Goal: Task Accomplishment & Management: Manage account settings

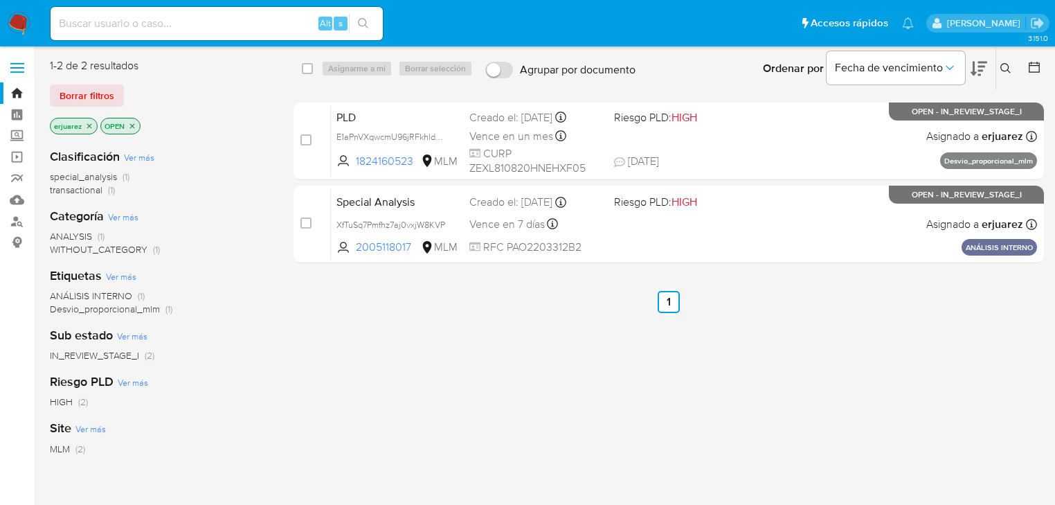
drag, startPoint x: 773, startPoint y: 379, endPoint x: 32, endPoint y: 374, distance: 741.0
click at [728, 379] on div "select-all-cases-checkbox Asignarme a mí Borrar selección Agrupar por documento…" at bounding box center [669, 366] width 751 height 616
click at [183, 28] on input at bounding box center [217, 24] width 332 height 18
paste input "2446461167"
type input "2446461167"
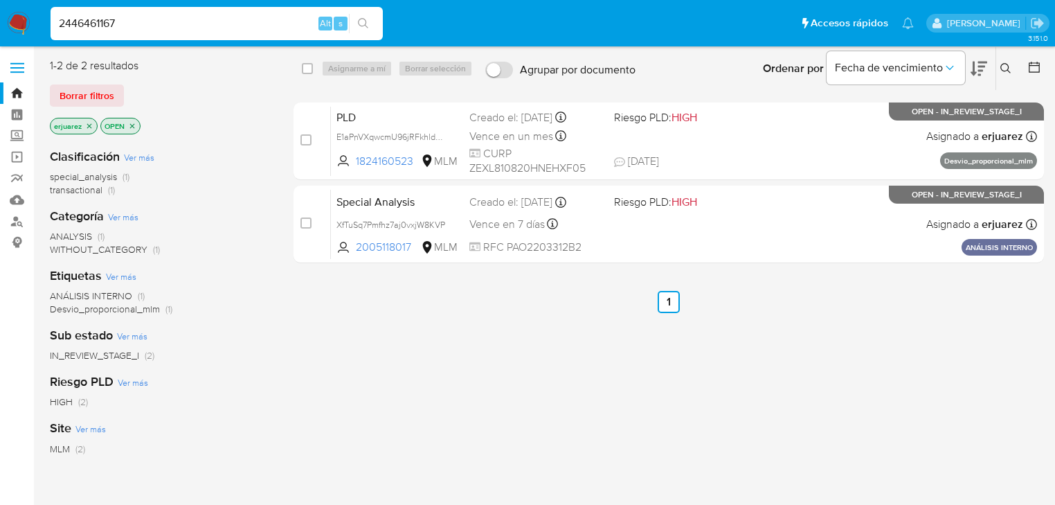
click at [366, 17] on button "search-icon" at bounding box center [363, 23] width 28 height 19
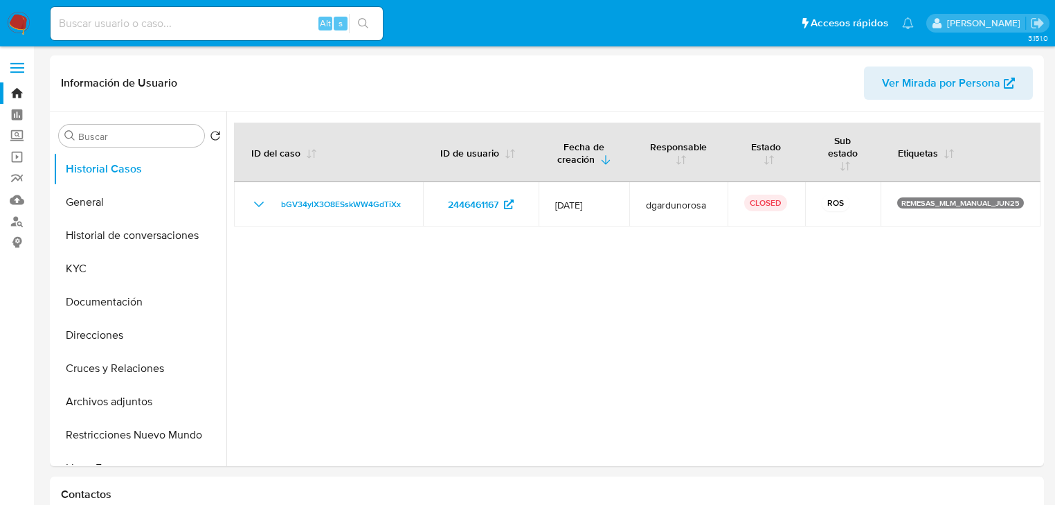
select select "10"
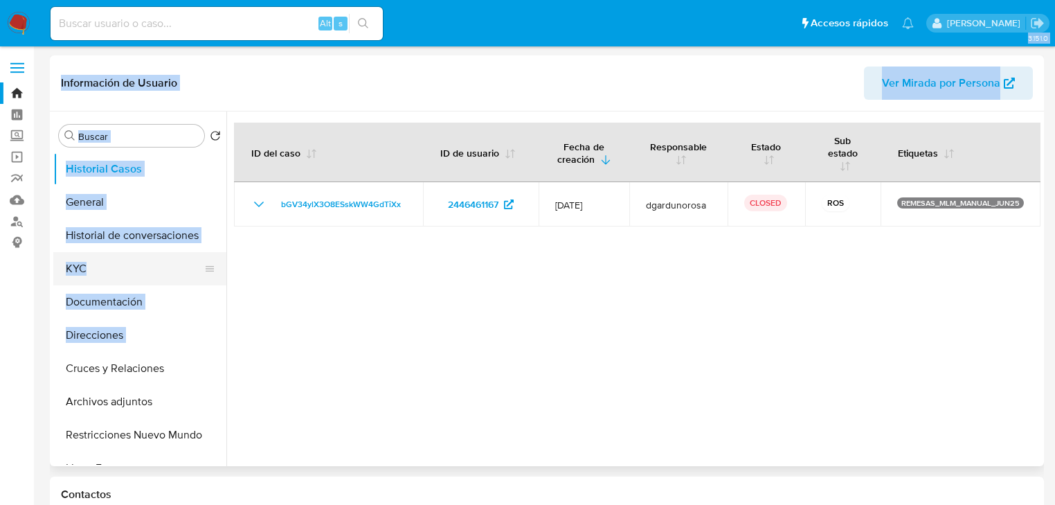
click at [83, 265] on button "KYC" at bounding box center [134, 268] width 162 height 33
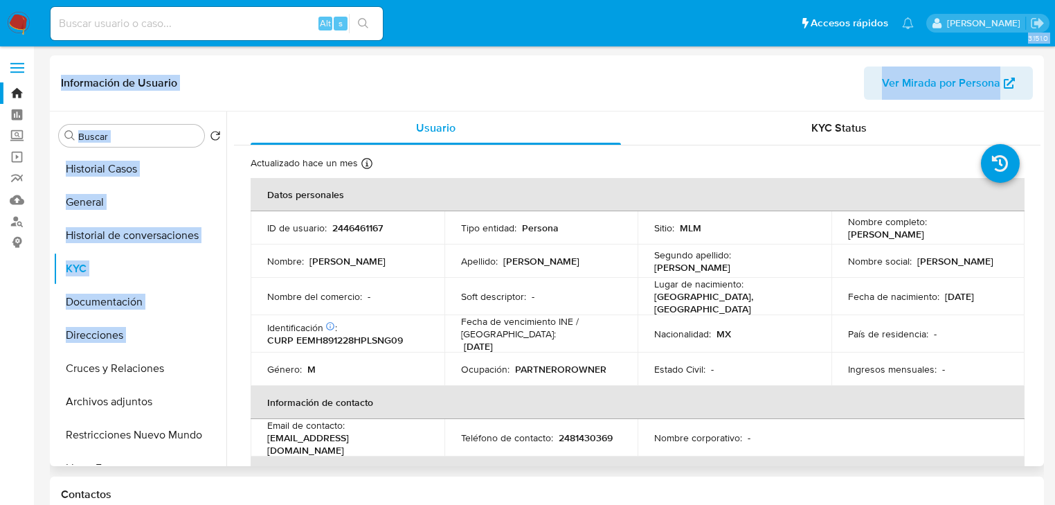
drag, startPoint x: 846, startPoint y: 233, endPoint x: 986, endPoint y: 233, distance: 140.6
click at [986, 233] on div "Nombre completo : Hugo Espejel Mantilla" at bounding box center [928, 227] width 161 height 25
copy p "Hugo Espejel Mantilla"
click at [138, 166] on button "Historial Casos" at bounding box center [134, 168] width 162 height 33
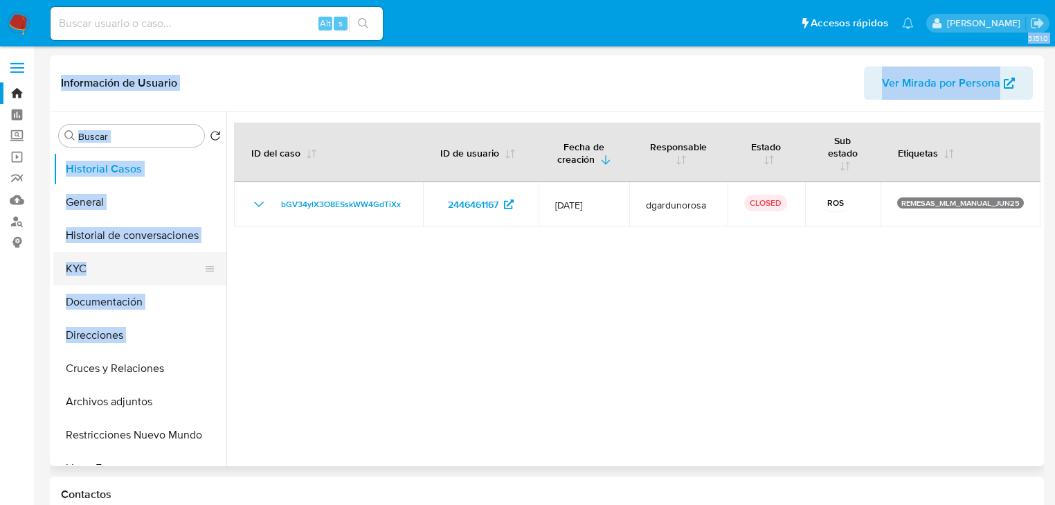
click at [92, 272] on button "KYC" at bounding box center [134, 268] width 162 height 33
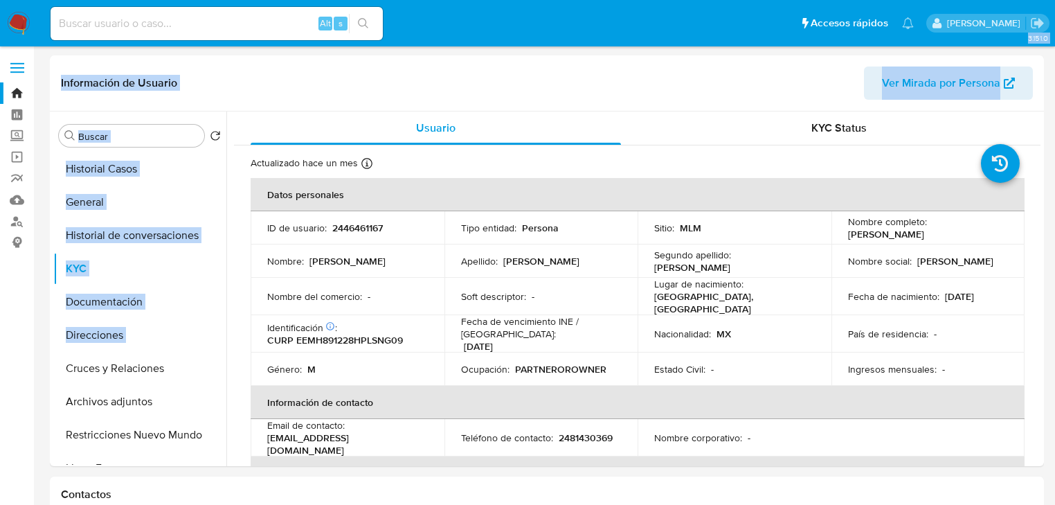
drag, startPoint x: 844, startPoint y: 233, endPoint x: 34, endPoint y: 431, distance: 833.9
click at [947, 233] on div "Nombre completo : Hugo Espejel Mantilla" at bounding box center [928, 227] width 161 height 25
copy p "Hugo Espejel Mantilla"
click at [111, 193] on button "General" at bounding box center [134, 202] width 162 height 33
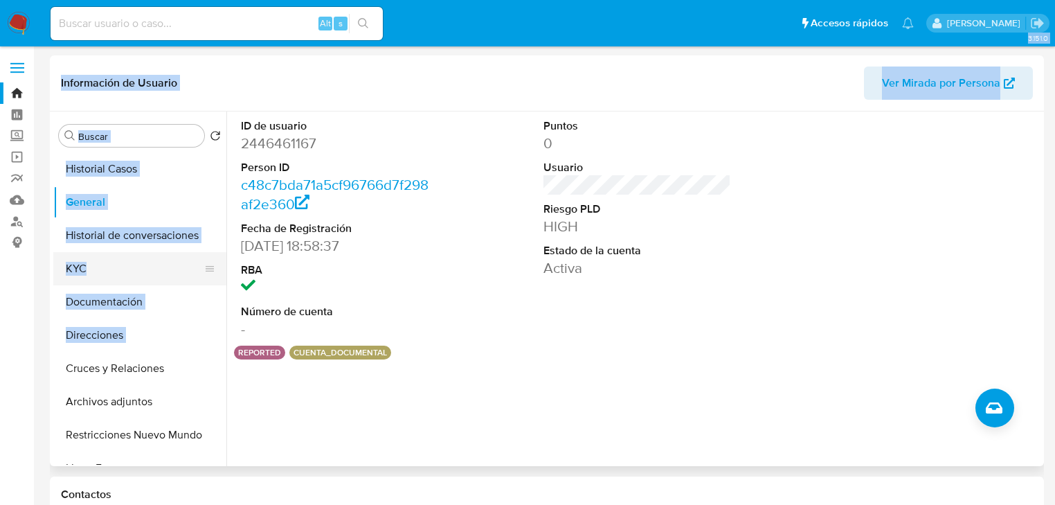
click at [102, 264] on button "KYC" at bounding box center [134, 268] width 162 height 33
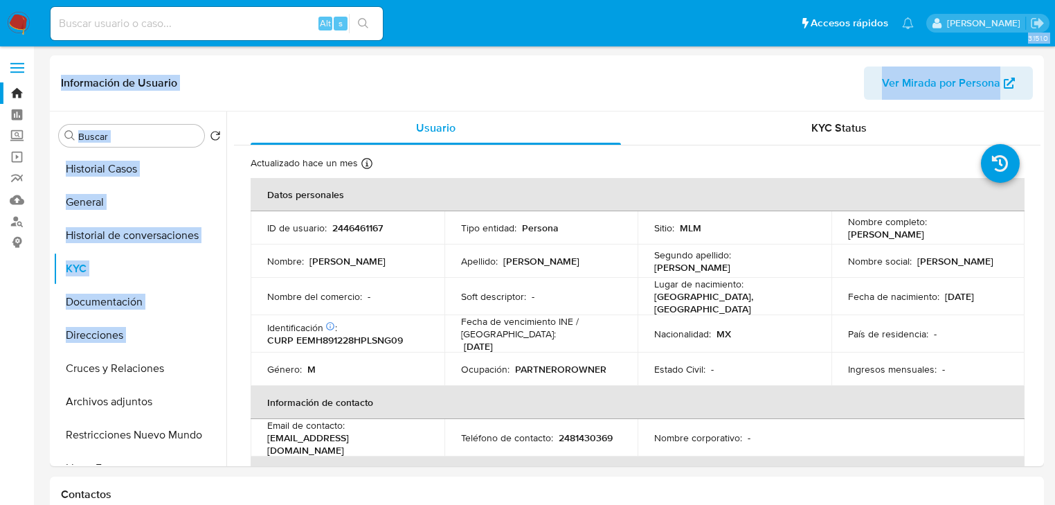
click at [15, 21] on img at bounding box center [19, 24] width 24 height 24
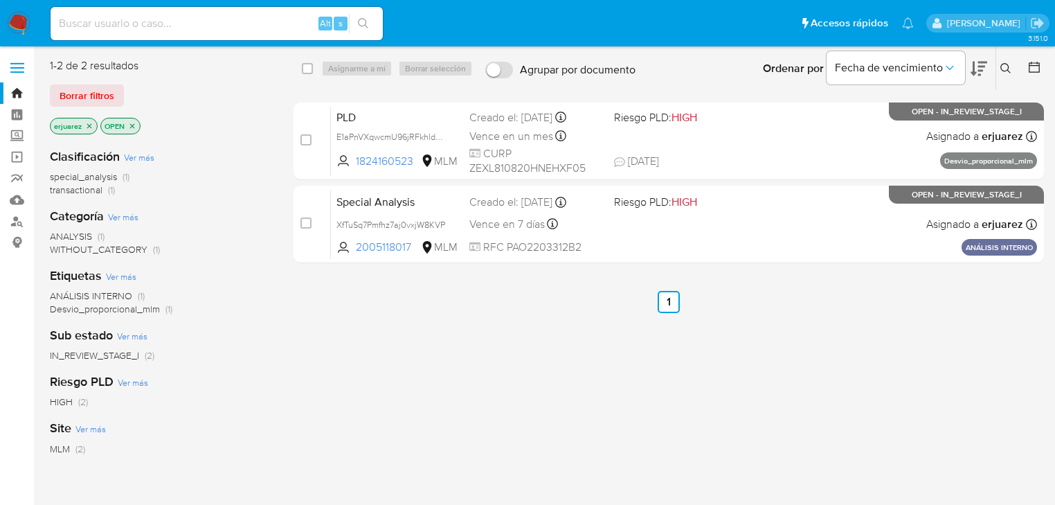
click at [89, 123] on icon "close-filter" at bounding box center [89, 126] width 8 height 8
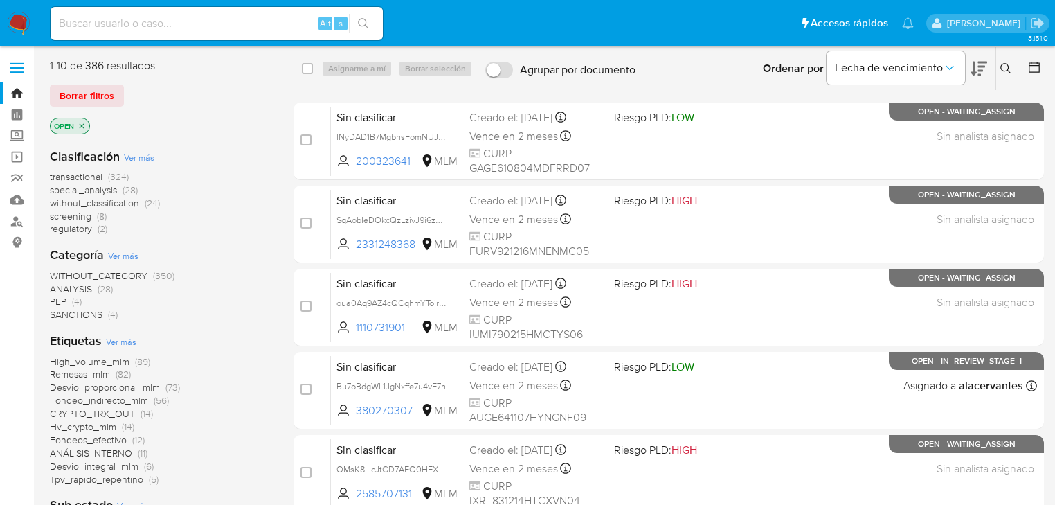
click at [1001, 63] on icon at bounding box center [1006, 68] width 11 height 11
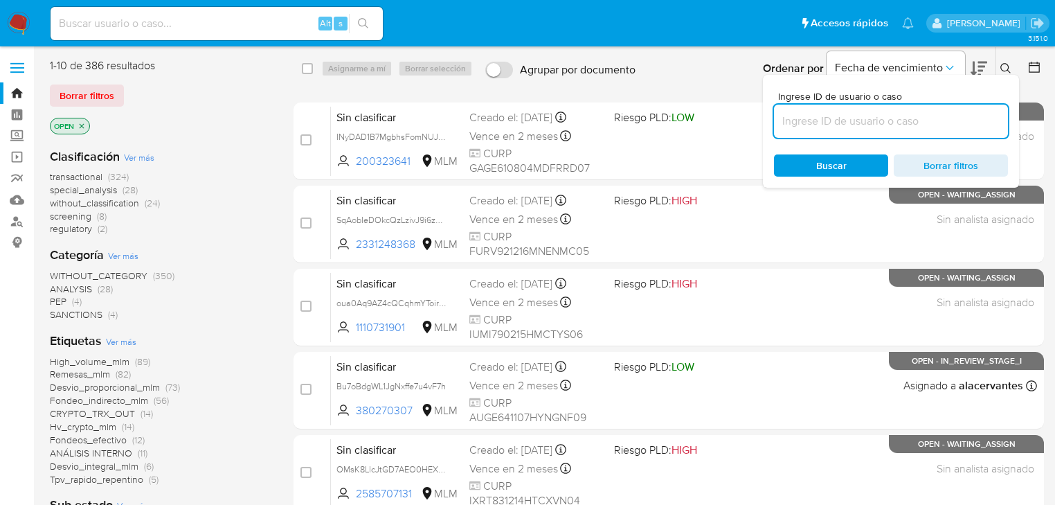
click at [853, 127] on input at bounding box center [891, 121] width 234 height 18
type input "LyVfj3aiKYYi9TN8nEr5wTRW"
click at [828, 163] on span "Buscar" at bounding box center [831, 165] width 30 height 22
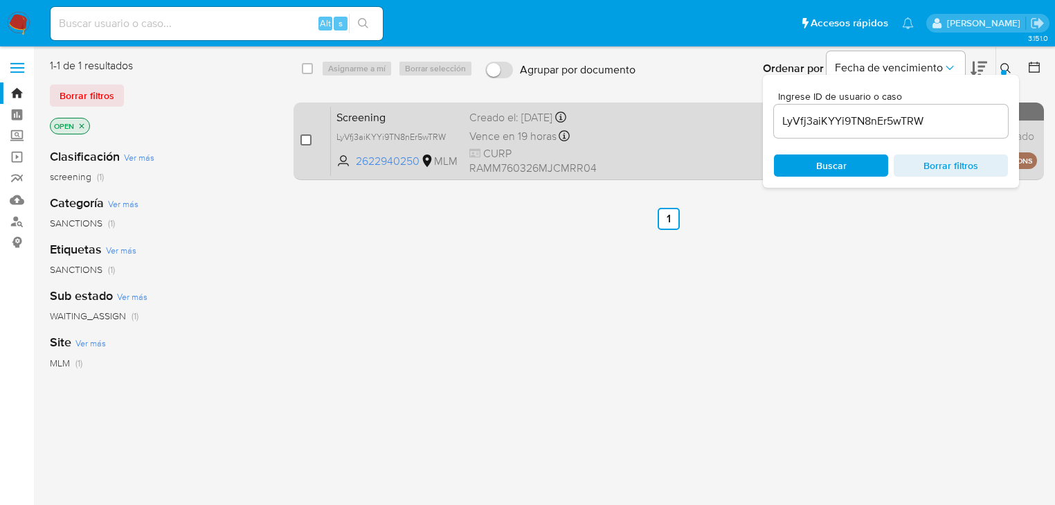
click at [311, 137] on input "checkbox" at bounding box center [306, 139] width 11 height 11
checkbox input "true"
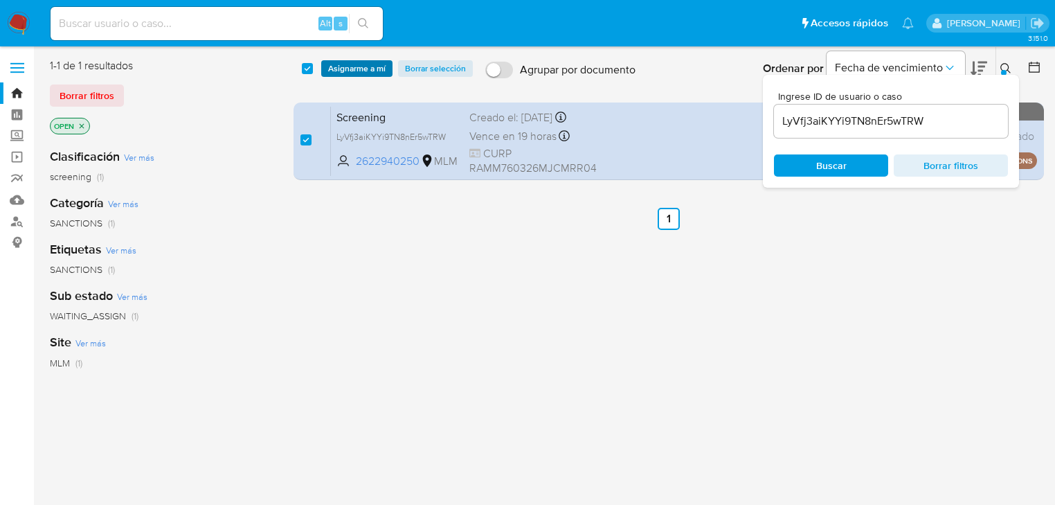
click at [346, 64] on span "Asignarme a mí" at bounding box center [356, 69] width 57 height 14
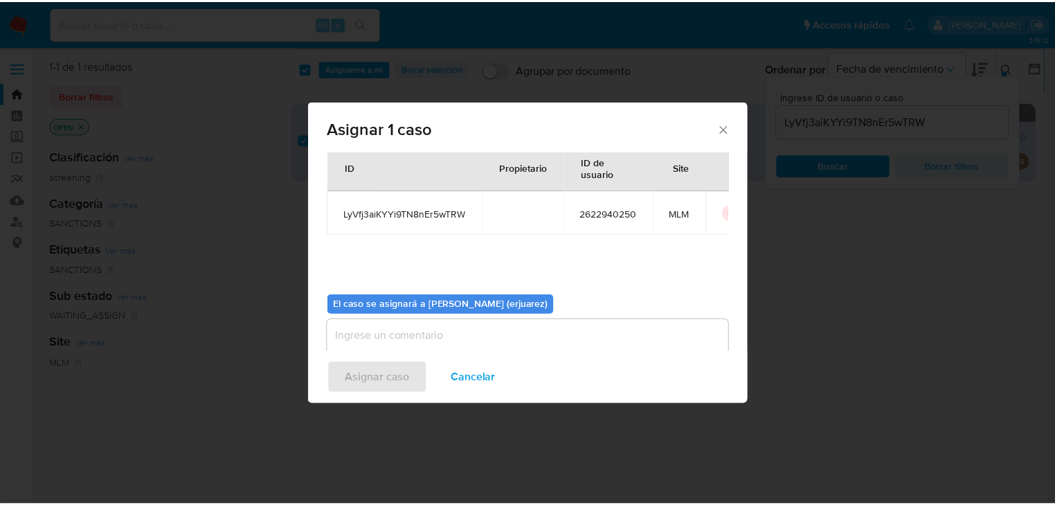
scroll to position [71, 0]
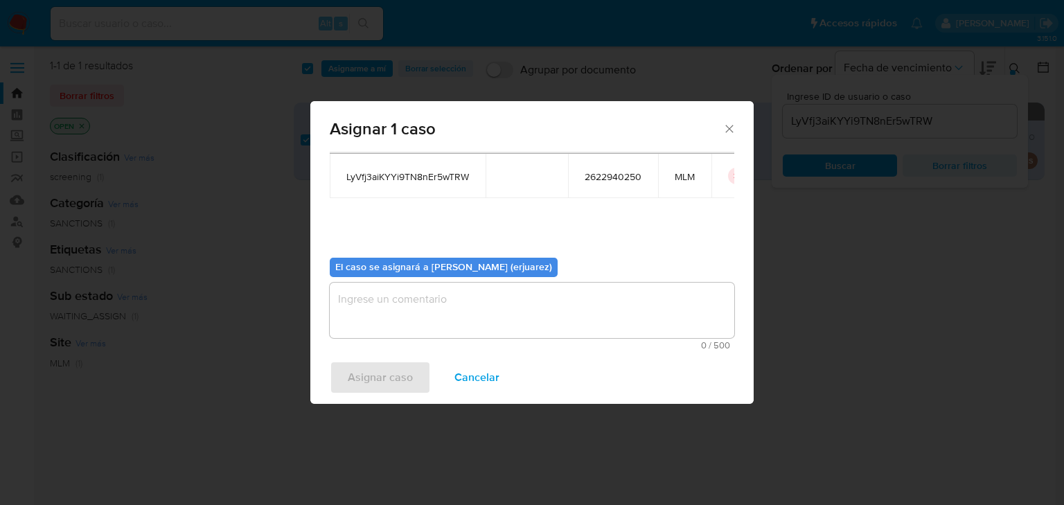
click at [407, 300] on textarea "assign-modal" at bounding box center [532, 310] width 404 height 55
type textarea "W"
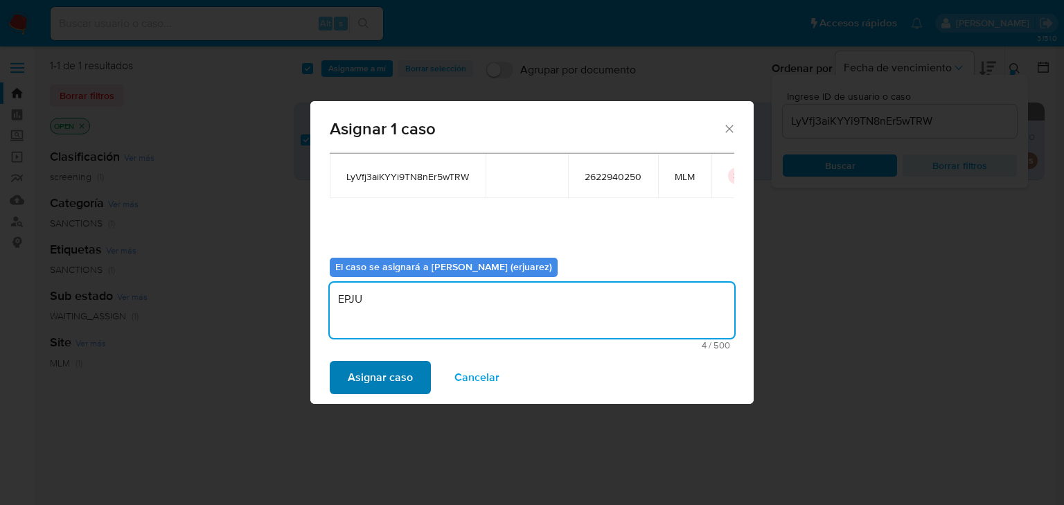
type textarea "EPJU"
click at [367, 369] on span "Asignar caso" at bounding box center [380, 377] width 65 height 30
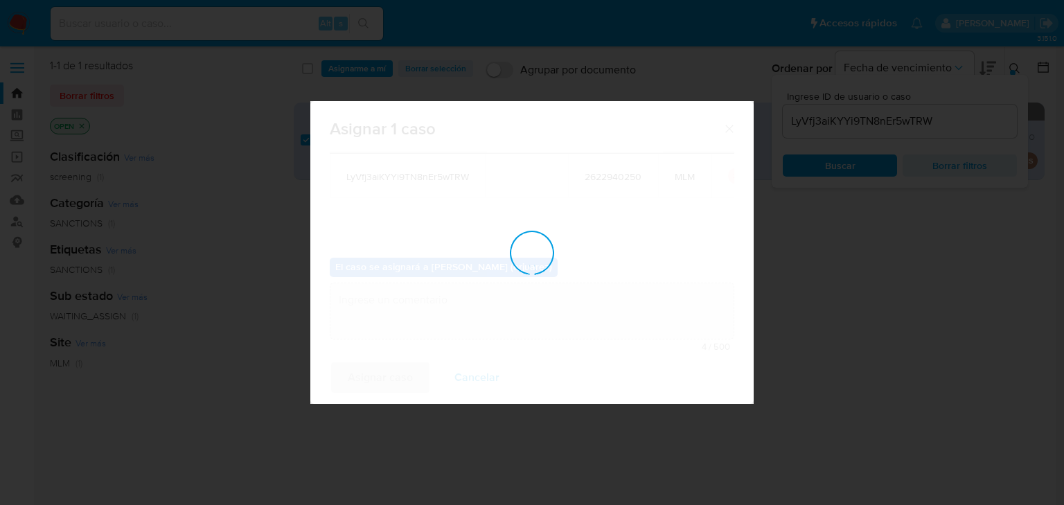
checkbox input "false"
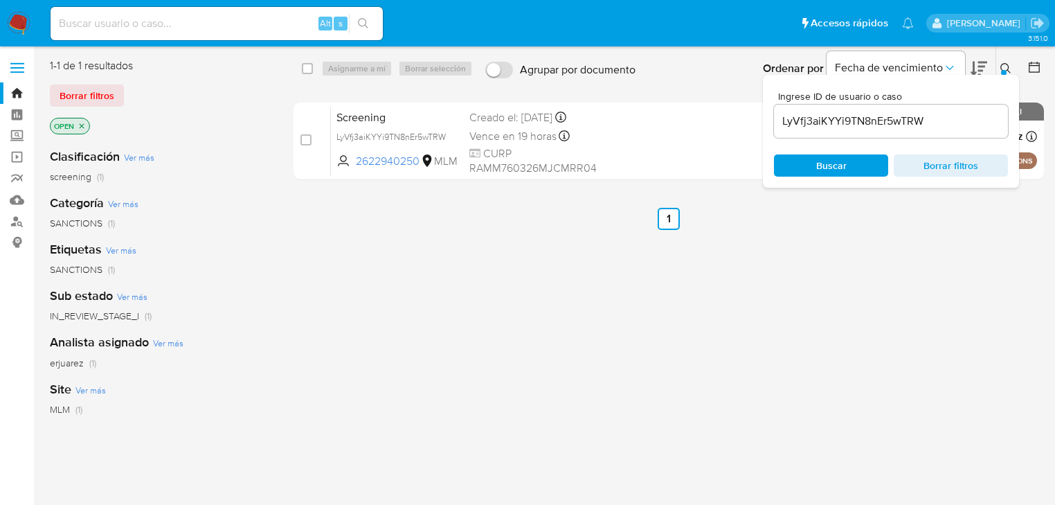
click at [160, 28] on input at bounding box center [217, 24] width 332 height 18
paste input "LyVfj3aiKYYi9TN8nEr5wTRW"
type input "LyVfj3aiKYYi9TN8nEr5wTRW"
drag, startPoint x: 490, startPoint y: 301, endPoint x: 505, endPoint y: 276, distance: 28.6
click at [492, 300] on div "select-all-cases-checkbox Asignarme a mí Borrar selección Agrupar por documento…" at bounding box center [669, 366] width 751 height 616
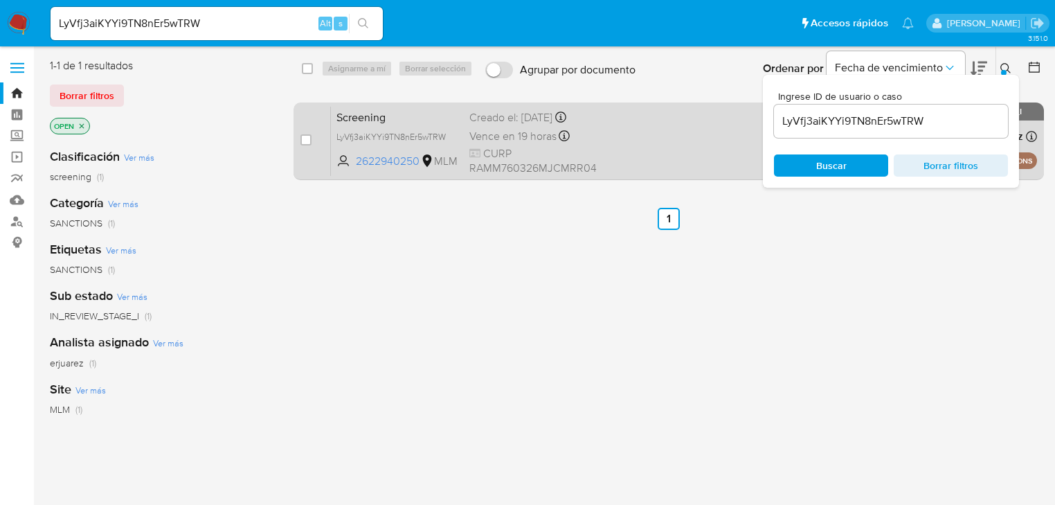
click at [617, 129] on div "Screening LyVfj3aiKYYi9TN8nEr5wTRW 2622940250 MLM Creado el: 11/08/2025 Creado …" at bounding box center [684, 141] width 706 height 70
click at [388, 130] on div "LyVfj3aiKYYi9TN8nEr5wTRW" at bounding box center [392, 136] width 111 height 15
click at [660, 136] on div "Screening LyVfj3aiKYYi9TN8nEr5wTRW Copiado Copiado 2622940250 MLM Creado el: 11…" at bounding box center [684, 141] width 706 height 70
click at [493, 137] on span "Vence en 19 horas" at bounding box center [513, 136] width 87 height 15
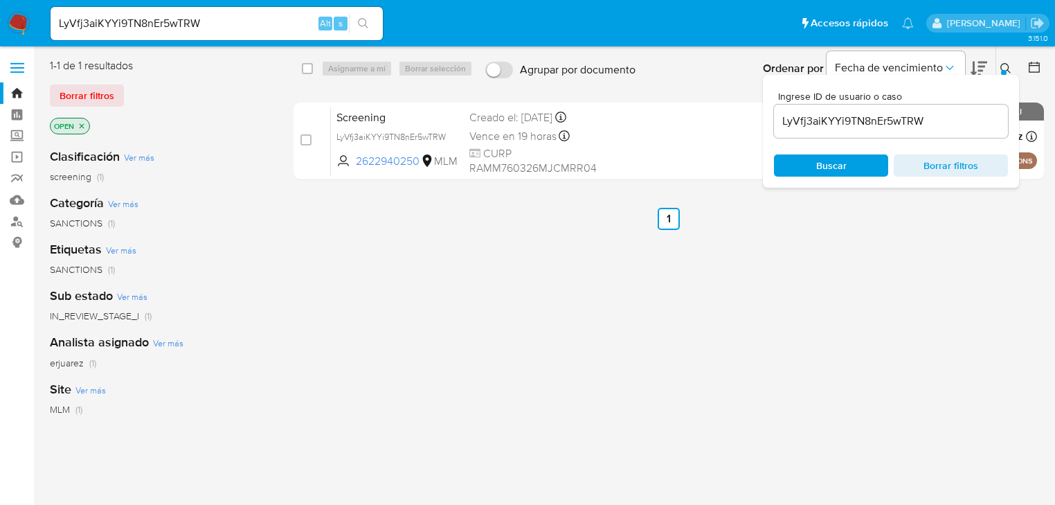
click at [22, 30] on img at bounding box center [19, 24] width 24 height 24
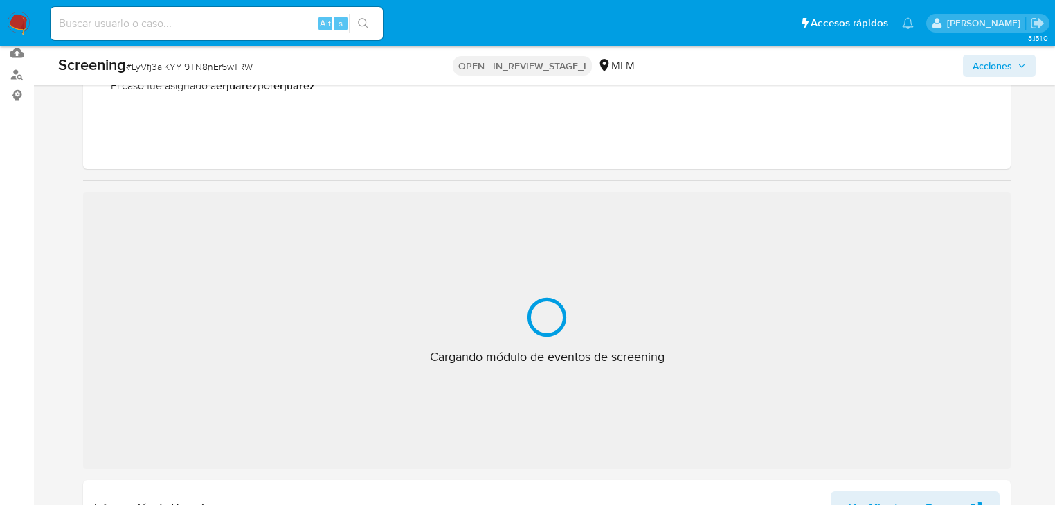
select select "10"
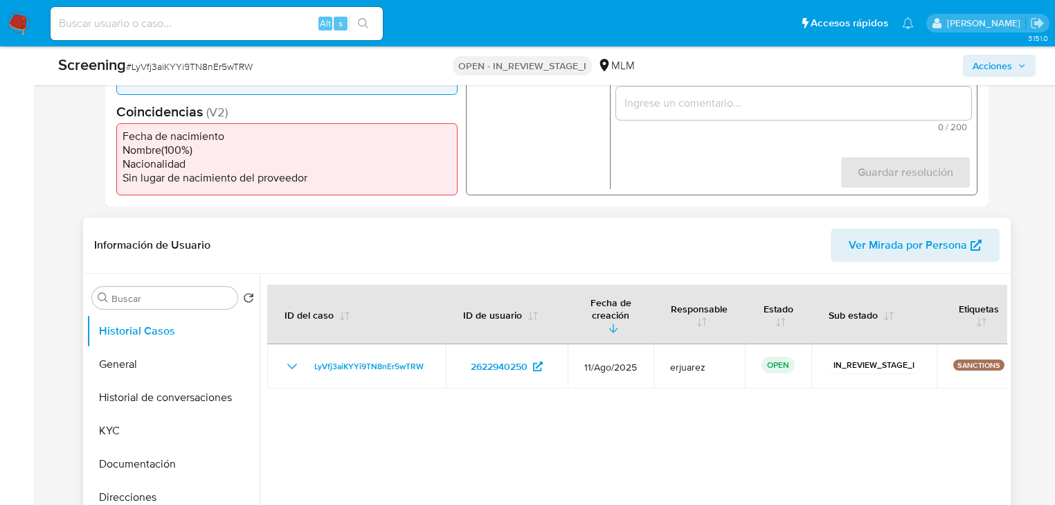
scroll to position [499, 0]
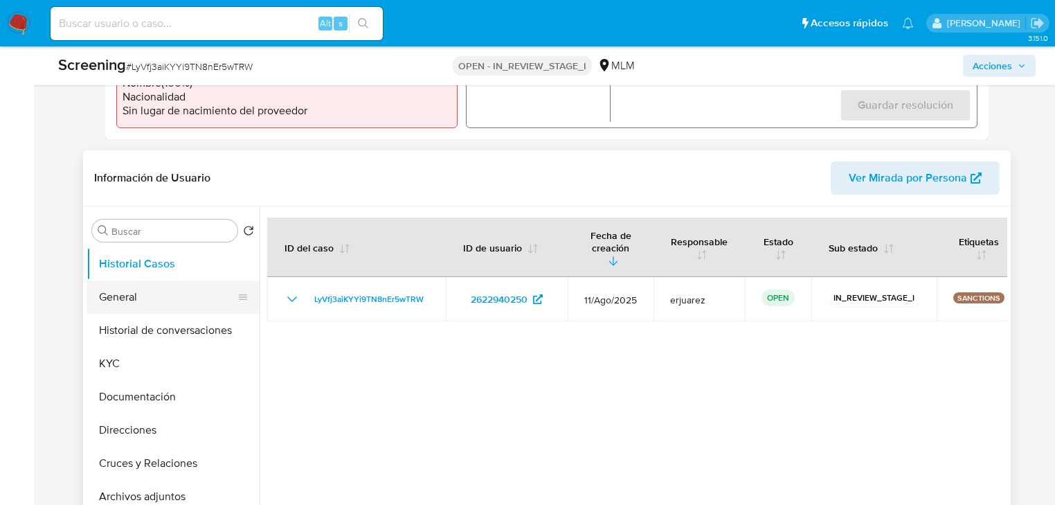
click at [134, 293] on button "General" at bounding box center [168, 296] width 162 height 33
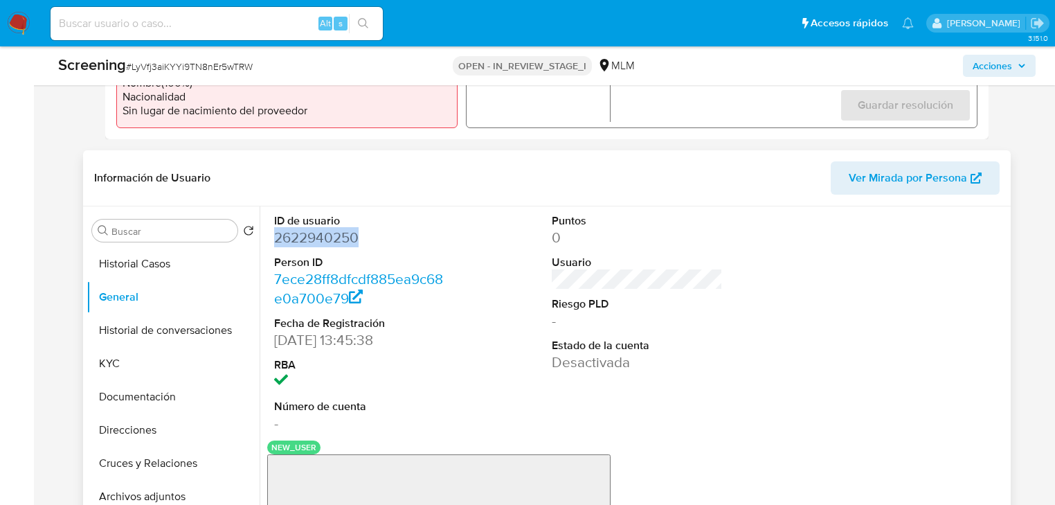
drag, startPoint x: 370, startPoint y: 236, endPoint x: 271, endPoint y: 231, distance: 99.1
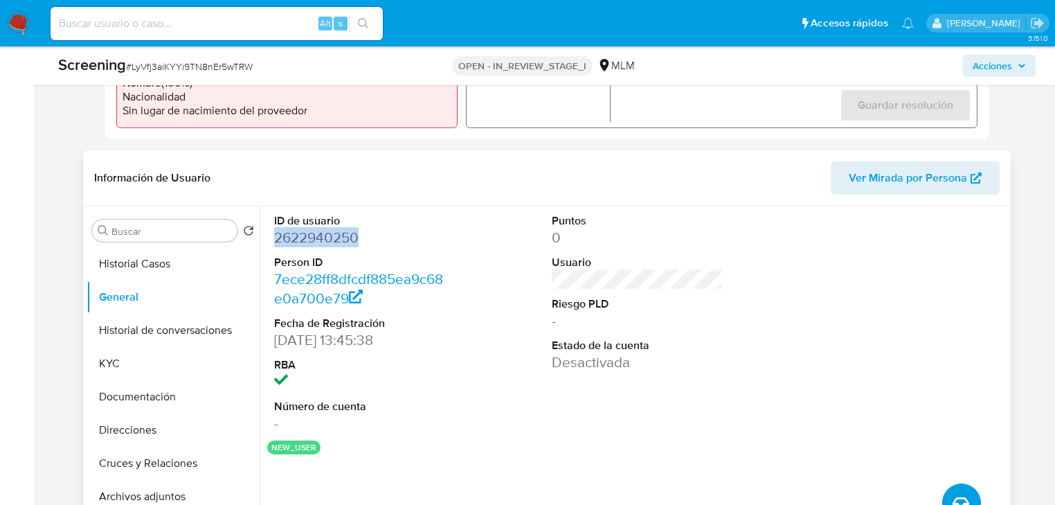
click at [271, 231] on div "ID de usuario 2622940250 Person ID 7ece28ff8dfcdf885ea9c68e0a700e79 Fecha de Re…" at bounding box center [359, 323] width 185 height 234
copy dd "2622940250"
drag, startPoint x: 125, startPoint y: 357, endPoint x: 163, endPoint y: 356, distance: 38.8
click at [125, 357] on button "KYC" at bounding box center [168, 363] width 162 height 33
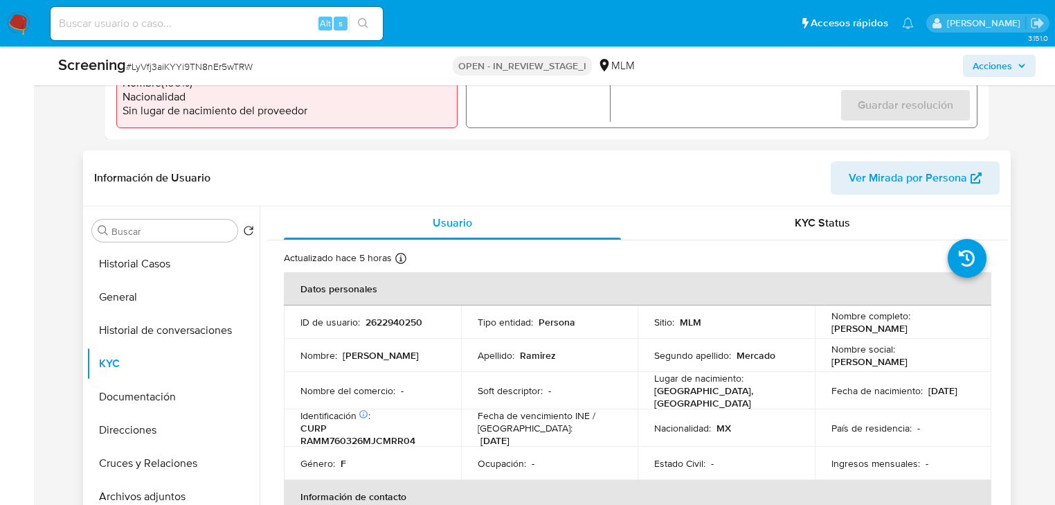
drag, startPoint x: 832, startPoint y: 324, endPoint x: 642, endPoint y: 312, distance: 190.8
click at [873, 334] on p "[PERSON_NAME]" at bounding box center [870, 328] width 76 height 12
copy p "[PERSON_NAME]"
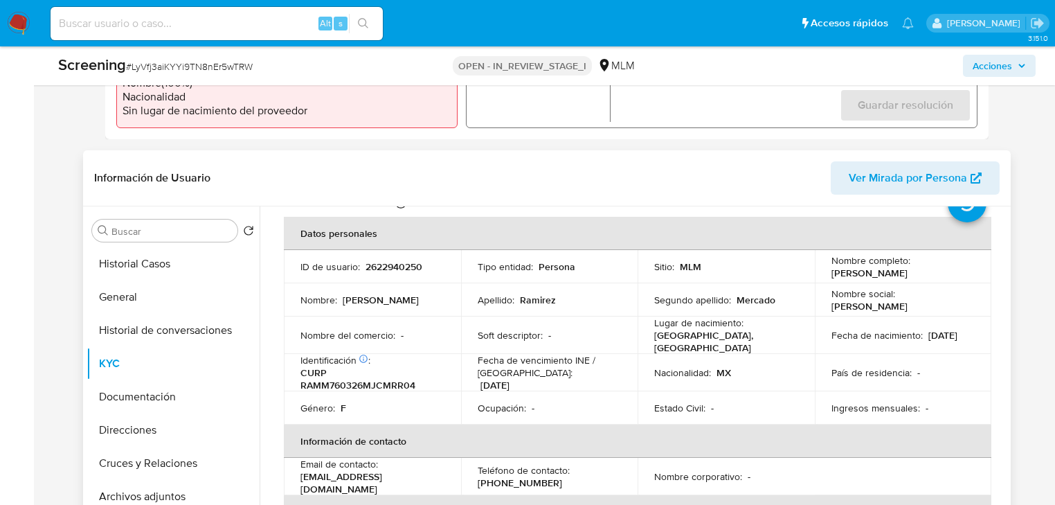
drag, startPoint x: 825, startPoint y: 343, endPoint x: 885, endPoint y: 345, distance: 59.6
click at [885, 345] on td "Fecha de nacimiento : [DEMOGRAPHIC_DATA]" at bounding box center [903, 334] width 177 height 37
copy p "[DATE]"
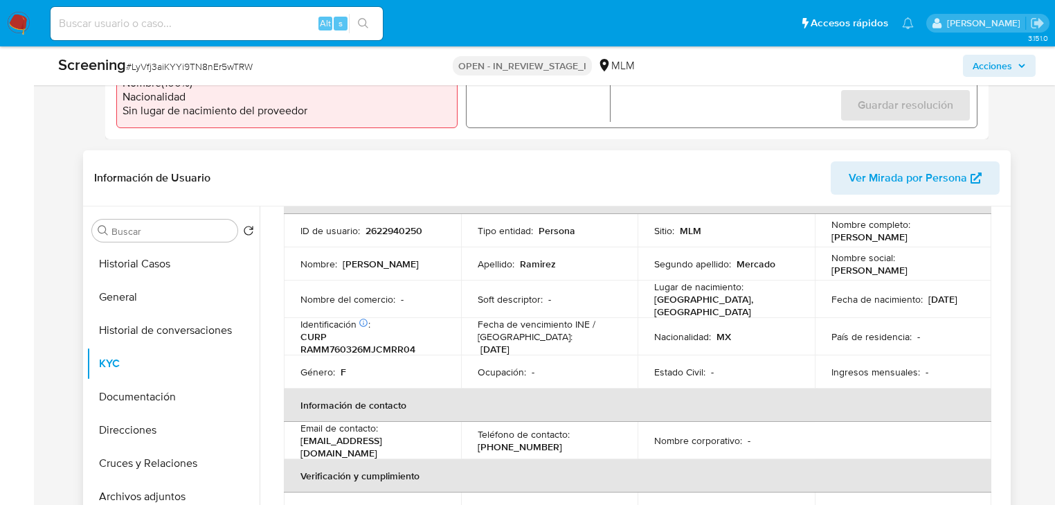
scroll to position [111, 0]
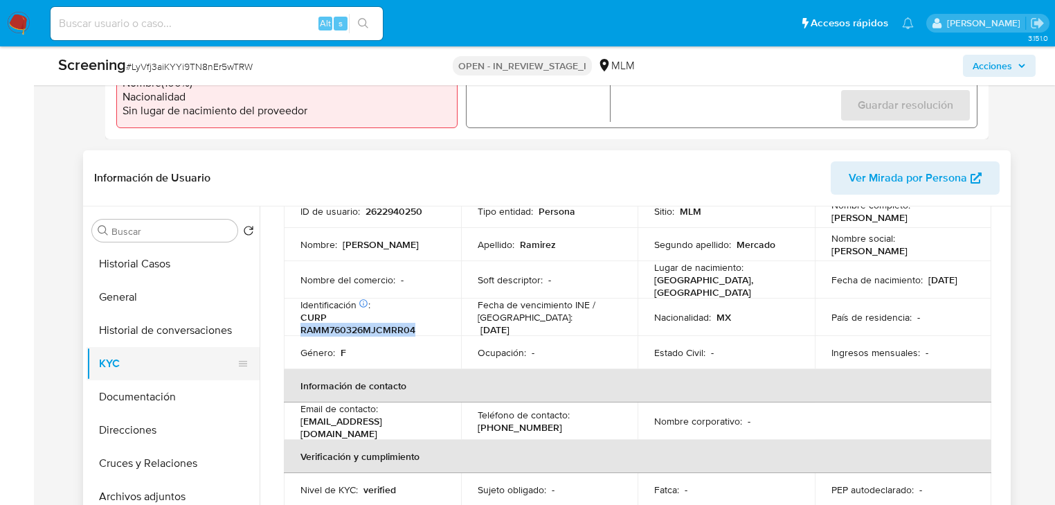
drag, startPoint x: 303, startPoint y: 332, endPoint x: 124, endPoint y: 347, distance: 179.3
click at [417, 329] on p "CURP RAMM760326MJCMRR04" at bounding box center [370, 323] width 138 height 25
copy p "RAMM760326MJCMRR04"
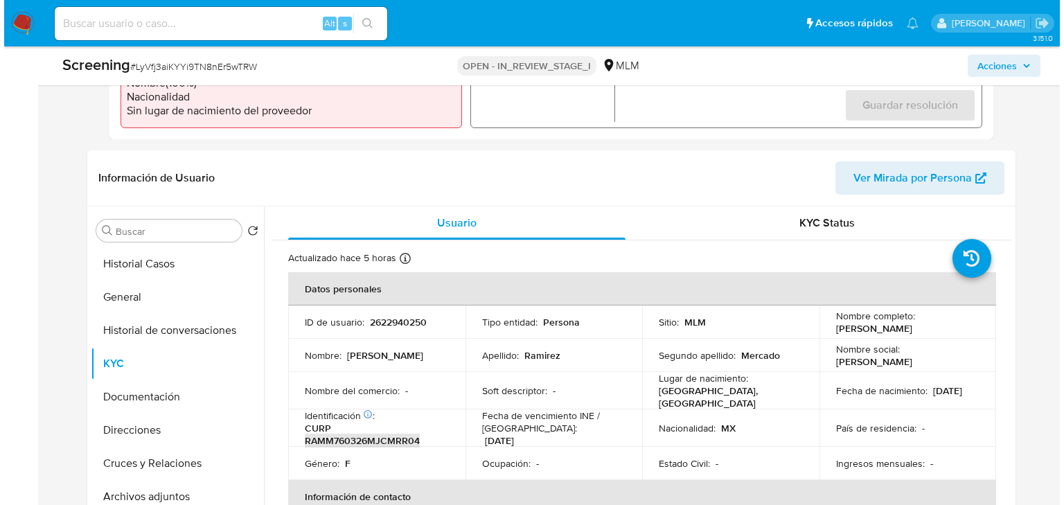
scroll to position [222, 0]
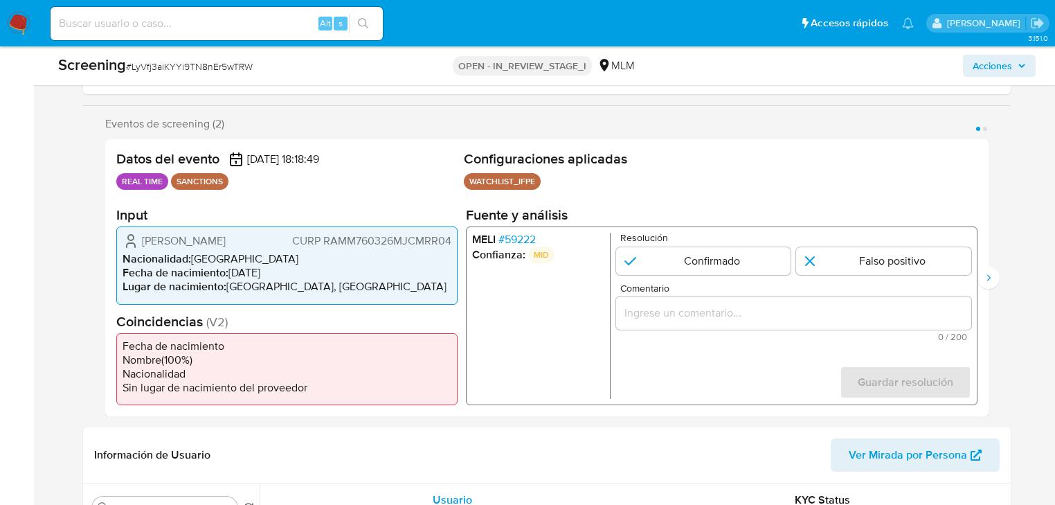
click at [530, 233] on span "# 59222" at bounding box center [517, 240] width 37 height 14
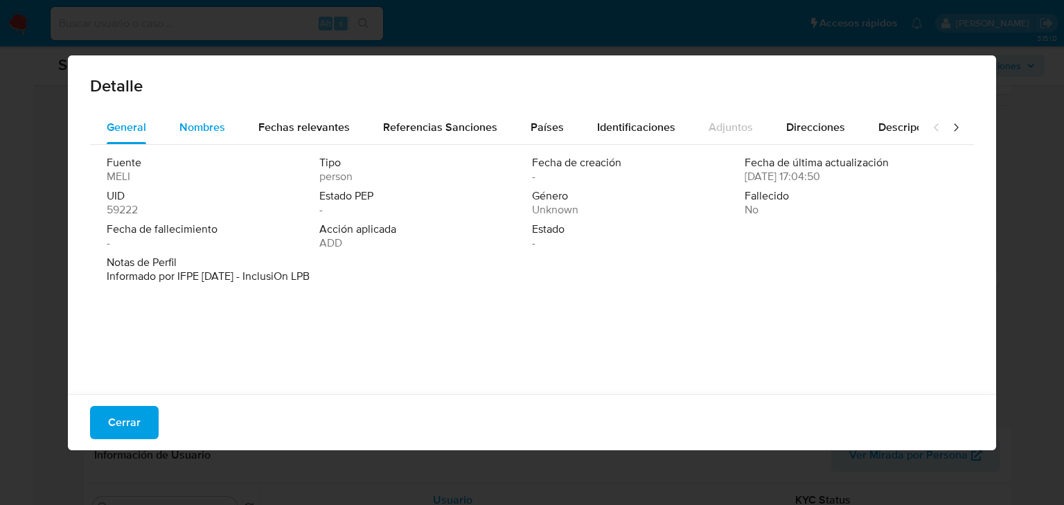
drag, startPoint x: 191, startPoint y: 131, endPoint x: 221, endPoint y: 122, distance: 31.1
click at [193, 129] on span "Nombres" at bounding box center [202, 127] width 46 height 16
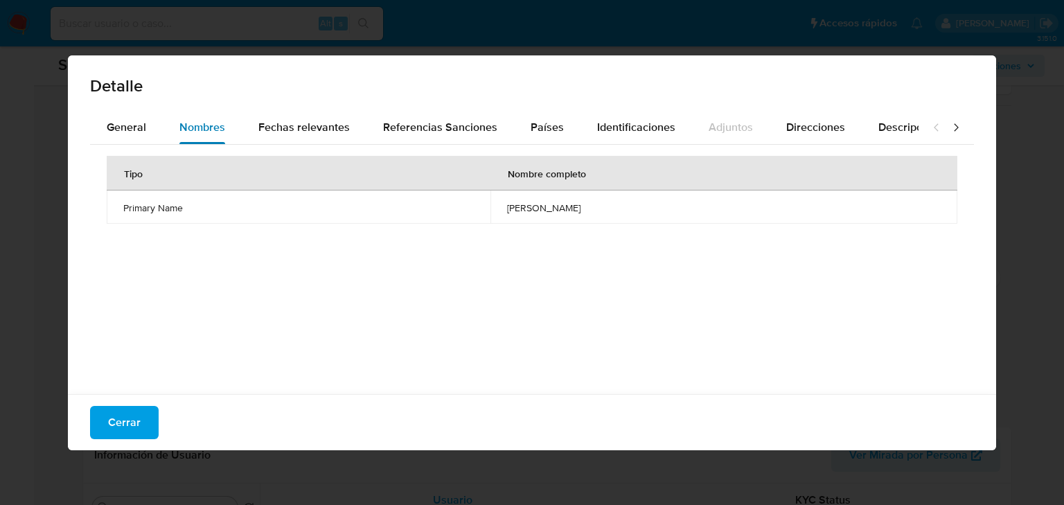
drag, startPoint x: 267, startPoint y: 118, endPoint x: 216, endPoint y: 131, distance: 52.9
click at [262, 118] on div "Fechas relevantes" at bounding box center [303, 127] width 91 height 33
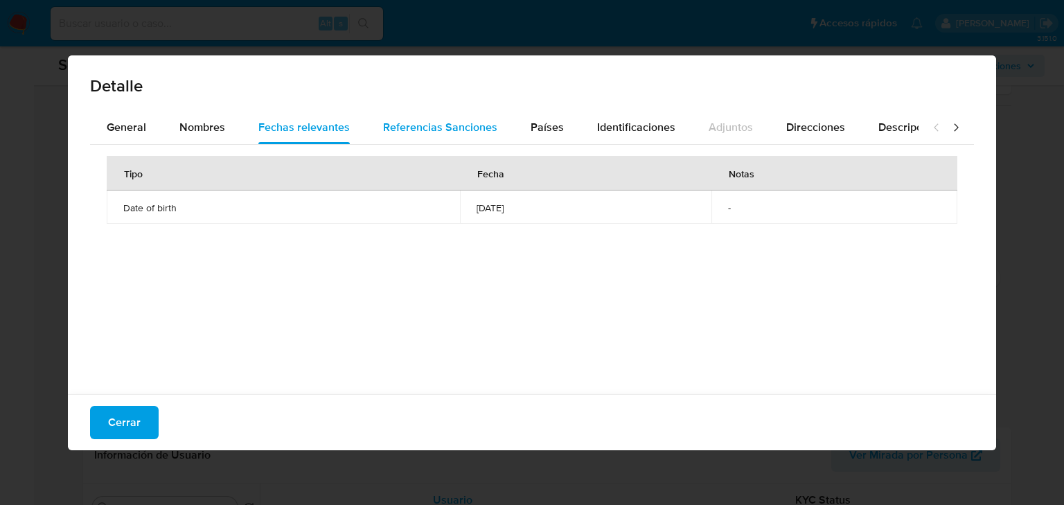
click at [415, 127] on span "Referencias Sanciones" at bounding box center [440, 127] width 114 height 16
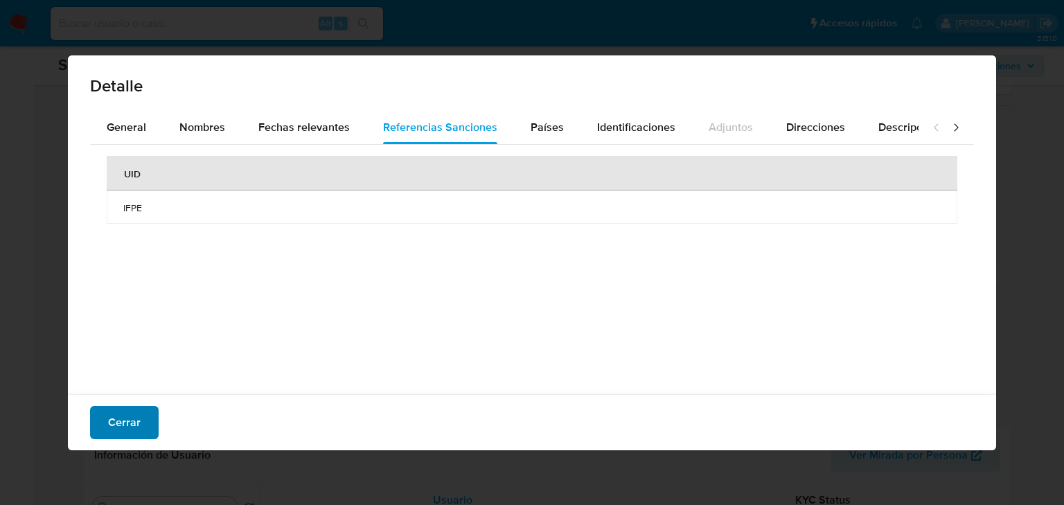
click at [119, 410] on span "Cerrar" at bounding box center [124, 422] width 33 height 30
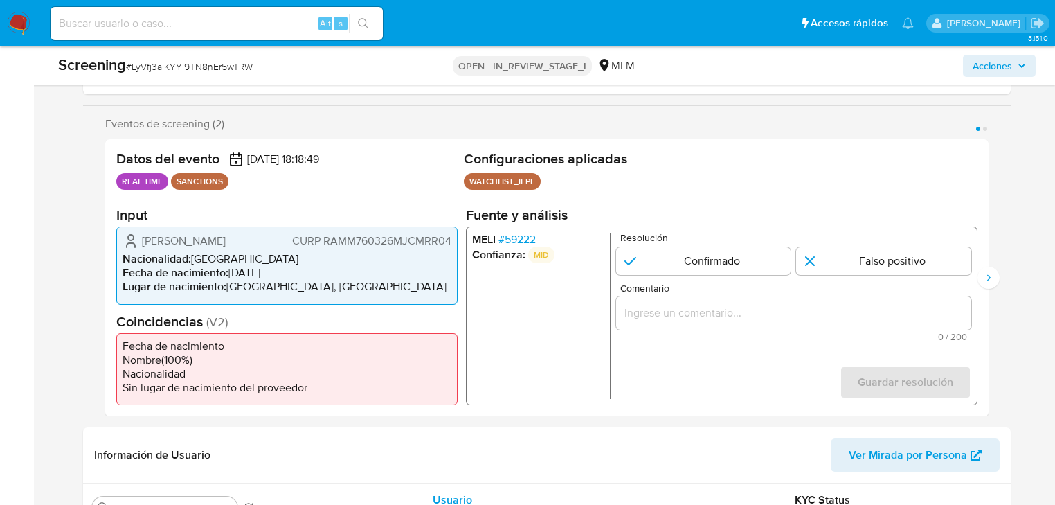
click at [523, 233] on span "# 59222" at bounding box center [517, 240] width 37 height 14
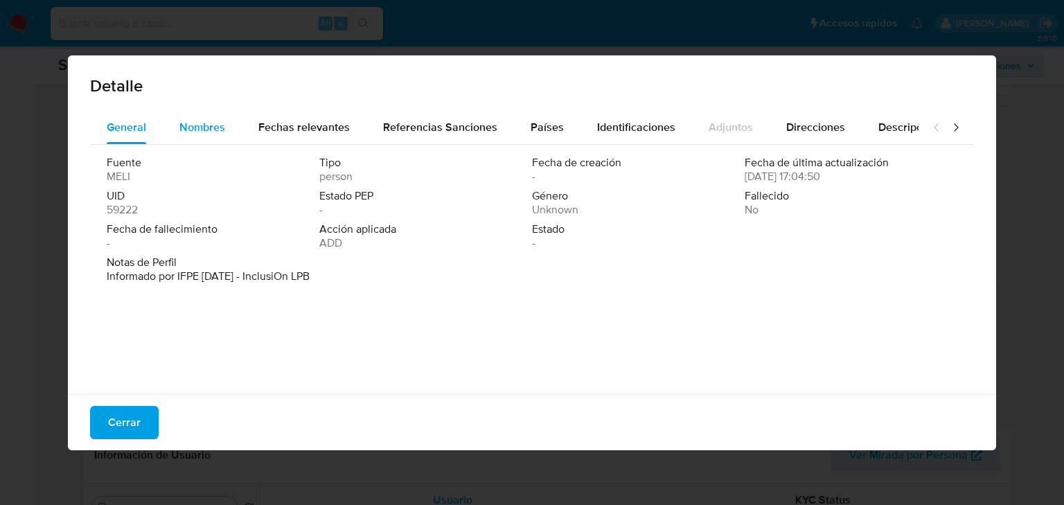
click at [202, 125] on span "Nombres" at bounding box center [202, 127] width 46 height 16
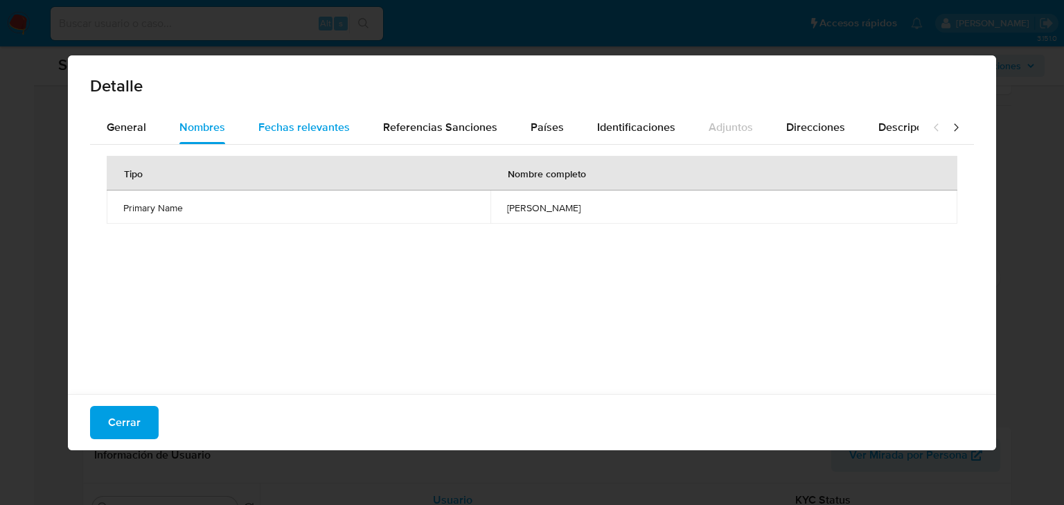
click at [280, 122] on span "Fechas relevantes" at bounding box center [303, 127] width 91 height 16
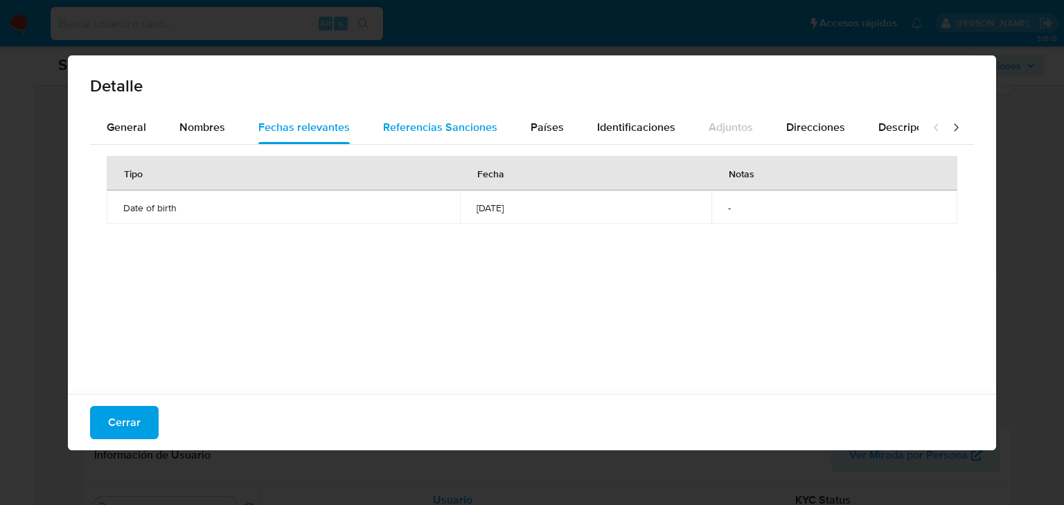
click at [399, 132] on span "Referencias Sanciones" at bounding box center [440, 127] width 114 height 16
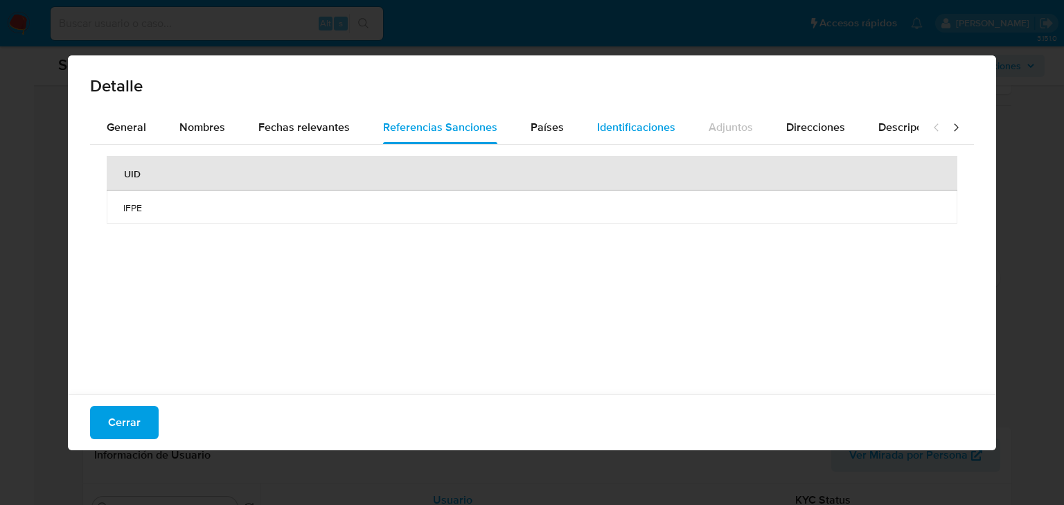
drag, startPoint x: 535, startPoint y: 129, endPoint x: 587, endPoint y: 127, distance: 52.0
click at [535, 128] on span "Países" at bounding box center [546, 127] width 33 height 16
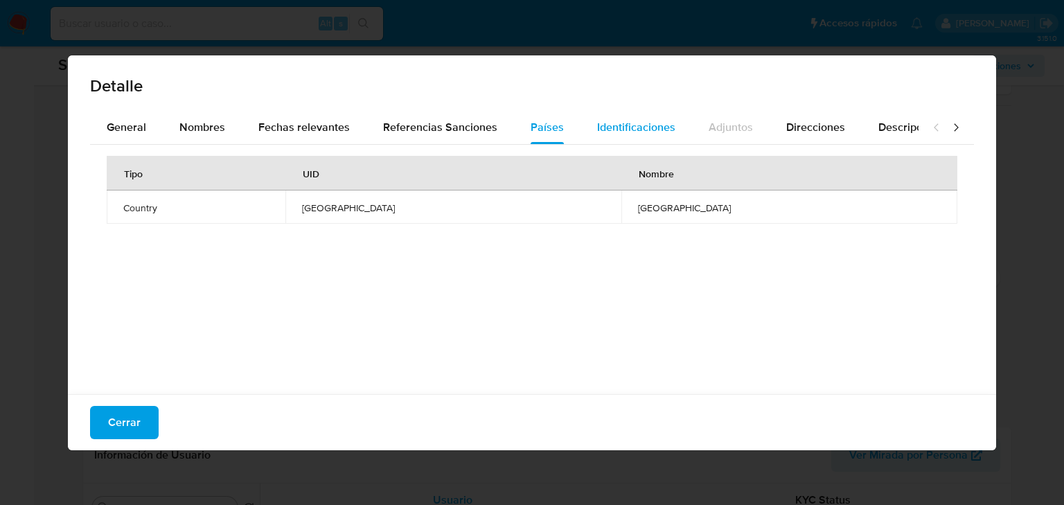
drag, startPoint x: 628, startPoint y: 133, endPoint x: 659, endPoint y: 129, distance: 30.8
click at [629, 133] on span "Identificaciones" at bounding box center [636, 127] width 78 height 16
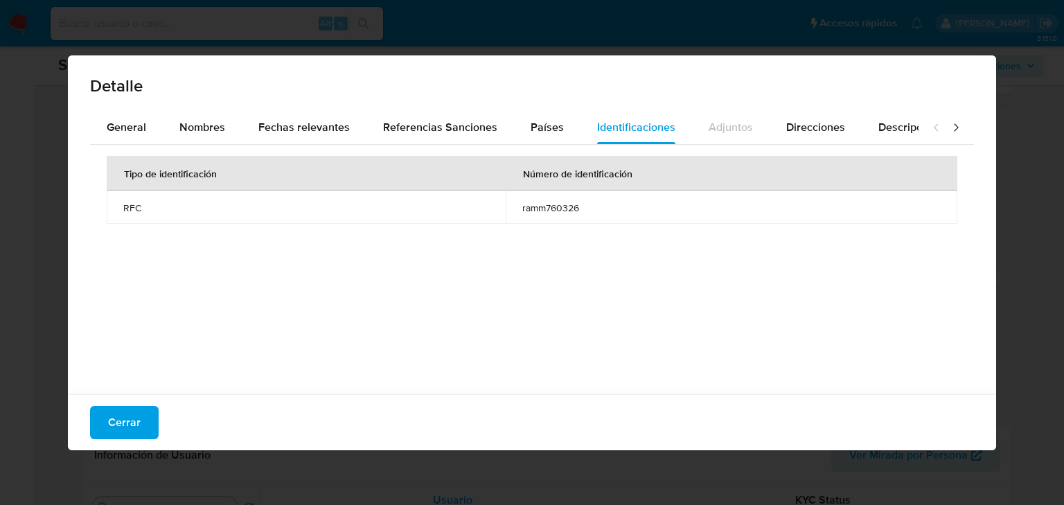
click at [1031, 255] on div "Detalle General Nombres Fechas relevantes Referencias Sanciones Países Identifi…" at bounding box center [532, 252] width 1064 height 505
drag, startPoint x: 136, startPoint y: 418, endPoint x: 177, endPoint y: 404, distance: 43.6
click at [149, 411] on button "Cerrar" at bounding box center [124, 422] width 69 height 33
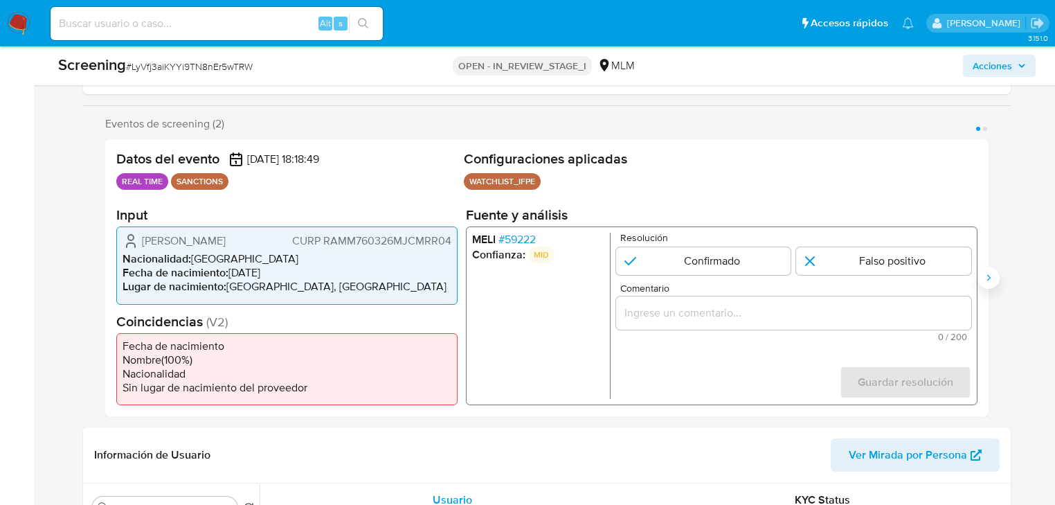
click at [986, 269] on button "Siguiente" at bounding box center [989, 278] width 22 height 22
click at [527, 235] on span "# 59222" at bounding box center [517, 240] width 37 height 14
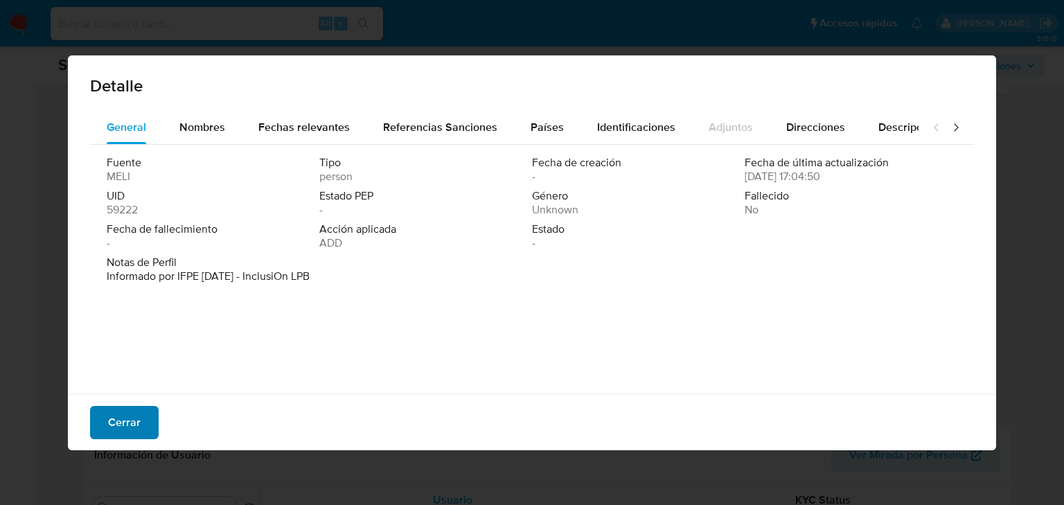
click at [125, 417] on span "Cerrar" at bounding box center [124, 422] width 33 height 30
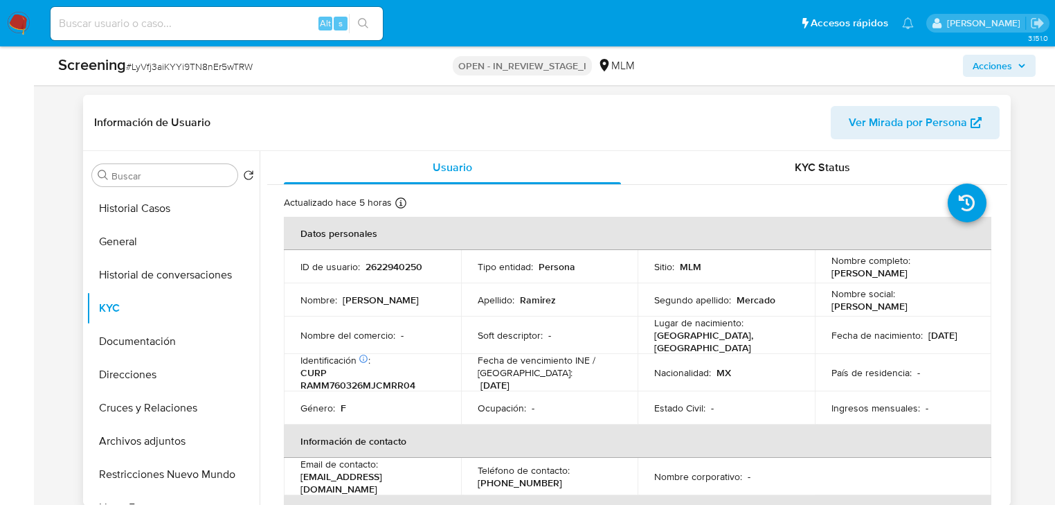
drag, startPoint x: 138, startPoint y: 238, endPoint x: 254, endPoint y: 157, distance: 141.8
click at [138, 238] on button "General" at bounding box center [173, 241] width 173 height 33
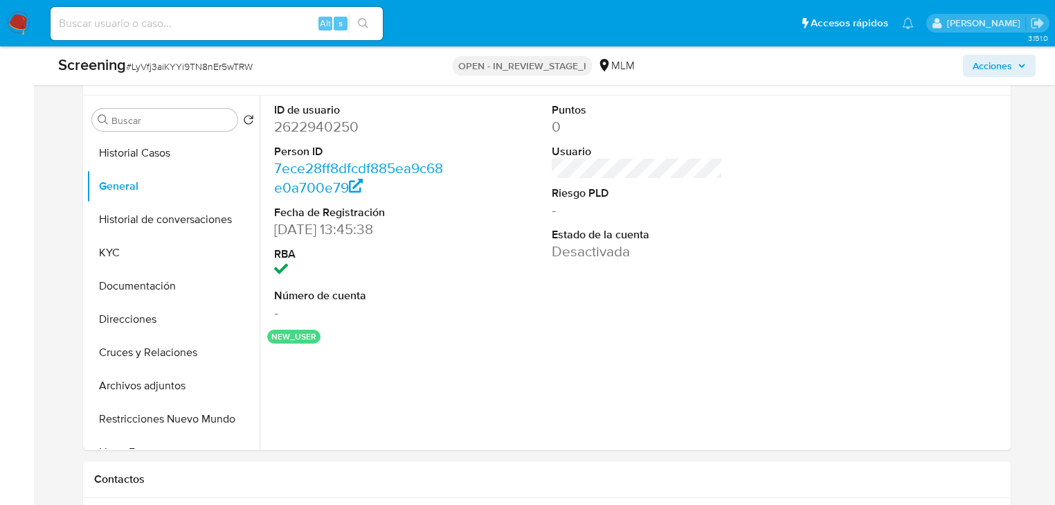
scroll to position [554, 0]
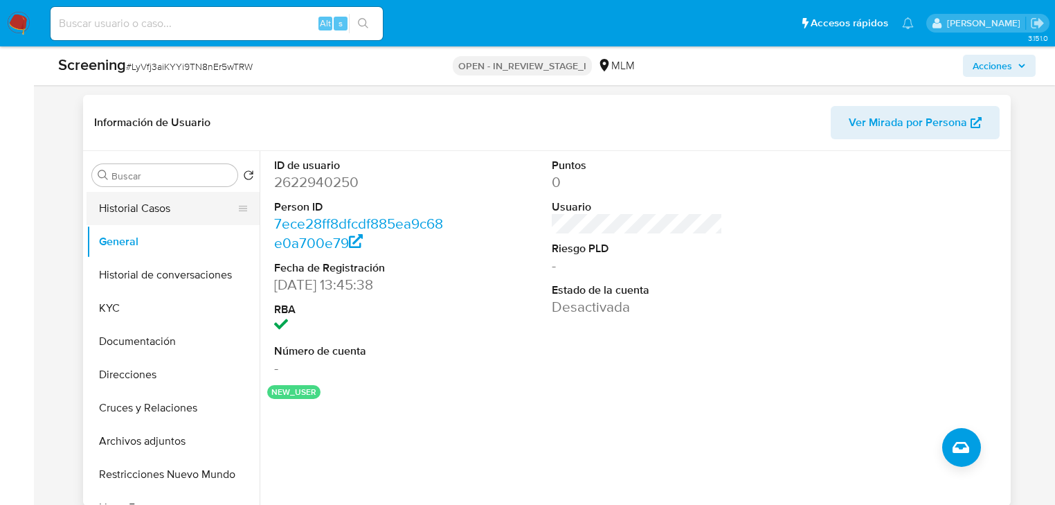
click at [124, 217] on button "Historial Casos" at bounding box center [168, 208] width 162 height 33
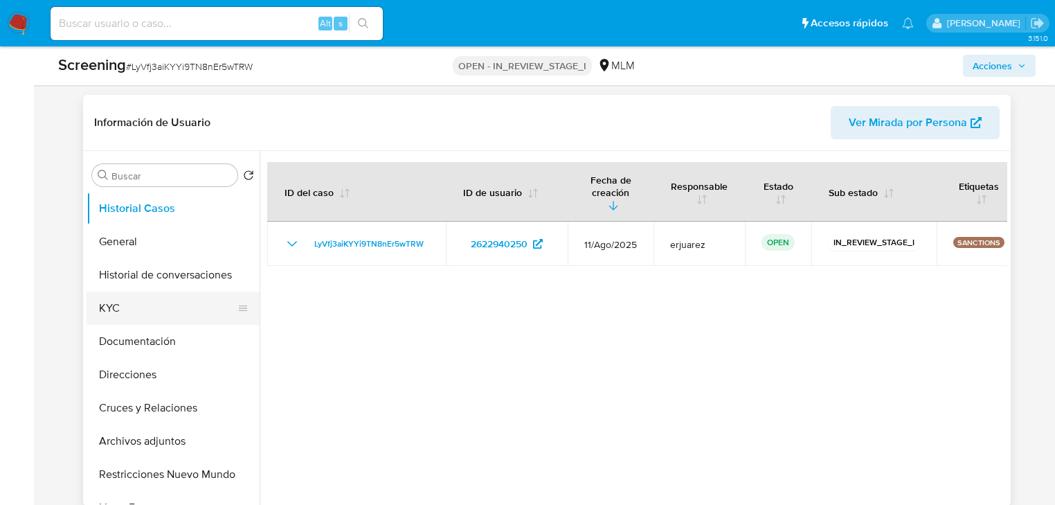
drag, startPoint x: 113, startPoint y: 314, endPoint x: 122, endPoint y: 313, distance: 9.0
click at [114, 313] on button "KYC" at bounding box center [168, 308] width 162 height 33
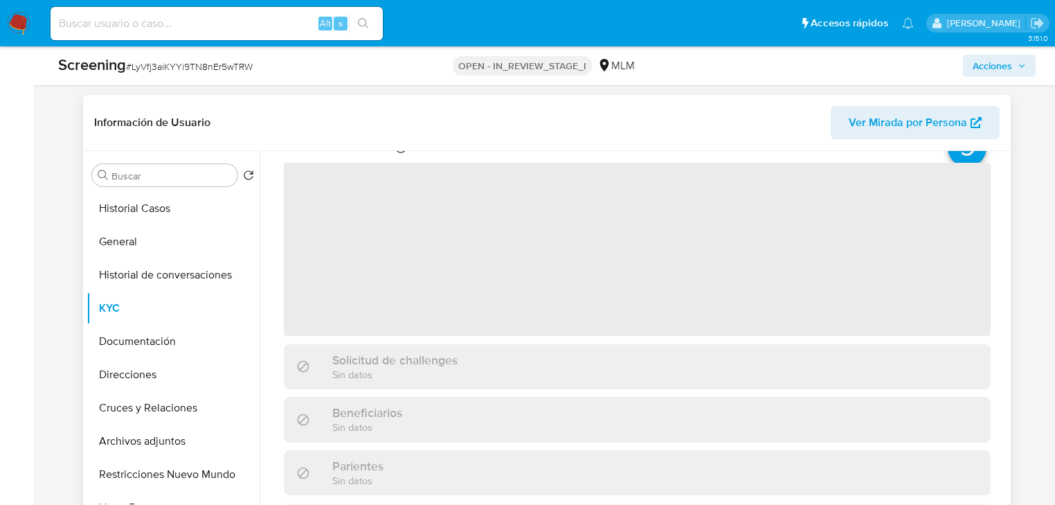
scroll to position [0, 0]
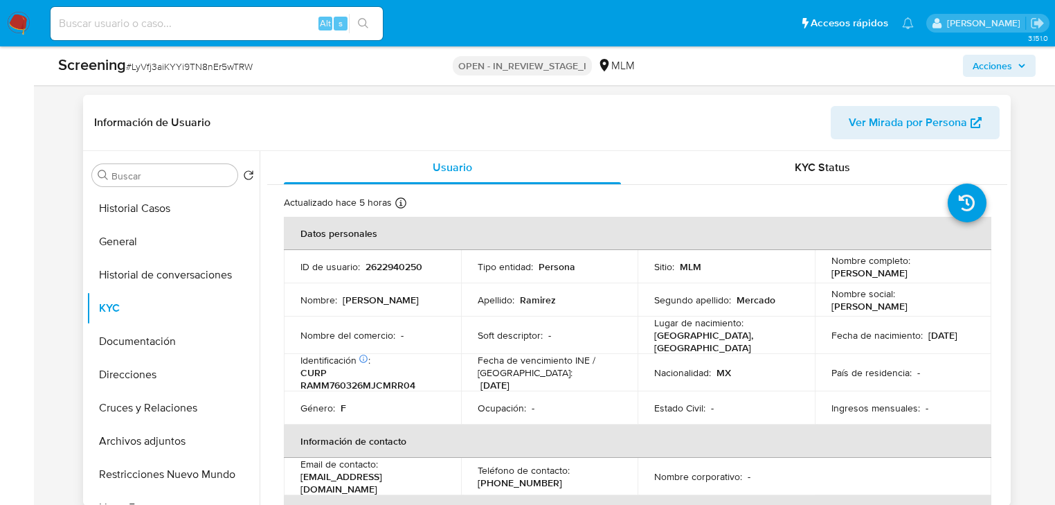
click at [780, 295] on td "Segundo apellido : Mercado" at bounding box center [726, 299] width 177 height 33
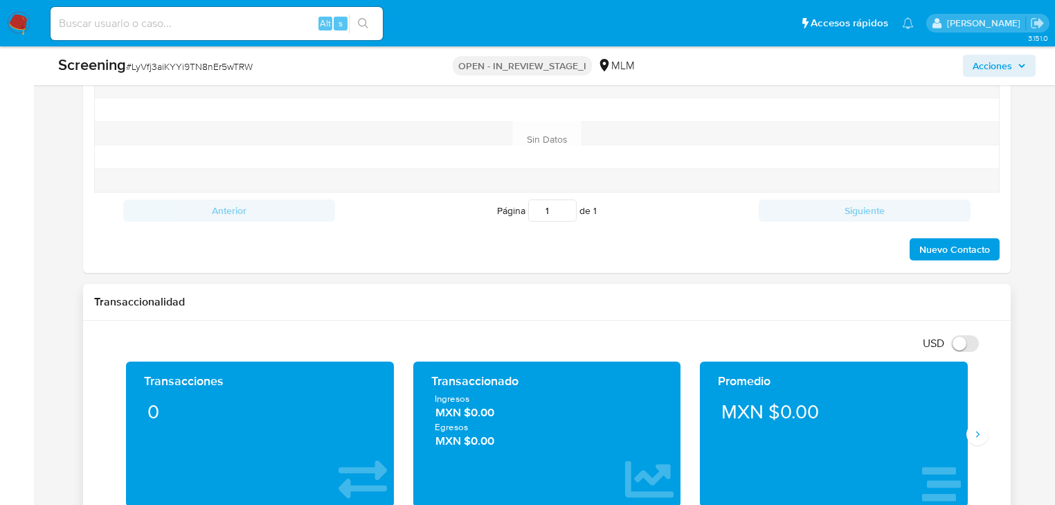
scroll to position [1330, 0]
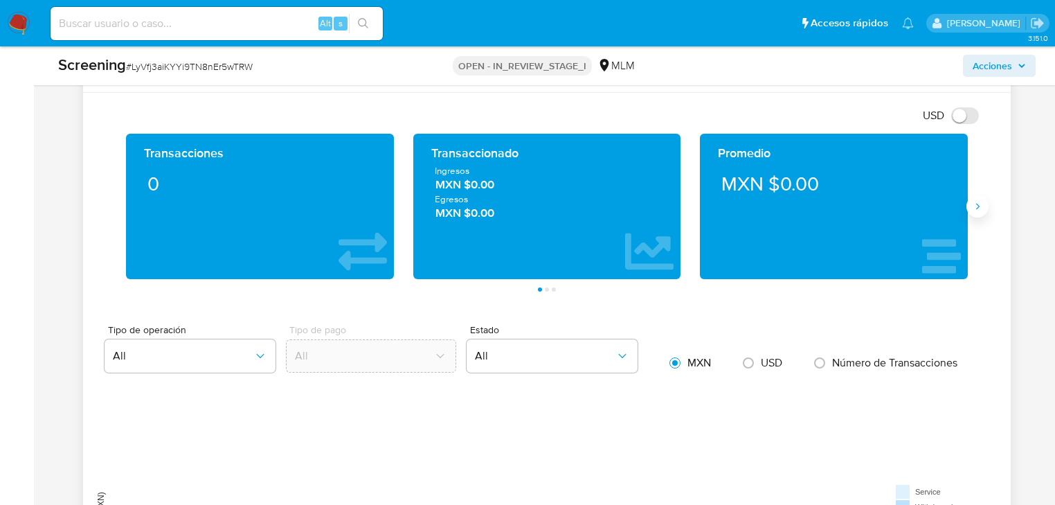
click at [978, 205] on icon "Siguiente" at bounding box center [977, 206] width 11 height 11
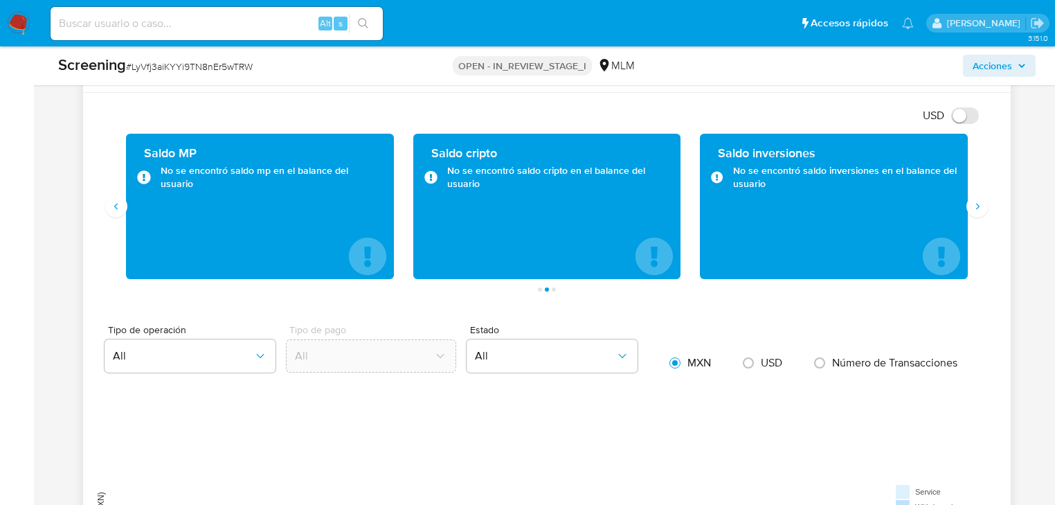
drag, startPoint x: 330, startPoint y: 406, endPoint x: 316, endPoint y: 317, distance: 89.6
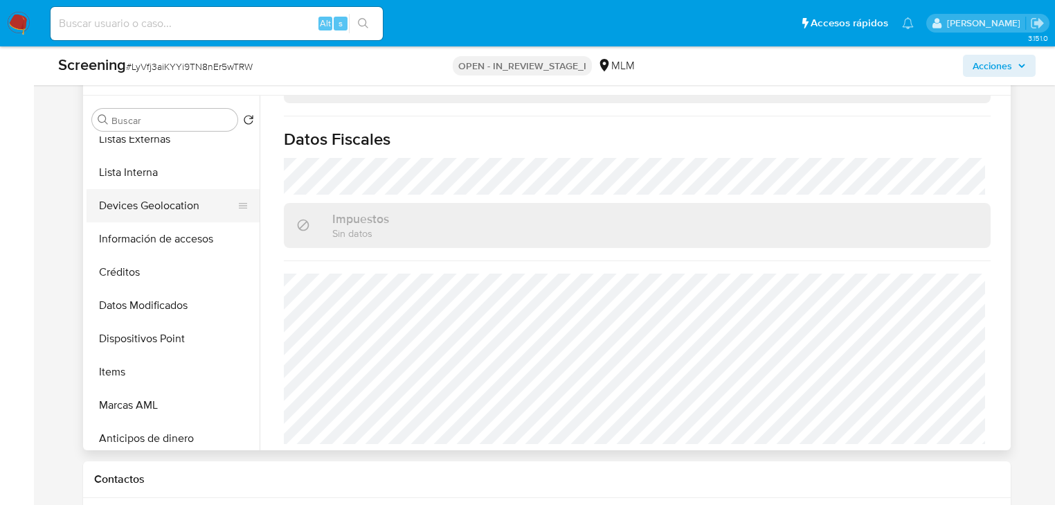
scroll to position [219, 0]
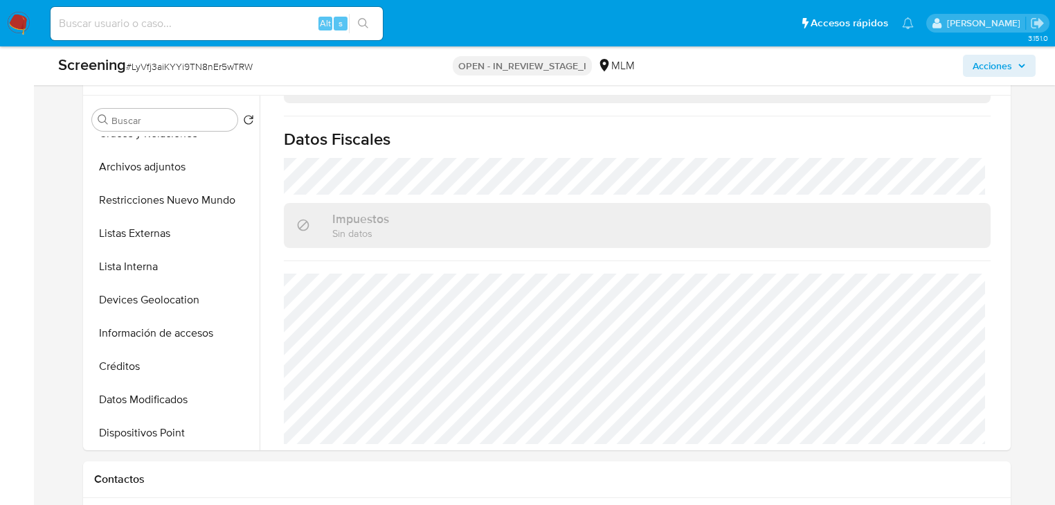
drag, startPoint x: 157, startPoint y: 231, endPoint x: 27, endPoint y: 277, distance: 138.0
click at [152, 232] on button "Listas Externas" at bounding box center [173, 233] width 173 height 33
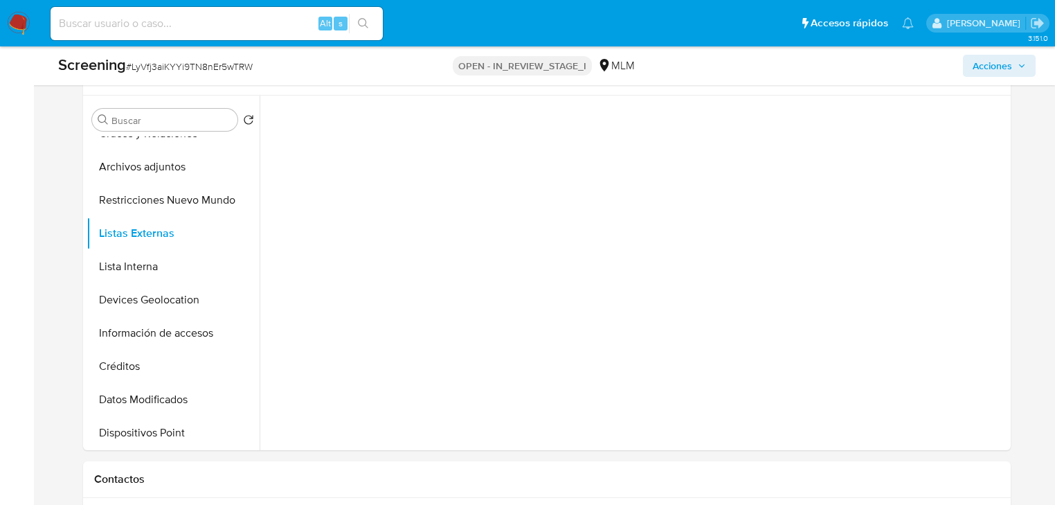
scroll to position [0, 0]
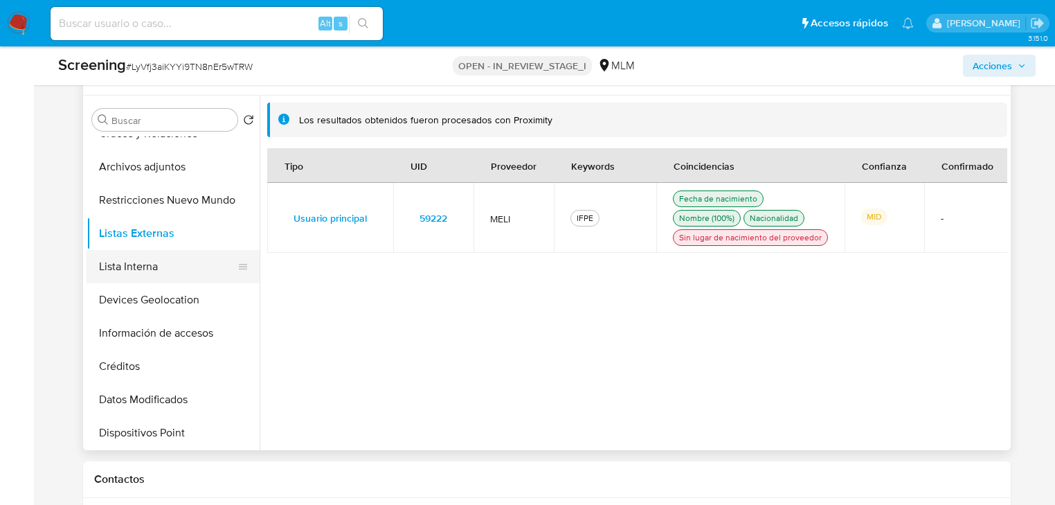
click at [133, 266] on button "Lista Interna" at bounding box center [168, 266] width 162 height 33
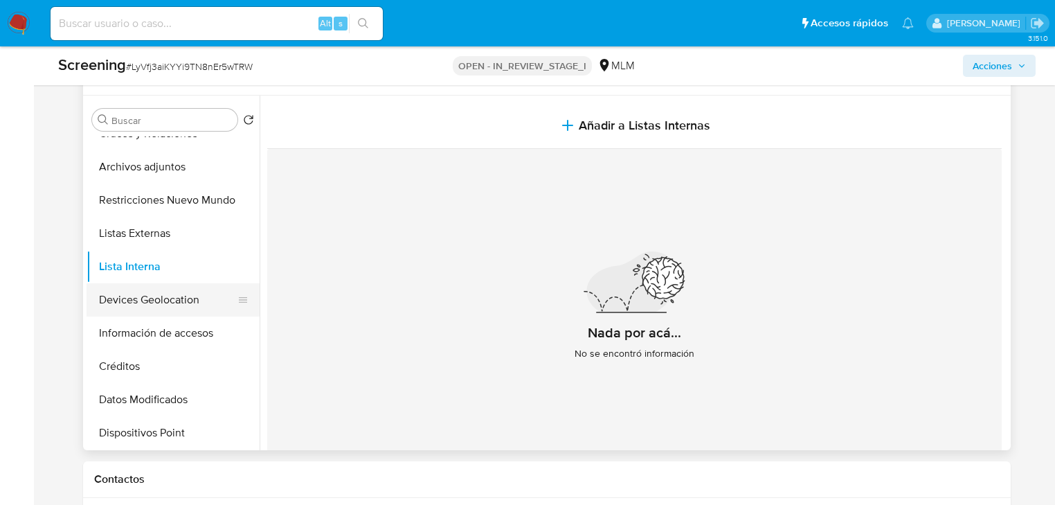
click at [147, 296] on button "Devices Geolocation" at bounding box center [168, 299] width 162 height 33
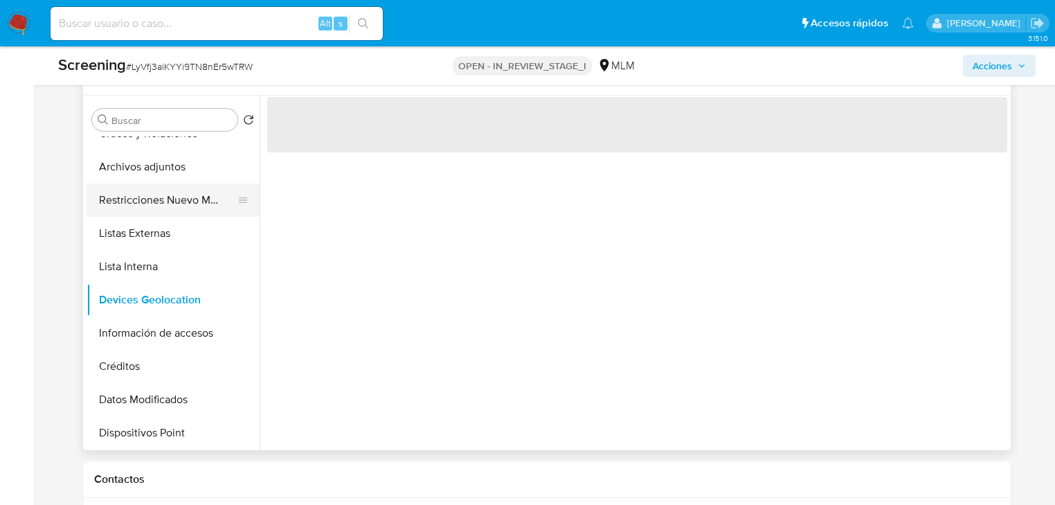
click at [183, 208] on button "Restricciones Nuevo Mundo" at bounding box center [168, 200] width 162 height 33
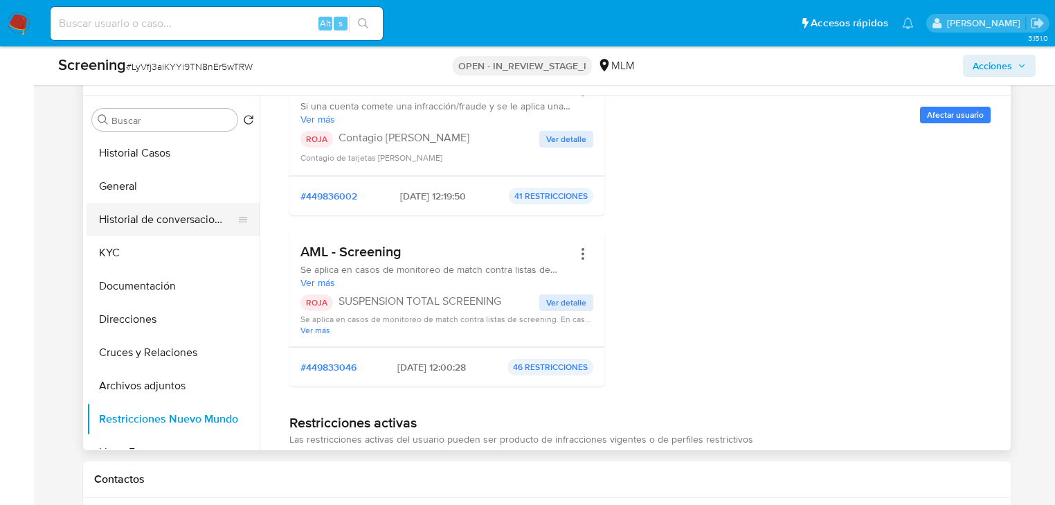
drag, startPoint x: 116, startPoint y: 250, endPoint x: 91, endPoint y: 219, distance: 39.9
click at [124, 252] on button "KYC" at bounding box center [173, 252] width 173 height 33
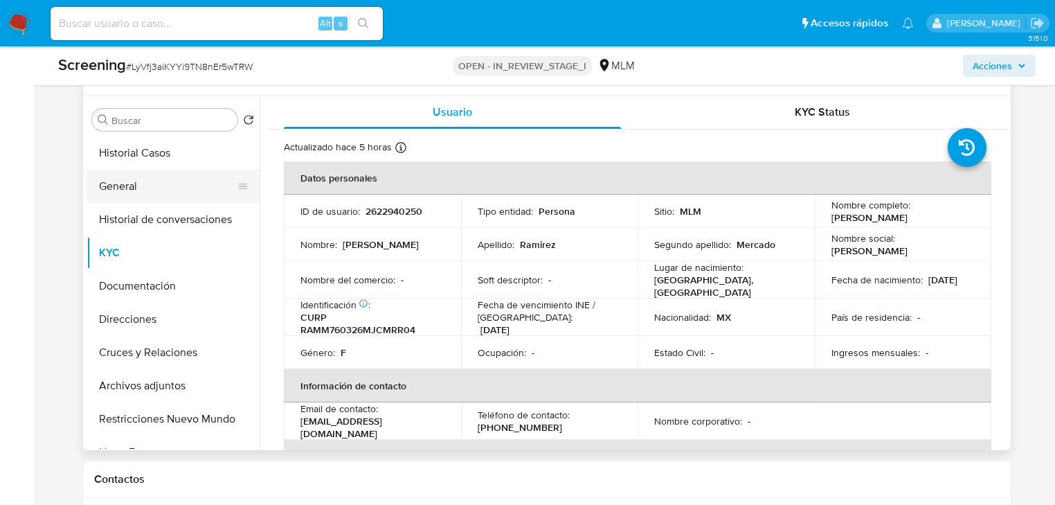
click at [136, 186] on button "General" at bounding box center [168, 186] width 162 height 33
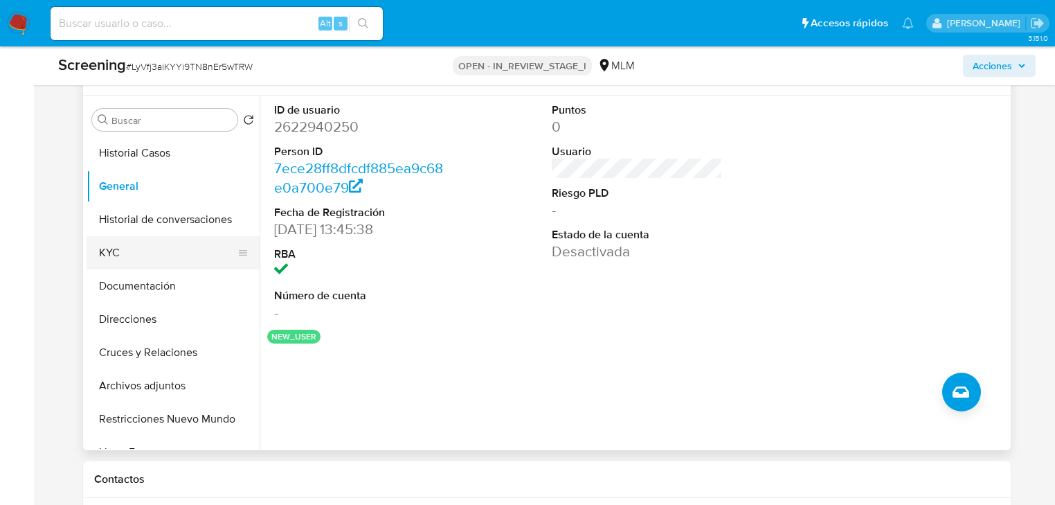
drag, startPoint x: 104, startPoint y: 249, endPoint x: 133, endPoint y: 249, distance: 29.1
click at [106, 249] on button "KYC" at bounding box center [168, 252] width 162 height 33
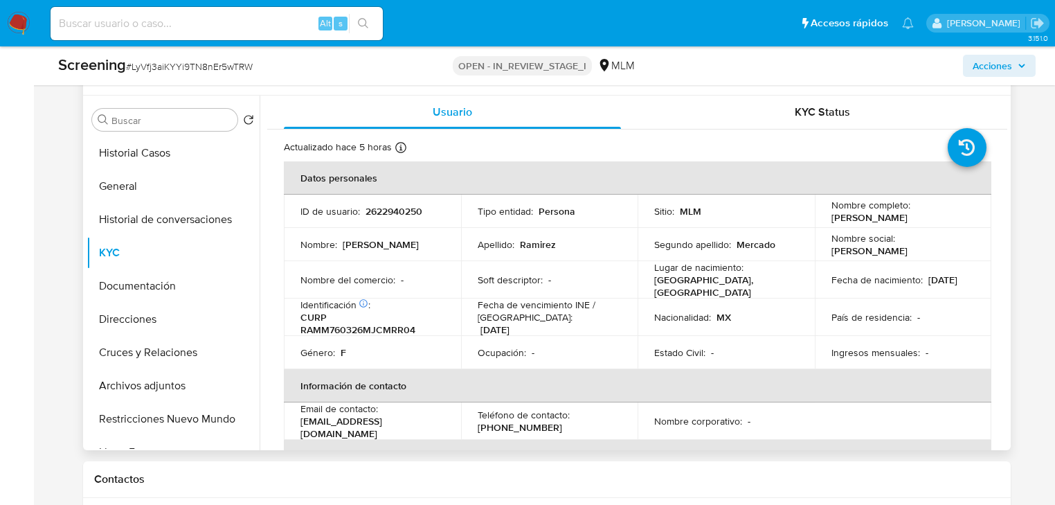
drag, startPoint x: 301, startPoint y: 328, endPoint x: 416, endPoint y: 327, distance: 115.0
click at [416, 327] on p "CURP RAMM760326MJCMRR04" at bounding box center [370, 323] width 138 height 25
copy p "RAMM760326MJCMRR04"
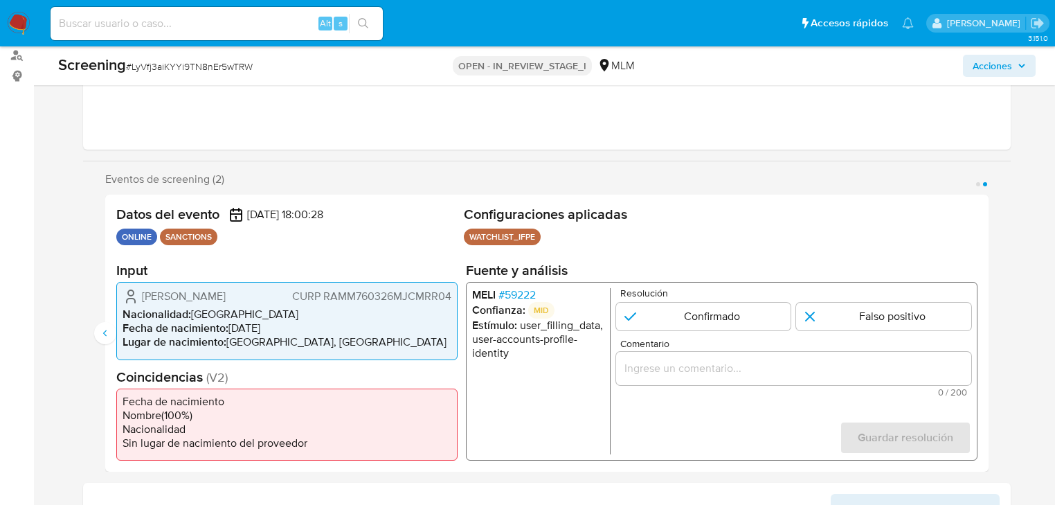
scroll to position [277, 0]
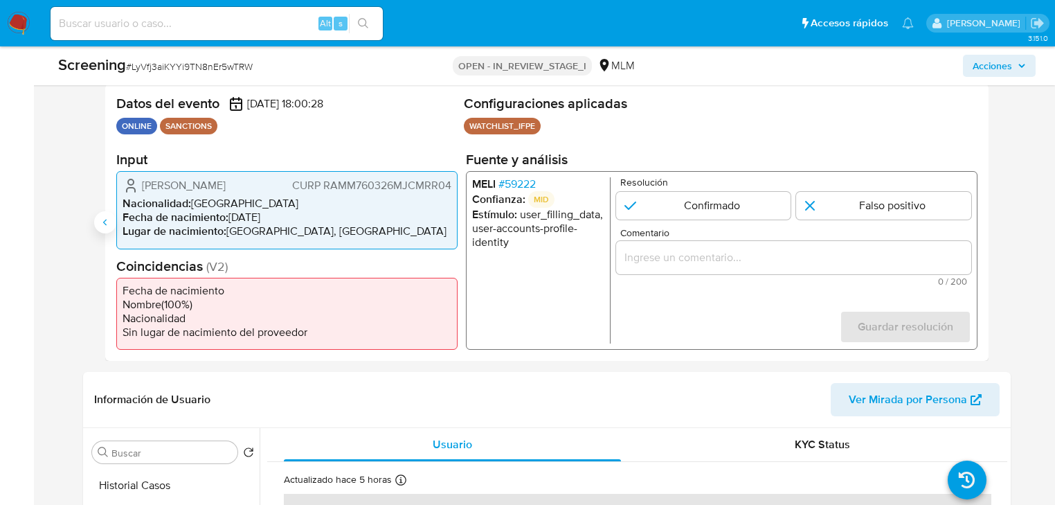
drag, startPoint x: 108, startPoint y: 226, endPoint x: 305, endPoint y: 229, distance: 196.7
click at [109, 226] on icon "Anterior" at bounding box center [105, 222] width 11 height 11
click at [665, 204] on input "1 de 2" at bounding box center [703, 206] width 175 height 28
radio input "true"
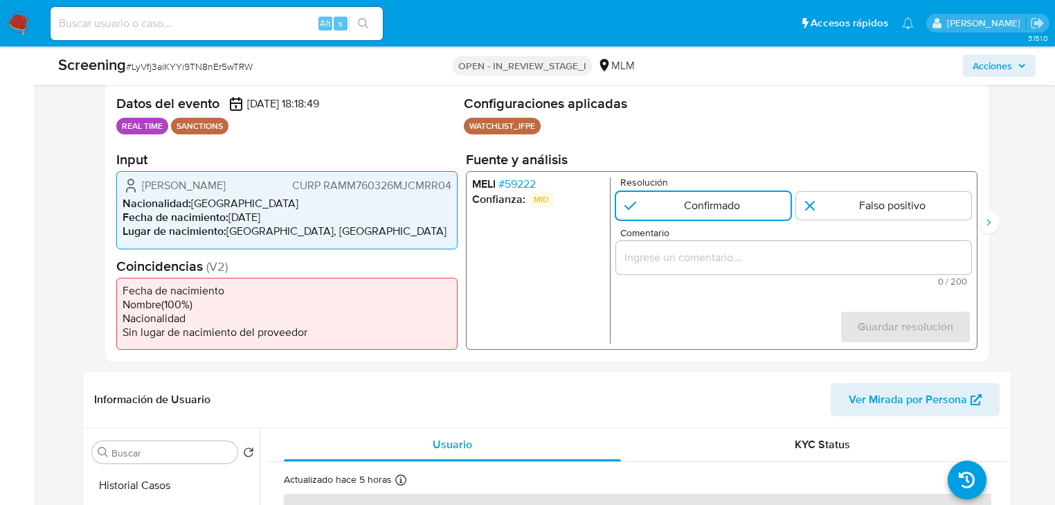
click at [634, 250] on input "Comentario" at bounding box center [793, 258] width 355 height 18
click at [668, 249] on input "Comentario" at bounding box center [793, 258] width 355 height 18
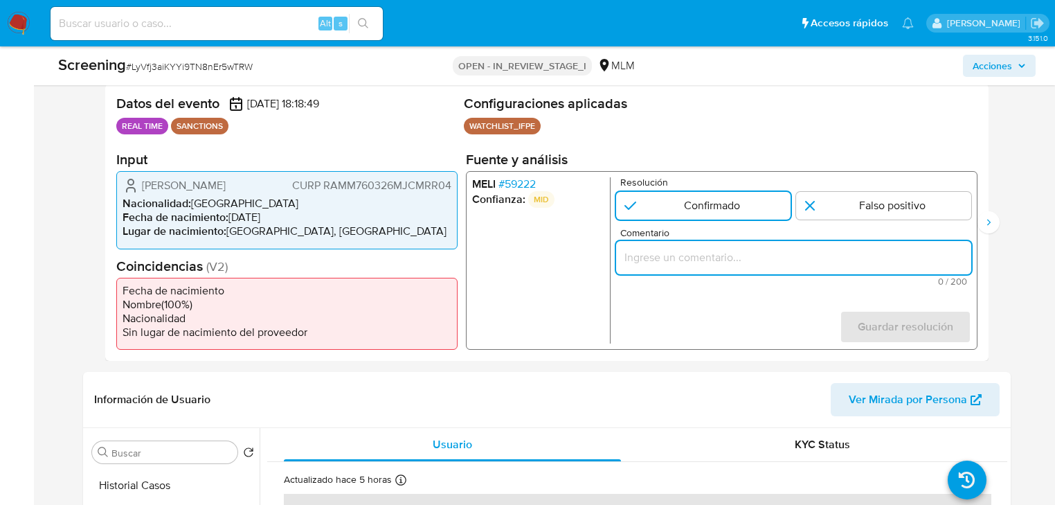
paste input "SE CONFIRMA COINCIDENCIA EN LISTA DE SANCIONES DENOMINADA IFPE LPB POR NOMBRE C…"
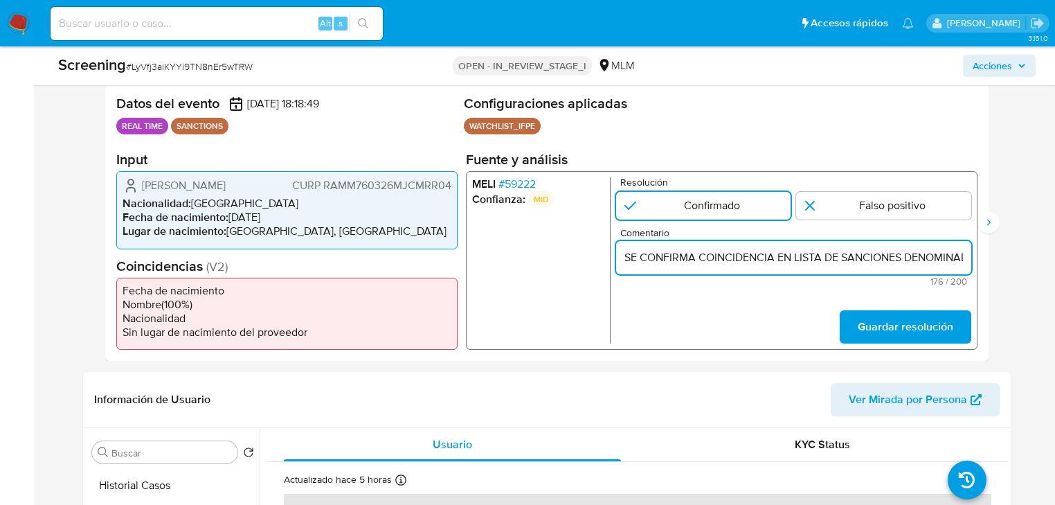
scroll to position [0, 736]
type input "SE CONFIRMA COINCIDENCIA EN LISTA DE SANCIONES DENOMINADA IFPE LPB POR NOMBRE C…"
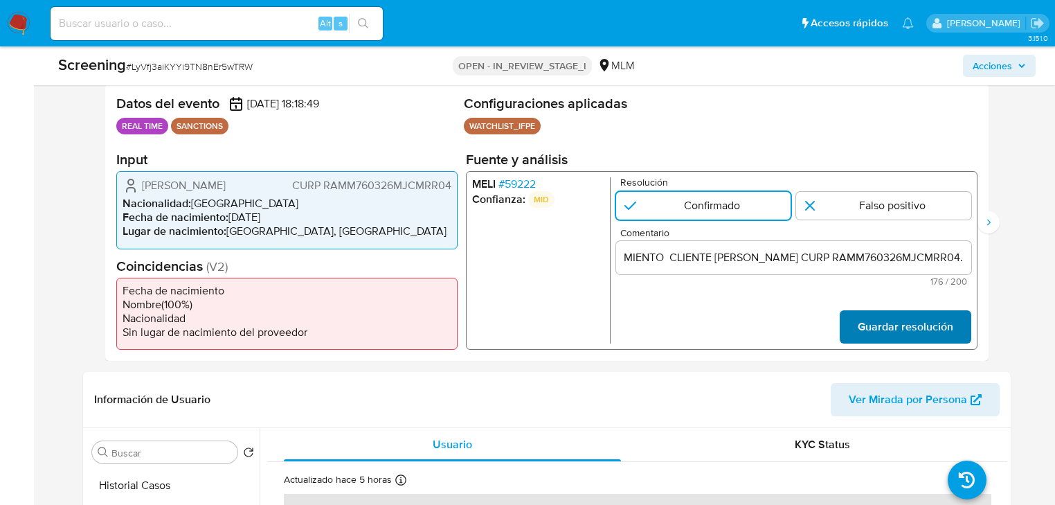
scroll to position [0, 0]
click at [897, 330] on span "Guardar resolución" at bounding box center [906, 327] width 96 height 30
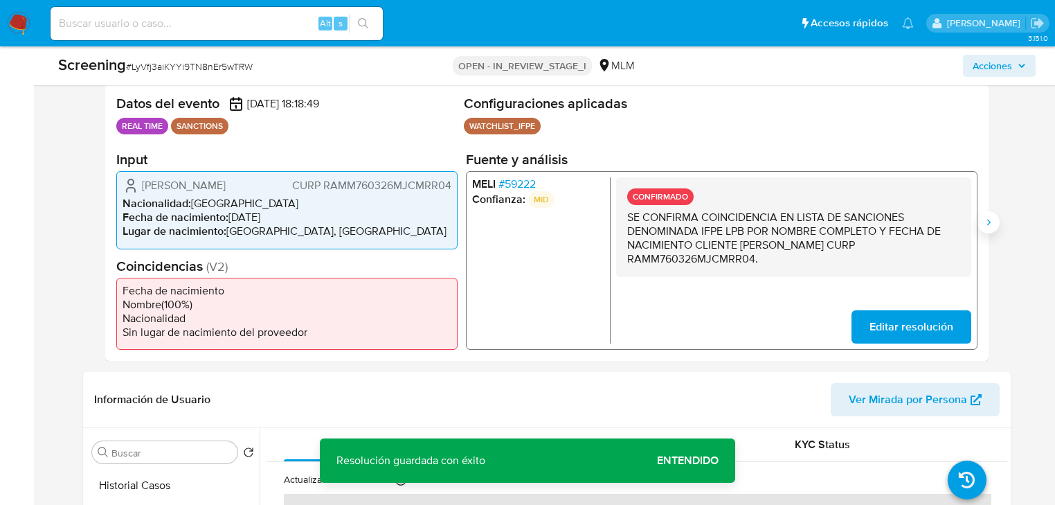
click at [989, 222] on icon "Siguiente" at bounding box center [988, 222] width 11 height 11
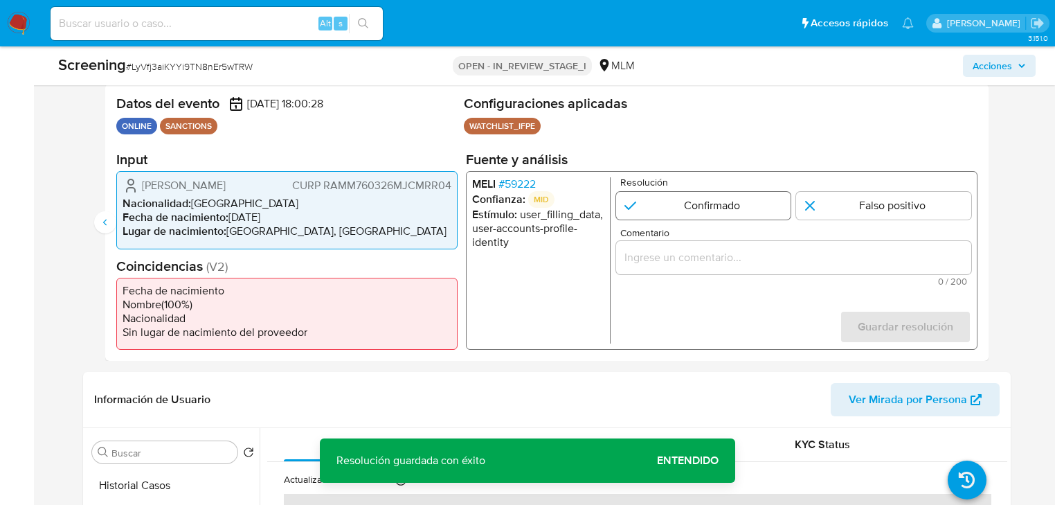
click at [648, 205] on input "2 de 2" at bounding box center [703, 206] width 175 height 28
radio input "true"
click at [668, 241] on div "2 de 2" at bounding box center [793, 257] width 355 height 33
click at [104, 230] on button "Anterior" at bounding box center [105, 222] width 22 height 22
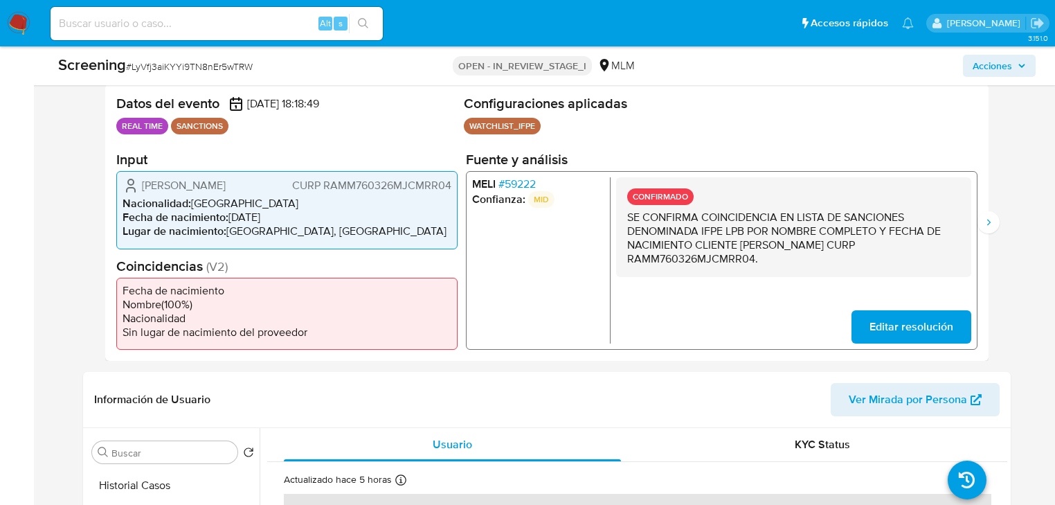
drag, startPoint x: 986, startPoint y: 226, endPoint x: 822, endPoint y: 213, distance: 164.6
click at [986, 225] on icon "Siguiente" at bounding box center [988, 222] width 11 height 11
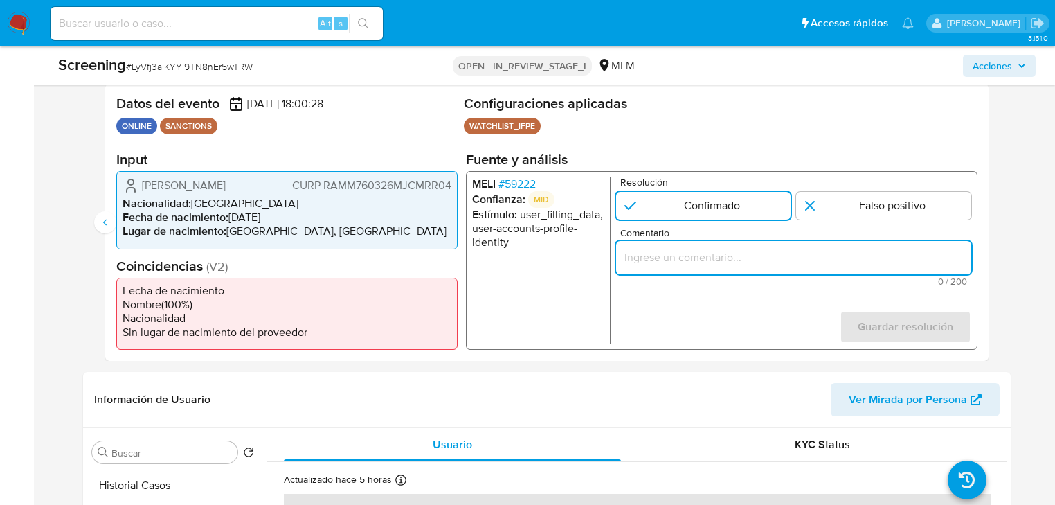
click at [681, 253] on input "Comentario" at bounding box center [793, 258] width 355 height 18
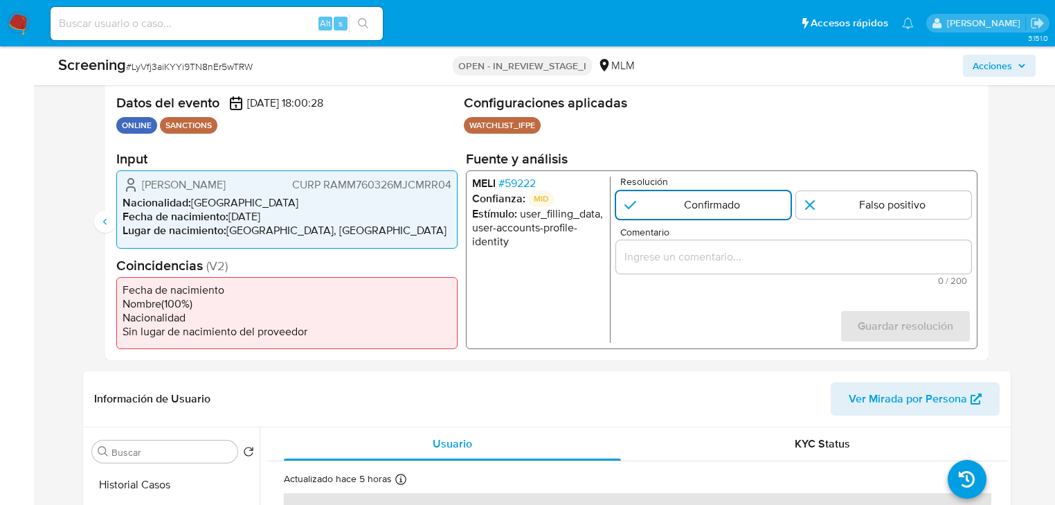
scroll to position [277, 0]
click at [692, 256] on input "Comentario" at bounding box center [793, 258] width 355 height 18
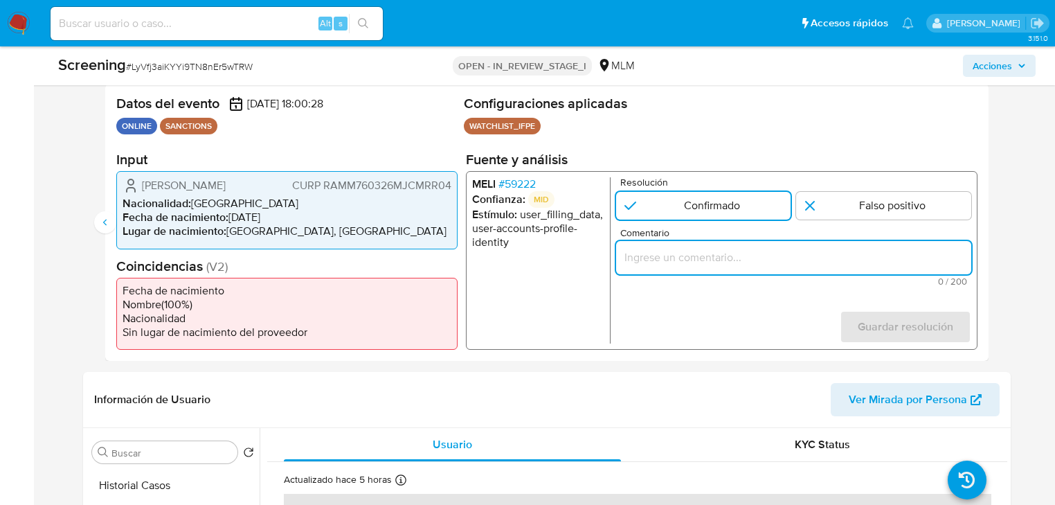
paste input "E CONFIRMA COINCIDENCIA EN LISTA DE SANCIONES DENOMINADA IFPE LPB POR NOMBRE CO…"
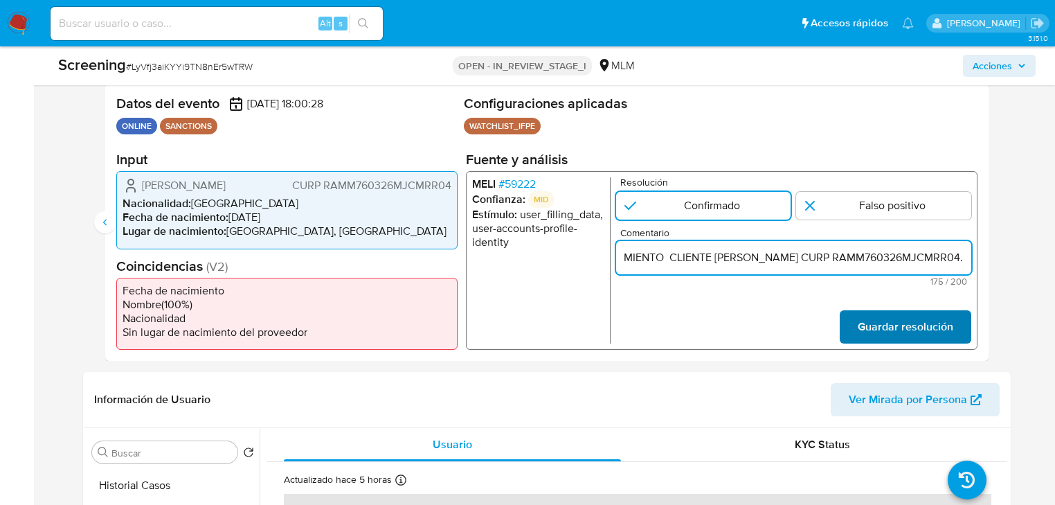
type input "E CONFIRMA COINCIDENCIA EN LISTA DE SANCIONES DENOMINADA IFPE LPB POR NOMBRE CO…"
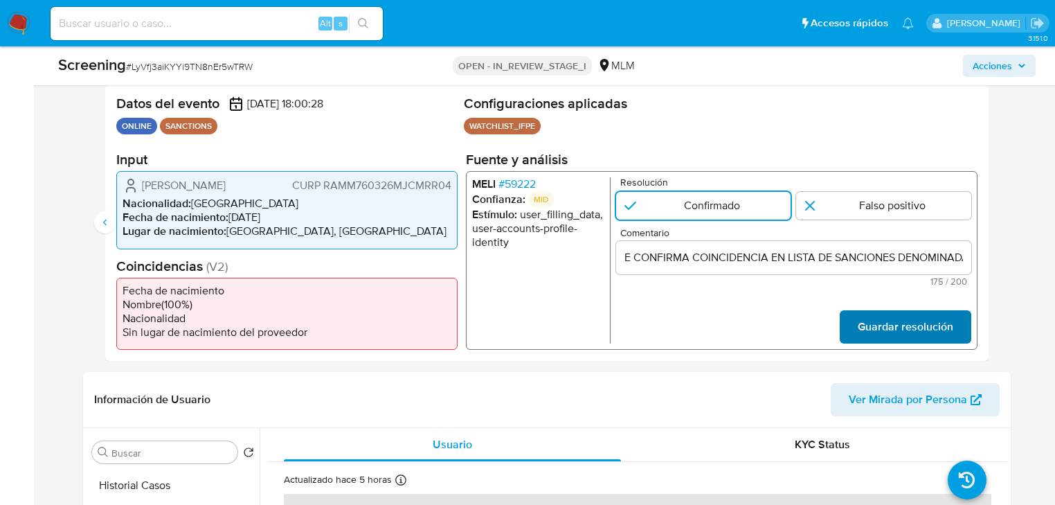
click at [881, 334] on span "Guardar resolución" at bounding box center [906, 327] width 96 height 30
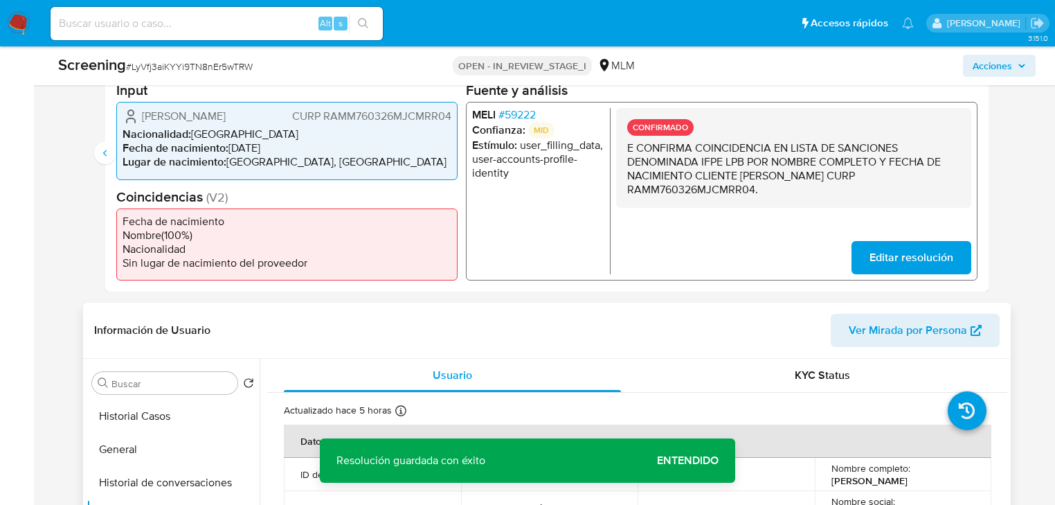
scroll to position [277, 0]
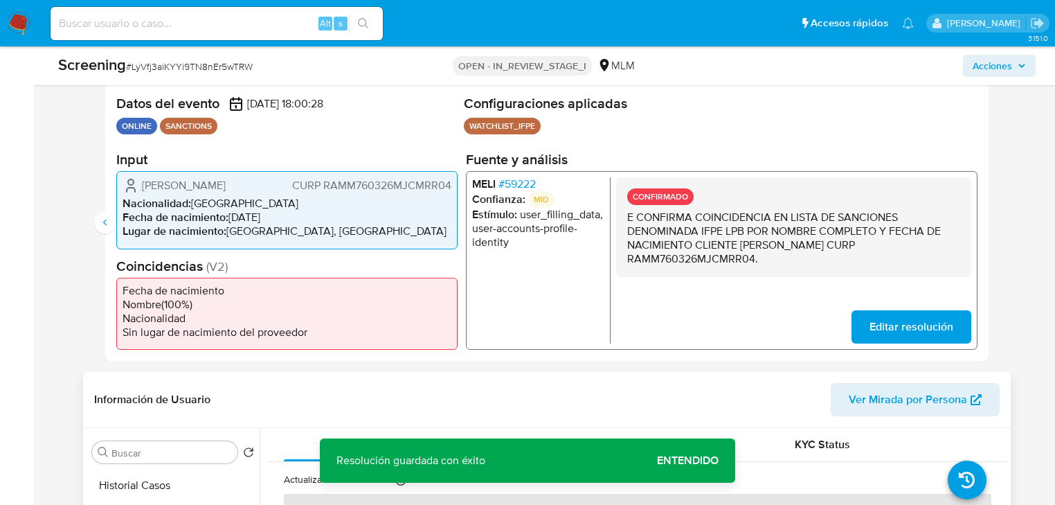
drag, startPoint x: 650, startPoint y: 397, endPoint x: 652, endPoint y: 386, distance: 11.3
click at [650, 394] on header "Información de Usuario Ver Mirada por Persona" at bounding box center [547, 399] width 906 height 33
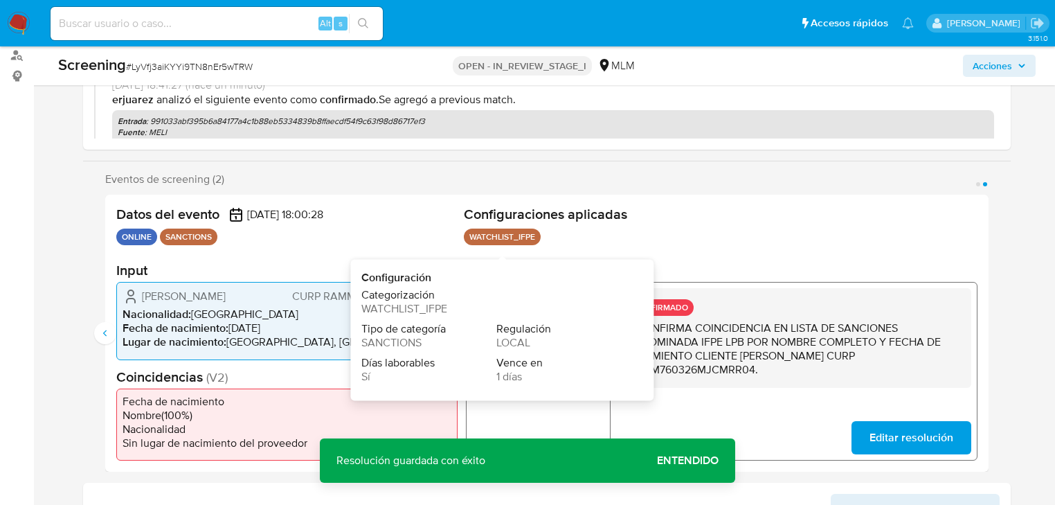
scroll to position [166, 0]
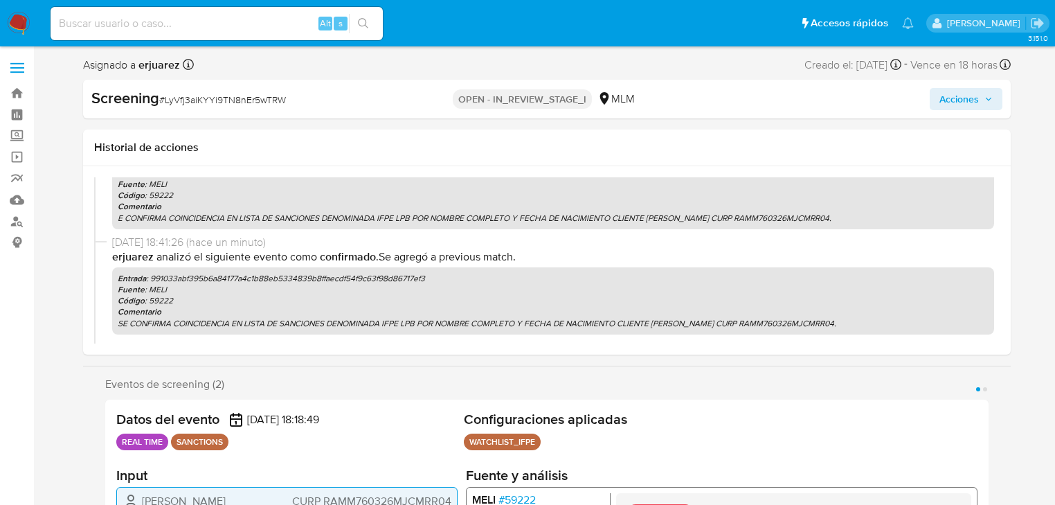
select select "10"
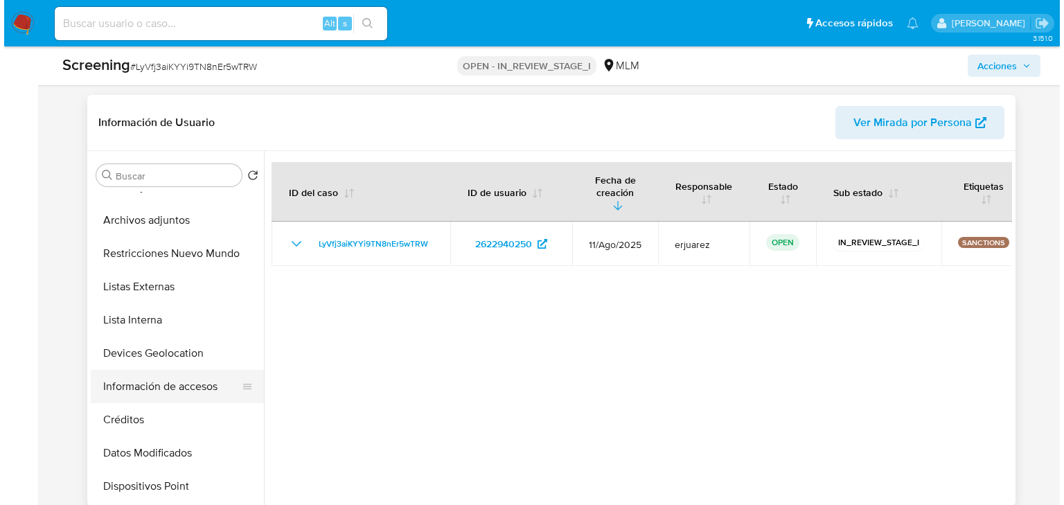
scroll to position [222, 0]
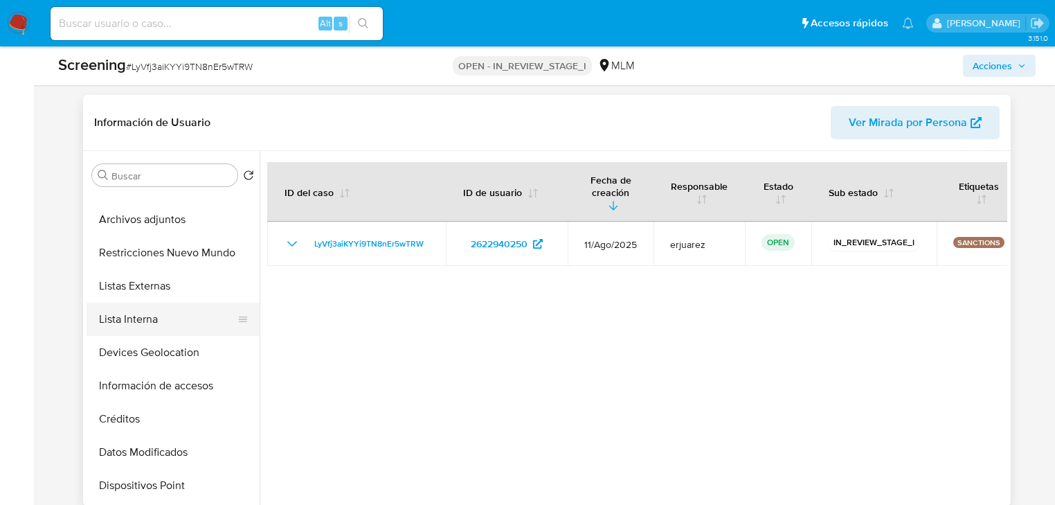
click at [149, 322] on button "Lista Interna" at bounding box center [168, 319] width 162 height 33
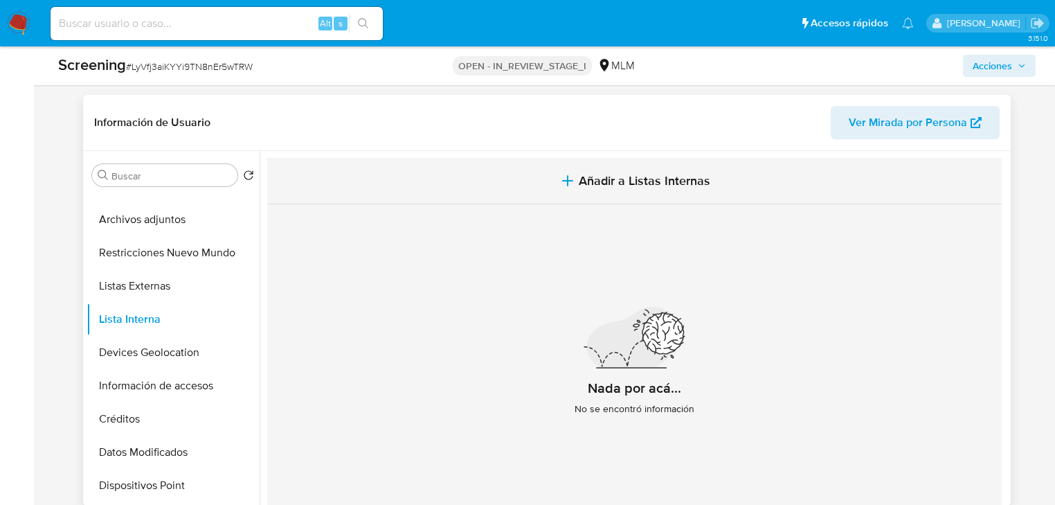
click at [635, 183] on span "Añadir a Listas Internas" at bounding box center [645, 180] width 132 height 15
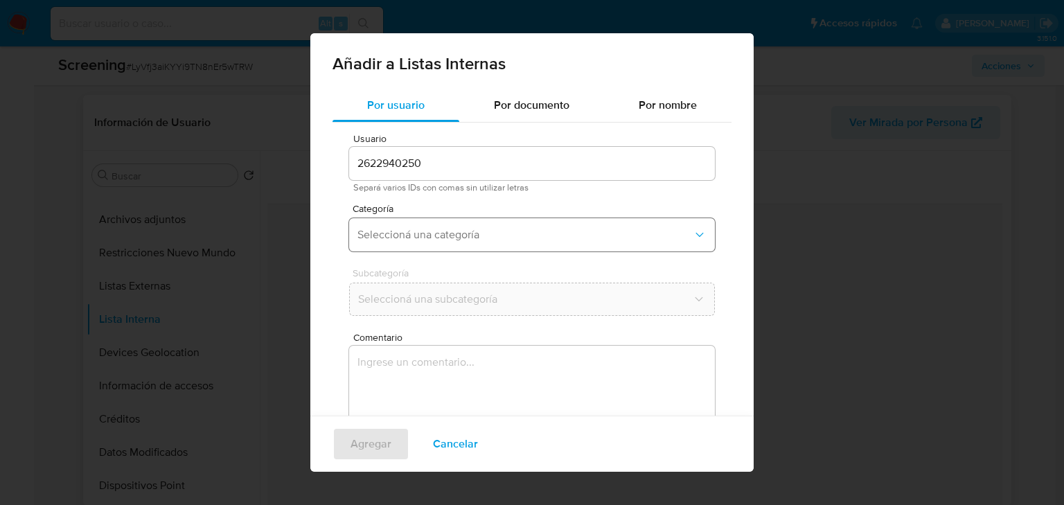
drag, startPoint x: 436, startPoint y: 240, endPoint x: 440, endPoint y: 249, distance: 9.9
click at [437, 240] on span "Seleccioná una categoría" at bounding box center [524, 235] width 335 height 14
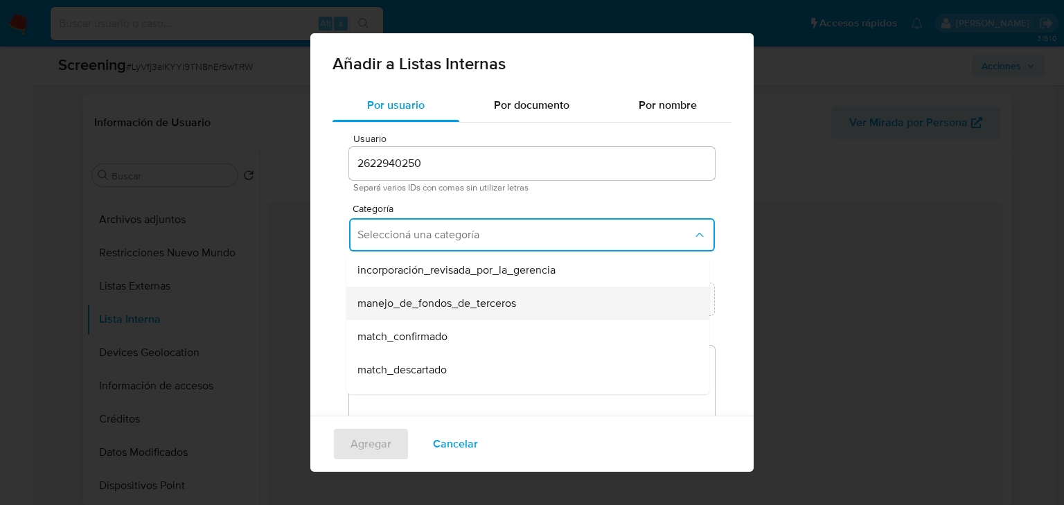
scroll to position [28, 0]
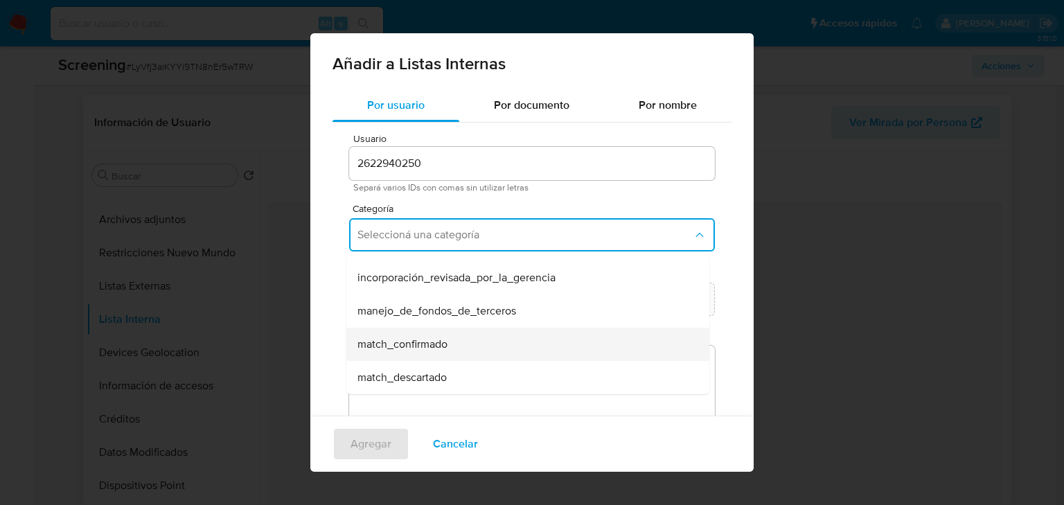
click at [434, 337] on span "match_confirmado" at bounding box center [402, 344] width 90 height 14
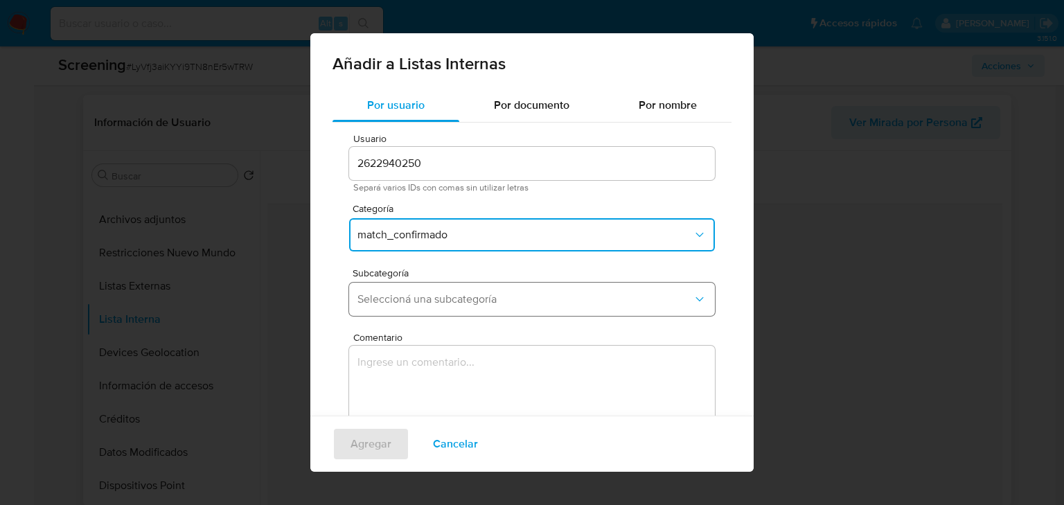
click at [421, 302] on span "Seleccioná una subcategoría" at bounding box center [524, 299] width 335 height 14
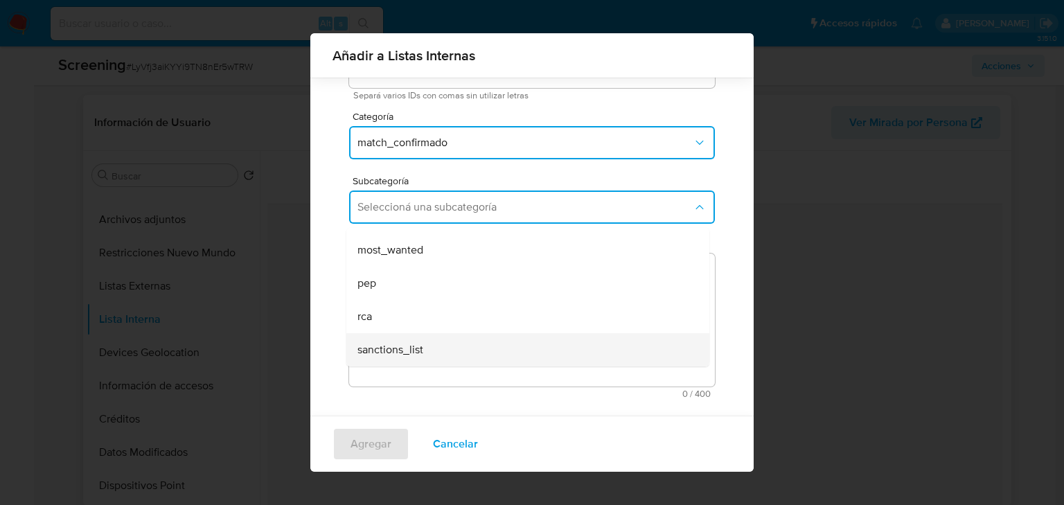
scroll to position [86, 0]
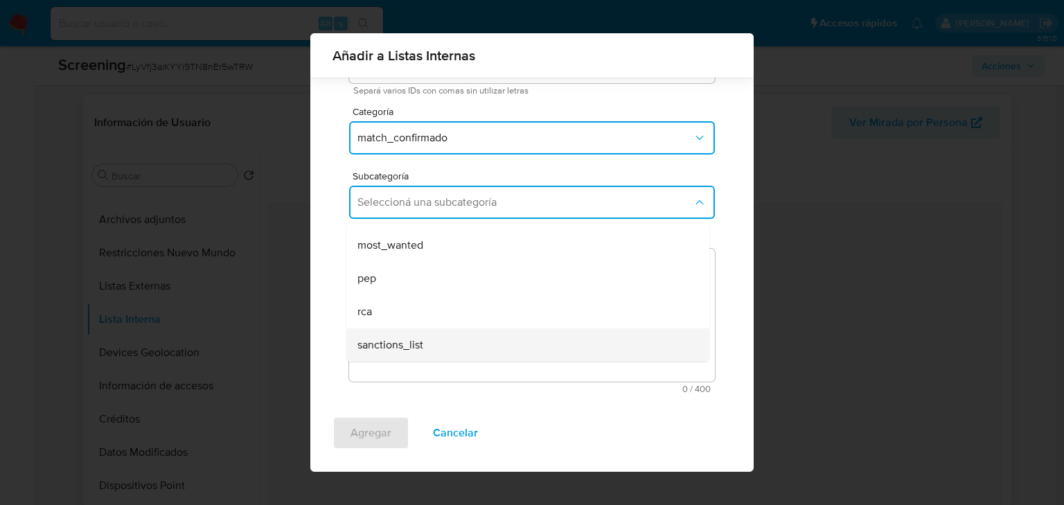
click at [402, 341] on span "sanctions_list" at bounding box center [390, 345] width 66 height 14
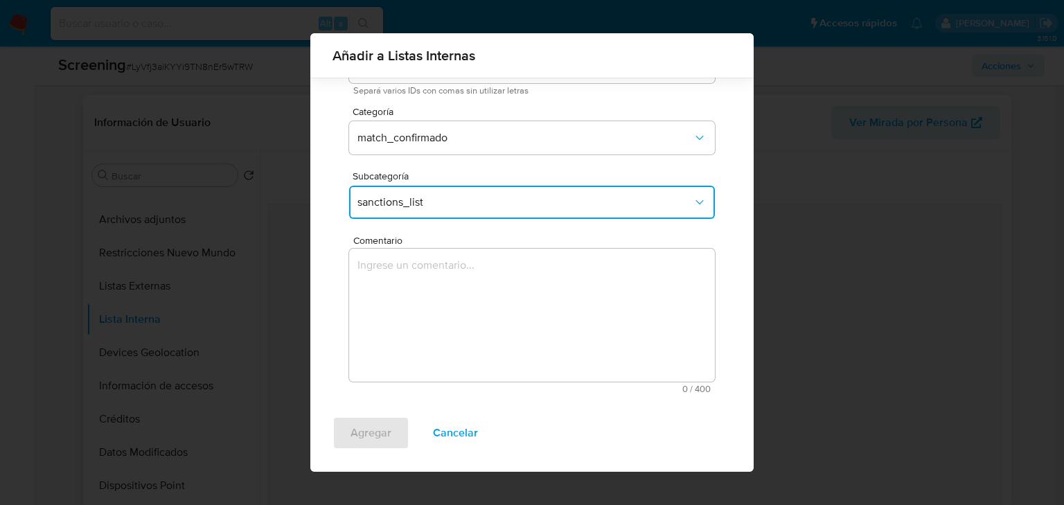
click at [415, 294] on textarea "Comentario" at bounding box center [532, 315] width 366 height 133
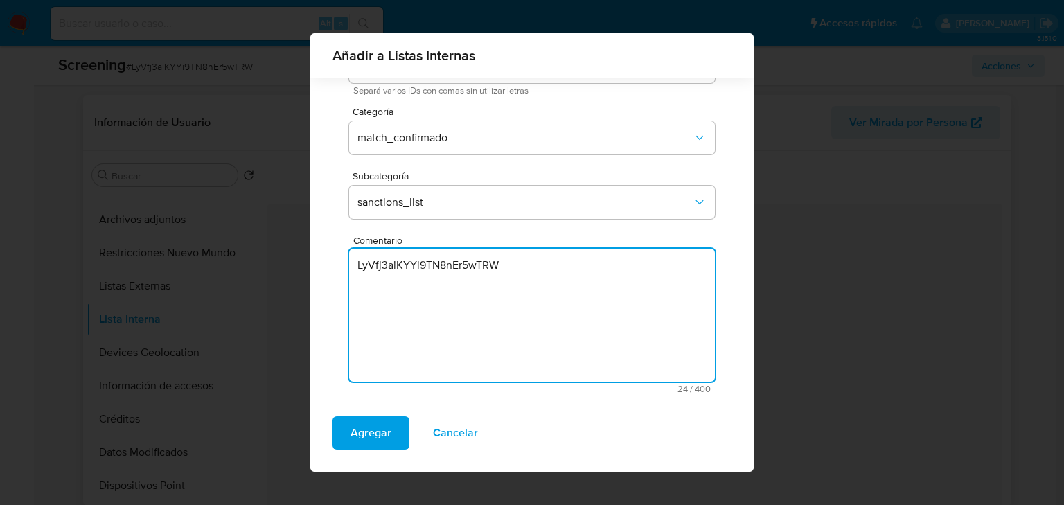
click at [521, 278] on textarea "LyVfj3aiKYYi9TN8nEr5wTRW" at bounding box center [532, 315] width 366 height 133
click at [521, 275] on textarea "LyVfj3aiKYYi9TN8nEr5wTRW" at bounding box center [532, 315] width 366 height 133
drag, startPoint x: 521, startPoint y: 272, endPoint x: 378, endPoint y: 345, distance: 160.1
click at [328, 261] on div "Por usuario Por documento Por nombre Usuario 2622940250 Separá varios IDs con c…" at bounding box center [531, 204] width 443 height 424
paste textarea "SE CONFIRMA COINCIDENCIA EN LISTA DE SANCIONES DENOMINADA IFPE LPB POR NOMBRE C…"
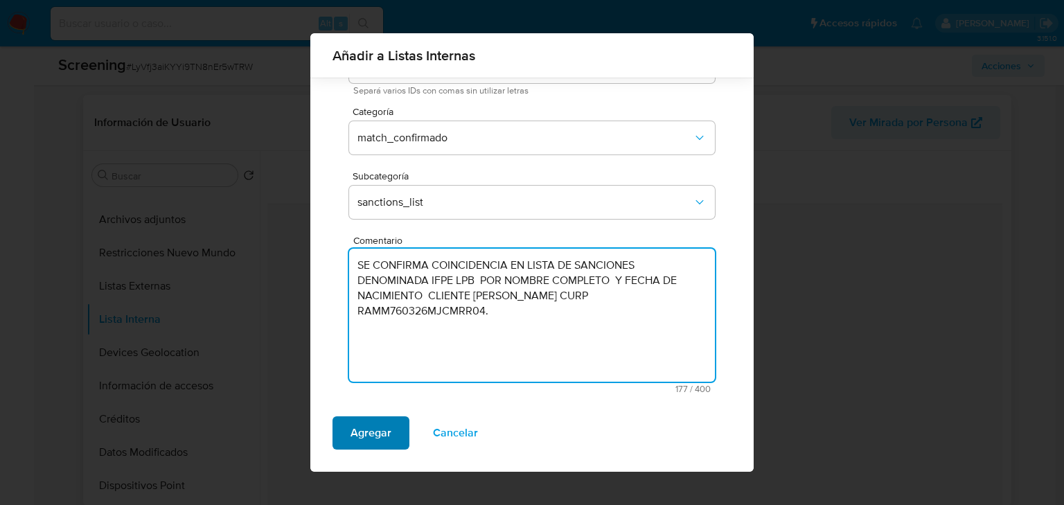
type textarea "SE CONFIRMA COINCIDENCIA EN LISTA DE SANCIONES DENOMINADA IFPE LPB POR NOMBRE C…"
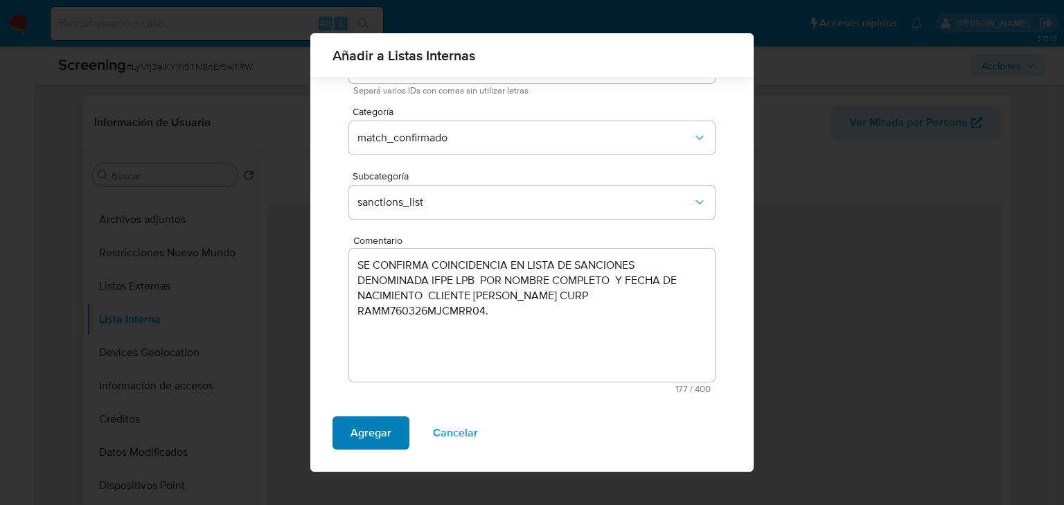
click at [365, 418] on span "Agregar" at bounding box center [370, 433] width 41 height 30
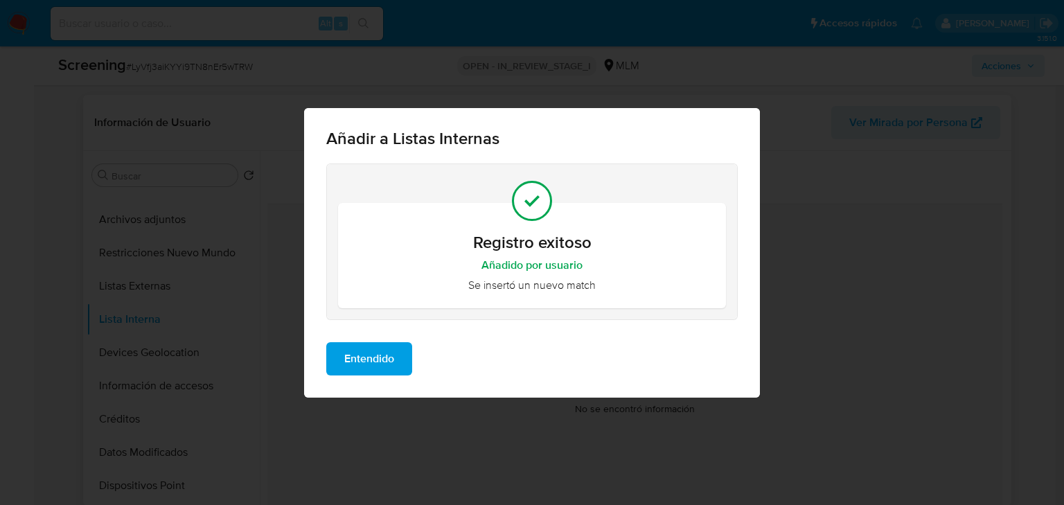
scroll to position [0, 0]
drag, startPoint x: 382, startPoint y: 373, endPoint x: 424, endPoint y: 345, distance: 51.1
click at [381, 372] on span "Entendido" at bounding box center [369, 358] width 50 height 30
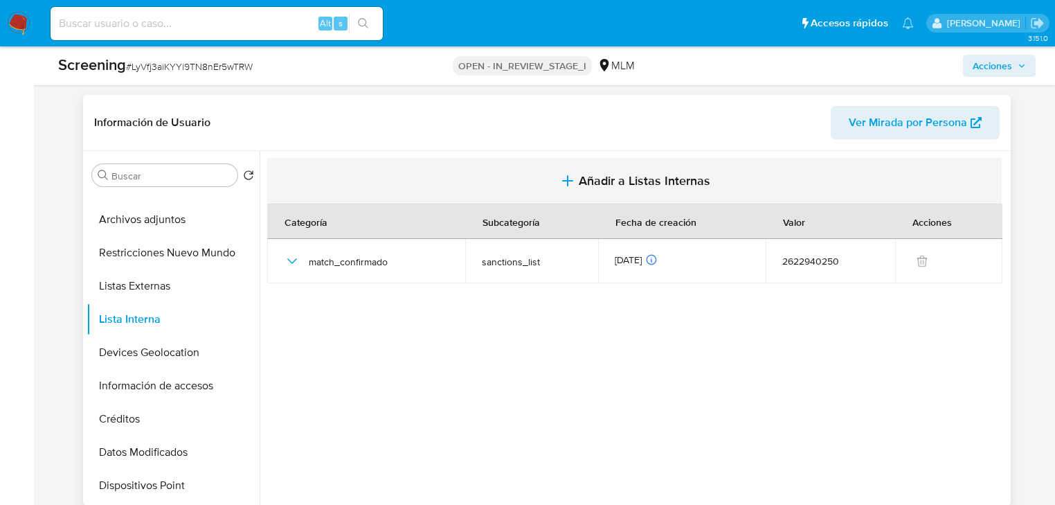
click at [596, 181] on span "Añadir a Listas Internas" at bounding box center [645, 180] width 132 height 15
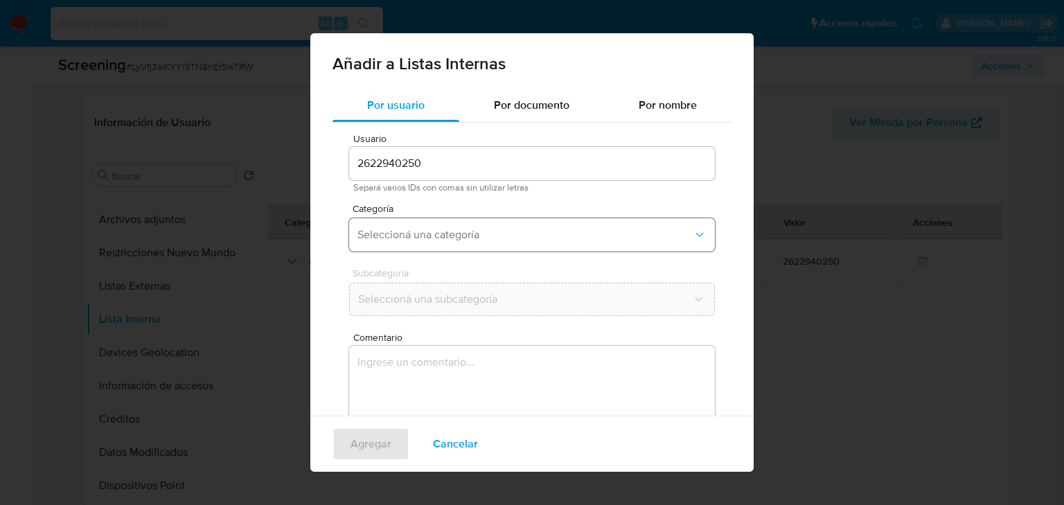
click at [371, 233] on span "Seleccioná una categoría" at bounding box center [524, 235] width 335 height 14
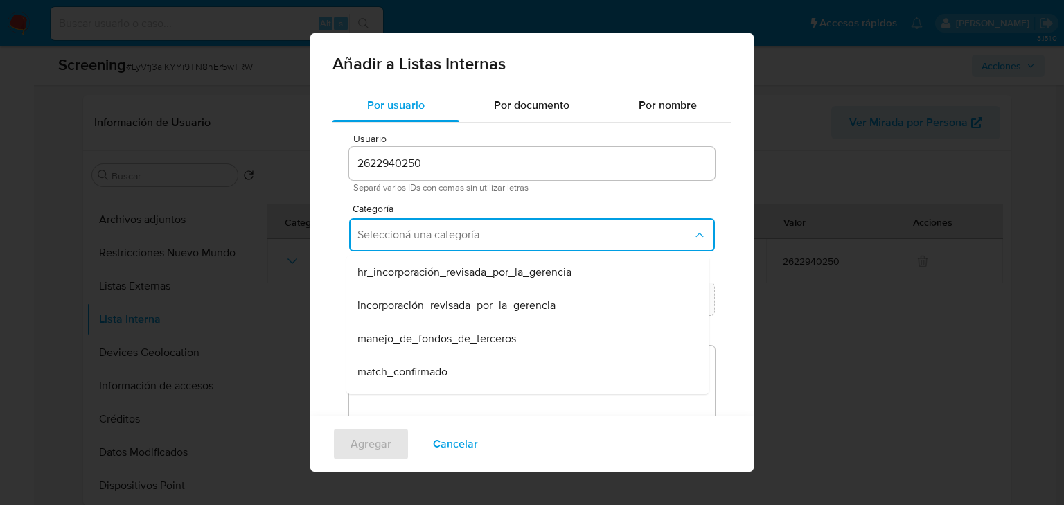
click at [410, 372] on span "match_confirmado" at bounding box center [402, 372] width 90 height 14
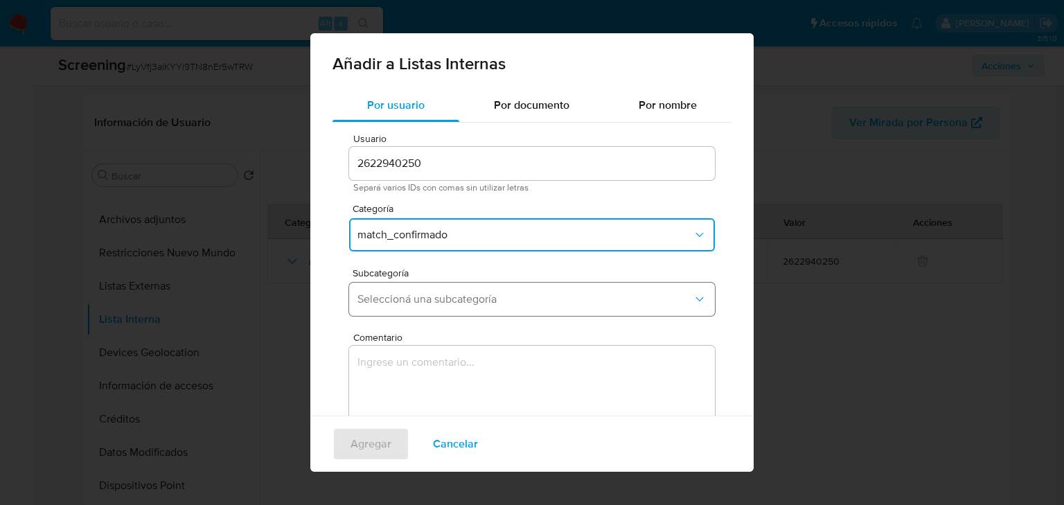
drag, startPoint x: 410, startPoint y: 297, endPoint x: 421, endPoint y: 286, distance: 15.7
click at [410, 298] on span "Seleccioná una subcategoría" at bounding box center [524, 299] width 335 height 14
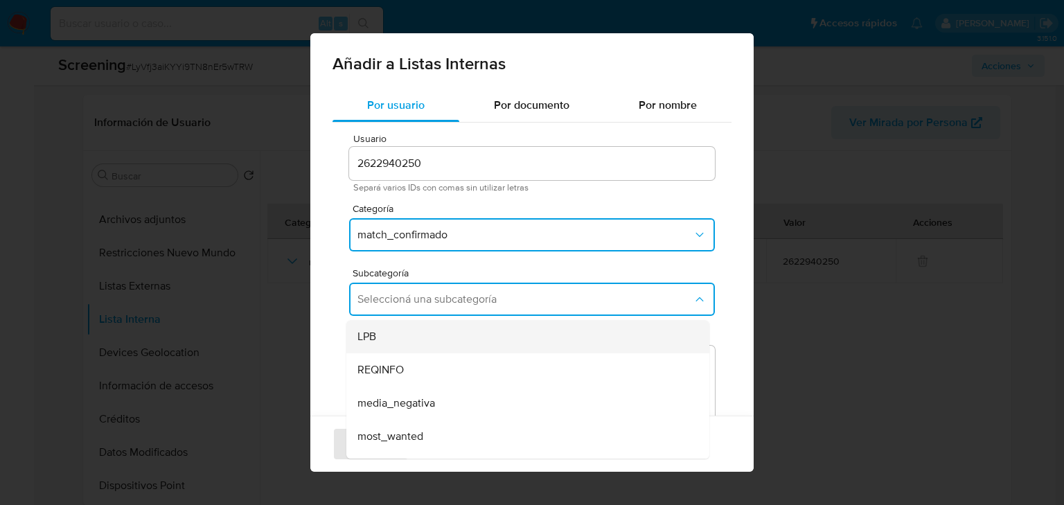
click at [406, 343] on div "LPB" at bounding box center [523, 336] width 332 height 33
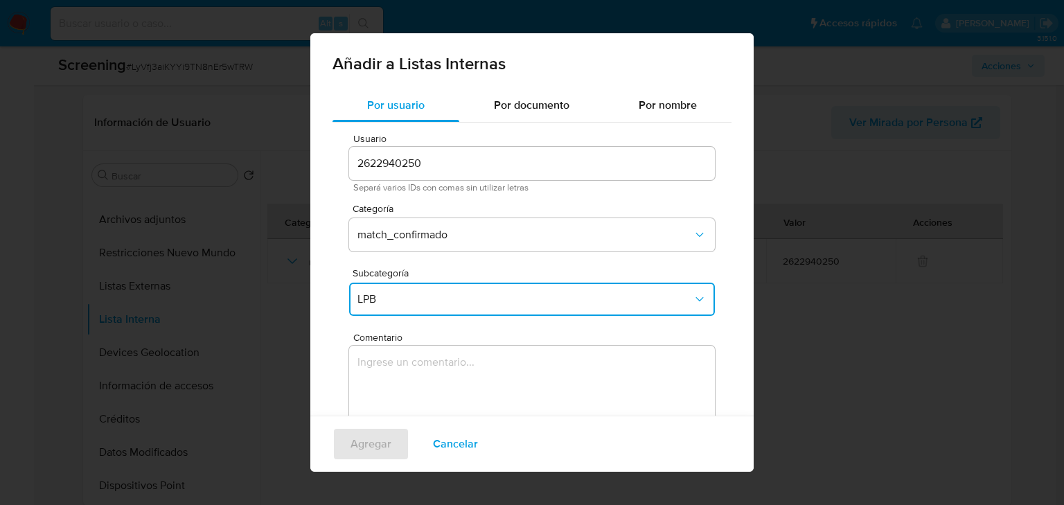
click at [409, 360] on textarea "Comentario" at bounding box center [532, 412] width 366 height 133
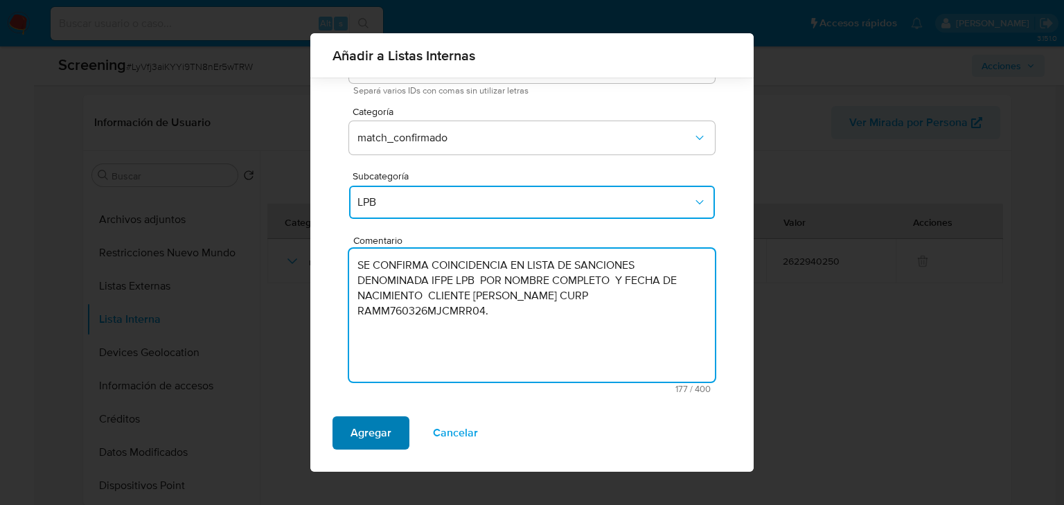
type textarea "SE CONFIRMA COINCIDENCIA EN LISTA DE SANCIONES DENOMINADA IFPE LPB POR NOMBRE C…"
click at [379, 418] on span "Agregar" at bounding box center [370, 433] width 41 height 30
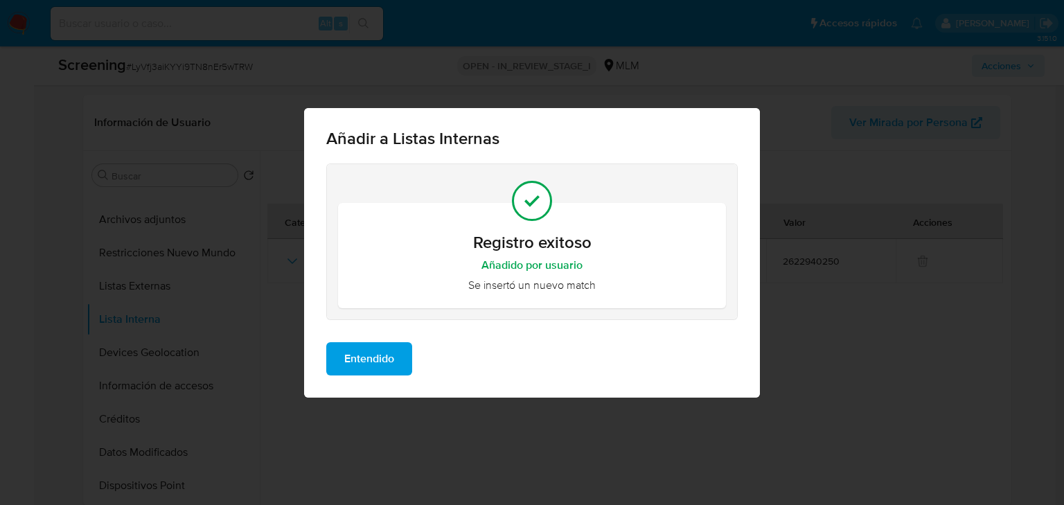
click at [113, 314] on div "Añadir a Listas Internas Registro exitoso Añadido por usuario Se insertó un nue…" at bounding box center [532, 252] width 1064 height 505
drag, startPoint x: 136, startPoint y: 280, endPoint x: 323, endPoint y: 334, distance: 194.6
click at [139, 280] on div "Añadir a Listas Internas Registro exitoso Añadido por usuario Se insertó un nue…" at bounding box center [532, 252] width 1064 height 505
drag, startPoint x: 376, startPoint y: 359, endPoint x: 171, endPoint y: 323, distance: 208.1
click at [374, 359] on span "Entendido" at bounding box center [369, 358] width 50 height 30
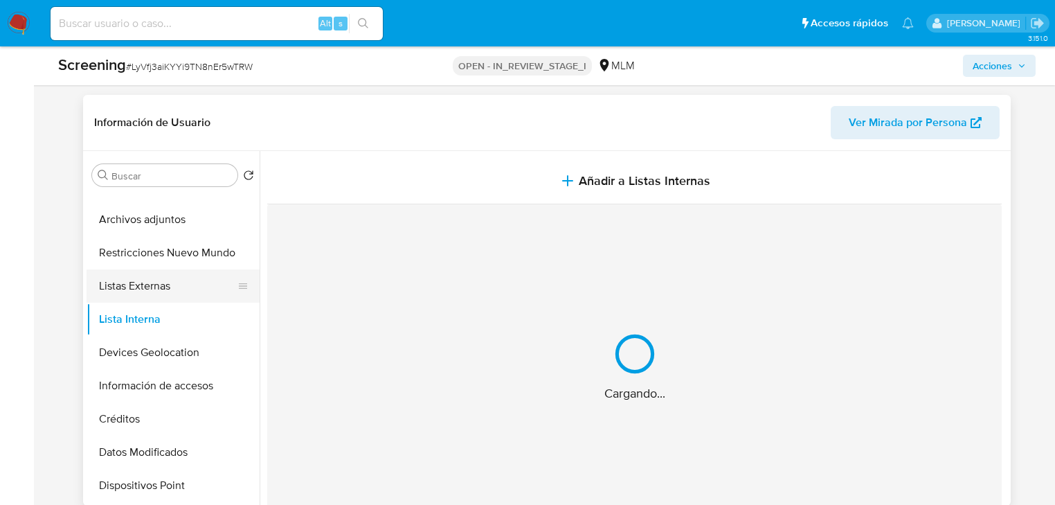
click at [116, 289] on button "Listas Externas" at bounding box center [168, 285] width 162 height 33
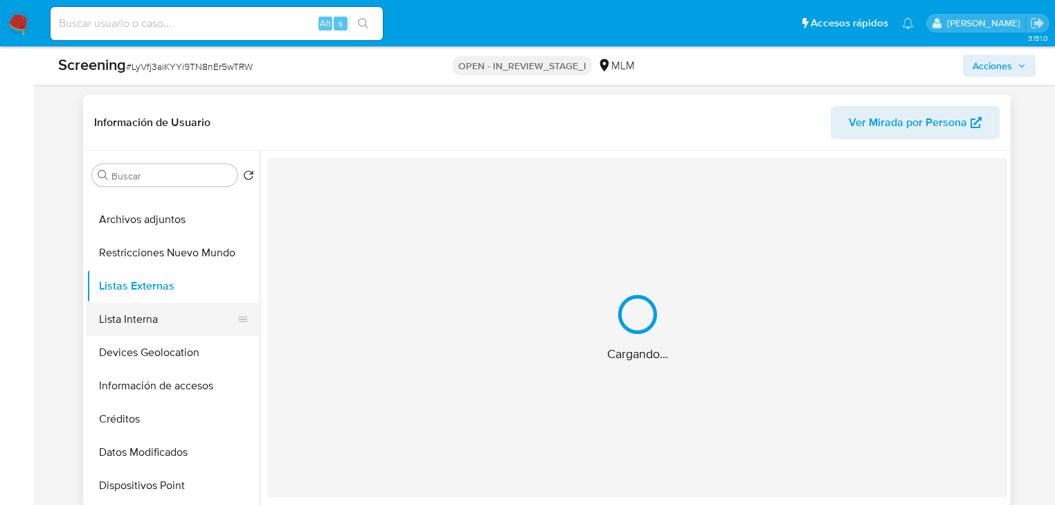
click at [132, 324] on button "Lista Interna" at bounding box center [168, 319] width 162 height 33
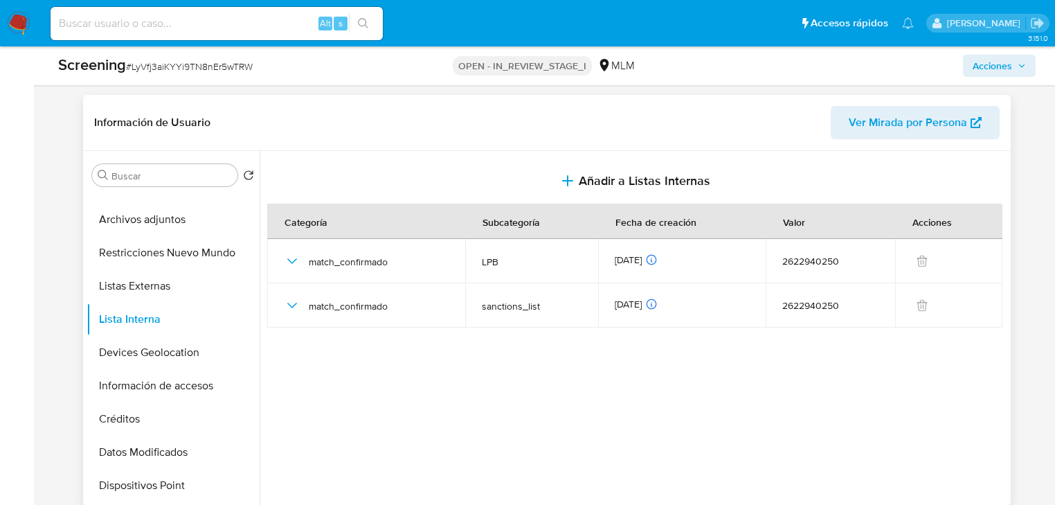
drag, startPoint x: 661, startPoint y: 388, endPoint x: 407, endPoint y: 348, distance: 257.4
click at [587, 374] on div at bounding box center [634, 328] width 748 height 355
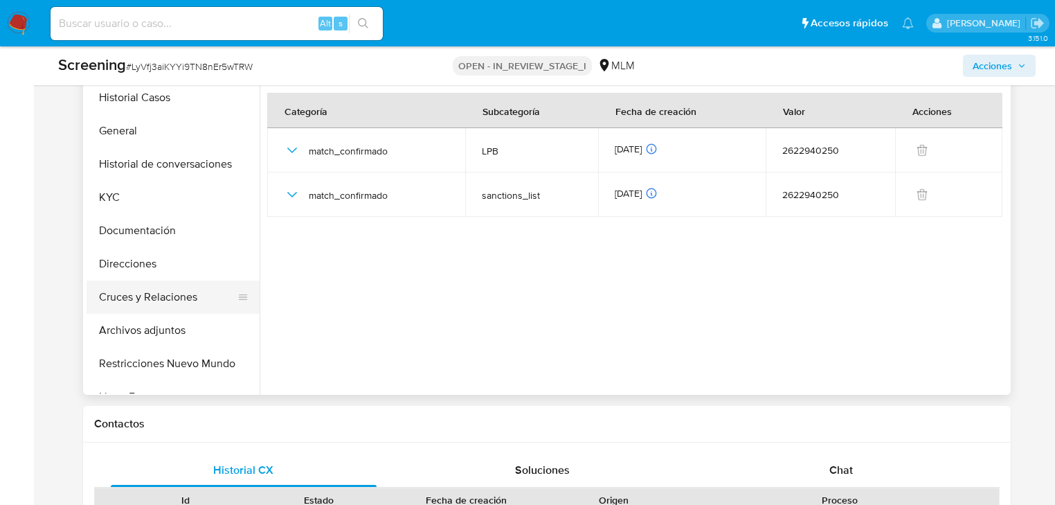
drag, startPoint x: 161, startPoint y: 299, endPoint x: 161, endPoint y: 287, distance: 12.5
click at [161, 299] on button "Cruces y Relaciones" at bounding box center [168, 296] width 162 height 33
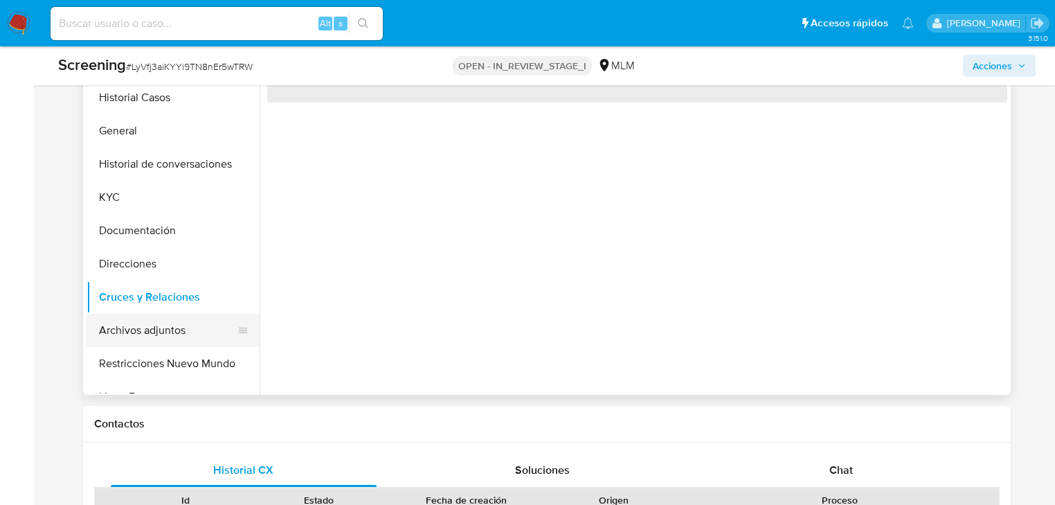
click at [174, 330] on button "Archivos adjuntos" at bounding box center [168, 330] width 162 height 33
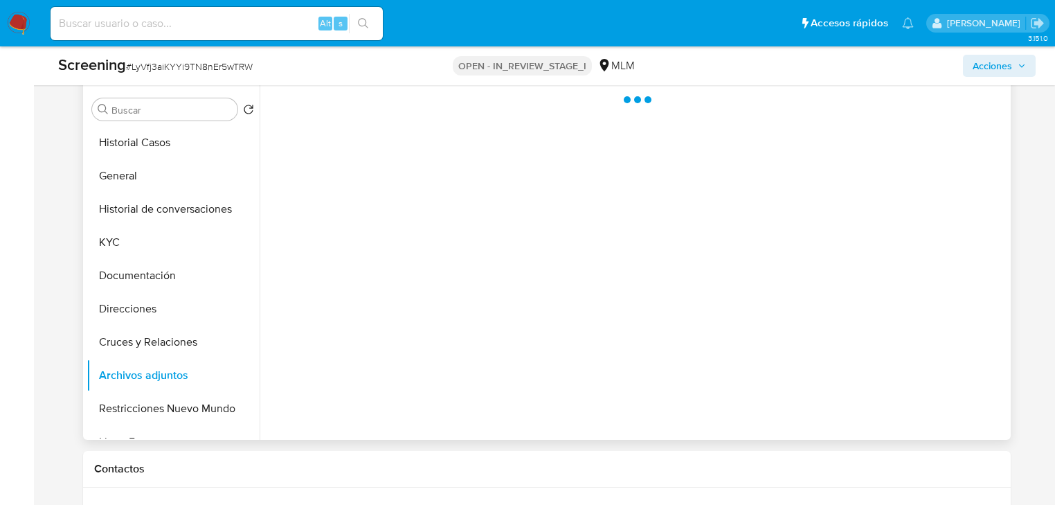
scroll to position [554, 0]
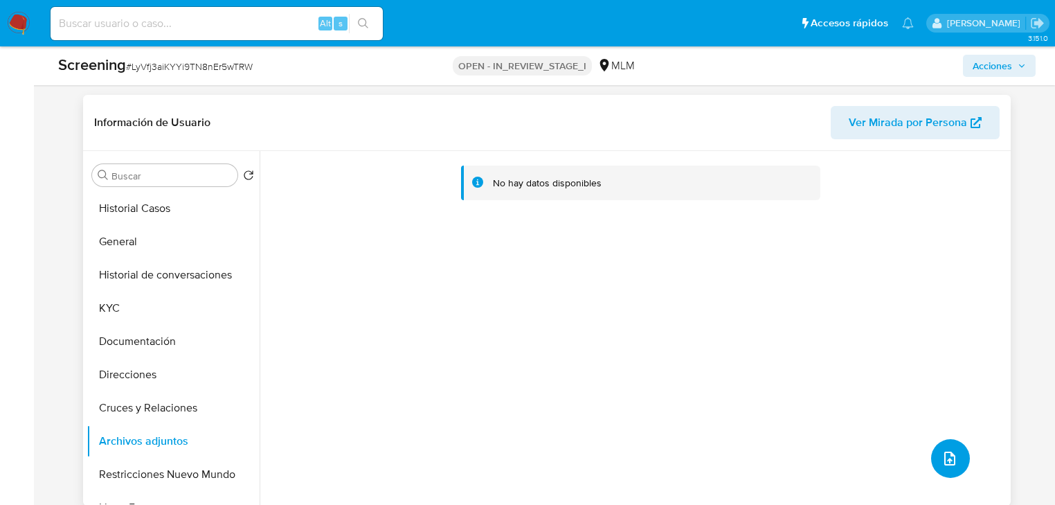
click at [933, 452] on button "upload-file" at bounding box center [950, 458] width 39 height 39
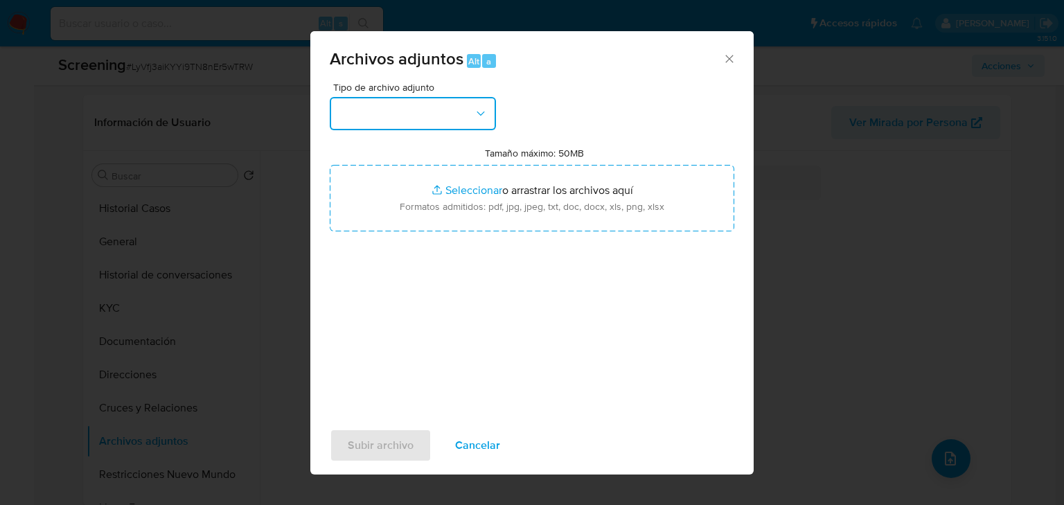
click at [368, 120] on button "button" at bounding box center [413, 113] width 166 height 33
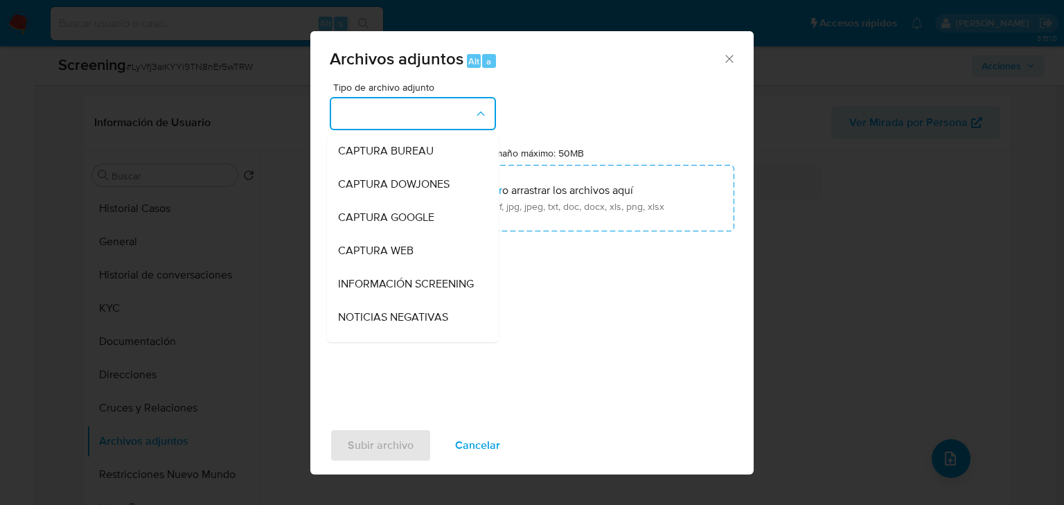
click at [283, 273] on div "Archivos adjuntos Alt a Tipo de archivo adjunto CAPTURA BUREAU CAPTURA DOWJONES…" at bounding box center [532, 252] width 1064 height 505
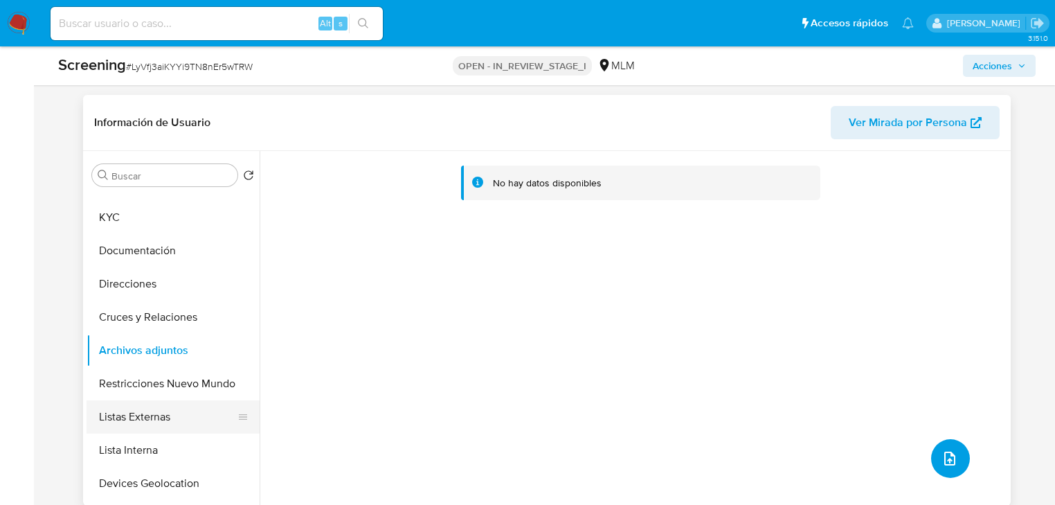
scroll to position [111, 0]
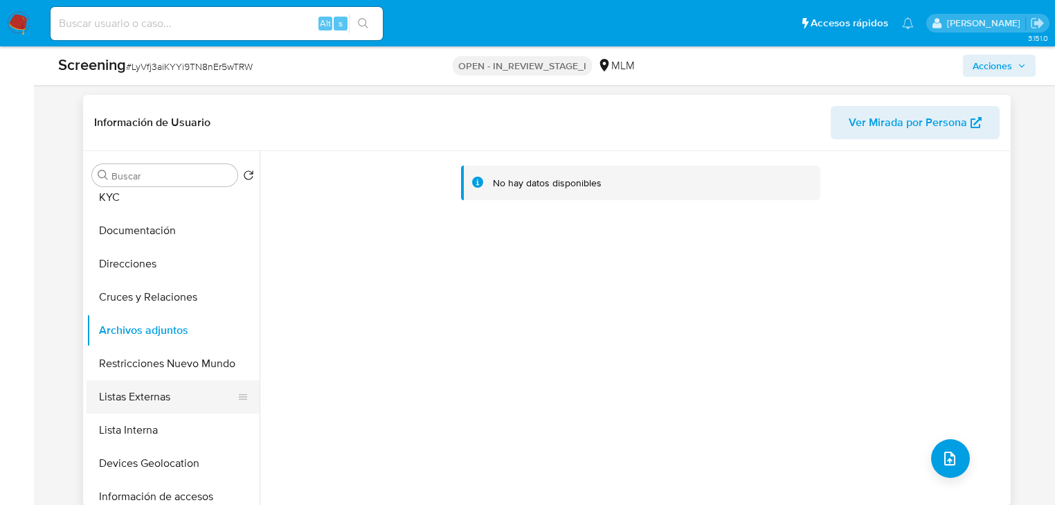
click at [145, 395] on button "Listas Externas" at bounding box center [168, 396] width 162 height 33
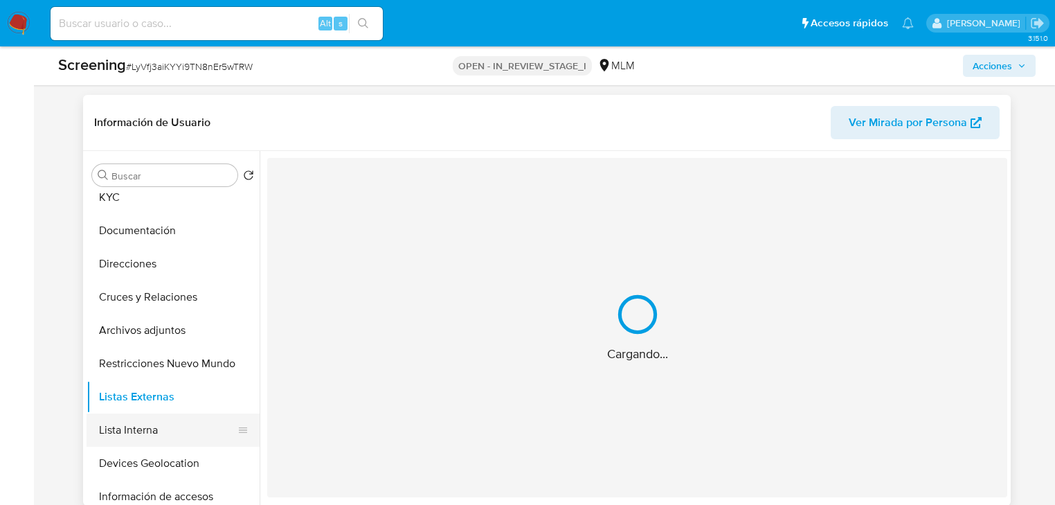
click at [134, 437] on button "Lista Interna" at bounding box center [168, 429] width 162 height 33
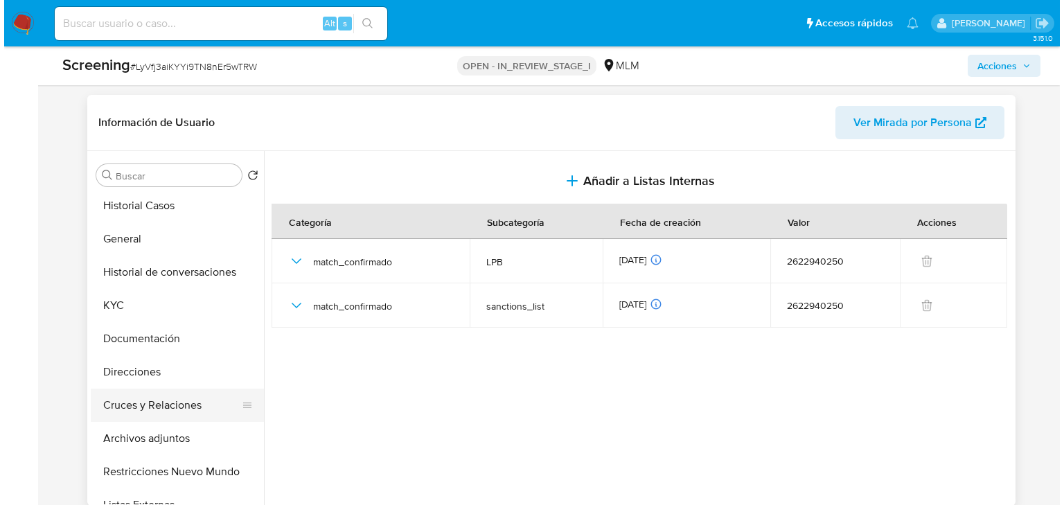
scroll to position [0, 0]
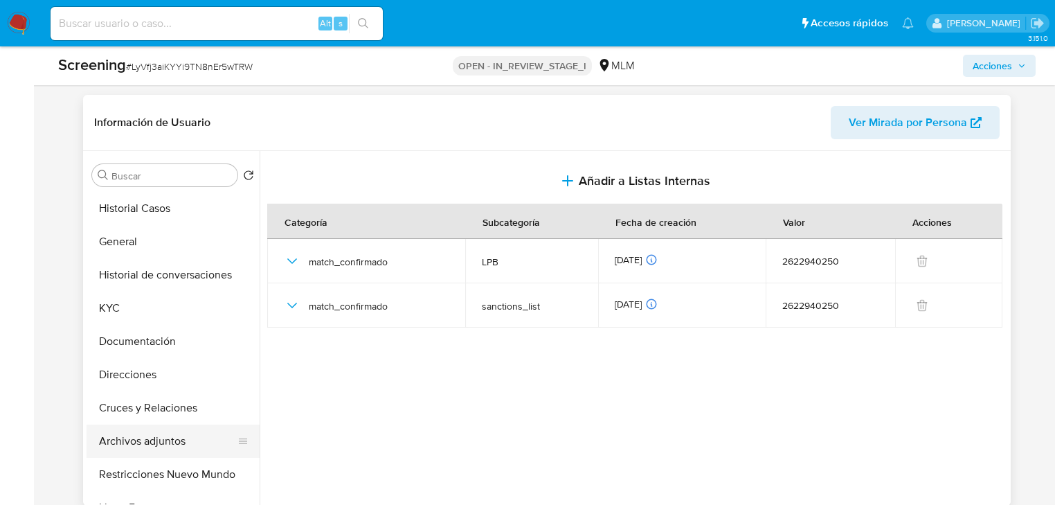
click at [150, 438] on button "Archivos adjuntos" at bounding box center [168, 440] width 162 height 33
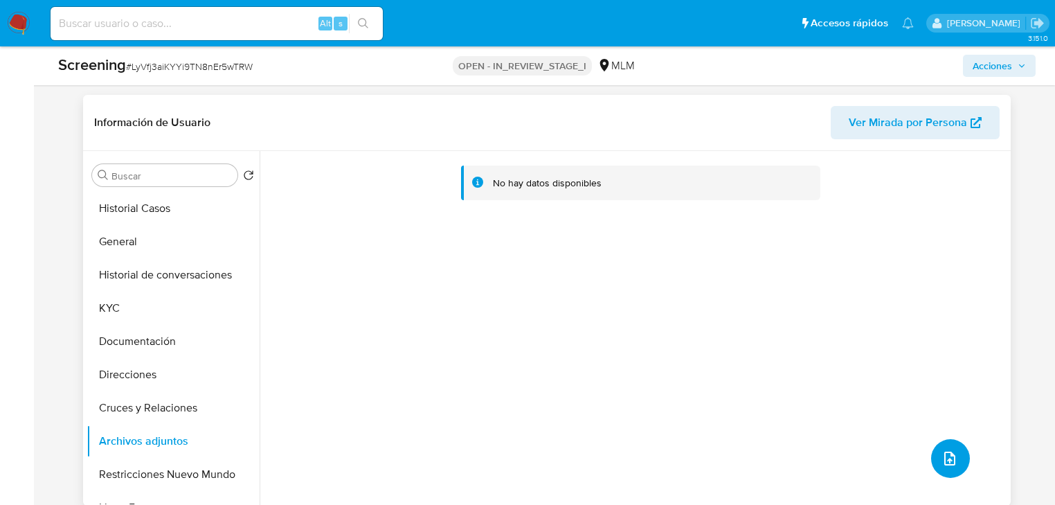
click at [945, 469] on button "upload-file" at bounding box center [950, 458] width 39 height 39
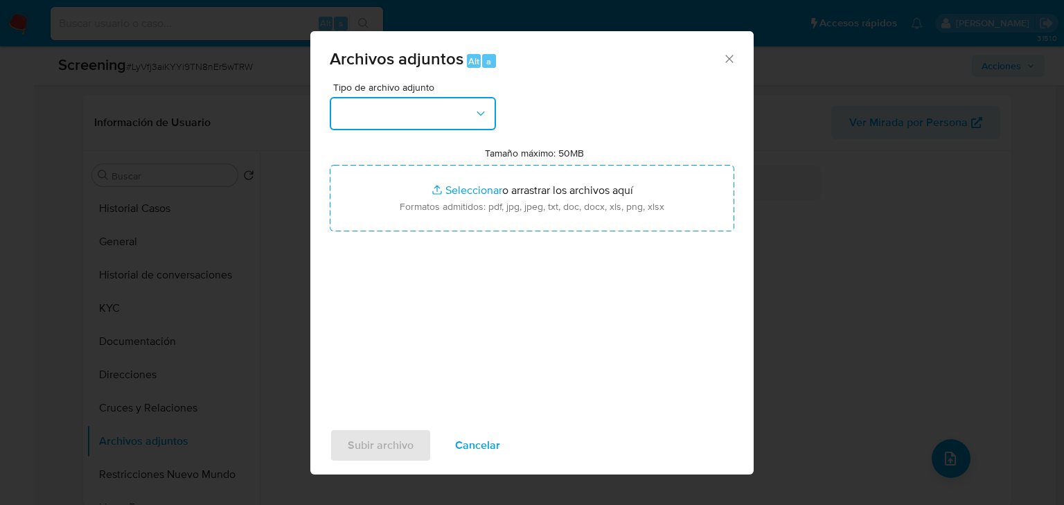
click at [418, 122] on button "button" at bounding box center [413, 113] width 166 height 33
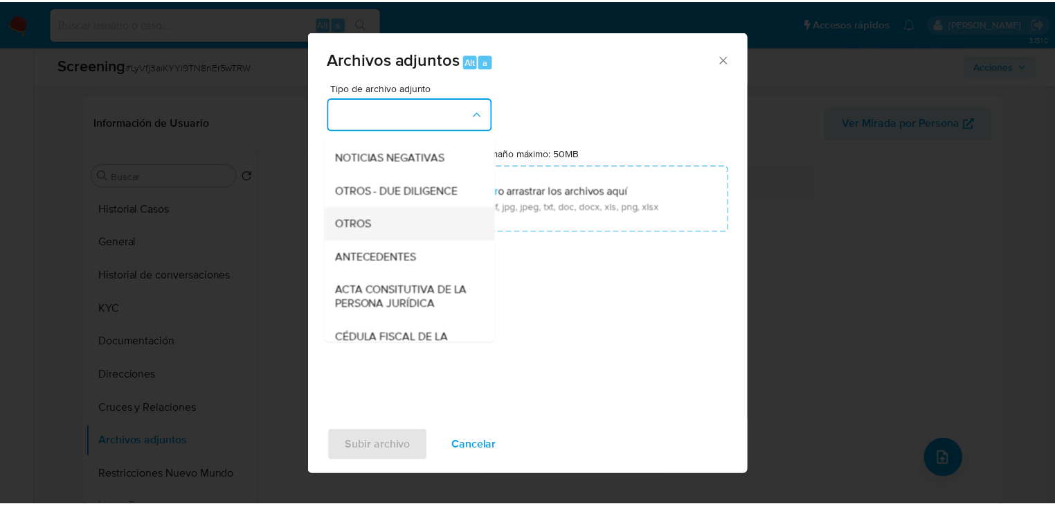
scroll to position [166, 0]
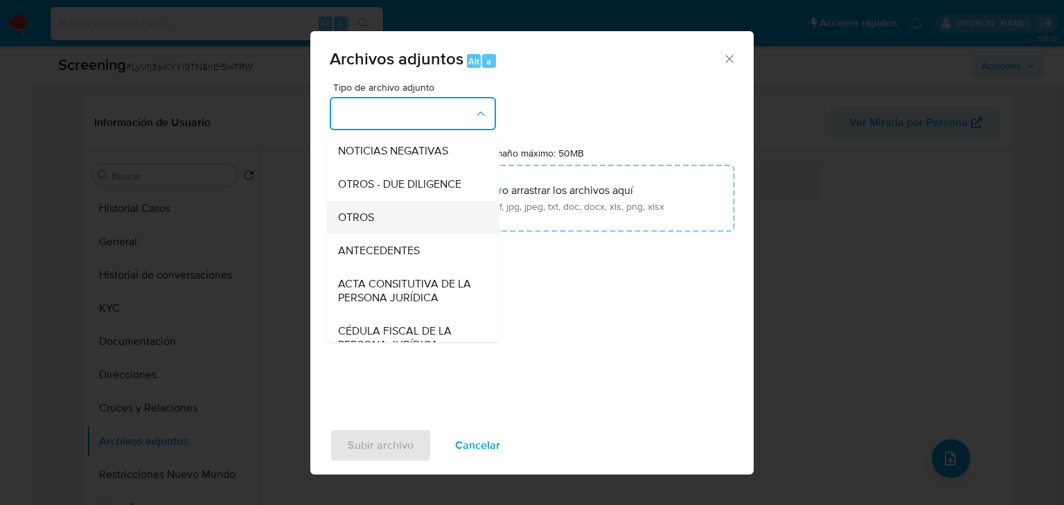
click at [382, 229] on div "OTROS" at bounding box center [408, 217] width 141 height 33
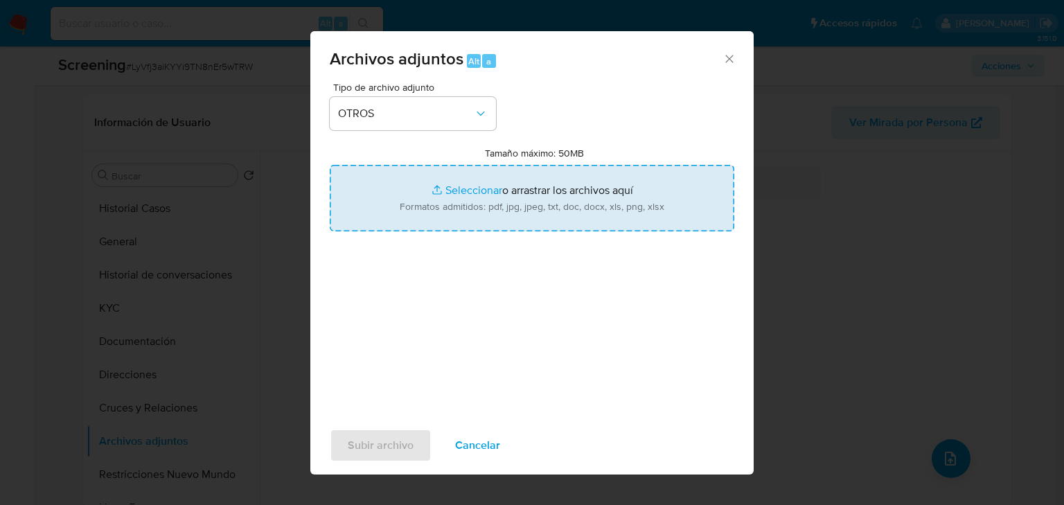
click at [443, 188] on input "Tamaño máximo: 50MB Seleccionar archivos" at bounding box center [532, 198] width 404 height 66
type input "C:\fakepath\2622940250_Miriam Patricia Ramirez Mercado.pdf"
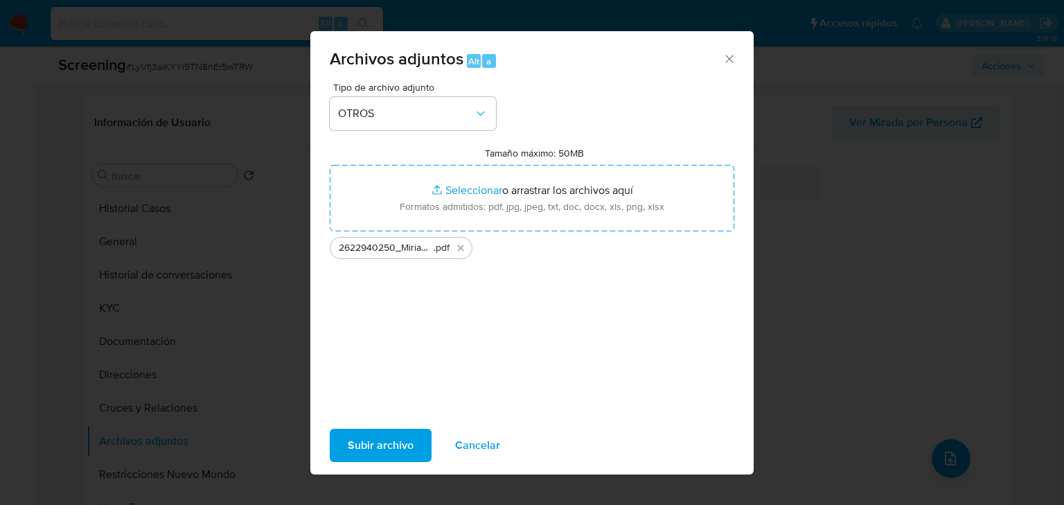
click at [406, 448] on span "Subir archivo" at bounding box center [381, 445] width 66 height 30
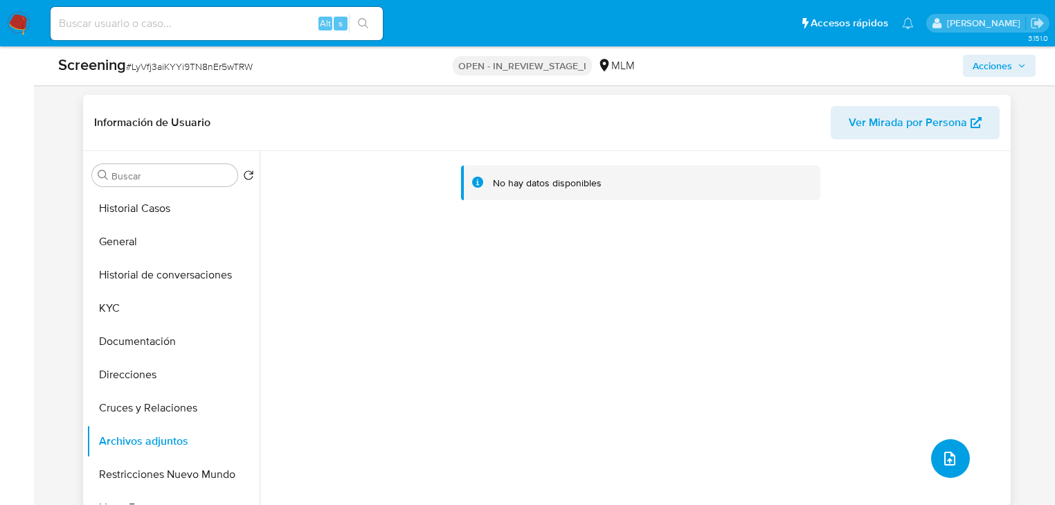
click at [951, 456] on icon "upload-file" at bounding box center [950, 458] width 17 height 17
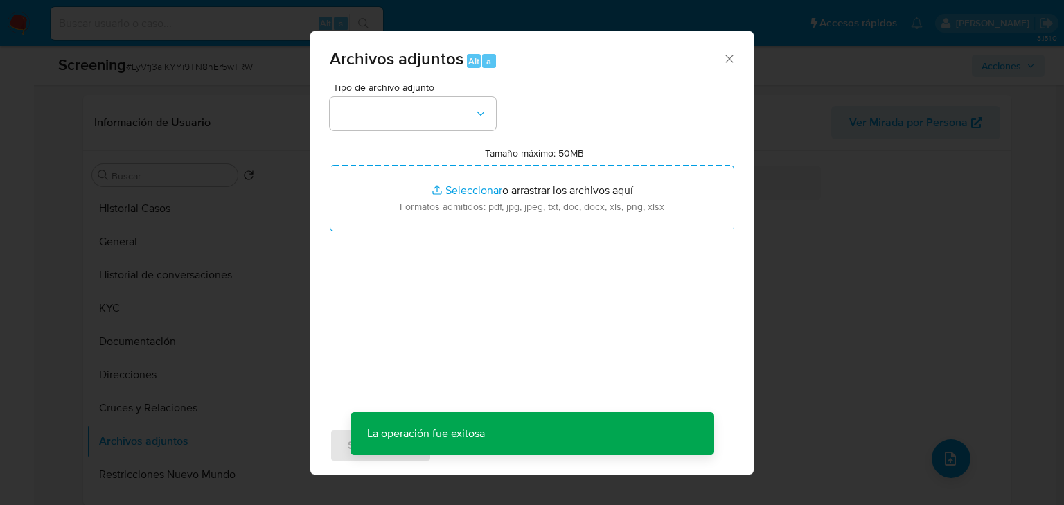
click at [891, 285] on div "Archivos adjuntos Alt a Tipo de archivo adjunto Tamaño máximo: 50MB Seleccionar…" at bounding box center [532, 252] width 1064 height 505
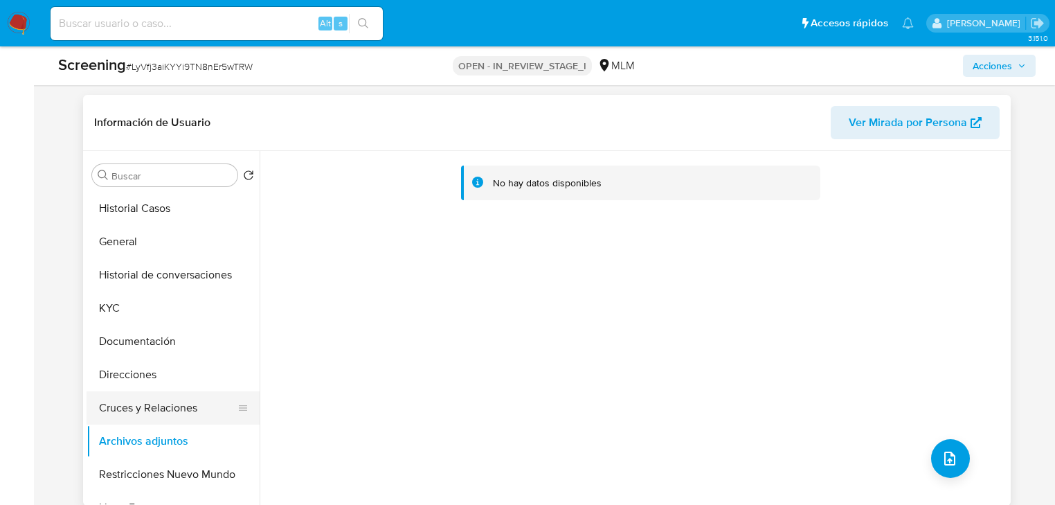
click at [147, 391] on ul "Historial Casos General Historial de conversaciones KYC Documentación Direccion…" at bounding box center [173, 348] width 173 height 312
click at [134, 438] on button "Archivos adjuntos" at bounding box center [168, 440] width 162 height 33
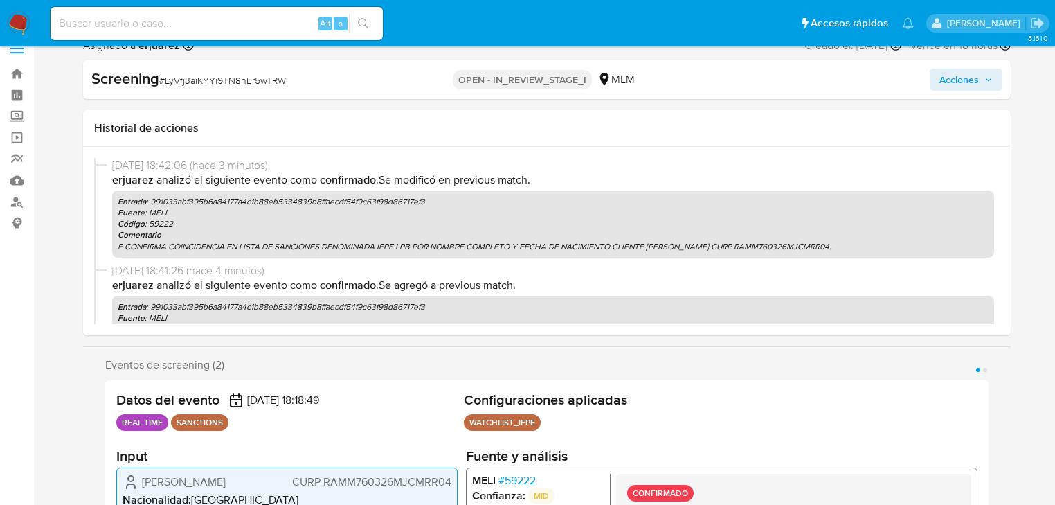
scroll to position [0, 0]
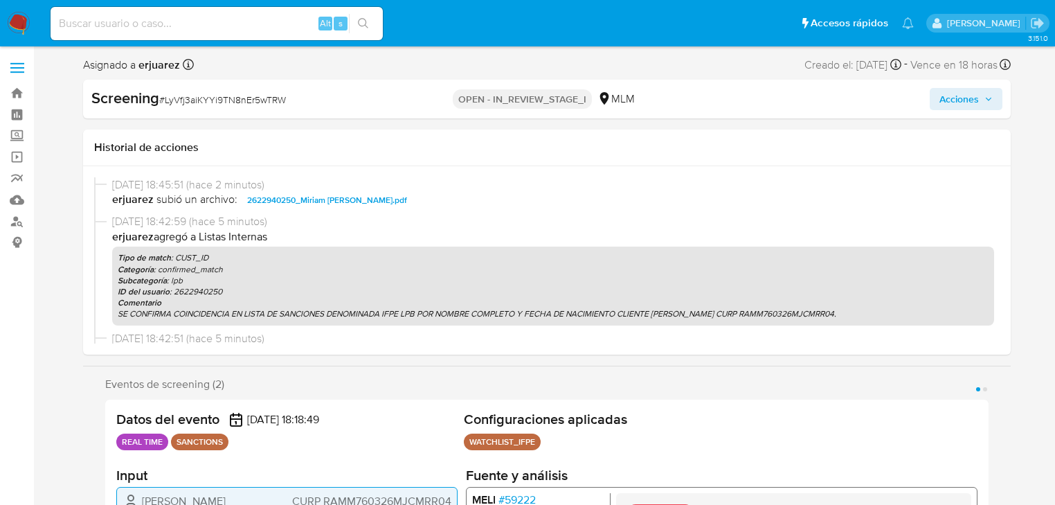
select select "10"
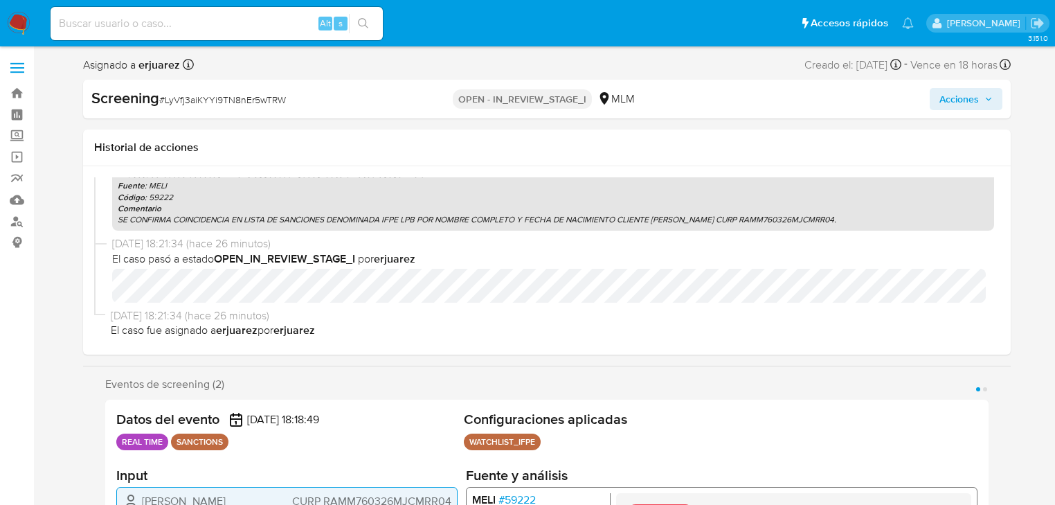
click at [976, 96] on span "Acciones" at bounding box center [959, 99] width 39 height 22
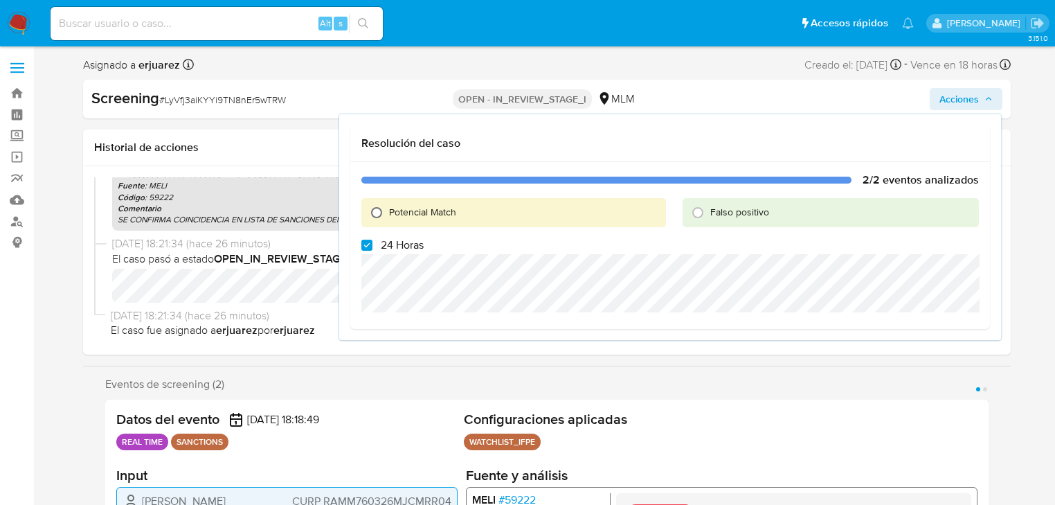
click at [379, 215] on input "Potencial Match" at bounding box center [377, 213] width 22 height 22
radio input "true"
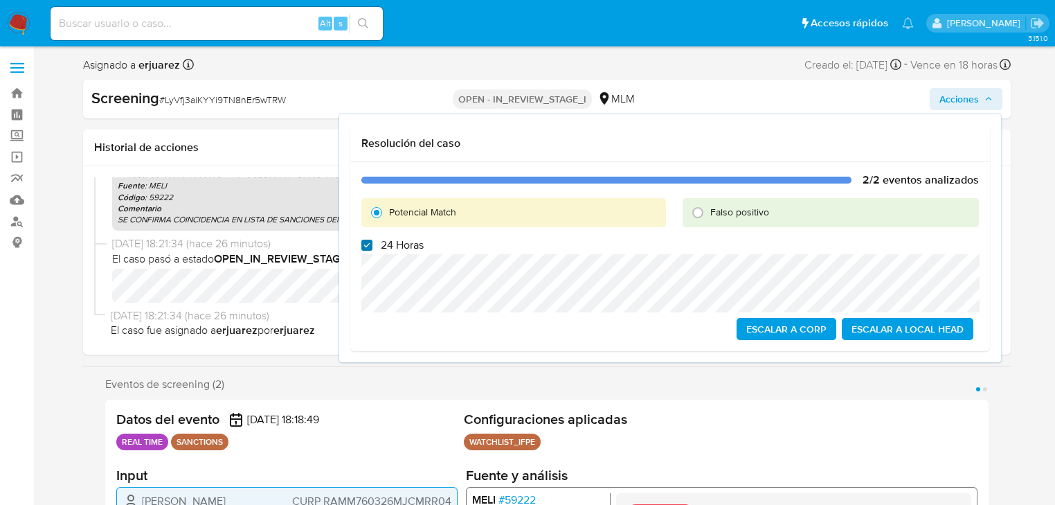
click at [364, 247] on input "24 Horas" at bounding box center [366, 245] width 11 height 11
checkbox input "false"
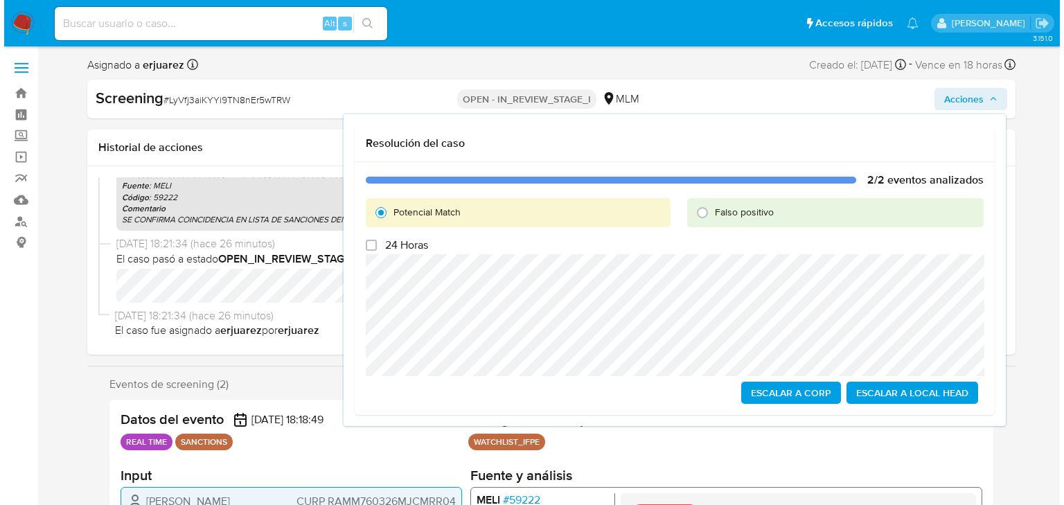
scroll to position [111, 0]
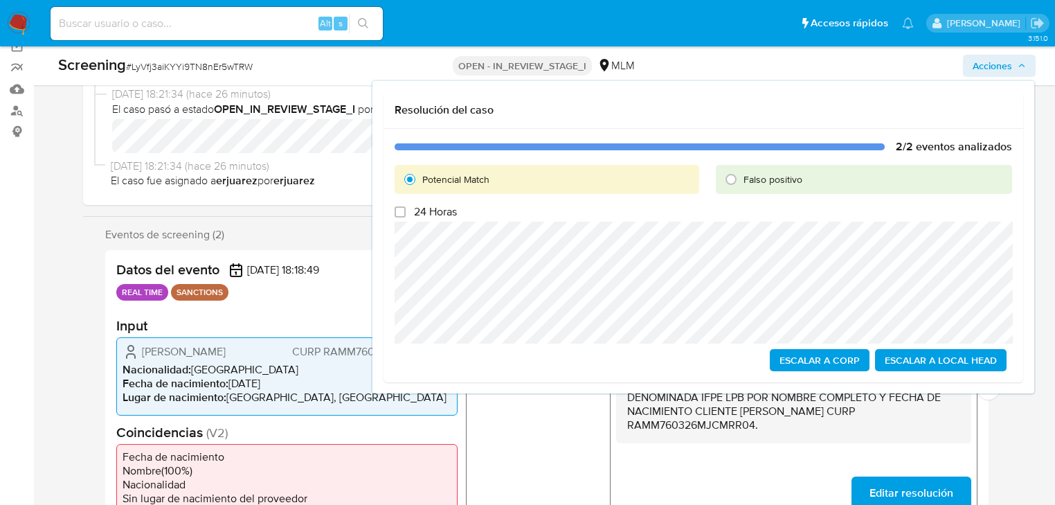
click at [915, 355] on span "Escalar a Local Head" at bounding box center [941, 359] width 112 height 19
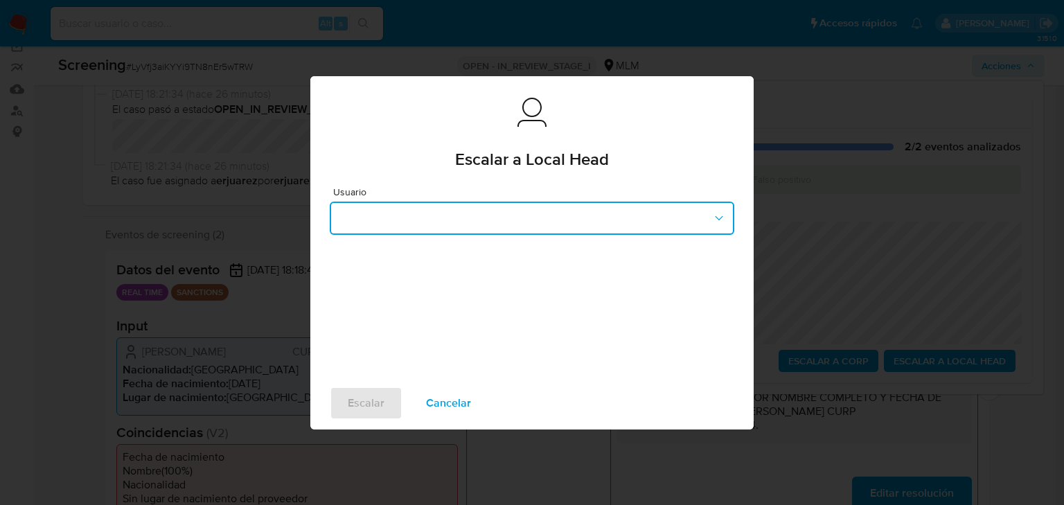
drag, startPoint x: 411, startPoint y: 219, endPoint x: 410, endPoint y: 296, distance: 77.6
click at [411, 219] on button "button" at bounding box center [532, 218] width 404 height 33
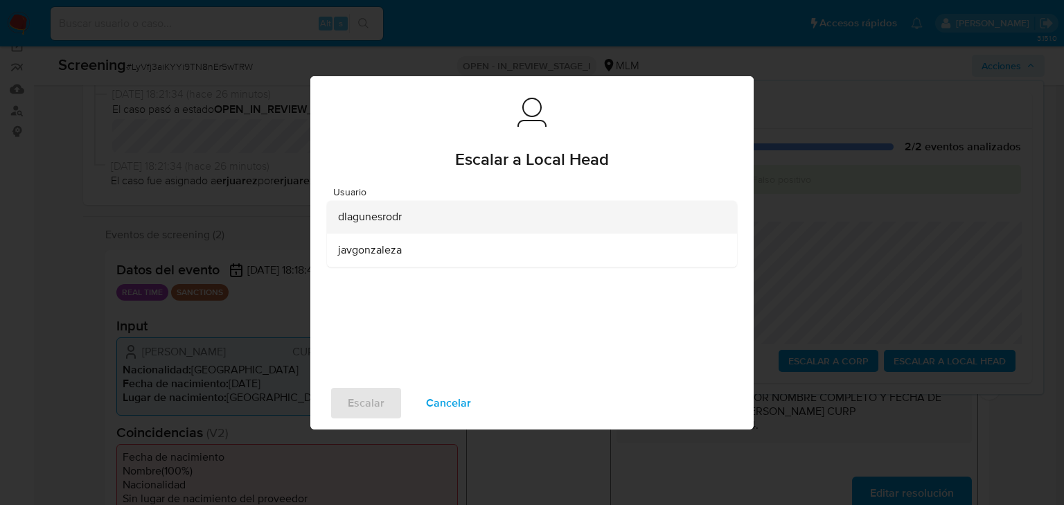
click at [399, 224] on span "dlagunesrodr" at bounding box center [370, 217] width 64 height 14
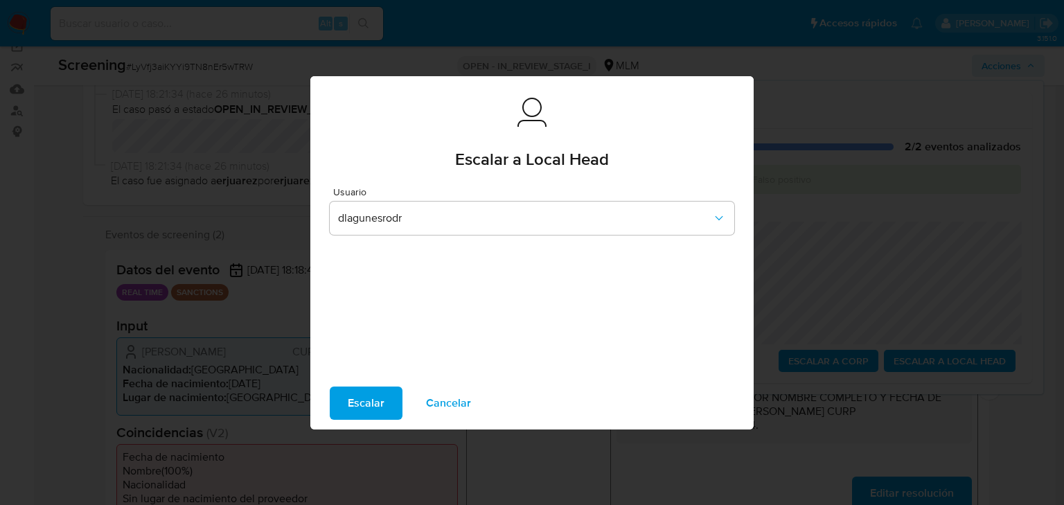
click at [367, 395] on span "Escalar" at bounding box center [366, 403] width 37 height 30
click at [377, 397] on span "Escalar" at bounding box center [366, 403] width 37 height 30
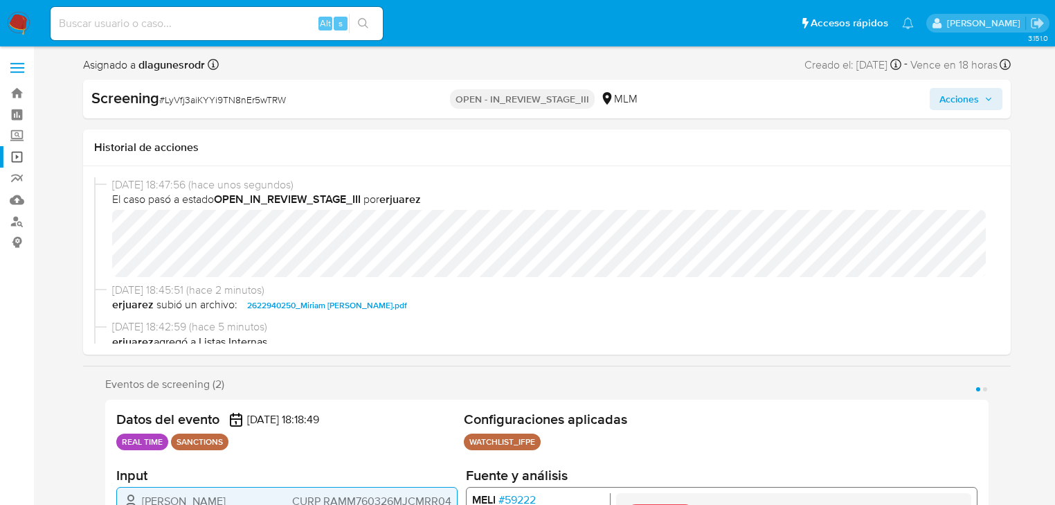
select select "10"
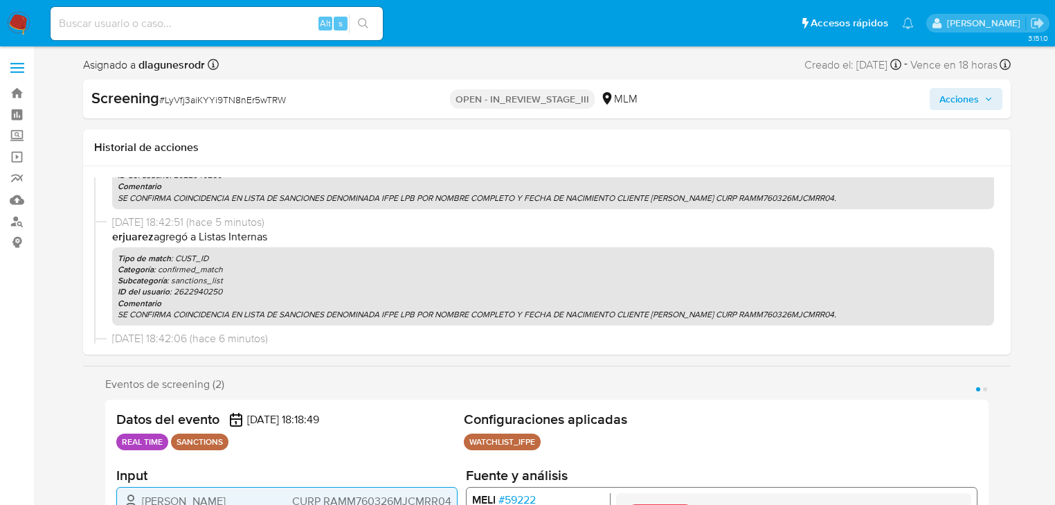
scroll to position [443, 0]
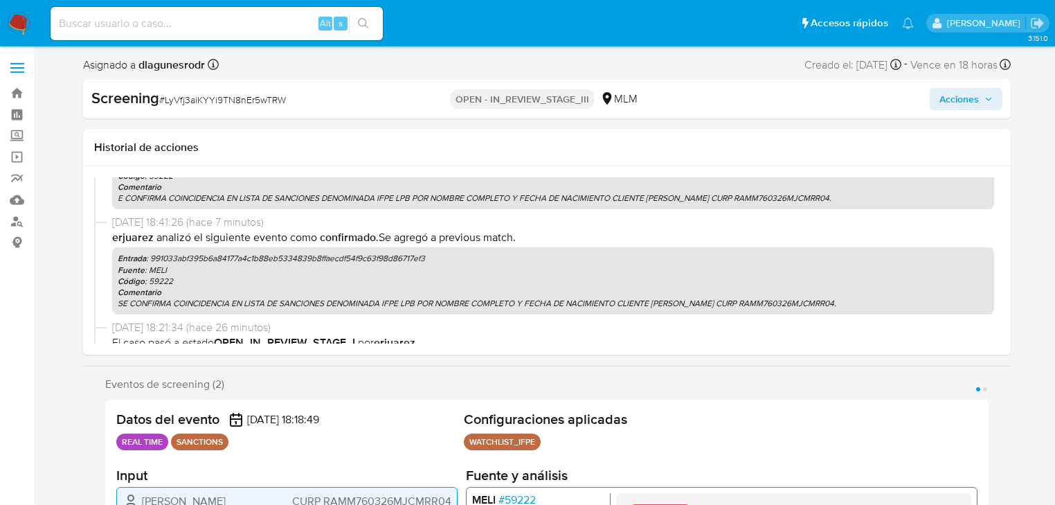
click at [28, 30] on img at bounding box center [19, 24] width 24 height 24
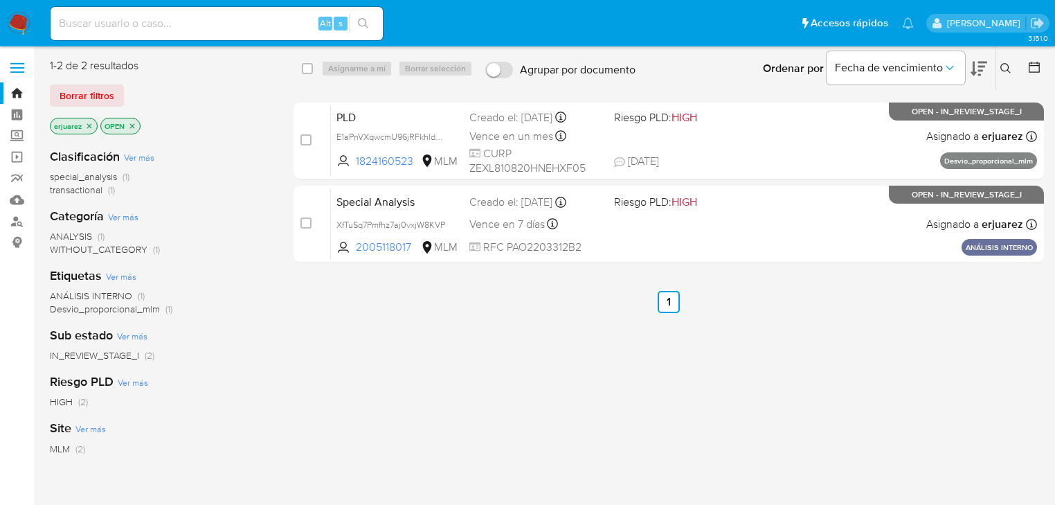
drag, startPoint x: 167, startPoint y: 23, endPoint x: 178, endPoint y: 25, distance: 11.3
click at [167, 23] on input at bounding box center [217, 24] width 332 height 18
click at [91, 124] on icon "close-filter" at bounding box center [89, 126] width 8 height 8
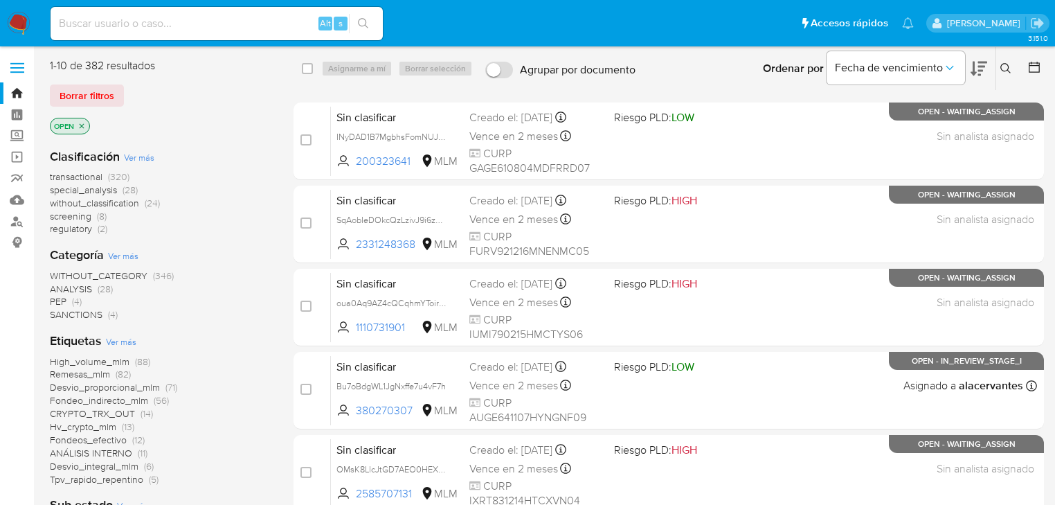
click at [1004, 71] on icon at bounding box center [1006, 68] width 11 height 11
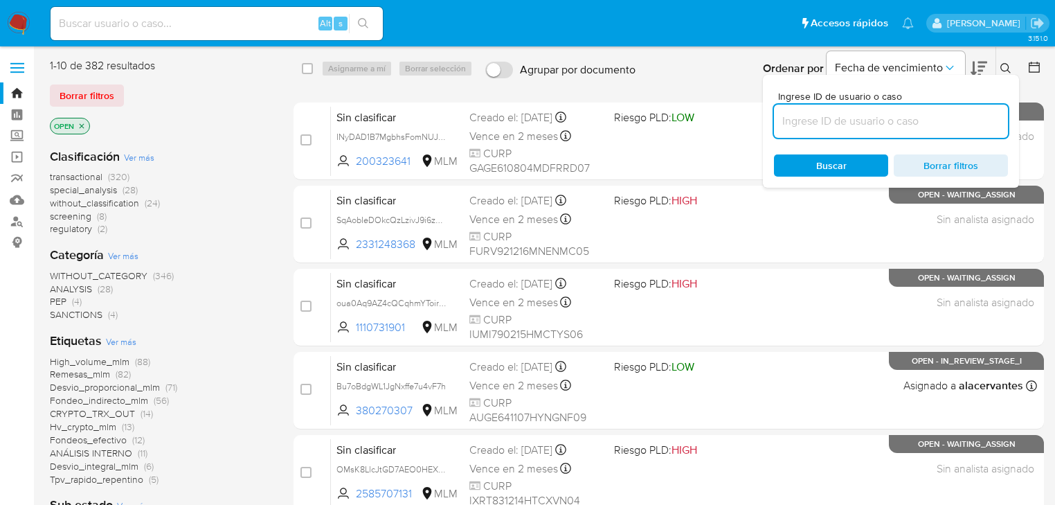
drag, startPoint x: 875, startPoint y: 116, endPoint x: 875, endPoint y: 124, distance: 7.6
click at [875, 117] on input at bounding box center [891, 121] width 234 height 18
type input "KmIG1Y6Wcmc3C890wvX84Ju1"
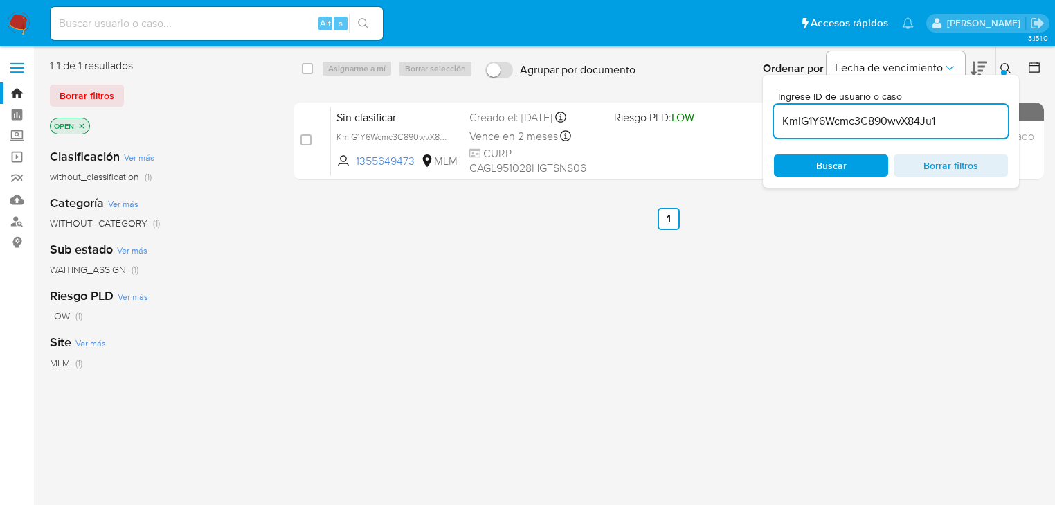
drag, startPoint x: 307, startPoint y: 141, endPoint x: 342, endPoint y: 91, distance: 60.7
click at [307, 141] on input "checkbox" at bounding box center [306, 139] width 11 height 11
checkbox input "true"
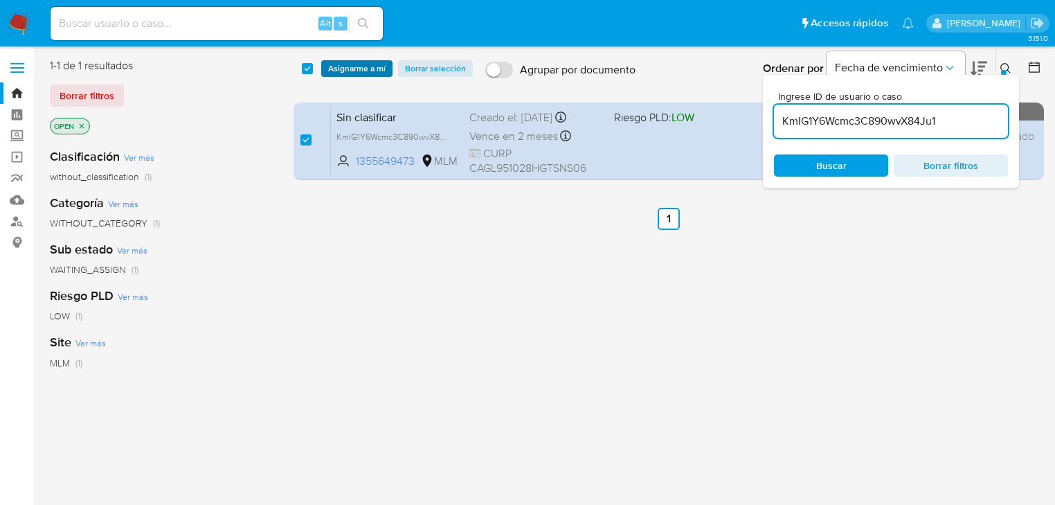
click at [348, 71] on span "Asignarme a mí" at bounding box center [356, 69] width 57 height 14
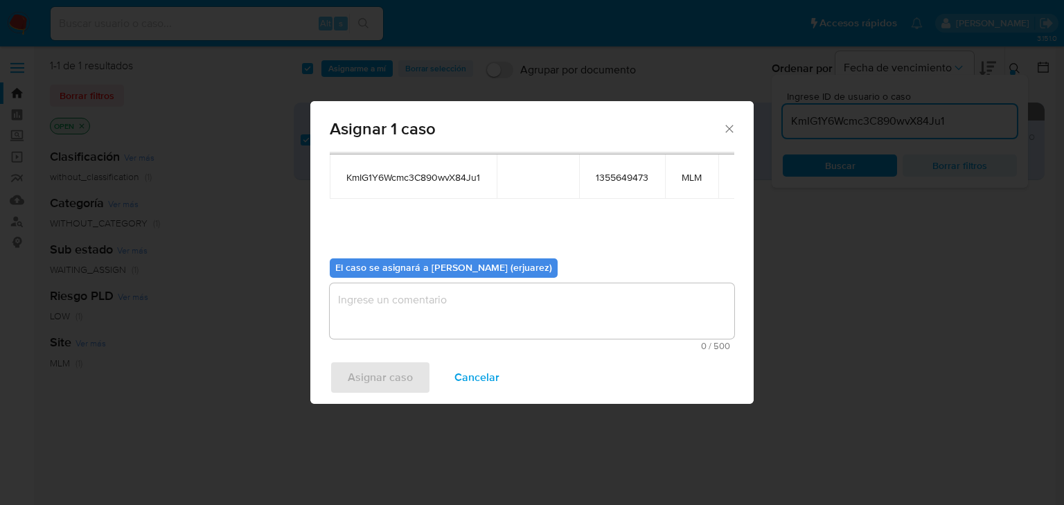
scroll to position [71, 0]
click at [388, 299] on textarea "assign-modal" at bounding box center [532, 310] width 404 height 55
type textarea "e"
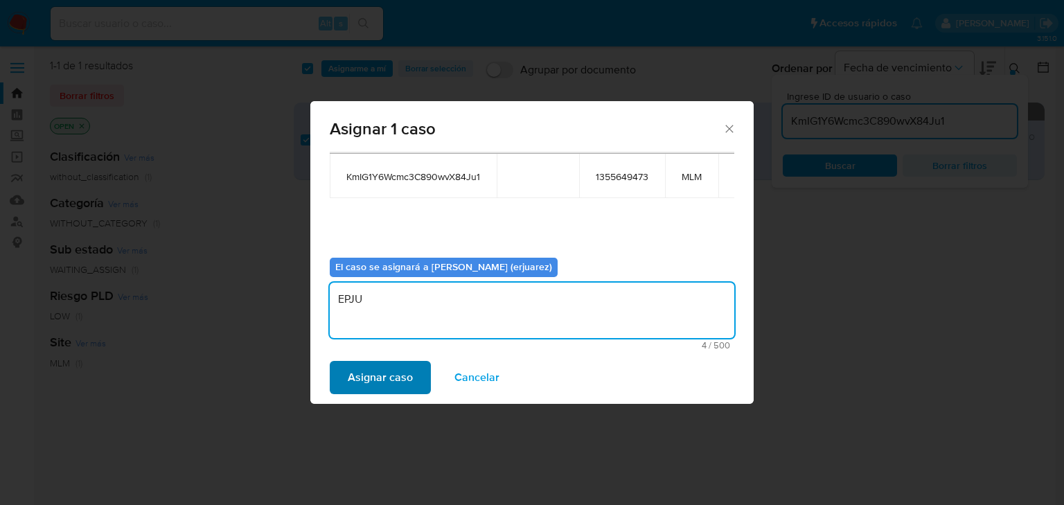
type textarea "EPJU"
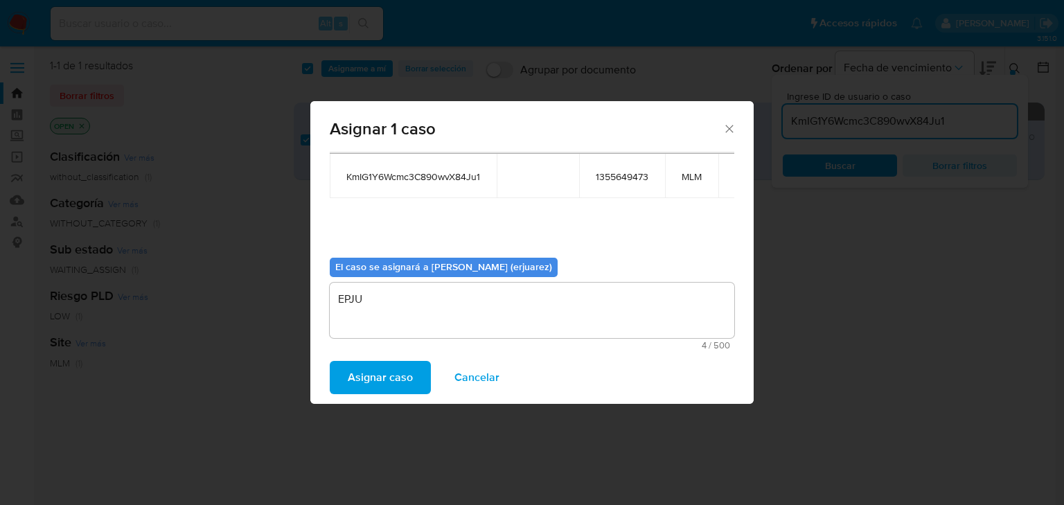
click at [378, 373] on span "Asignar caso" at bounding box center [380, 377] width 65 height 30
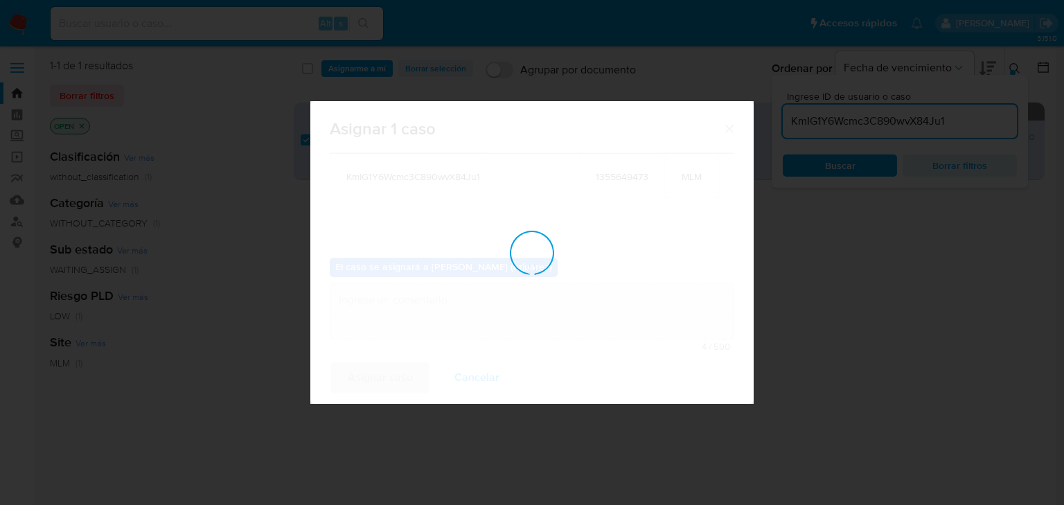
checkbox input "false"
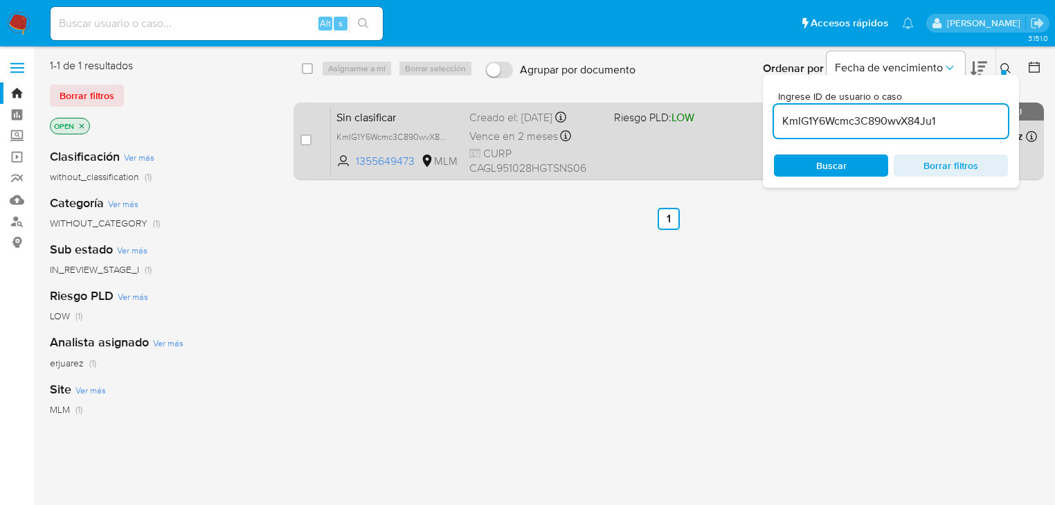
click at [631, 143] on div "Sin clasificar KmIG1Y6Wcmc3C890wvX84Ju1 1355649473 MLM Riesgo PLD: LOW Creado e…" at bounding box center [684, 141] width 706 height 70
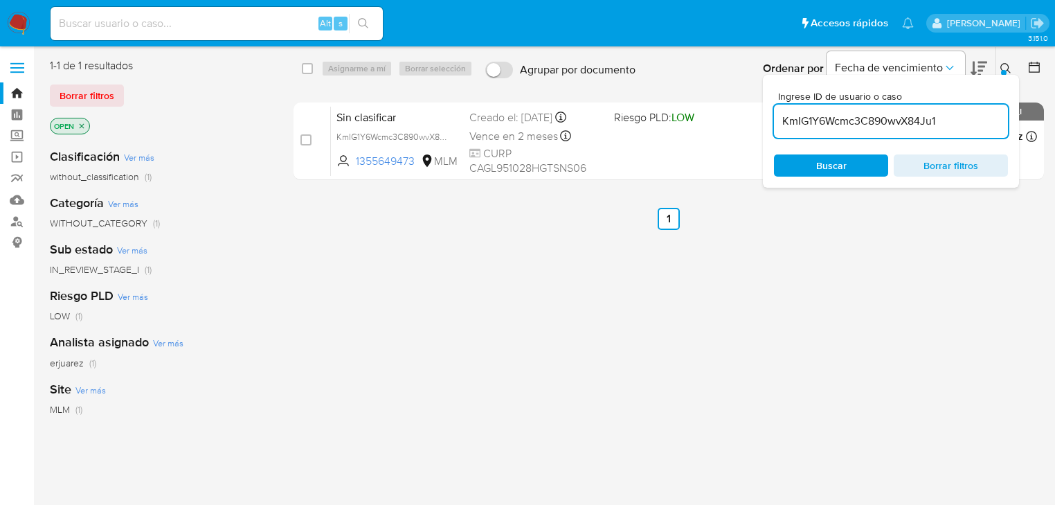
drag, startPoint x: 958, startPoint y: 122, endPoint x: 796, endPoint y: 145, distance: 164.4
click at [775, 113] on div "KmIG1Y6Wcmc3C890wvX84Ju1" at bounding box center [891, 121] width 234 height 33
paste input "scHkvYWgDTT60GKKLYbRjTTV"
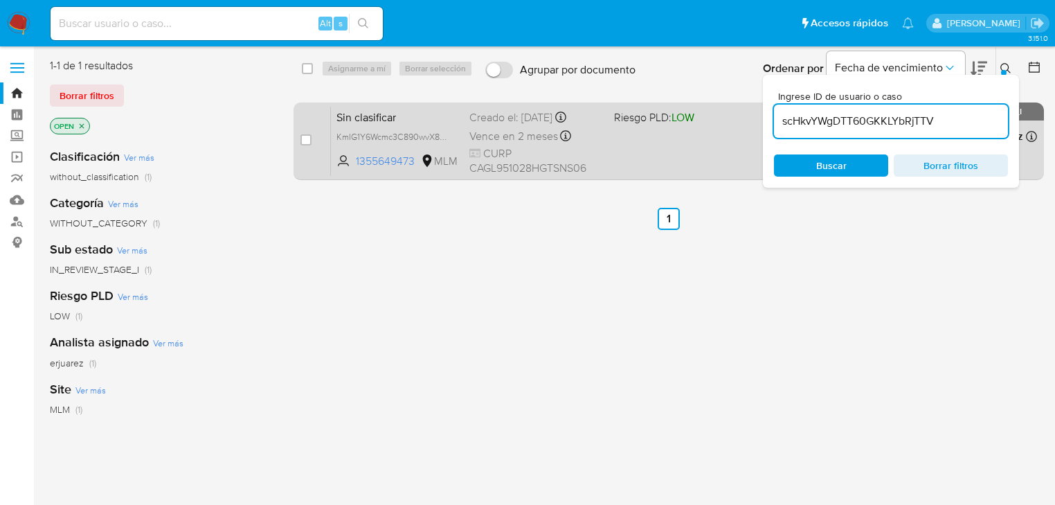
type input "scHkvYWgDTT60GKKLYbRjTTV"
click at [307, 143] on input "checkbox" at bounding box center [306, 139] width 11 height 11
checkbox input "true"
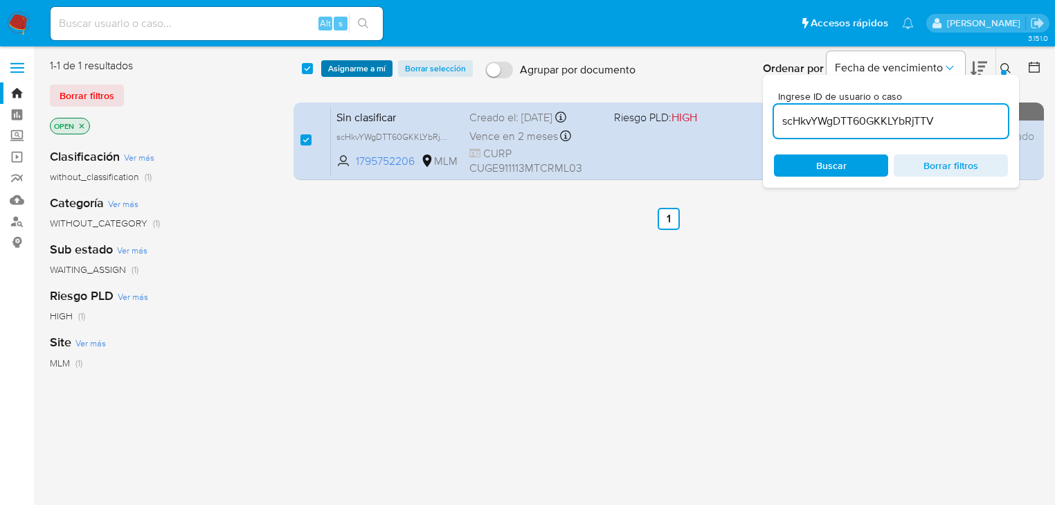
click at [346, 68] on span "Asignarme a mí" at bounding box center [356, 69] width 57 height 14
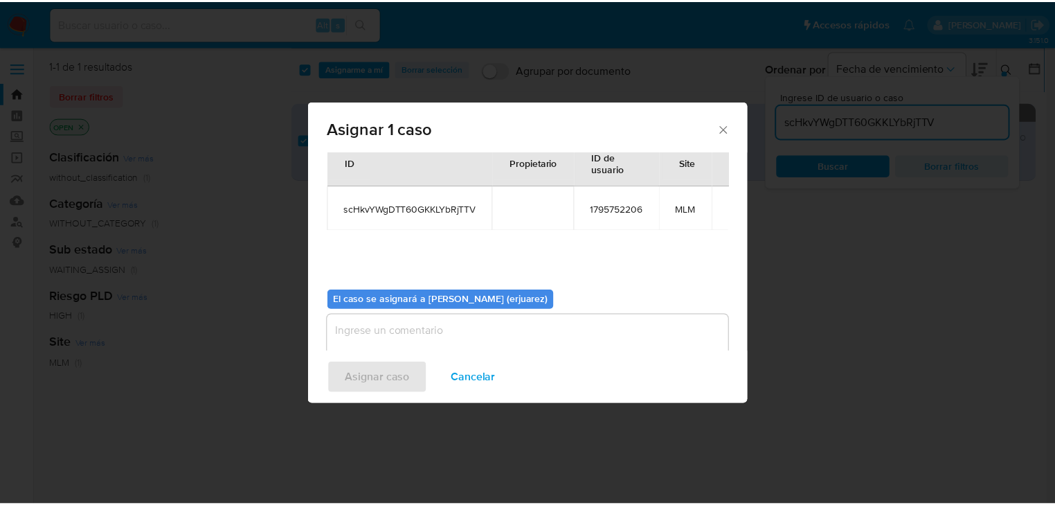
scroll to position [71, 0]
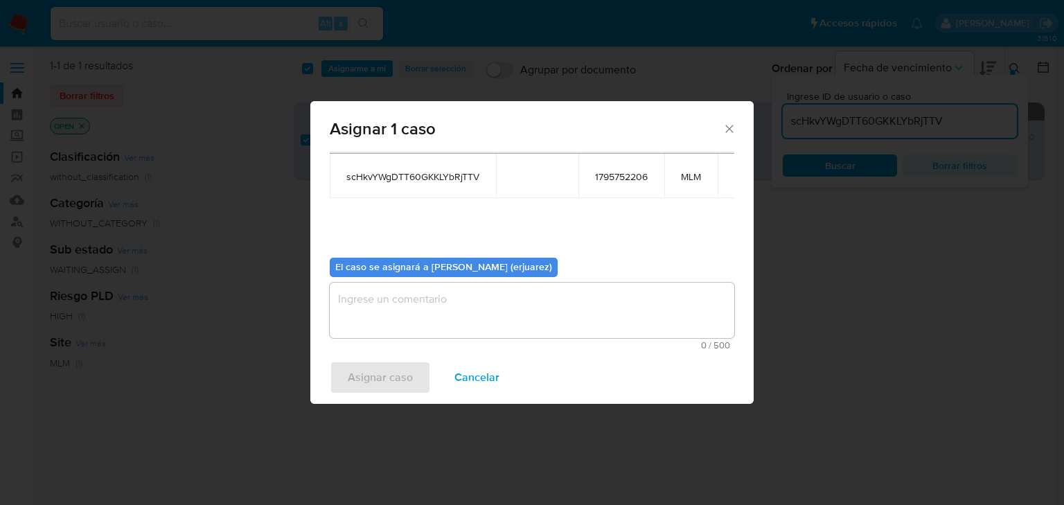
click at [407, 307] on textarea "assign-modal" at bounding box center [532, 310] width 404 height 55
type textarea "e"
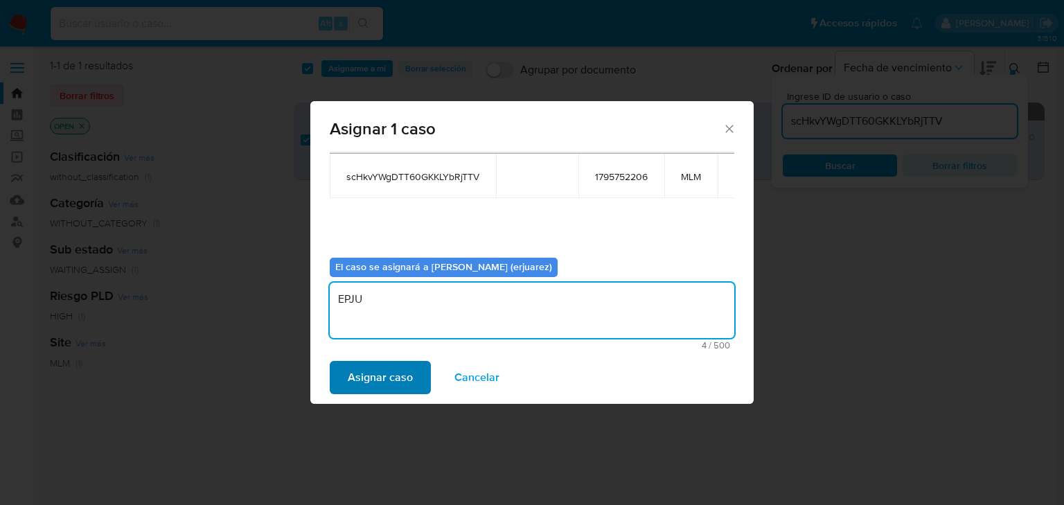
type textarea "EPJU"
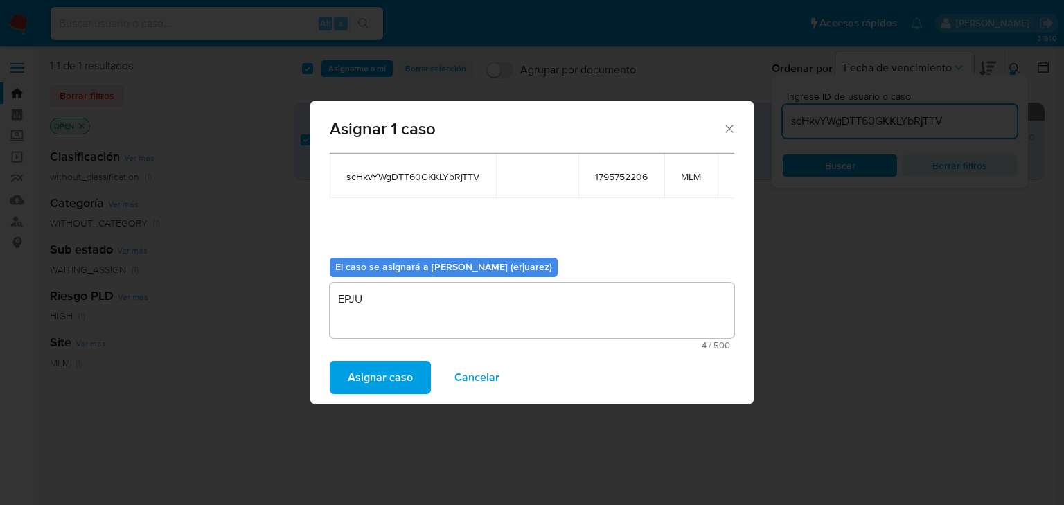
click at [383, 371] on span "Asignar caso" at bounding box center [380, 377] width 65 height 30
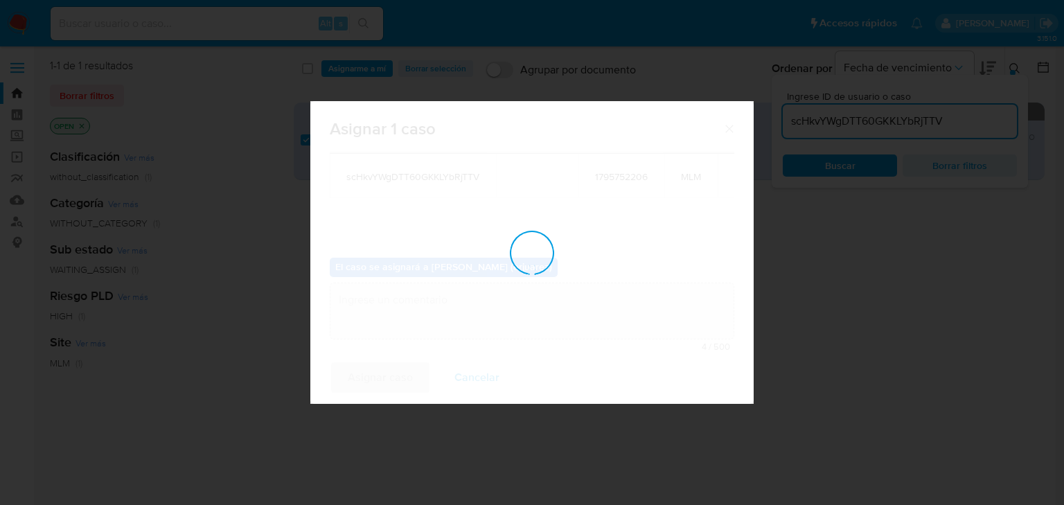
checkbox input "false"
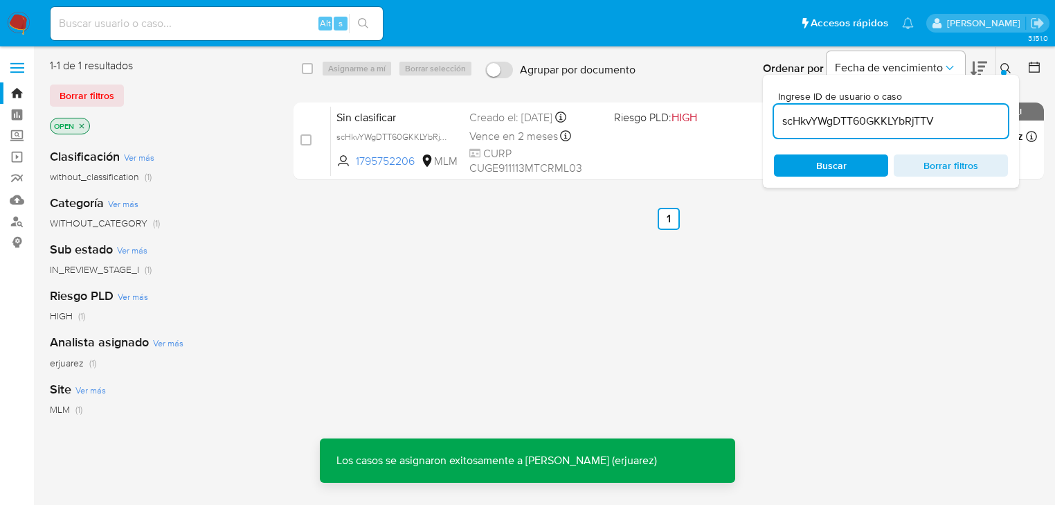
drag, startPoint x: 522, startPoint y: 297, endPoint x: 530, endPoint y: 289, distance: 11.8
click at [524, 296] on div "select-all-cases-checkbox Asignarme a mí Borrar selección Agrupar por documento…" at bounding box center [669, 366] width 751 height 616
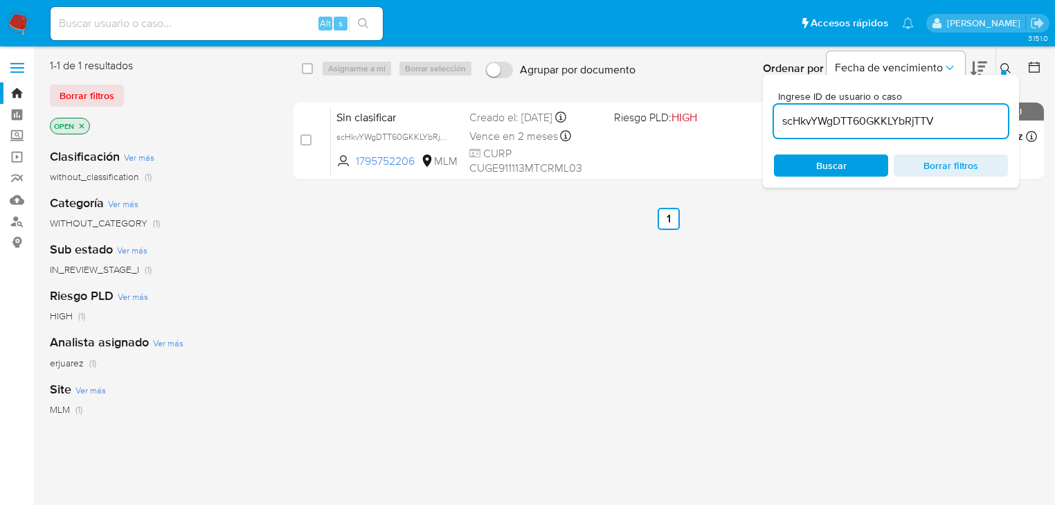
click at [1012, 68] on button at bounding box center [1007, 68] width 23 height 17
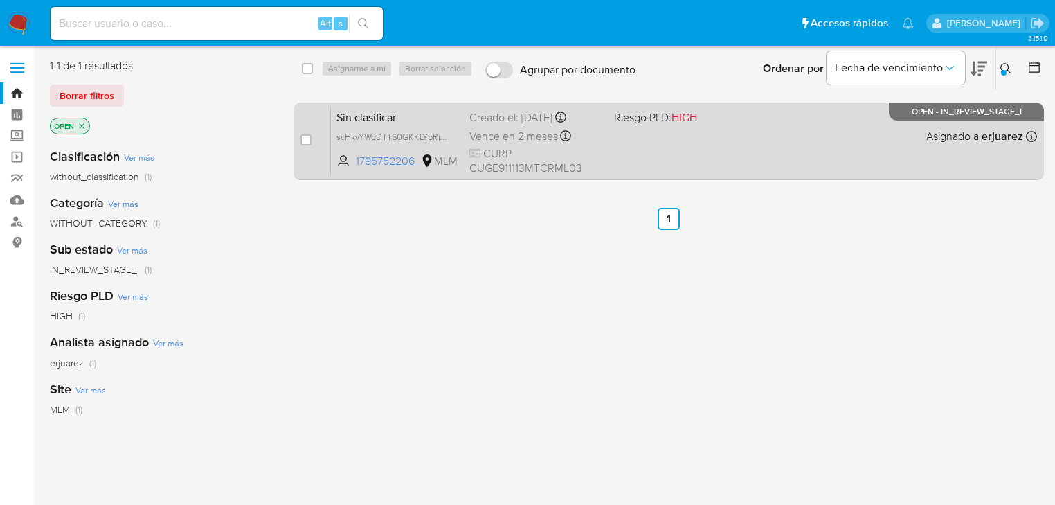
drag, startPoint x: 645, startPoint y: 146, endPoint x: 623, endPoint y: 154, distance: 23.0
click at [623, 154] on div "Sin clasificar scHkvYWgDTT60GKKLYbRjTTV 1795752206 MLM Riesgo PLD: HIGH Creado …" at bounding box center [684, 141] width 706 height 70
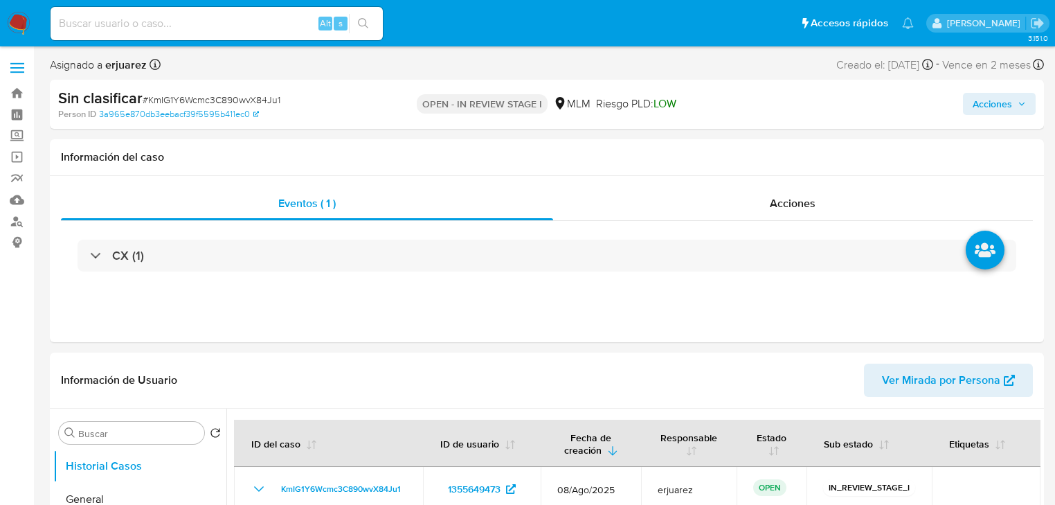
select select "10"
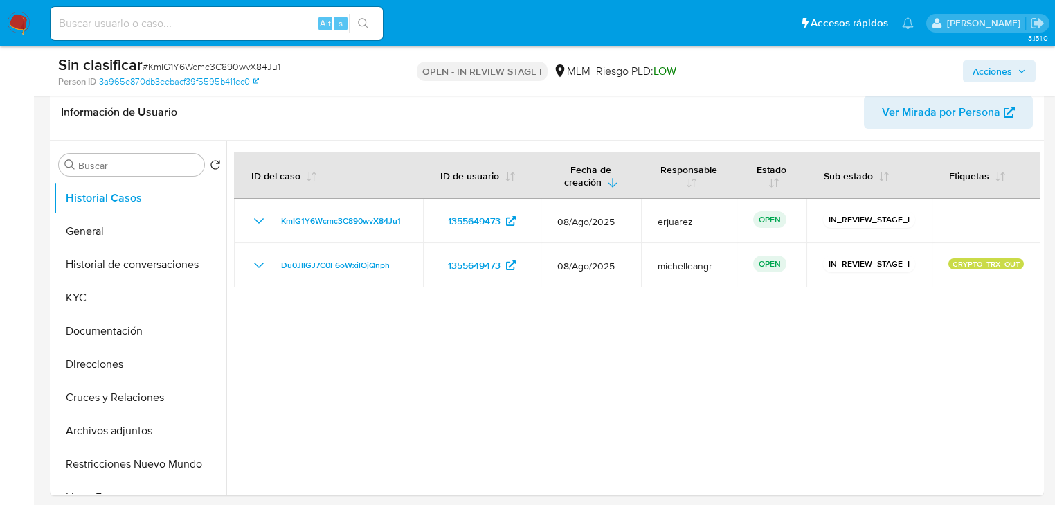
scroll to position [222, 0]
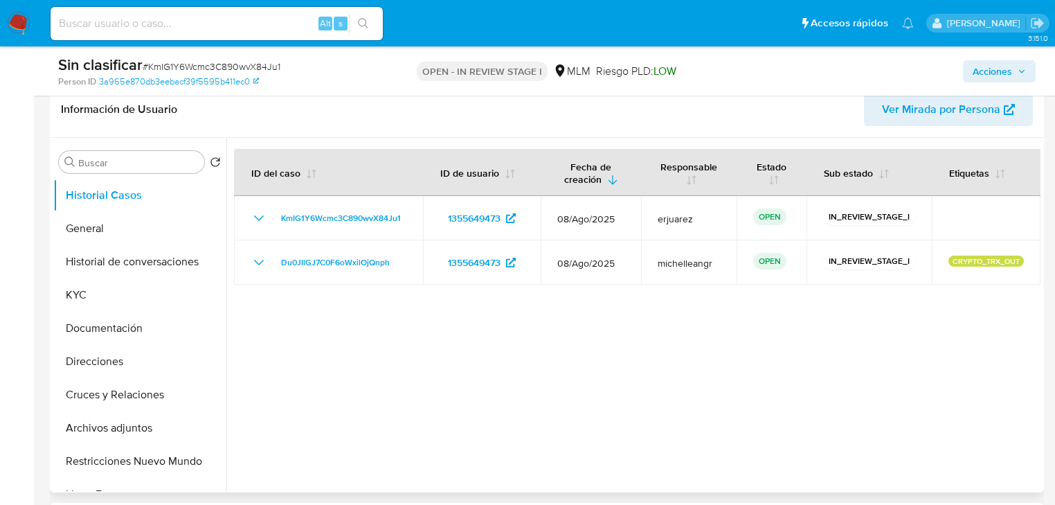
drag, startPoint x: 82, startPoint y: 291, endPoint x: 398, endPoint y: 352, distance: 322.3
click at [395, 352] on div "Buscar Volver al orden por defecto Historial Casos General Historial de convers…" at bounding box center [546, 315] width 987 height 355
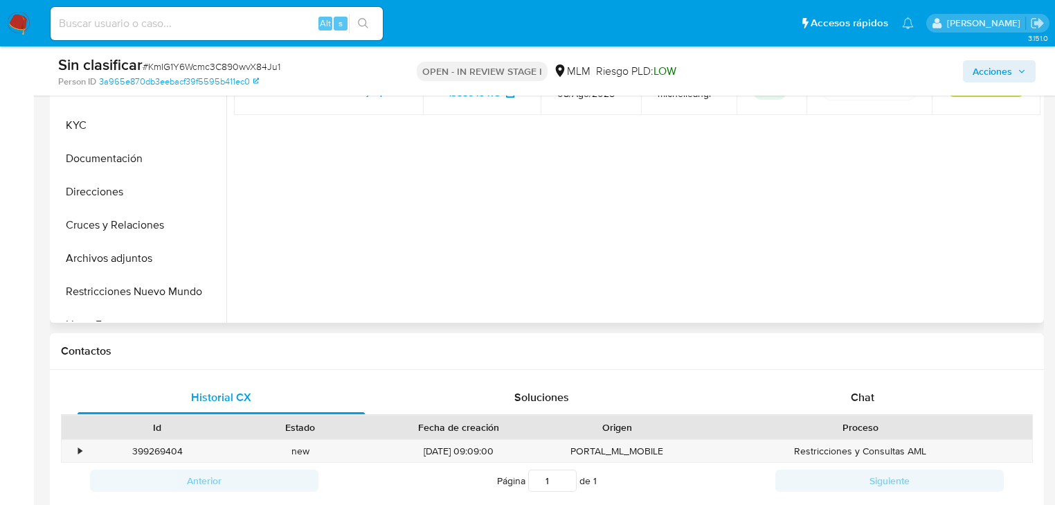
scroll to position [554, 0]
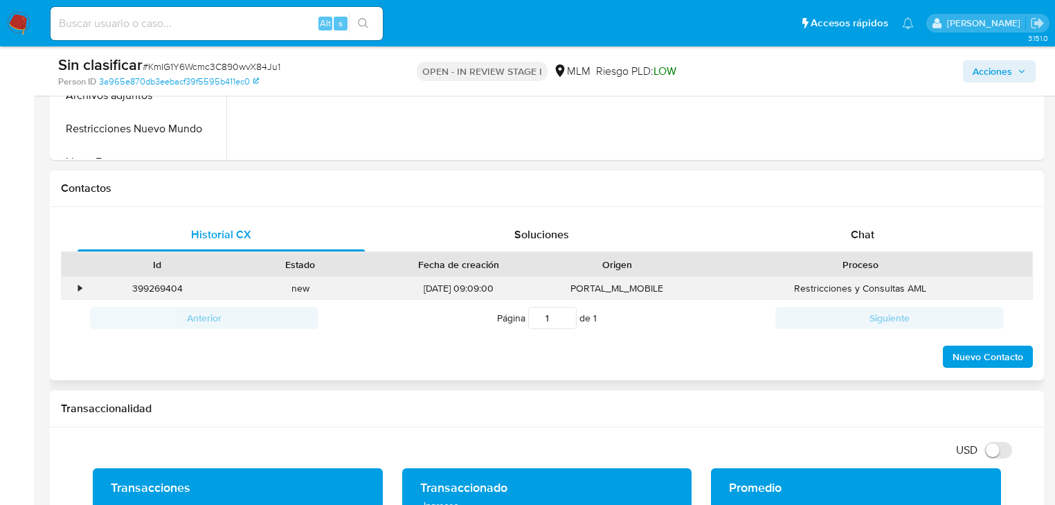
click at [72, 280] on div "•" at bounding box center [74, 288] width 24 height 23
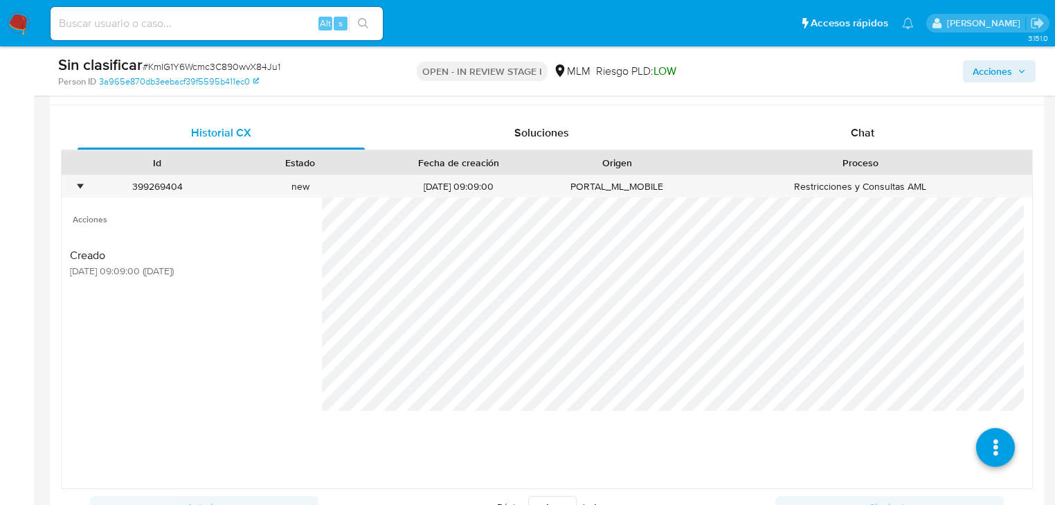
scroll to position [720, 0]
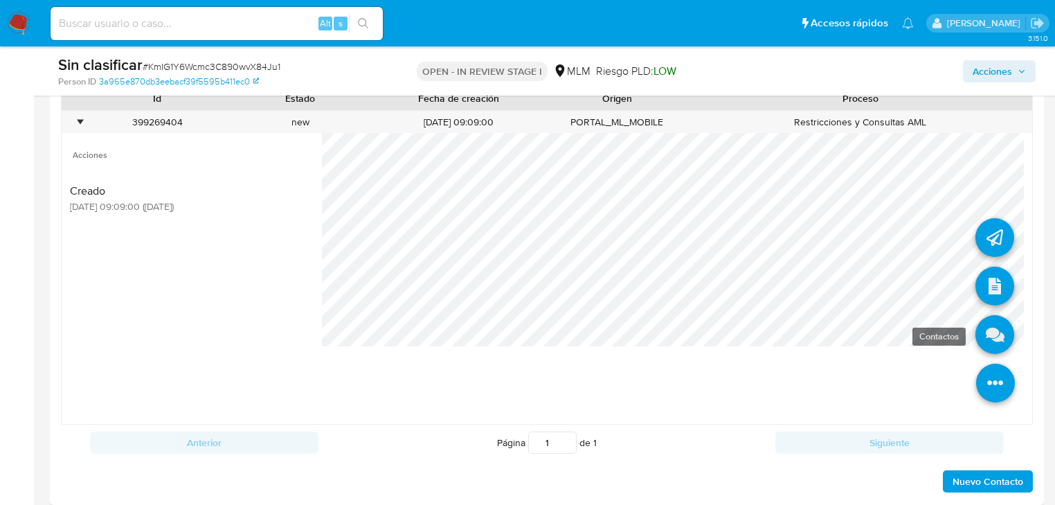
click at [986, 337] on icon at bounding box center [995, 334] width 39 height 39
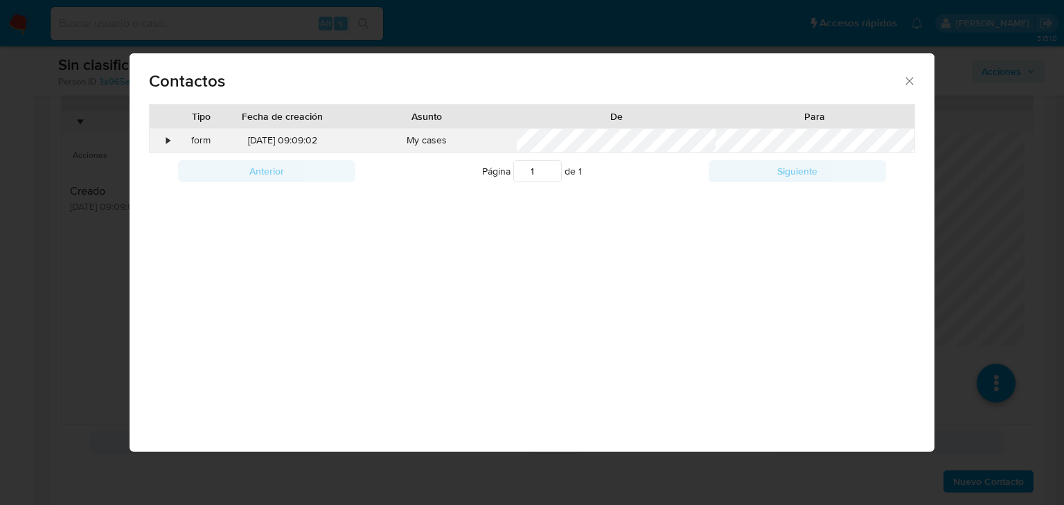
click at [166, 144] on div "•" at bounding box center [167, 141] width 3 height 14
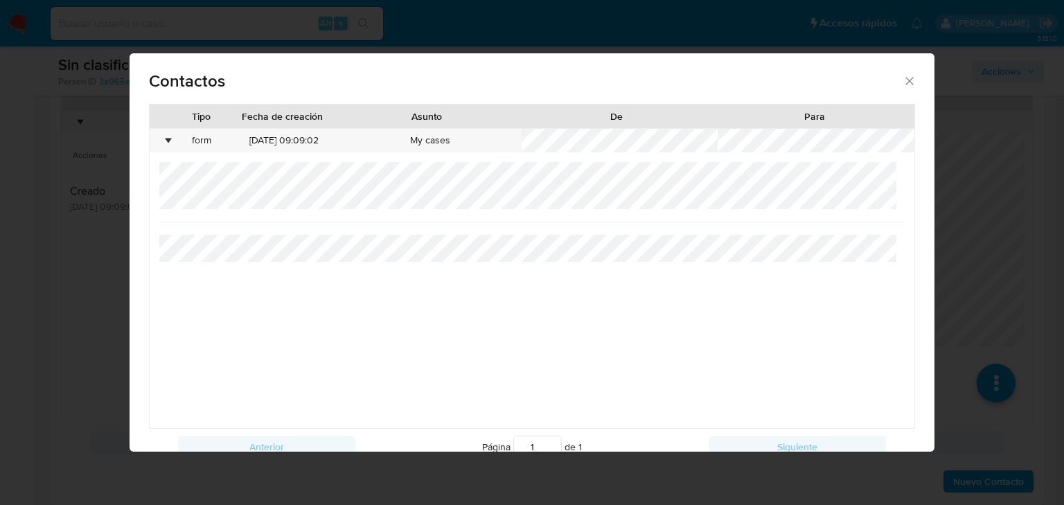
click at [593, 279] on div at bounding box center [531, 295] width 745 height 266
click at [989, 235] on div "Contactos Tipo Fecha de creación Asunto De Para • form 08/08/2025 09:09:02 My c…" at bounding box center [532, 252] width 1064 height 505
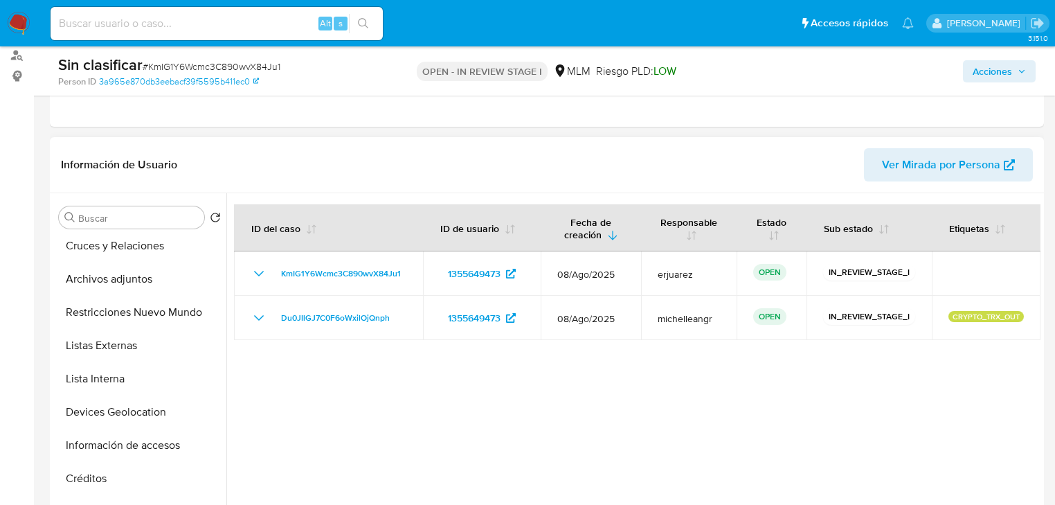
scroll to position [222, 0]
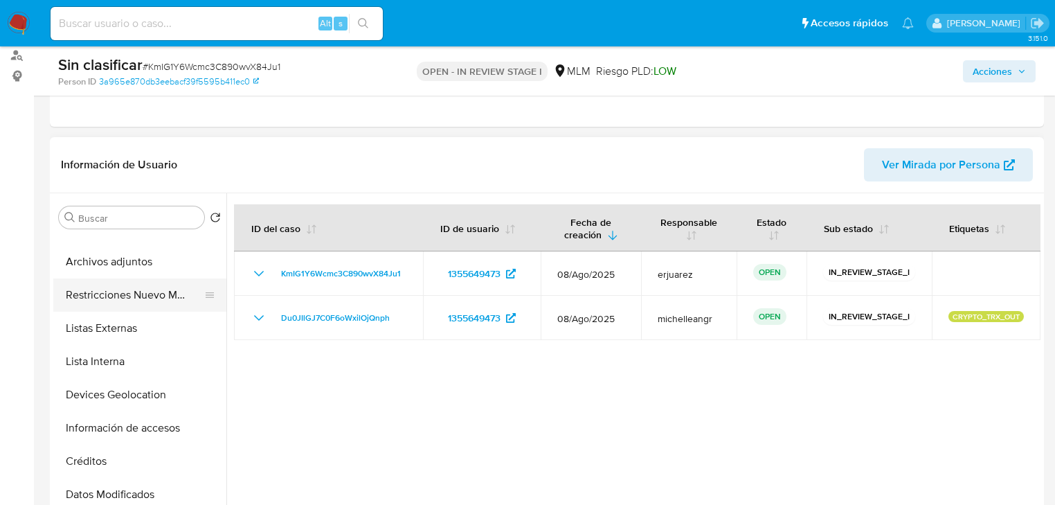
click at [149, 289] on button "Restricciones Nuevo Mundo" at bounding box center [134, 294] width 162 height 33
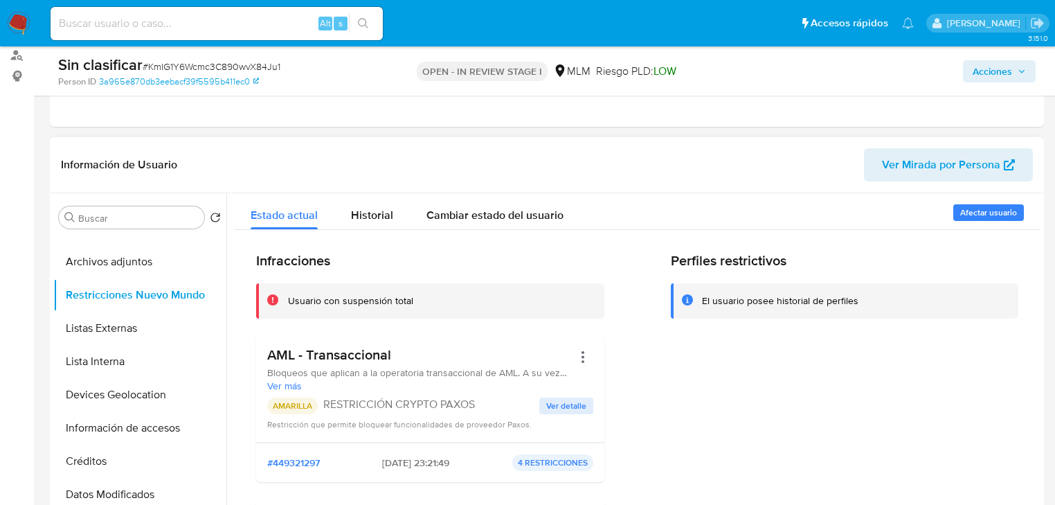
click at [568, 402] on span "Ver detalle" at bounding box center [566, 406] width 40 height 14
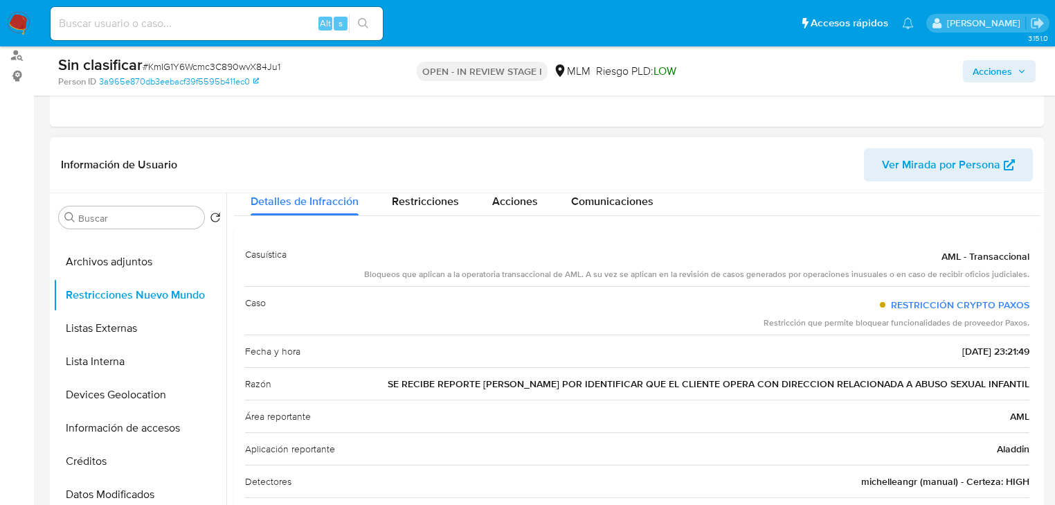
scroll to position [55, 0]
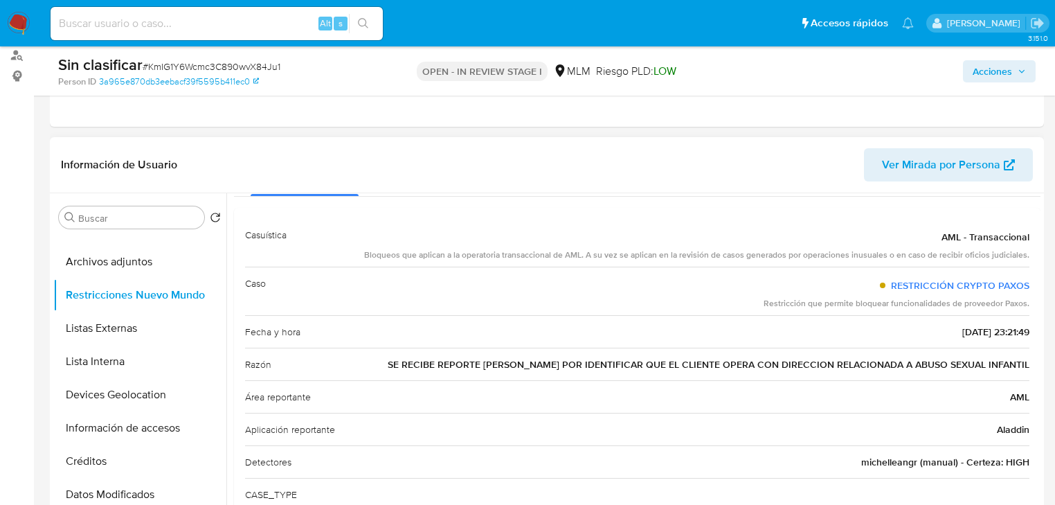
drag, startPoint x: 445, startPoint y: 339, endPoint x: 295, endPoint y: 285, distance: 159.9
click at [444, 340] on div "Fecha y hora 2025-08-07 - 23:21:49" at bounding box center [637, 331] width 785 height 33
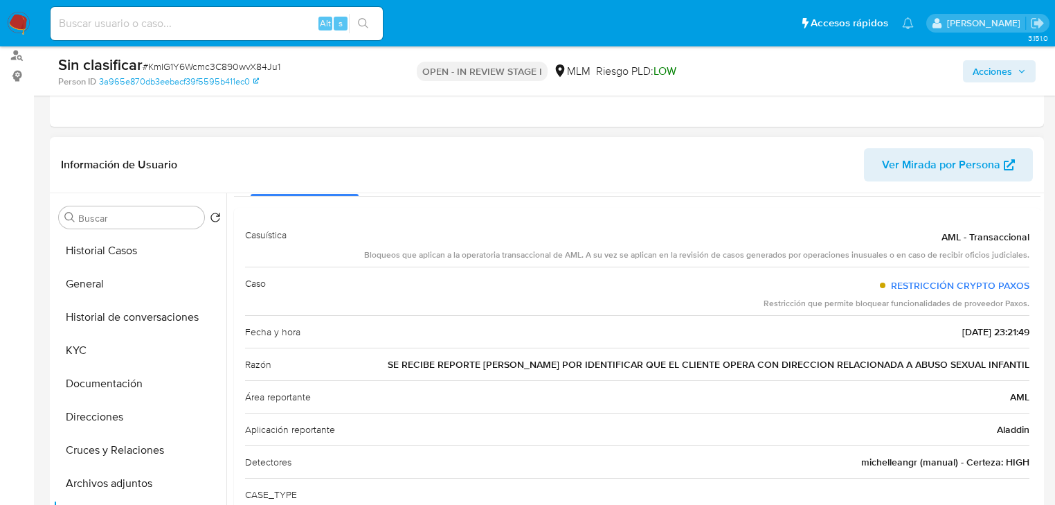
scroll to position [0, 0]
click at [103, 280] on button "General" at bounding box center [134, 283] width 162 height 33
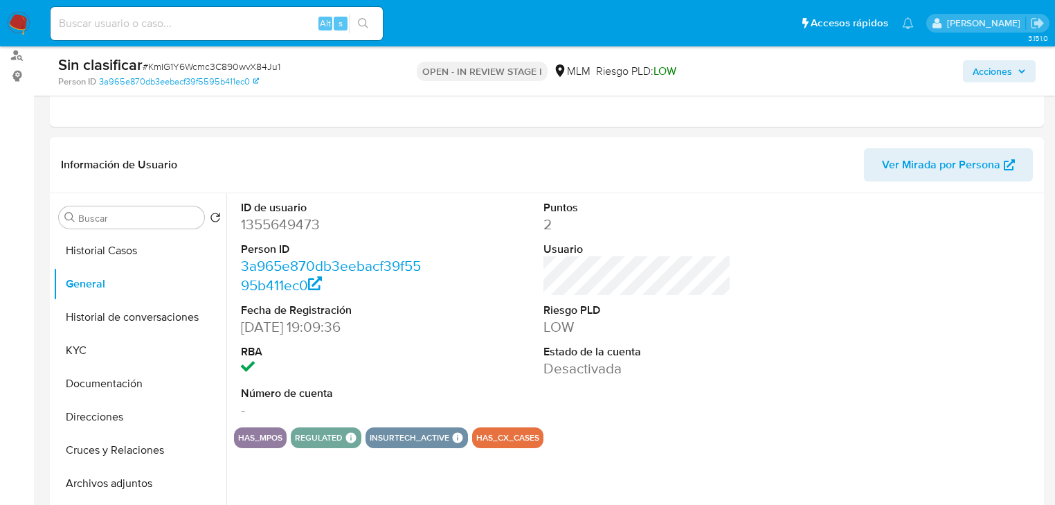
click at [325, 223] on dd "1355649473" at bounding box center [335, 224] width 188 height 19
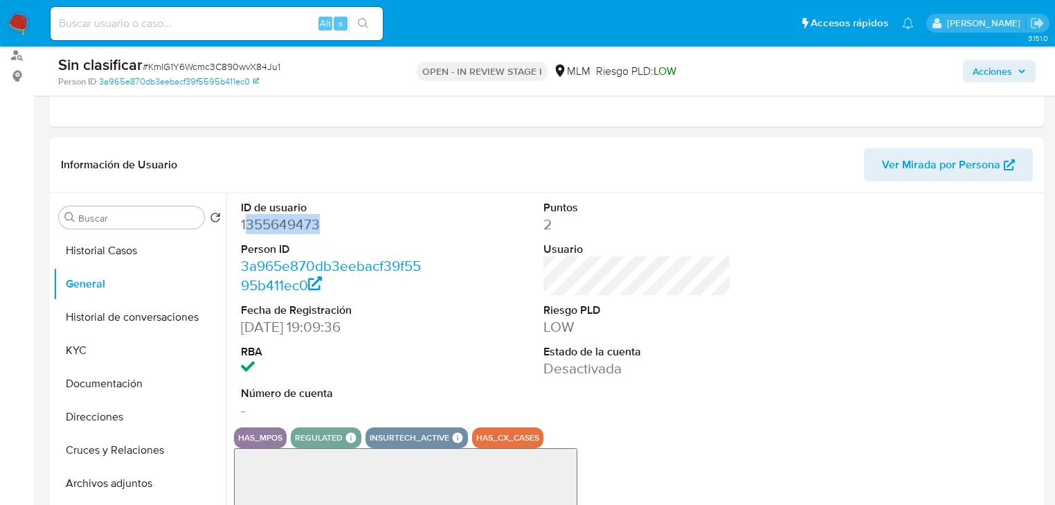
drag, startPoint x: 251, startPoint y: 222, endPoint x: 244, endPoint y: 227, distance: 8.5
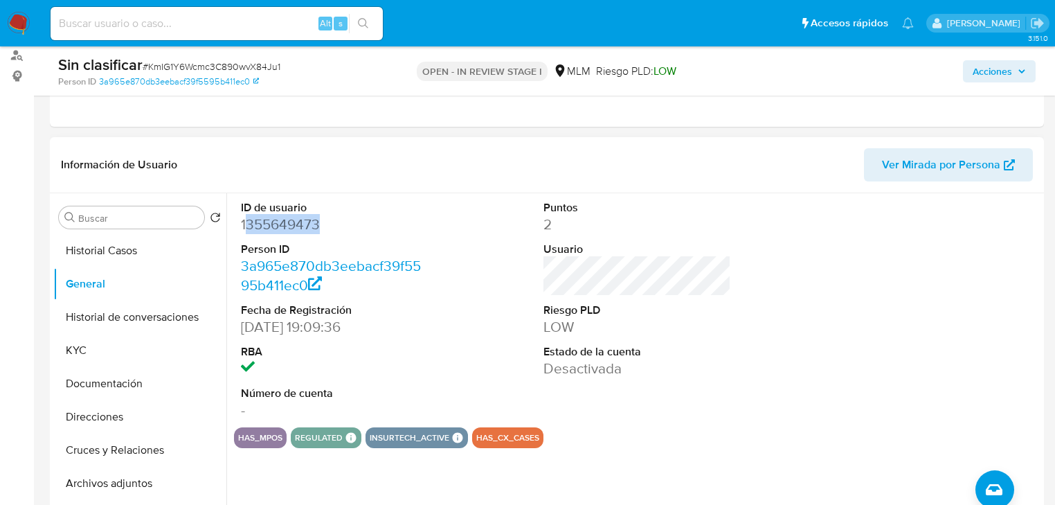
click at [244, 227] on dd "1355649473" at bounding box center [335, 224] width 188 height 19
click at [125, 395] on button "Documentación" at bounding box center [134, 383] width 162 height 33
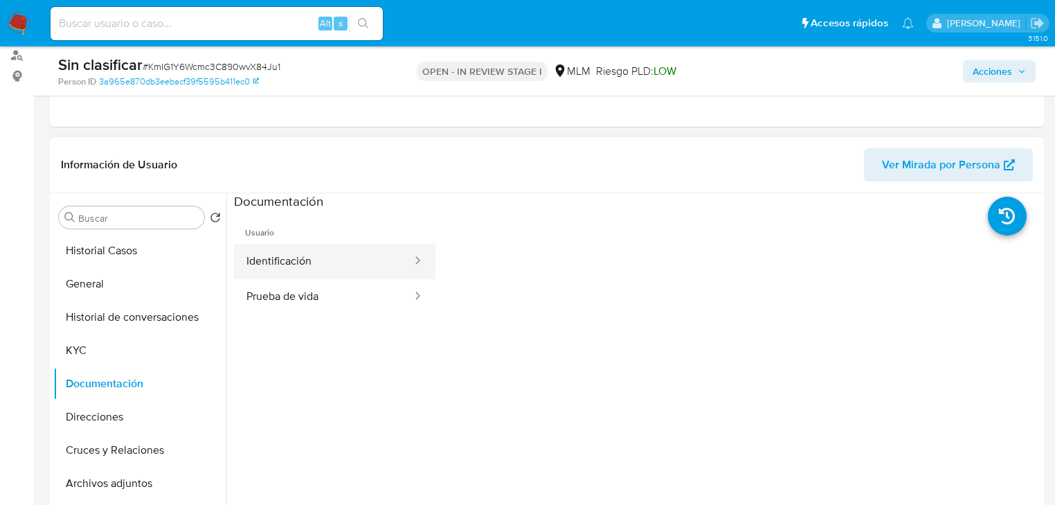
click at [319, 256] on button "Identificación" at bounding box center [323, 261] width 179 height 35
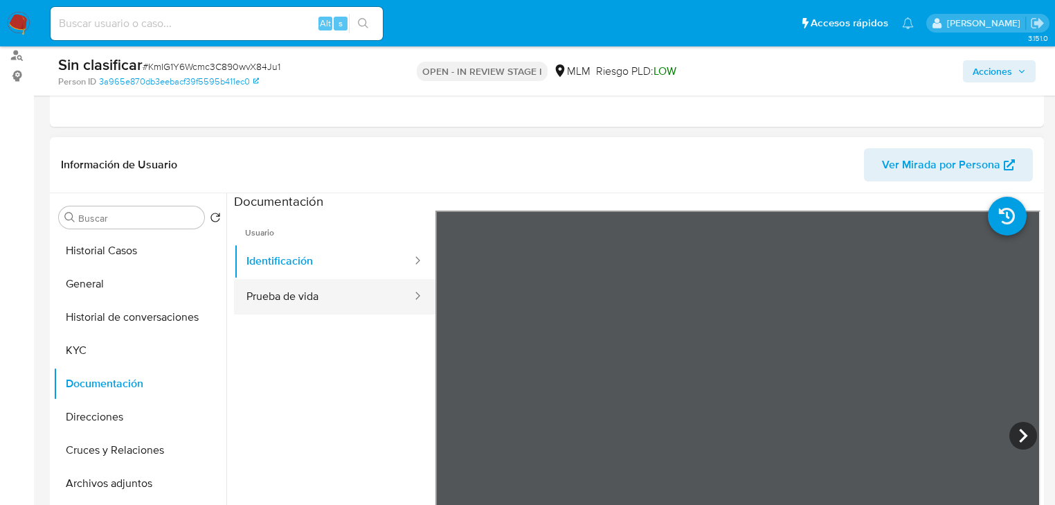
click at [330, 304] on button "Prueba de vida" at bounding box center [323, 296] width 179 height 35
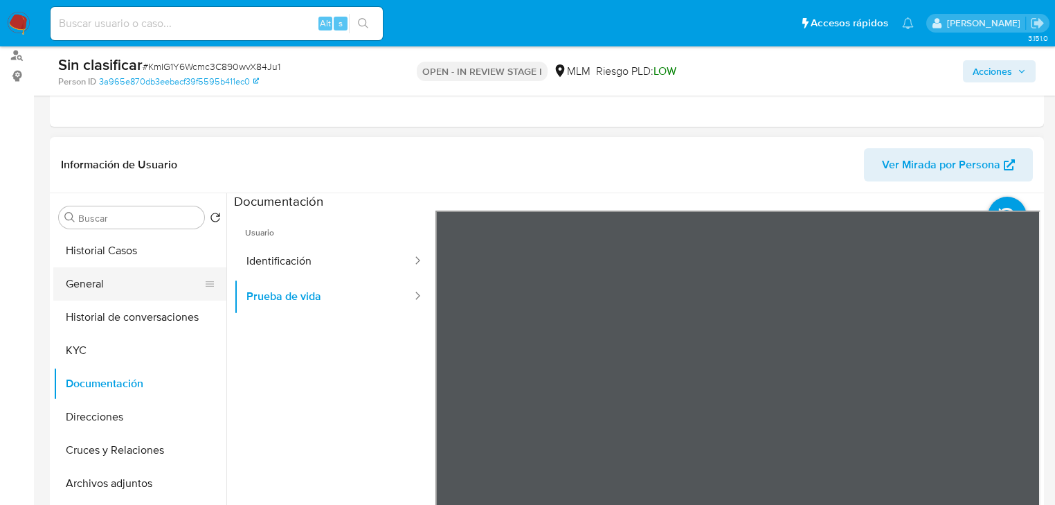
drag, startPoint x: 109, startPoint y: 277, endPoint x: 205, endPoint y: 272, distance: 95.7
click at [110, 277] on button "General" at bounding box center [134, 283] width 162 height 33
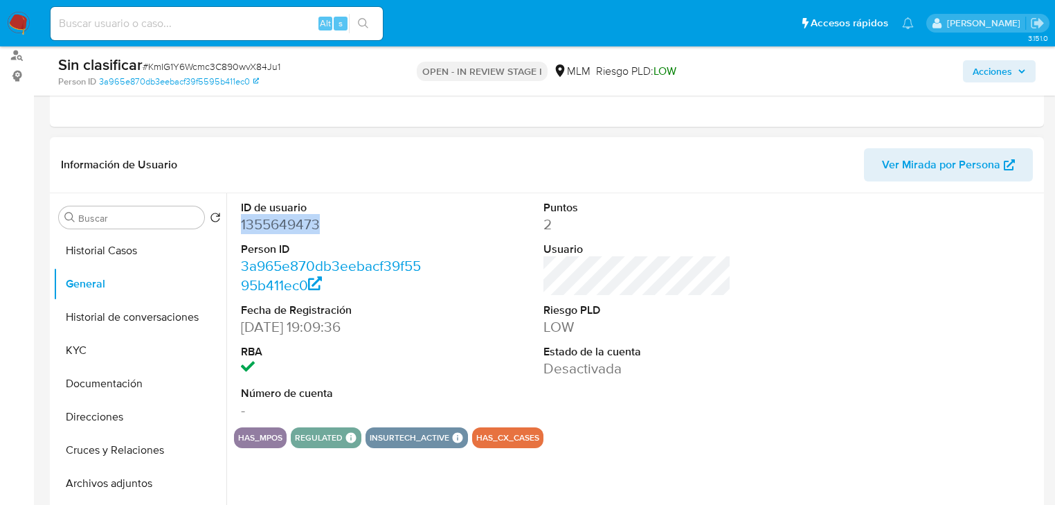
drag, startPoint x: 330, startPoint y: 222, endPoint x: 228, endPoint y: 220, distance: 101.8
click at [232, 219] on div "ID de usuario 1355649473 Person ID 3a965e870db3eebacf39f5595b411ec0 Fecha de Re…" at bounding box center [633, 370] width 814 height 355
copy dd "1355649473"
drag, startPoint x: 95, startPoint y: 357, endPoint x: 222, endPoint y: 362, distance: 126.8
click at [109, 362] on button "KYC" at bounding box center [139, 350] width 173 height 33
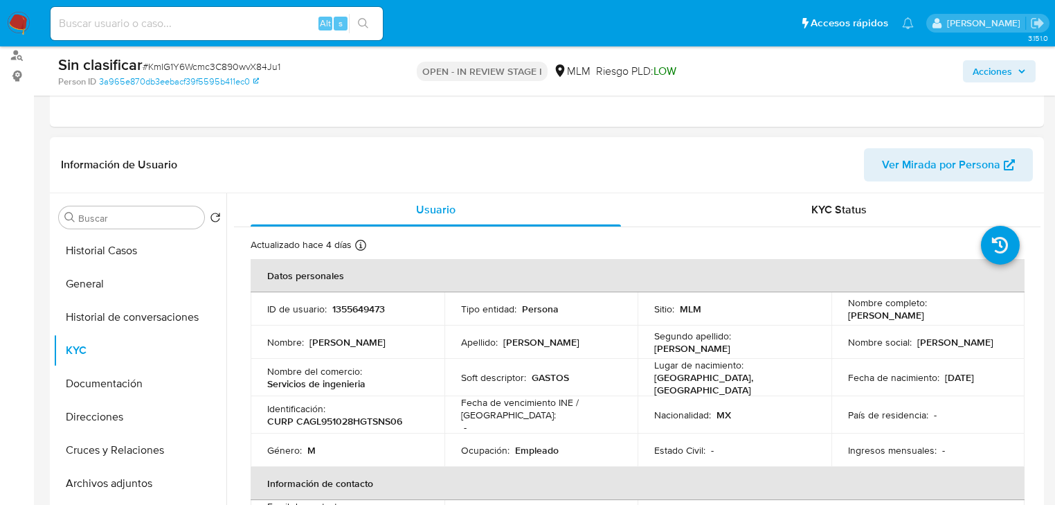
drag, startPoint x: 983, startPoint y: 314, endPoint x: 825, endPoint y: 319, distance: 158.6
click at [841, 314] on td "Nombre completo : Luis Alberto Castillo Gonzalez" at bounding box center [929, 308] width 194 height 33
copy p "Luis Alberto Castillo Gonzalez"
drag, startPoint x: 1003, startPoint y: 66, endPoint x: 953, endPoint y: 80, distance: 51.7
click at [998, 66] on span "Acciones" at bounding box center [992, 71] width 39 height 22
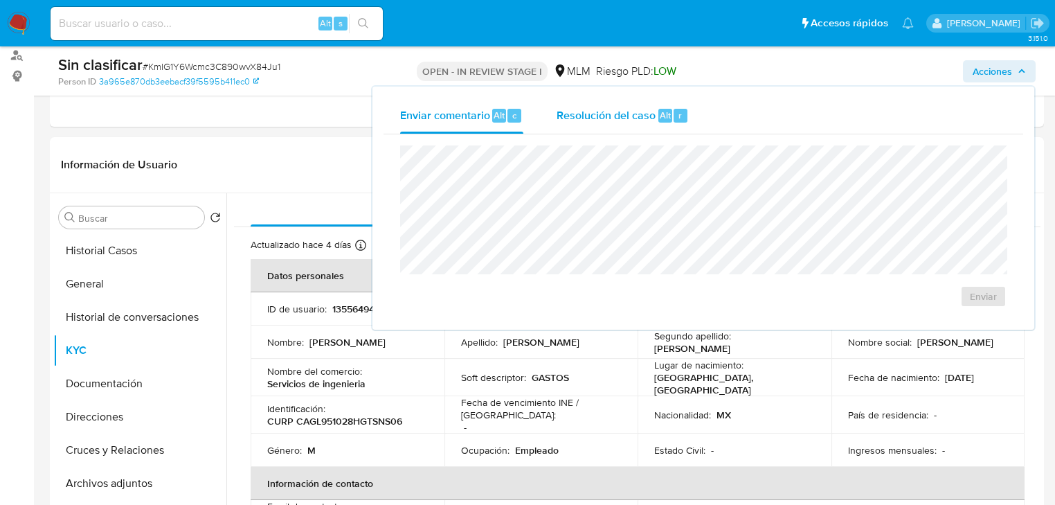
drag, startPoint x: 653, startPoint y: 114, endPoint x: 634, endPoint y: 133, distance: 26.9
click at [652, 116] on span "Resolución del caso" at bounding box center [606, 115] width 99 height 16
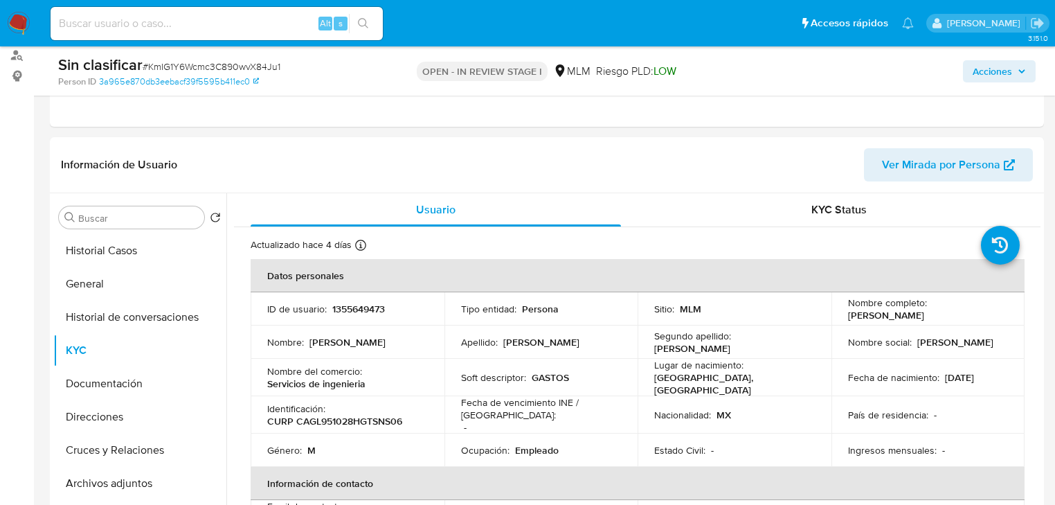
drag, startPoint x: 1013, startPoint y: 64, endPoint x: 969, endPoint y: 78, distance: 46.0
click at [1010, 64] on span "Acciones" at bounding box center [999, 71] width 53 height 19
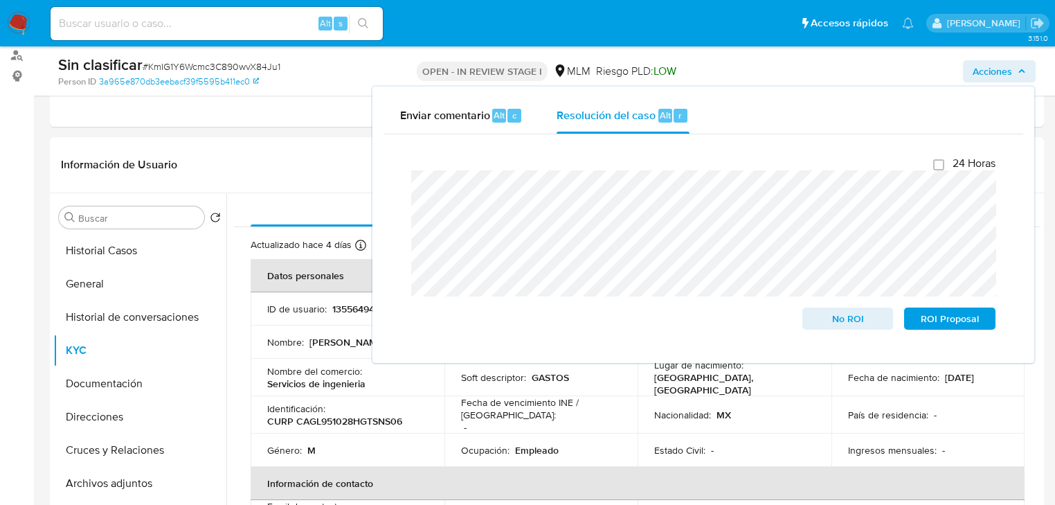
click at [392, 178] on div "Cierre de caso 24 Horas No ROI ROI Proposal" at bounding box center [704, 242] width 640 height 217
click at [850, 321] on span "No ROI" at bounding box center [848, 318] width 72 height 19
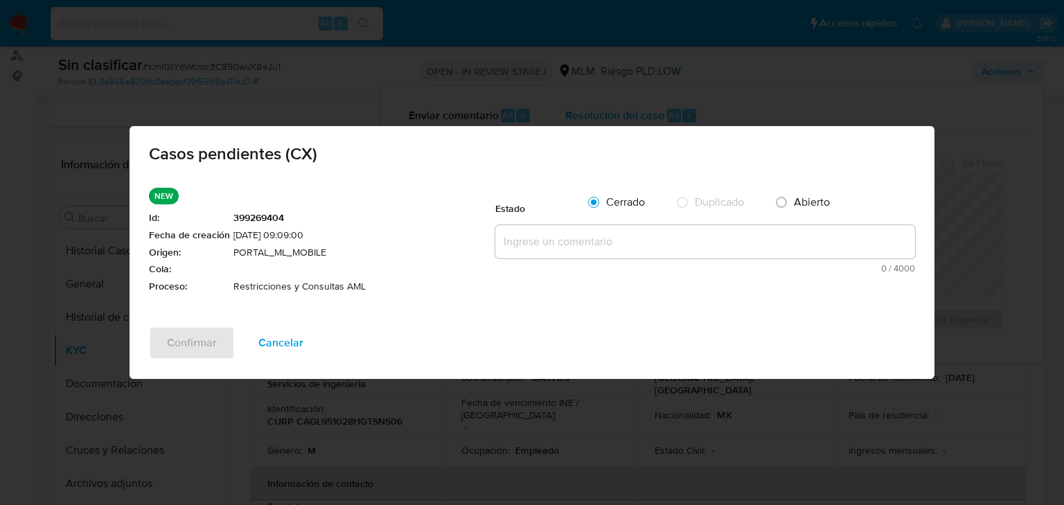
click at [542, 236] on textarea at bounding box center [705, 241] width 420 height 33
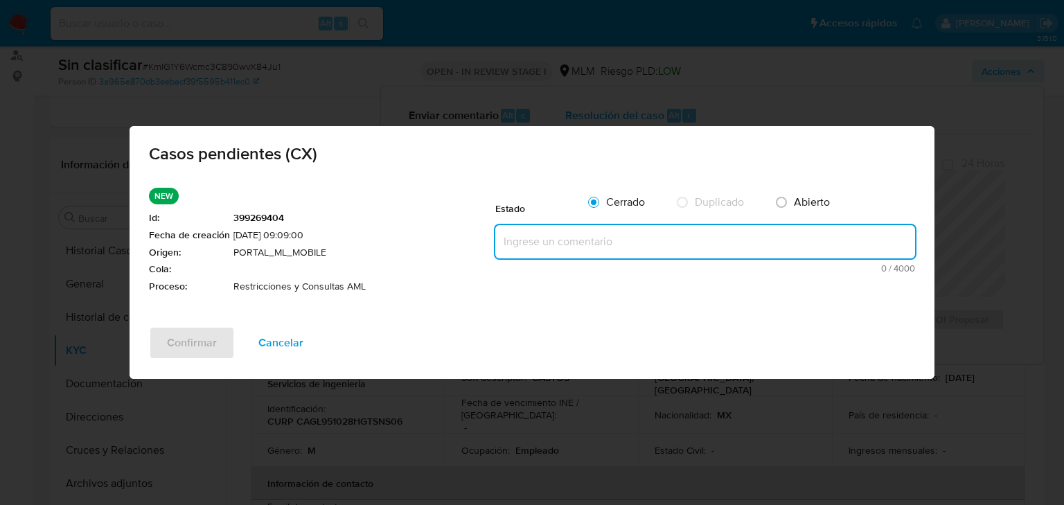
paste textarea "Se realiza validación de caso generado por CX donde se identifica restricción l…"
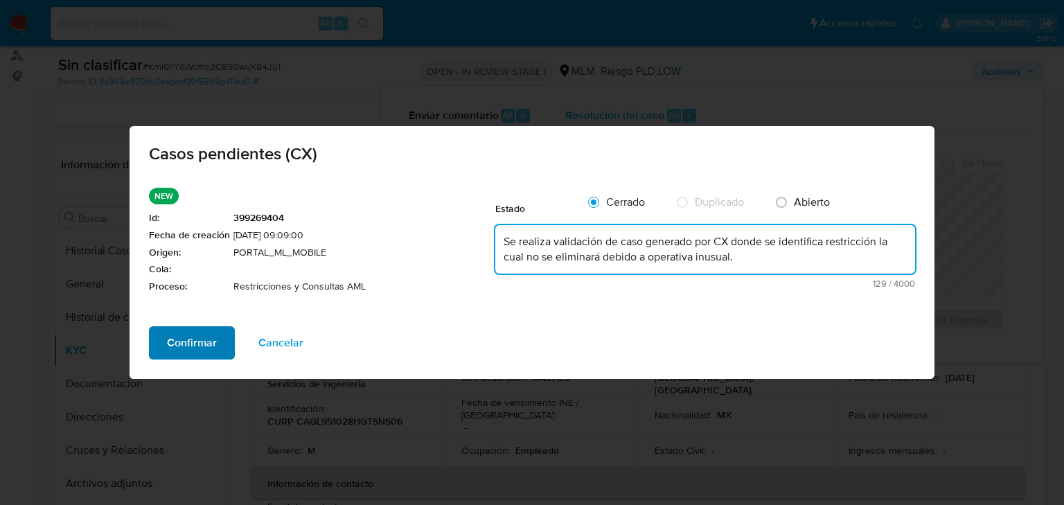
type textarea "Se realiza validación de caso generado por CX donde se identifica restricción l…"
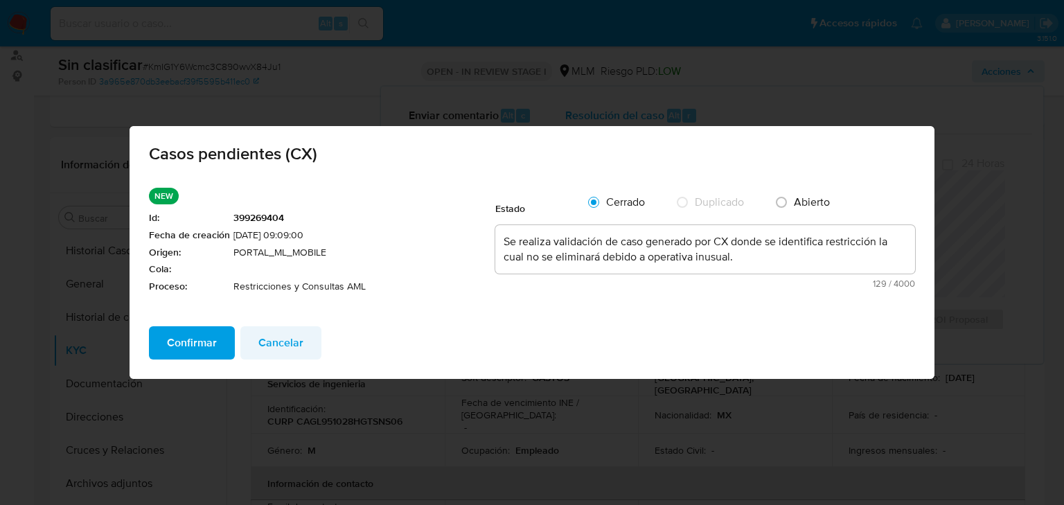
drag, startPoint x: 186, startPoint y: 341, endPoint x: 280, endPoint y: 341, distance: 94.2
click at [187, 341] on span "Confirmar" at bounding box center [192, 343] width 50 height 30
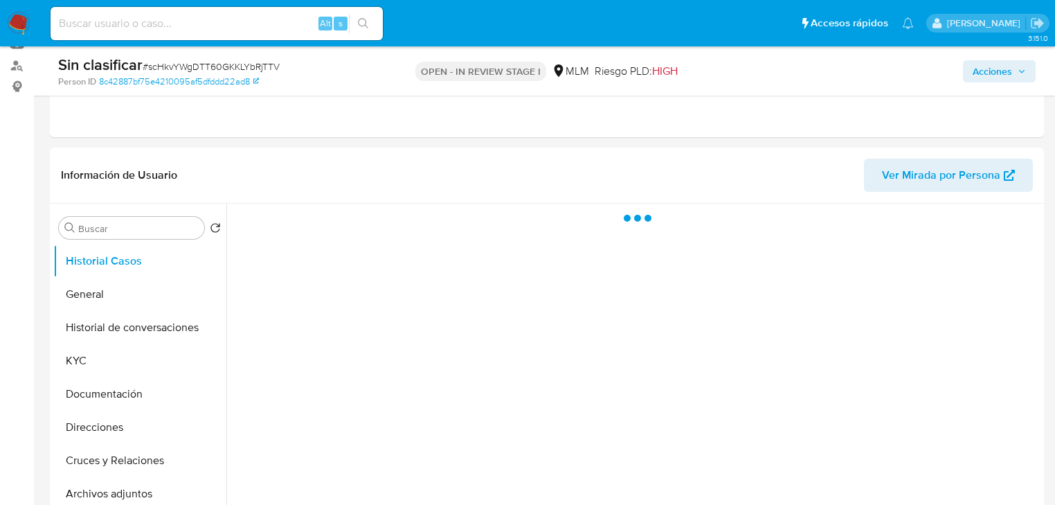
scroll to position [166, 0]
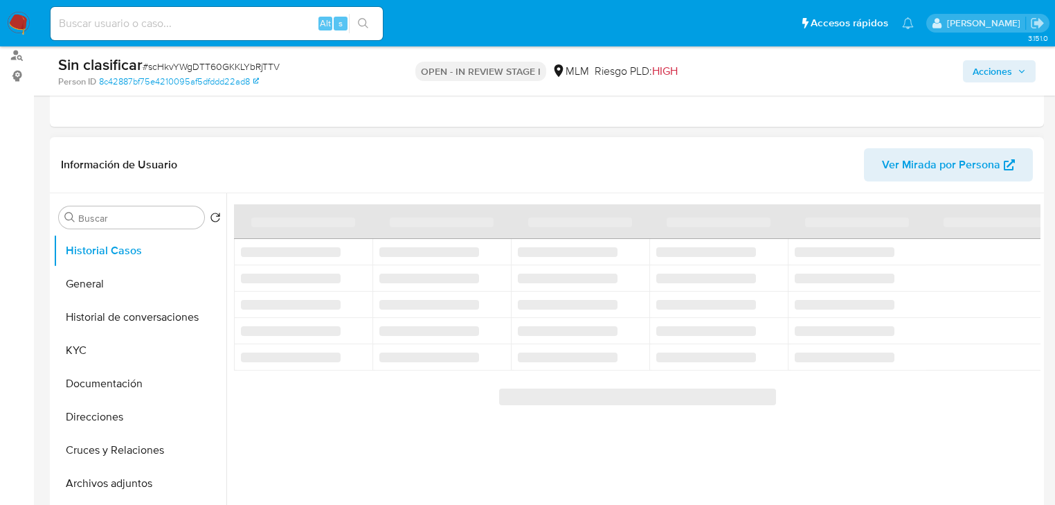
drag, startPoint x: 86, startPoint y: 292, endPoint x: 230, endPoint y: 278, distance: 144.6
click at [87, 291] on button "General" at bounding box center [139, 283] width 173 height 33
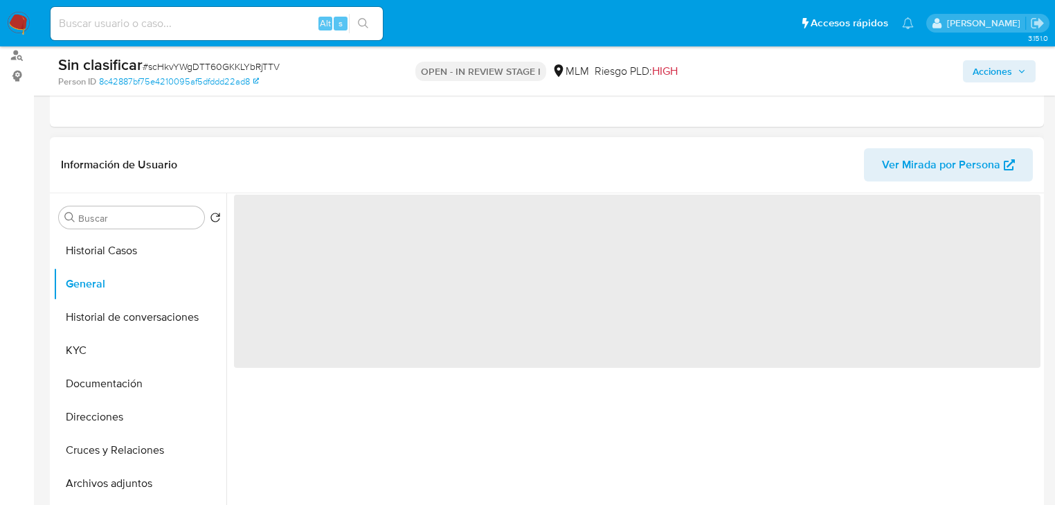
select select "10"
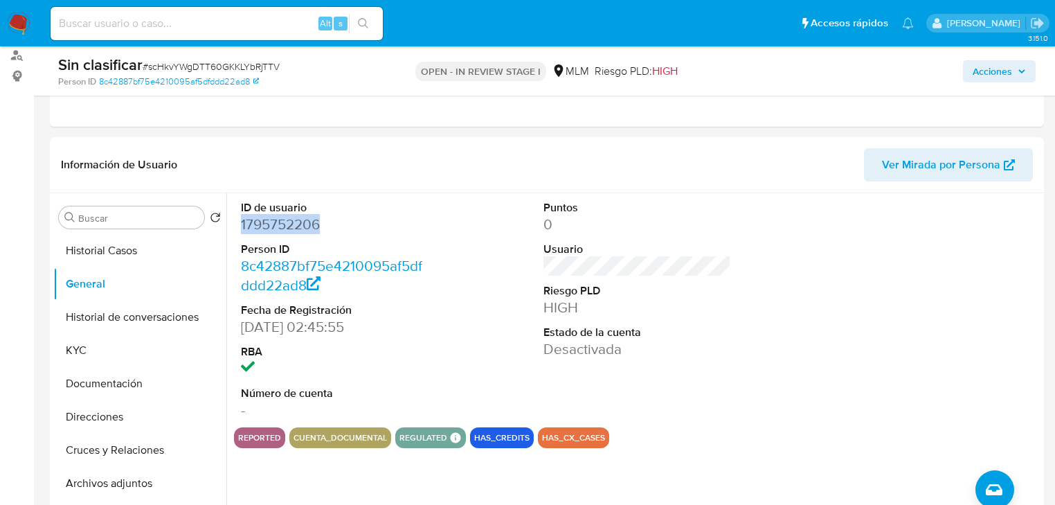
drag, startPoint x: 309, startPoint y: 229, endPoint x: 0, endPoint y: 274, distance: 312.2
click at [239, 225] on div "ID de usuario 1795752206 Person ID 8c42887bf75e4210095af5dfddd22ad8 Fecha de Re…" at bounding box center [335, 310] width 202 height 234
copy dd "1795752206"
drag, startPoint x: 91, startPoint y: 344, endPoint x: 229, endPoint y: 332, distance: 137.7
click at [103, 343] on button "KYC" at bounding box center [139, 350] width 173 height 33
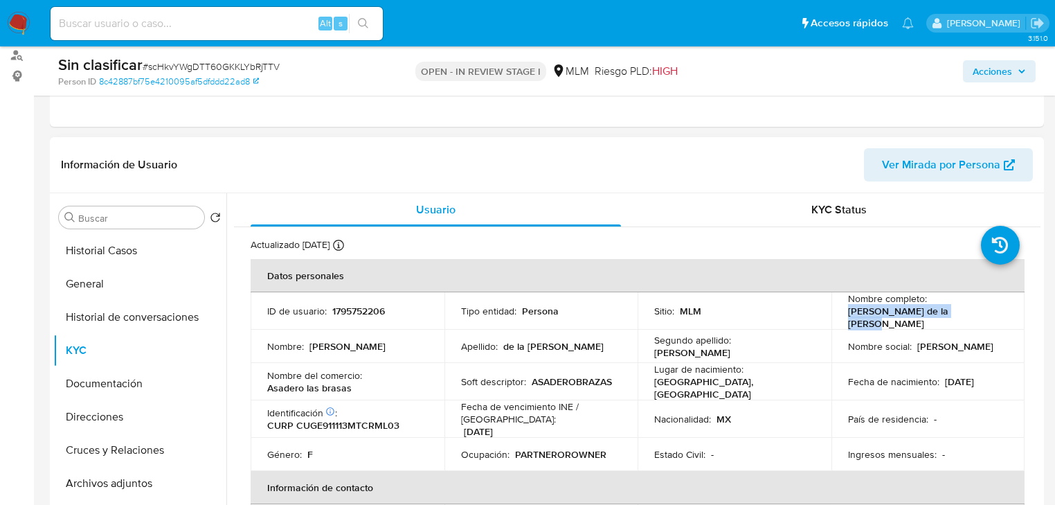
drag, startPoint x: 845, startPoint y: 314, endPoint x: 274, endPoint y: 312, distance: 571.3
click at [960, 314] on p "[PERSON_NAME] de la [PERSON_NAME]" at bounding box center [925, 317] width 155 height 25
copy p "[PERSON_NAME] de la [PERSON_NAME]"
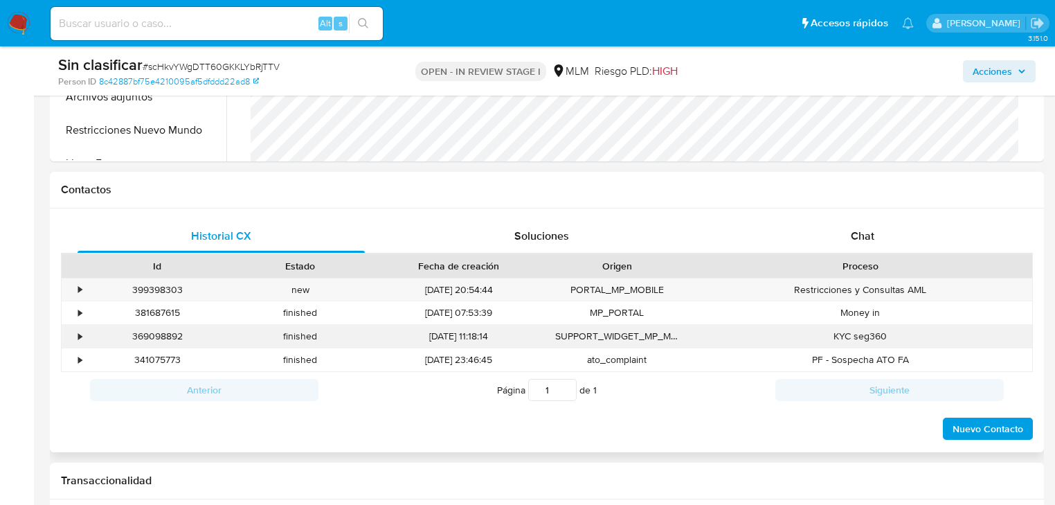
scroll to position [665, 0]
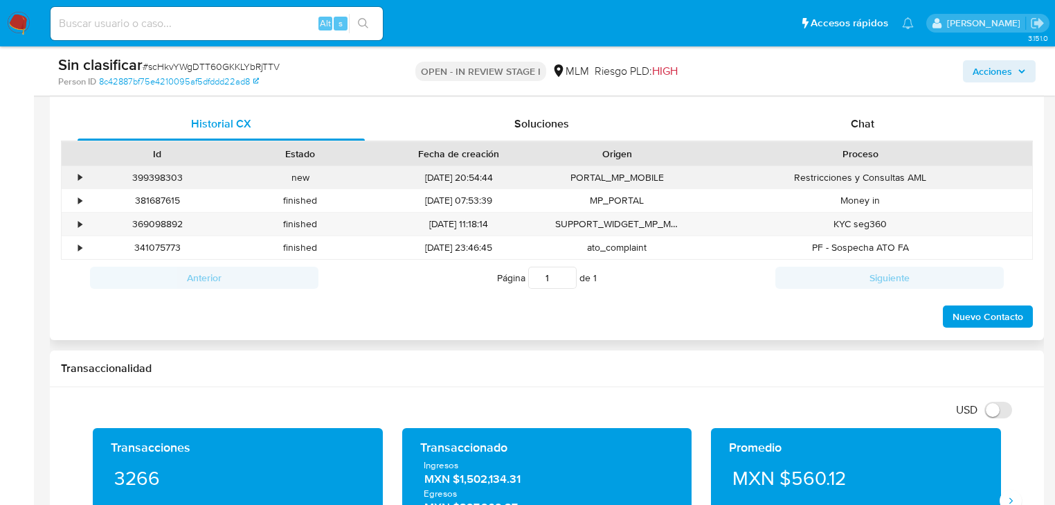
click at [77, 177] on div "•" at bounding box center [74, 177] width 24 height 23
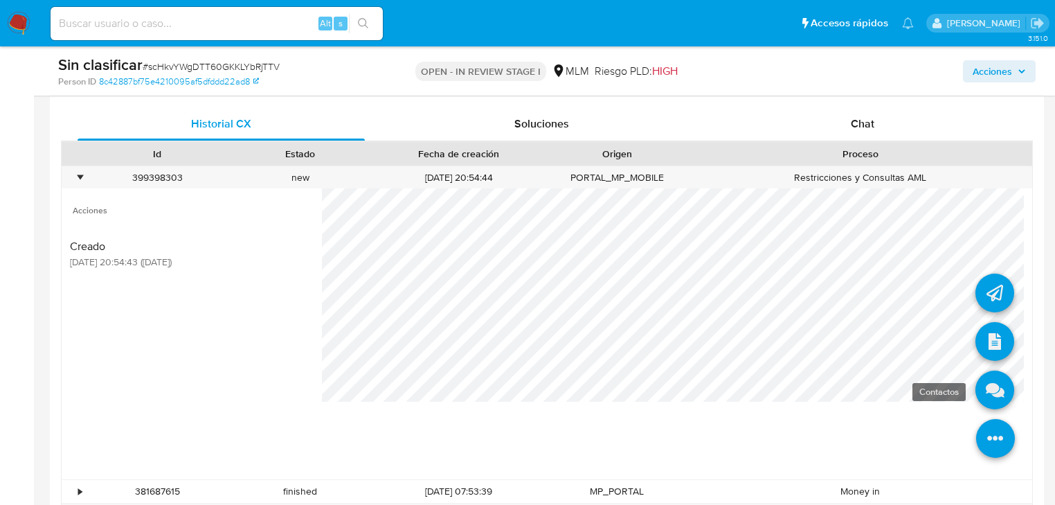
click at [990, 399] on icon at bounding box center [995, 389] width 39 height 39
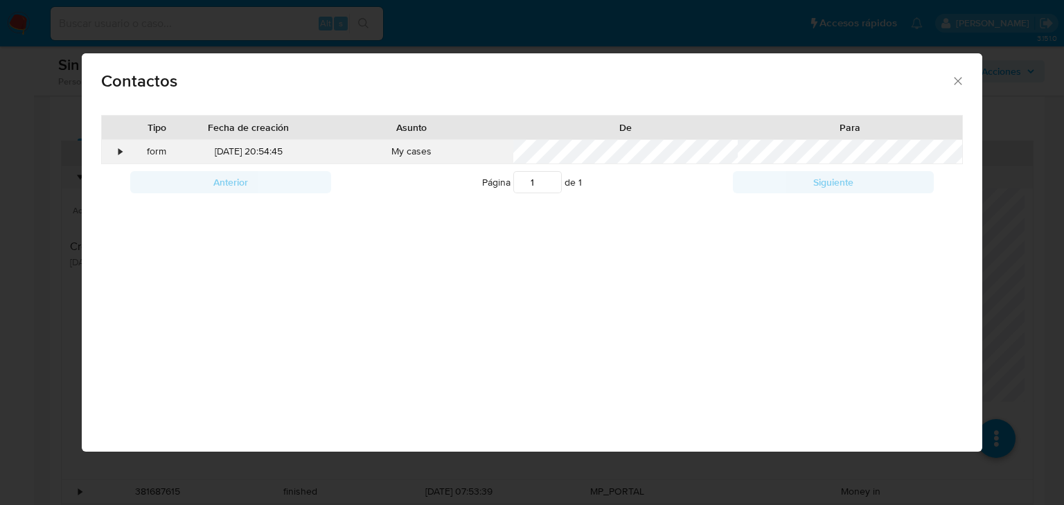
click at [118, 153] on div "•" at bounding box center [119, 152] width 3 height 14
click at [64, 329] on div "Contactos Tipo Fecha de creación Asunto De Para • form 08/08/2025 20:54:45 My c…" at bounding box center [532, 252] width 1064 height 505
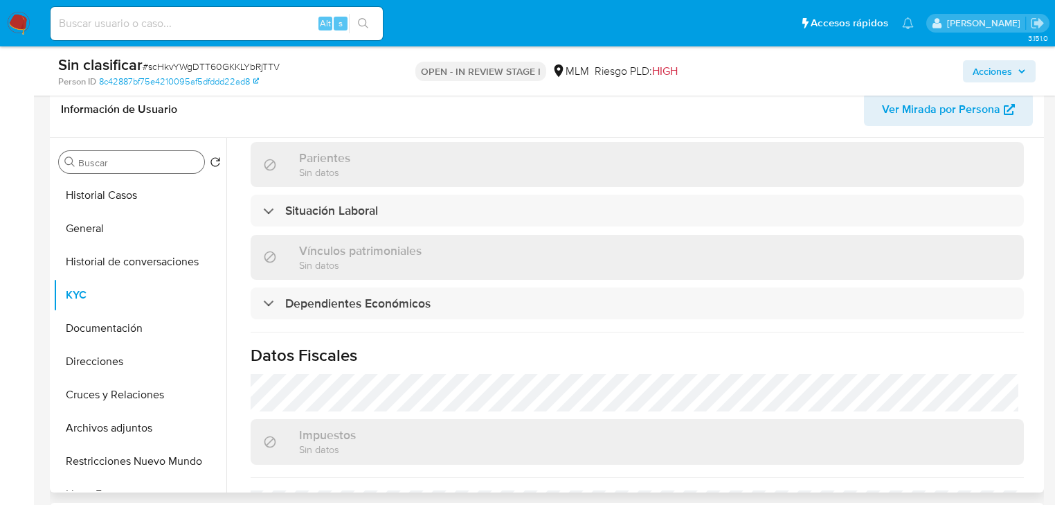
scroll to position [55, 0]
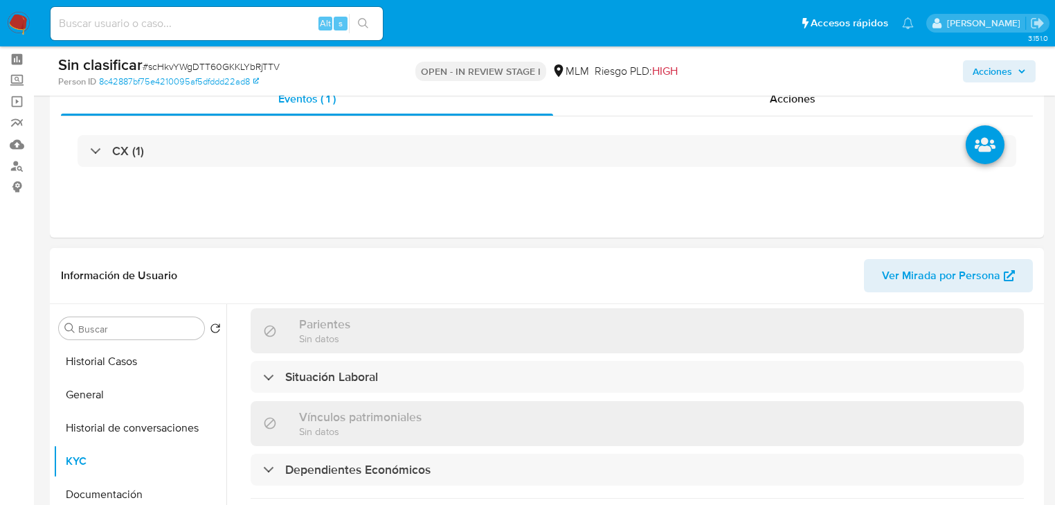
drag, startPoint x: 111, startPoint y: 357, endPoint x: 195, endPoint y: 303, distance: 99.1
click at [120, 355] on button "Historial Casos" at bounding box center [139, 361] width 173 height 33
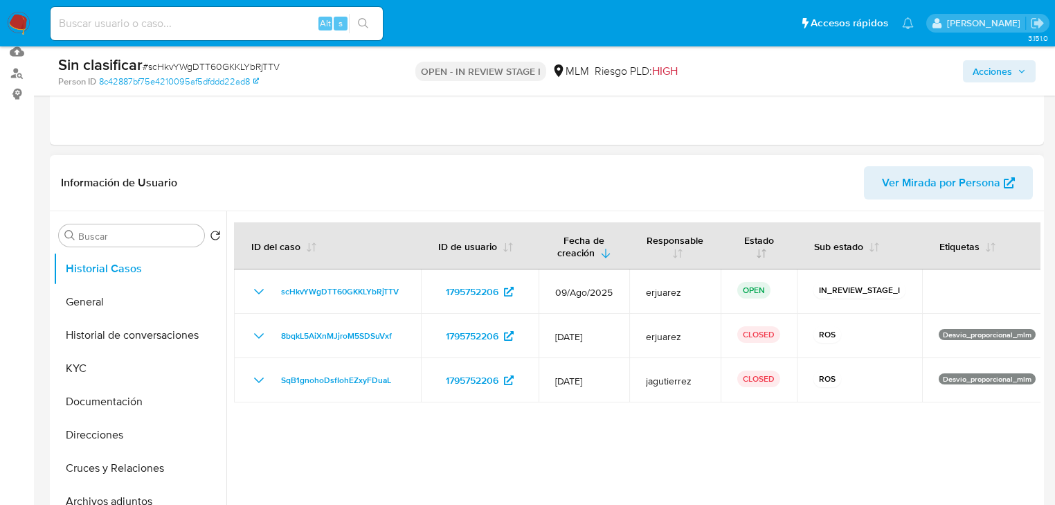
scroll to position [166, 0]
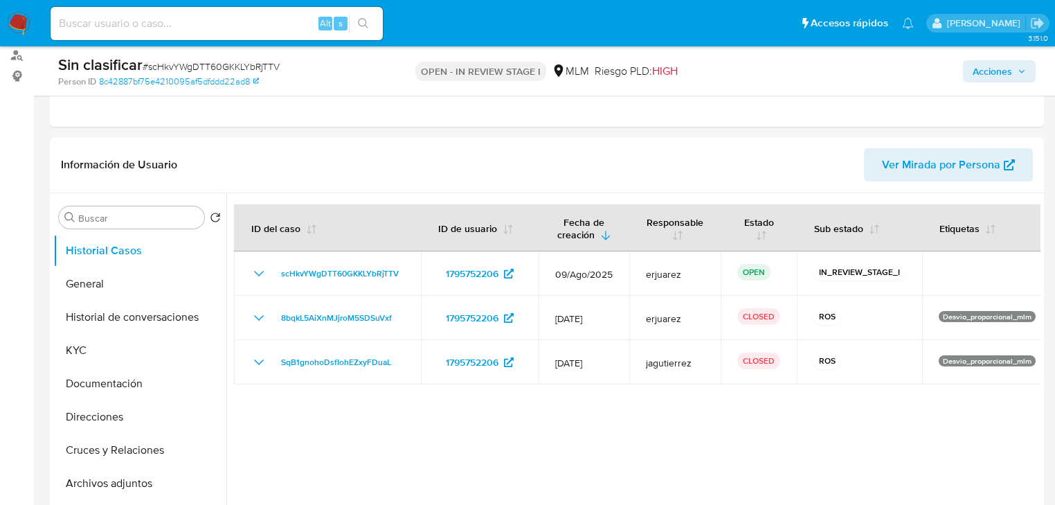
drag, startPoint x: 983, startPoint y: 75, endPoint x: 846, endPoint y: 75, distance: 137.1
click at [978, 75] on span "Acciones" at bounding box center [992, 71] width 39 height 22
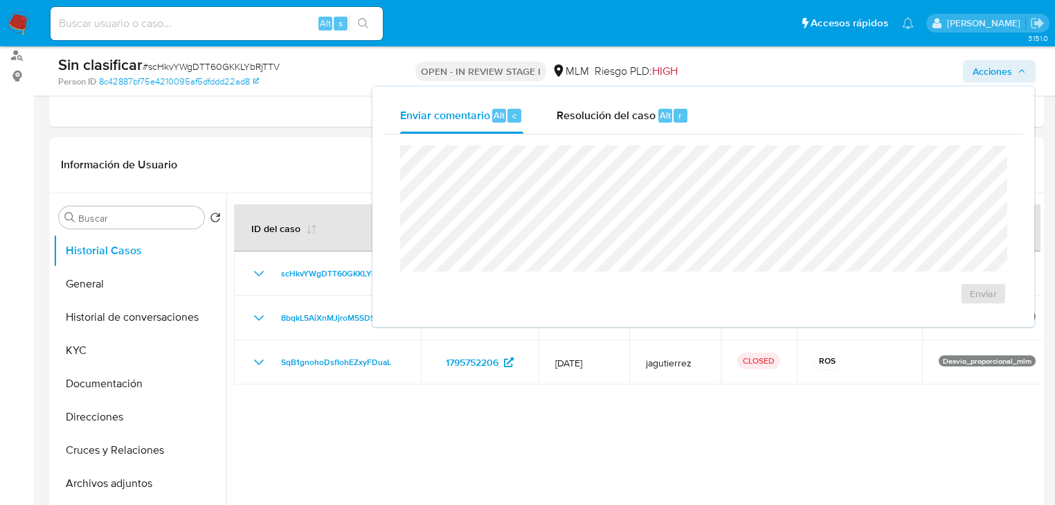
drag, startPoint x: 623, startPoint y: 114, endPoint x: 587, endPoint y: 138, distance: 43.0
click at [621, 118] on span "Resolución del caso" at bounding box center [606, 115] width 99 height 16
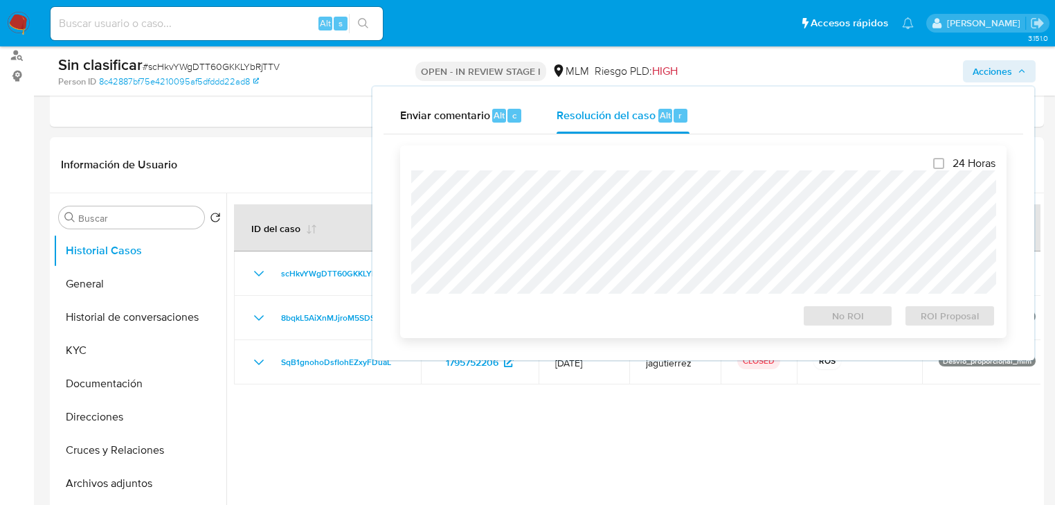
click at [527, 171] on div "24 Horas No ROI ROI Proposal" at bounding box center [703, 242] width 584 height 170
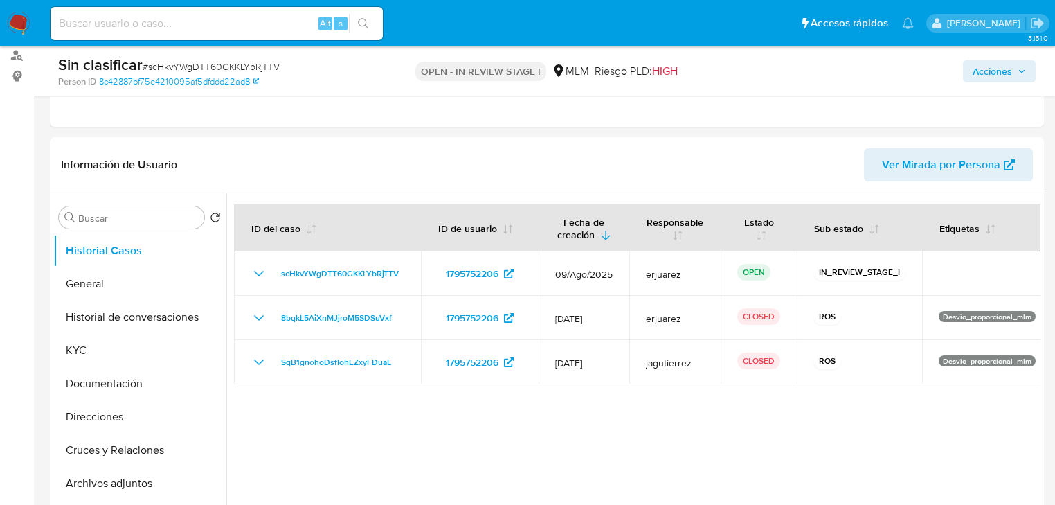
click at [1005, 66] on span "Acciones" at bounding box center [992, 71] width 39 height 22
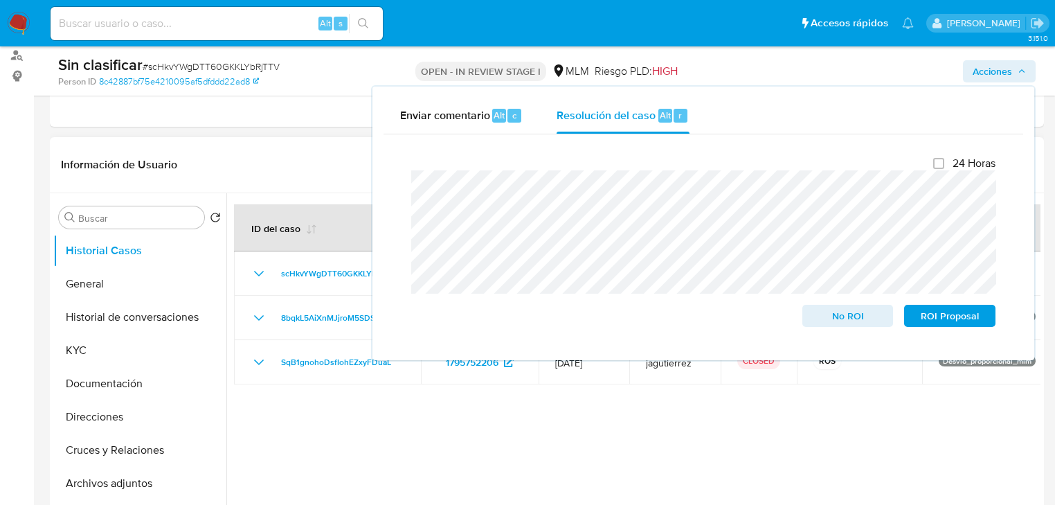
click at [312, 169] on header "Información de Usuario Ver Mirada por Persona" at bounding box center [547, 164] width 972 height 33
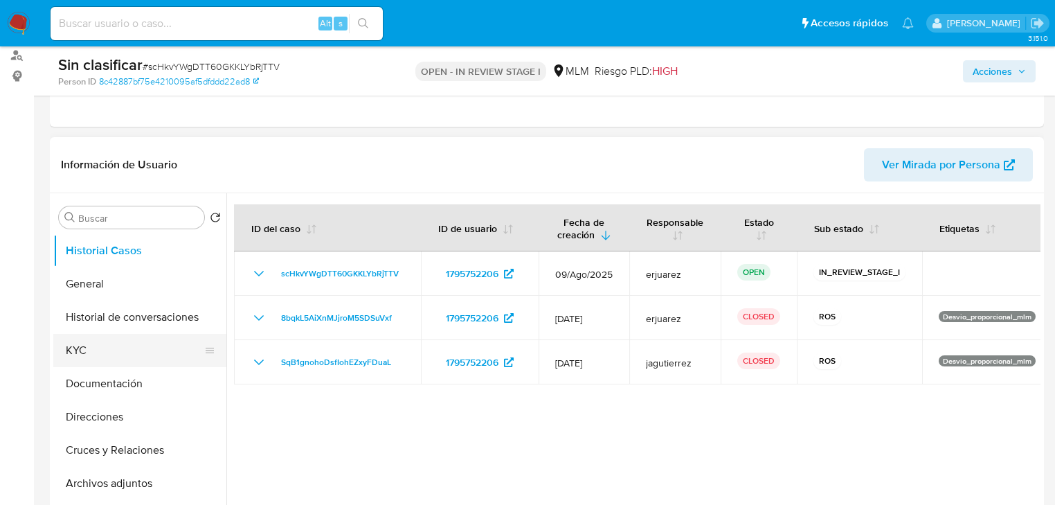
drag, startPoint x: 93, startPoint y: 350, endPoint x: 152, endPoint y: 350, distance: 58.9
click at [93, 350] on button "KYC" at bounding box center [134, 350] width 162 height 33
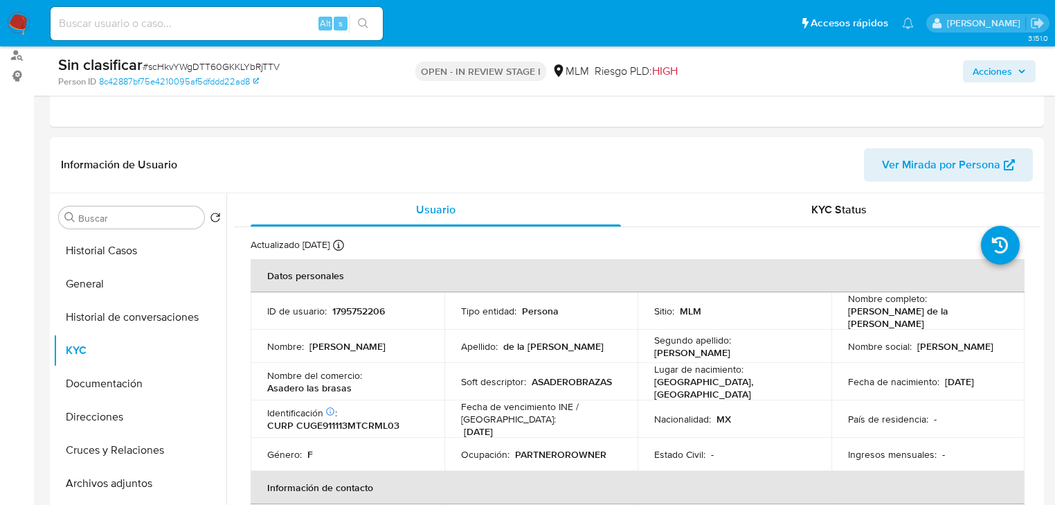
drag, startPoint x: 1005, startPoint y: 66, endPoint x: 962, endPoint y: 70, distance: 43.1
click at [989, 66] on span "Acciones" at bounding box center [992, 71] width 39 height 22
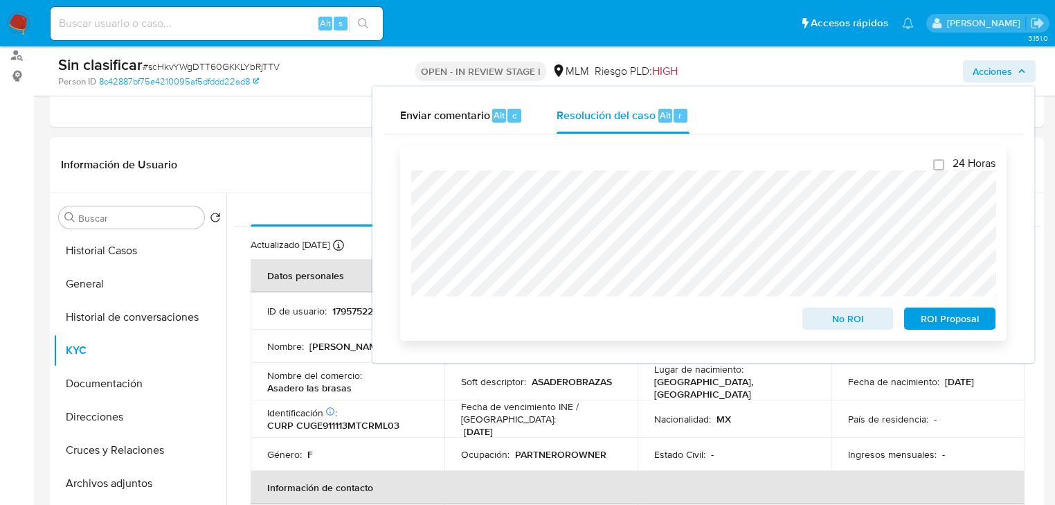
drag, startPoint x: 838, startPoint y: 321, endPoint x: 746, endPoint y: 305, distance: 93.6
click at [837, 321] on span "No ROI" at bounding box center [848, 318] width 72 height 19
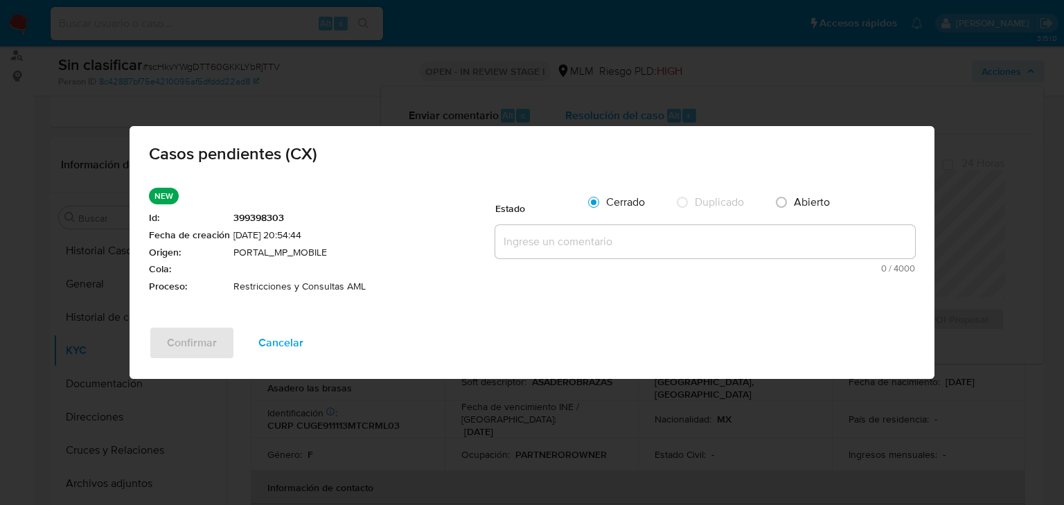
click at [546, 244] on textarea at bounding box center [705, 241] width 420 height 33
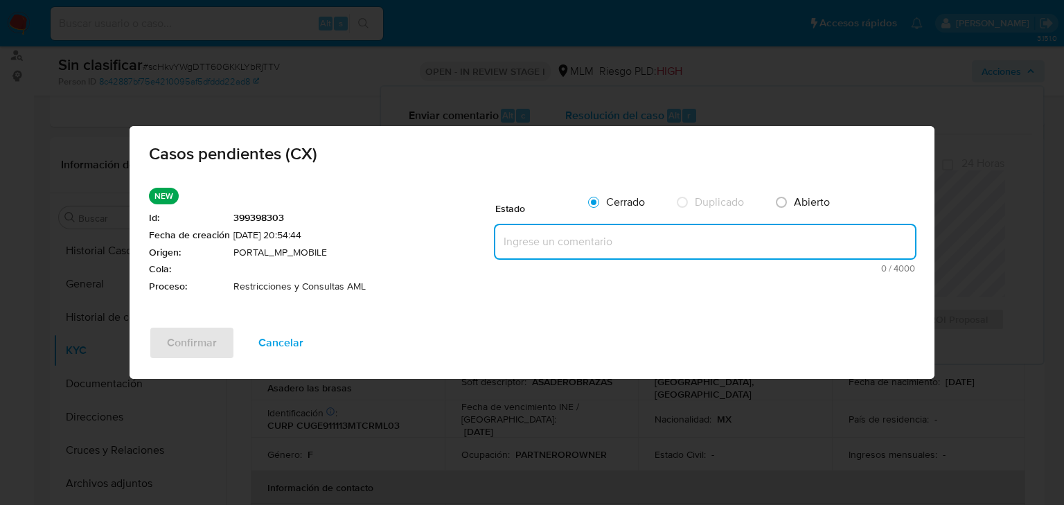
paste textarea "Se realiza validación de caso generado por CX donde se identifica restricción l…"
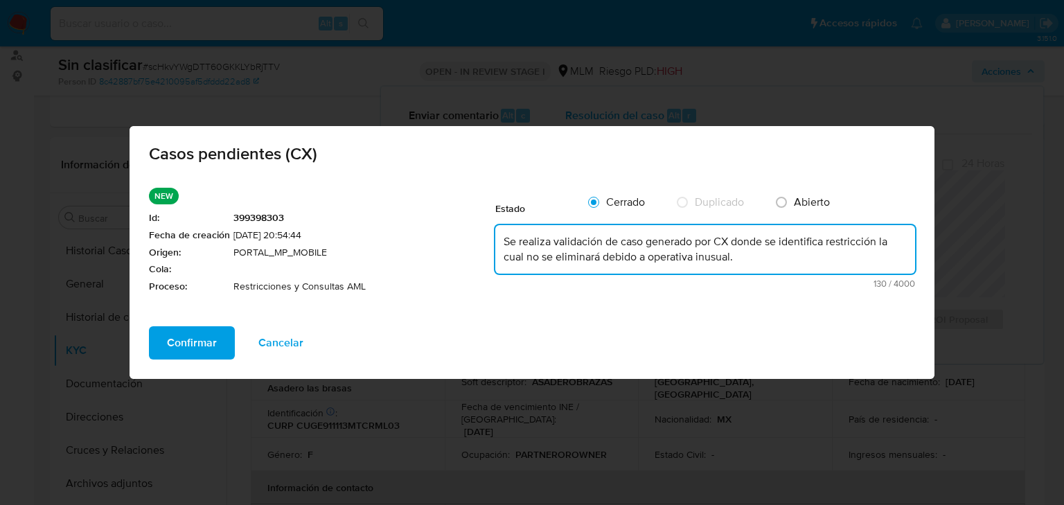
type textarea "Se realiza validación de caso generado por CX donde se identifica restricción l…"
click at [177, 346] on span "Confirmar" at bounding box center [192, 343] width 50 height 30
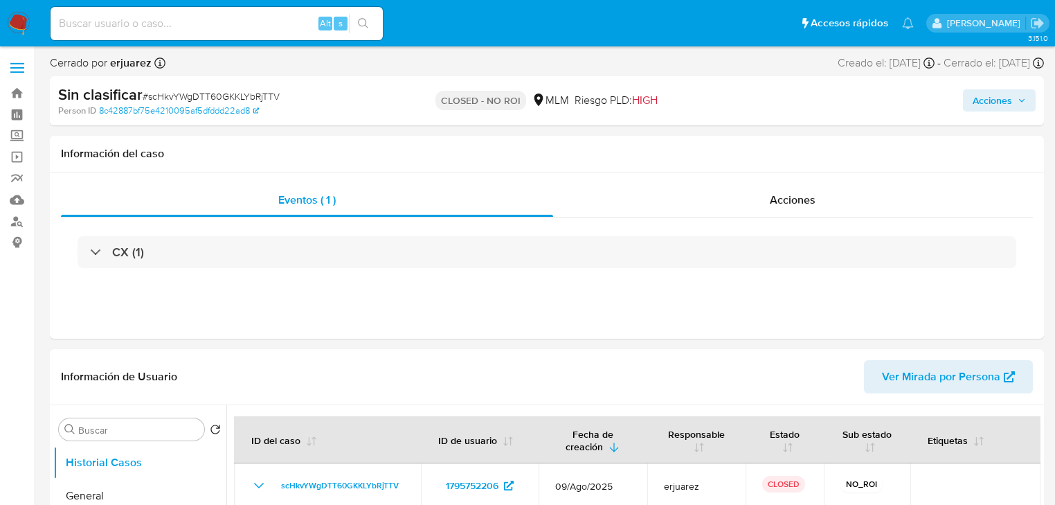
select select "10"
click at [773, 208] on div "Acciones" at bounding box center [793, 200] width 481 height 33
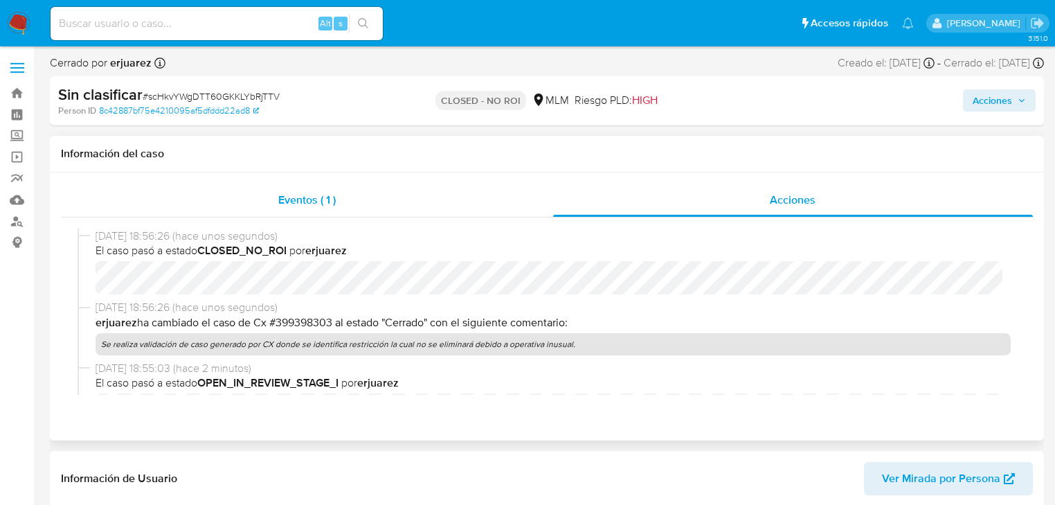
drag, startPoint x: 310, startPoint y: 188, endPoint x: 312, endPoint y: 196, distance: 8.4
click at [310, 193] on div "Eventos ( 1 )" at bounding box center [307, 200] width 492 height 33
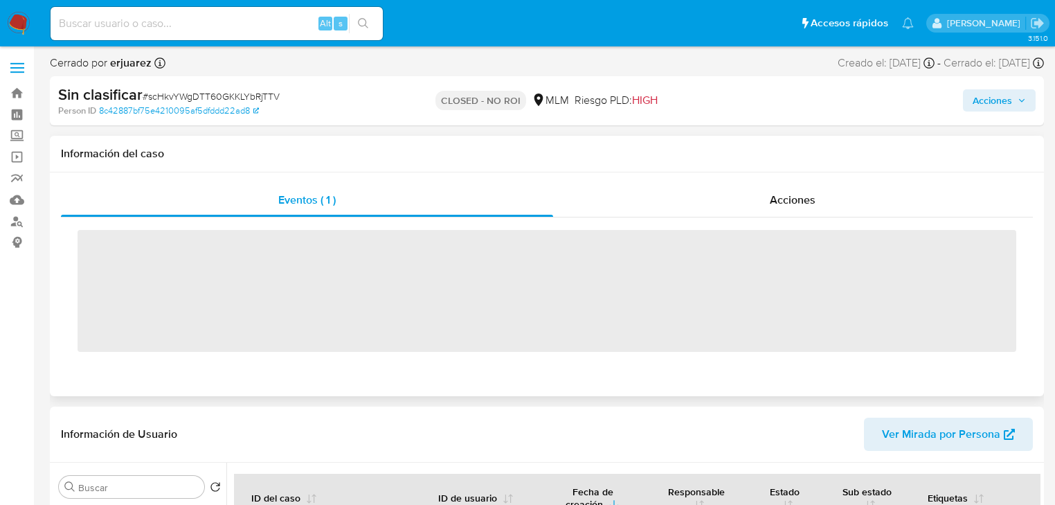
drag, startPoint x: 670, startPoint y: 238, endPoint x: 677, endPoint y: 233, distance: 8.3
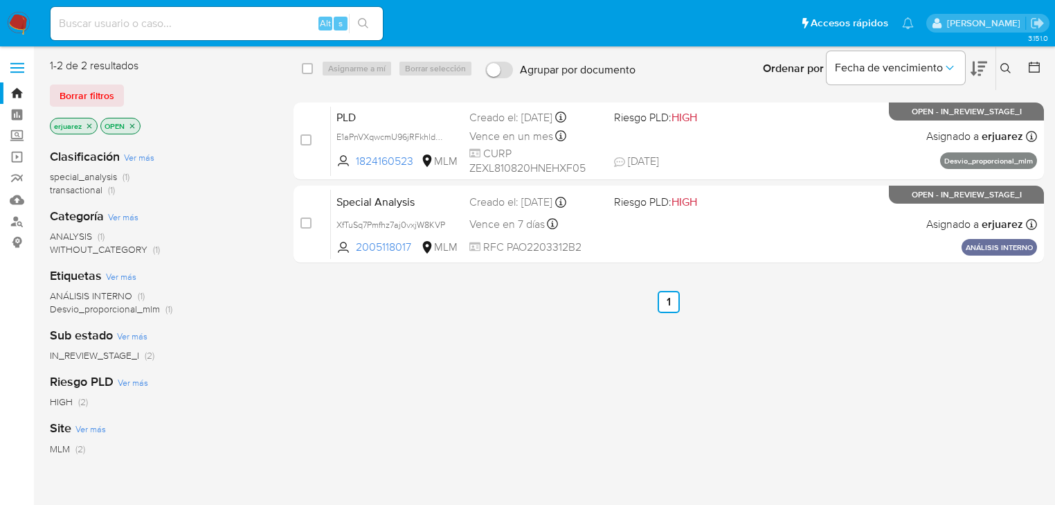
drag, startPoint x: 164, startPoint y: 18, endPoint x: 164, endPoint y: 44, distance: 26.3
click at [164, 36] on div "Alt s" at bounding box center [217, 23] width 332 height 33
paste input "1355649473"
drag, startPoint x: 354, startPoint y: 17, endPoint x: -674, endPoint y: 304, distance: 1066.9
click at [0, 304] on html "Pausado Ver notificaciones 1355649473 Alt s Accesos rápidos Presiona las siguie…" at bounding box center [527, 341] width 1055 height 683
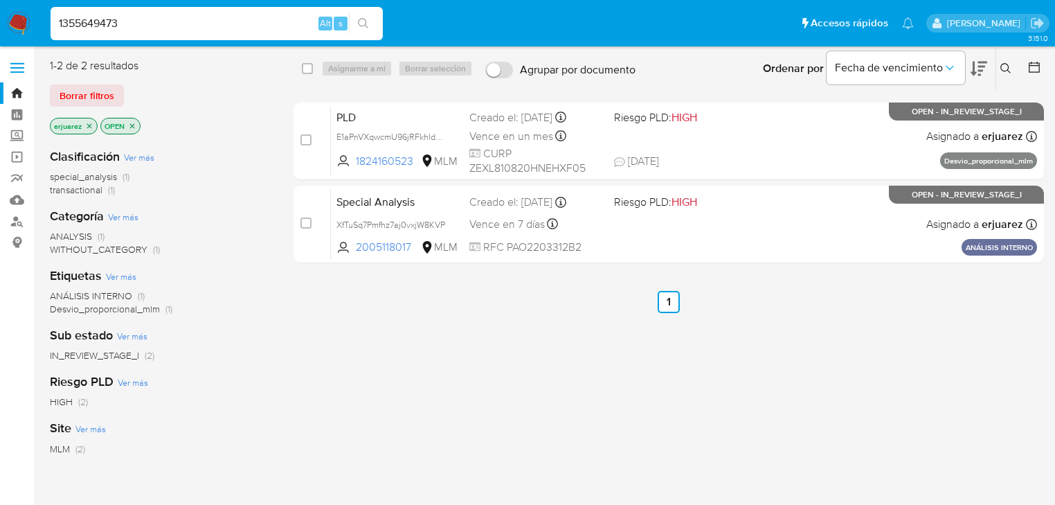
drag, startPoint x: 183, startPoint y: 28, endPoint x: 179, endPoint y: 20, distance: 9.0
click at [28, 17] on nav "Pausado Ver notificaciones 1355649473 Alt s Accesos rápidos Presiona las siguie…" at bounding box center [527, 23] width 1055 height 46
paste input "2446461167"
type input "2446461167"
click at [357, 20] on button "search-icon" at bounding box center [363, 23] width 28 height 19
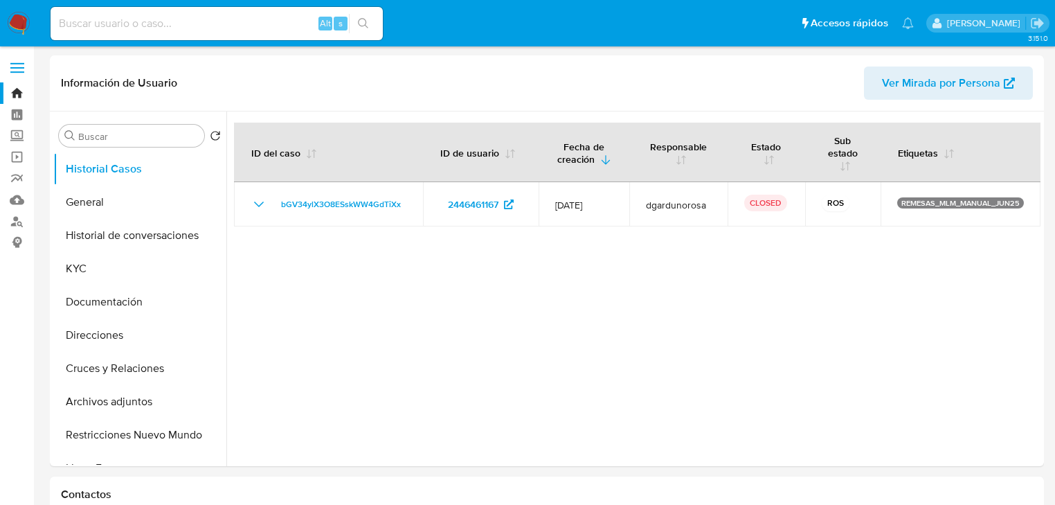
select select "10"
click at [105, 17] on input at bounding box center [217, 24] width 332 height 18
drag, startPoint x: 119, startPoint y: 23, endPoint x: 161, endPoint y: 21, distance: 41.6
click at [120, 24] on input at bounding box center [217, 24] width 332 height 18
paste input "1995104095"
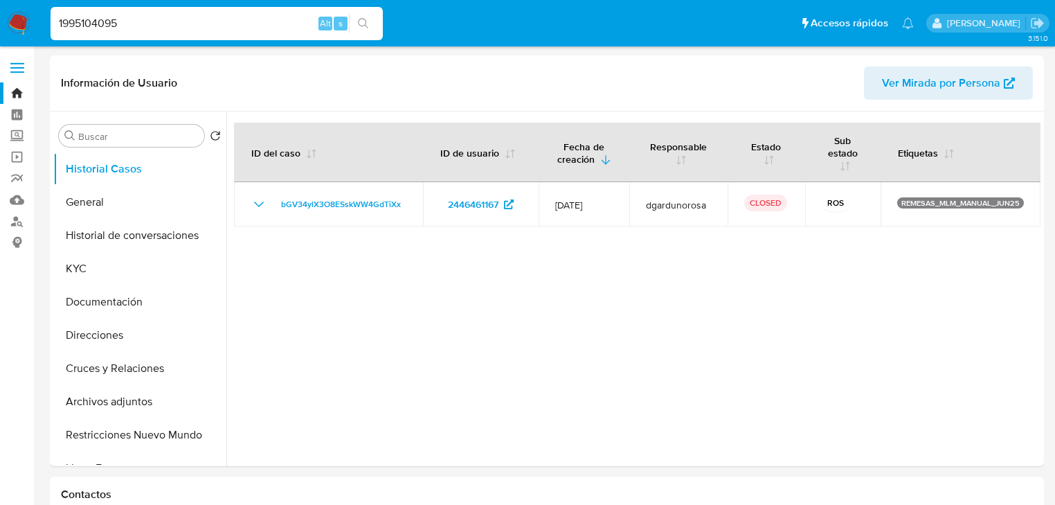
type input "1995104095"
click at [359, 26] on icon "search-icon" at bounding box center [363, 23] width 11 height 11
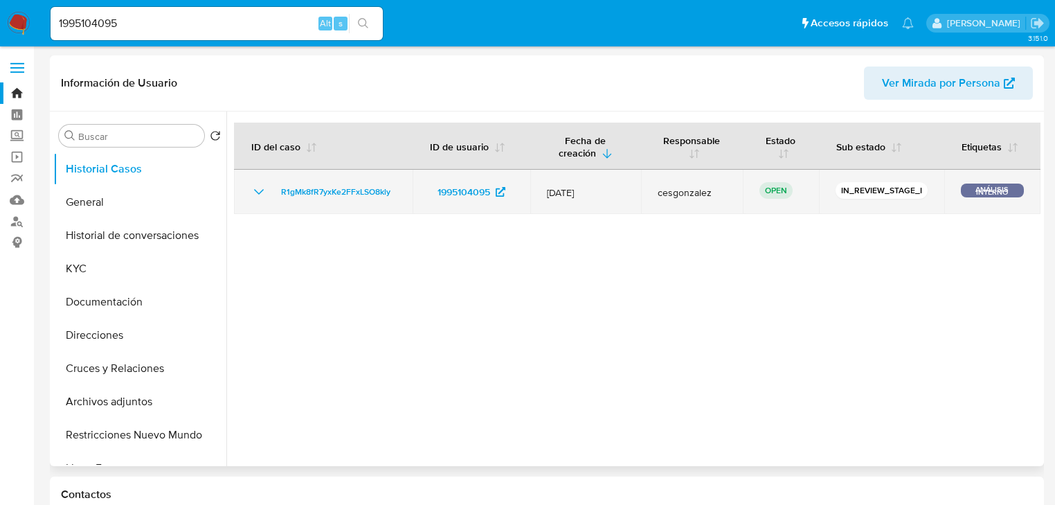
select select "10"
drag, startPoint x: 410, startPoint y: 188, endPoint x: 267, endPoint y: 188, distance: 143.3
click at [267, 188] on td "R1gMk8fR7yxKe2FFxLSO8kly" at bounding box center [323, 192] width 179 height 44
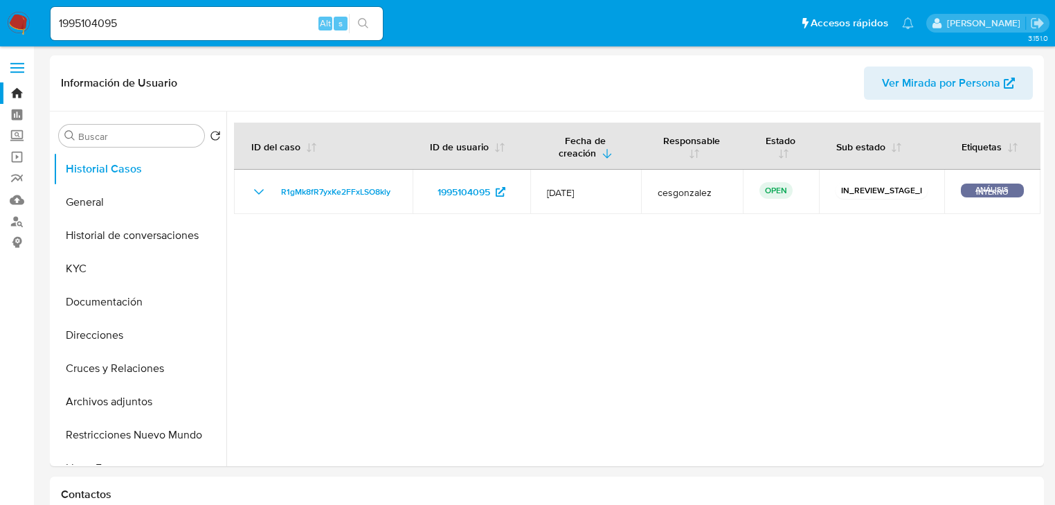
click at [19, 19] on img at bounding box center [19, 24] width 24 height 24
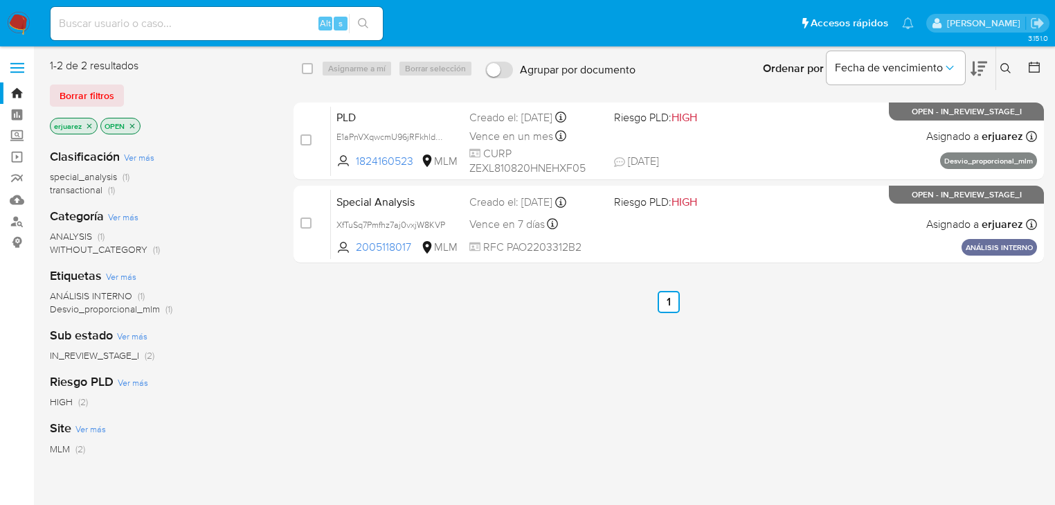
drag, startPoint x: 141, startPoint y: 38, endPoint x: 144, endPoint y: 30, distance: 9.0
click at [141, 38] on div "Alt s" at bounding box center [217, 23] width 332 height 33
click at [146, 28] on input at bounding box center [217, 24] width 332 height 18
paste input "2446461167"
type input "2446461167"
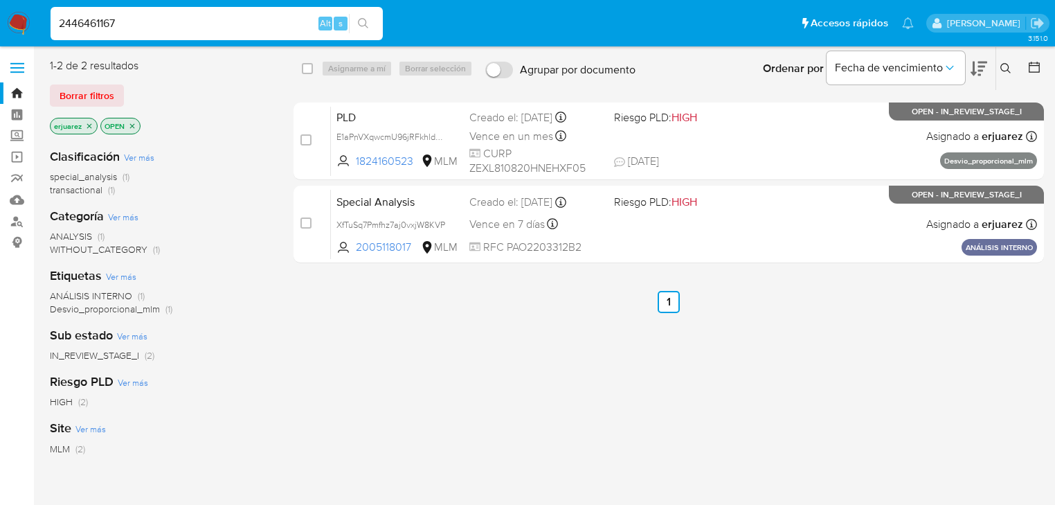
click at [359, 21] on icon "search-icon" at bounding box center [363, 23] width 11 height 11
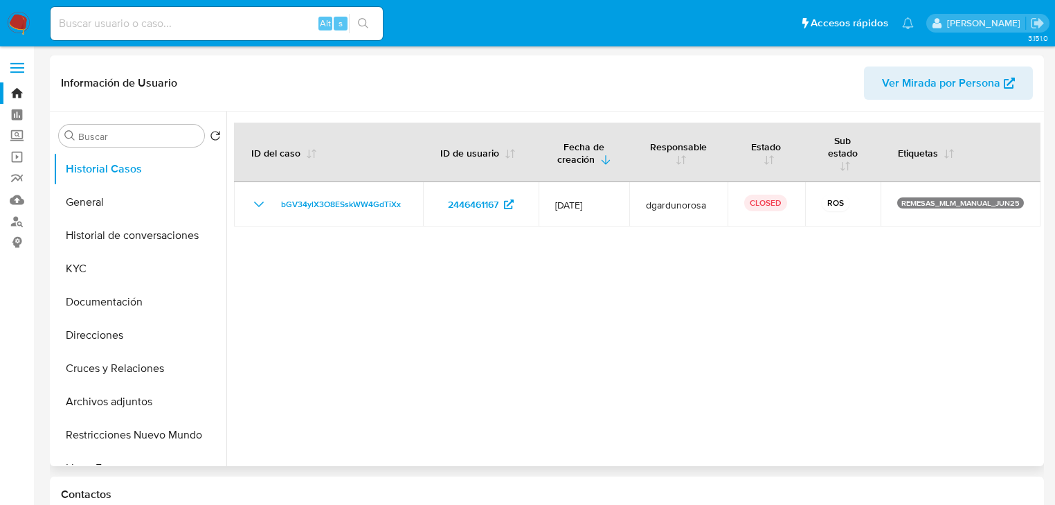
select select "10"
click at [111, 278] on button "KYC" at bounding box center [134, 268] width 162 height 33
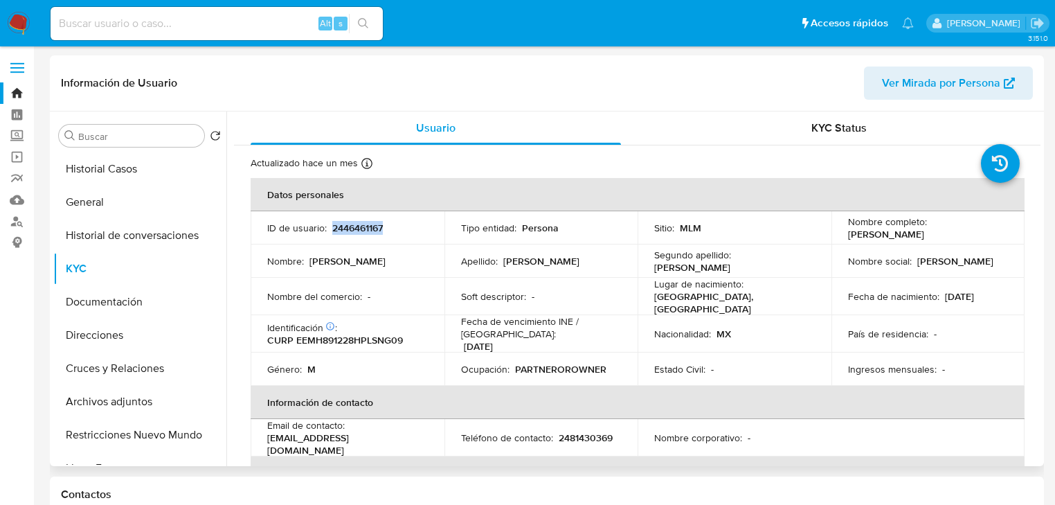
drag, startPoint x: 332, startPoint y: 228, endPoint x: 391, endPoint y: 224, distance: 59.7
click at [391, 224] on div "ID de usuario : 2446461167" at bounding box center [347, 228] width 161 height 12
copy p "2446461167"
drag, startPoint x: 94, startPoint y: 200, endPoint x: 118, endPoint y: 202, distance: 23.6
click at [95, 200] on button "General" at bounding box center [134, 202] width 162 height 33
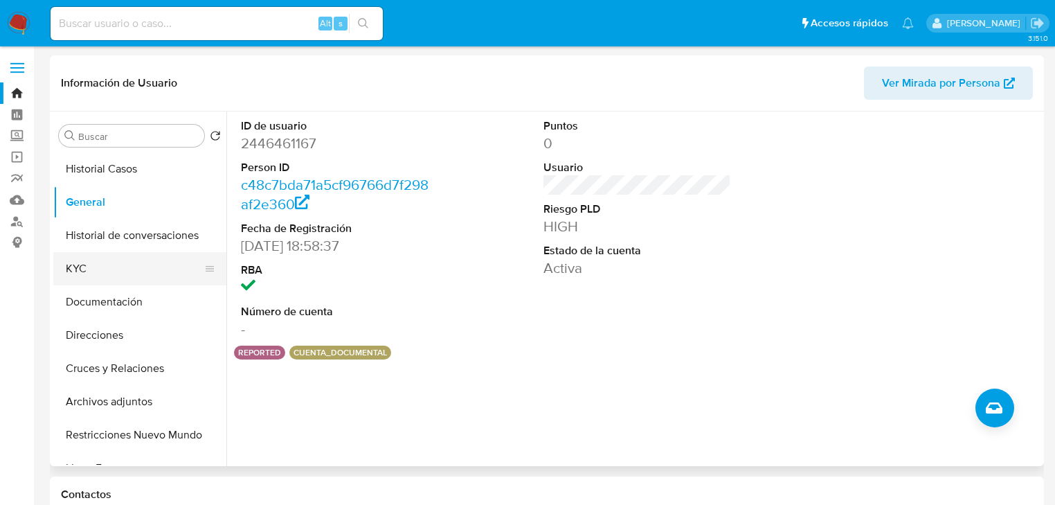
drag, startPoint x: 109, startPoint y: 287, endPoint x: 105, endPoint y: 280, distance: 8.7
click at [105, 280] on ul "Historial Casos General Historial de conversaciones KYC Documentación Direccion…" at bounding box center [139, 308] width 173 height 312
click at [105, 275] on button "KYC" at bounding box center [134, 268] width 162 height 33
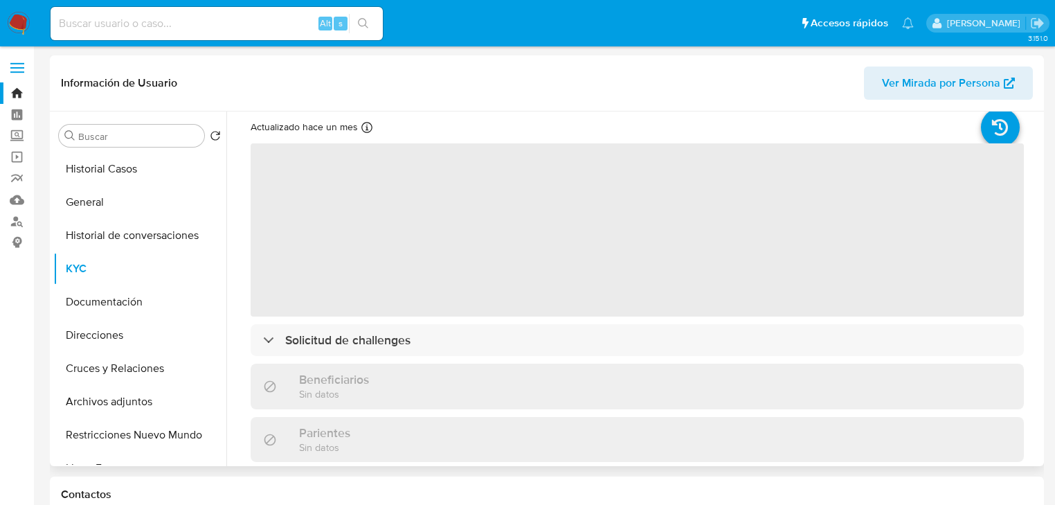
scroll to position [55, 0]
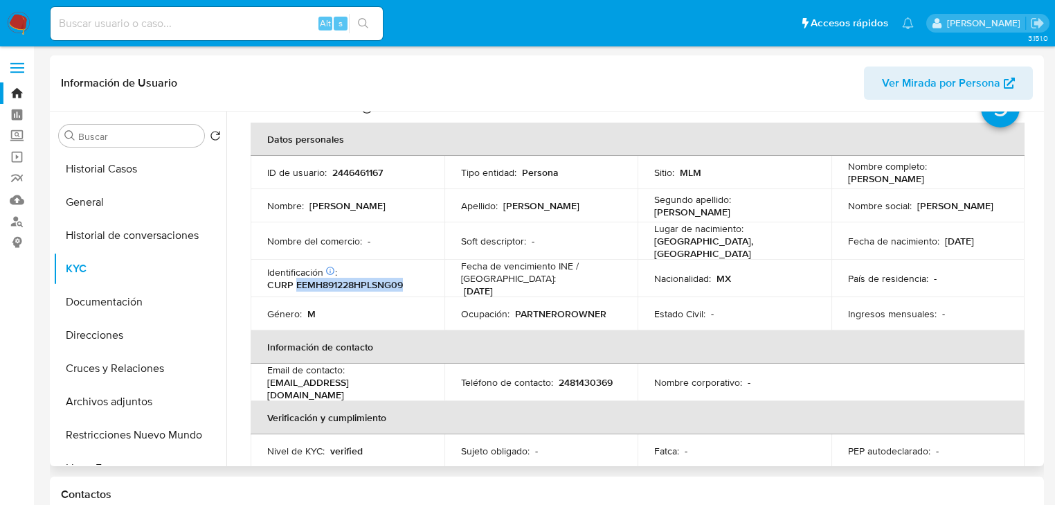
drag, startPoint x: 296, startPoint y: 277, endPoint x: 57, endPoint y: 276, distance: 238.9
click at [404, 276] on div "Identificación CIC: 232967835 : CURP EEMH891228HPLSNG09" at bounding box center [347, 278] width 161 height 25
copy p "EEMH891228HPLSNG09"
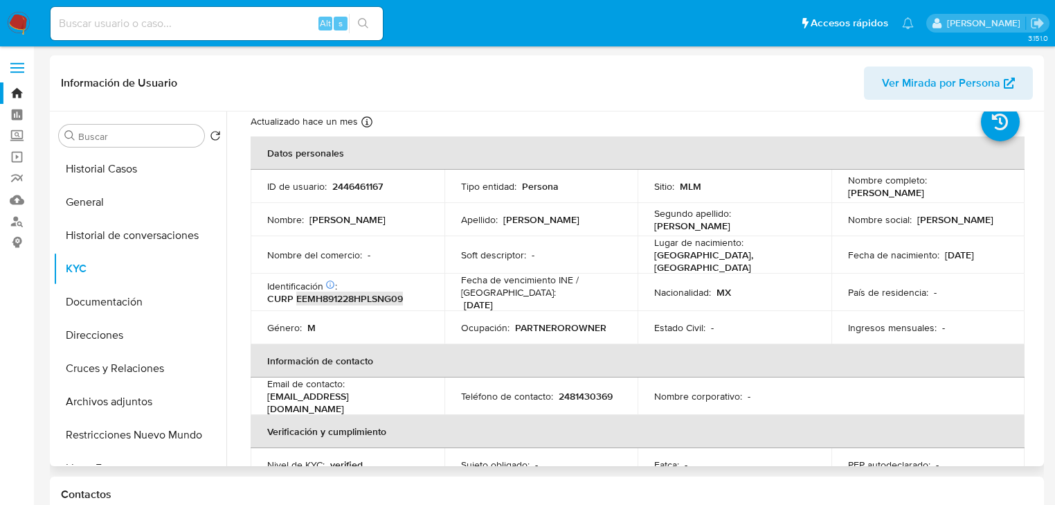
scroll to position [0, 0]
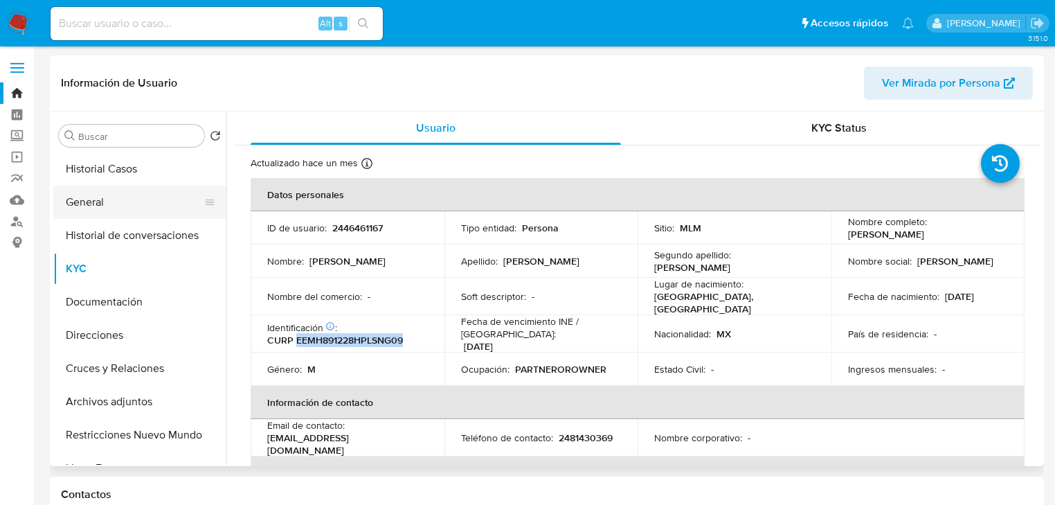
click at [83, 202] on button "General" at bounding box center [134, 202] width 162 height 33
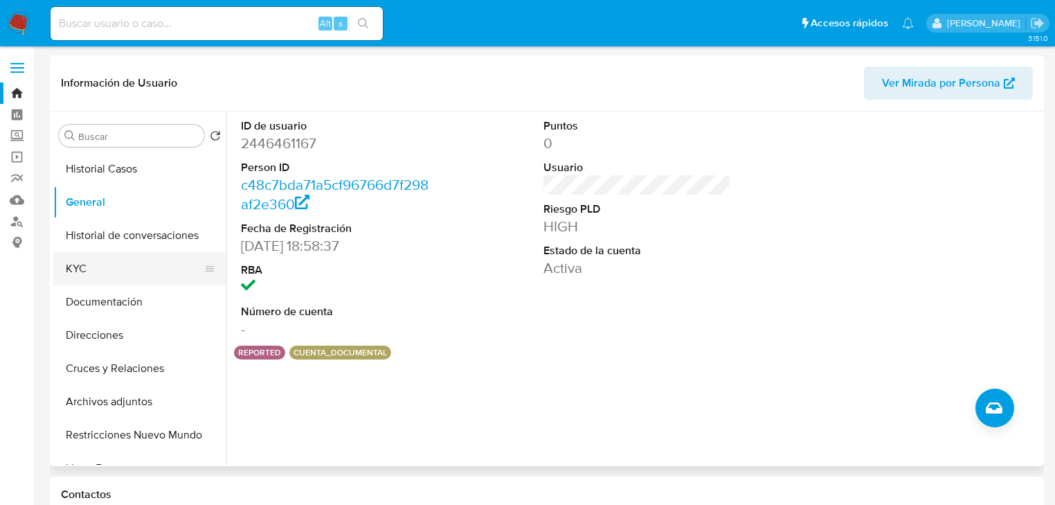
click at [109, 273] on button "KYC" at bounding box center [134, 268] width 162 height 33
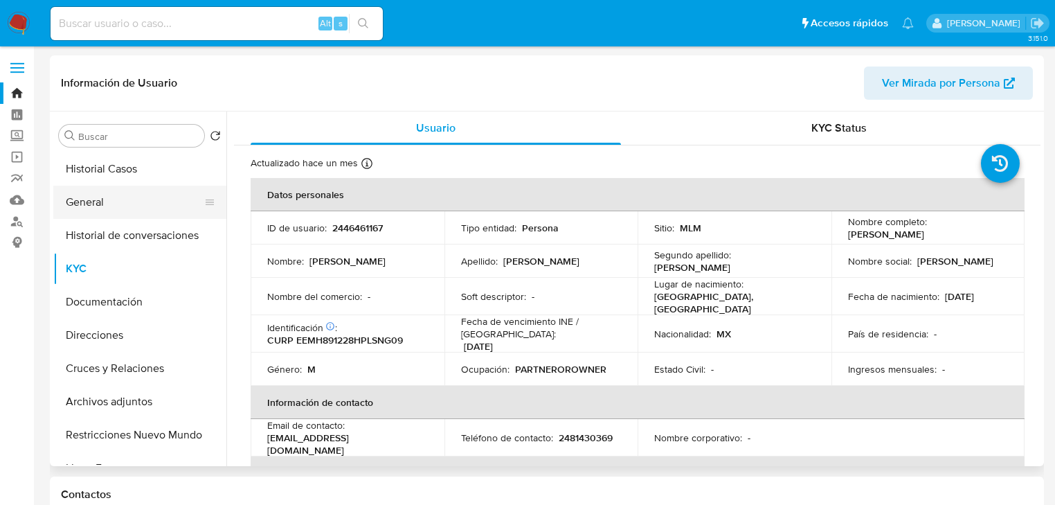
drag, startPoint x: 78, startPoint y: 193, endPoint x: 104, endPoint y: 197, distance: 26.8
click at [78, 193] on button "General" at bounding box center [134, 202] width 162 height 33
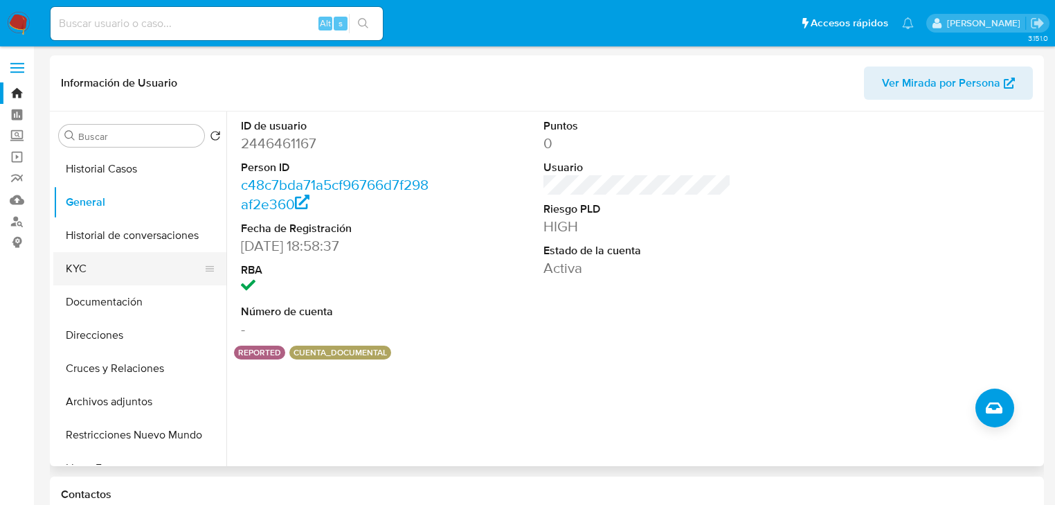
drag, startPoint x: 77, startPoint y: 271, endPoint x: 135, endPoint y: 267, distance: 58.3
click at [80, 269] on button "KYC" at bounding box center [134, 268] width 162 height 33
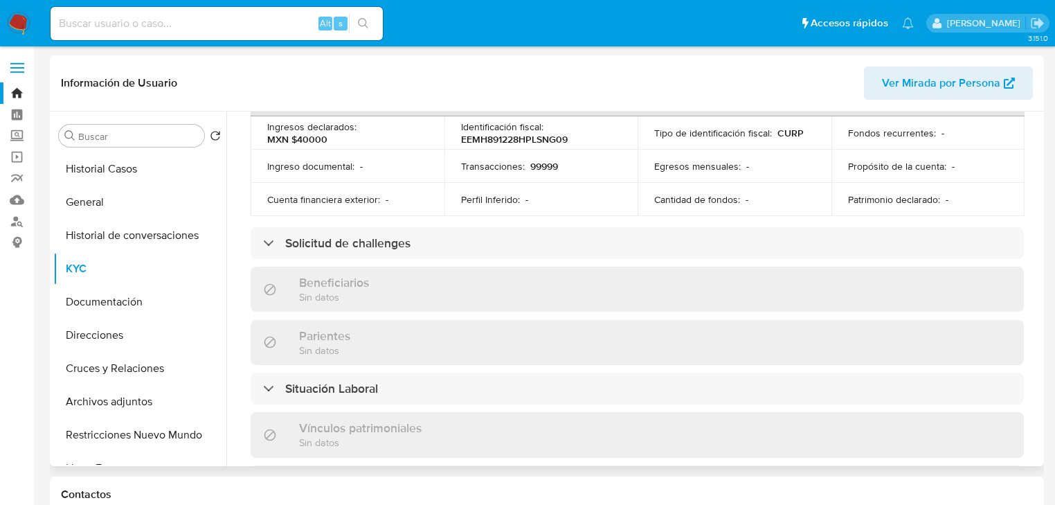
drag, startPoint x: 122, startPoint y: 169, endPoint x: 161, endPoint y: 150, distance: 43.4
click at [122, 168] on button "Historial Casos" at bounding box center [139, 168] width 173 height 33
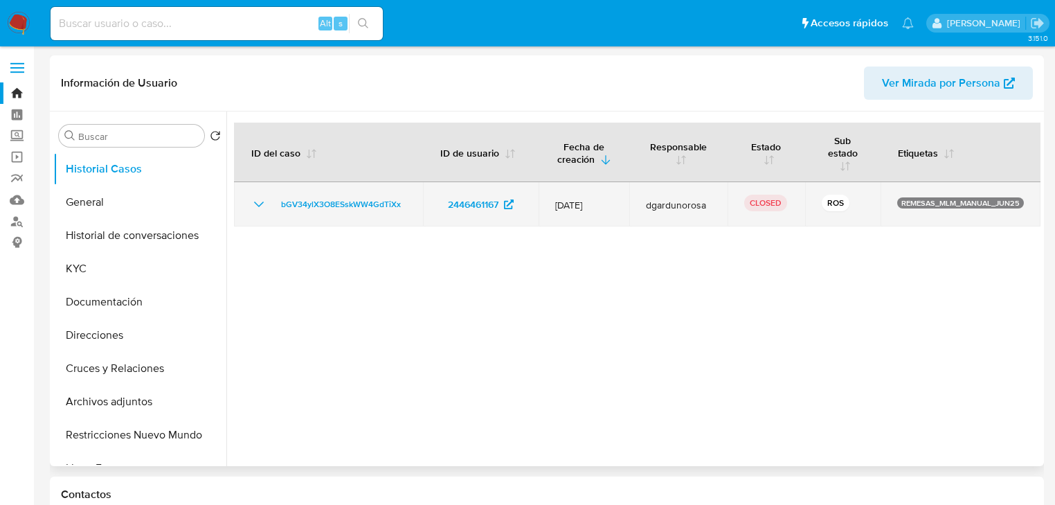
click at [268, 206] on div "bGV34ylX3O8ESskWW4GdTiXx" at bounding box center [329, 204] width 156 height 17
click at [262, 199] on icon "Mostrar/Ocultar" at bounding box center [259, 204] width 17 height 17
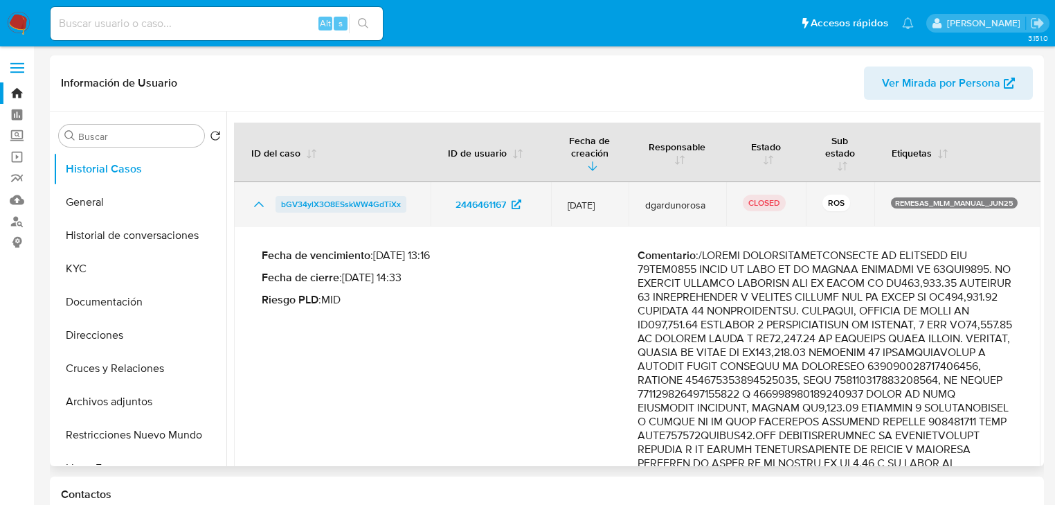
click at [305, 199] on span "bGV34ylX3O8ESskWW4GdTiXx" at bounding box center [341, 204] width 120 height 17
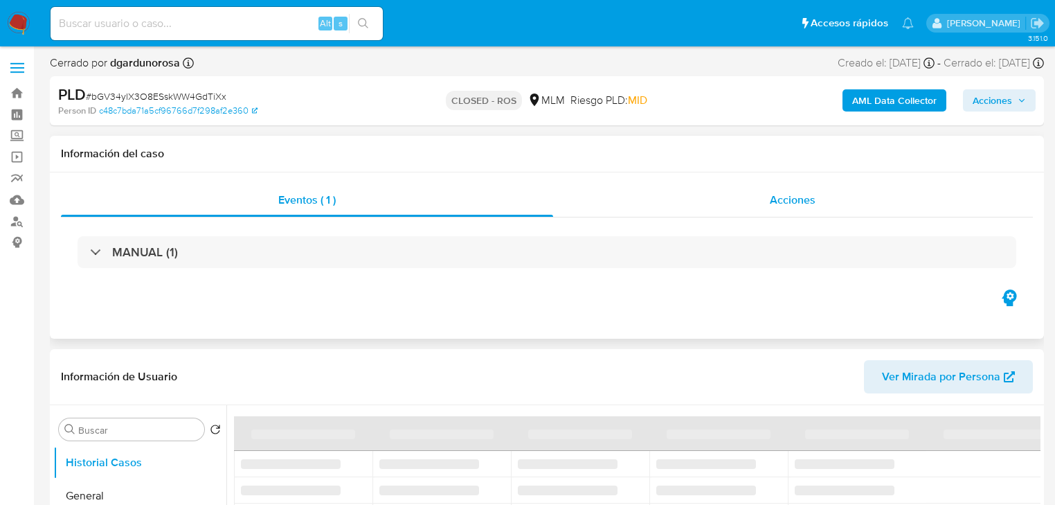
drag, startPoint x: 777, startPoint y: 193, endPoint x: 738, endPoint y: 222, distance: 48.9
click at [776, 195] on span "Acciones" at bounding box center [793, 200] width 46 height 16
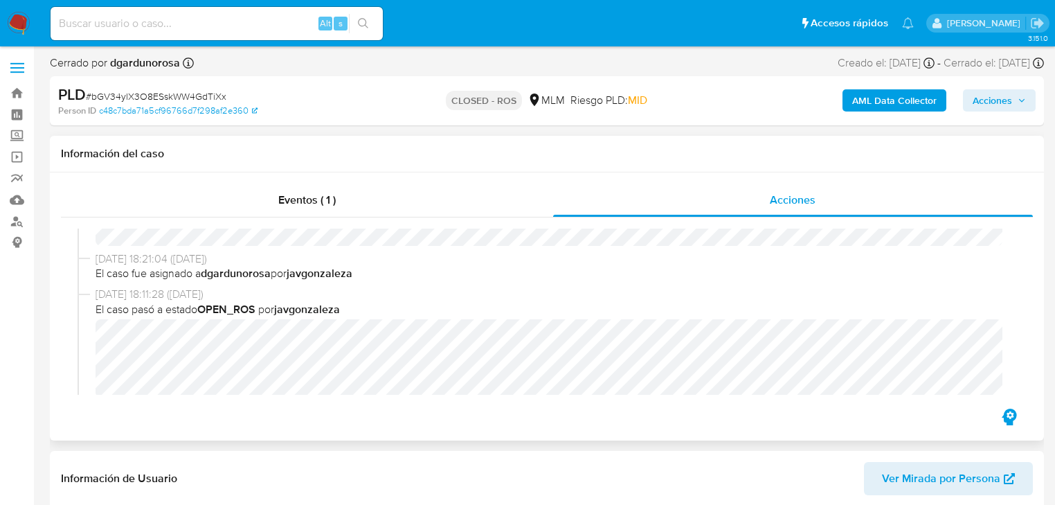
select select "10"
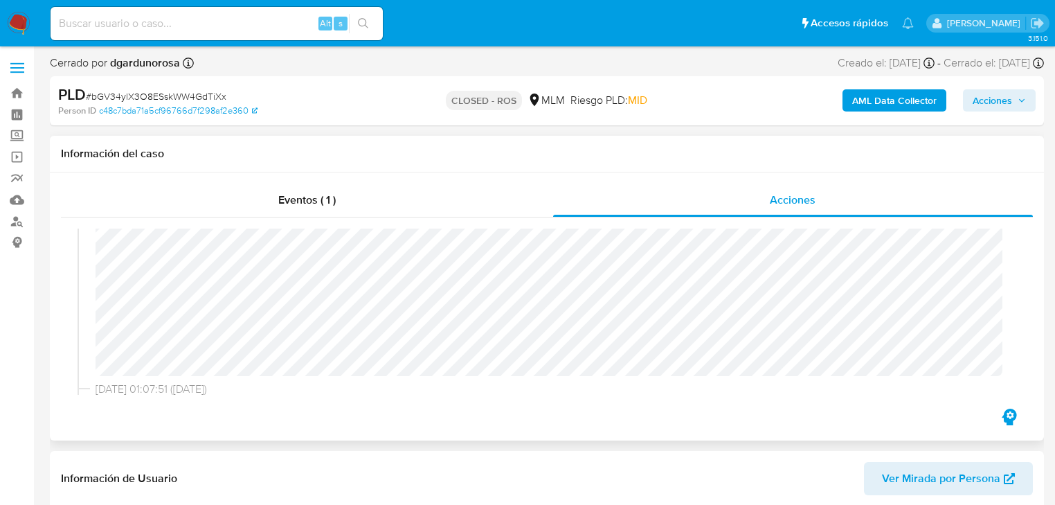
scroll to position [831, 0]
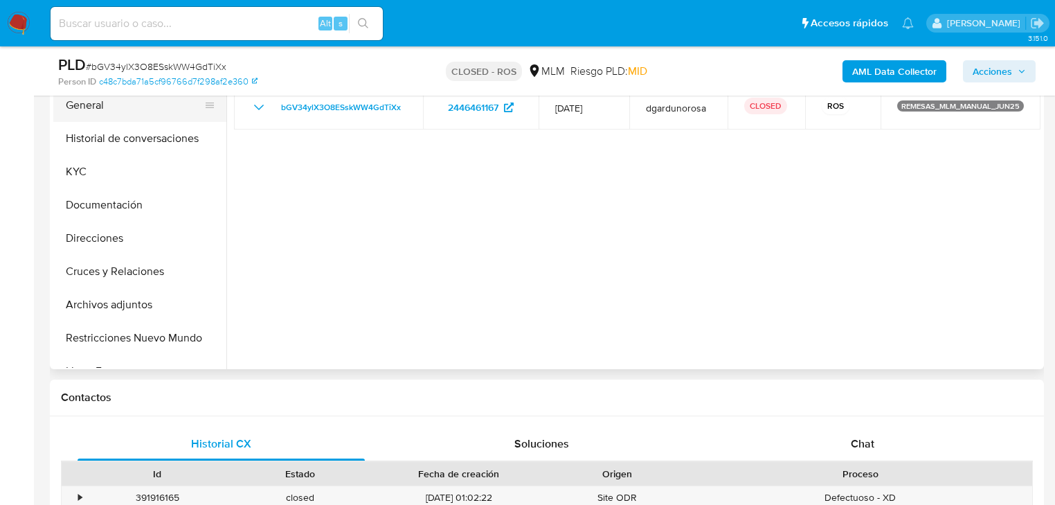
click at [104, 114] on button "General" at bounding box center [134, 105] width 162 height 33
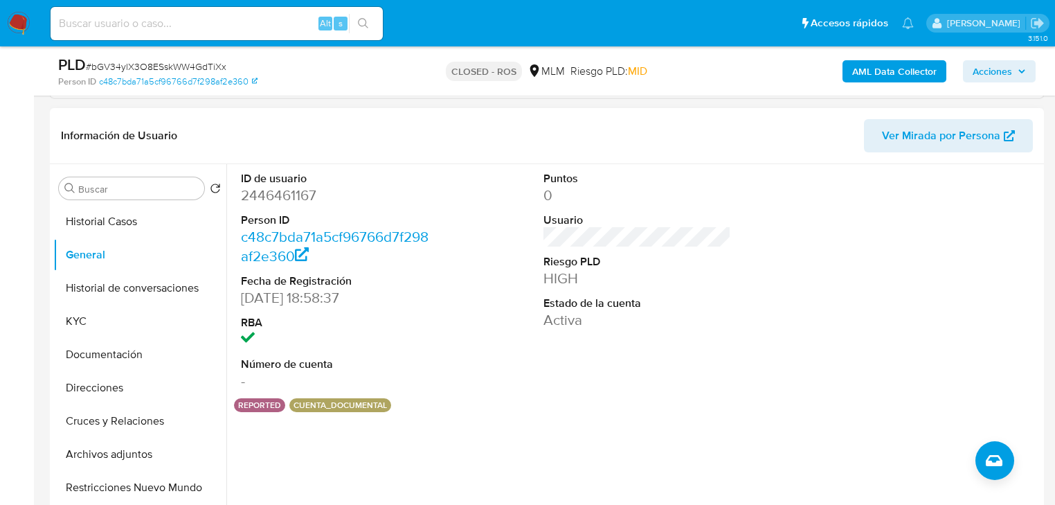
scroll to position [277, 0]
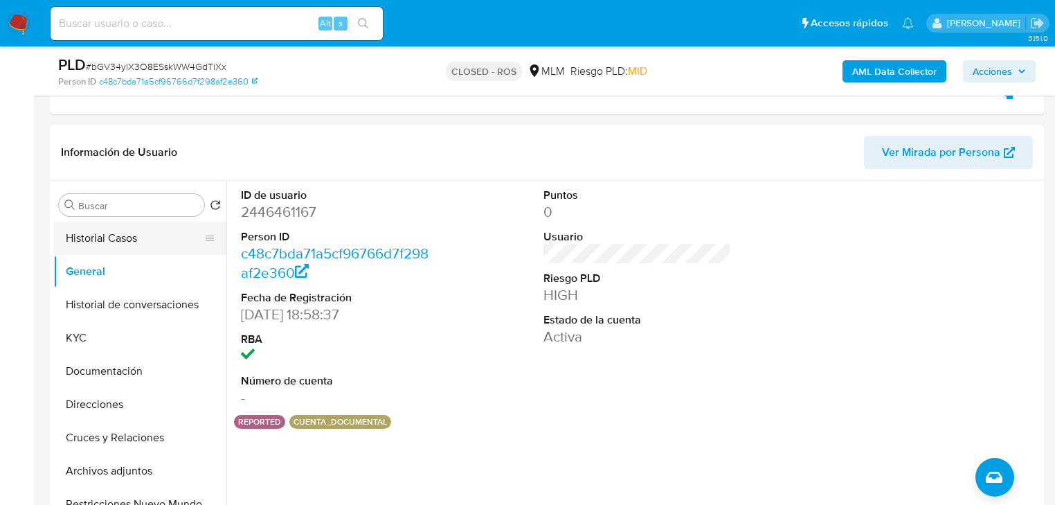
click at [132, 240] on button "Historial Casos" at bounding box center [134, 238] width 162 height 33
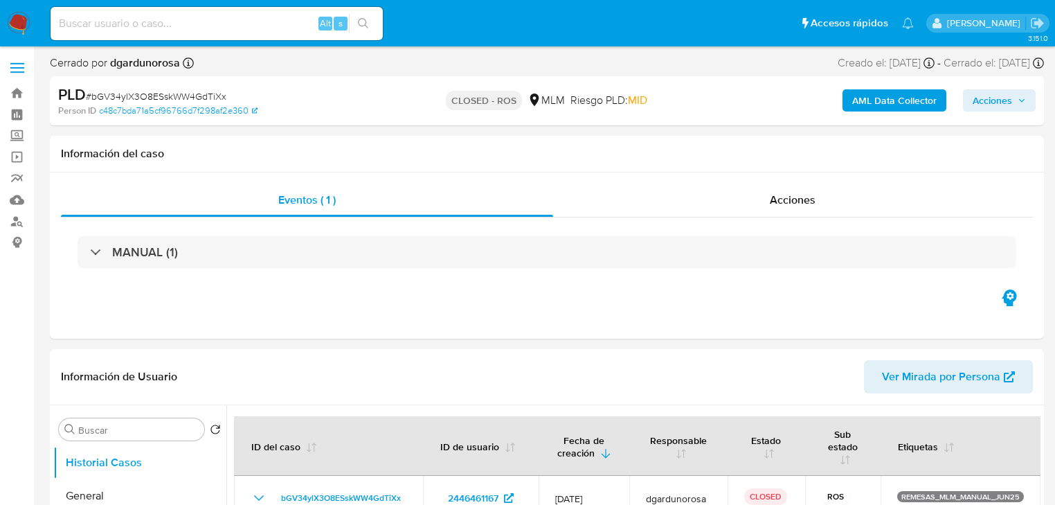
select select "10"
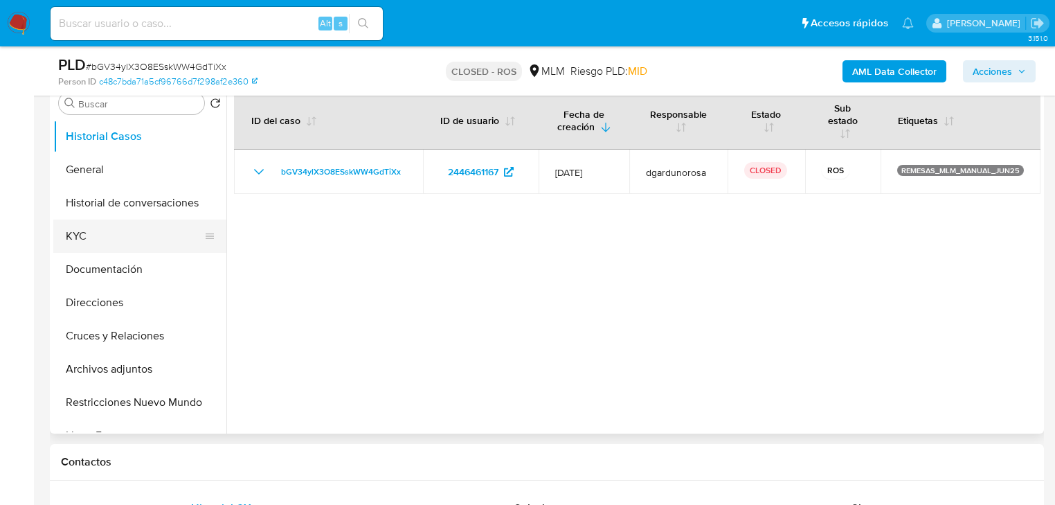
click at [105, 242] on button "KYC" at bounding box center [134, 236] width 162 height 33
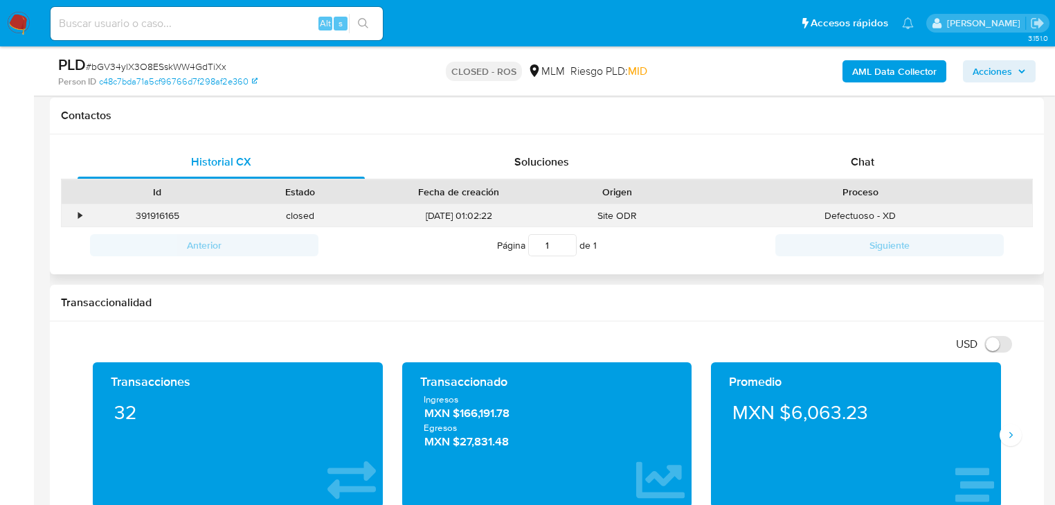
scroll to position [776, 0]
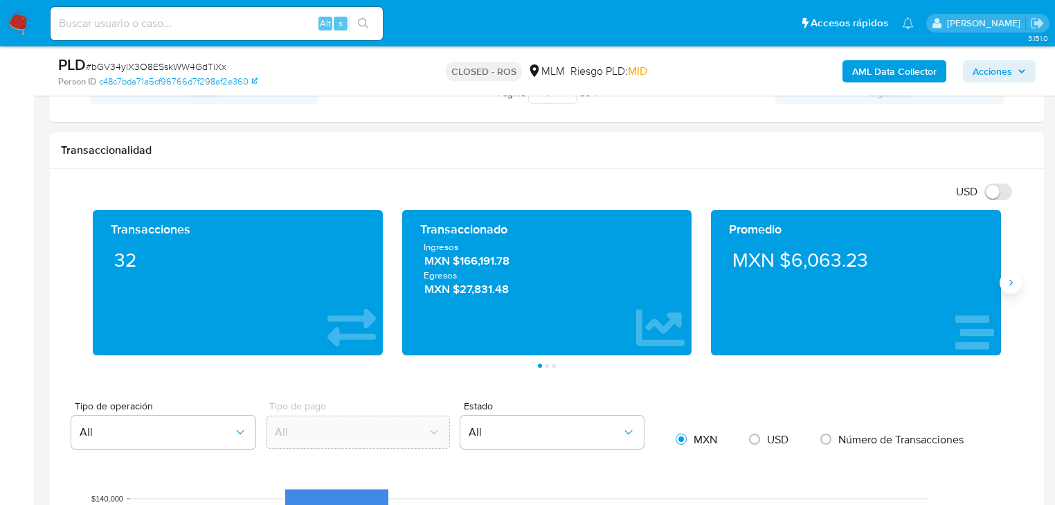
drag, startPoint x: 1005, startPoint y: 281, endPoint x: 939, endPoint y: 266, distance: 68.2
click at [1001, 280] on button "Siguiente" at bounding box center [1011, 282] width 22 height 22
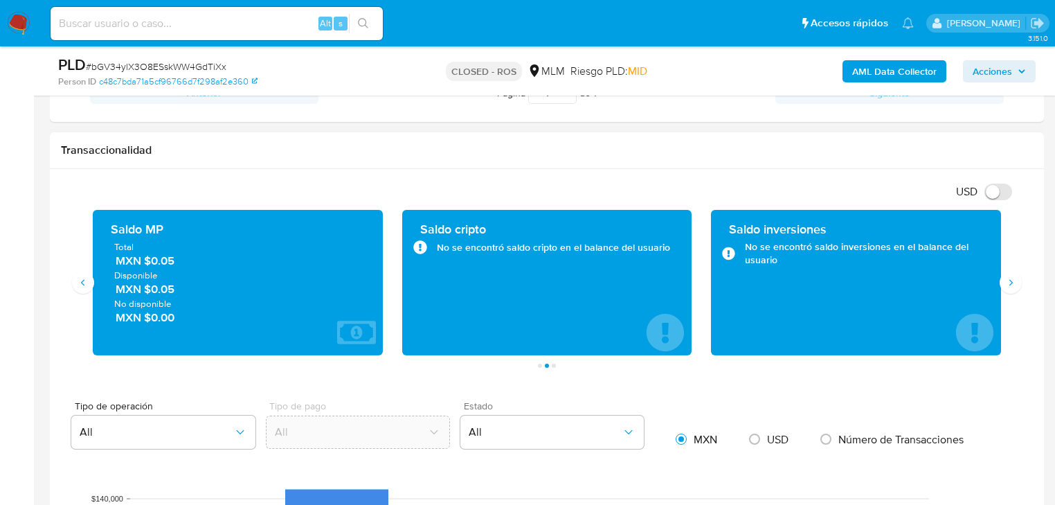
scroll to position [1108, 0]
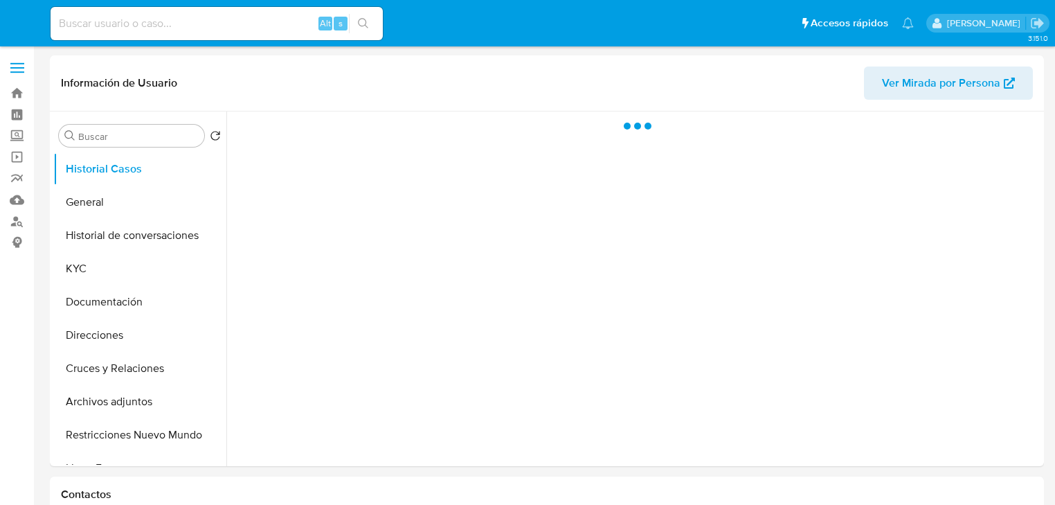
select select "10"
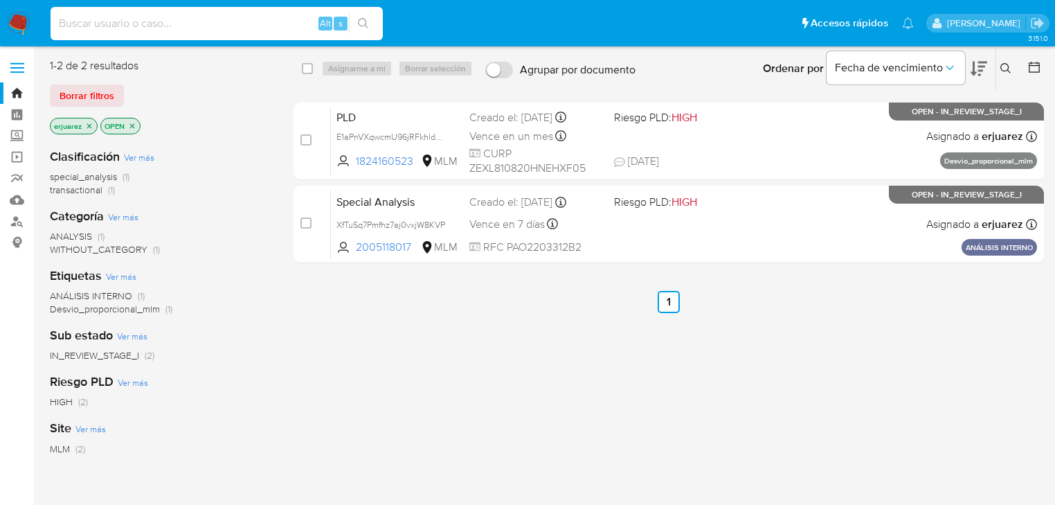
drag, startPoint x: 143, startPoint y: 25, endPoint x: 151, endPoint y: 27, distance: 7.9
click at [146, 26] on input at bounding box center [217, 24] width 332 height 18
paste input "2446461167"
type input "2446461167"
drag, startPoint x: 366, startPoint y: 23, endPoint x: 6, endPoint y: 114, distance: 371.3
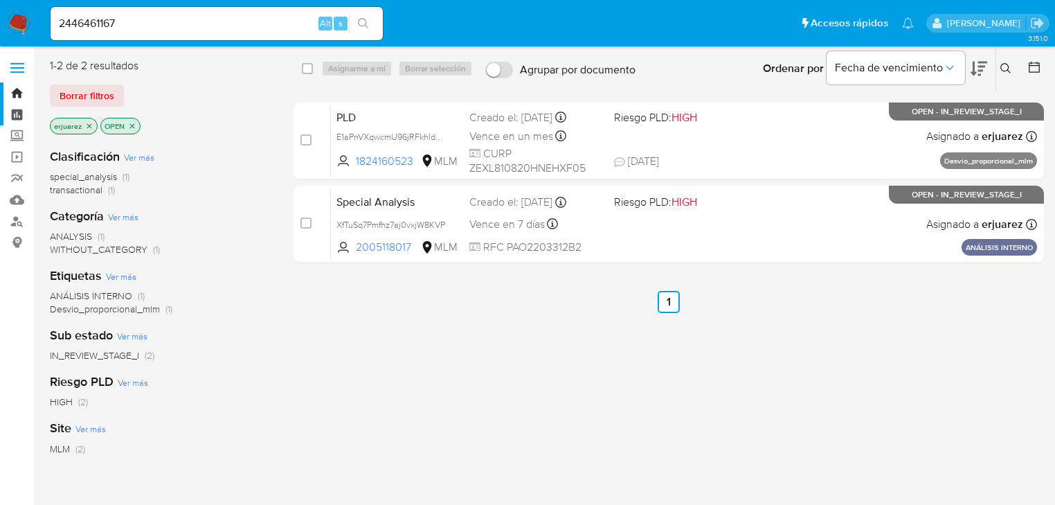
click at [353, 28] on button "search-icon" at bounding box center [363, 23] width 28 height 19
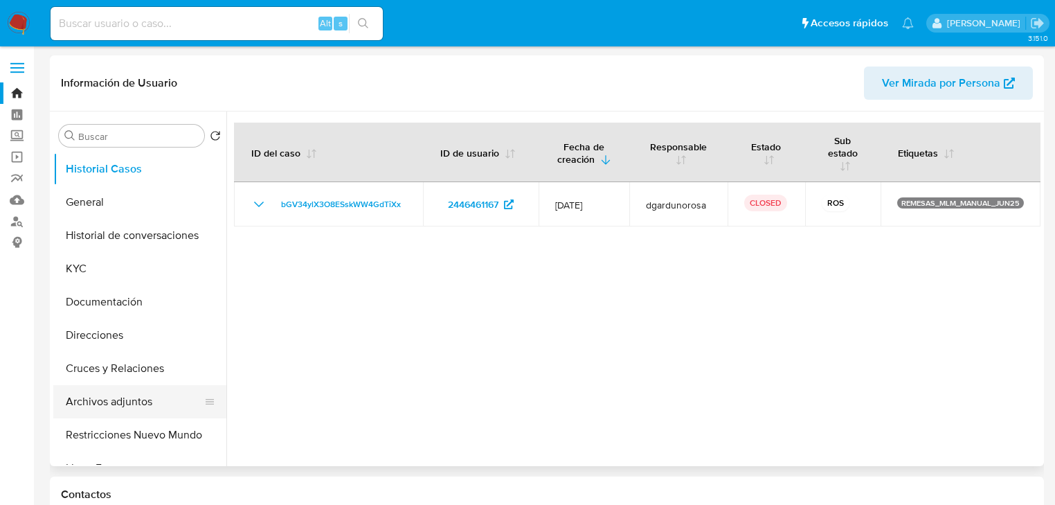
select select "10"
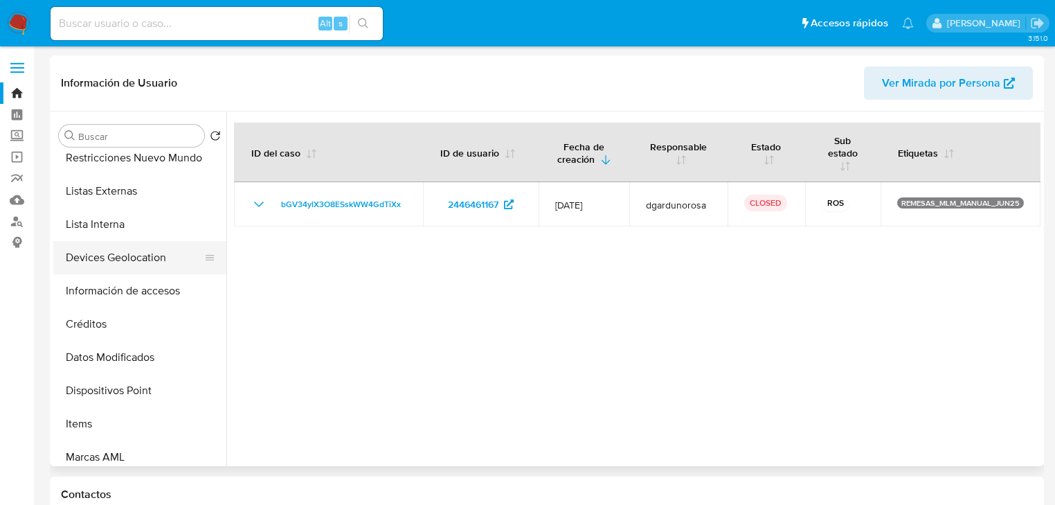
drag, startPoint x: 125, startPoint y: 238, endPoint x: 138, endPoint y: 249, distance: 17.7
click at [125, 237] on button "Lista Interna" at bounding box center [139, 224] width 173 height 33
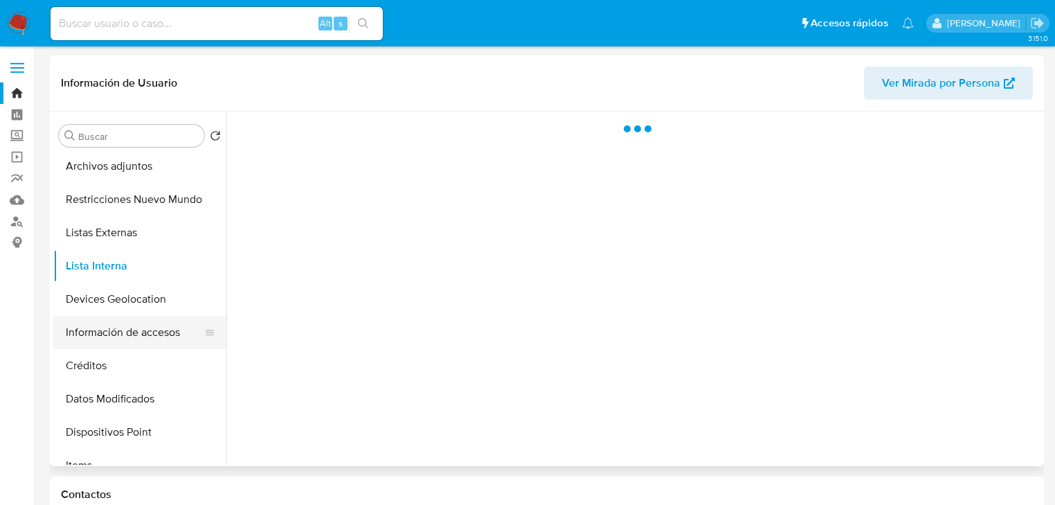
scroll to position [166, 0]
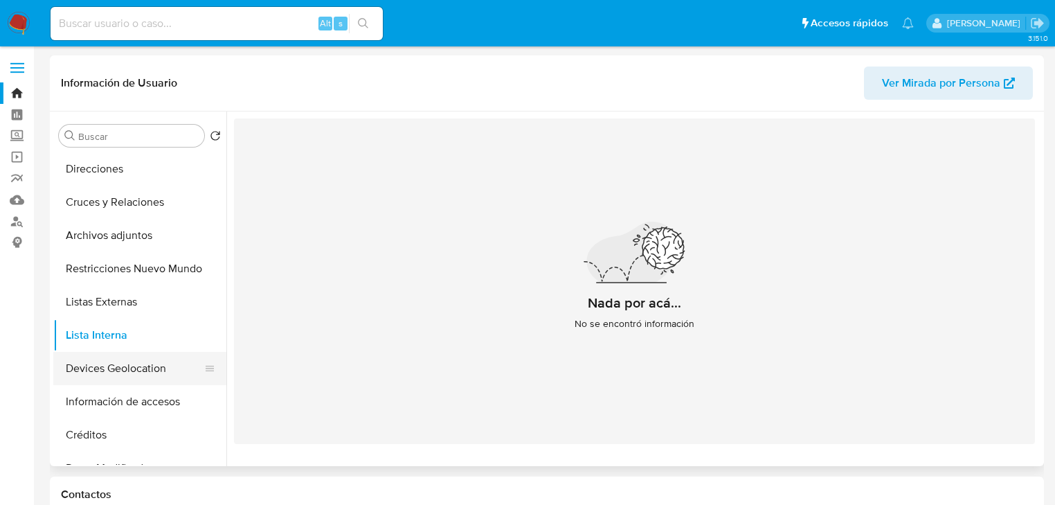
drag, startPoint x: 279, startPoint y: 360, endPoint x: 166, endPoint y: 370, distance: 113.3
click at [277, 360] on div "Nada por acá... No se encontró información" at bounding box center [634, 280] width 801 height 325
drag, startPoint x: 116, startPoint y: 366, endPoint x: 317, endPoint y: 328, distance: 204.4
click at [118, 366] on button "Devices Geolocation" at bounding box center [139, 368] width 173 height 33
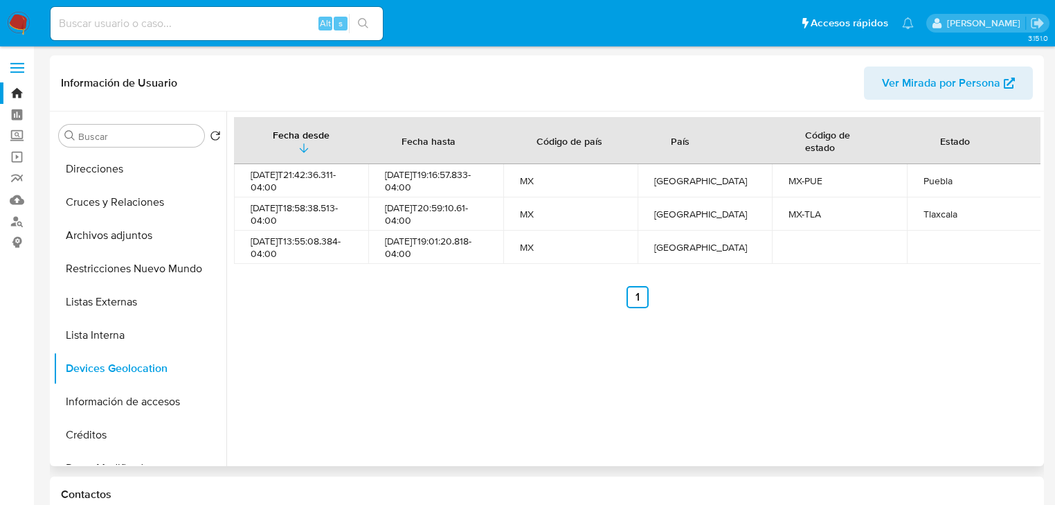
drag, startPoint x: 501, startPoint y: 366, endPoint x: 348, endPoint y: 318, distance: 160.3
click at [499, 366] on div "Fecha desde Fecha hasta Código de país País Código de estado Estado 2025-05-20T…" at bounding box center [633, 288] width 814 height 355
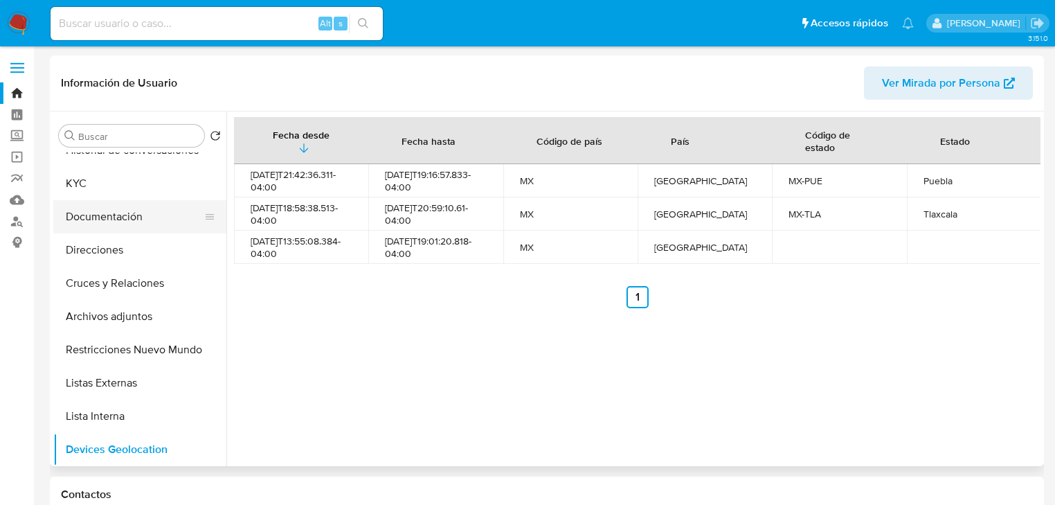
scroll to position [0, 0]
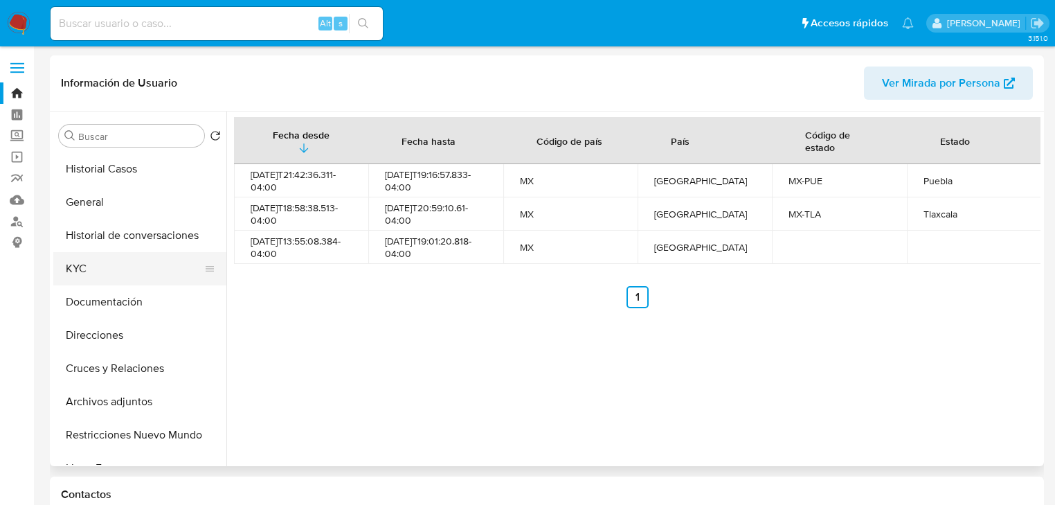
drag, startPoint x: 91, startPoint y: 267, endPoint x: 15, endPoint y: 267, distance: 76.2
click at [91, 267] on button "KYC" at bounding box center [139, 268] width 173 height 33
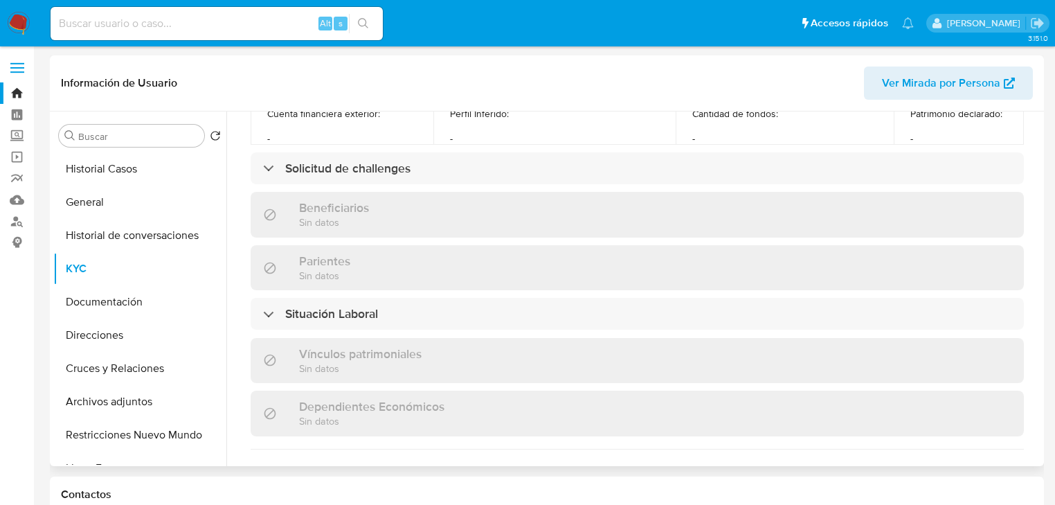
scroll to position [861, 0]
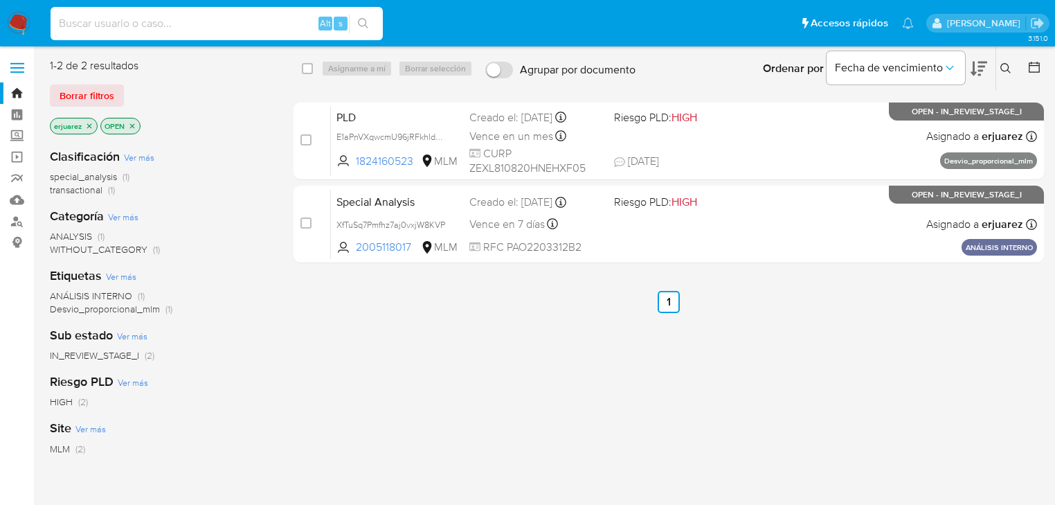
click at [190, 23] on input at bounding box center [217, 24] width 332 height 18
paste input "714103083"
type input "714103083"
click at [365, 22] on icon "search-icon" at bounding box center [363, 23] width 11 height 11
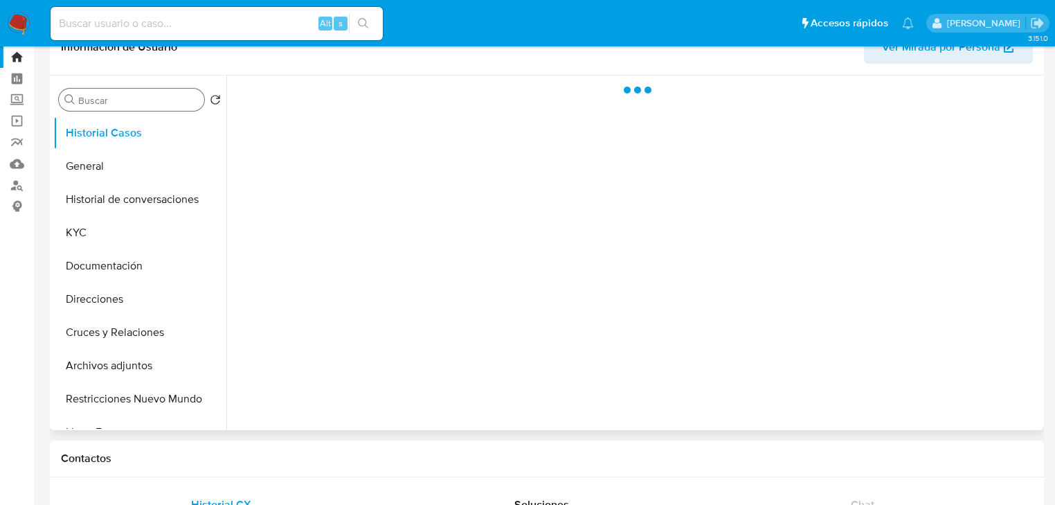
scroll to position [55, 0]
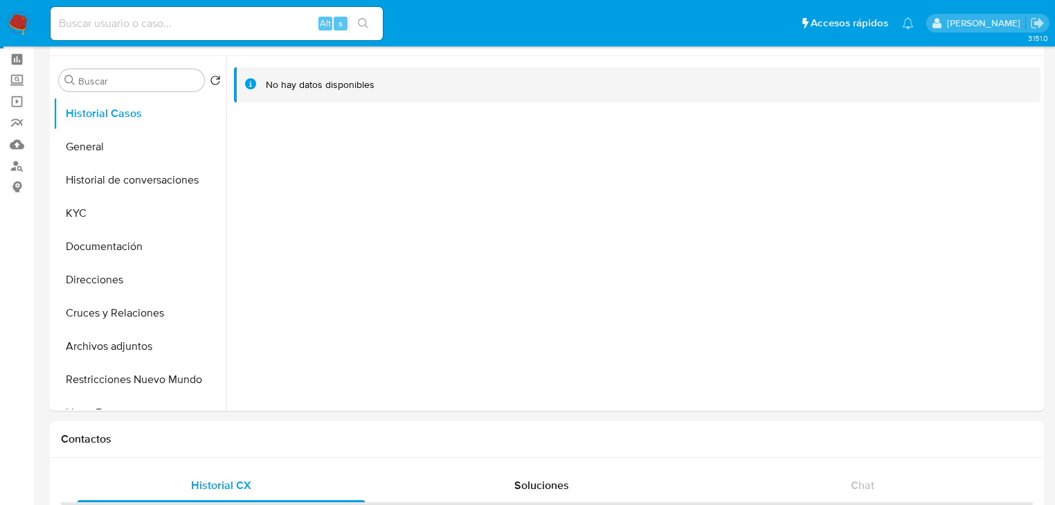
select select "10"
click at [123, 204] on button "KYC" at bounding box center [134, 213] width 162 height 33
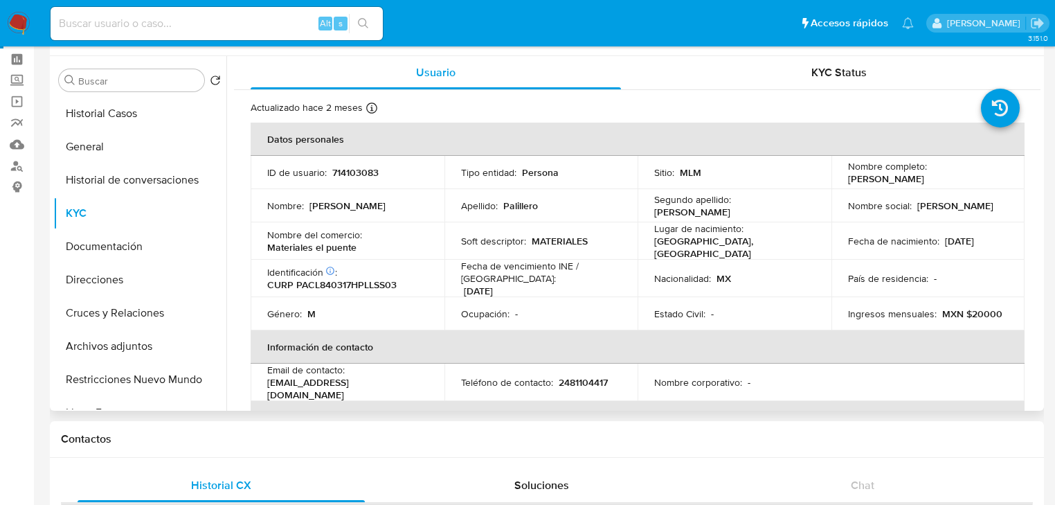
click at [587, 307] on div "Ocupación : -" at bounding box center [541, 313] width 161 height 12
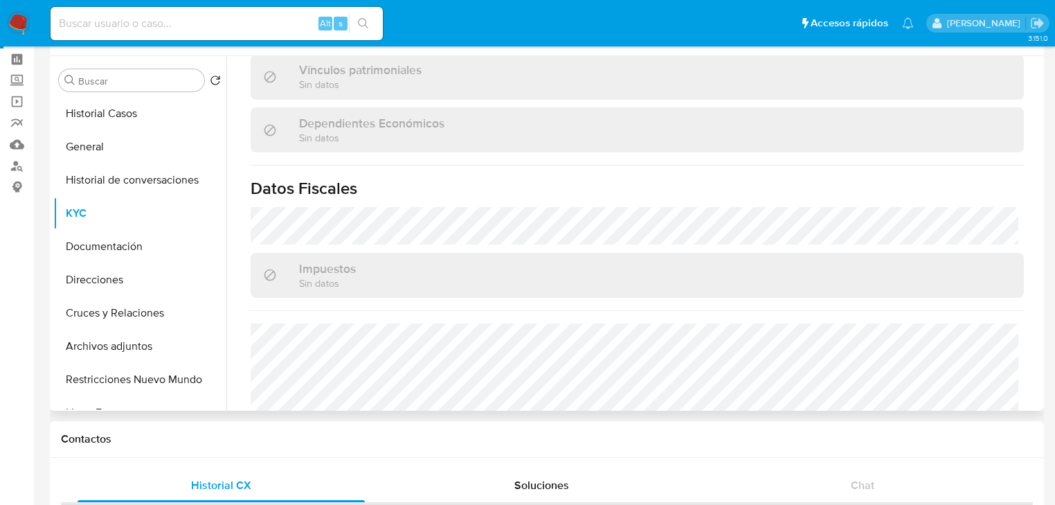
scroll to position [861, 0]
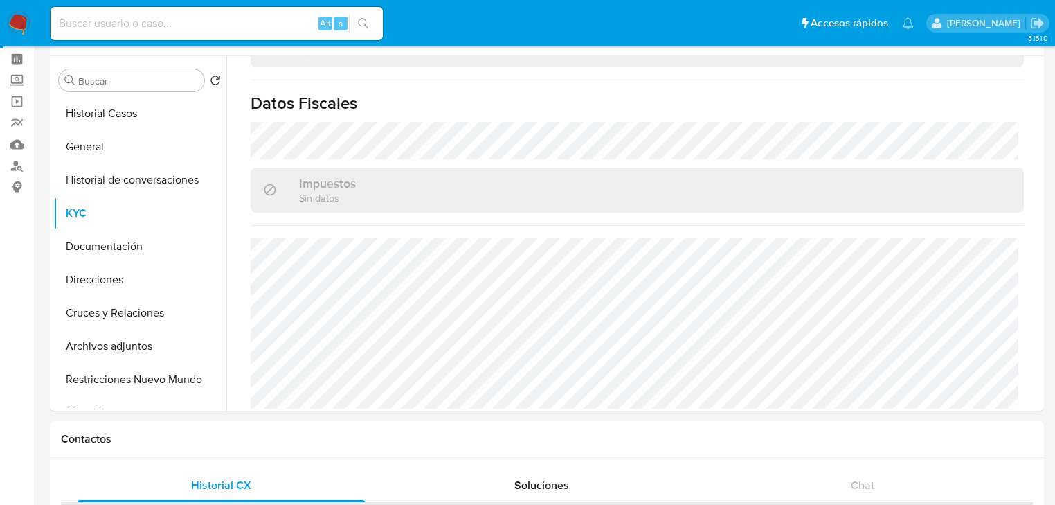
click at [214, 17] on input at bounding box center [217, 24] width 332 height 18
paste input "1730262989"
type input "1730262989"
click at [369, 21] on button "search-icon" at bounding box center [363, 23] width 28 height 19
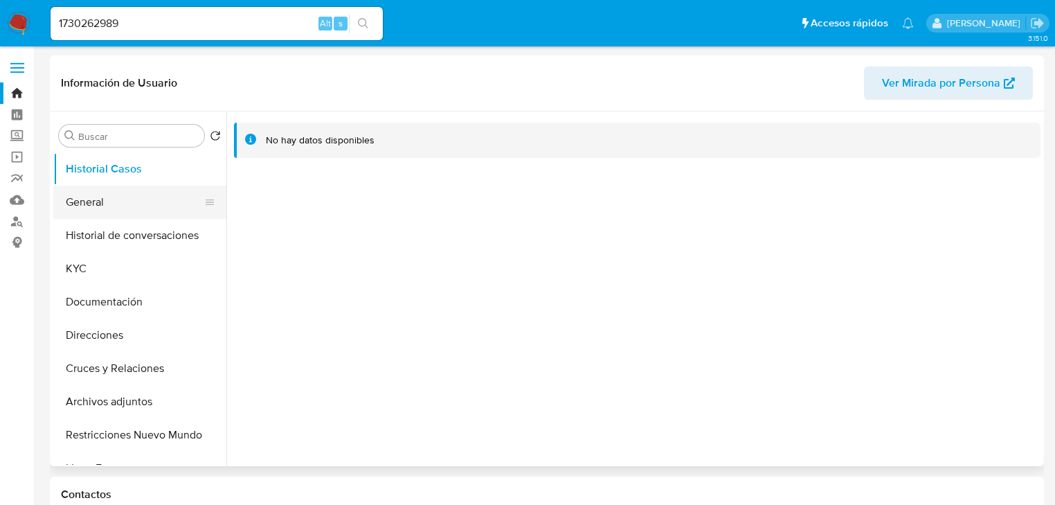
select select "10"
click at [84, 207] on button "General" at bounding box center [134, 202] width 162 height 33
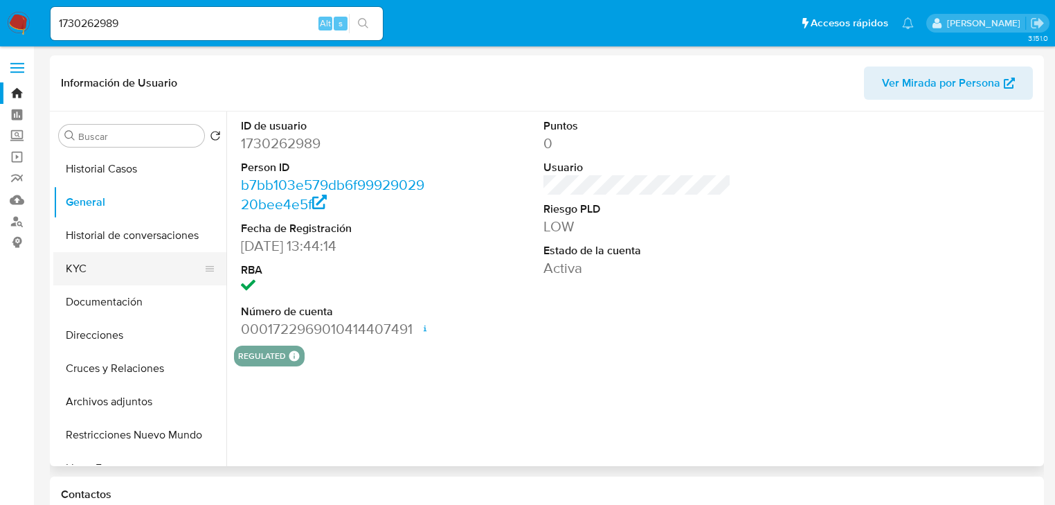
click at [82, 268] on button "KYC" at bounding box center [134, 268] width 162 height 33
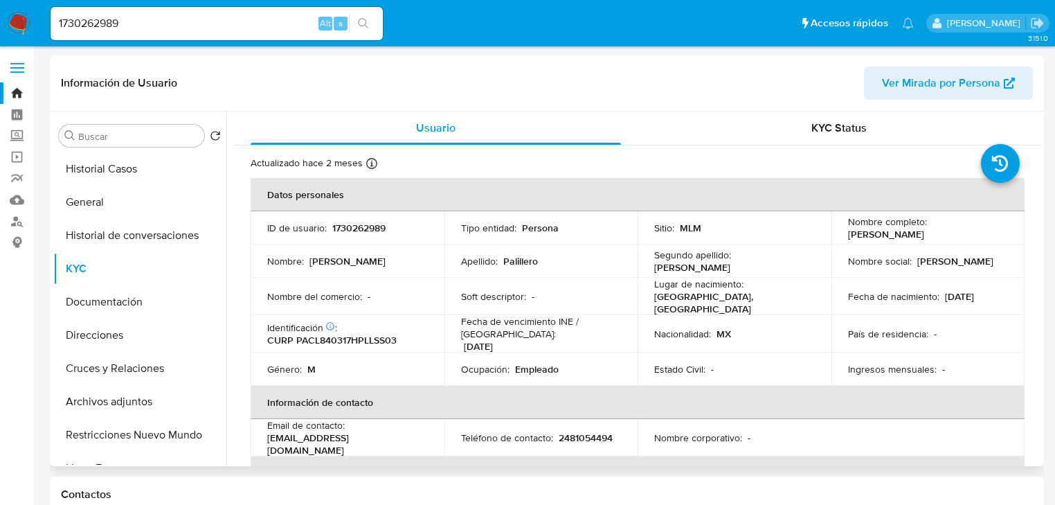
click at [517, 335] on div "Fecha de vencimiento INE / Pasaporte : 31/12/2032" at bounding box center [541, 333] width 161 height 37
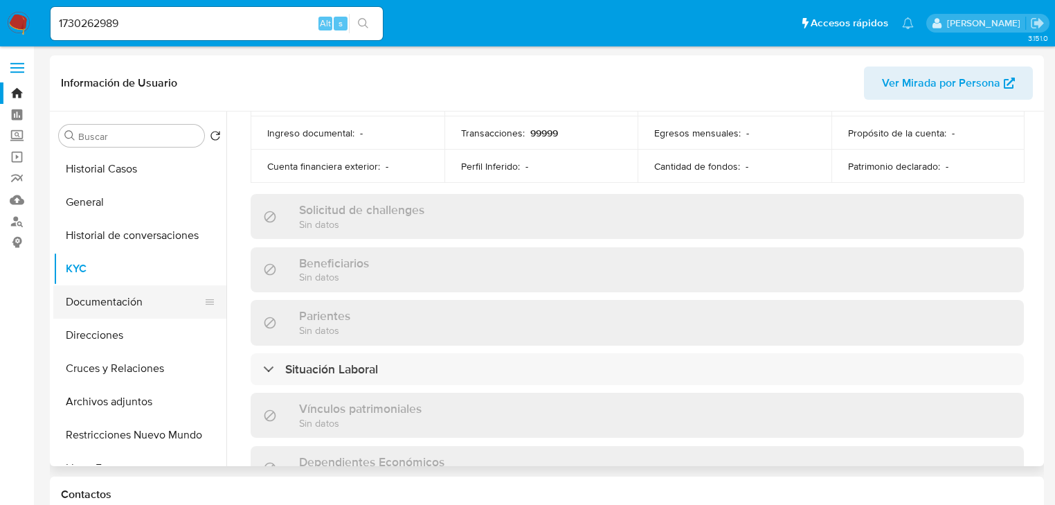
scroll to position [487, 0]
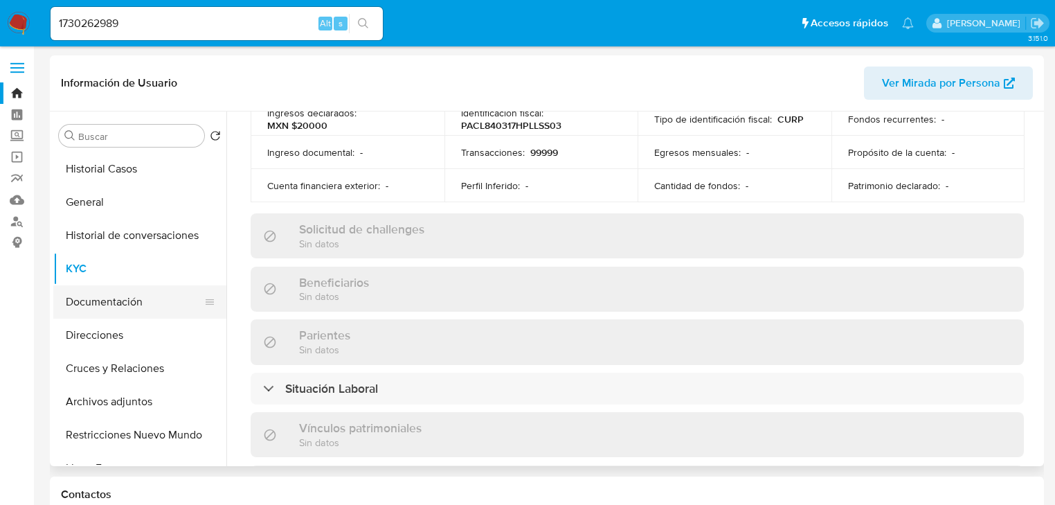
click at [163, 306] on button "Documentación" at bounding box center [134, 301] width 162 height 33
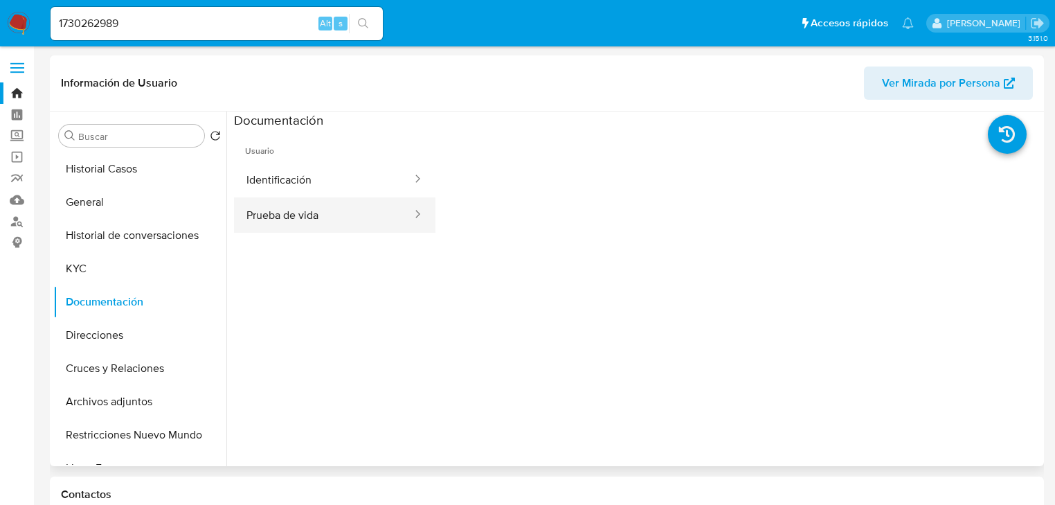
click at [322, 222] on button "Prueba de vida" at bounding box center [323, 214] width 179 height 35
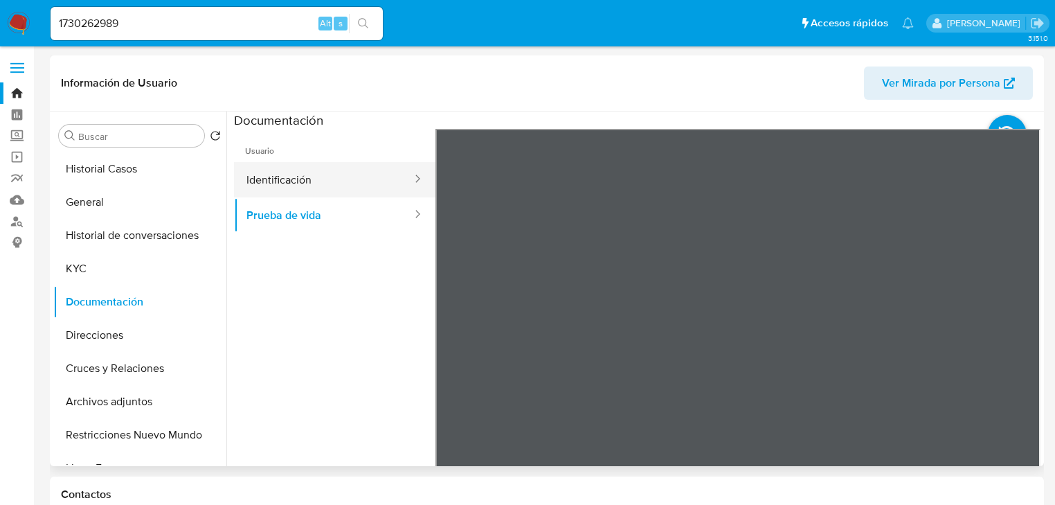
drag, startPoint x: 332, startPoint y: 171, endPoint x: 388, endPoint y: 177, distance: 55.7
click at [339, 170] on button "Identificación" at bounding box center [323, 179] width 179 height 35
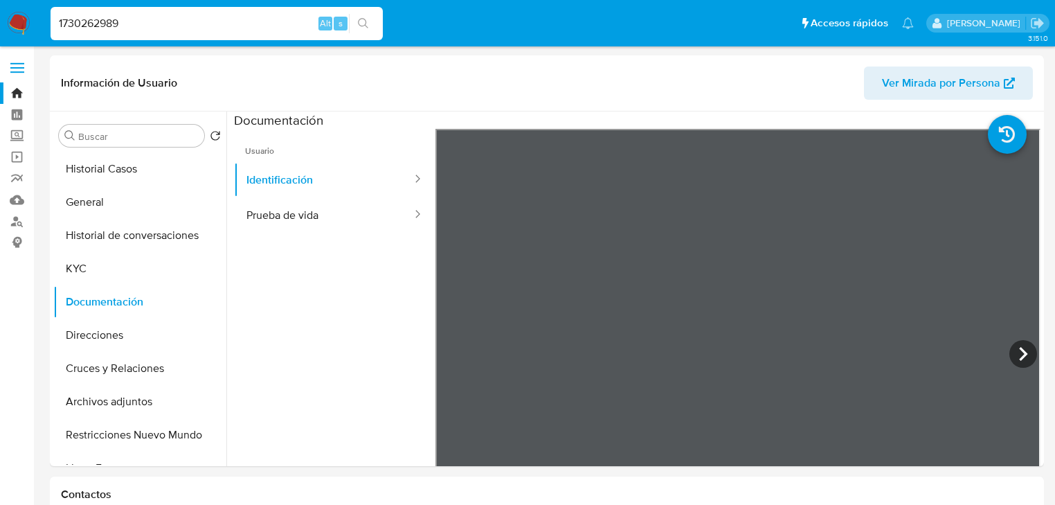
drag, startPoint x: 137, startPoint y: 19, endPoint x: 45, endPoint y: 20, distance: 92.1
click at [45, 20] on ul "Pausado Ver notificaciones 1730262989 Alt s Accesos rápidos Presiona las siguie…" at bounding box center [482, 23] width 877 height 35
paste input "714103083"
click at [177, 19] on input "714103083" at bounding box center [217, 24] width 332 height 18
type input "714103083"
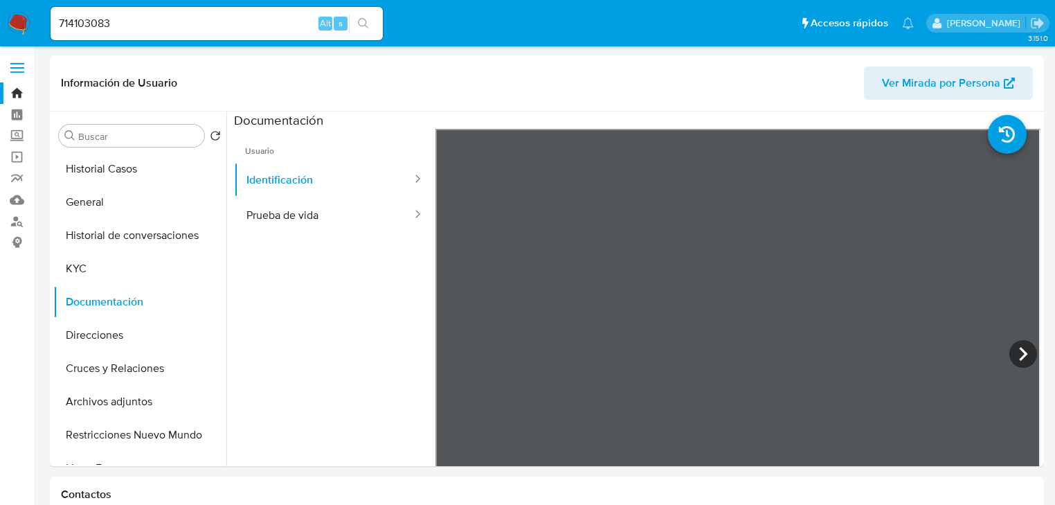
click at [366, 21] on icon "search-icon" at bounding box center [363, 23] width 11 height 11
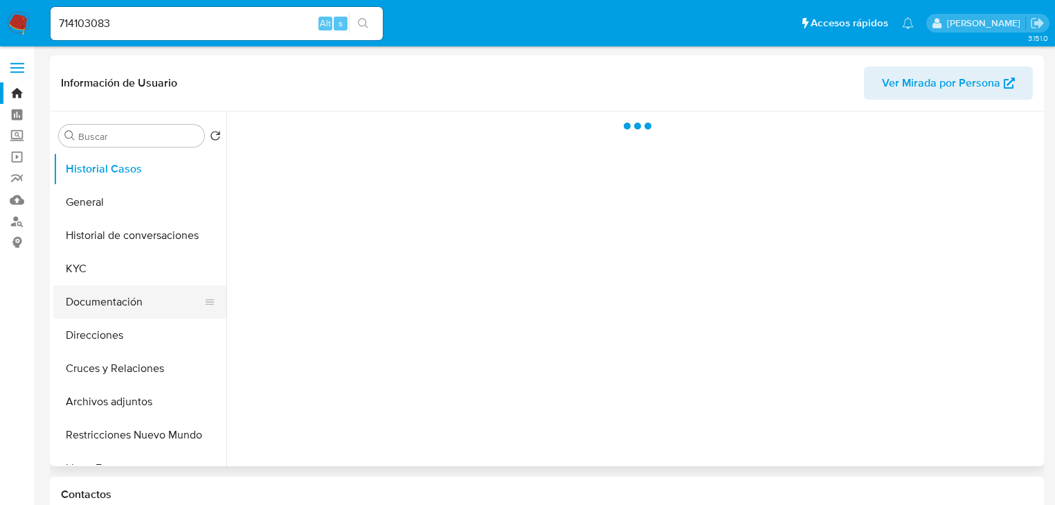
click at [125, 312] on button "Documentación" at bounding box center [134, 301] width 162 height 33
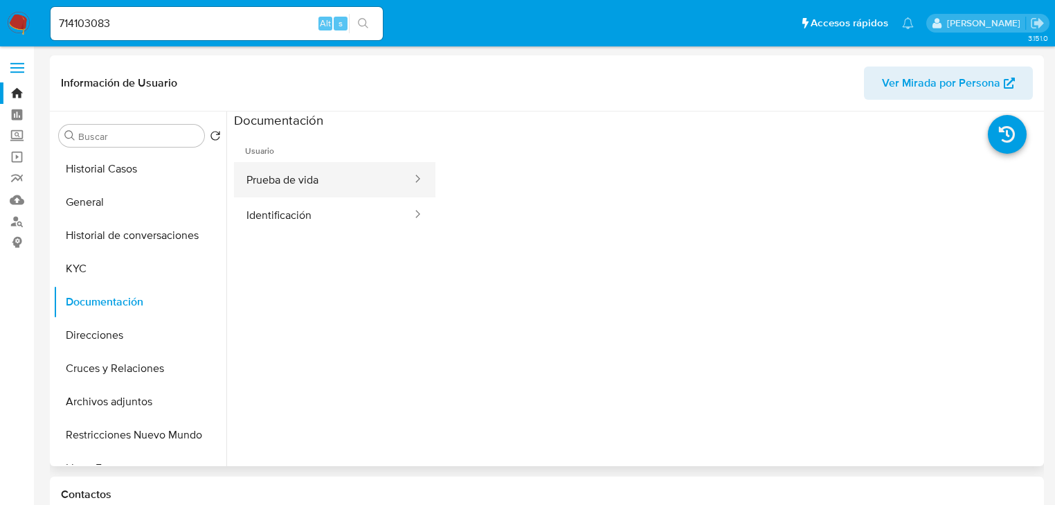
click at [316, 190] on button "Prueba de vida" at bounding box center [323, 179] width 179 height 35
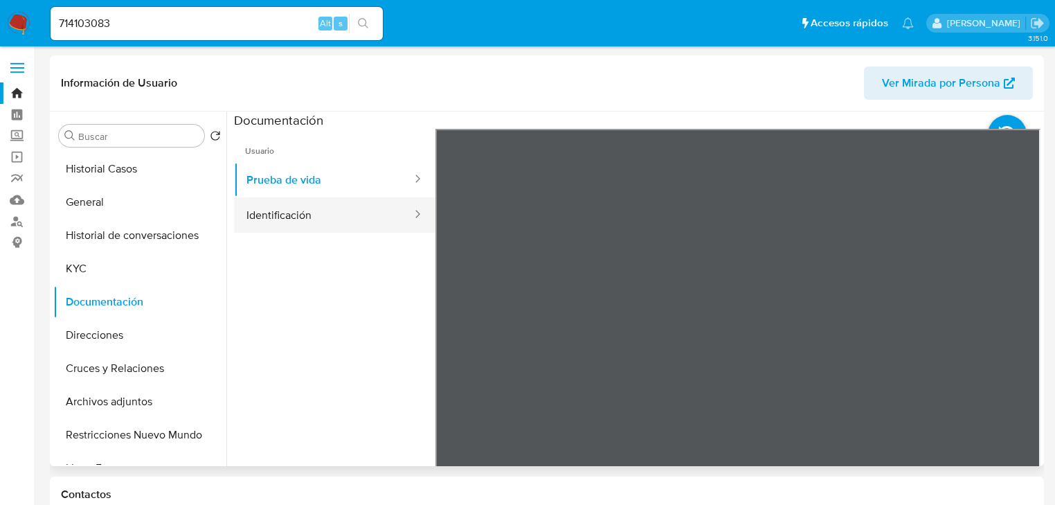
select select "10"
drag, startPoint x: 296, startPoint y: 222, endPoint x: 410, endPoint y: 226, distance: 113.6
click at [310, 222] on button "Identificación" at bounding box center [323, 214] width 179 height 35
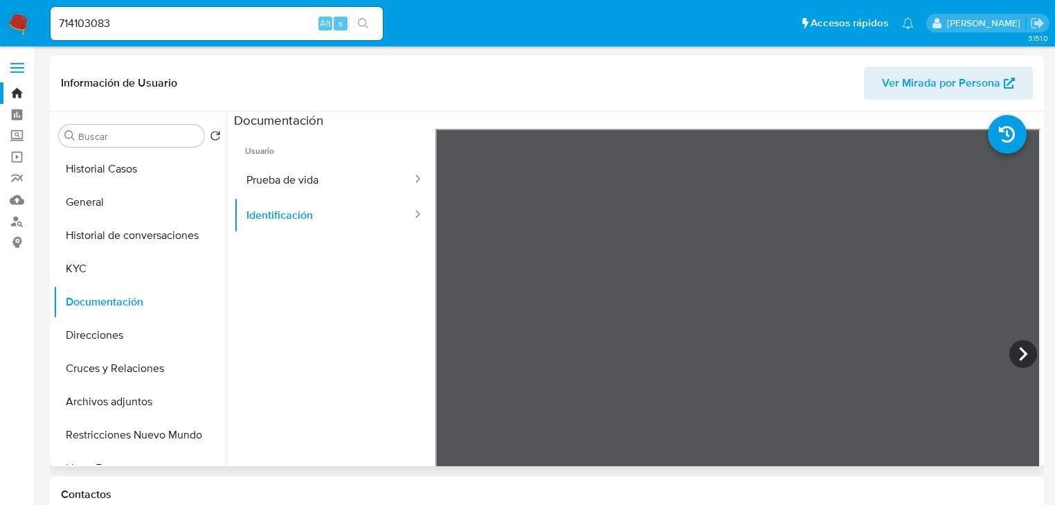
scroll to position [14, 0]
click at [285, 171] on button "Prueba de vida" at bounding box center [323, 179] width 179 height 35
drag, startPoint x: 23, startPoint y: 23, endPoint x: 0, endPoint y: 23, distance: 22.9
click at [21, 23] on img at bounding box center [19, 24] width 24 height 24
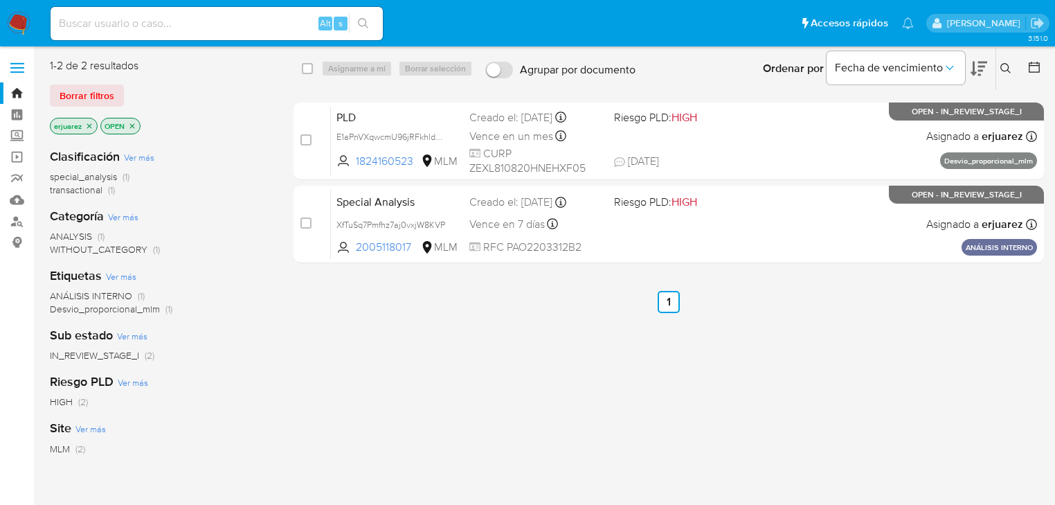
click at [145, 17] on input at bounding box center [217, 24] width 332 height 18
paste input "2446461167"
type input "2446461167"
click at [361, 19] on icon "search-icon" at bounding box center [363, 23] width 11 height 11
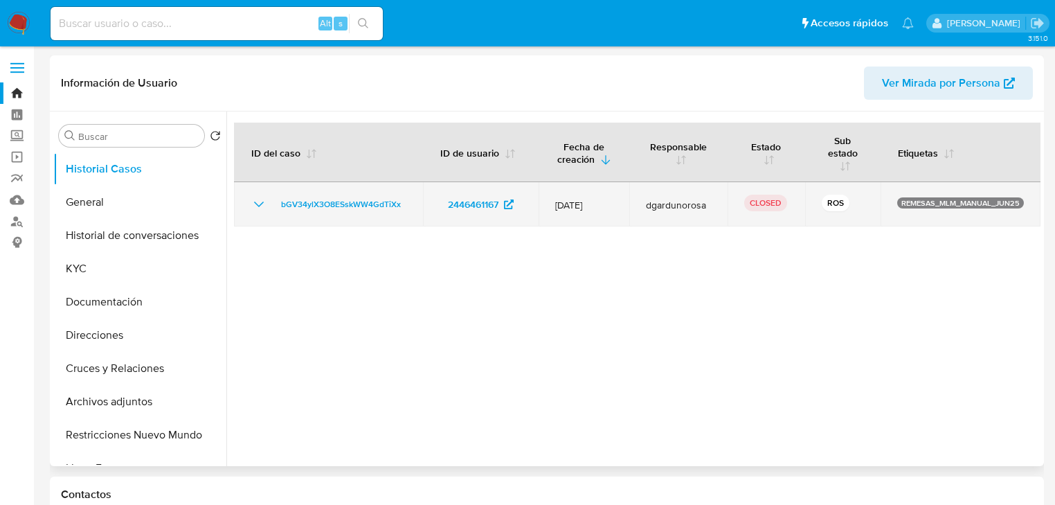
select select "10"
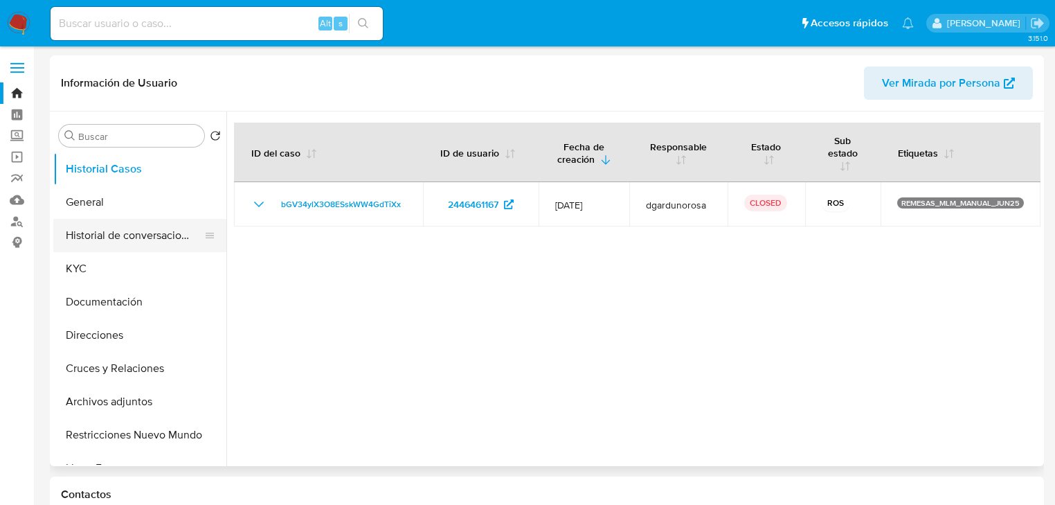
drag, startPoint x: 127, startPoint y: 232, endPoint x: 526, endPoint y: 229, distance: 398.9
click at [127, 231] on button "Historial de conversaciones" at bounding box center [139, 235] width 173 height 33
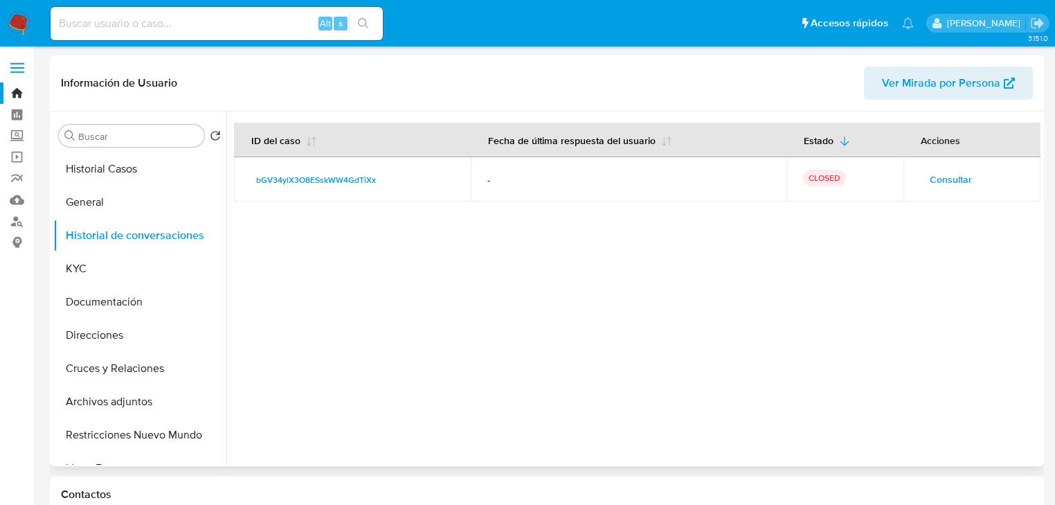
click at [932, 180] on span "Consultar" at bounding box center [951, 179] width 42 height 19
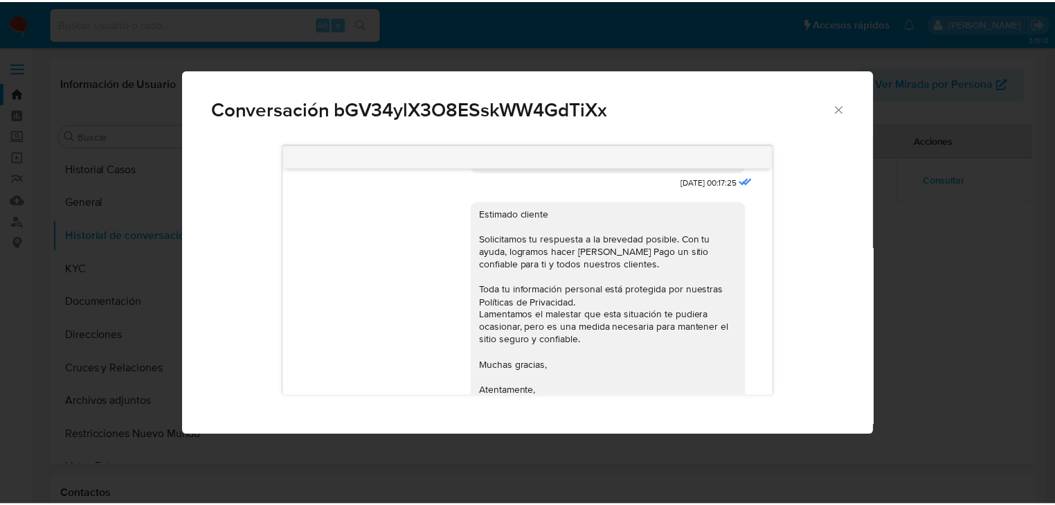
scroll to position [597, 0]
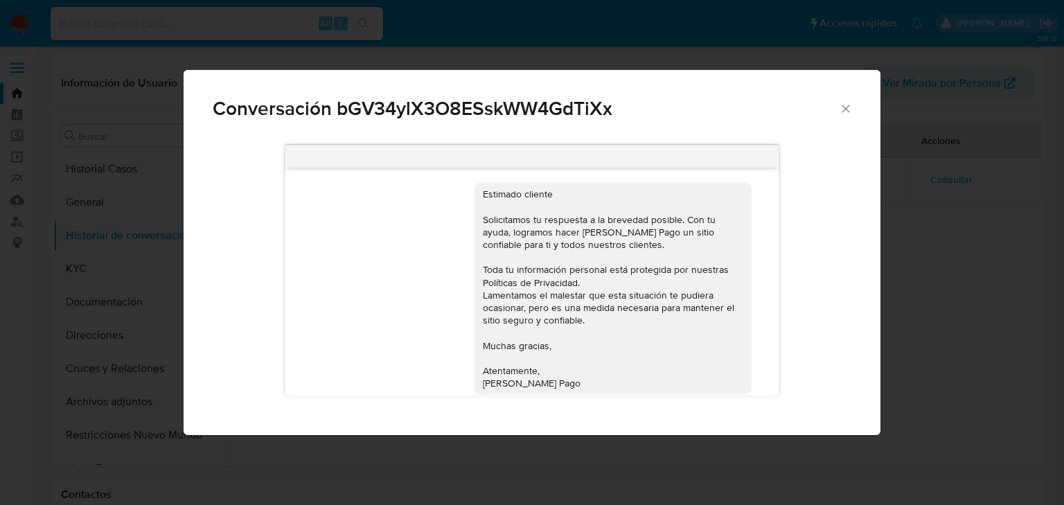
click at [929, 272] on div "Conversación bGV34ylX3O8ESskWW4GdTiXx 11/07/2025 00:17:25 Estimado cliente Soli…" at bounding box center [532, 252] width 1064 height 505
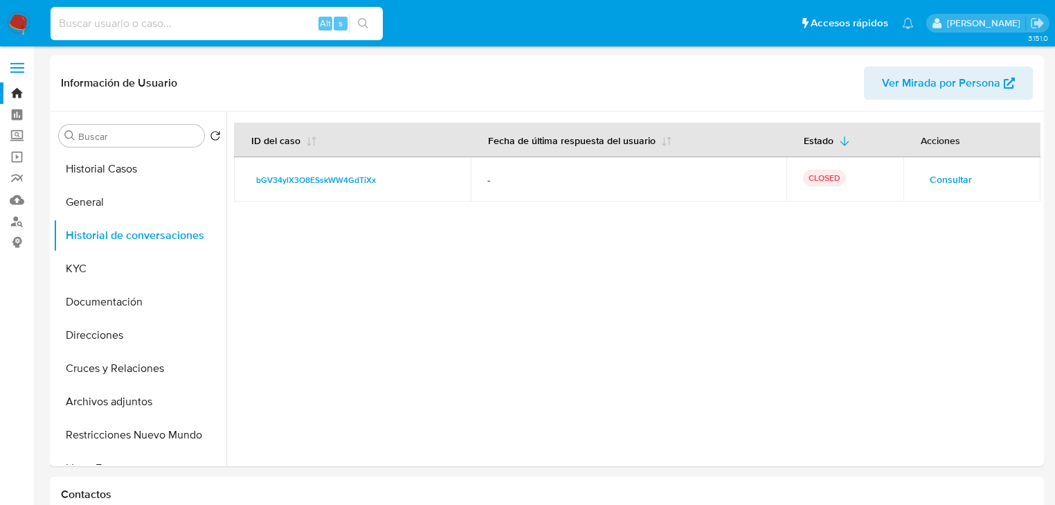
click at [188, 30] on input at bounding box center [217, 24] width 332 height 18
paste input "2525610952"
type input "2525610952"
drag, startPoint x: 357, startPoint y: 22, endPoint x: 143, endPoint y: 23, distance: 214.7
click at [357, 22] on button "search-icon" at bounding box center [363, 23] width 28 height 19
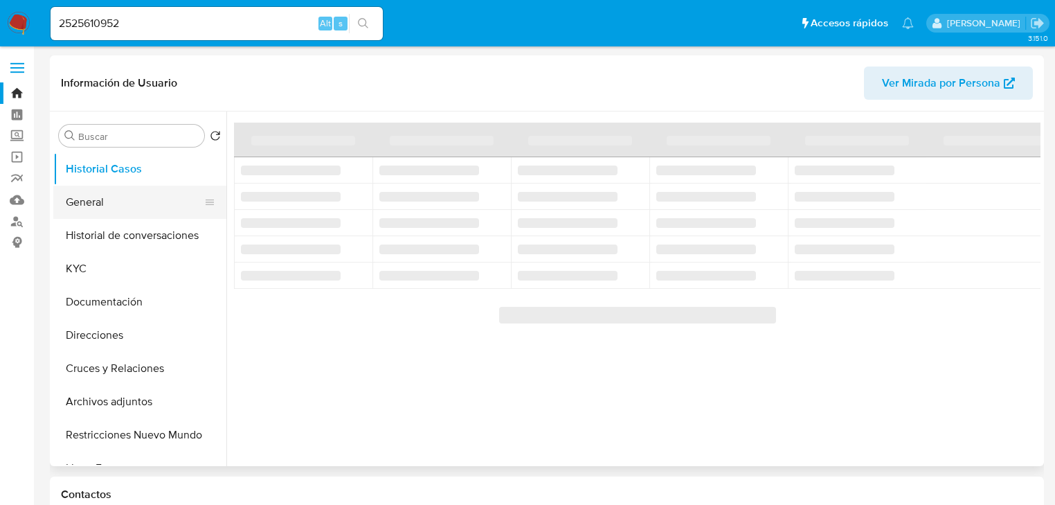
select select "10"
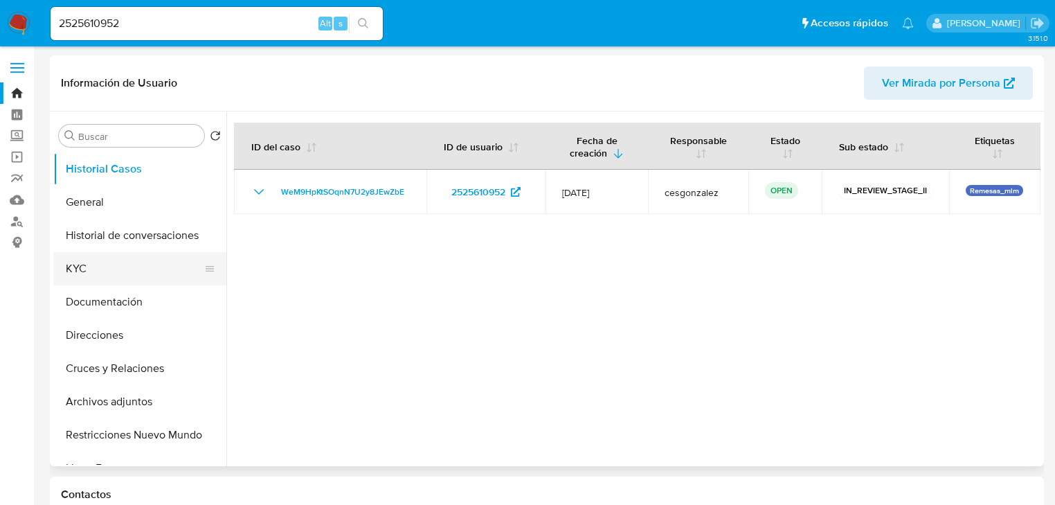
click at [86, 270] on button "KYC" at bounding box center [134, 268] width 162 height 33
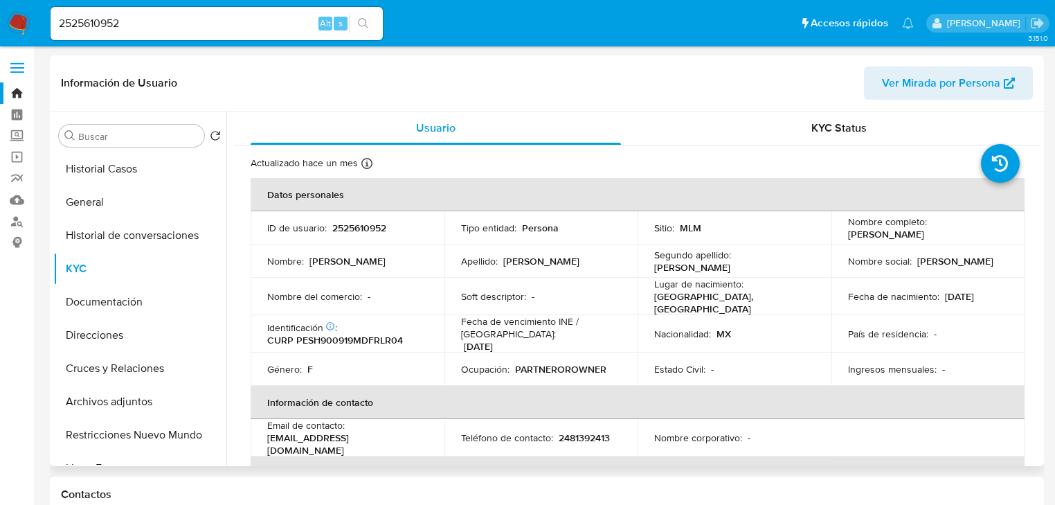
drag, startPoint x: 843, startPoint y: 236, endPoint x: 273, endPoint y: 240, distance: 570.6
click at [956, 238] on div "Nombre completo : Heriberta Perez Salgado" at bounding box center [928, 227] width 161 height 25
copy p "Heriberta Perez Salgado"
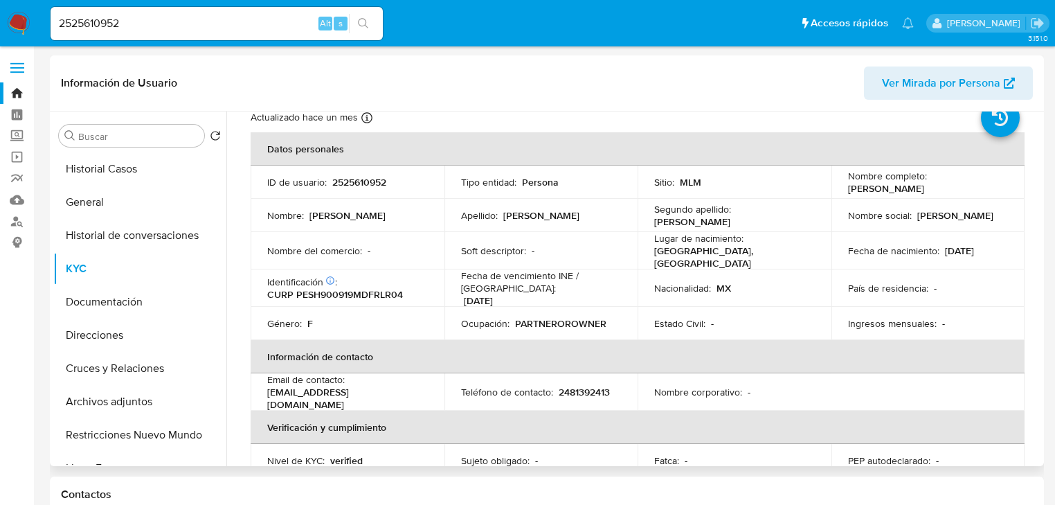
scroll to position [30, 0]
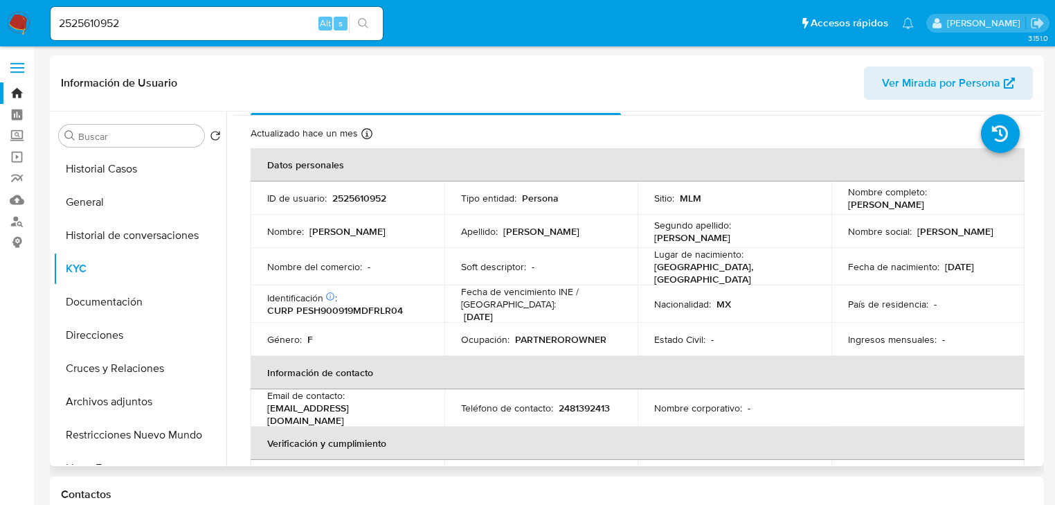
click at [686, 339] on p "Estado Civil :" at bounding box center [679, 339] width 51 height 12
click at [125, 172] on button "Historial Casos" at bounding box center [134, 168] width 162 height 33
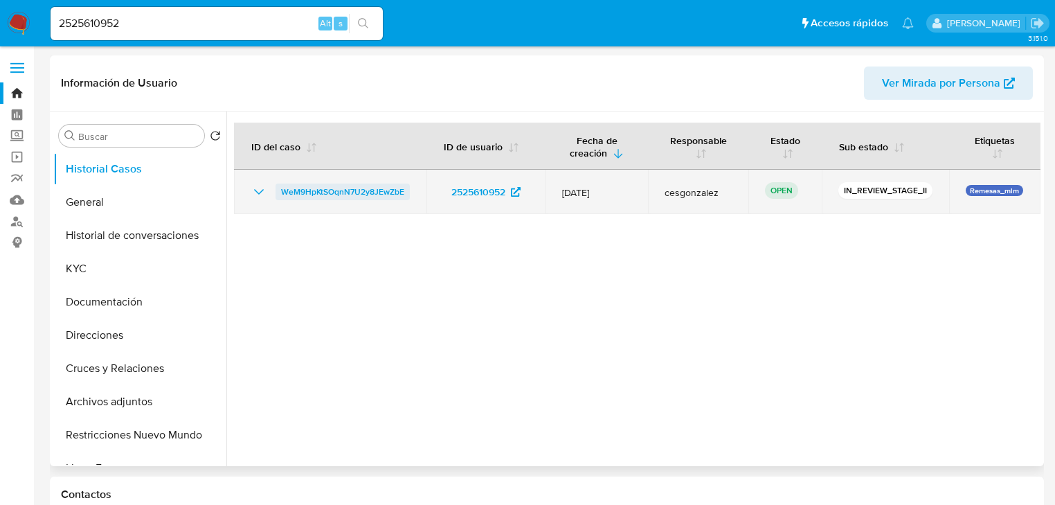
click at [353, 188] on span "WeM9HpKtSOqnN7U2y8JEwZbE" at bounding box center [342, 192] width 123 height 17
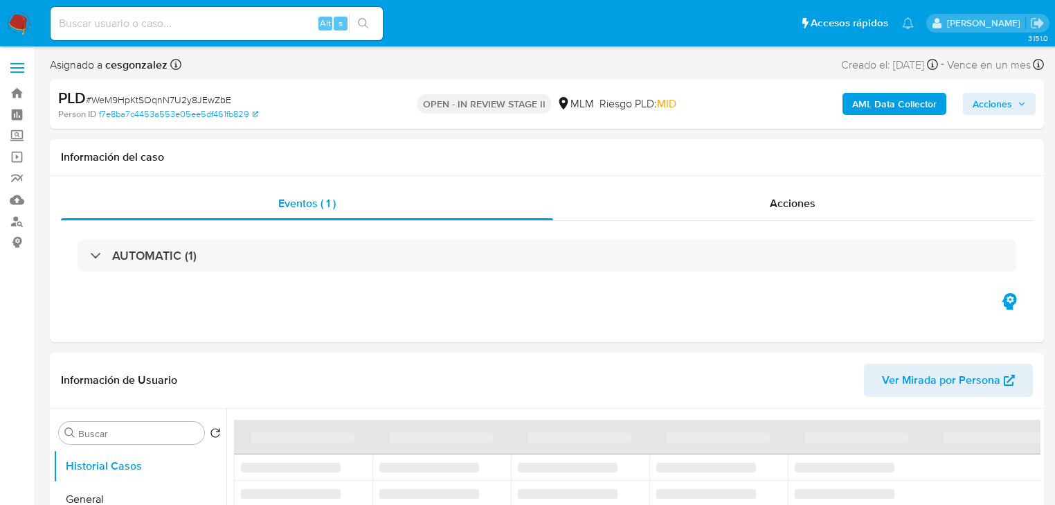
select select "10"
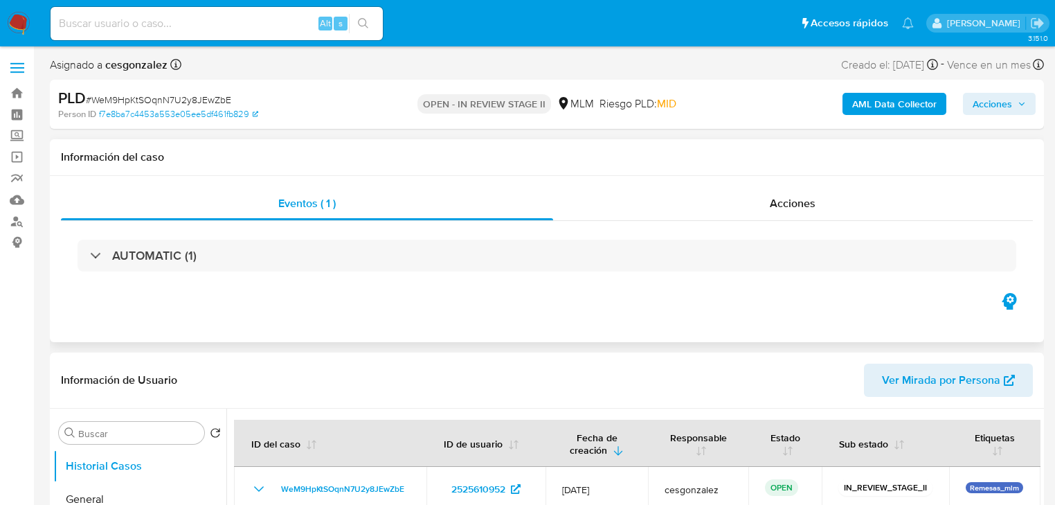
drag, startPoint x: 770, startPoint y: 166, endPoint x: 774, endPoint y: 181, distance: 15.8
click at [770, 168] on div "Información del caso" at bounding box center [547, 157] width 994 height 37
drag, startPoint x: 775, startPoint y: 192, endPoint x: 773, endPoint y: 202, distance: 10.6
click at [773, 201] on div "Eventos ( 1 ) Acciones AUTOMATIC (1)" at bounding box center [547, 259] width 994 height 166
click at [754, 197] on div "Acciones" at bounding box center [793, 203] width 481 height 33
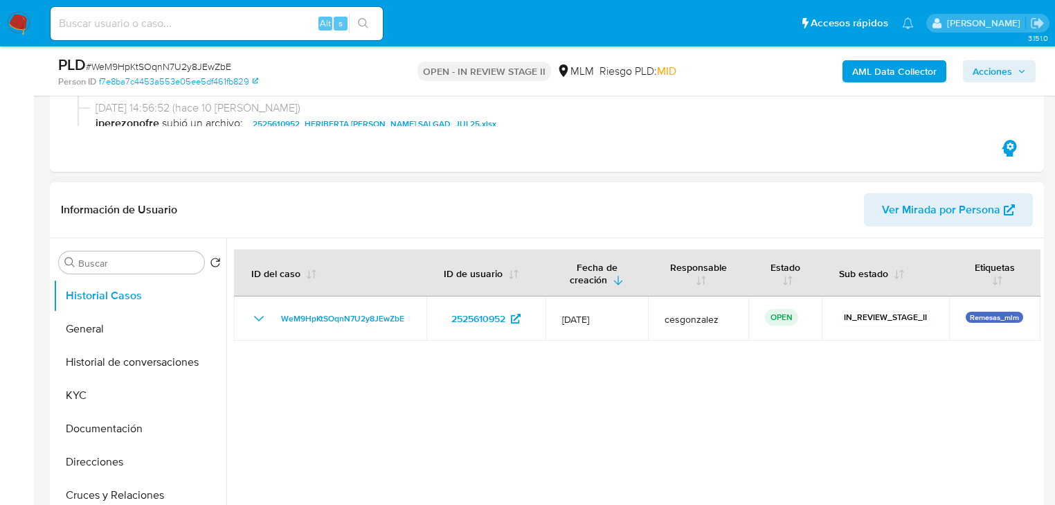
scroll to position [277, 0]
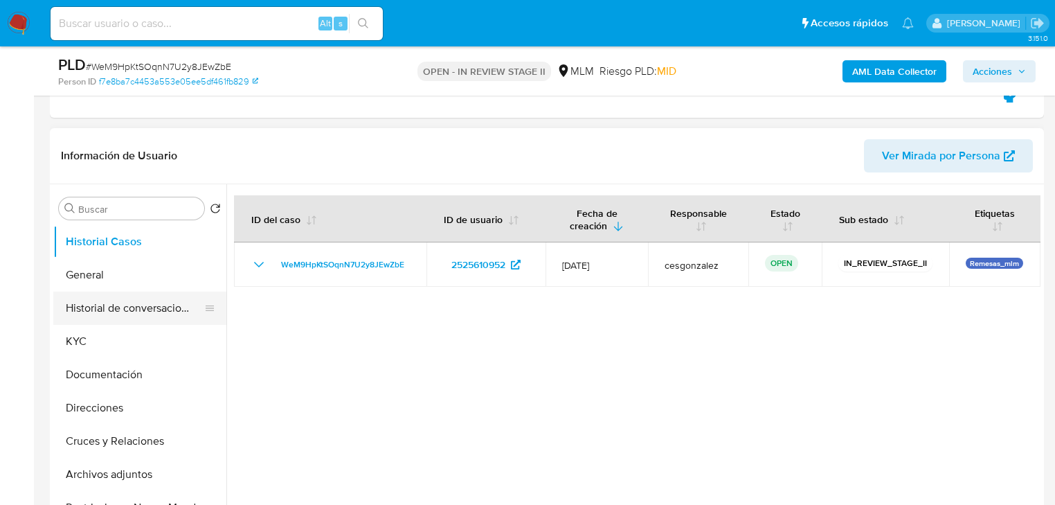
click at [125, 292] on button "Historial de conversaciones" at bounding box center [134, 308] width 162 height 33
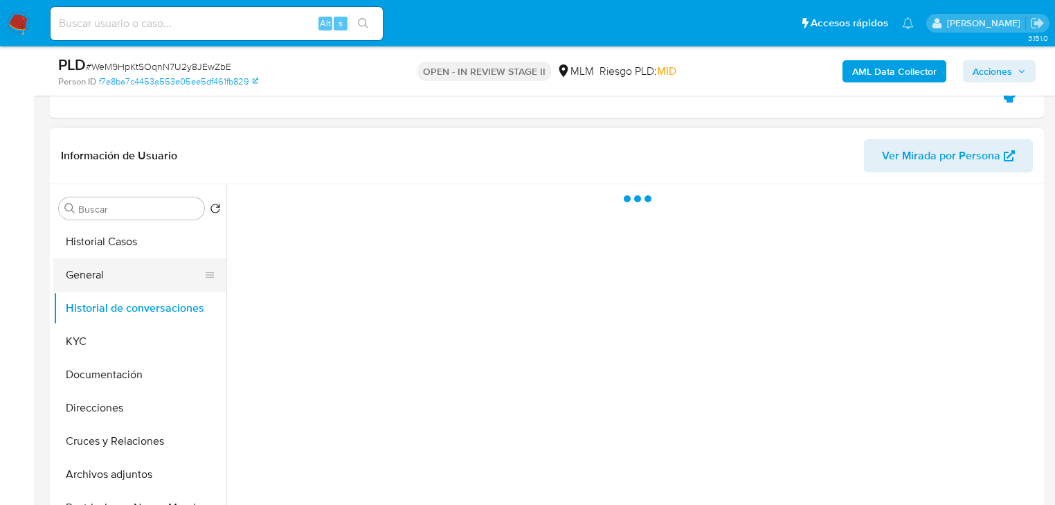
click at [138, 276] on button "General" at bounding box center [134, 274] width 162 height 33
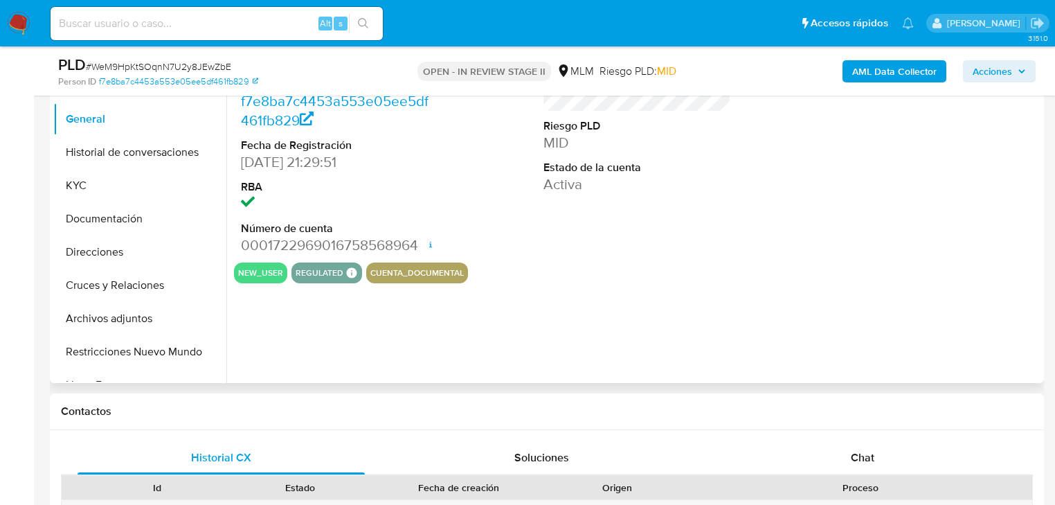
scroll to position [443, 0]
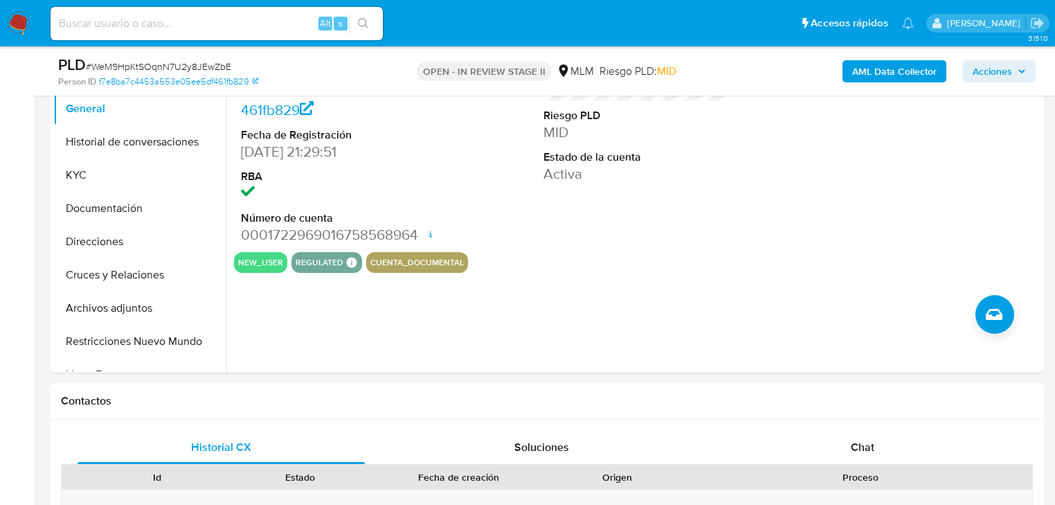
drag, startPoint x: 97, startPoint y: 19, endPoint x: 105, endPoint y: 21, distance: 7.9
click at [98, 19] on input at bounding box center [217, 24] width 332 height 18
paste input "2571908974"
type input "2571908974"
click at [358, 20] on icon "search-icon" at bounding box center [363, 23] width 11 height 11
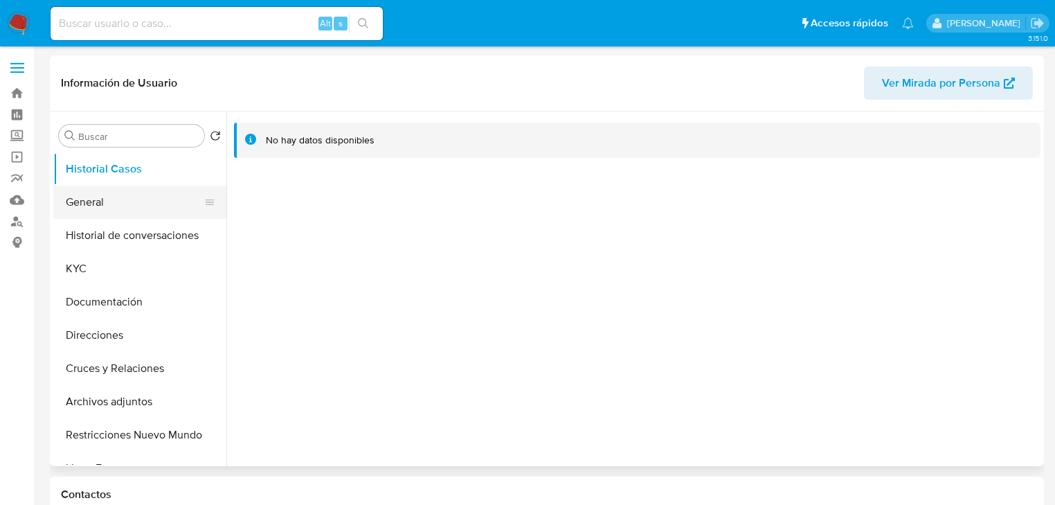
select select "10"
click at [100, 208] on button "General" at bounding box center [134, 202] width 162 height 33
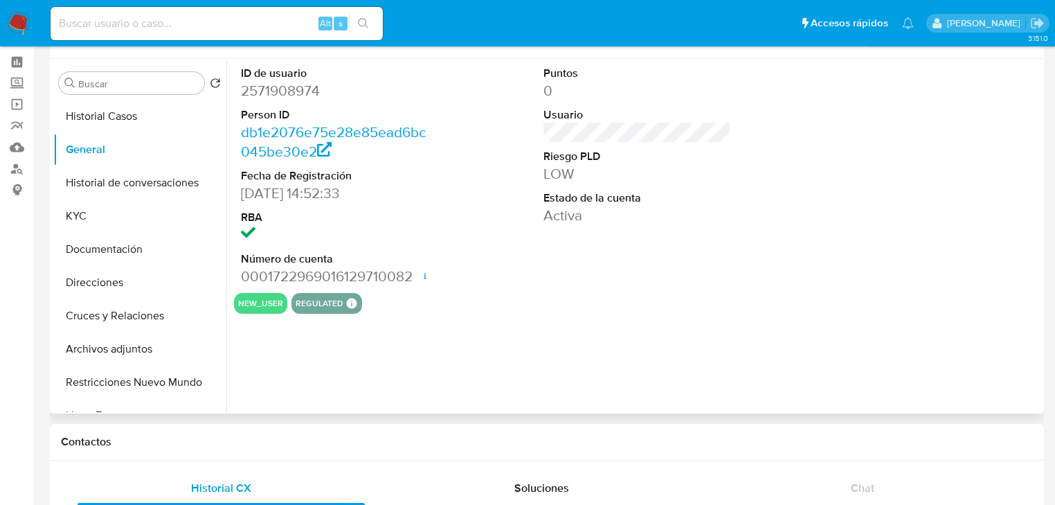
scroll to position [55, 0]
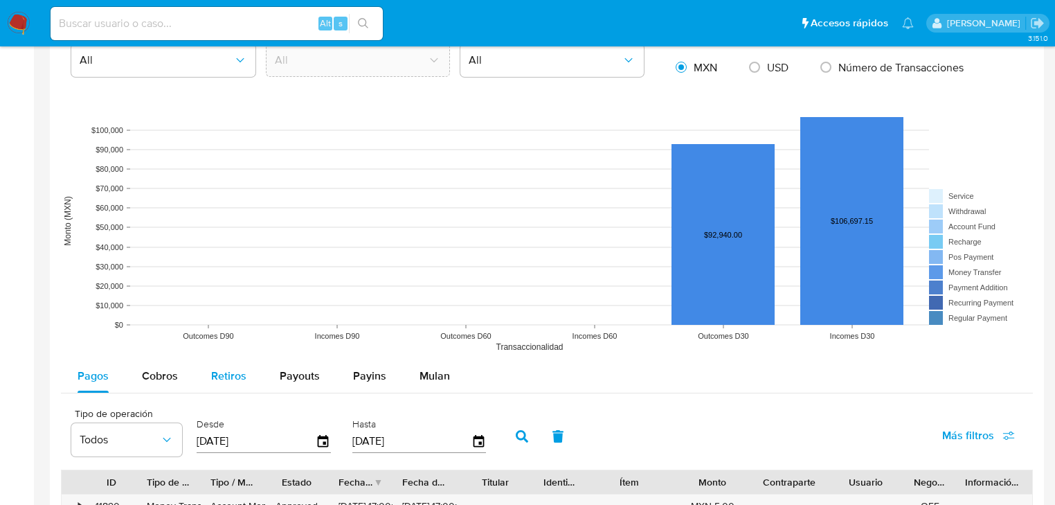
drag, startPoint x: 158, startPoint y: 377, endPoint x: 196, endPoint y: 359, distance: 42.1
click at [161, 376] on span "Cobros" at bounding box center [160, 376] width 36 height 16
select select "10"
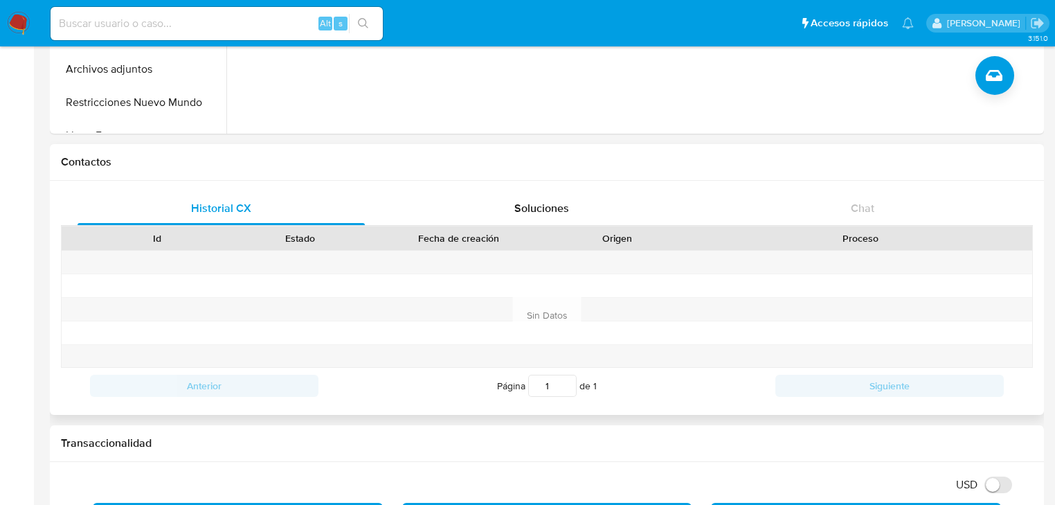
scroll to position [0, 0]
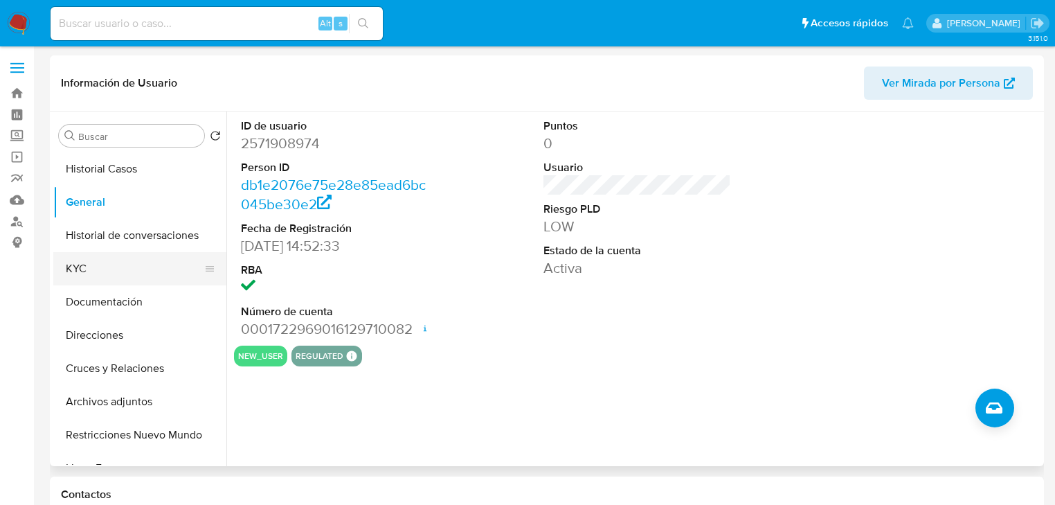
click at [91, 257] on button "KYC" at bounding box center [134, 268] width 162 height 33
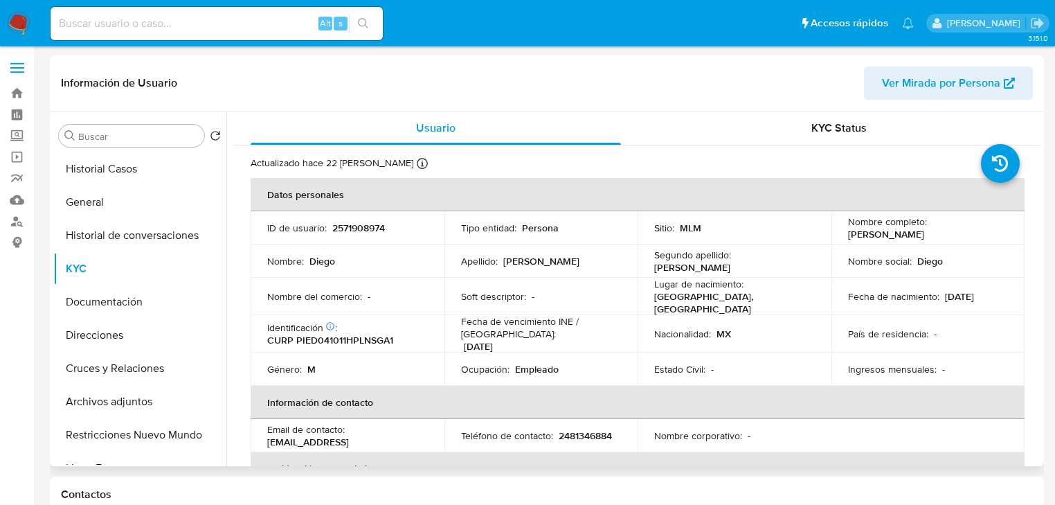
drag, startPoint x: 846, startPoint y: 235, endPoint x: 491, endPoint y: 235, distance: 354.6
click at [945, 235] on div "Nombre completo : [PERSON_NAME]" at bounding box center [928, 227] width 161 height 25
copy p "[PERSON_NAME]"
click at [746, 310] on tbody "ID de usuario : 2571908974 Tipo entidad : Persona Sitio : MLM Nombre completo :…" at bounding box center [638, 298] width 774 height 175
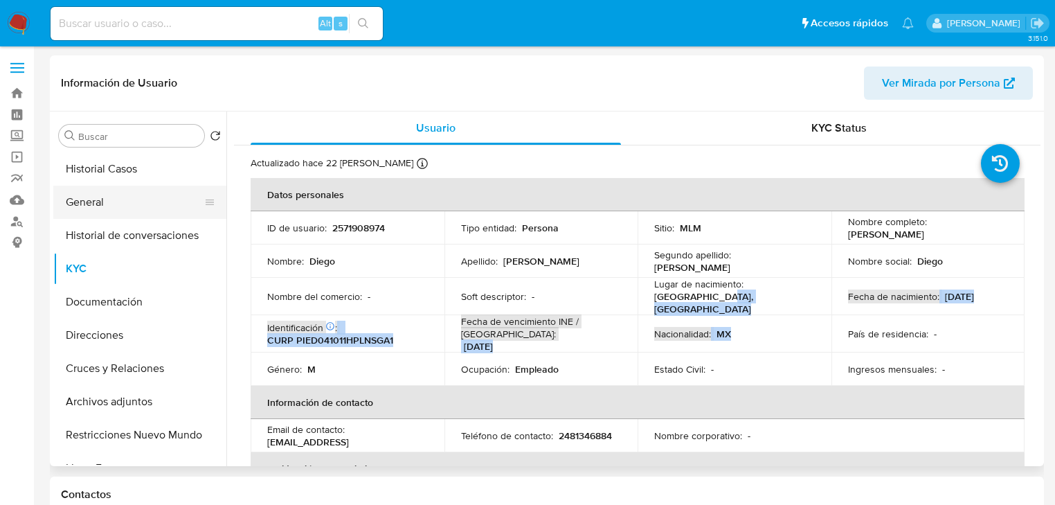
click at [125, 204] on button "General" at bounding box center [134, 202] width 162 height 33
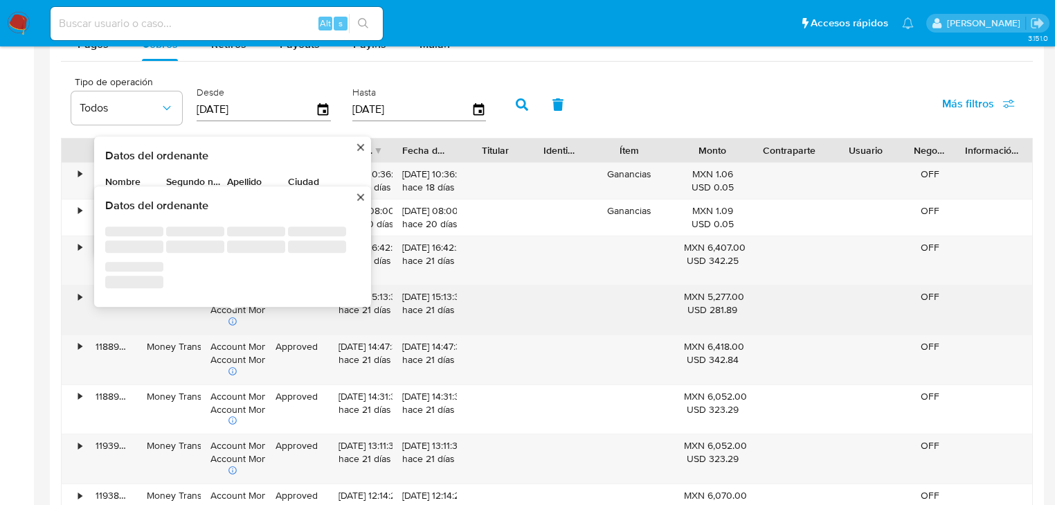
scroll to position [1330, 0]
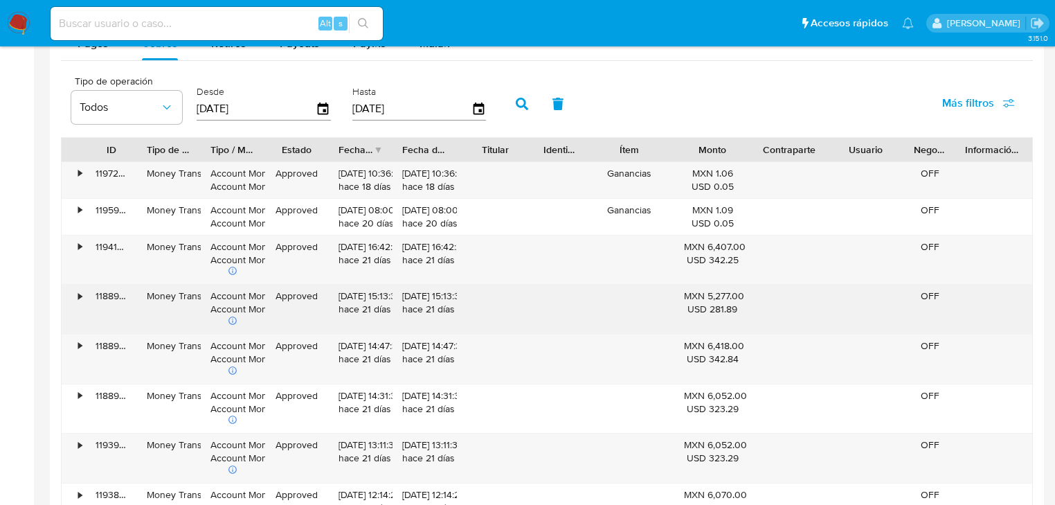
click at [141, 19] on input at bounding box center [217, 24] width 332 height 18
paste input "714103083"
type input "714103083"
click at [363, 26] on icon "search-icon" at bounding box center [363, 23] width 10 height 10
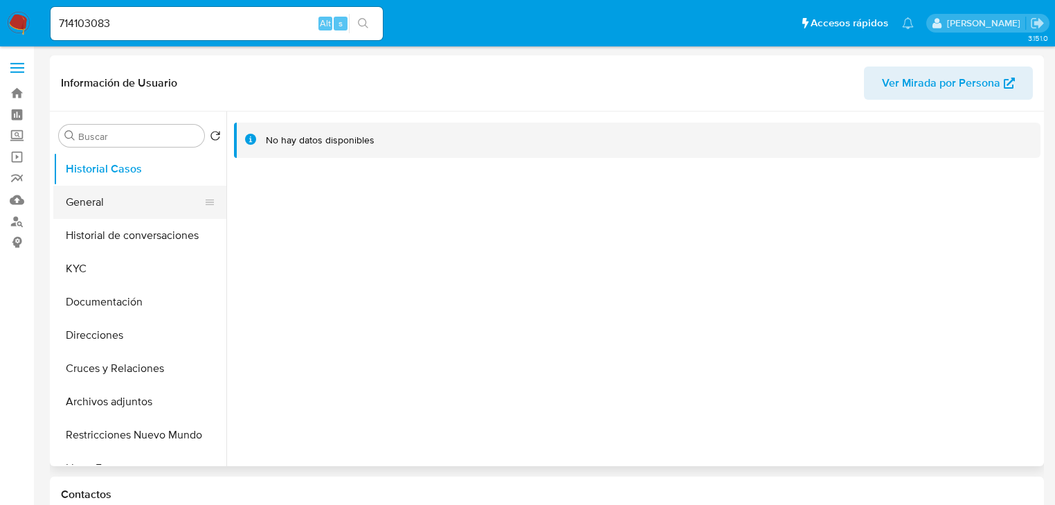
select select "10"
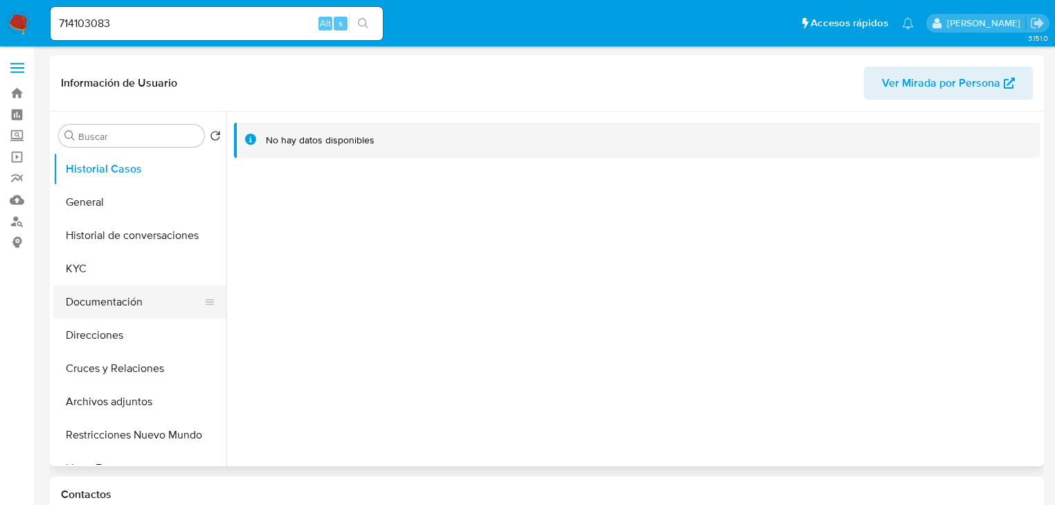
click at [96, 294] on button "Documentación" at bounding box center [134, 301] width 162 height 33
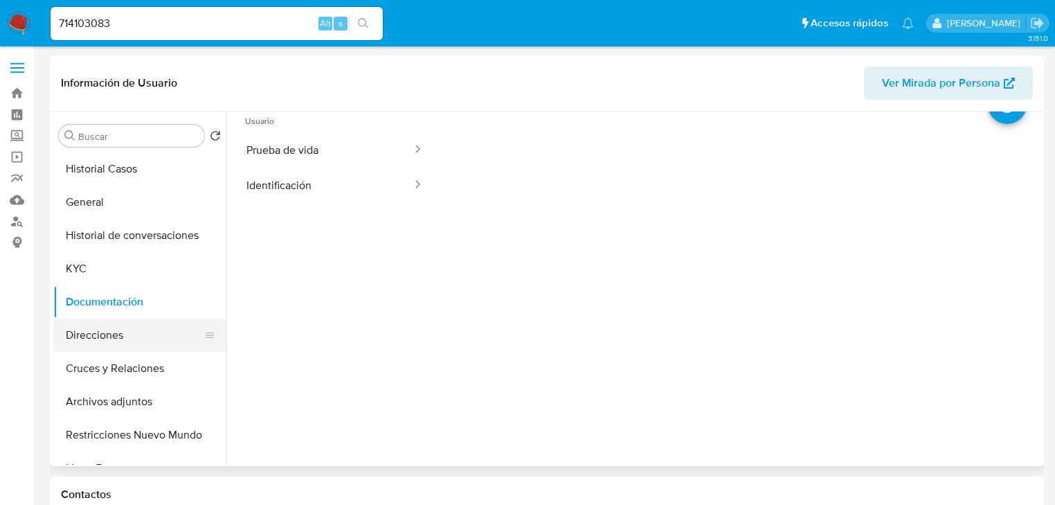
scroll to position [2, 0]
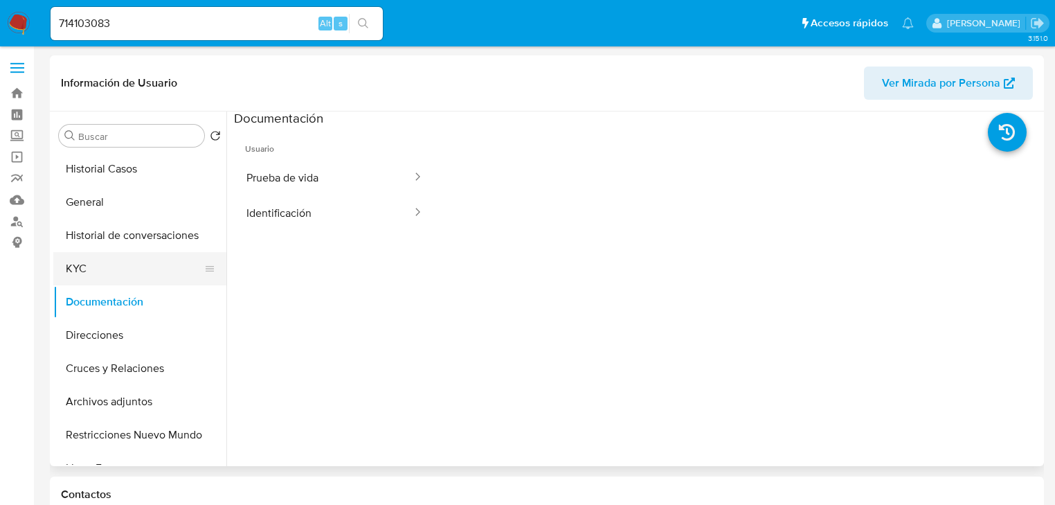
click at [148, 263] on button "KYC" at bounding box center [134, 268] width 162 height 33
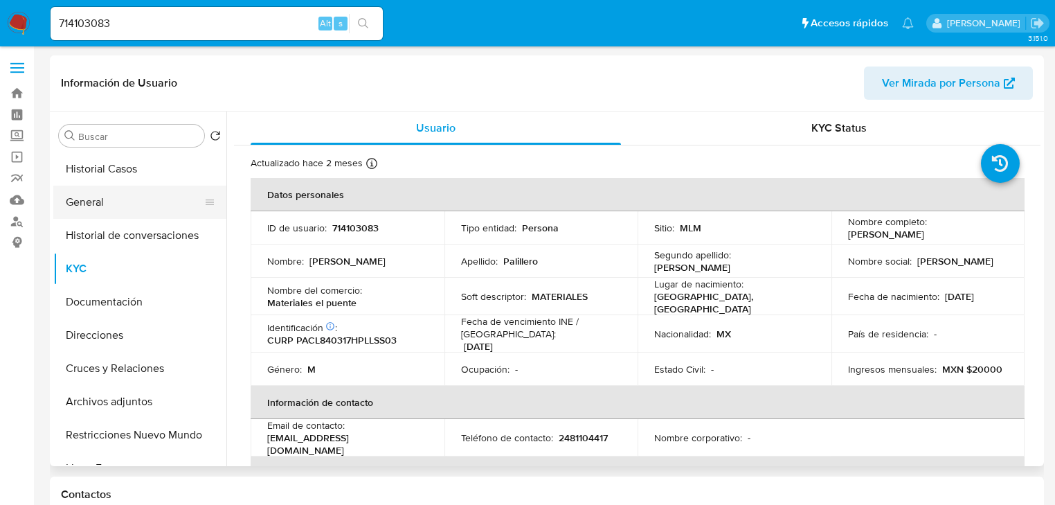
click at [84, 211] on button "General" at bounding box center [134, 202] width 162 height 33
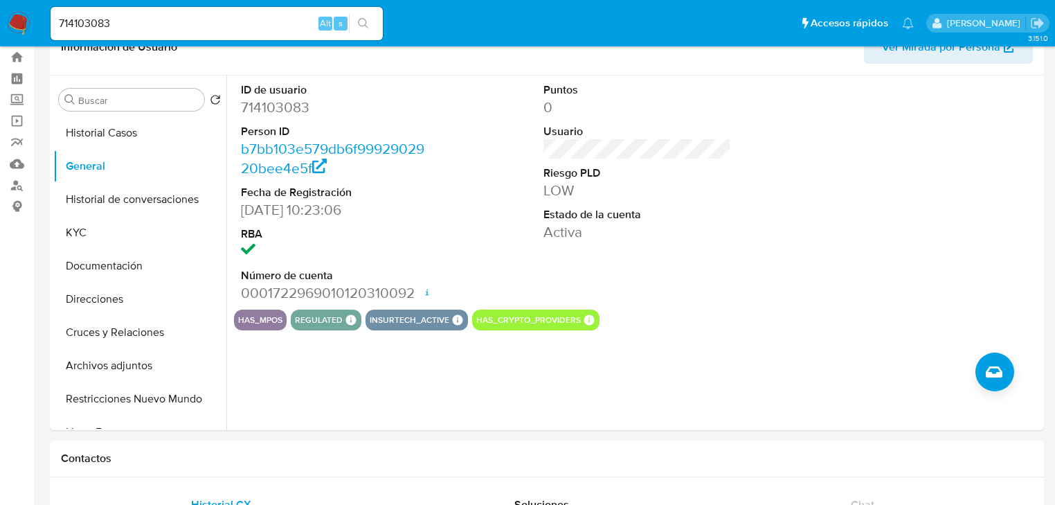
scroll to position [55, 0]
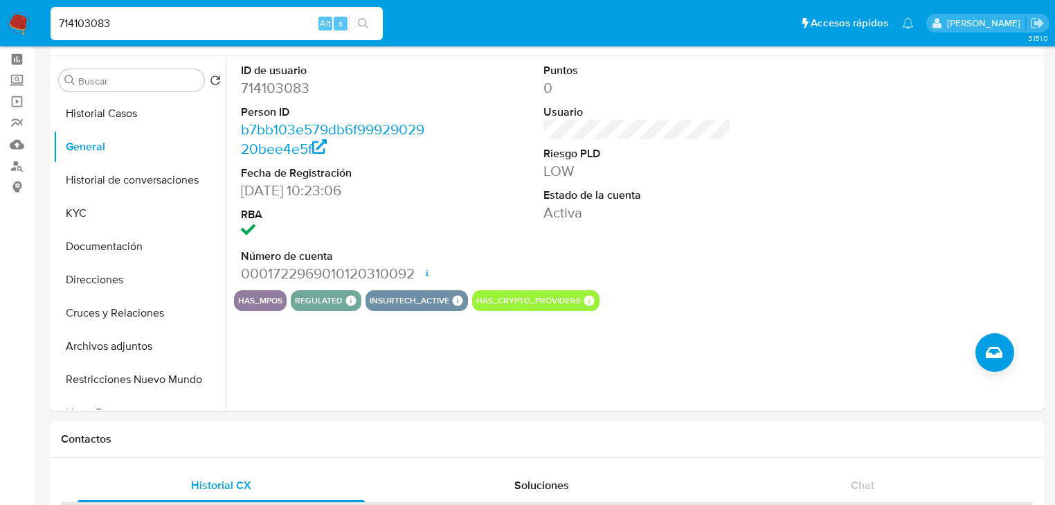
drag, startPoint x: 149, startPoint y: 20, endPoint x: 181, endPoint y: 46, distance: 41.4
click at [12, 22] on nav "Pausado Ver notificaciones 714103083 Alt s Accesos rápidos Presiona las siguien…" at bounding box center [527, 23] width 1055 height 46
paste input "2569939371"
type input "2569939371"
click at [366, 22] on icon "search-icon" at bounding box center [363, 23] width 11 height 11
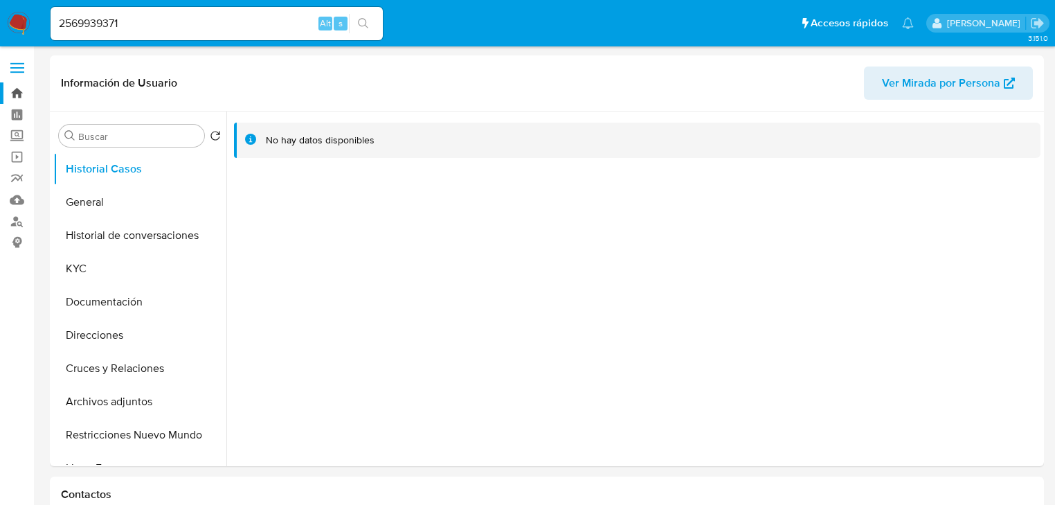
select select "10"
click at [64, 276] on button "KYC" at bounding box center [134, 268] width 162 height 33
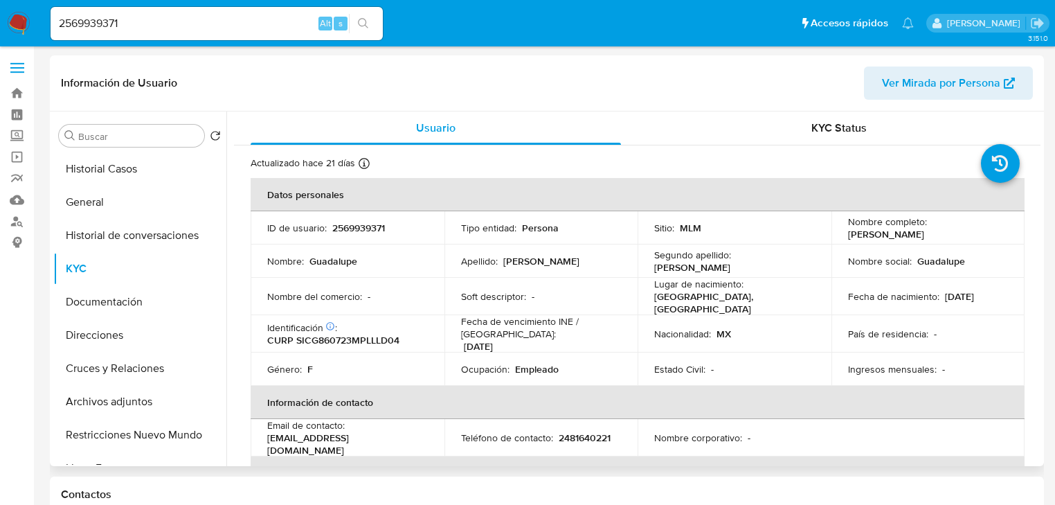
drag, startPoint x: 846, startPoint y: 233, endPoint x: 957, endPoint y: 233, distance: 110.8
click at [957, 233] on div "Nombre completo : Guadalupe Silva Calderon" at bounding box center [928, 227] width 161 height 25
copy p "Guadalupe Silva Calderon"
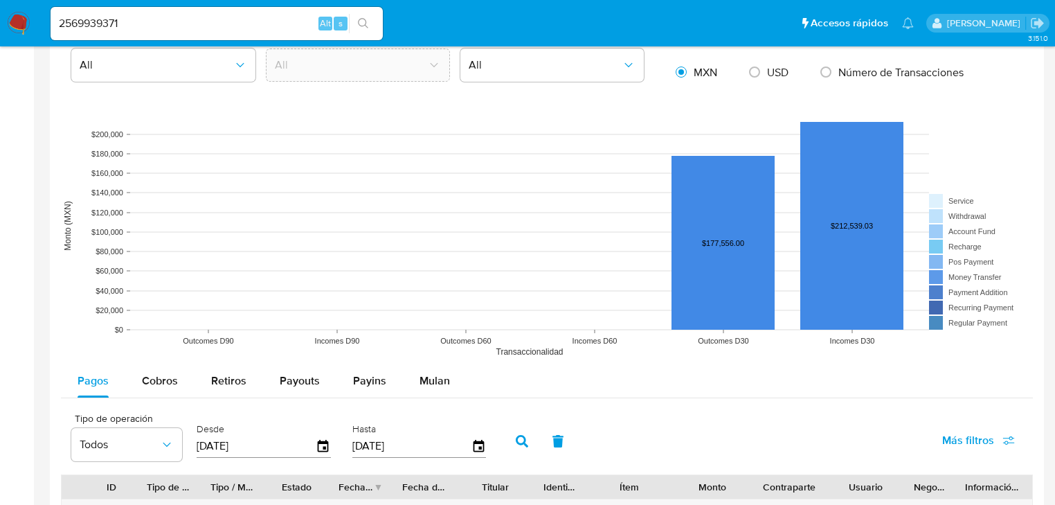
scroll to position [1163, 0]
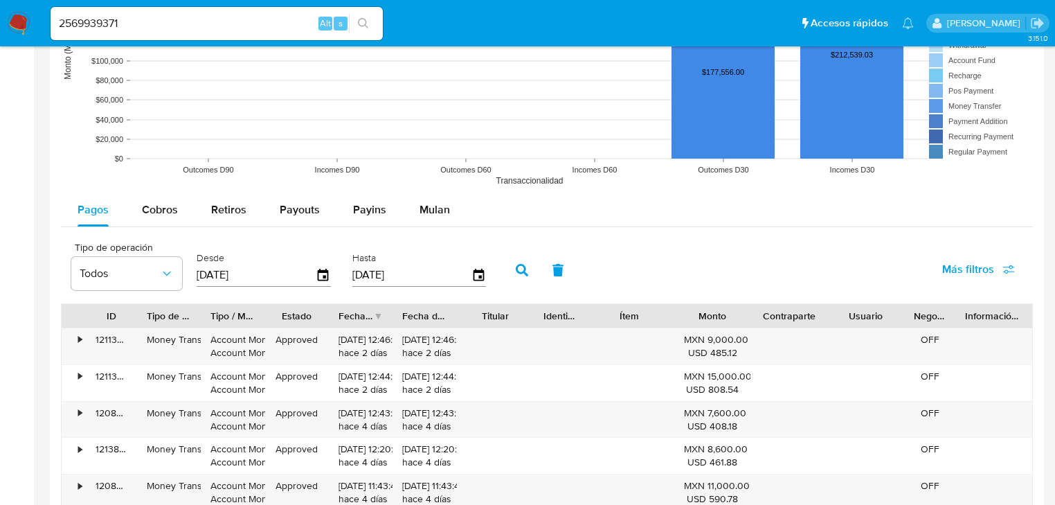
drag, startPoint x: 166, startPoint y: 212, endPoint x: 180, endPoint y: 227, distance: 21.1
click at [166, 216] on span "Cobros" at bounding box center [160, 210] width 36 height 16
select select "10"
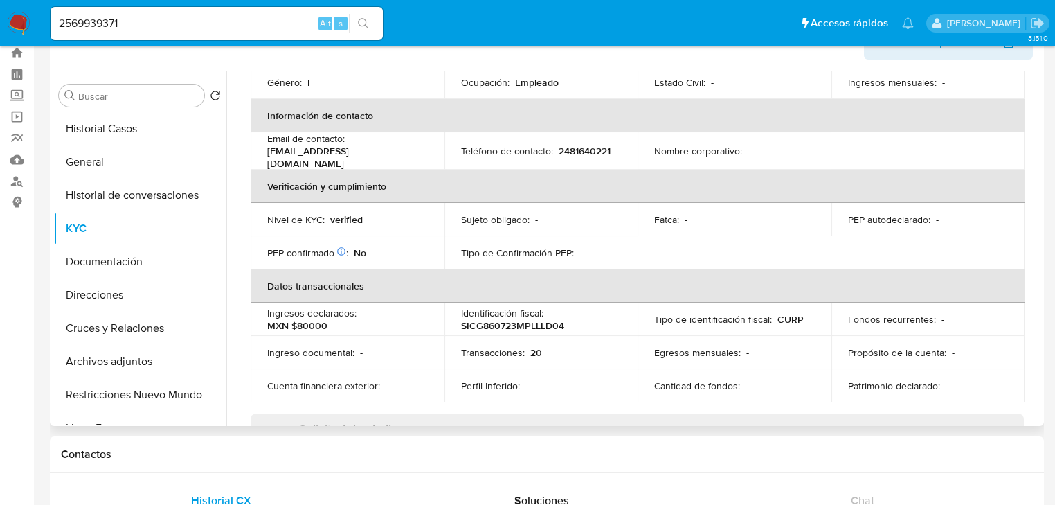
scroll to position [99, 0]
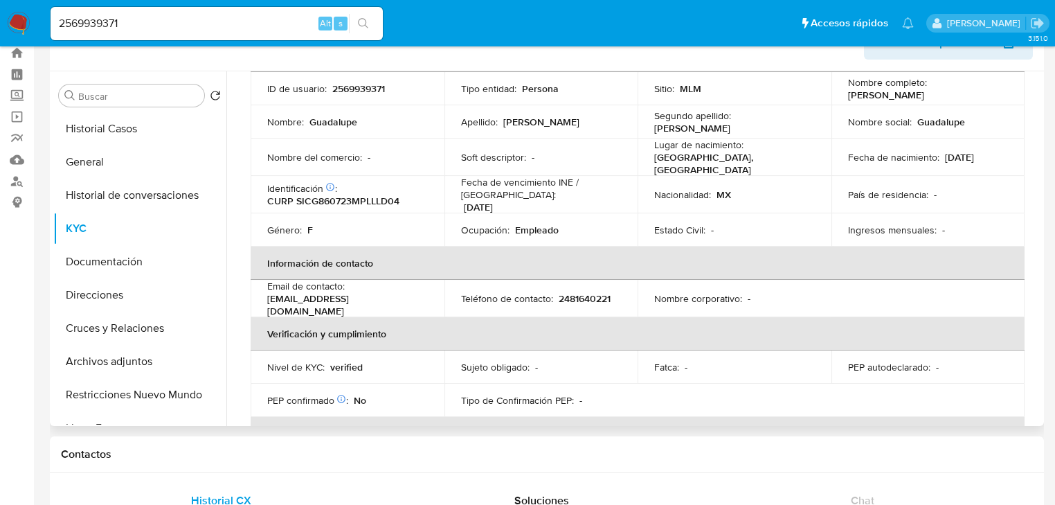
click at [740, 165] on div "Lugar de nacimiento : MEXICO, PUEBLA" at bounding box center [734, 156] width 161 height 37
drag, startPoint x: 121, startPoint y: 143, endPoint x: 121, endPoint y: 154, distance: 10.4
click at [121, 152] on ul "Historial Casos General Historial de conversaciones KYC Documentación Direccion…" at bounding box center [139, 268] width 173 height 312
drag, startPoint x: 122, startPoint y: 157, endPoint x: 224, endPoint y: 186, distance: 106.3
click at [127, 158] on button "General" at bounding box center [139, 161] width 173 height 33
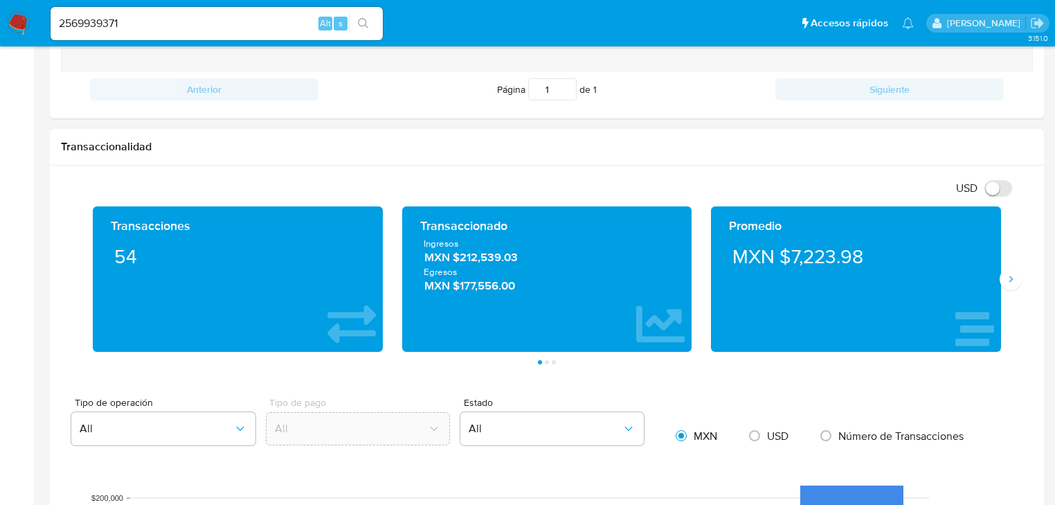
scroll to position [816, 0]
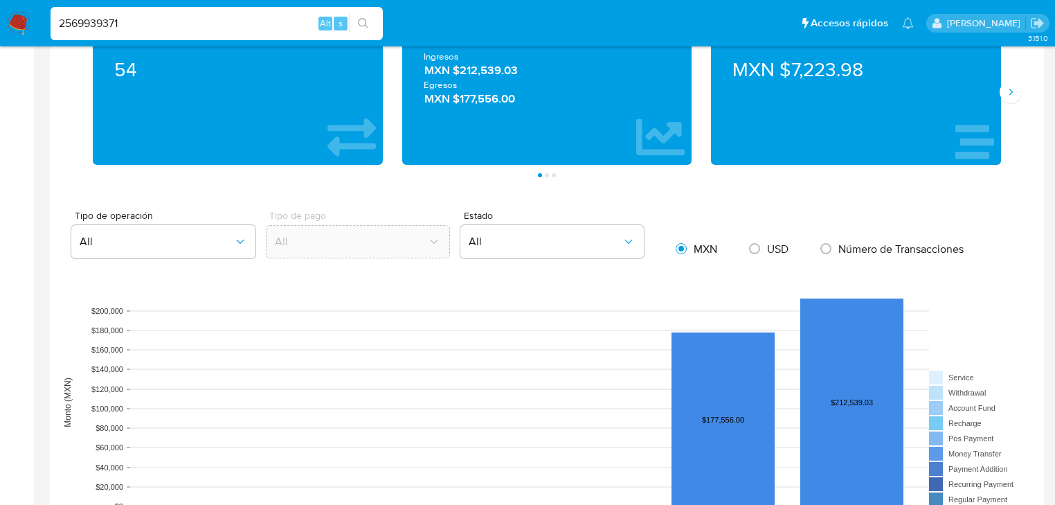
drag, startPoint x: 151, startPoint y: 25, endPoint x: 188, endPoint y: 28, distance: 36.8
click at [0, 25] on html "Pausado Ver notificaciones 2569939371 Alt s Accesos rápidos Presiona las siguie…" at bounding box center [527, 302] width 1055 height 2237
paste input "488362632,"
type input "2488362632"
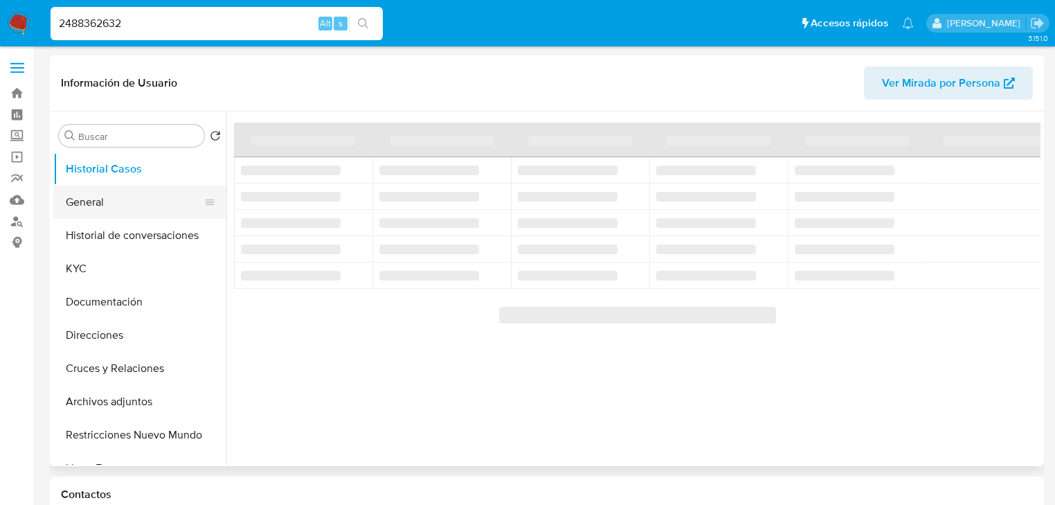
select select "10"
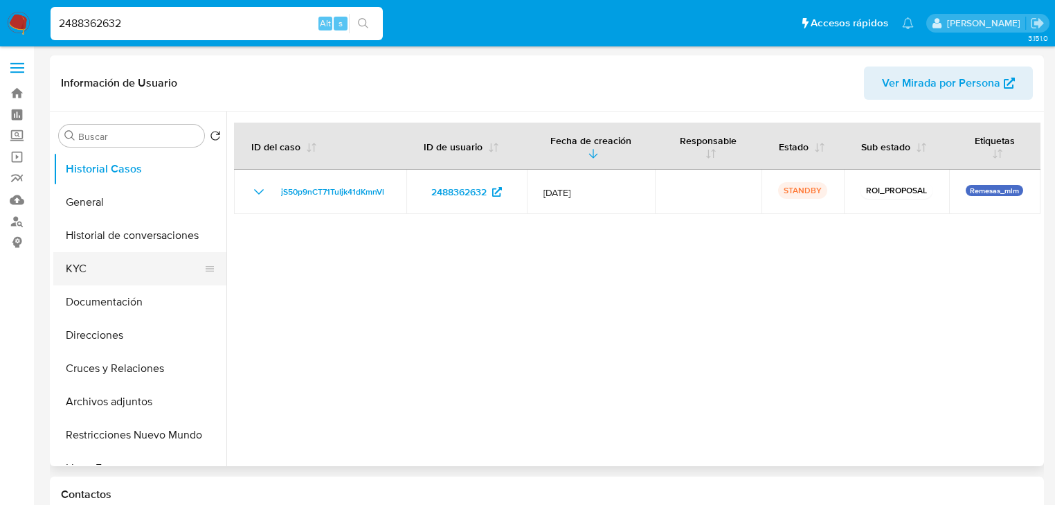
drag, startPoint x: 113, startPoint y: 267, endPoint x: 180, endPoint y: 271, distance: 67.3
click at [121, 268] on button "KYC" at bounding box center [134, 268] width 162 height 33
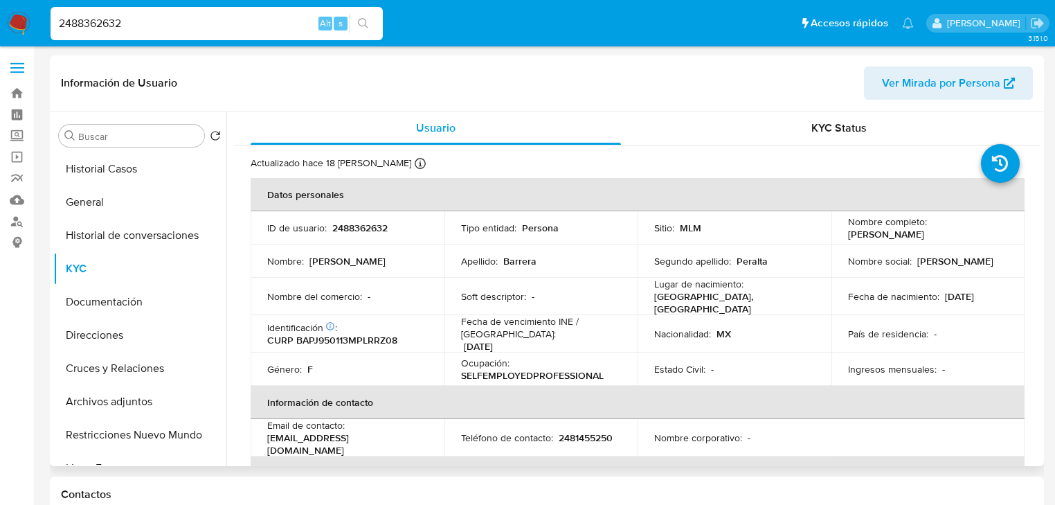
drag, startPoint x: 842, startPoint y: 233, endPoint x: 362, endPoint y: 240, distance: 479.9
click at [936, 231] on td "Nombre completo : Jazmin Barrera Peralta" at bounding box center [929, 227] width 194 height 33
copy p "Jazmin Barrera Peralt"
click at [89, 203] on button "General" at bounding box center [134, 202] width 162 height 33
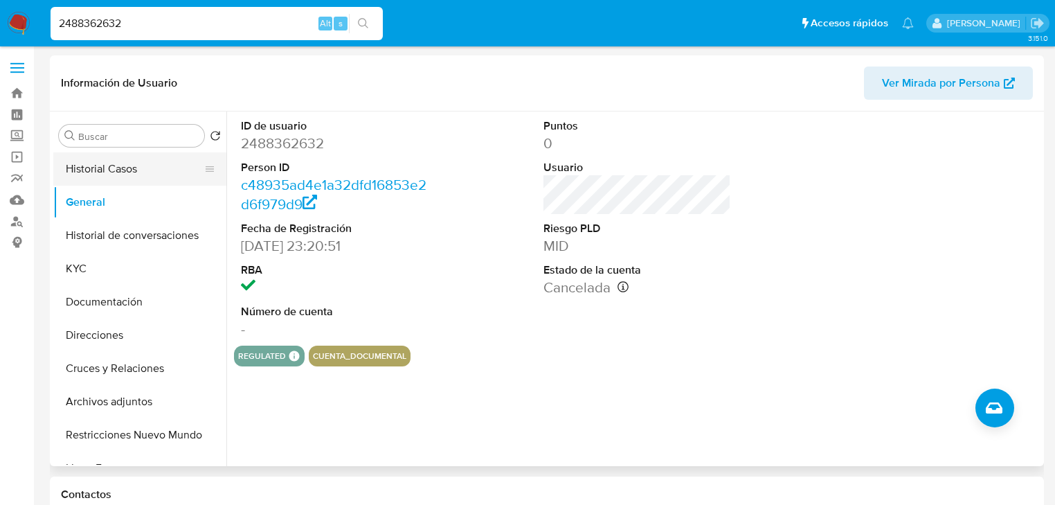
click at [111, 175] on button "Historial Casos" at bounding box center [134, 168] width 162 height 33
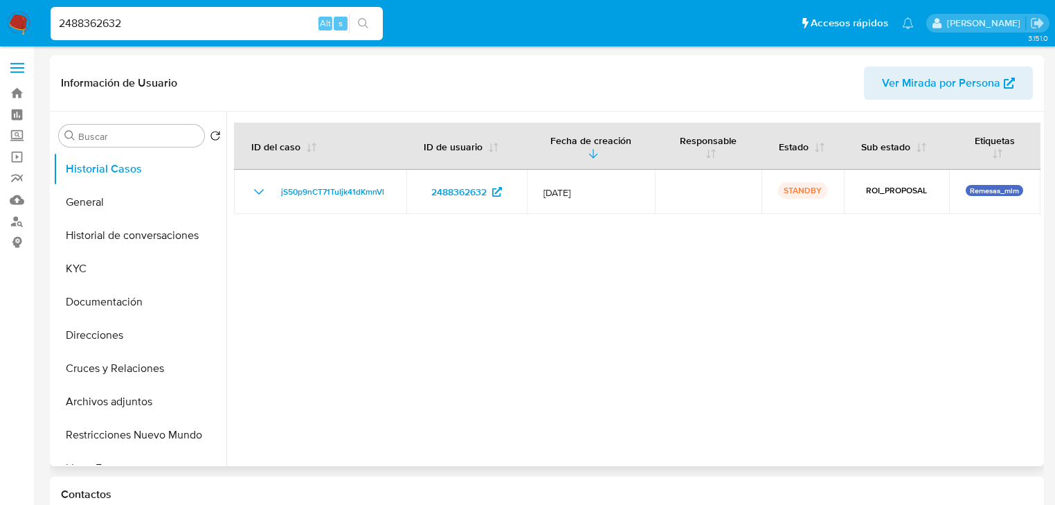
drag, startPoint x: 102, startPoint y: 267, endPoint x: 231, endPoint y: 269, distance: 128.1
click at [113, 274] on button "KYC" at bounding box center [139, 268] width 173 height 33
select select "10"
click at [24, 21] on img at bounding box center [19, 24] width 24 height 24
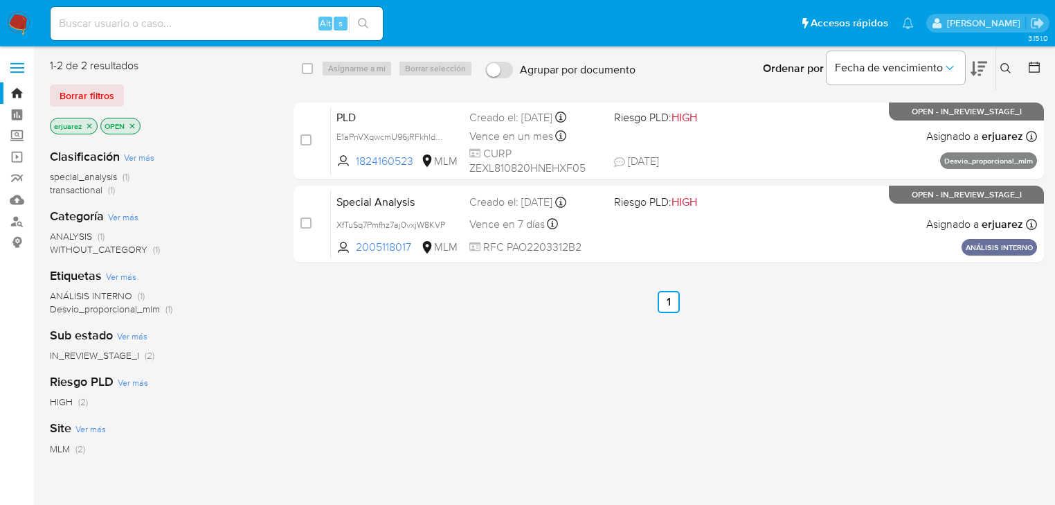
drag, startPoint x: 88, startPoint y: 128, endPoint x: 105, endPoint y: 128, distance: 16.6
click at [88, 128] on icon "close-filter" at bounding box center [89, 126] width 8 height 8
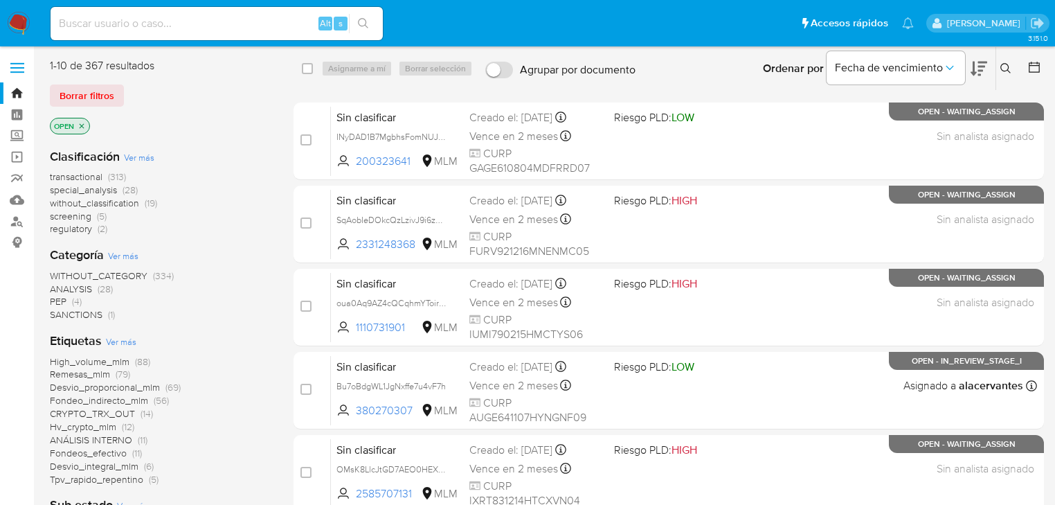
click at [999, 69] on button at bounding box center [1007, 68] width 23 height 17
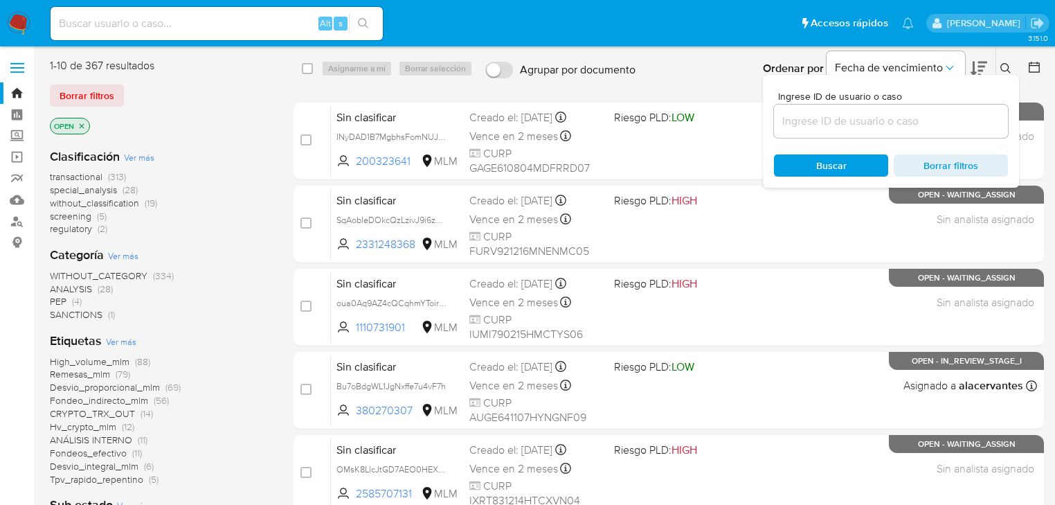
click at [909, 127] on input at bounding box center [891, 121] width 234 height 18
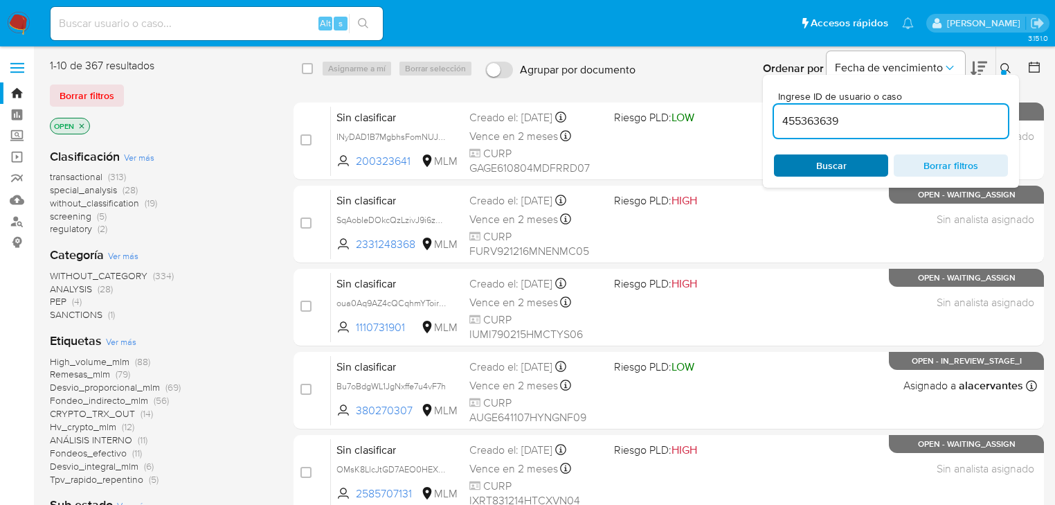
type input "455363639"
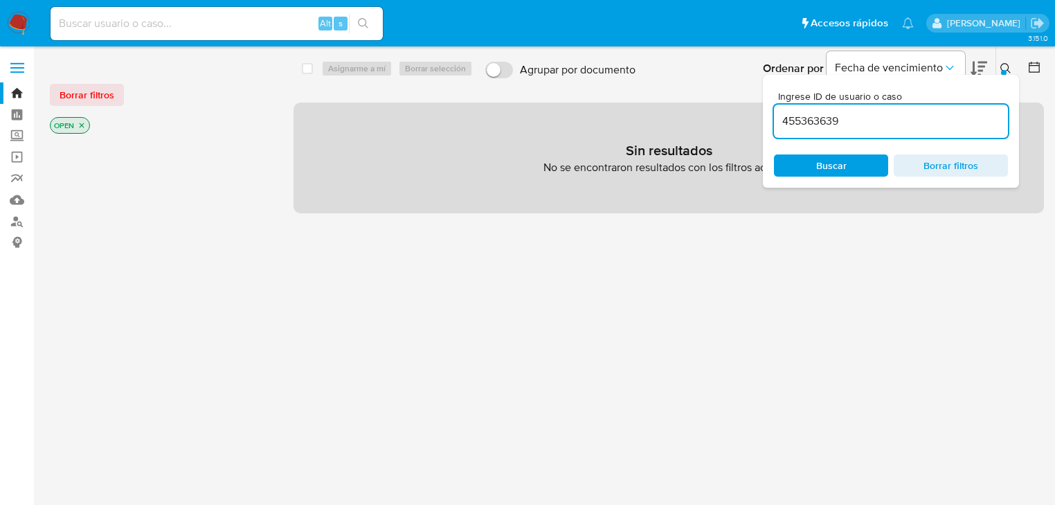
click at [116, 24] on input at bounding box center [217, 24] width 332 height 18
paste input "455363639"
type input "455363639"
click at [368, 27] on icon "search-icon" at bounding box center [363, 23] width 11 height 11
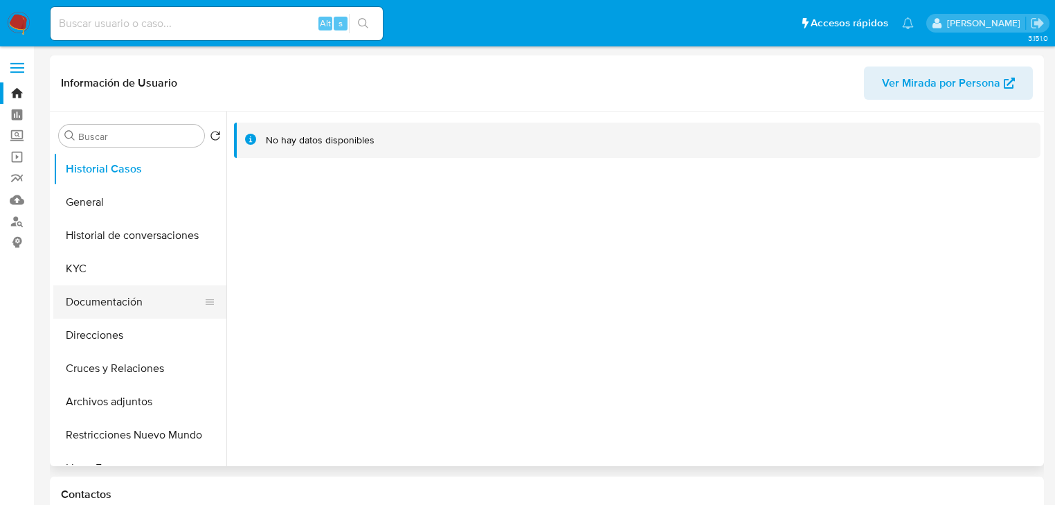
select select "10"
click at [112, 256] on button "KYC" at bounding box center [134, 268] width 162 height 33
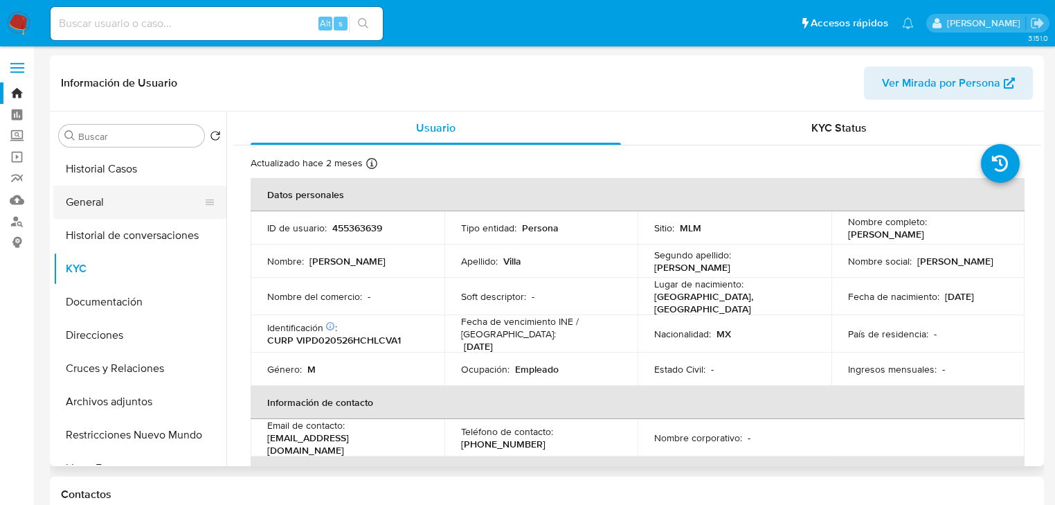
click at [80, 217] on button "General" at bounding box center [134, 202] width 162 height 33
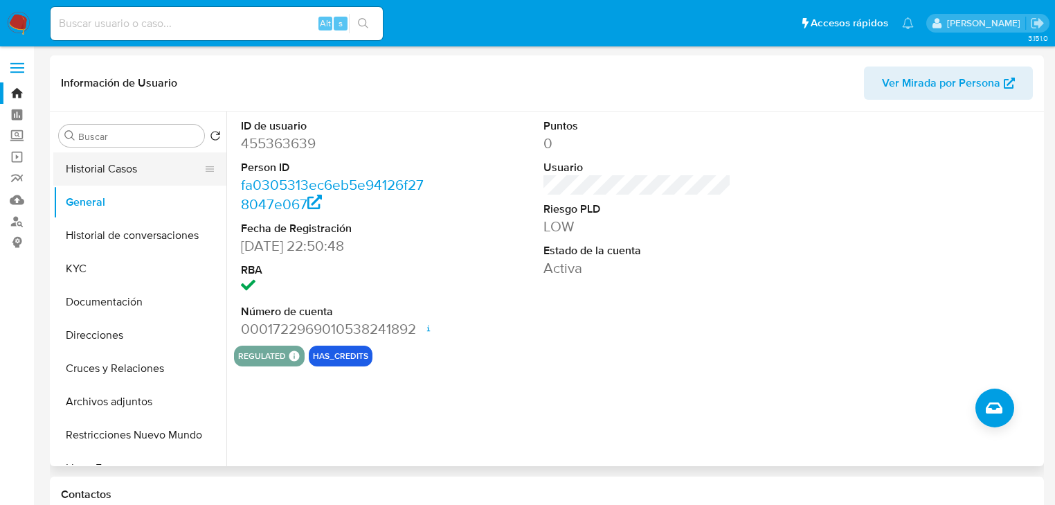
click at [115, 169] on button "Historial Casos" at bounding box center [134, 168] width 162 height 33
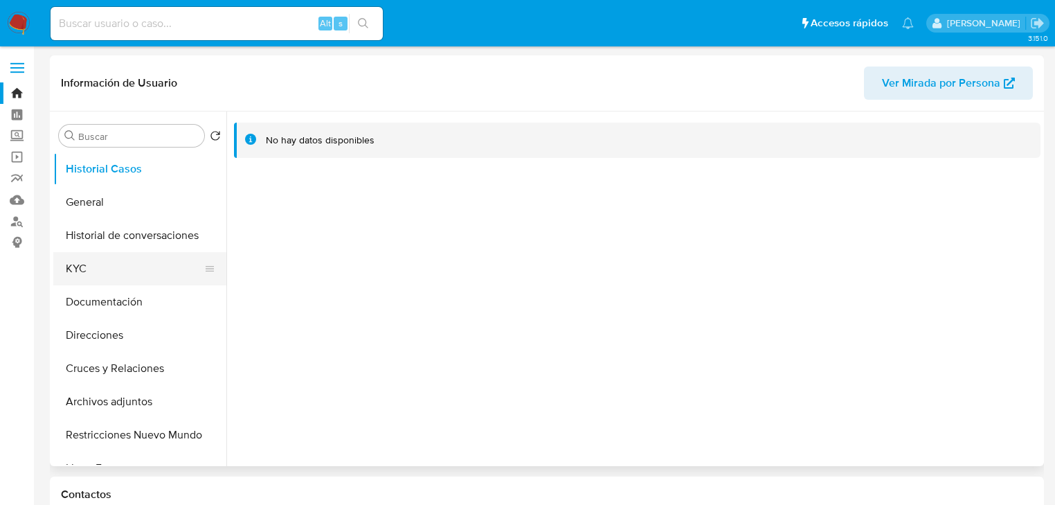
click at [100, 263] on button "KYC" at bounding box center [134, 268] width 162 height 33
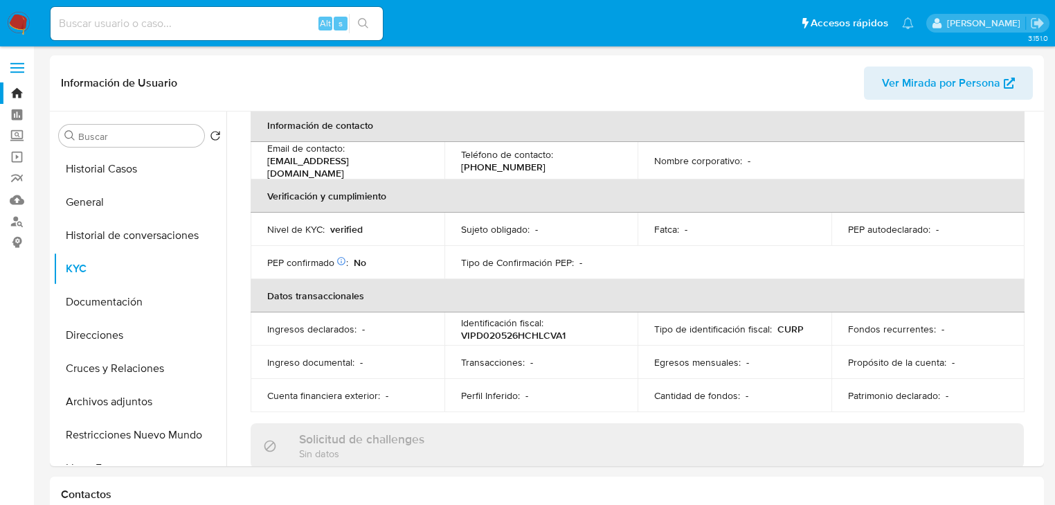
scroll to position [111, 0]
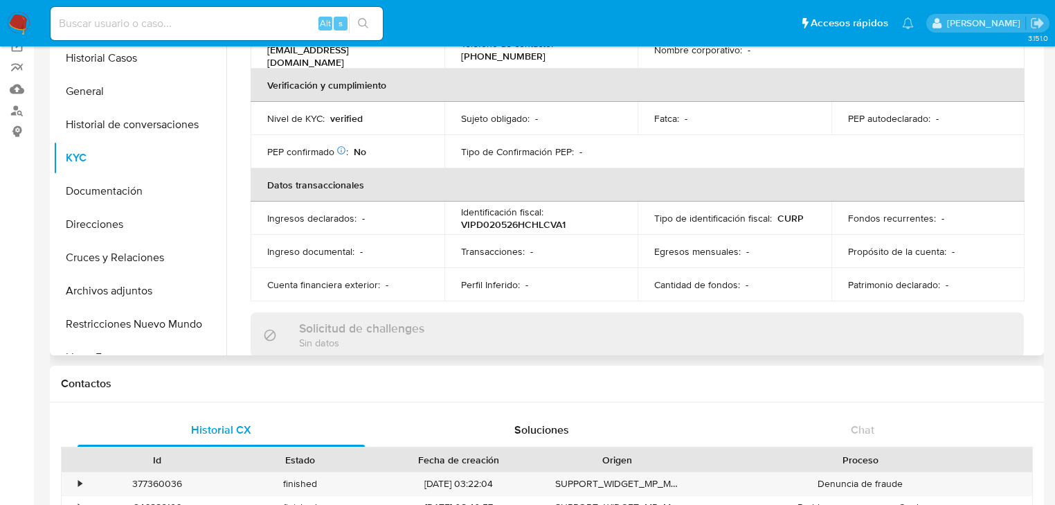
click at [629, 254] on td "Transacciones : -" at bounding box center [542, 251] width 194 height 33
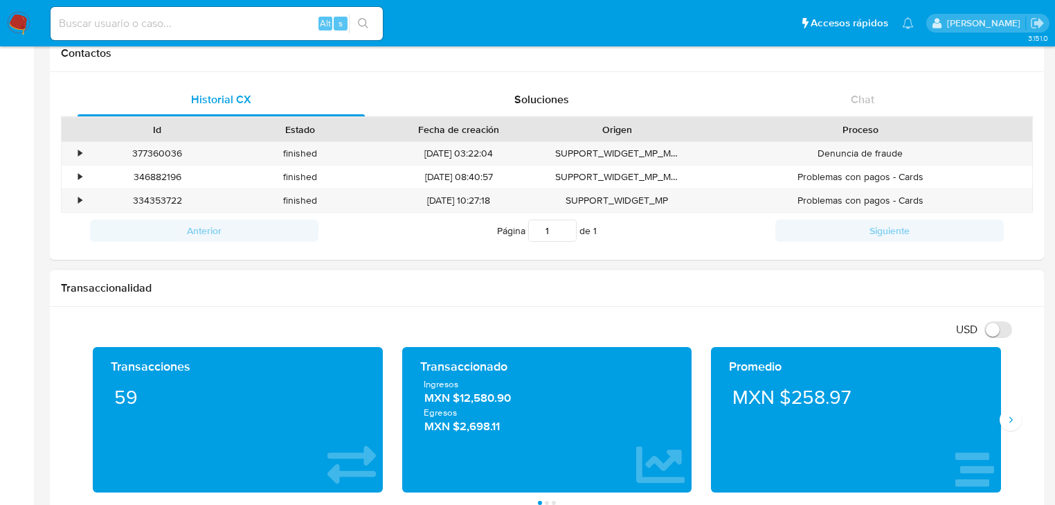
scroll to position [499, 0]
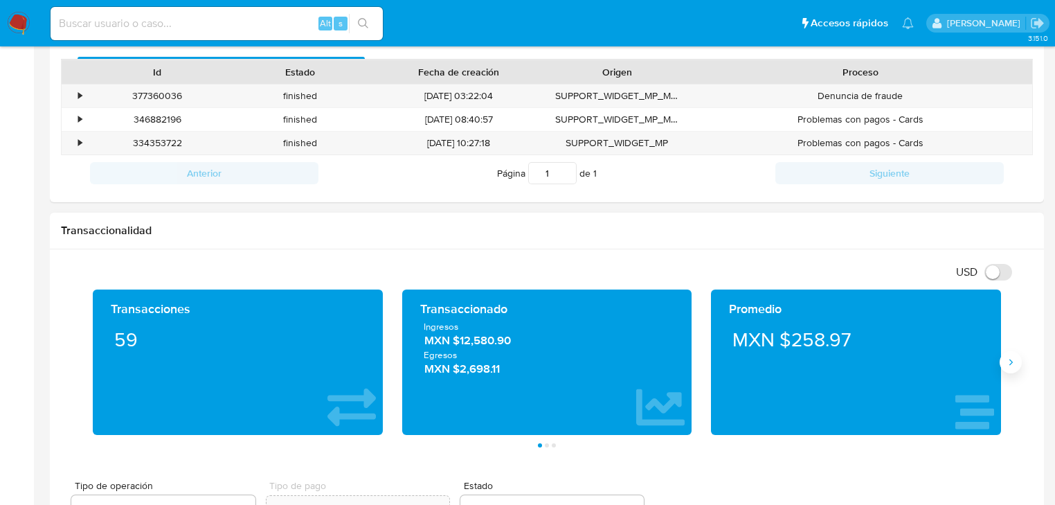
click at [1010, 360] on icon "Siguiente" at bounding box center [1010, 362] width 11 height 11
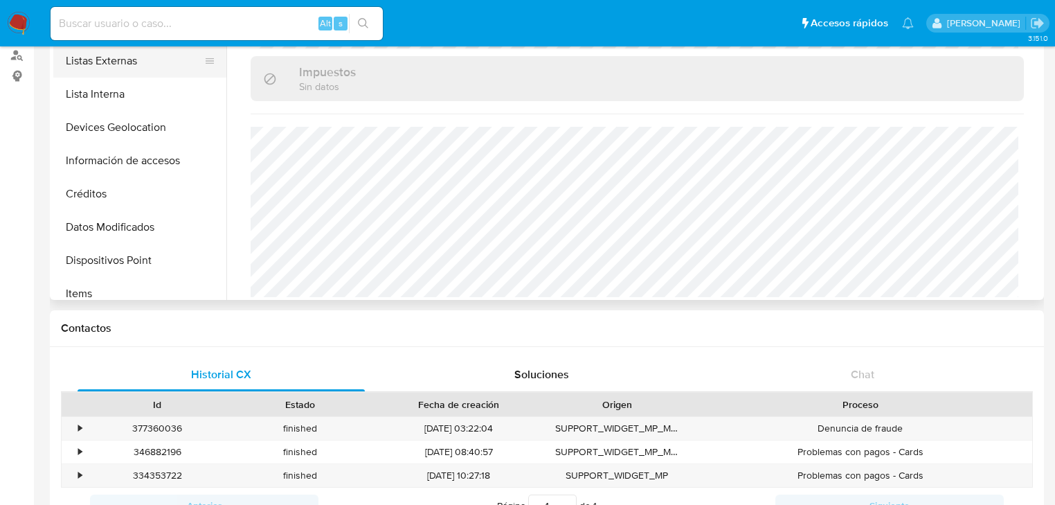
scroll to position [222, 0]
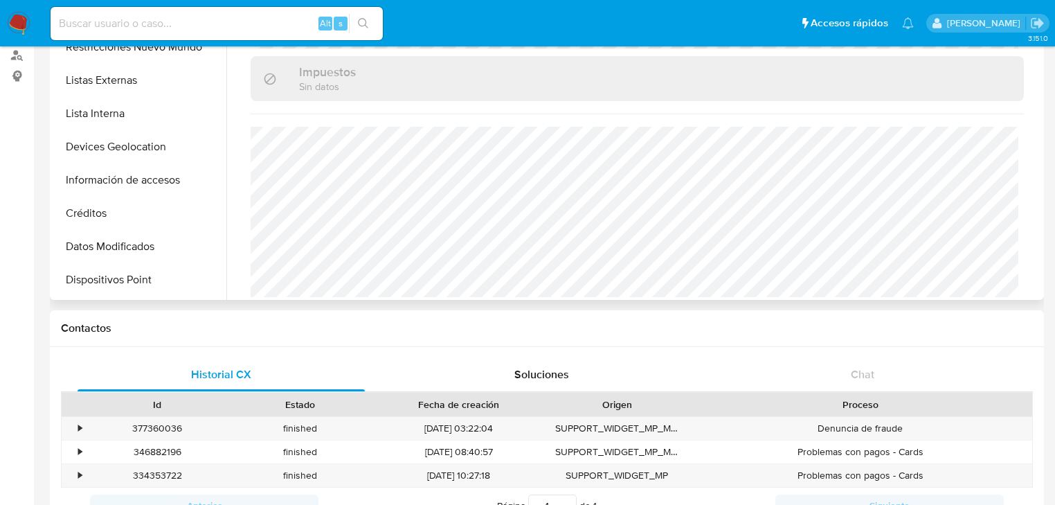
drag, startPoint x: 133, startPoint y: 88, endPoint x: 300, endPoint y: 132, distance: 172.5
click at [137, 89] on button "Listas Externas" at bounding box center [139, 80] width 173 height 33
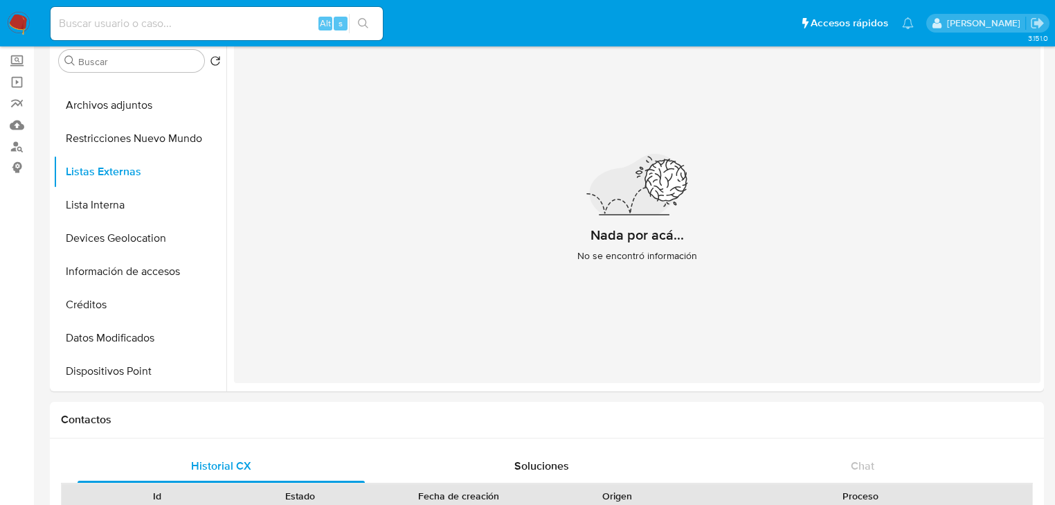
scroll to position [332, 0]
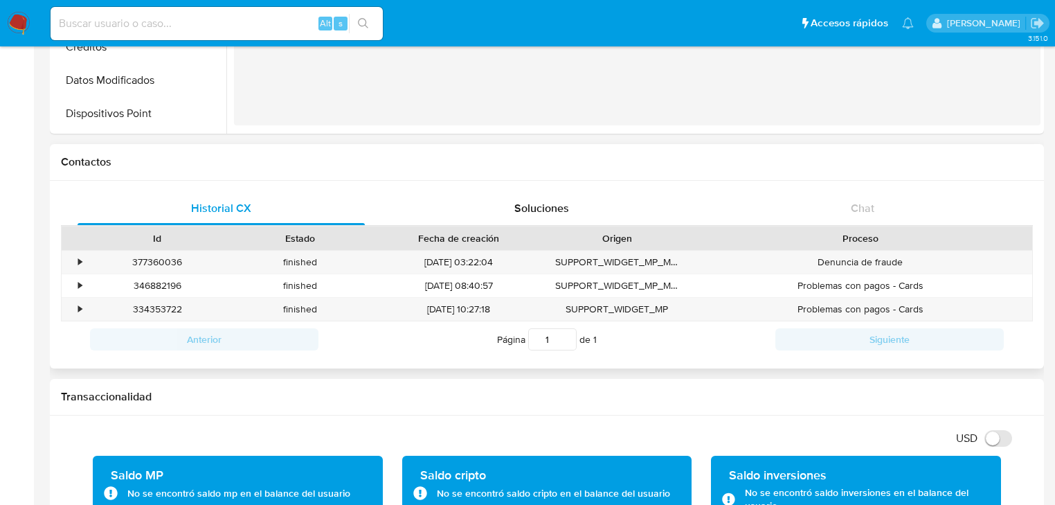
click at [632, 174] on div "Contactos" at bounding box center [547, 162] width 994 height 37
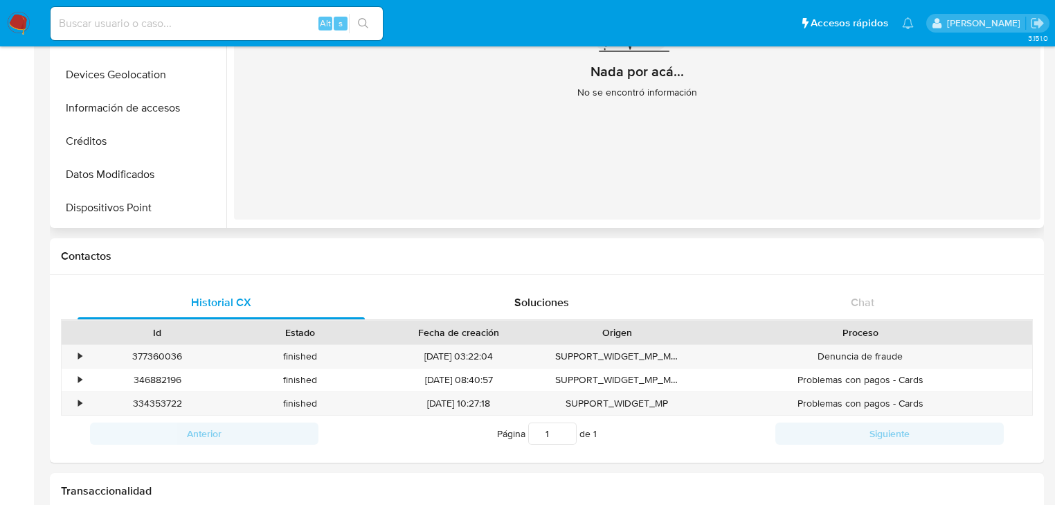
scroll to position [55, 0]
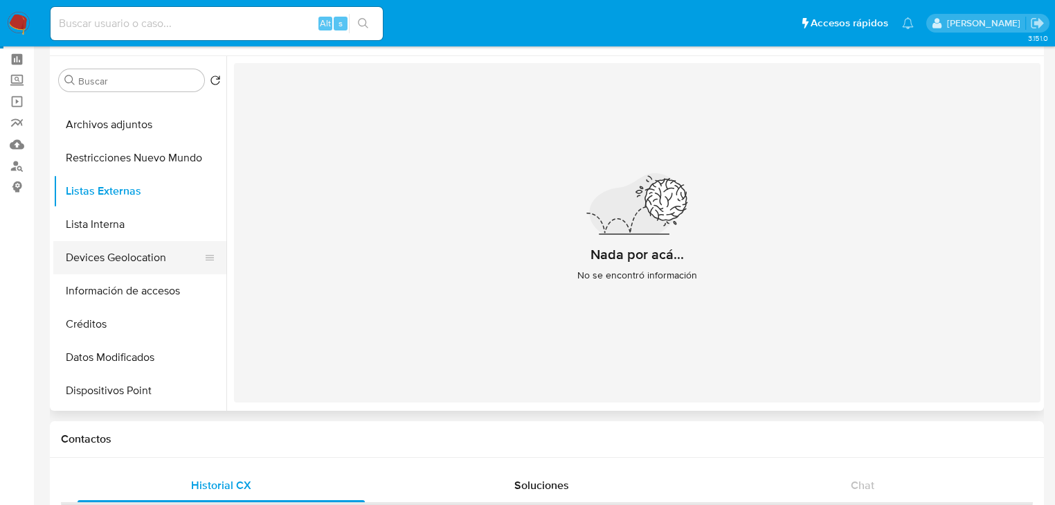
click at [137, 260] on button "Devices Geolocation" at bounding box center [134, 257] width 162 height 33
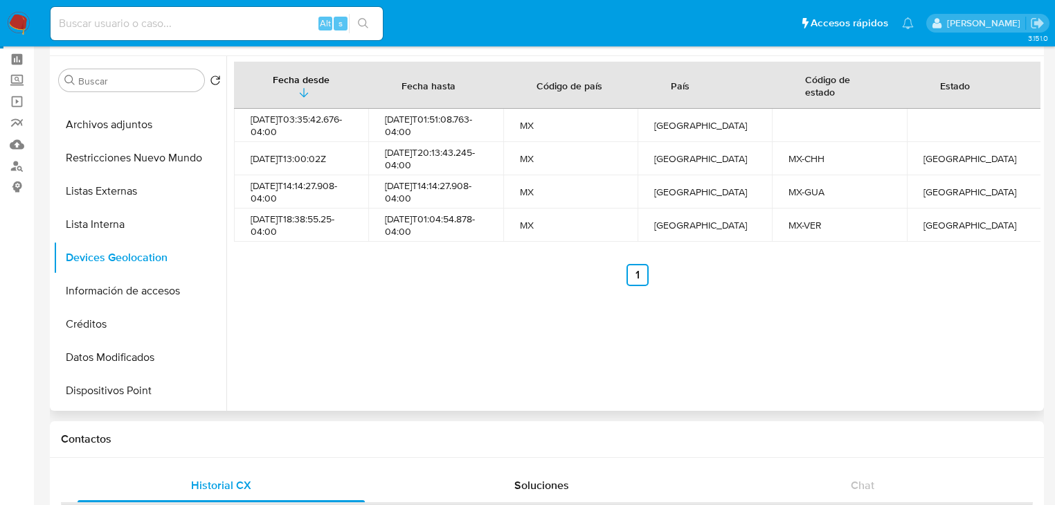
drag, startPoint x: 446, startPoint y: 312, endPoint x: 328, endPoint y: 305, distance: 118.7
click at [444, 312] on div "Fecha desde Fecha hasta Código de país País Código de estado Estado 2024-01-19T…" at bounding box center [633, 233] width 814 height 355
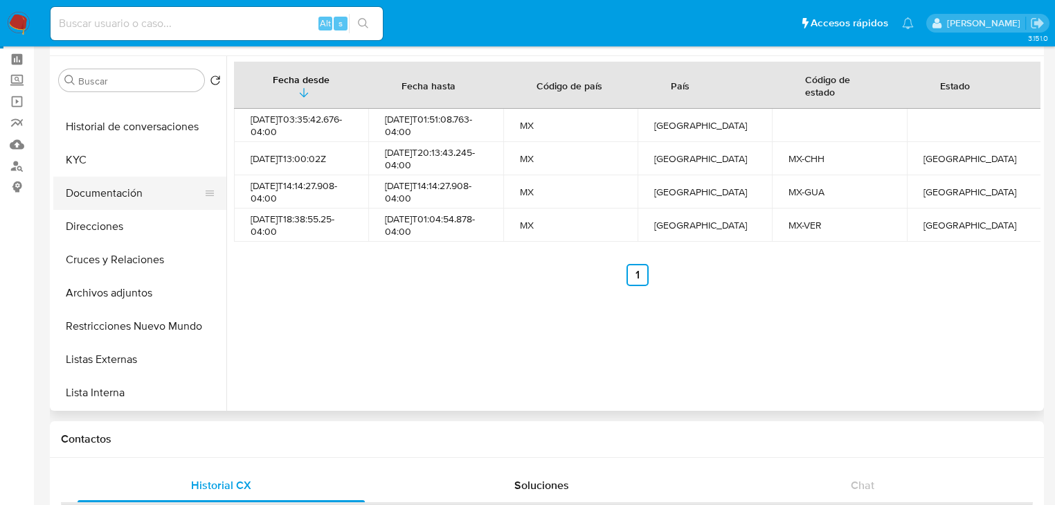
scroll to position [0, 0]
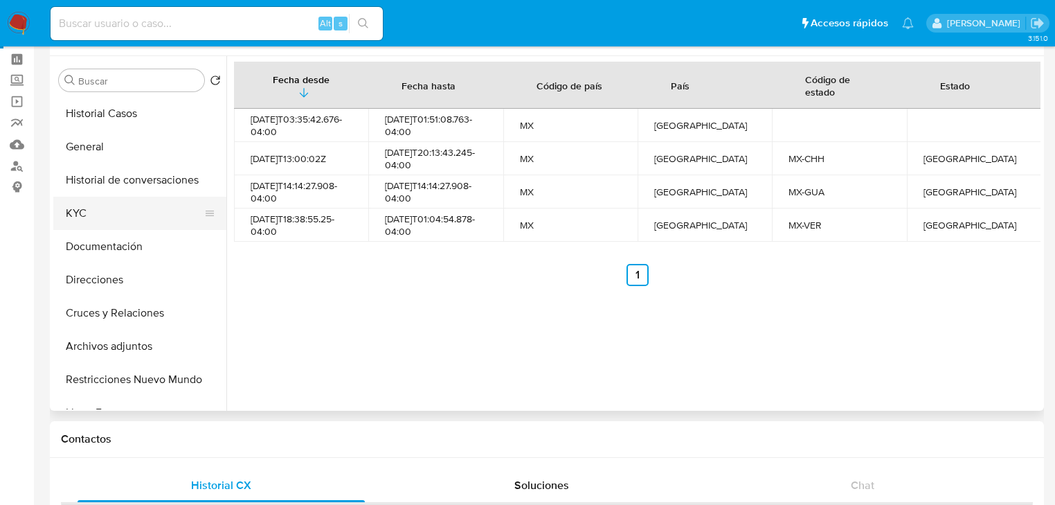
click at [78, 213] on button "KYC" at bounding box center [134, 213] width 162 height 33
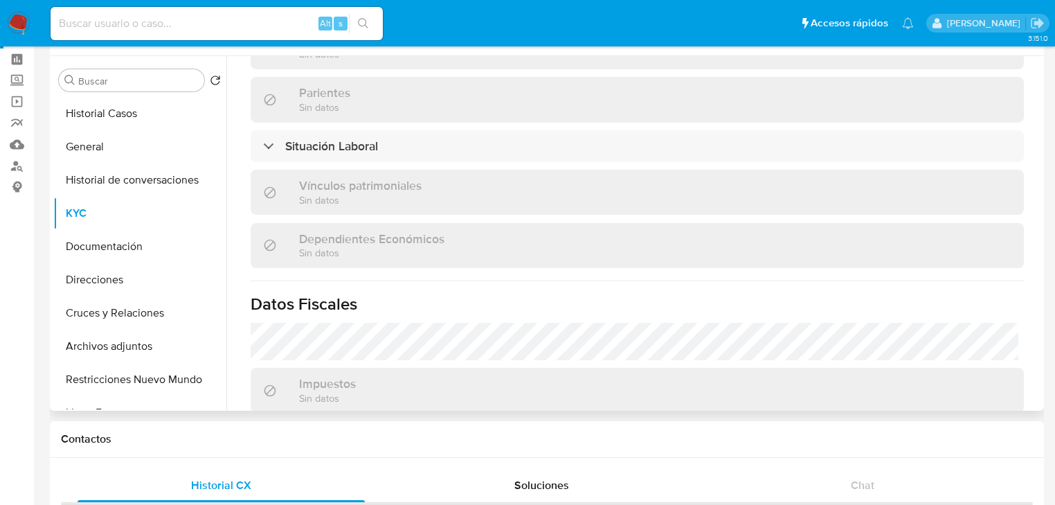
scroll to position [829, 0]
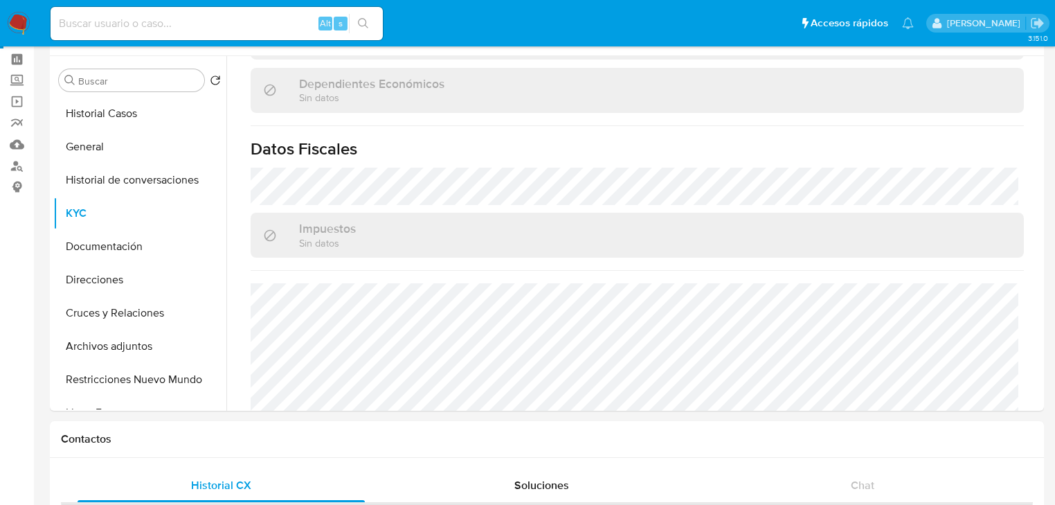
drag, startPoint x: 136, startPoint y: 145, endPoint x: 17, endPoint y: 222, distance: 142.3
click at [133, 147] on button "General" at bounding box center [139, 146] width 173 height 33
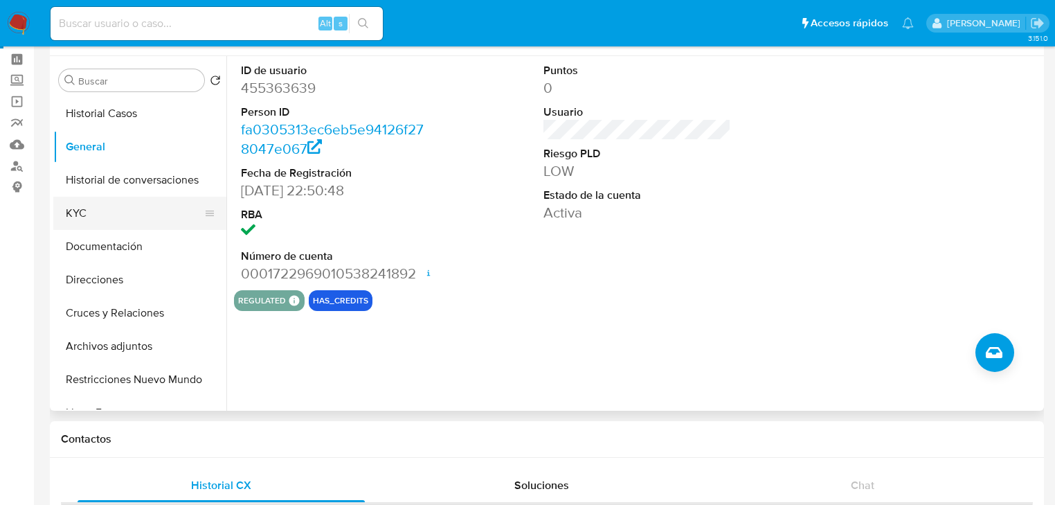
drag, startPoint x: 82, startPoint y: 208, endPoint x: 157, endPoint y: 222, distance: 76.1
click at [86, 209] on button "KYC" at bounding box center [134, 213] width 162 height 33
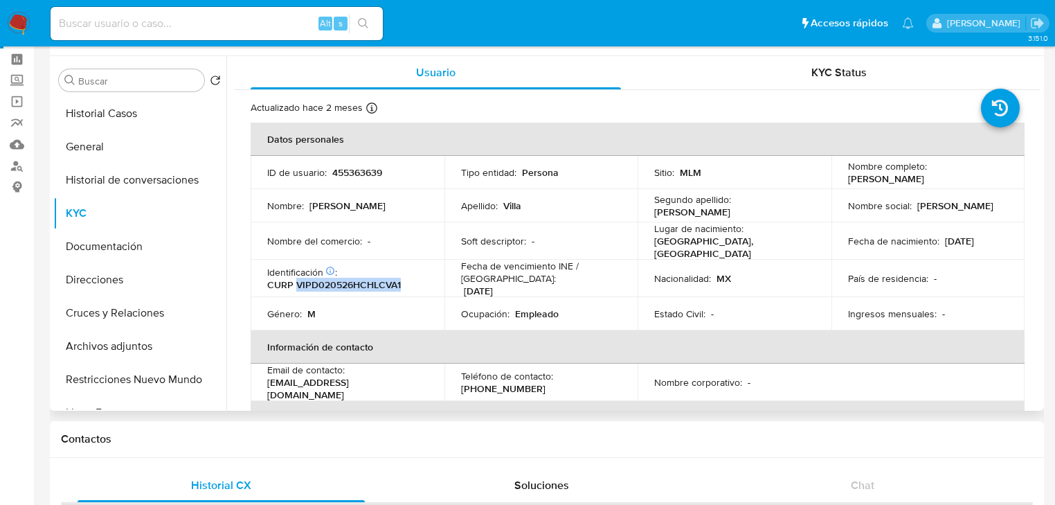
drag, startPoint x: 296, startPoint y: 280, endPoint x: 407, endPoint y: 264, distance: 112.6
click at [413, 276] on div "Identificación CIC: 211152132 : CURP VIPD020526HCHLCVA1" at bounding box center [347, 278] width 161 height 25
copy p "VIPD020526HCHLCVA1"
click at [111, 148] on button "General" at bounding box center [134, 146] width 162 height 33
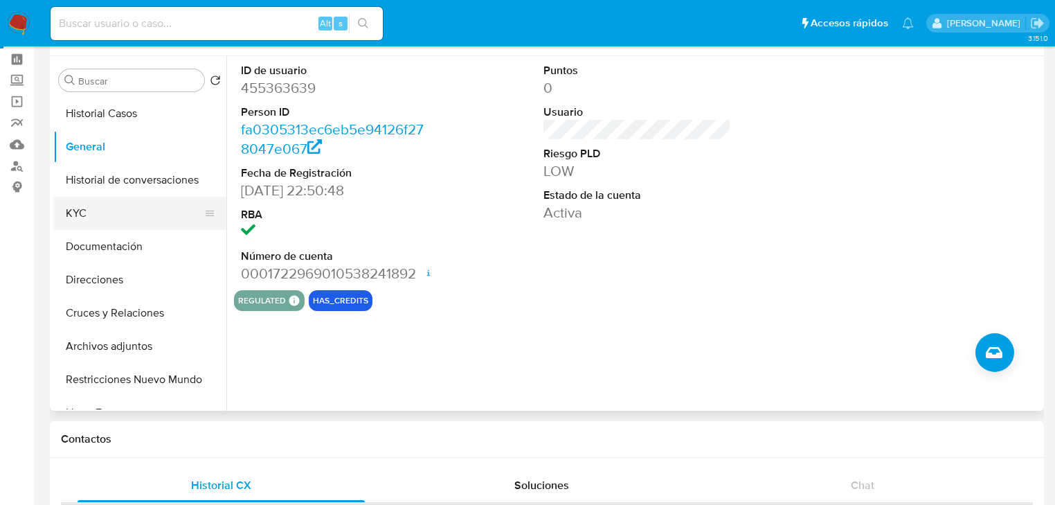
click at [84, 213] on button "KYC" at bounding box center [134, 213] width 162 height 33
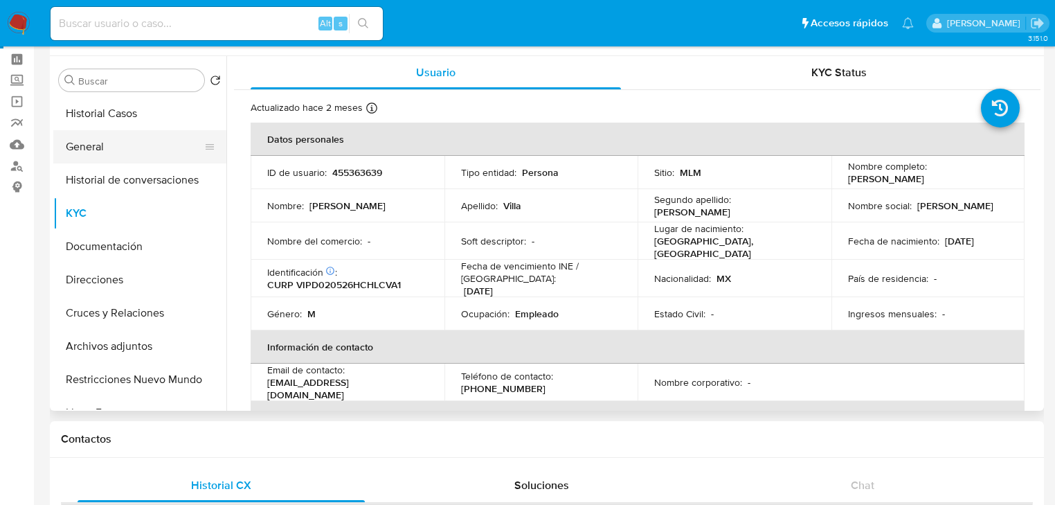
click at [95, 150] on button "General" at bounding box center [134, 146] width 162 height 33
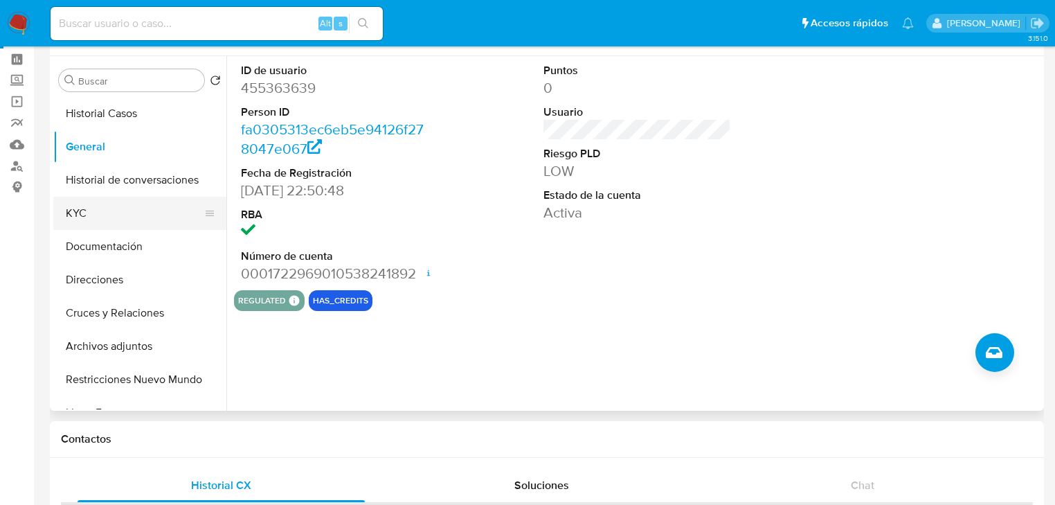
scroll to position [55, 0]
drag, startPoint x: 84, startPoint y: 213, endPoint x: 208, endPoint y: 218, distance: 124.0
click at [87, 213] on button "KYC" at bounding box center [134, 213] width 162 height 33
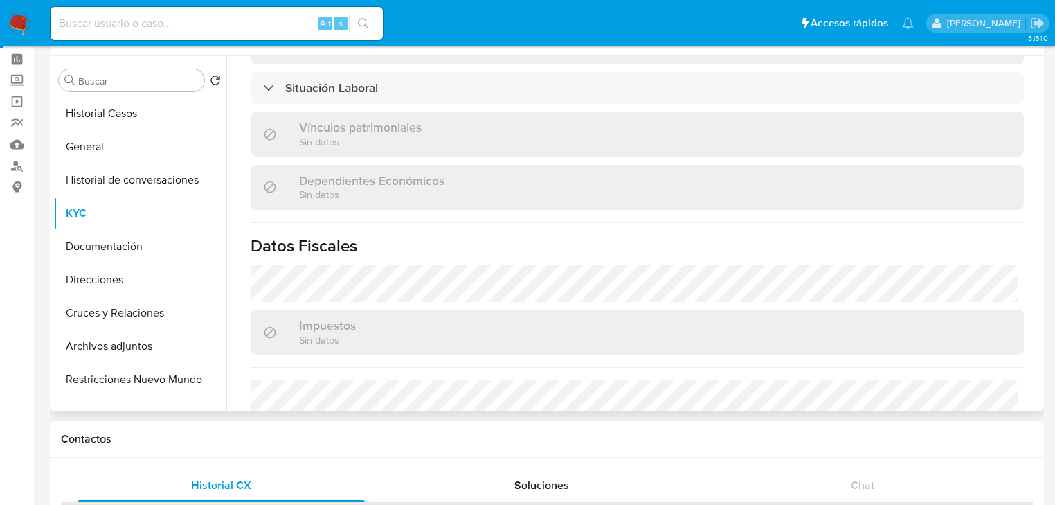
scroll to position [875, 0]
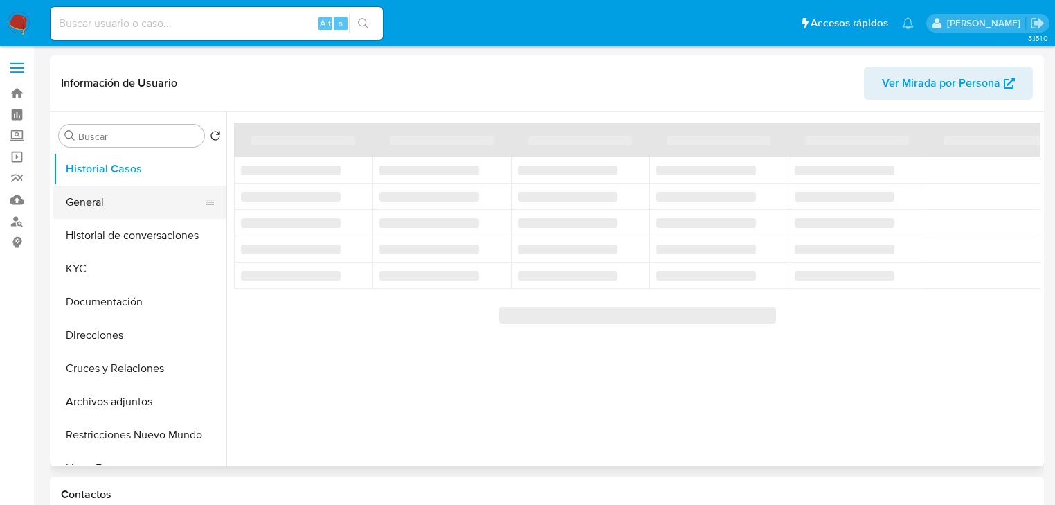
select select "10"
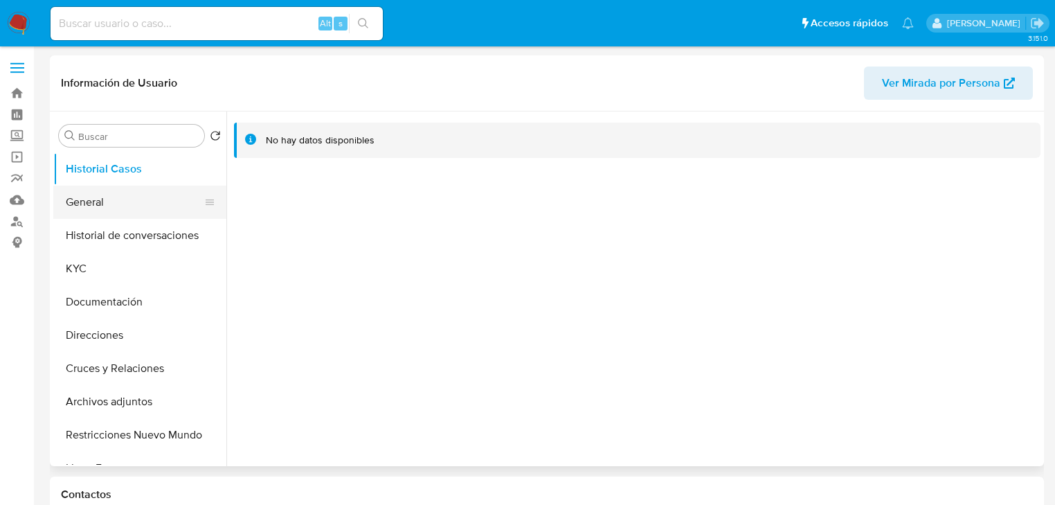
drag, startPoint x: 118, startPoint y: 201, endPoint x: 206, endPoint y: 209, distance: 88.3
click at [118, 202] on button "General" at bounding box center [134, 202] width 162 height 33
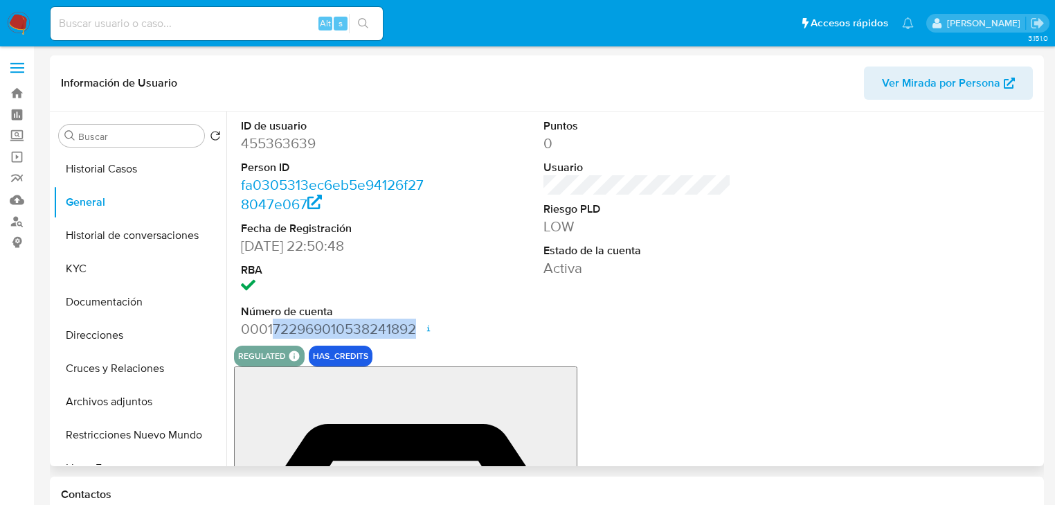
drag, startPoint x: 271, startPoint y: 330, endPoint x: 415, endPoint y: 327, distance: 144.1
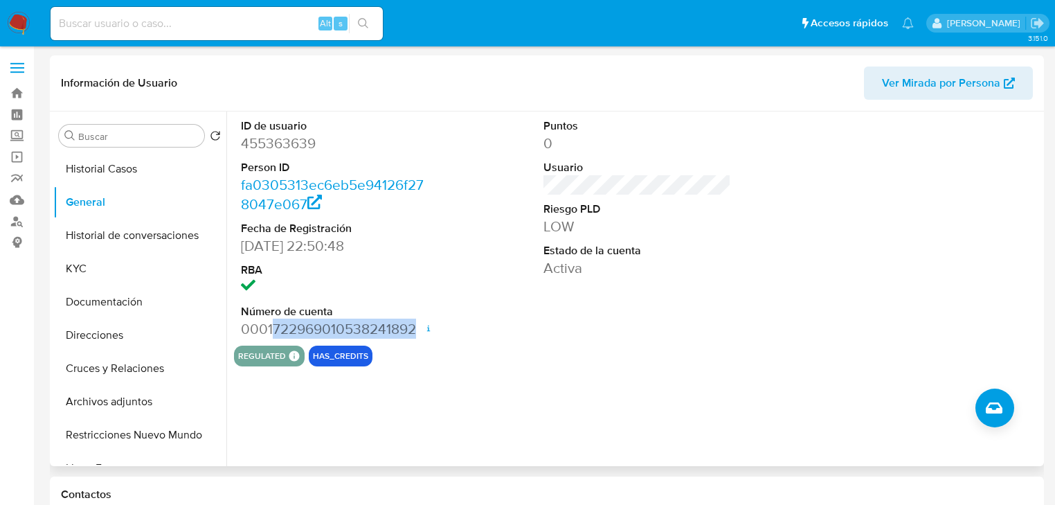
click at [415, 327] on dd "0001722969010538241892 Fecha de apertura [DATE] 21:06 Estado ACTIVE" at bounding box center [335, 328] width 188 height 19
copy dd "722969010538241892"
drag, startPoint x: 75, startPoint y: 268, endPoint x: 15, endPoint y: 260, distance: 60.0
click at [75, 268] on button "KYC" at bounding box center [139, 268] width 173 height 33
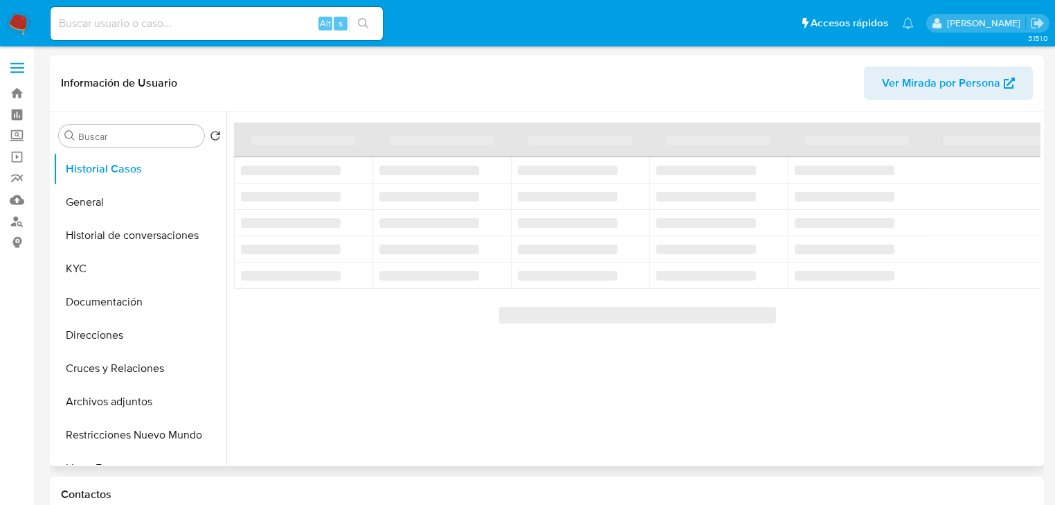
select select "10"
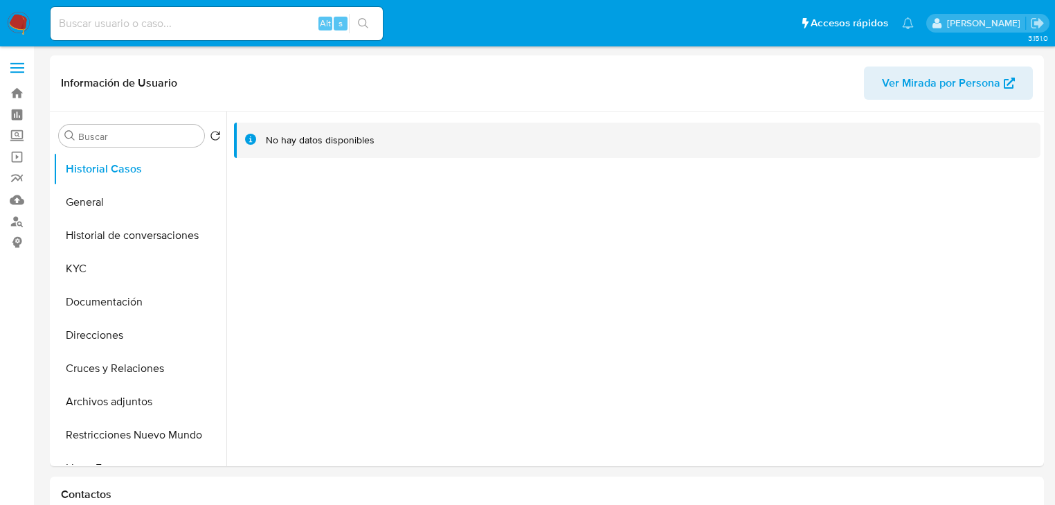
click at [181, 32] on input at bounding box center [217, 24] width 332 height 18
paste input "2501709377"
click at [379, 24] on input "2501709377" at bounding box center [217, 24] width 332 height 18
type input "2501709377"
click at [361, 23] on icon "search-icon" at bounding box center [363, 23] width 11 height 11
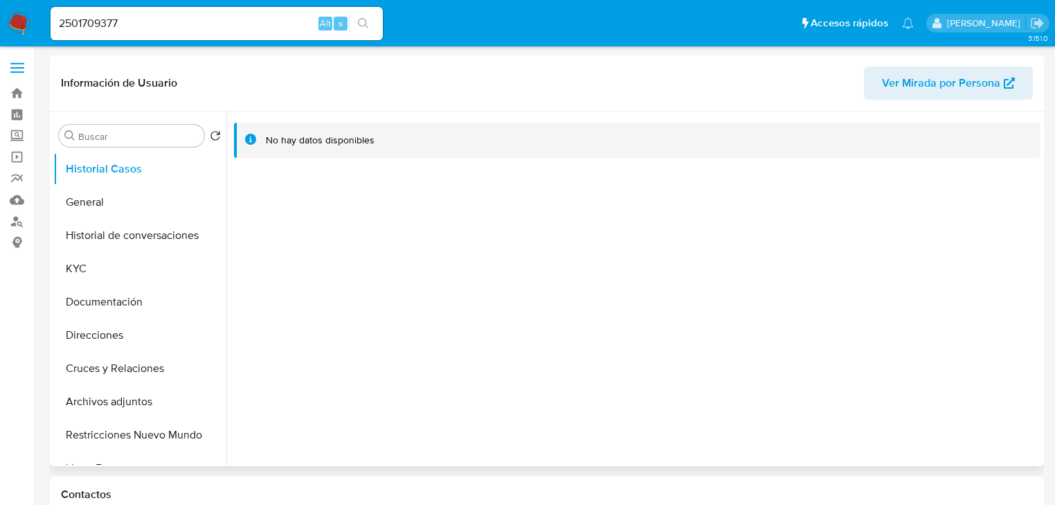
select select "10"
click at [105, 201] on button "General" at bounding box center [134, 202] width 162 height 33
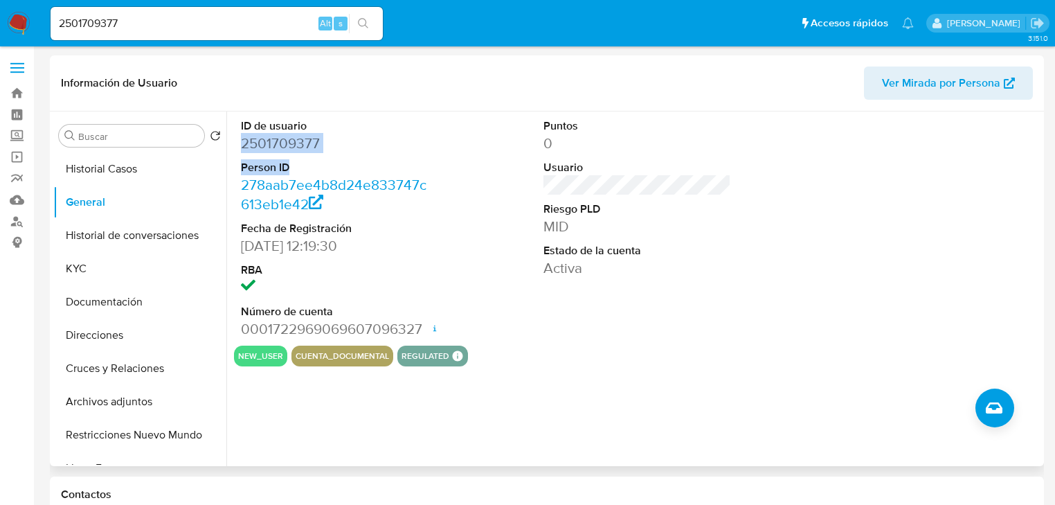
drag, startPoint x: 243, startPoint y: 145, endPoint x: 333, endPoint y: 159, distance: 91.2
click at [349, 159] on dl "ID de usuario 2501709377 Person ID 278aab7ee4b8d24e833747c613eb1e42 Fecha de Re…" at bounding box center [335, 228] width 188 height 220
copy dl "2501709377 Person ID"
click at [276, 213] on link "278aab7ee4b8d24e833747c613eb1e42" at bounding box center [334, 194] width 186 height 39
click at [234, 143] on div "ID de usuario 2501709377 Person ID 278aab7ee4b8d24e833747c613eb1e42 Fecha de Re…" at bounding box center [335, 228] width 202 height 234
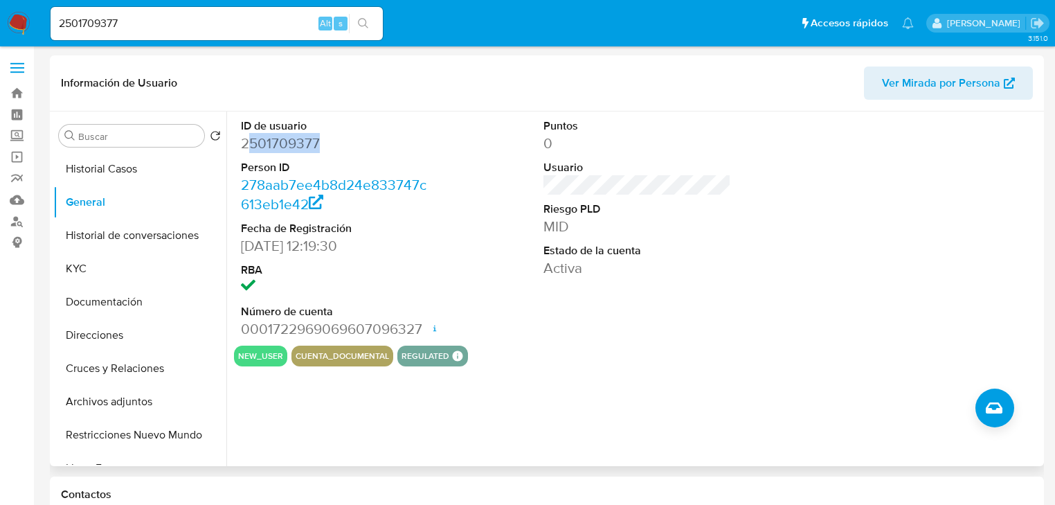
drag, startPoint x: 245, startPoint y: 144, endPoint x: 271, endPoint y: 158, distance: 29.7
click at [330, 146] on dd "2501709377" at bounding box center [335, 143] width 188 height 19
drag, startPoint x: 242, startPoint y: 146, endPoint x: 52, endPoint y: 151, distance: 190.5
click at [330, 150] on dd "2501709377" at bounding box center [335, 143] width 188 height 19
copy dd "2501709377"
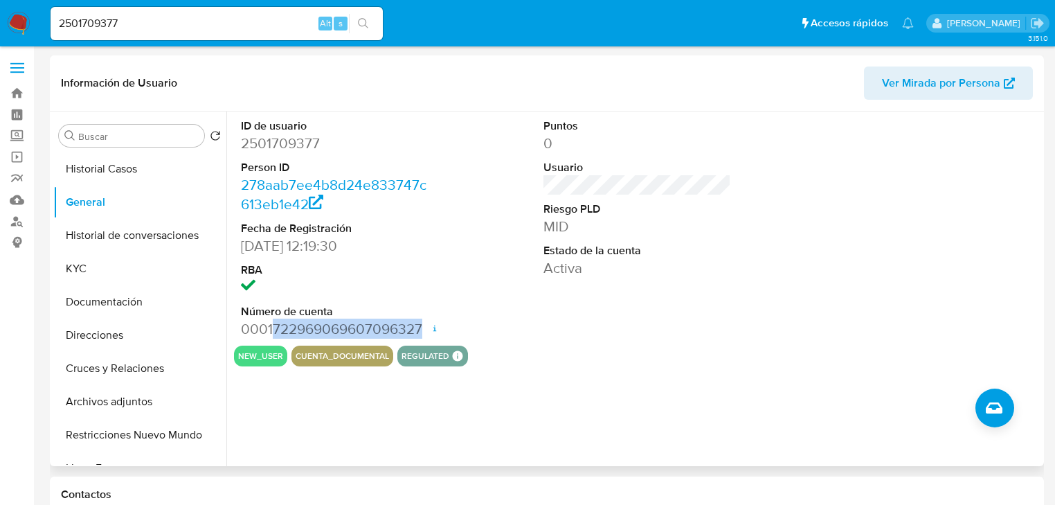
drag, startPoint x: 274, startPoint y: 330, endPoint x: 423, endPoint y: 327, distance: 148.9
click at [423, 327] on dd "0001722969069607096327 Fecha de apertura [DATE] 12:24 Estado ACTIVE" at bounding box center [335, 328] width 188 height 19
copy dd "722969069607096327"
click at [102, 271] on button "KYC" at bounding box center [134, 268] width 162 height 33
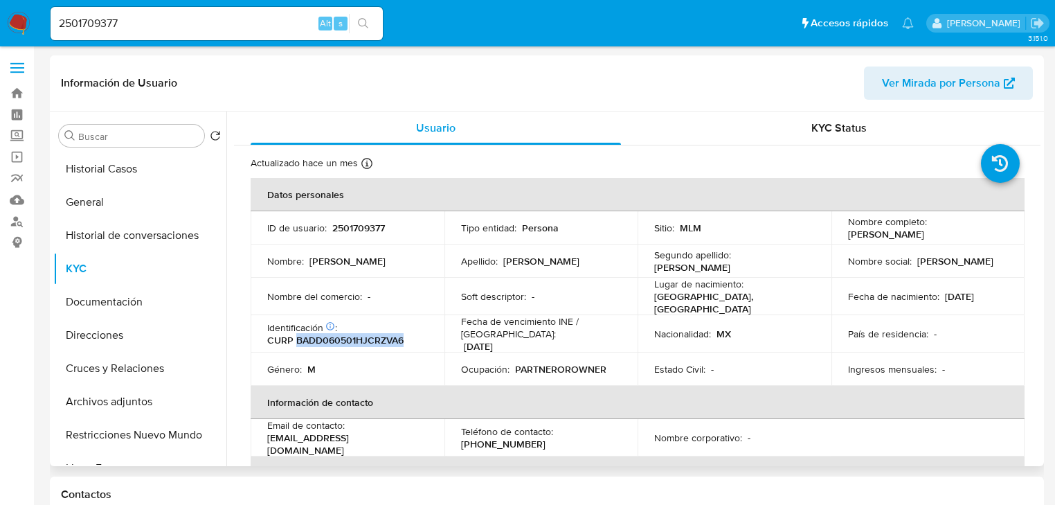
drag, startPoint x: 294, startPoint y: 335, endPoint x: 410, endPoint y: 337, distance: 116.4
click at [410, 337] on div "Identificación CIC: 269387514 : CURP BADD060501HJCRZVA6" at bounding box center [347, 333] width 161 height 25
copy p "BADD060501HJCRZVA6"
click at [122, 217] on button "General" at bounding box center [134, 202] width 162 height 33
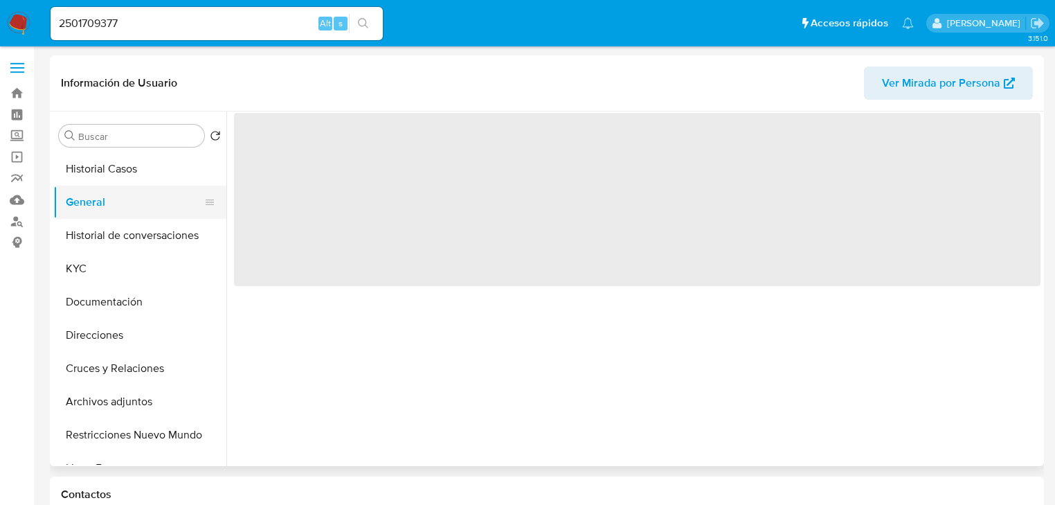
click at [118, 205] on button "General" at bounding box center [134, 202] width 162 height 33
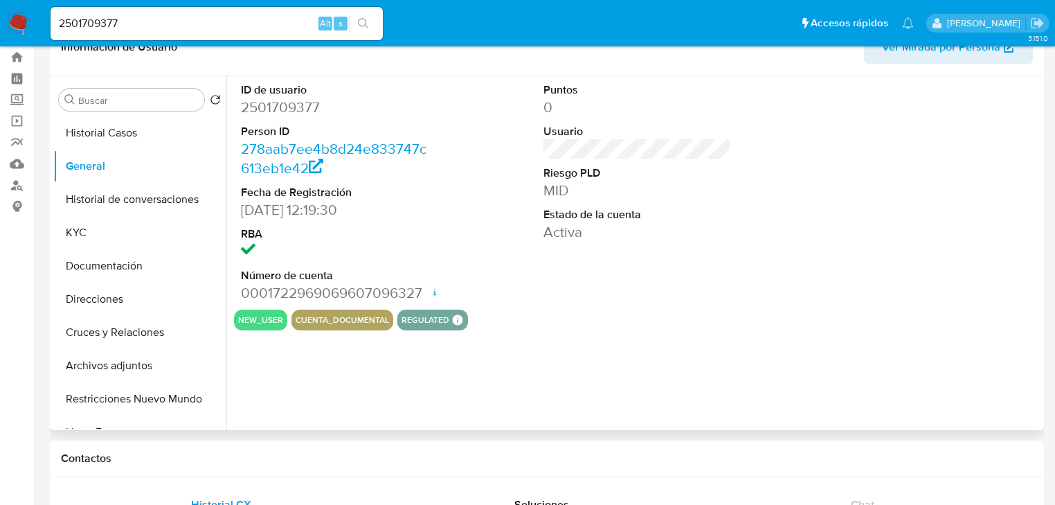
scroll to position [55, 0]
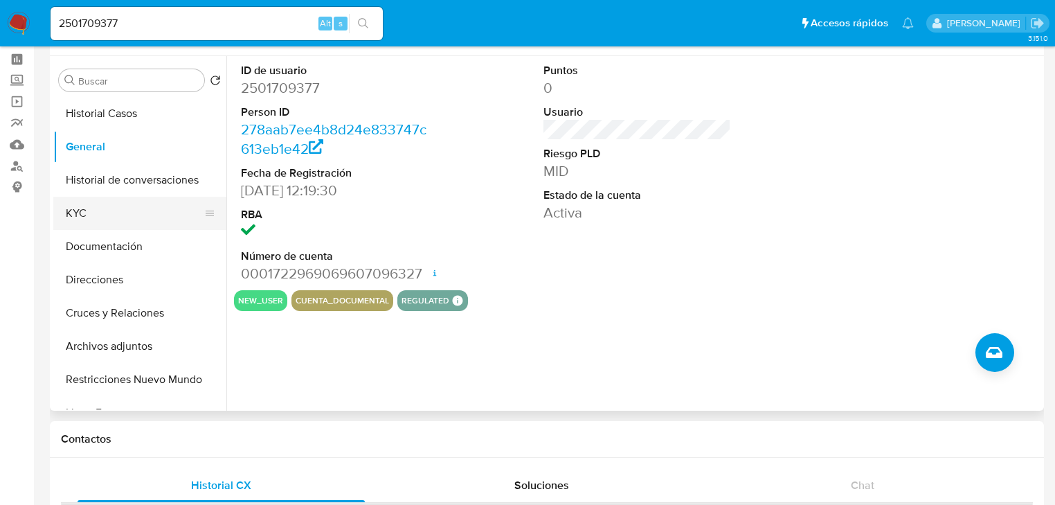
drag, startPoint x: 94, startPoint y: 203, endPoint x: 156, endPoint y: 211, distance: 62.2
click at [94, 202] on button "KYC" at bounding box center [134, 213] width 162 height 33
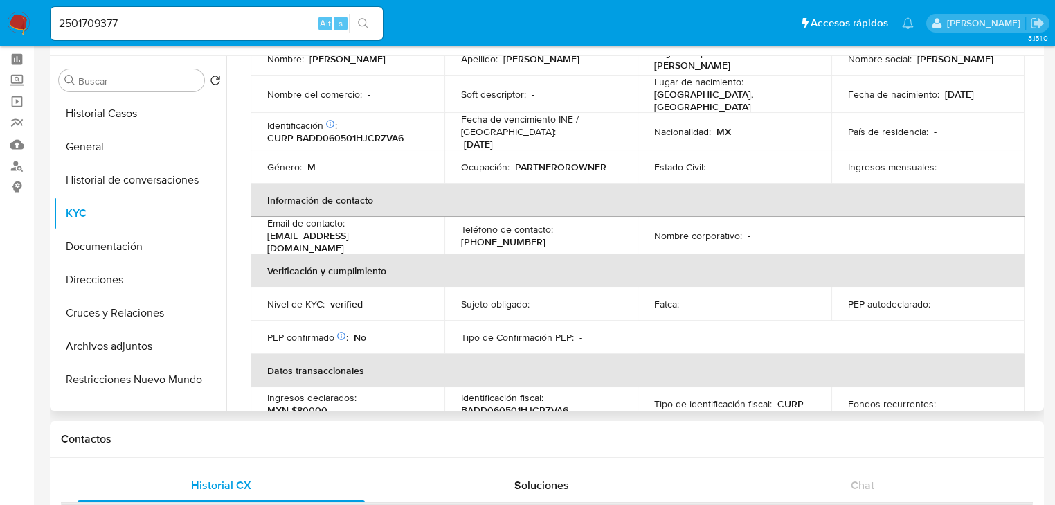
scroll to position [122, 0]
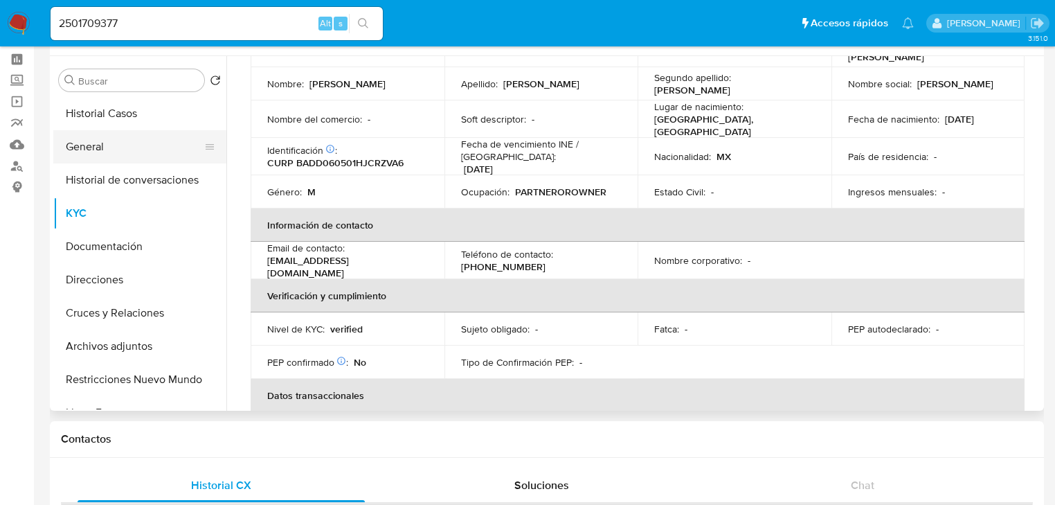
click at [73, 155] on button "General" at bounding box center [134, 146] width 162 height 33
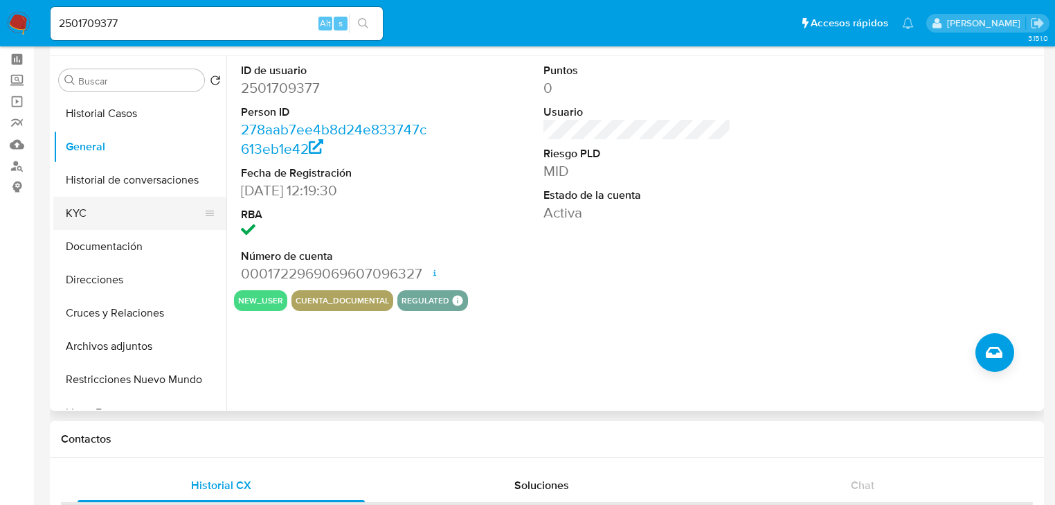
drag, startPoint x: 111, startPoint y: 217, endPoint x: 139, endPoint y: 211, distance: 28.9
click at [109, 217] on button "KYC" at bounding box center [134, 213] width 162 height 33
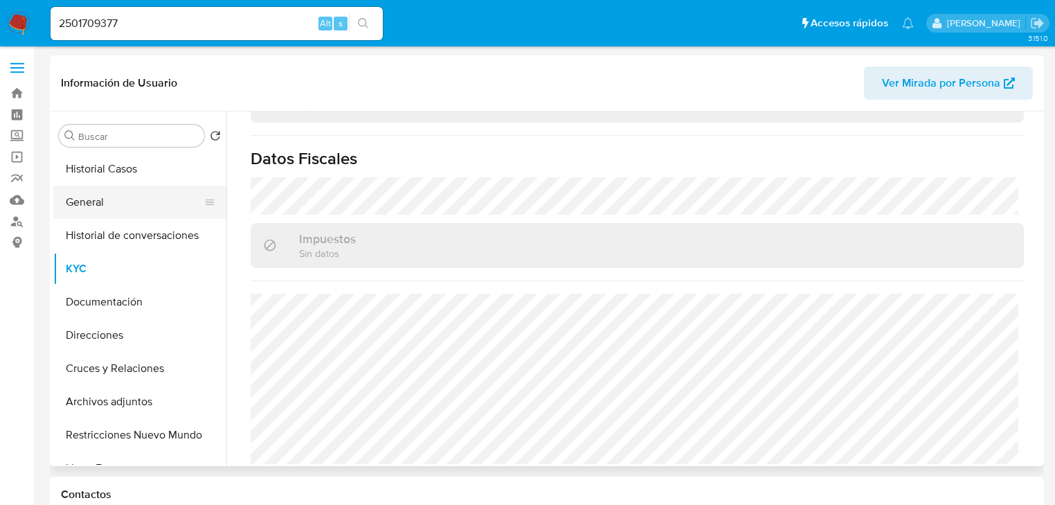
click at [114, 206] on button "General" at bounding box center [134, 202] width 162 height 33
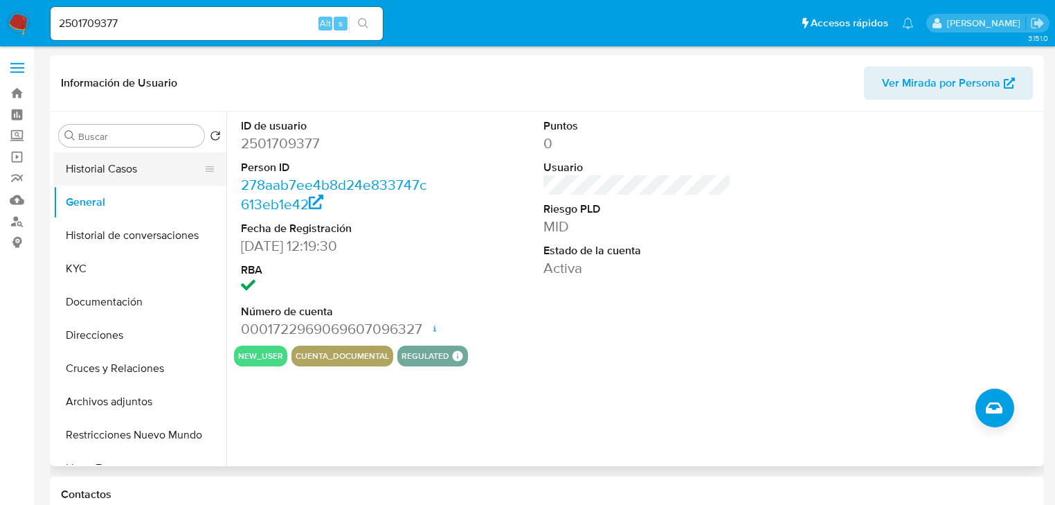
click at [174, 163] on button "Historial Casos" at bounding box center [134, 168] width 162 height 33
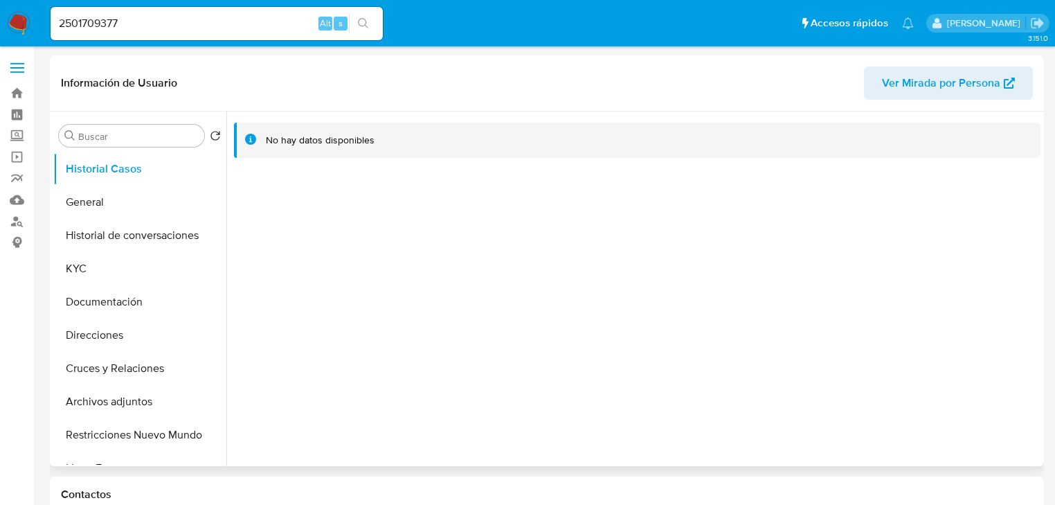
click at [414, 354] on div at bounding box center [633, 288] width 814 height 355
click at [82, 260] on button "KYC" at bounding box center [134, 268] width 162 height 33
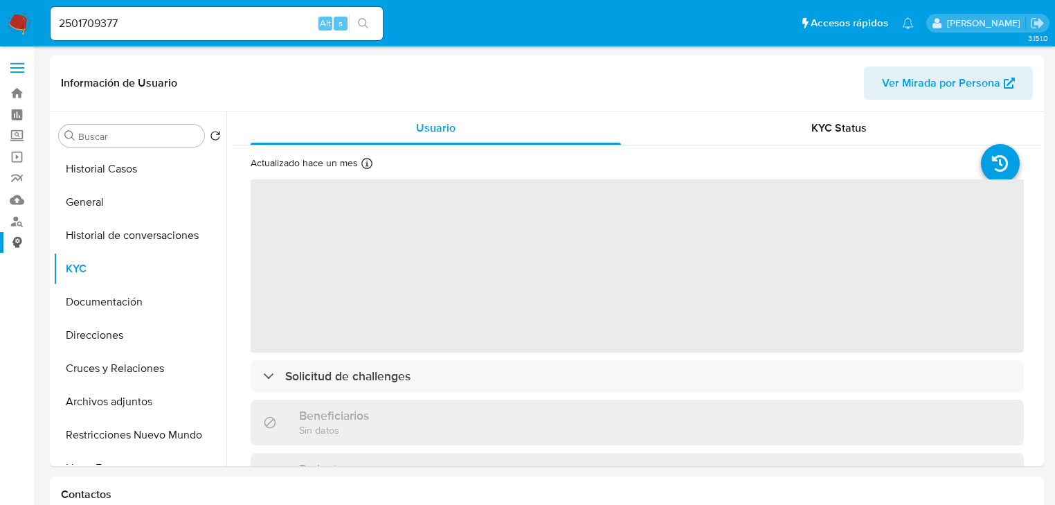
click at [53, 252] on button "KYC" at bounding box center [139, 268] width 173 height 33
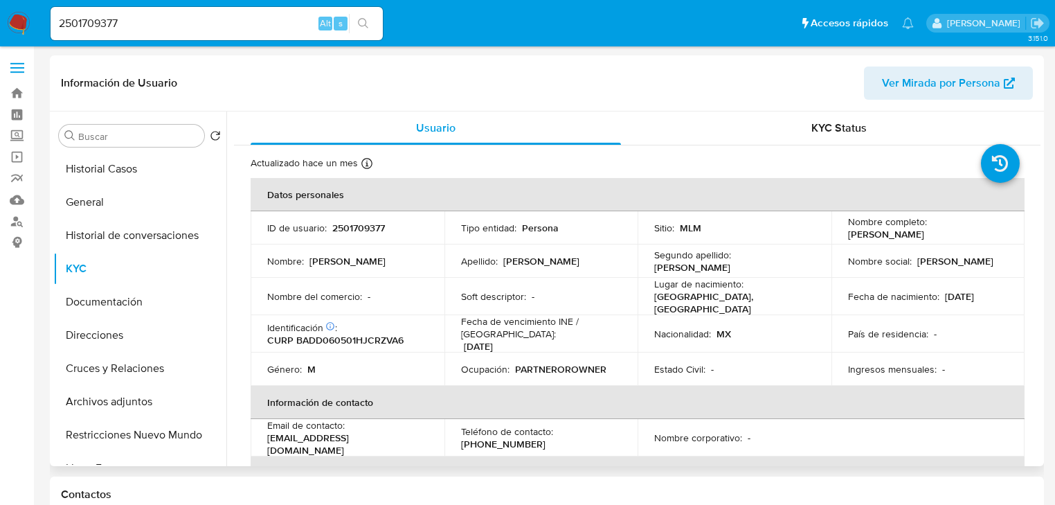
click at [608, 258] on div "Apellido : Barajas" at bounding box center [541, 261] width 161 height 12
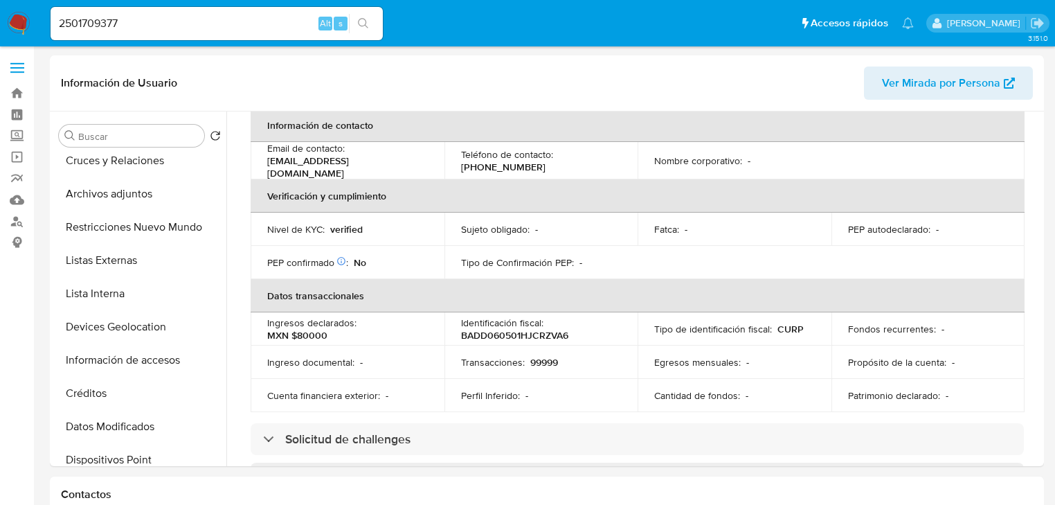
scroll to position [222, 0]
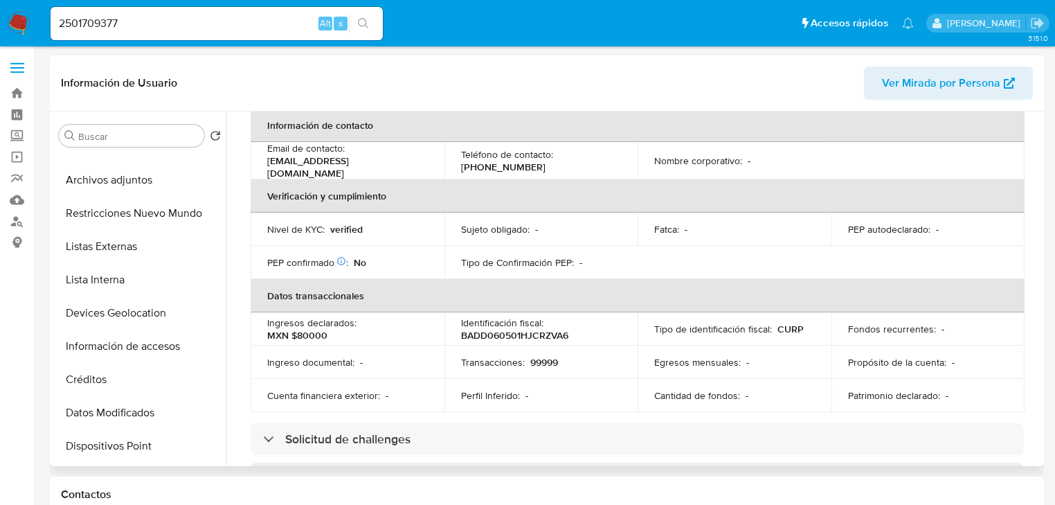
click at [556, 256] on p "Tipo de Confirmación PEP :" at bounding box center [517, 262] width 113 height 12
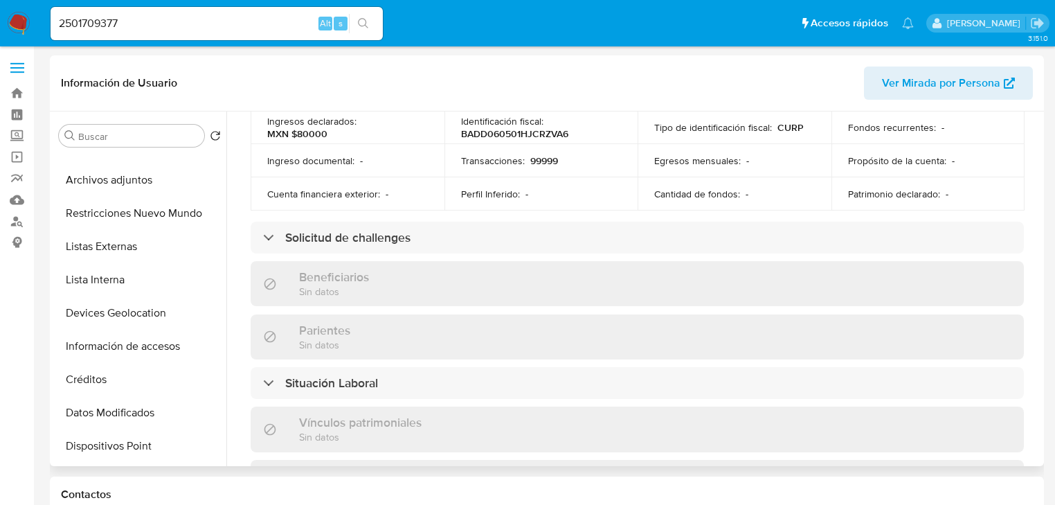
scroll to position [554, 0]
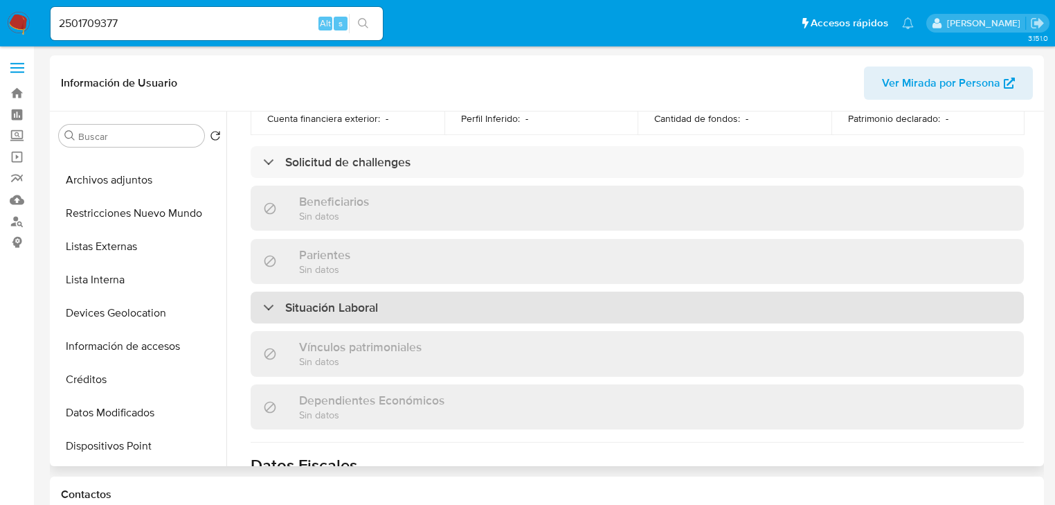
click at [526, 294] on div "Situación Laboral" at bounding box center [638, 308] width 774 height 32
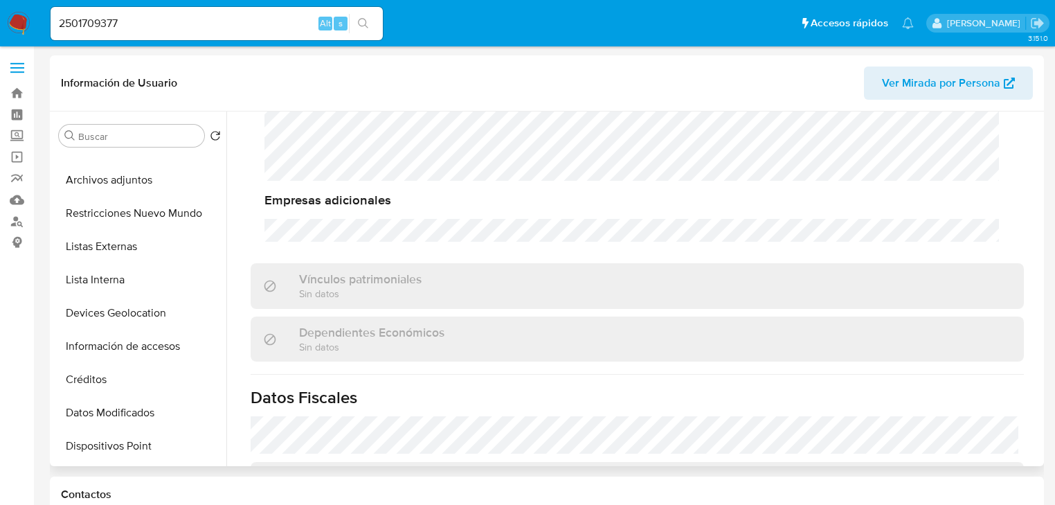
scroll to position [665, 0]
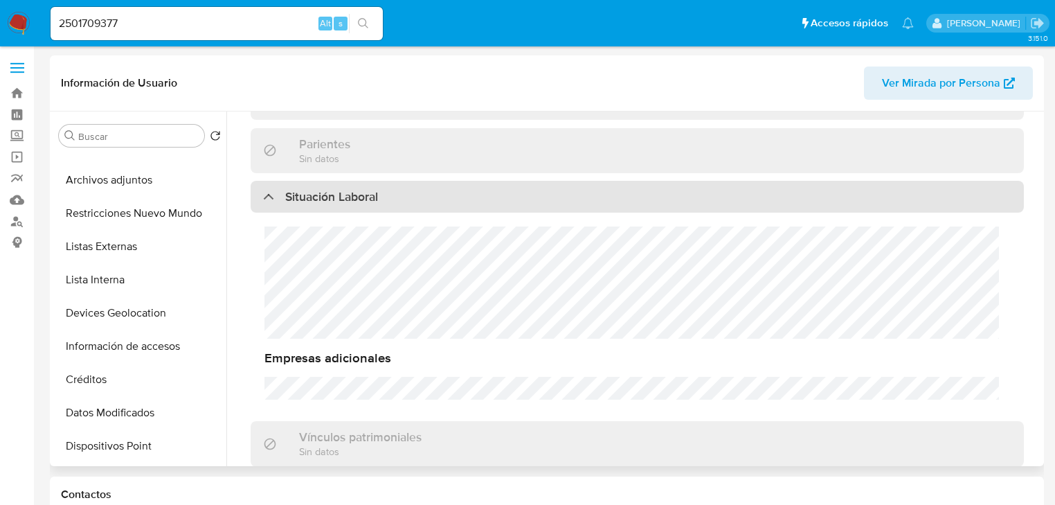
drag, startPoint x: 301, startPoint y: 182, endPoint x: 596, endPoint y: 301, distance: 317.9
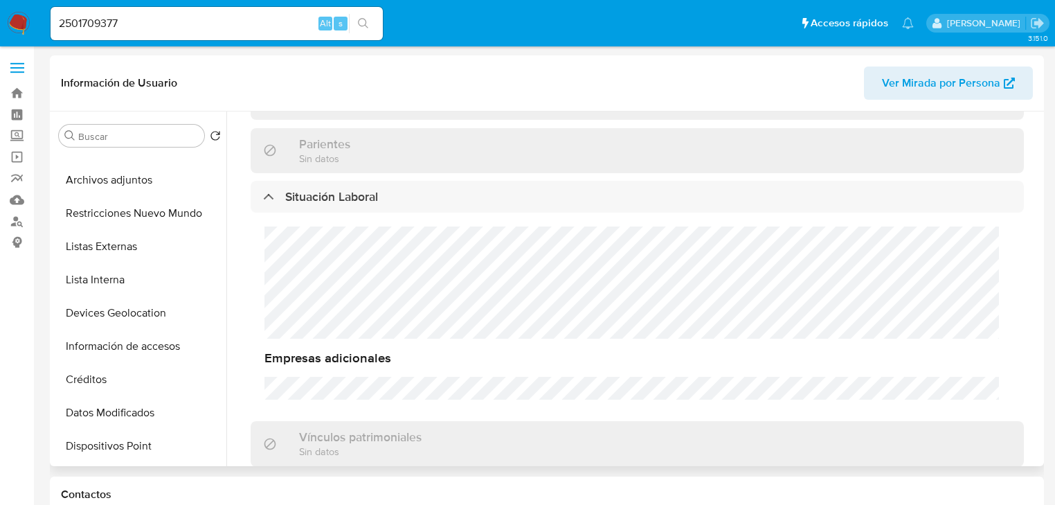
click at [302, 189] on h3 "Situación Laboral" at bounding box center [331, 196] width 93 height 15
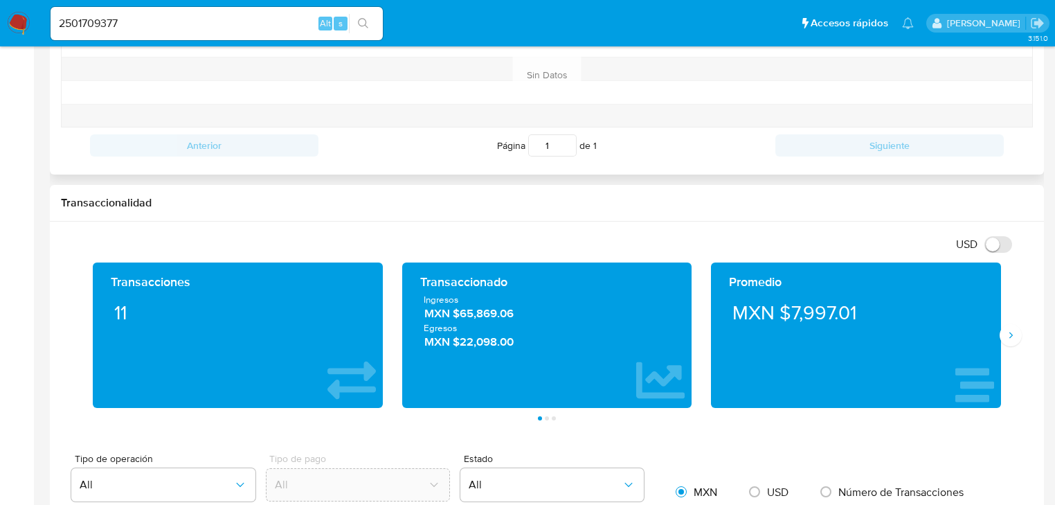
scroll to position [720, 0]
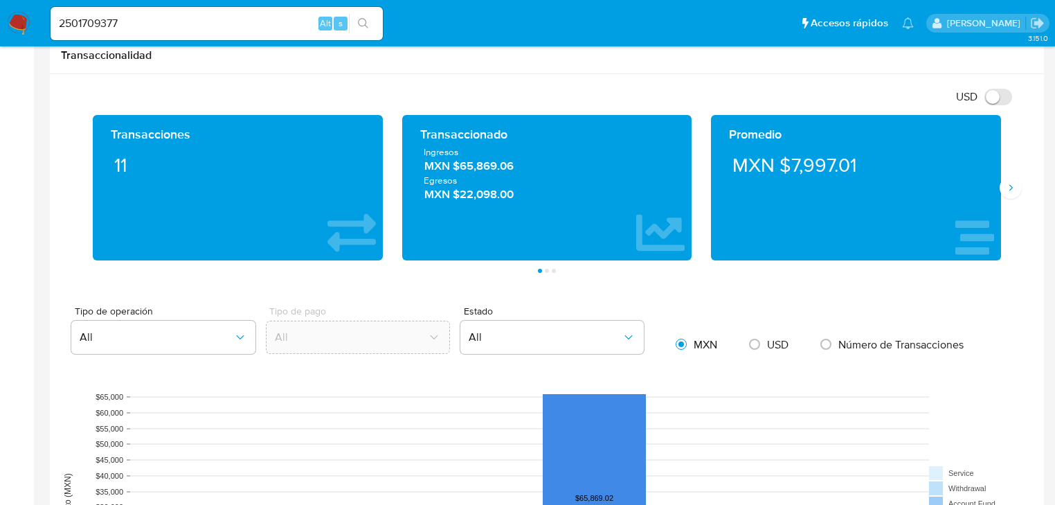
click at [1008, 186] on icon "Siguiente" at bounding box center [1010, 187] width 11 height 11
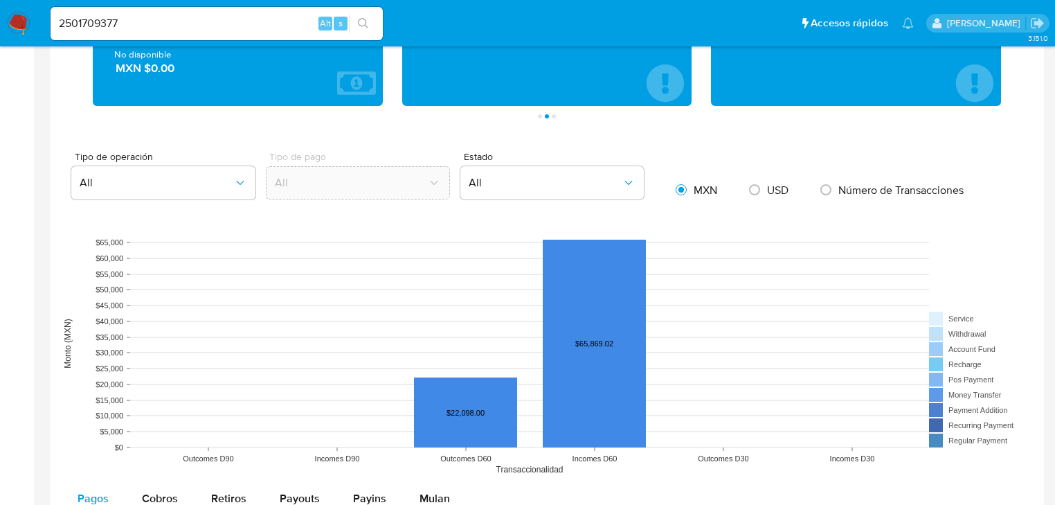
scroll to position [886, 0]
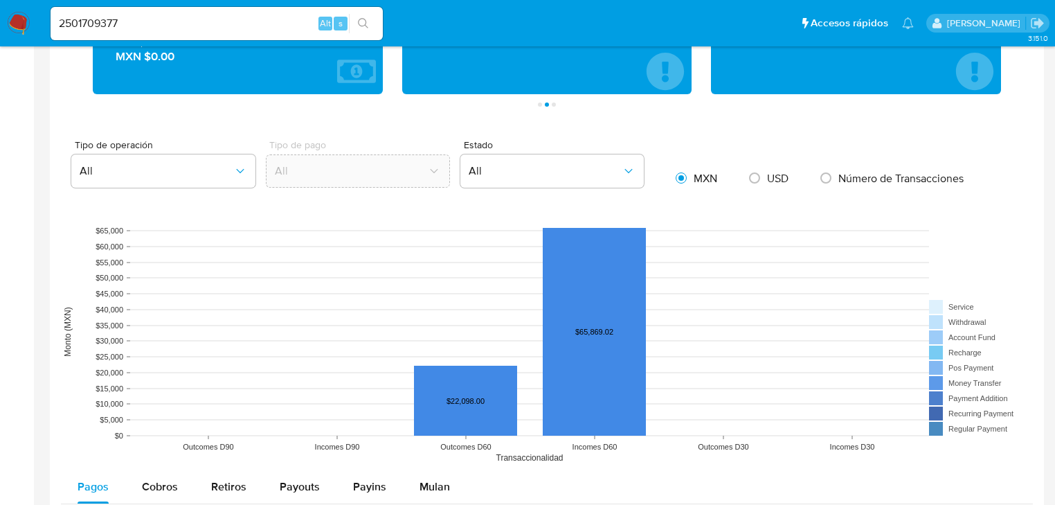
click at [24, 216] on aside "Bandeja Tablero Screening Búsqueda en Listas Watchlist Herramientas Operaciones…" at bounding box center [17, 25] width 34 height 1822
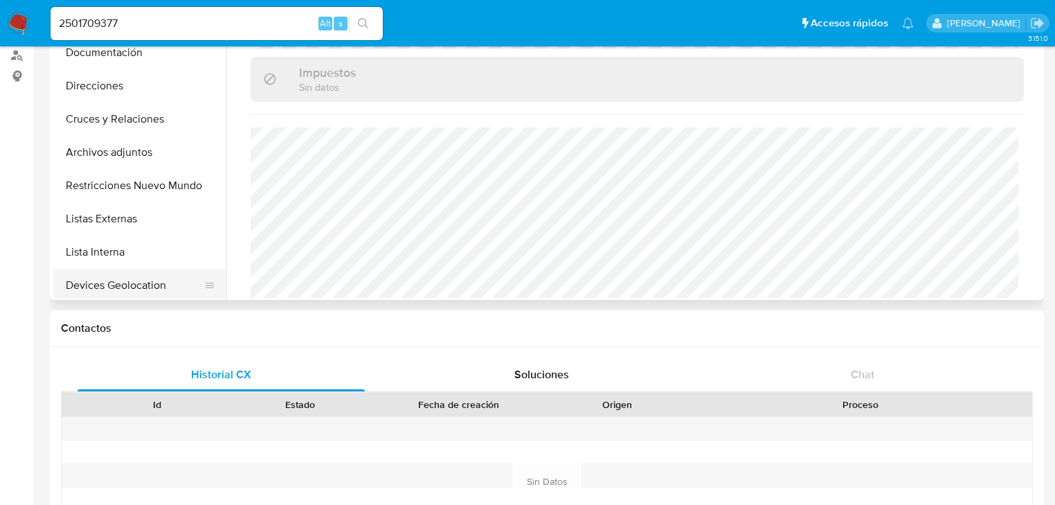
scroll to position [53, 0]
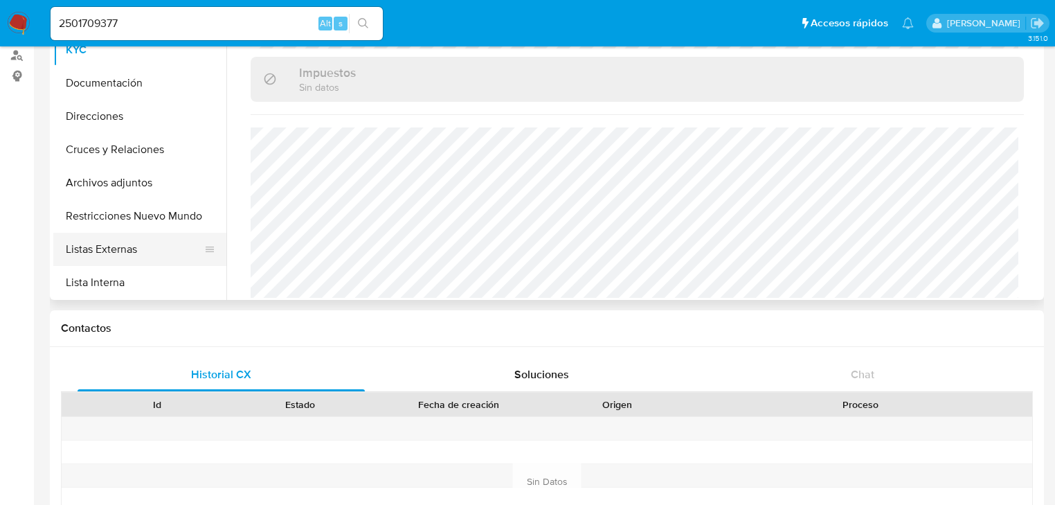
click at [136, 253] on button "Listas Externas" at bounding box center [134, 249] width 162 height 33
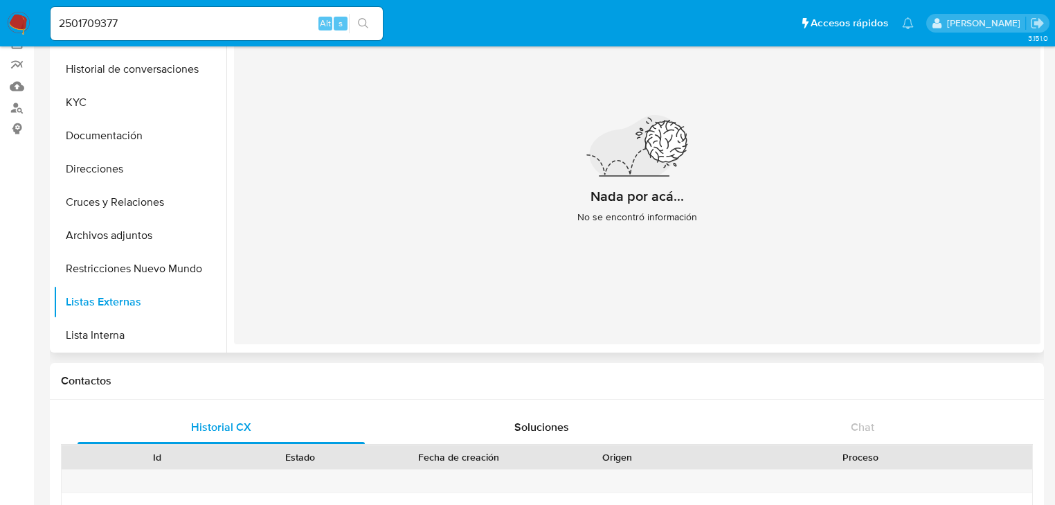
scroll to position [0, 0]
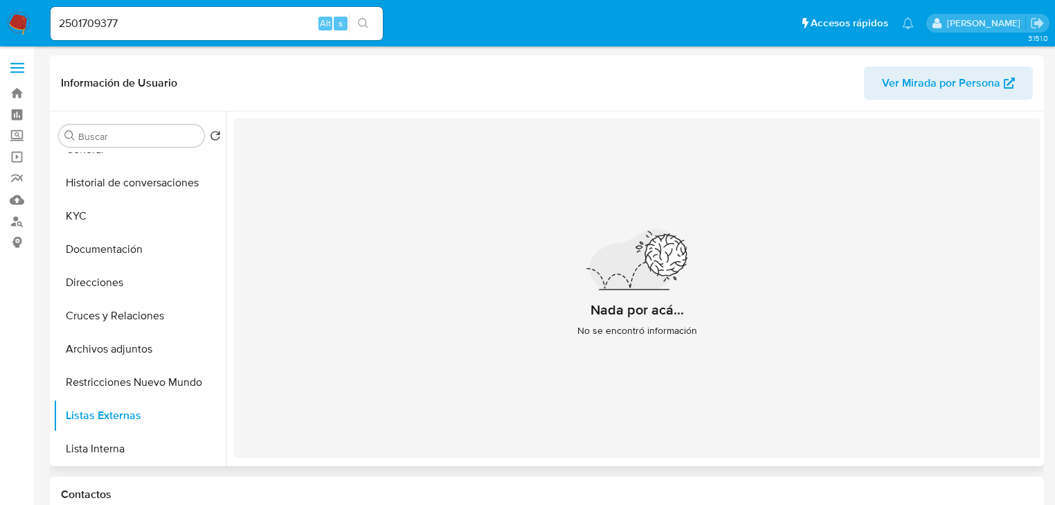
drag, startPoint x: 627, startPoint y: 193, endPoint x: 312, endPoint y: 253, distance: 320.8
click at [617, 196] on div "Nada por acá... No se encontró información" at bounding box center [637, 287] width 807 height 339
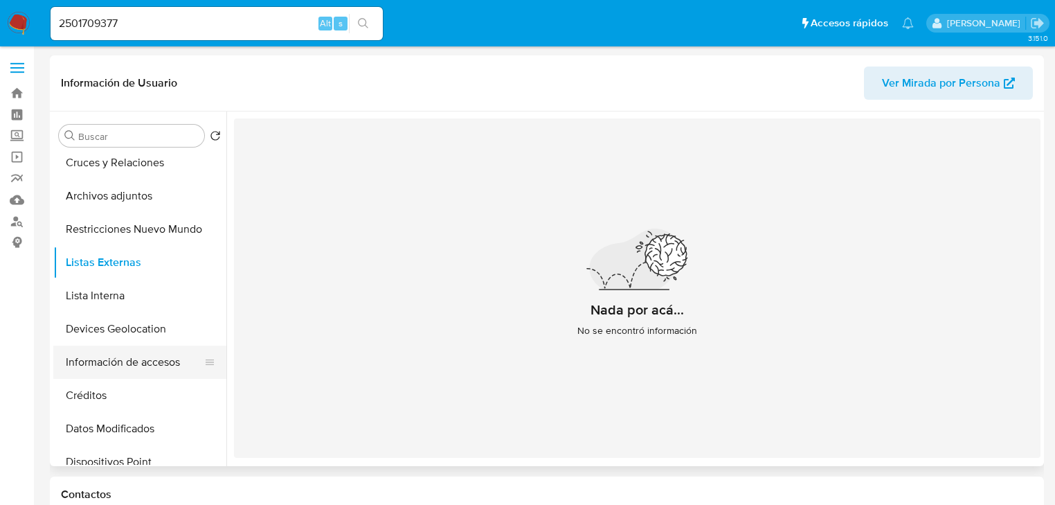
scroll to position [219, 0]
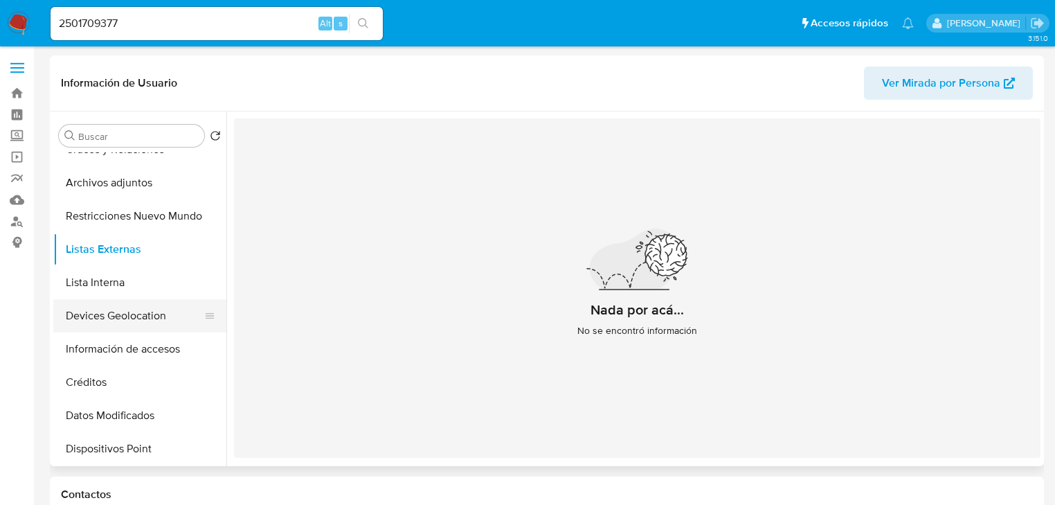
click at [123, 318] on button "Devices Geolocation" at bounding box center [134, 315] width 162 height 33
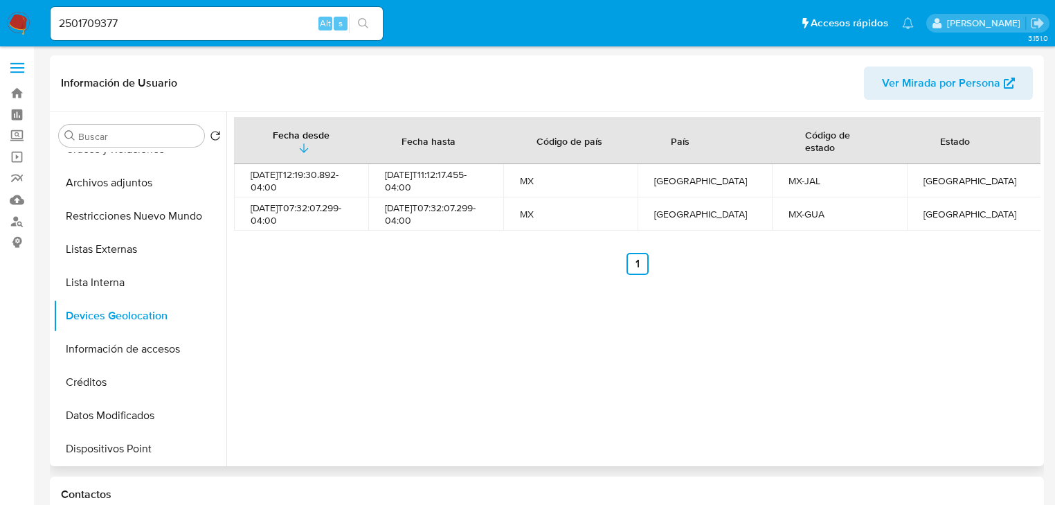
drag, startPoint x: 497, startPoint y: 285, endPoint x: 339, endPoint y: 299, distance: 158.5
click at [482, 282] on div "Fecha desde Fecha hasta Código de país País Código de estado Estado 2025-06-18T…" at bounding box center [633, 288] width 814 height 355
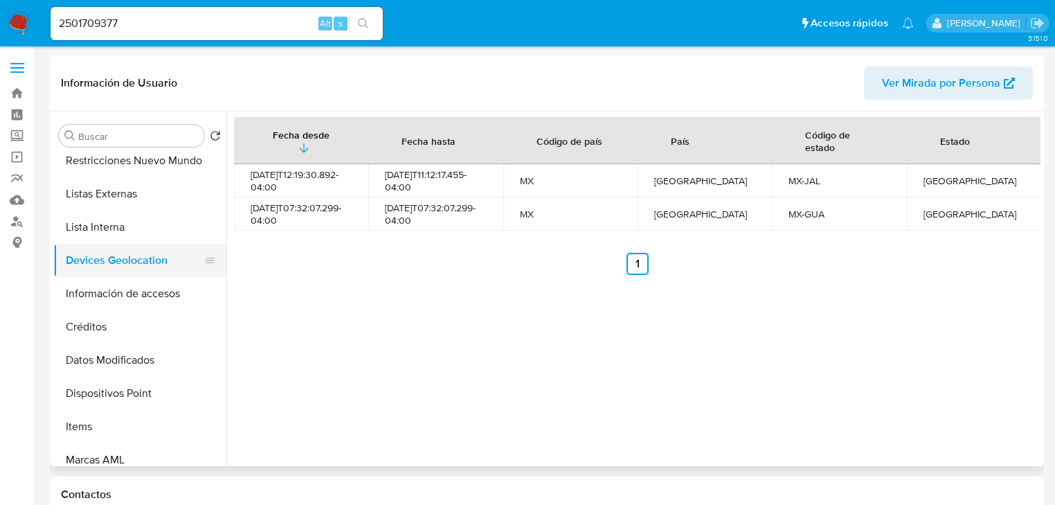
scroll to position [0, 0]
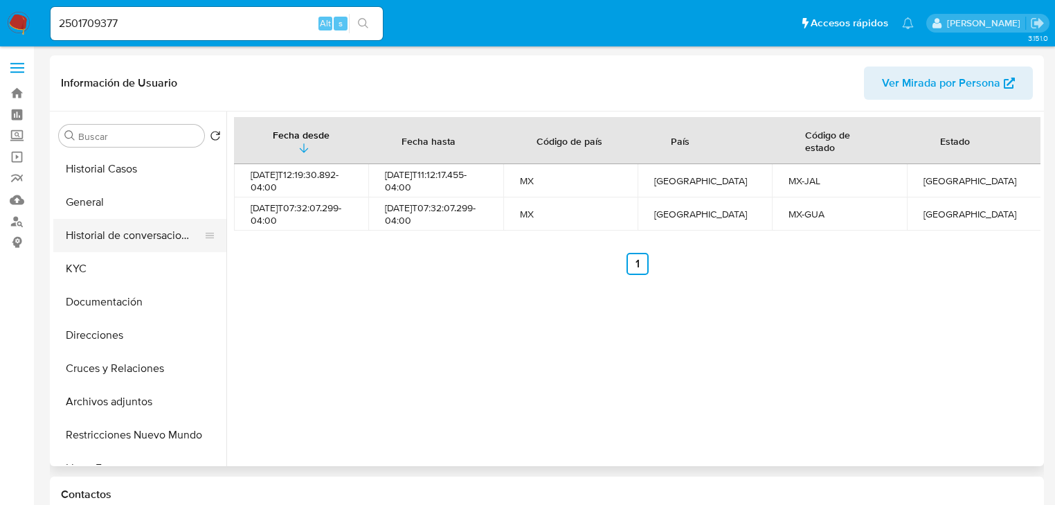
drag, startPoint x: 78, startPoint y: 261, endPoint x: 209, endPoint y: 244, distance: 132.0
click at [83, 262] on button "KYC" at bounding box center [139, 268] width 173 height 33
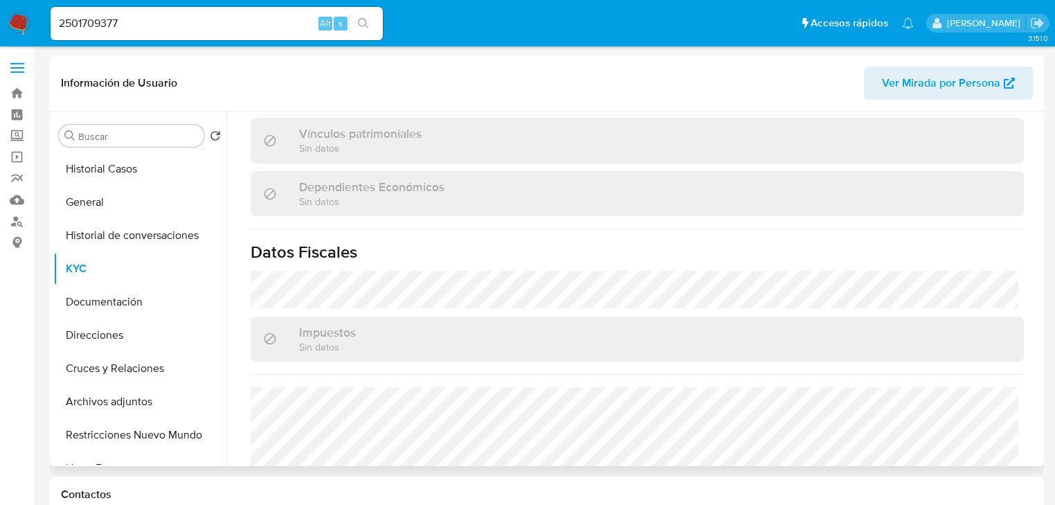
scroll to position [861, 0]
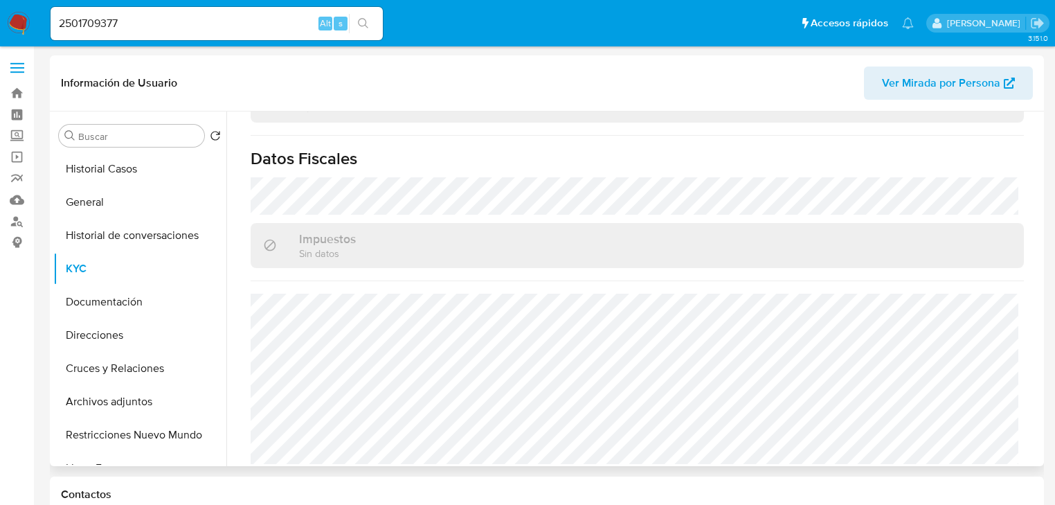
drag, startPoint x: 145, startPoint y: 301, endPoint x: 273, endPoint y: 281, distance: 129.0
click at [146, 301] on button "Documentación" at bounding box center [139, 301] width 173 height 33
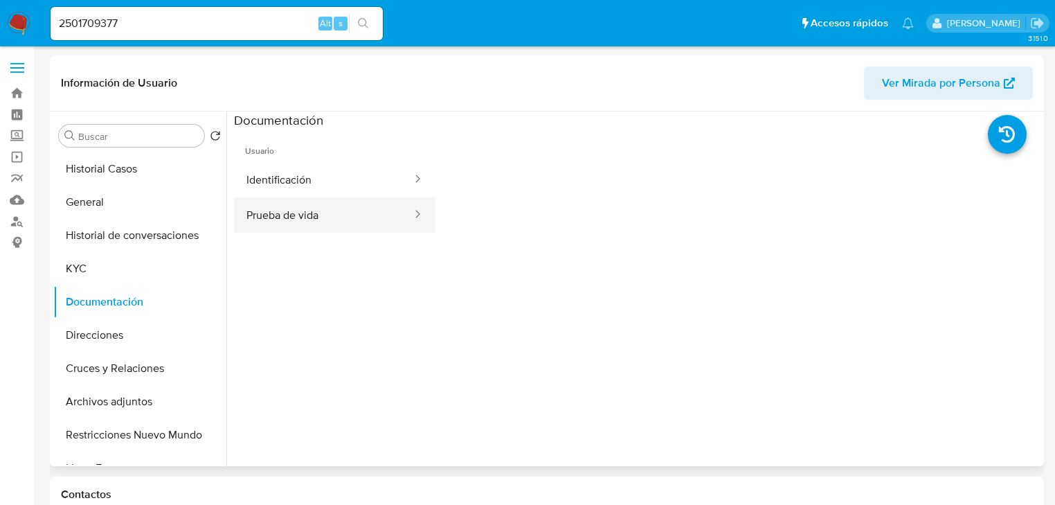
drag, startPoint x: 285, startPoint y: 220, endPoint x: 292, endPoint y: 208, distance: 13.9
click at [285, 220] on button "Prueba de vida" at bounding box center [323, 214] width 179 height 35
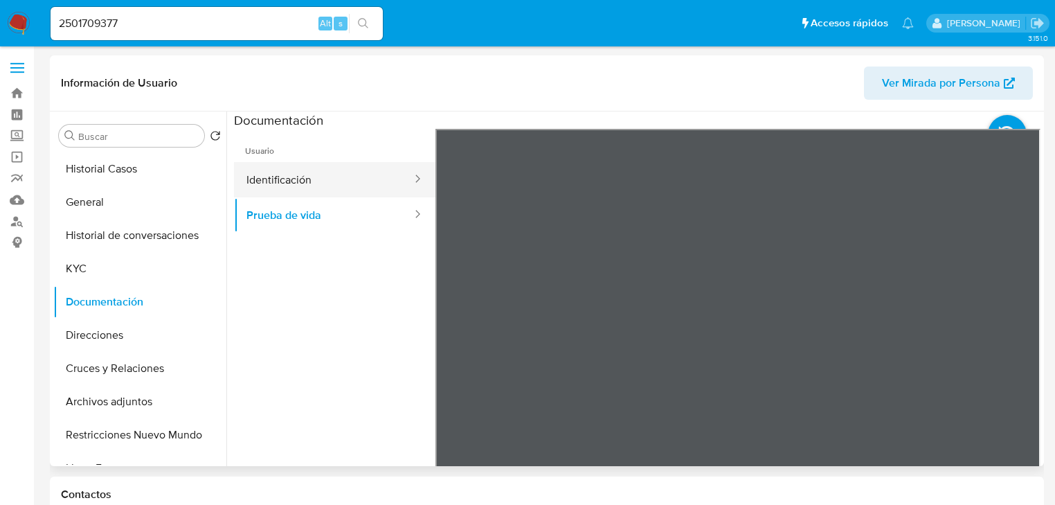
drag, startPoint x: 338, startPoint y: 183, endPoint x: 415, endPoint y: 185, distance: 76.9
click at [339, 183] on button "Identificación" at bounding box center [323, 179] width 179 height 35
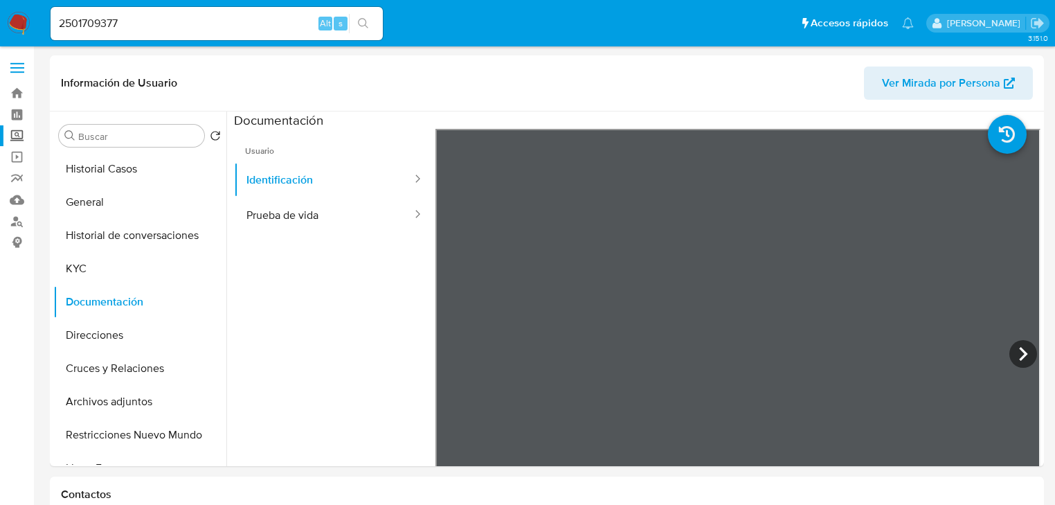
click at [23, 132] on label "Screening" at bounding box center [82, 135] width 165 height 21
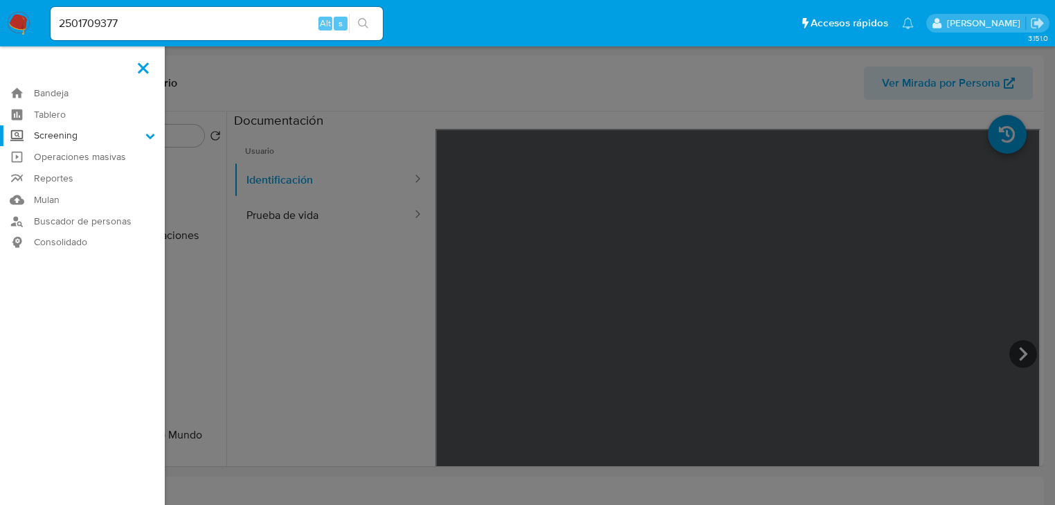
click at [0, 0] on input "Screening" at bounding box center [0, 0] width 0 height 0
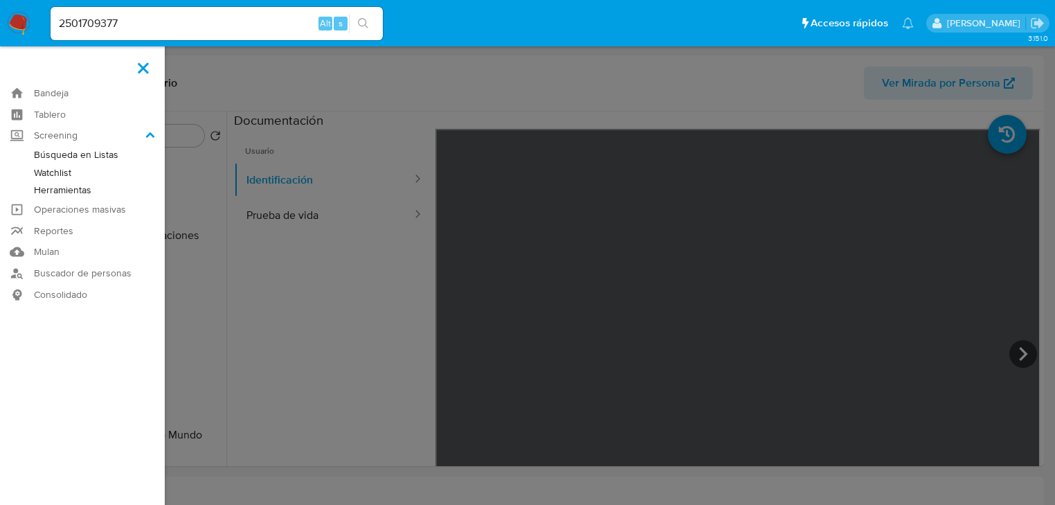
click at [71, 189] on link "Herramientas" at bounding box center [82, 189] width 165 height 17
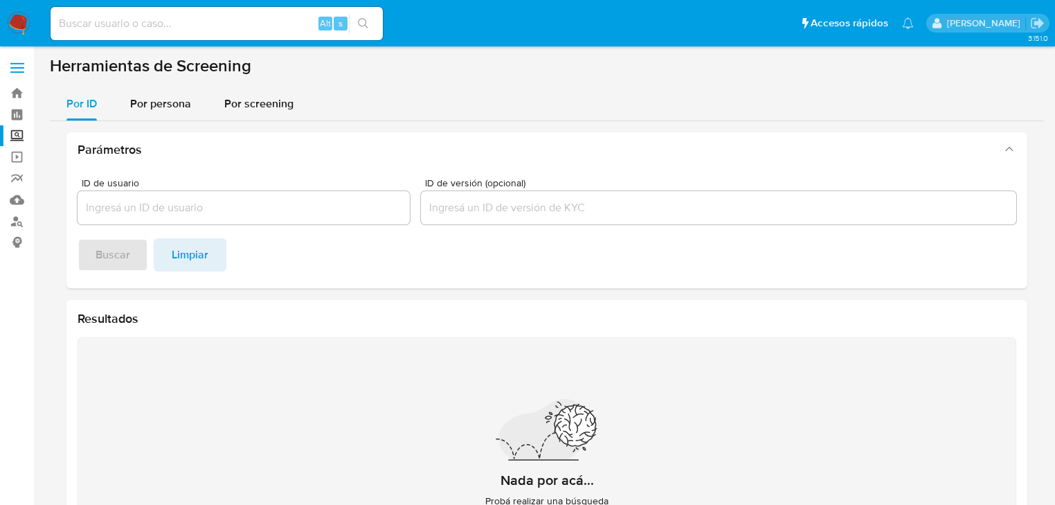
drag, startPoint x: 155, startPoint y: 105, endPoint x: 155, endPoint y: 127, distance: 22.9
click at [155, 105] on span "Por persona" at bounding box center [160, 104] width 61 height 16
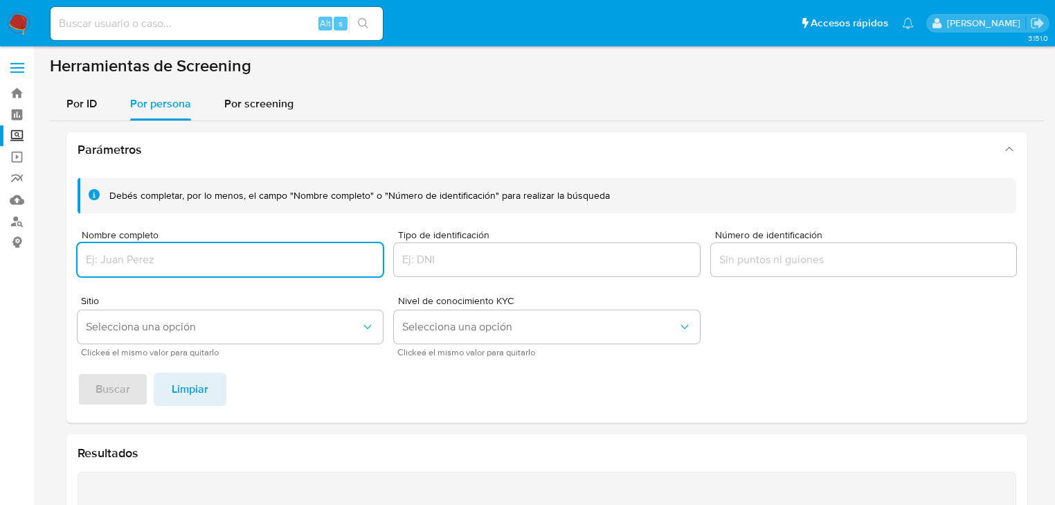
click at [137, 255] on input "Nombre completo" at bounding box center [230, 260] width 305 height 18
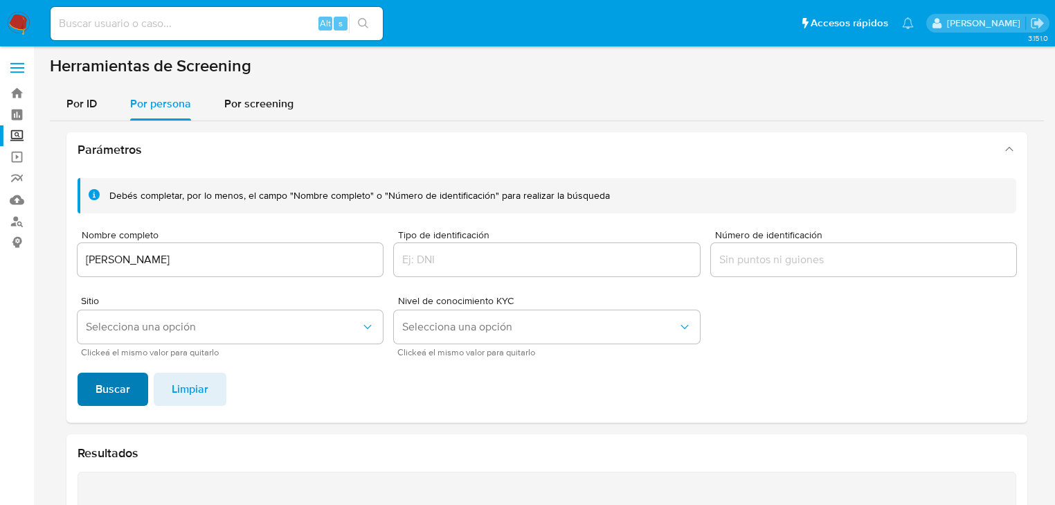
click at [107, 379] on span "Buscar" at bounding box center [113, 389] width 35 height 30
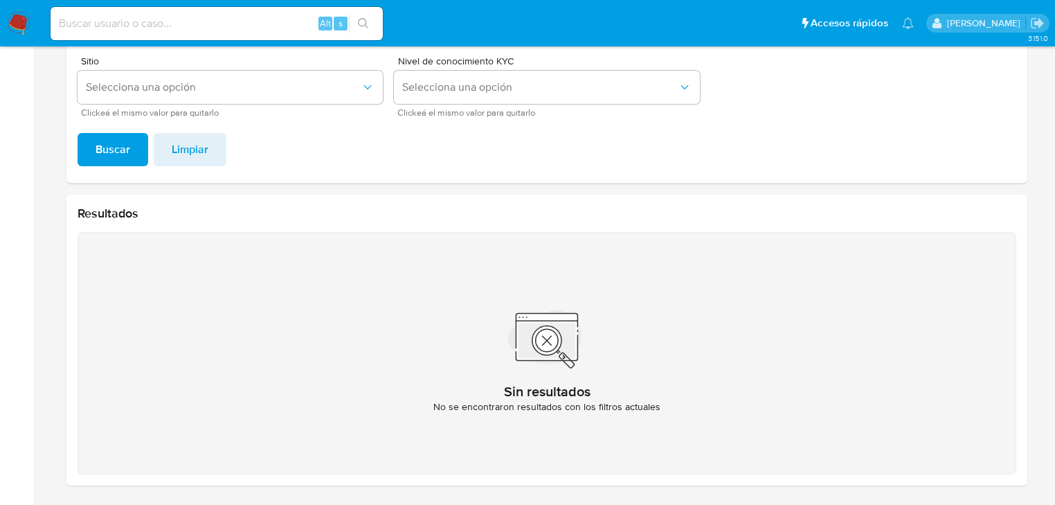
scroll to position [184, 0]
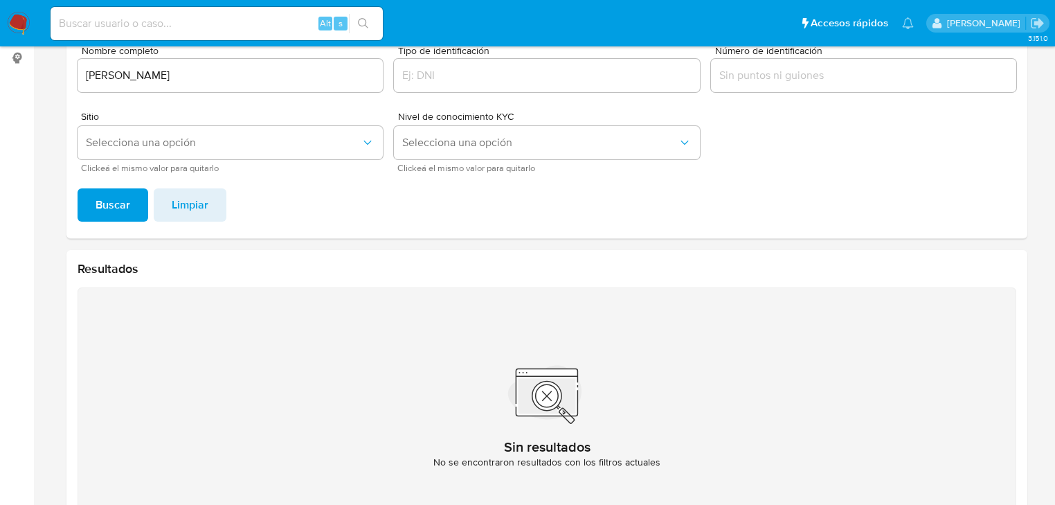
drag, startPoint x: 287, startPoint y: 78, endPoint x: 108, endPoint y: 75, distance: 179.4
click at [97, 78] on div "ROMINA DAYA PARRALES ZAMBRANO" at bounding box center [230, 75] width 305 height 33
drag, startPoint x: 83, startPoint y: 75, endPoint x: 333, endPoint y: 91, distance: 250.5
click at [346, 85] on div "ROMINA DAYA PARRALES ZAMBRANO" at bounding box center [230, 75] width 305 height 33
click at [119, 206] on span "Buscar" at bounding box center [113, 205] width 35 height 30
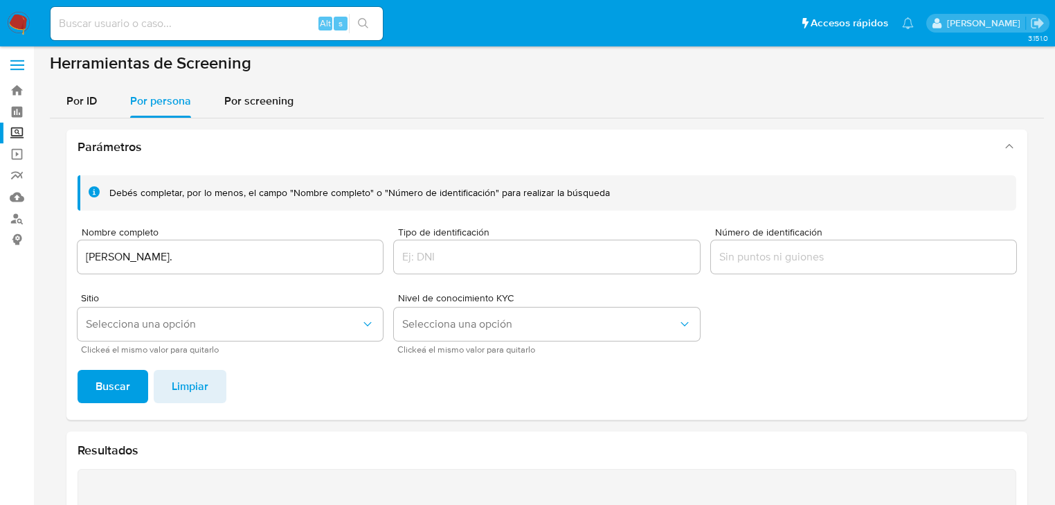
scroll to position [0, 0]
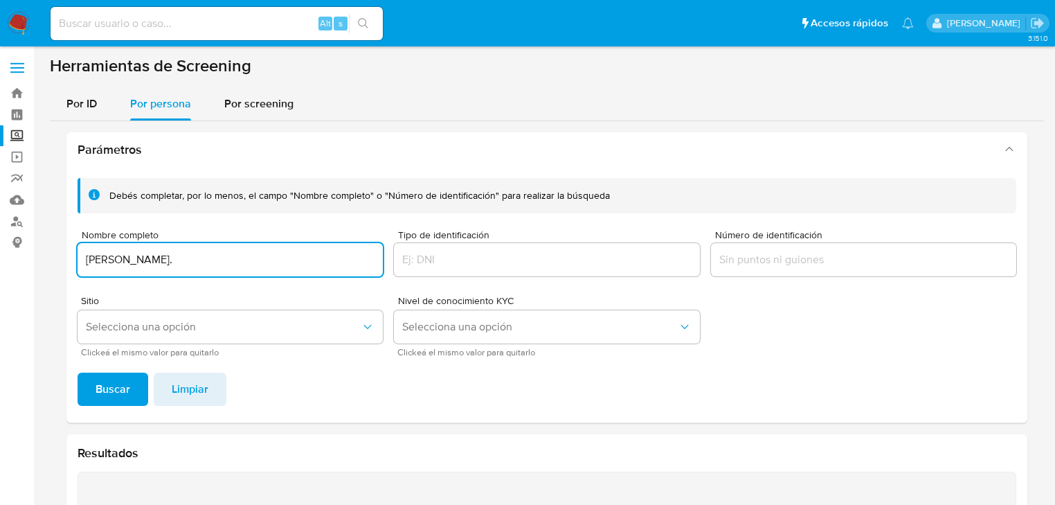
drag, startPoint x: 292, startPoint y: 253, endPoint x: 71, endPoint y: 257, distance: 221.6
click at [68, 256] on div "Debés completar, por lo menos, el campo "Nombre completo" o "Número de identifi…" at bounding box center [546, 295] width 961 height 256
type input "DIEGO ARMANDO LARA ZUÑIGA"
click at [96, 389] on span "Buscar" at bounding box center [113, 389] width 35 height 30
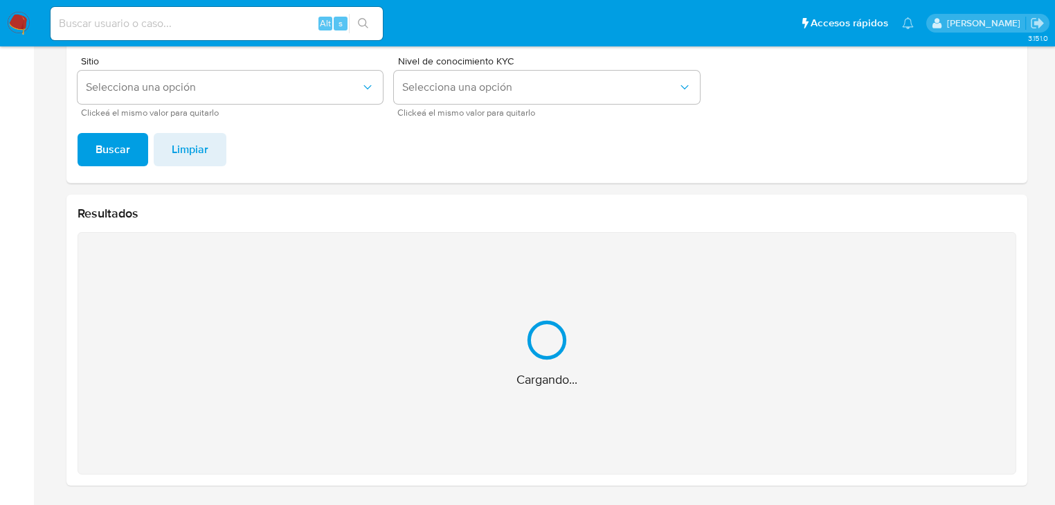
scroll to position [19, 0]
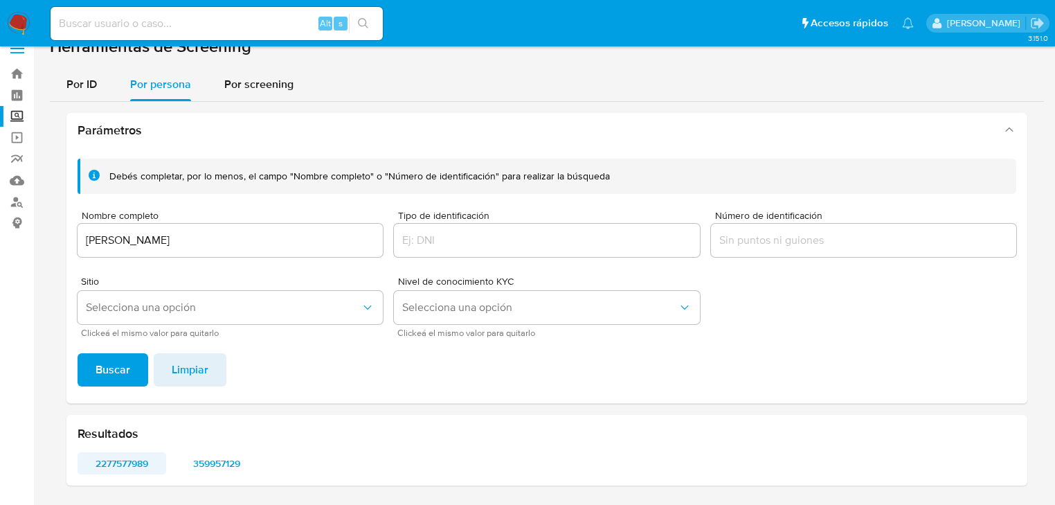
click at [127, 454] on span "2277577989" at bounding box center [121, 463] width 69 height 19
click at [195, 463] on span "359957129" at bounding box center [215, 463] width 69 height 19
click at [135, 460] on span "2277577989" at bounding box center [121, 463] width 69 height 19
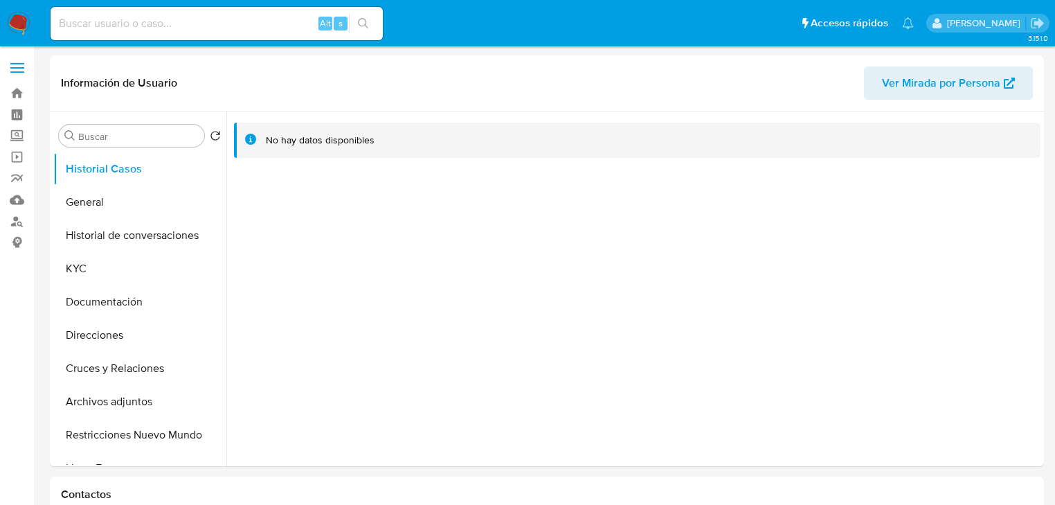
select select "10"
click at [121, 199] on button "General" at bounding box center [134, 202] width 162 height 33
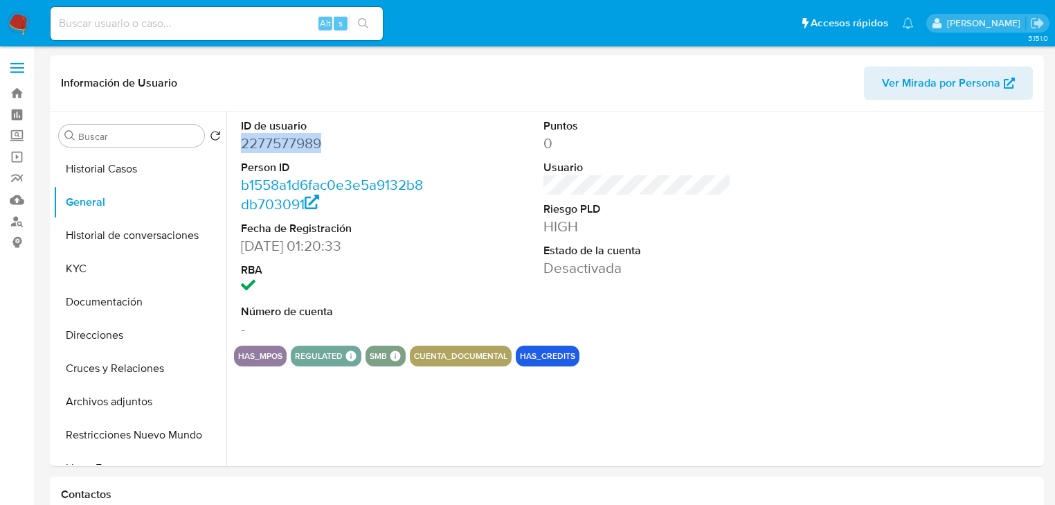
drag, startPoint x: 327, startPoint y: 149, endPoint x: 39, endPoint y: 189, distance: 290.9
click at [230, 150] on div "ID de usuario 2277577989 Person ID b1558a1d6fac0e3e5a9132b8db703091 Fecha de Re…" at bounding box center [633, 288] width 814 height 355
copy dd "2277577989"
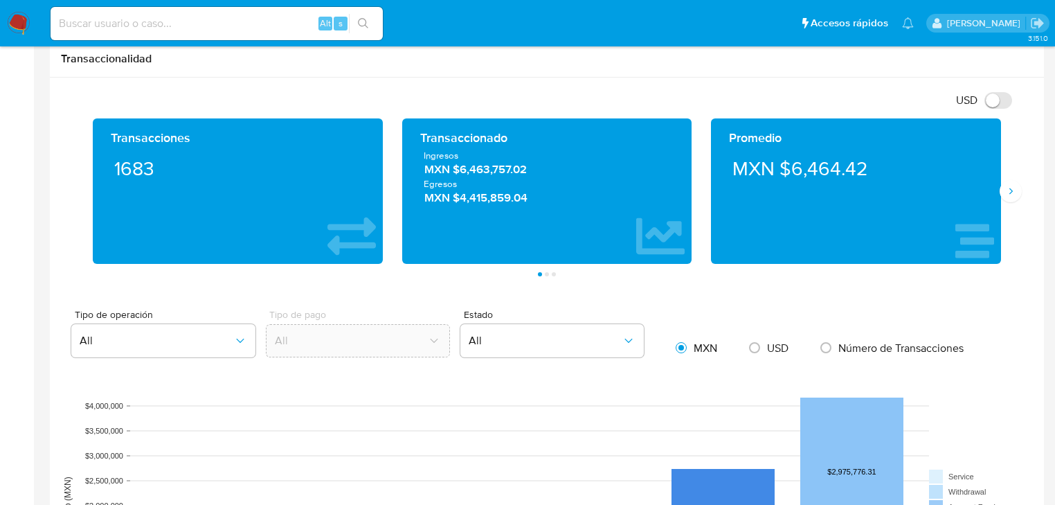
scroll to position [886, 0]
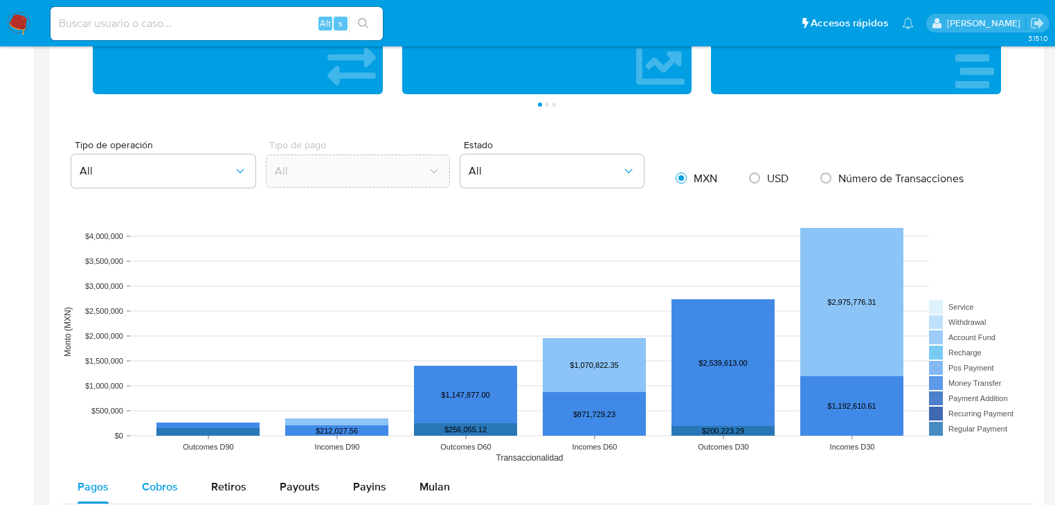
click at [161, 480] on span "Cobros" at bounding box center [160, 487] width 36 height 16
select select "10"
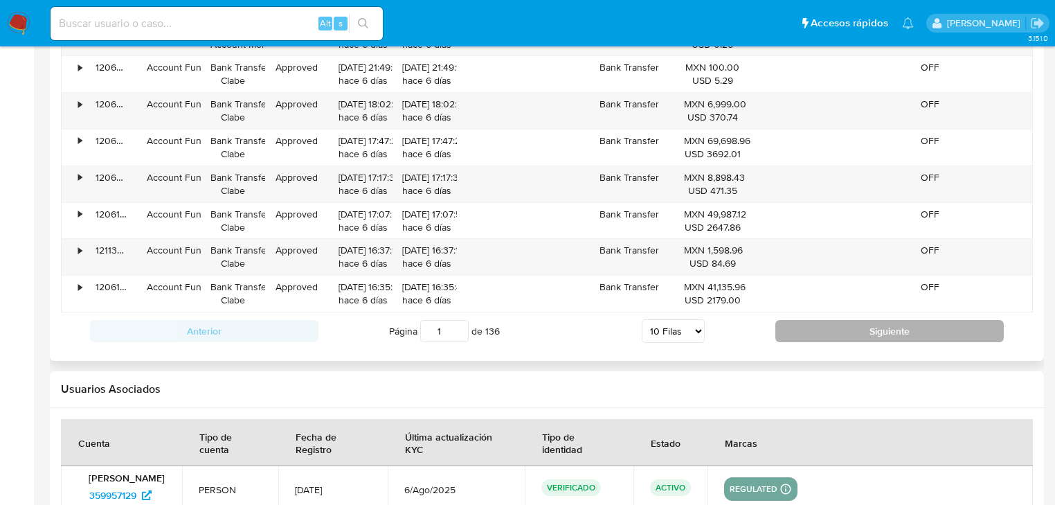
scroll to position [1551, 0]
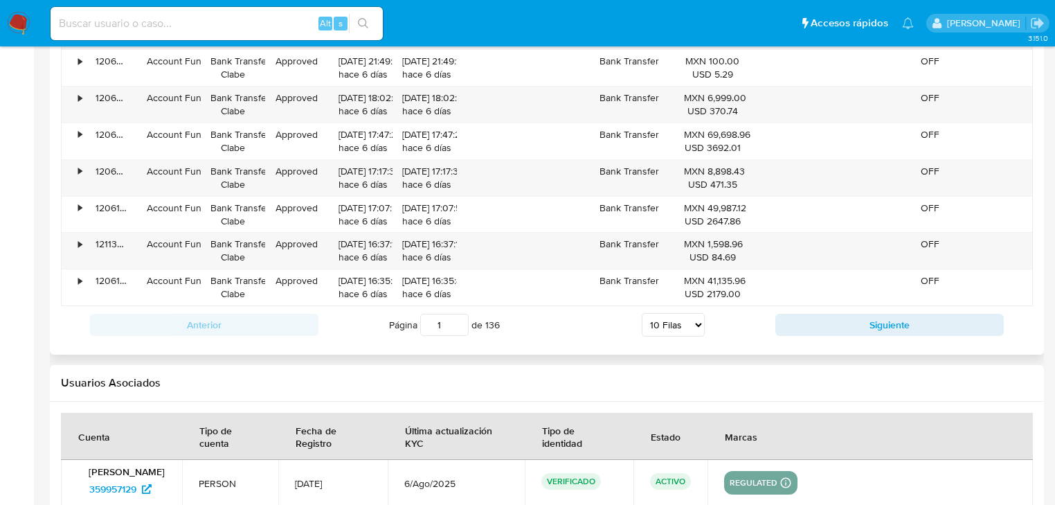
click at [826, 334] on div "Anterior Página 1 de 136 5 Filas 10 Filas 20 Filas 25 Filas 50 Filas 100 Filas …" at bounding box center [547, 324] width 972 height 37
click at [826, 330] on button "Siguiente" at bounding box center [890, 325] width 229 height 22
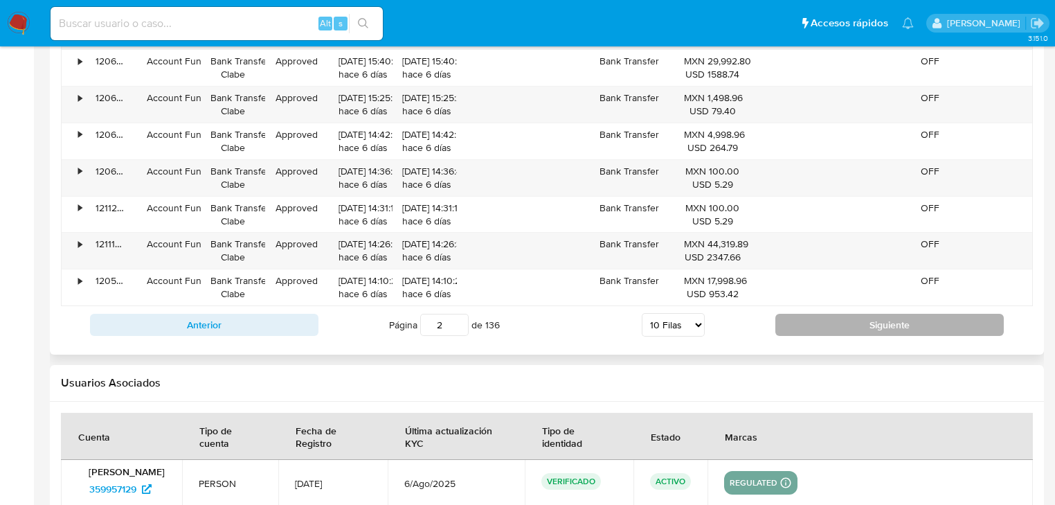
click at [825, 319] on button "Siguiente" at bounding box center [890, 325] width 229 height 22
click at [821, 324] on button "Siguiente" at bounding box center [890, 325] width 229 height 22
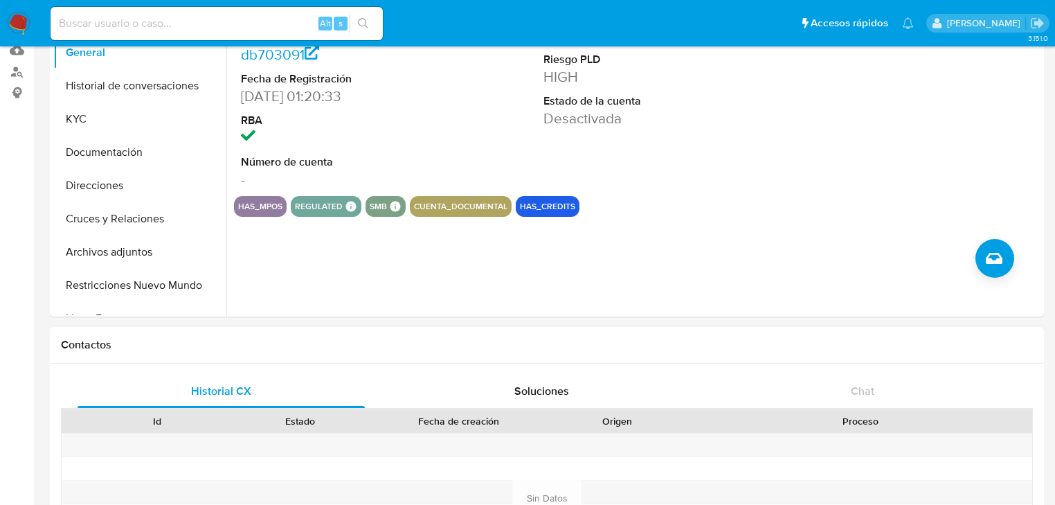
scroll to position [0, 0]
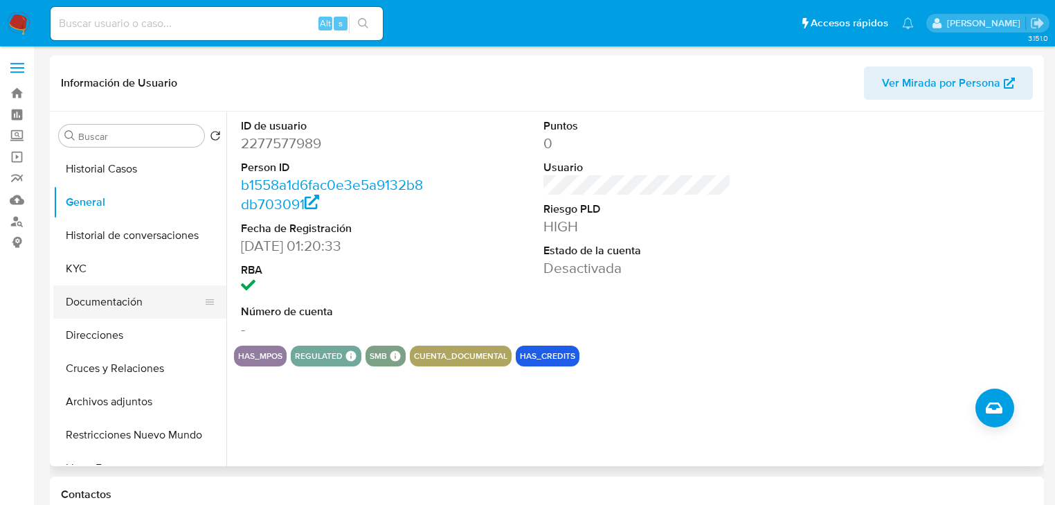
click at [127, 299] on button "Documentación" at bounding box center [134, 301] width 162 height 33
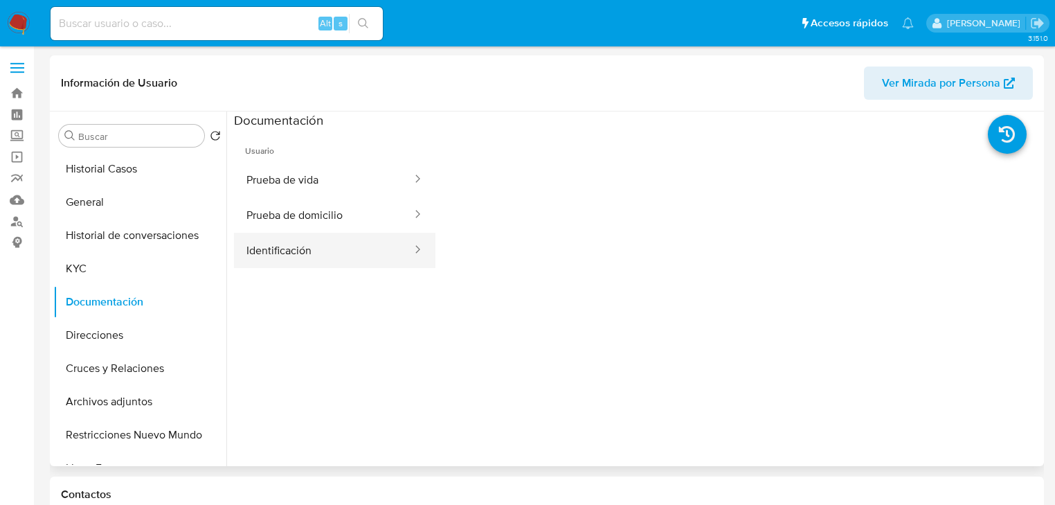
drag, startPoint x: 310, startPoint y: 257, endPoint x: 319, endPoint y: 255, distance: 9.2
click at [310, 258] on button "Identificación" at bounding box center [323, 250] width 179 height 35
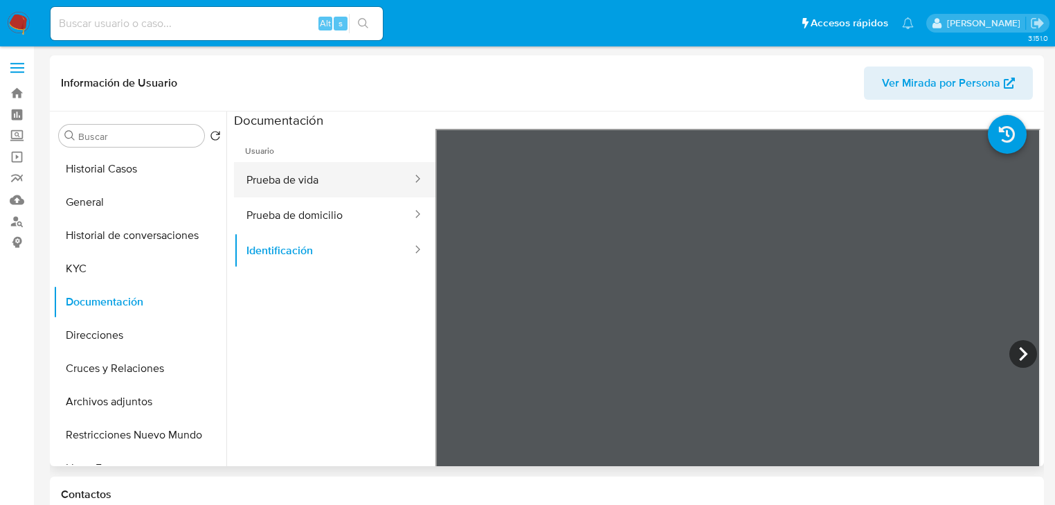
click at [296, 175] on button "Prueba de vida" at bounding box center [323, 179] width 179 height 35
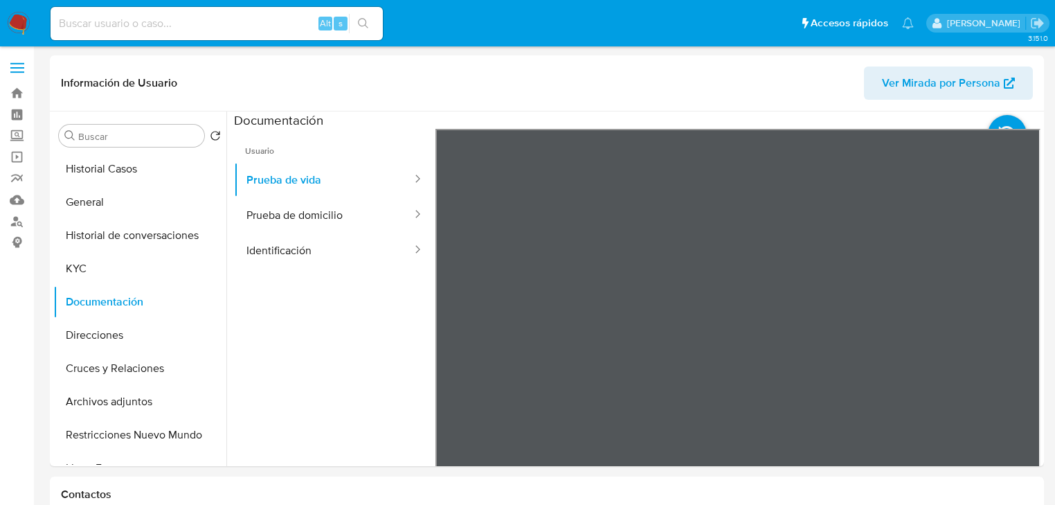
drag, startPoint x: 91, startPoint y: 267, endPoint x: 25, endPoint y: 269, distance: 65.8
click at [90, 267] on button "KYC" at bounding box center [139, 268] width 173 height 33
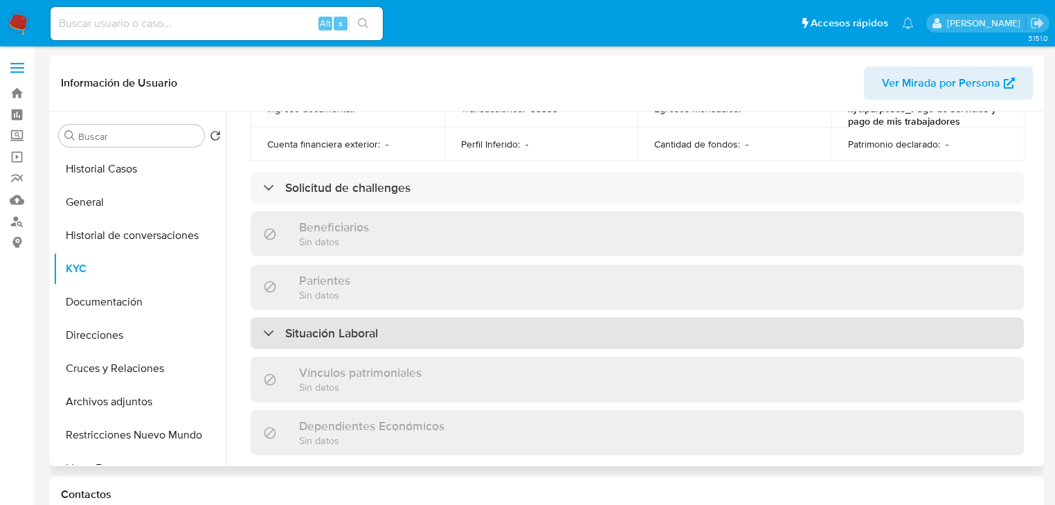
scroll to position [145, 0]
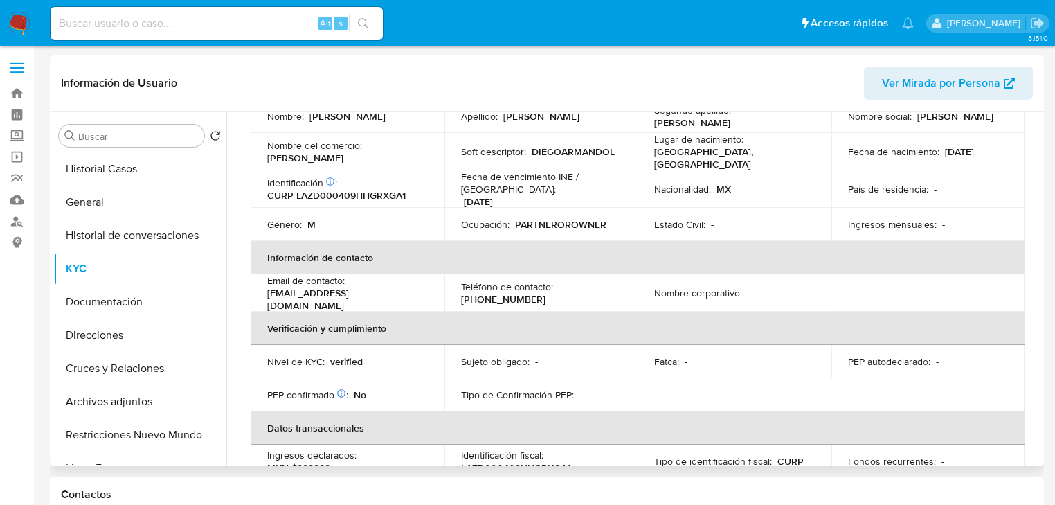
click at [833, 138] on td "Fecha de nacimiento : 09/04/2000" at bounding box center [929, 151] width 194 height 37
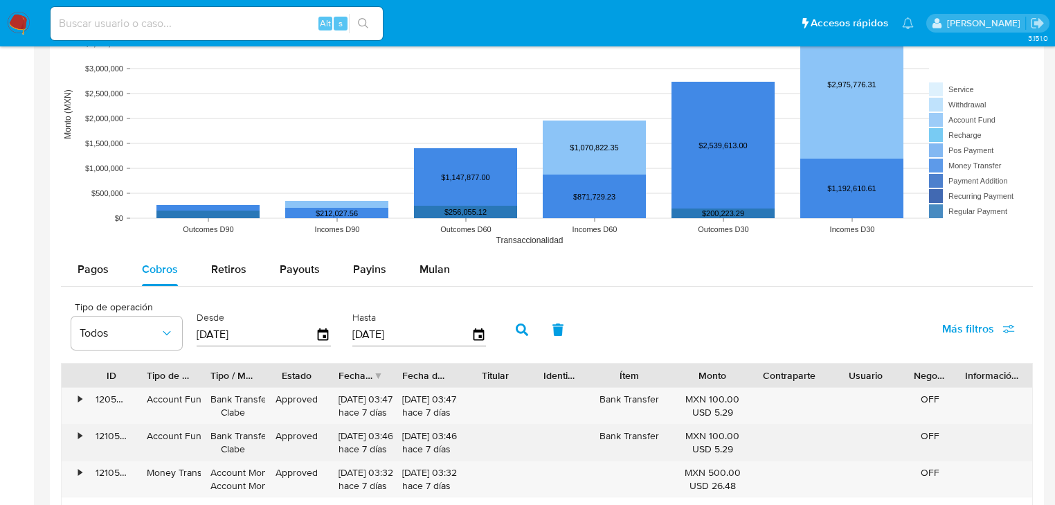
scroll to position [1163, 0]
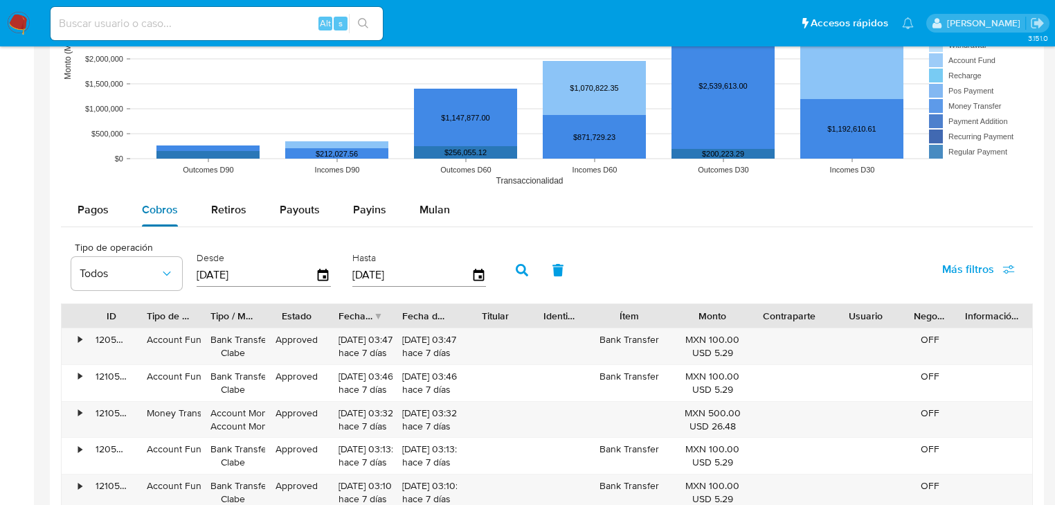
click at [157, 211] on span "Cobros" at bounding box center [160, 210] width 36 height 16
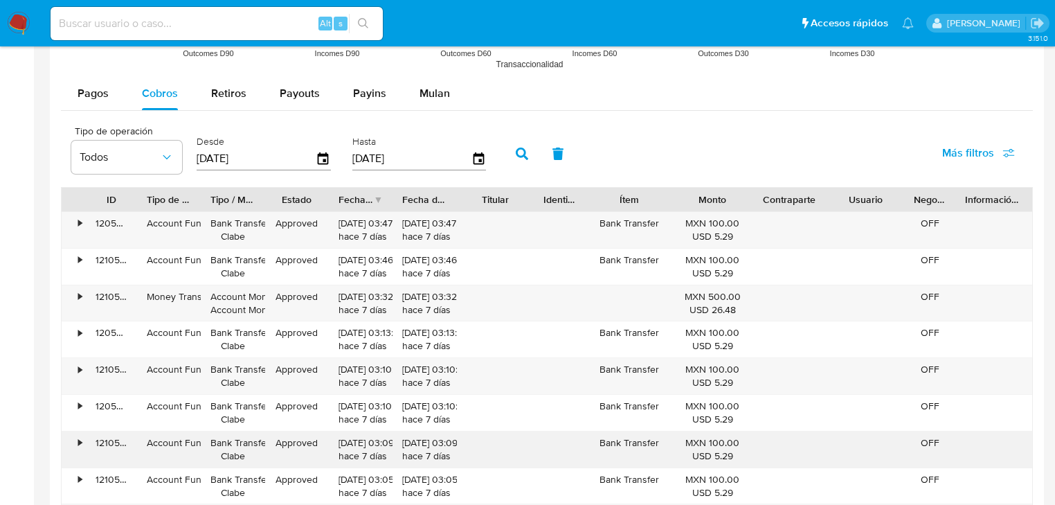
scroll to position [1496, 0]
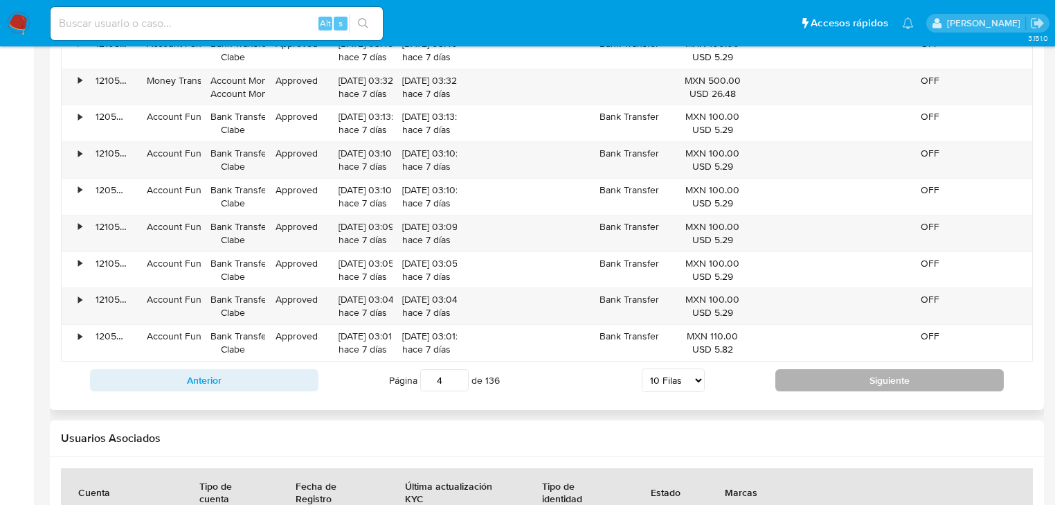
click at [839, 373] on button "Siguiente" at bounding box center [890, 380] width 229 height 22
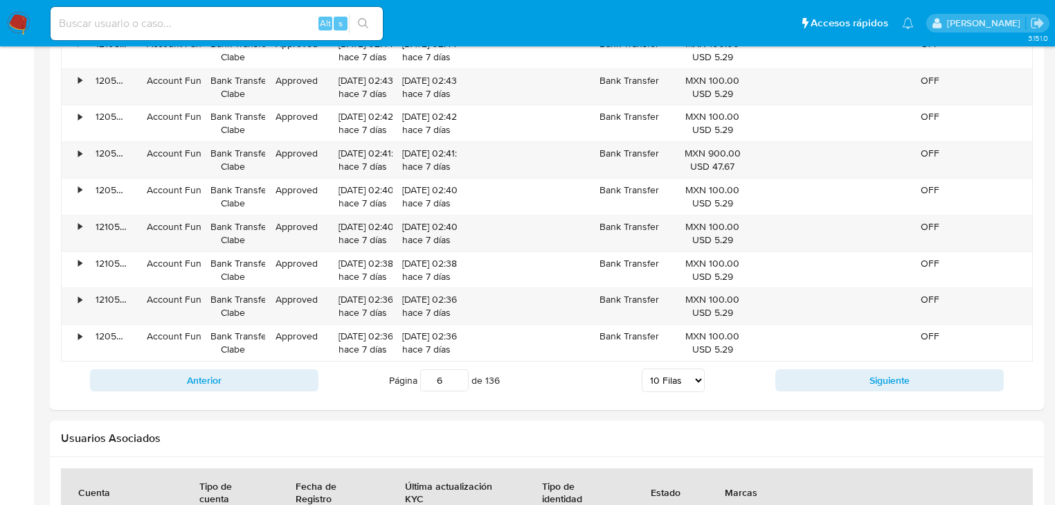
click at [834, 371] on button "Siguiente" at bounding box center [890, 380] width 229 height 22
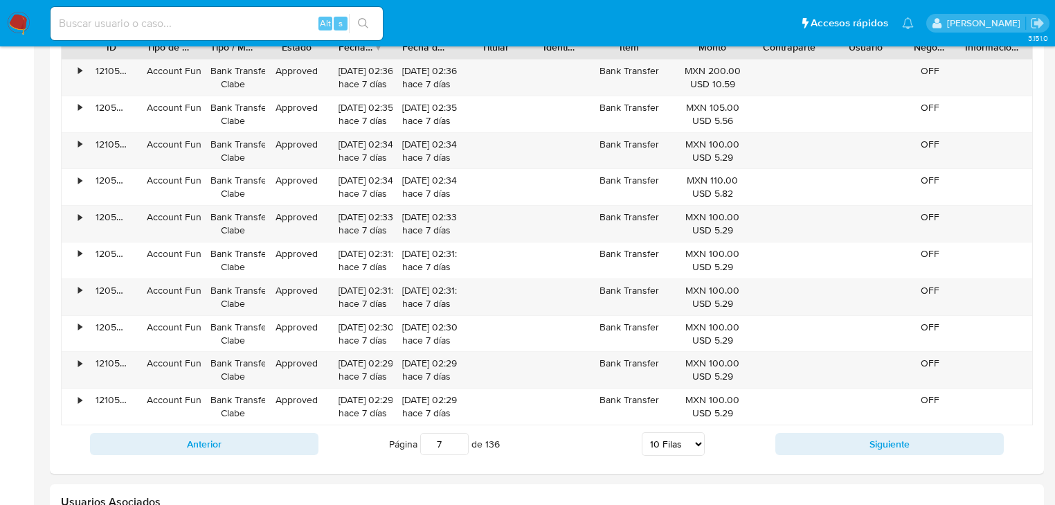
scroll to position [1449, 0]
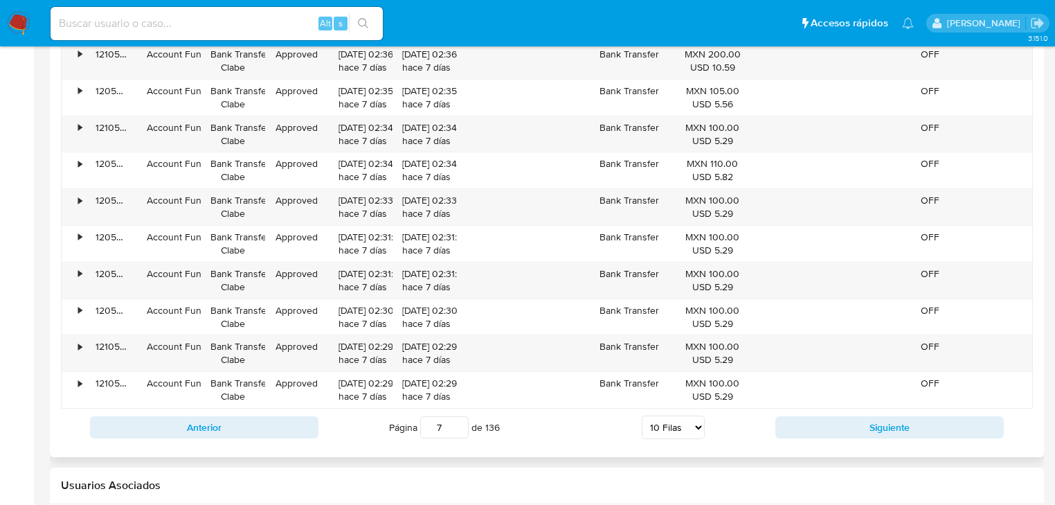
click at [833, 438] on div "Anterior Página 7 de 136 5 Filas 10 Filas 20 Filas 25 Filas 50 Filas 100 Filas …" at bounding box center [547, 427] width 972 height 37
click at [830, 435] on button "Siguiente" at bounding box center [890, 427] width 229 height 22
click at [828, 431] on button "Siguiente" at bounding box center [890, 427] width 229 height 22
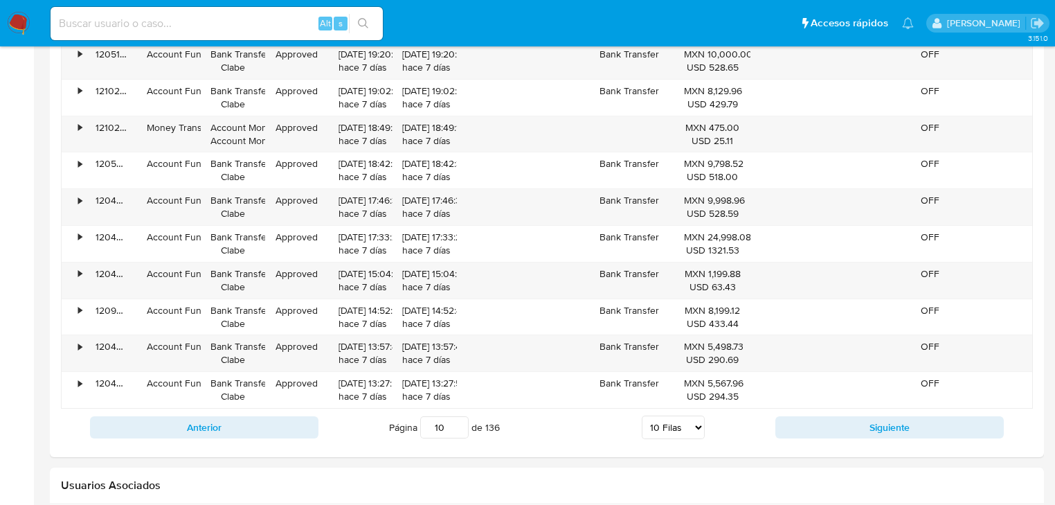
type input "11"
drag, startPoint x: 132, startPoint y: 12, endPoint x: 143, endPoint y: 25, distance: 16.2
click at [133, 14] on div "Alt s" at bounding box center [217, 23] width 332 height 33
click at [144, 26] on input at bounding box center [217, 24] width 332 height 18
paste input "800059973"
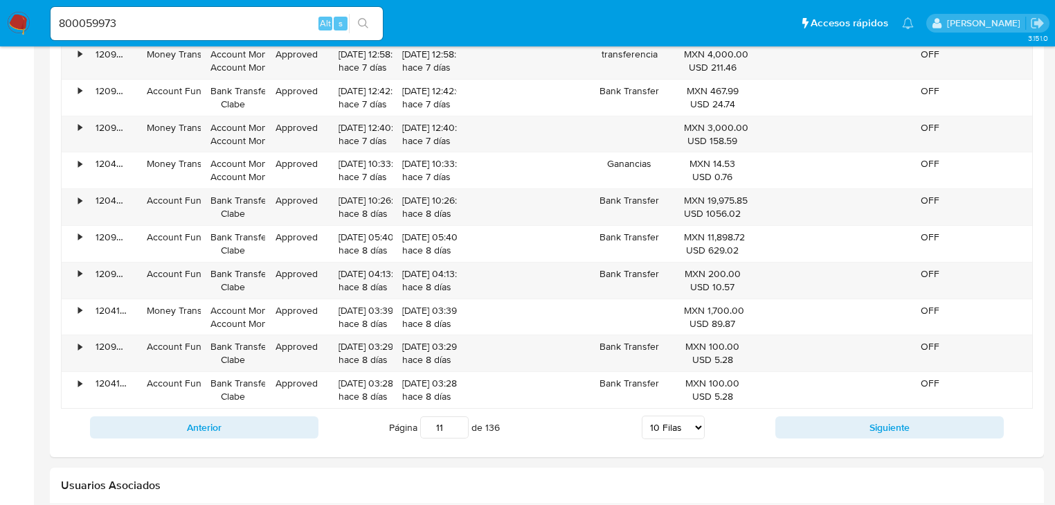
drag, startPoint x: 119, startPoint y: 44, endPoint x: 108, endPoint y: 42, distance: 11.3
click at [119, 44] on nav "Pausado Ver notificaciones 800059973 Alt s Accesos rápidos Presiona las siguien…" at bounding box center [527, 23] width 1055 height 46
click at [58, 28] on input "800059973" at bounding box center [217, 24] width 332 height 18
type input "1800059973"
drag, startPoint x: 358, startPoint y: 21, endPoint x: 308, endPoint y: 0, distance: 54.3
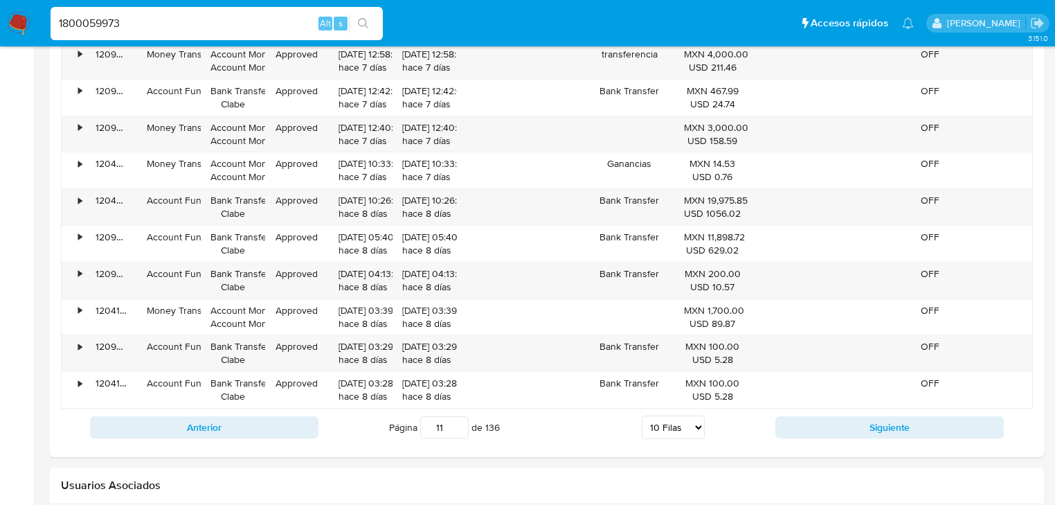
click at [357, 20] on button "search-icon" at bounding box center [363, 23] width 28 height 19
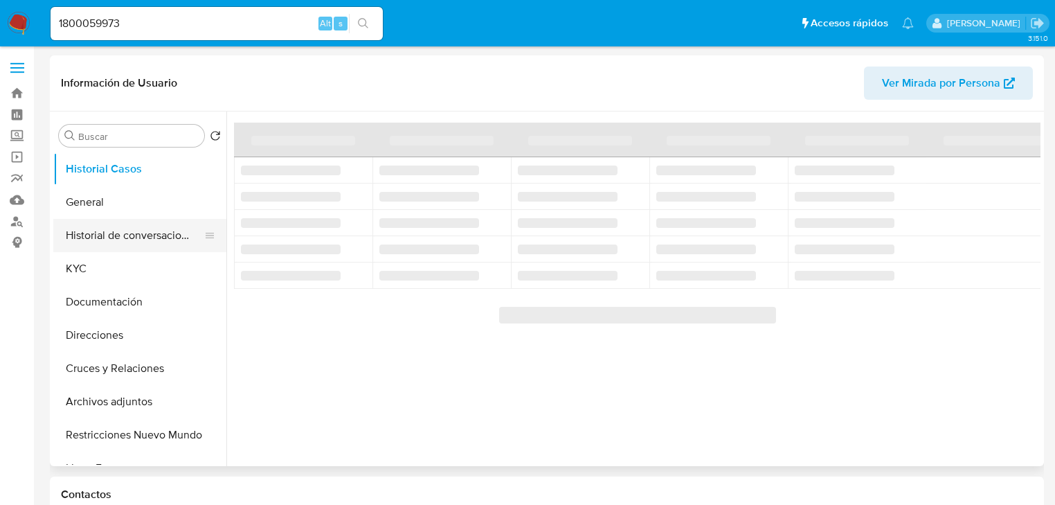
select select "10"
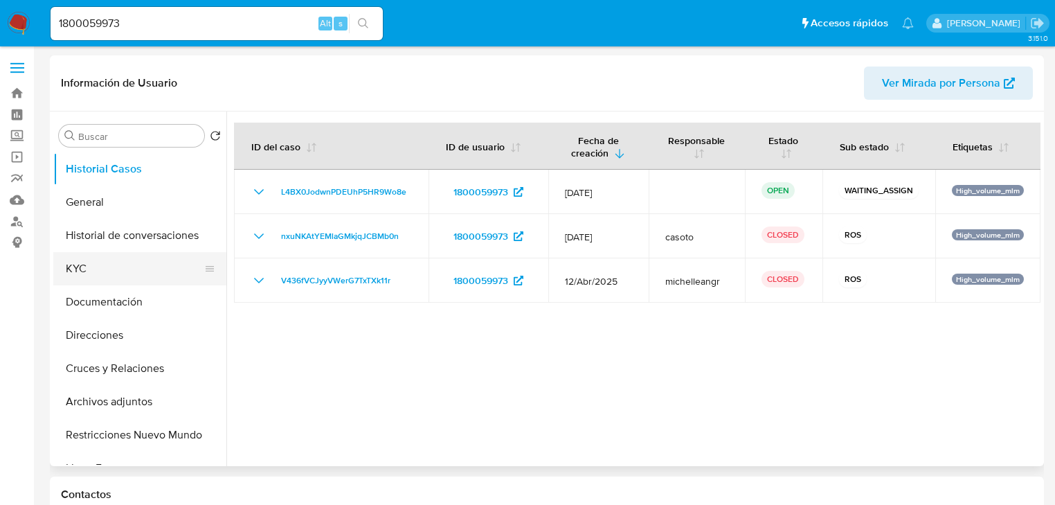
click at [89, 268] on button "KYC" at bounding box center [134, 268] width 162 height 33
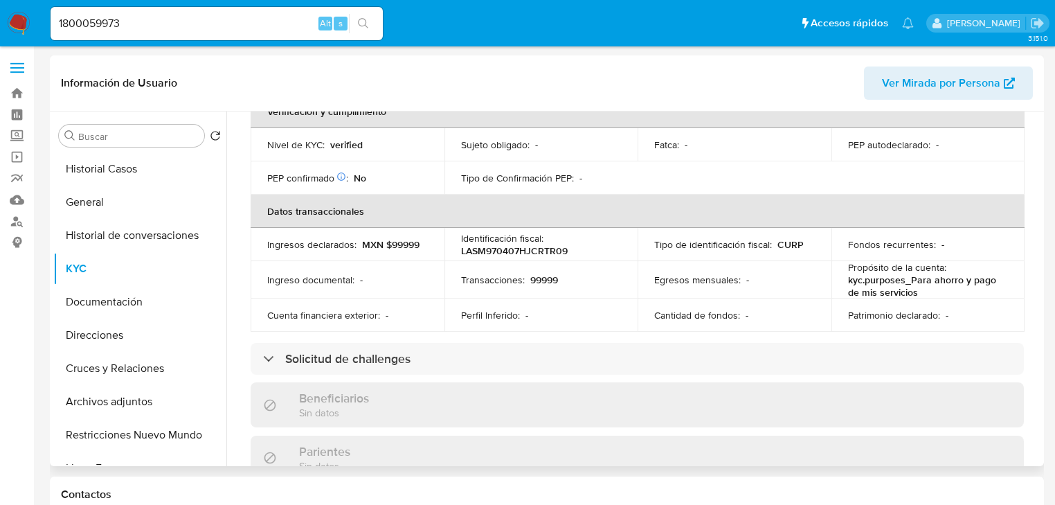
scroll to position [33, 0]
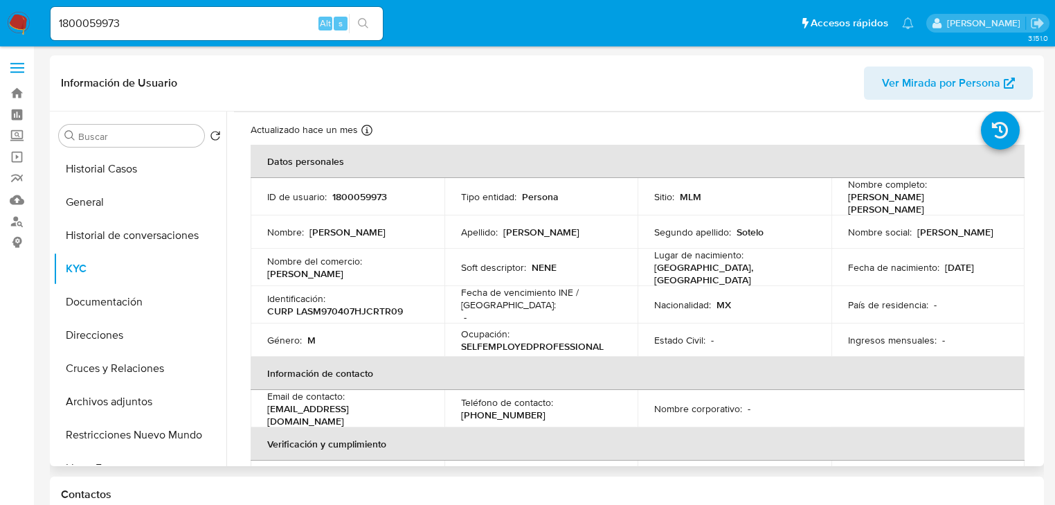
drag, startPoint x: 850, startPoint y: 305, endPoint x: 643, endPoint y: 303, distance: 207.1
click at [846, 310] on td "País de residencia : -" at bounding box center [929, 304] width 194 height 37
drag, startPoint x: 119, startPoint y: 167, endPoint x: 393, endPoint y: 216, distance: 278.6
click at [121, 167] on button "Historial Casos" at bounding box center [139, 168] width 173 height 33
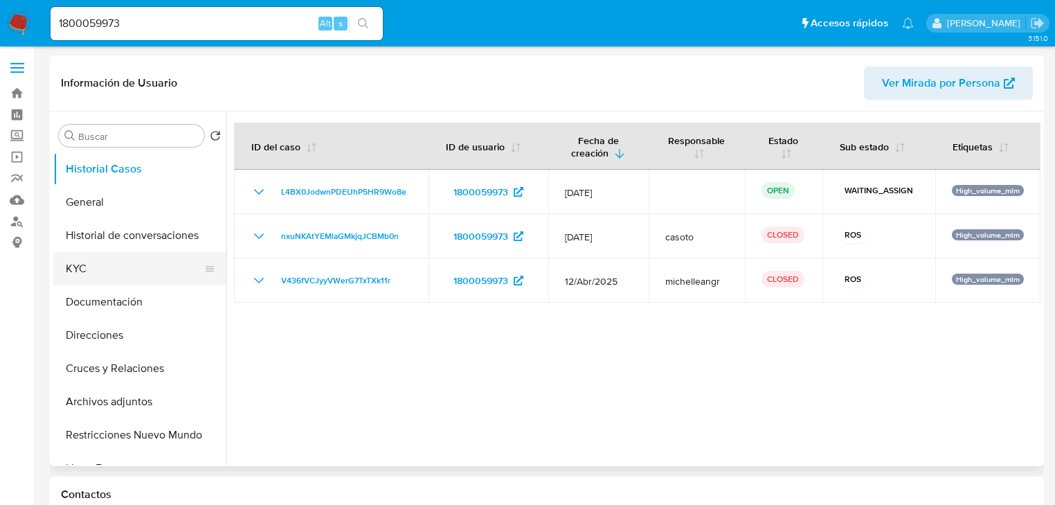
drag, startPoint x: 161, startPoint y: 302, endPoint x: 197, endPoint y: 280, distance: 41.9
click at [161, 302] on button "Documentación" at bounding box center [139, 301] width 173 height 33
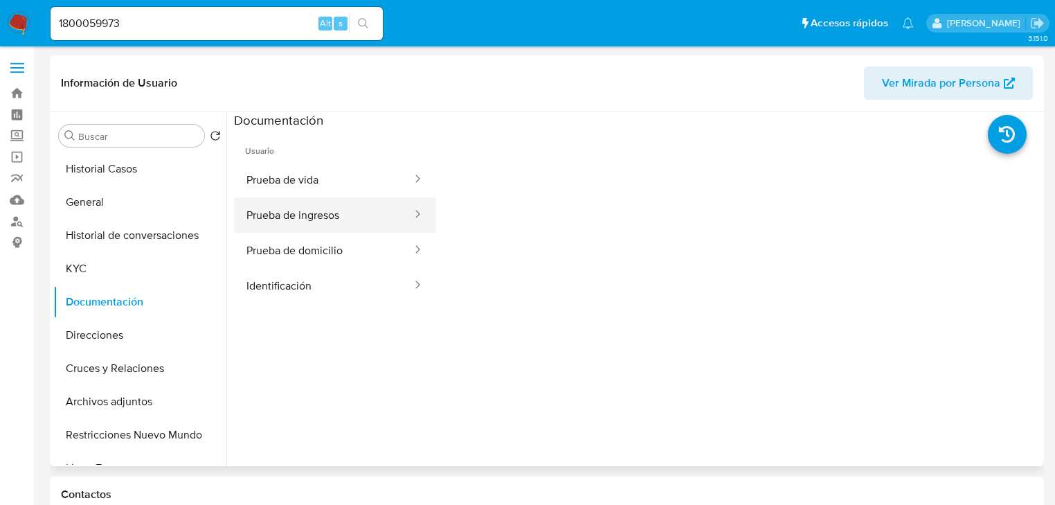
click at [295, 230] on button "Prueba de ingresos" at bounding box center [323, 214] width 179 height 35
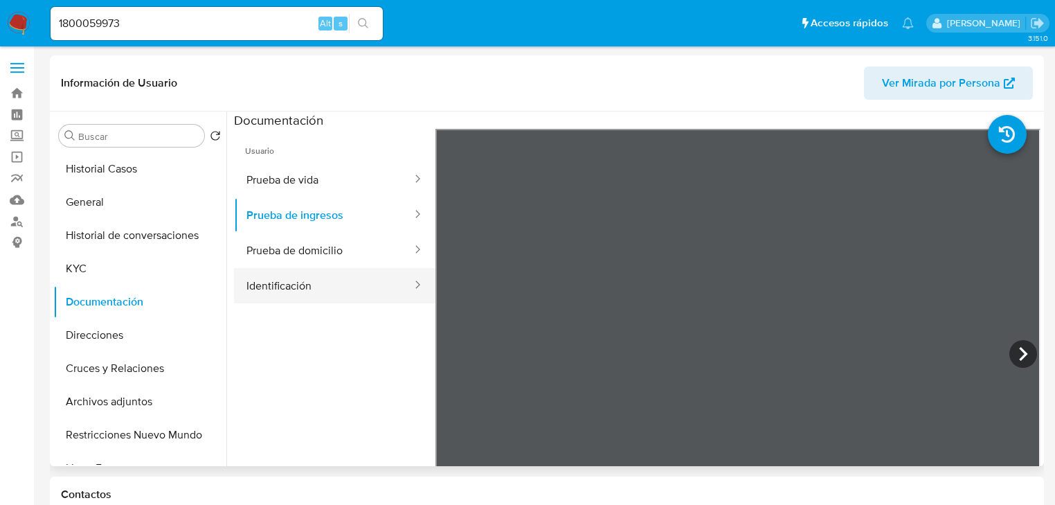
click at [305, 283] on button "Identificación" at bounding box center [323, 285] width 179 height 35
drag, startPoint x: 327, startPoint y: 289, endPoint x: 316, endPoint y: 269, distance: 22.3
click at [327, 289] on button "Identificación" at bounding box center [323, 285] width 179 height 35
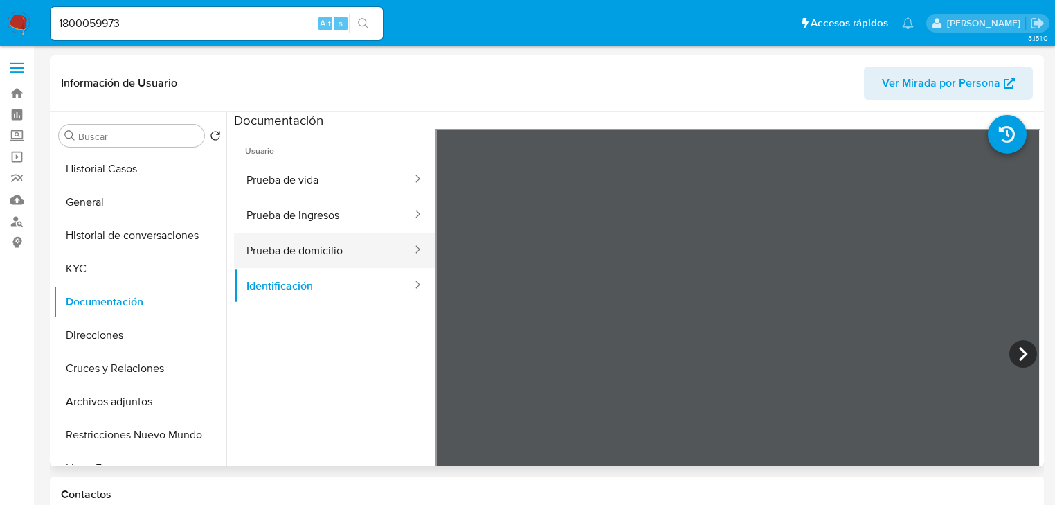
click at [313, 258] on button "Prueba de domicilio" at bounding box center [323, 250] width 179 height 35
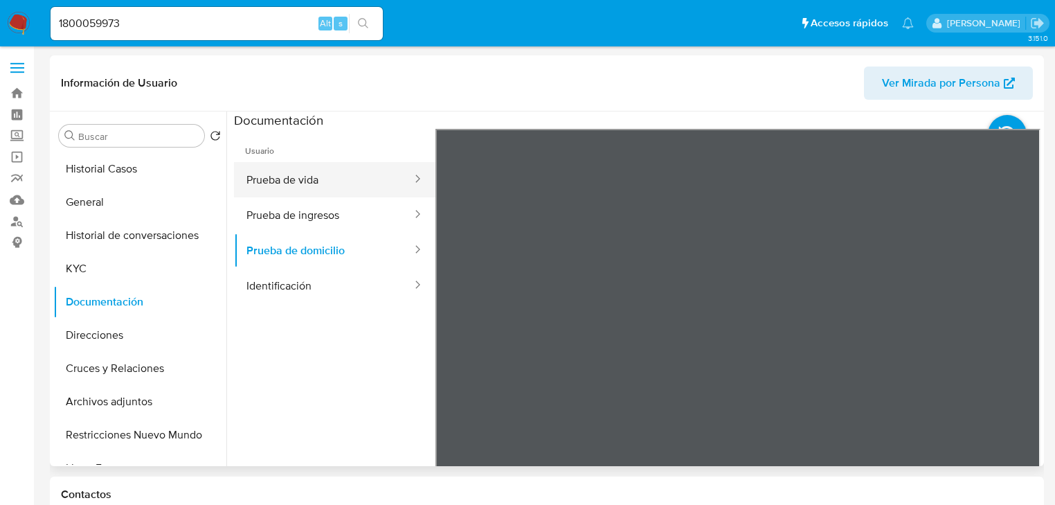
drag, startPoint x: 287, startPoint y: 170, endPoint x: 316, endPoint y: 183, distance: 31.6
click at [287, 172] on button "Prueba de vida" at bounding box center [323, 179] width 179 height 35
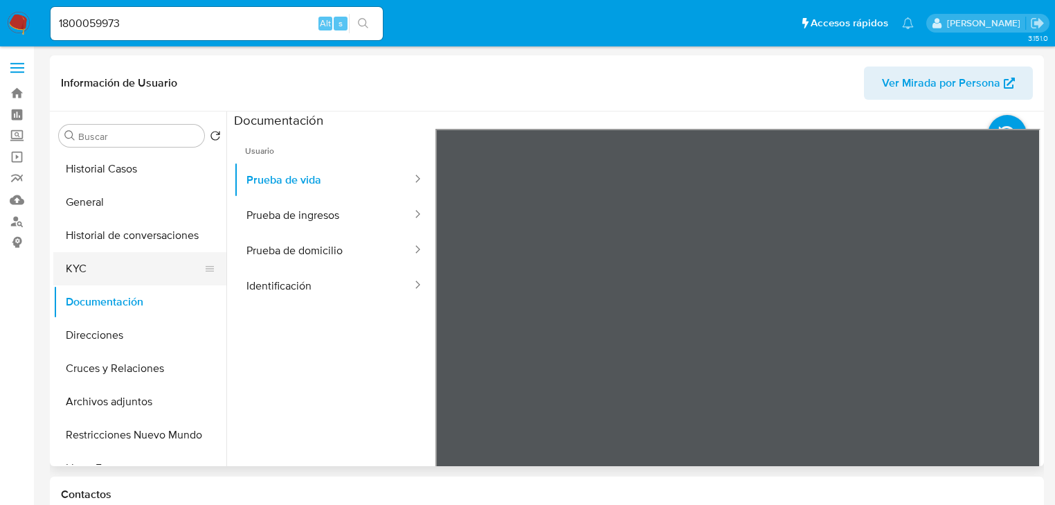
click at [96, 273] on button "KYC" at bounding box center [134, 268] width 162 height 33
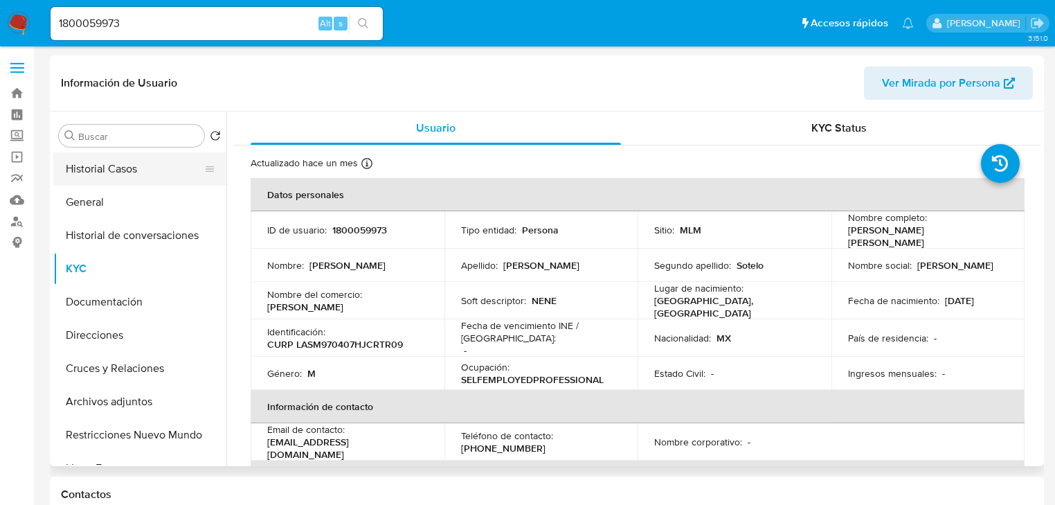
click at [124, 164] on button "Historial Casos" at bounding box center [134, 168] width 162 height 33
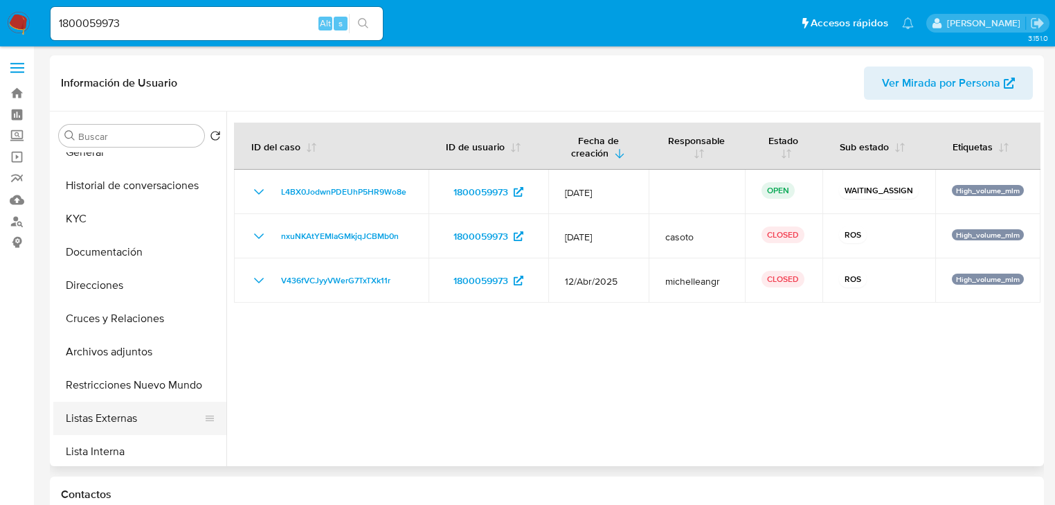
scroll to position [111, 0]
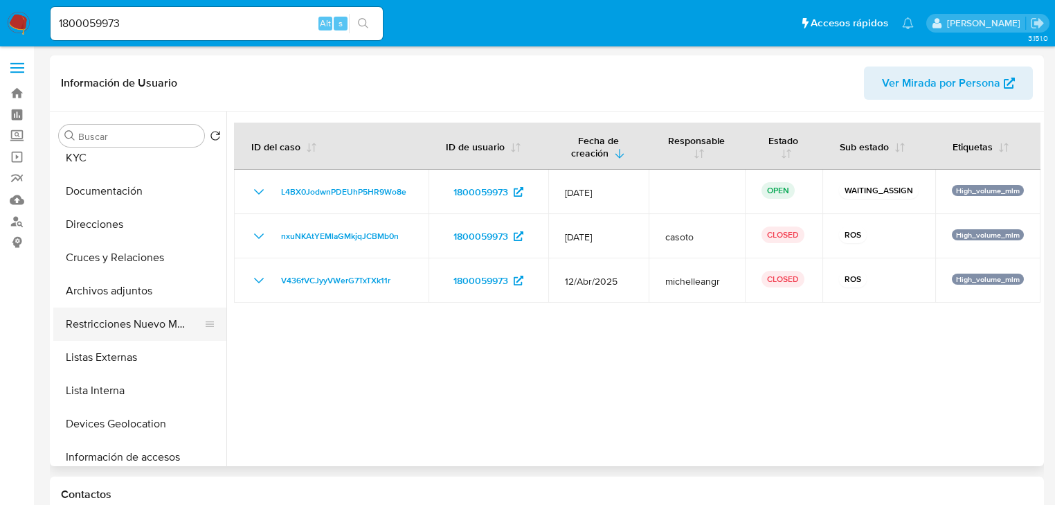
click at [125, 319] on button "Restricciones Nuevo Mundo" at bounding box center [134, 323] width 162 height 33
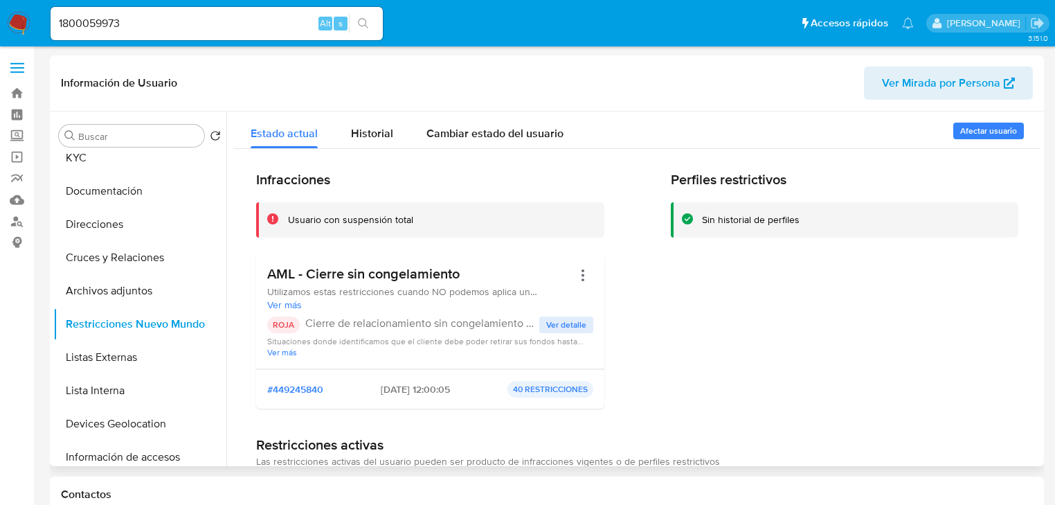
click at [350, 202] on div "Usuario con suspensión total" at bounding box center [430, 219] width 348 height 35
click at [21, 24] on img at bounding box center [19, 24] width 24 height 24
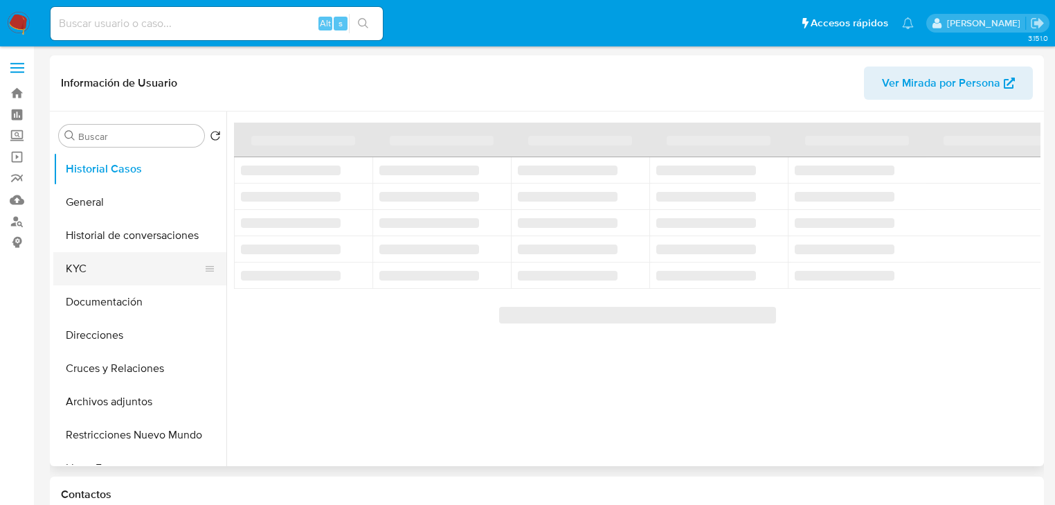
select select "10"
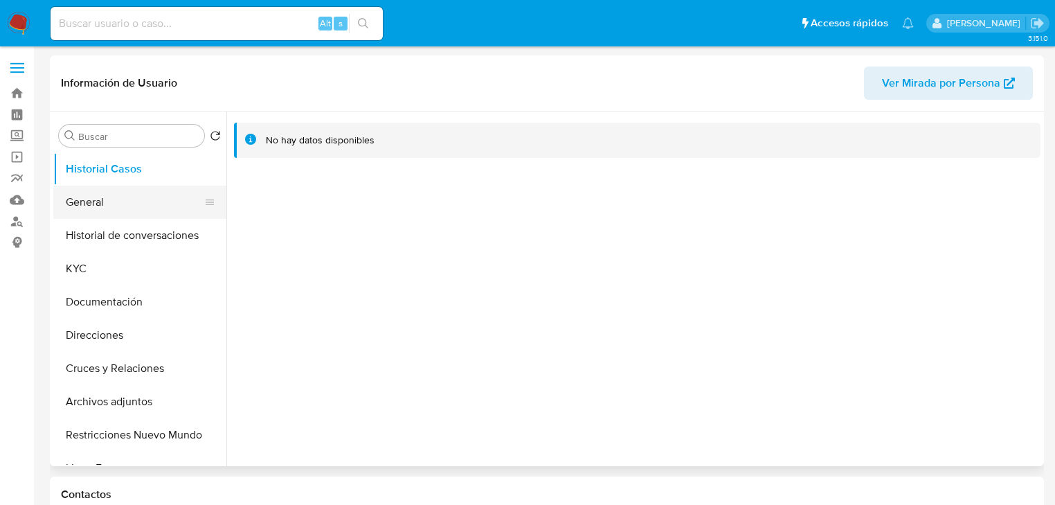
drag, startPoint x: 82, startPoint y: 208, endPoint x: 91, endPoint y: 260, distance: 53.5
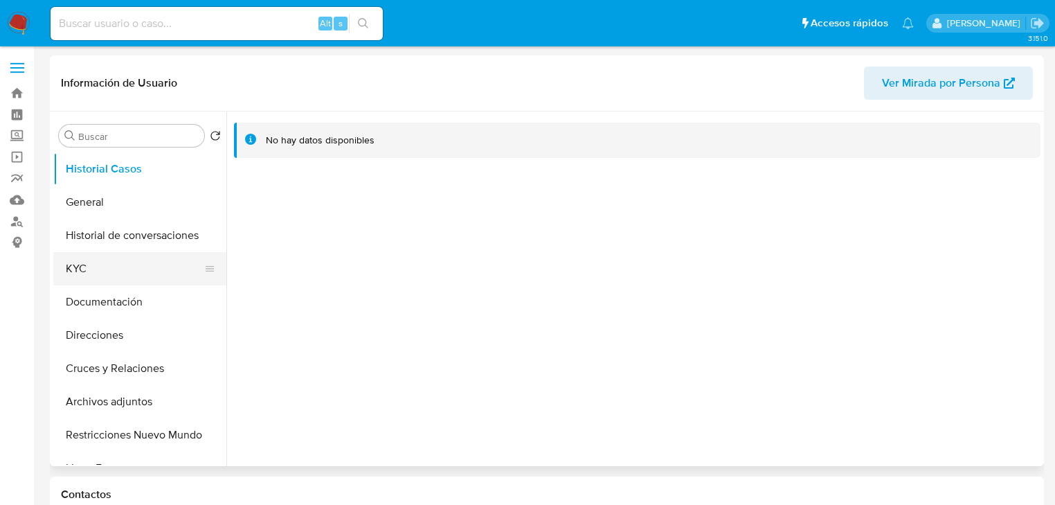
click at [83, 208] on button "General" at bounding box center [139, 202] width 173 height 33
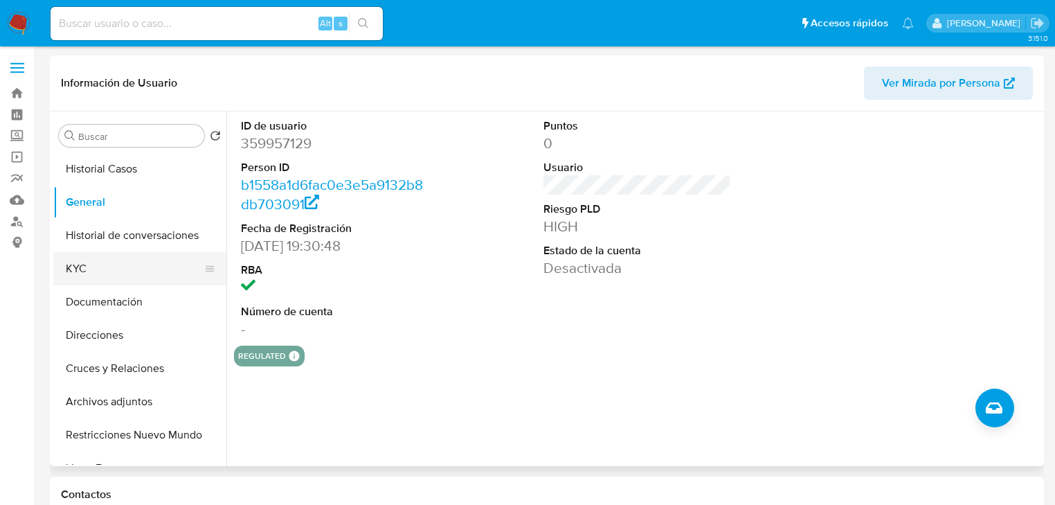
click at [109, 284] on button "KYC" at bounding box center [134, 268] width 162 height 33
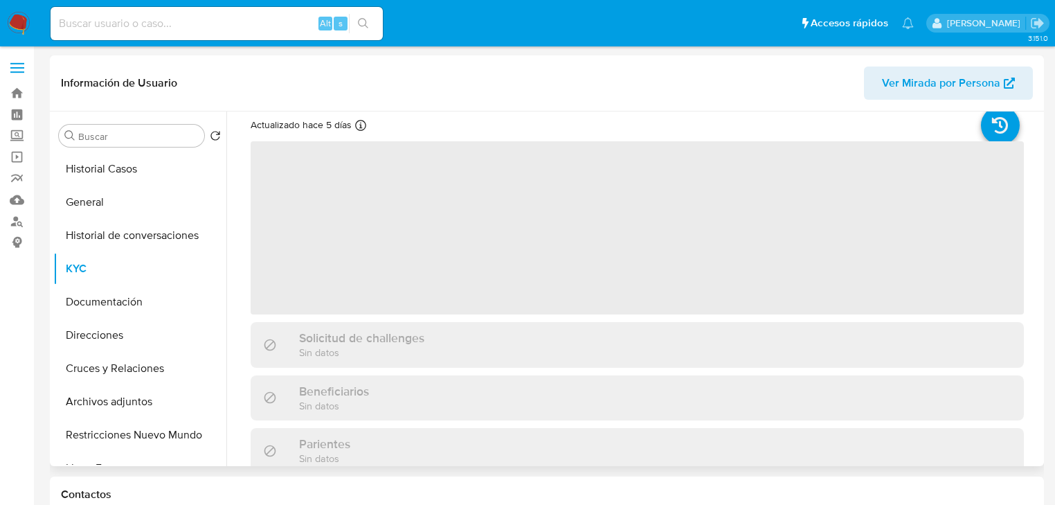
scroll to position [55, 0]
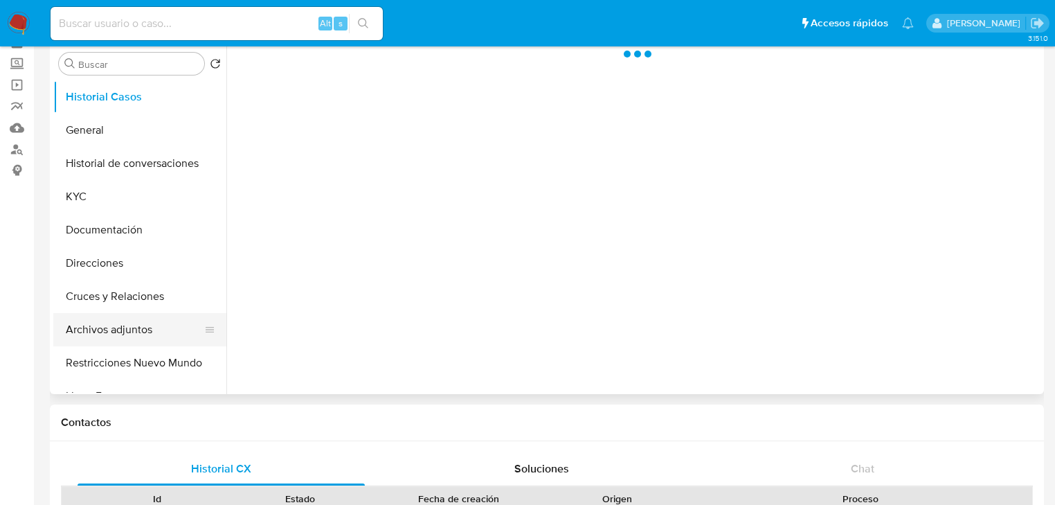
scroll to position [111, 0]
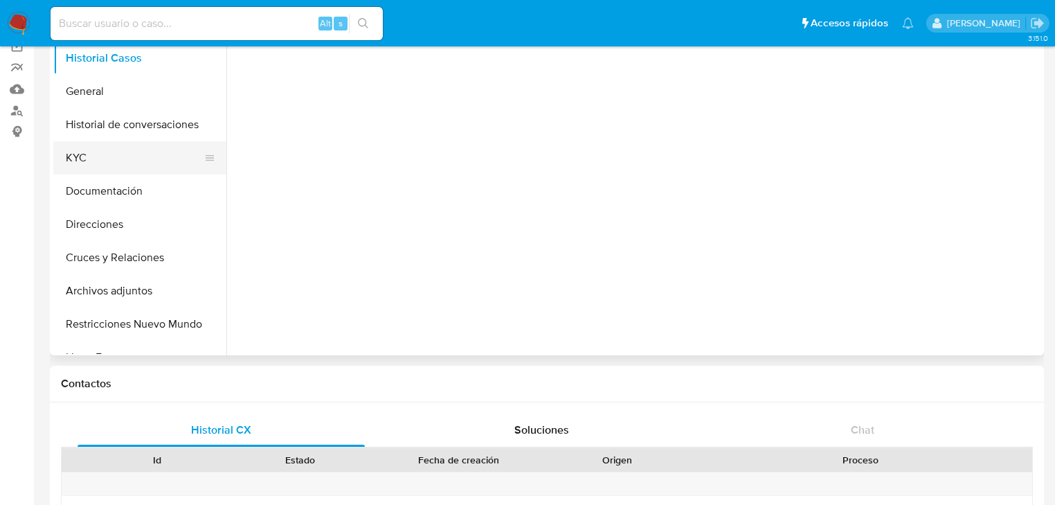
select select "10"
drag, startPoint x: 100, startPoint y: 146, endPoint x: 228, endPoint y: 170, distance: 130.3
click at [101, 146] on button "KYC" at bounding box center [139, 157] width 173 height 33
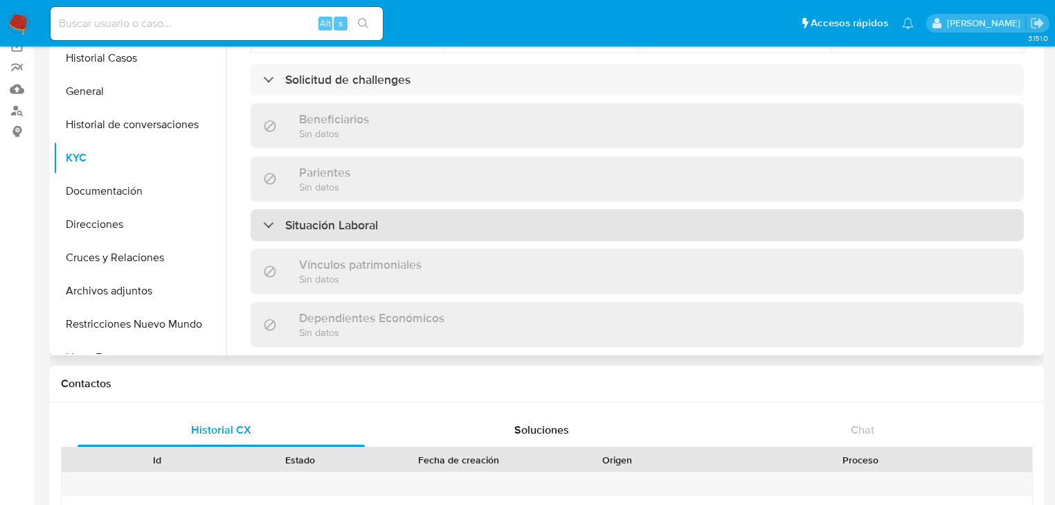
scroll to position [864, 0]
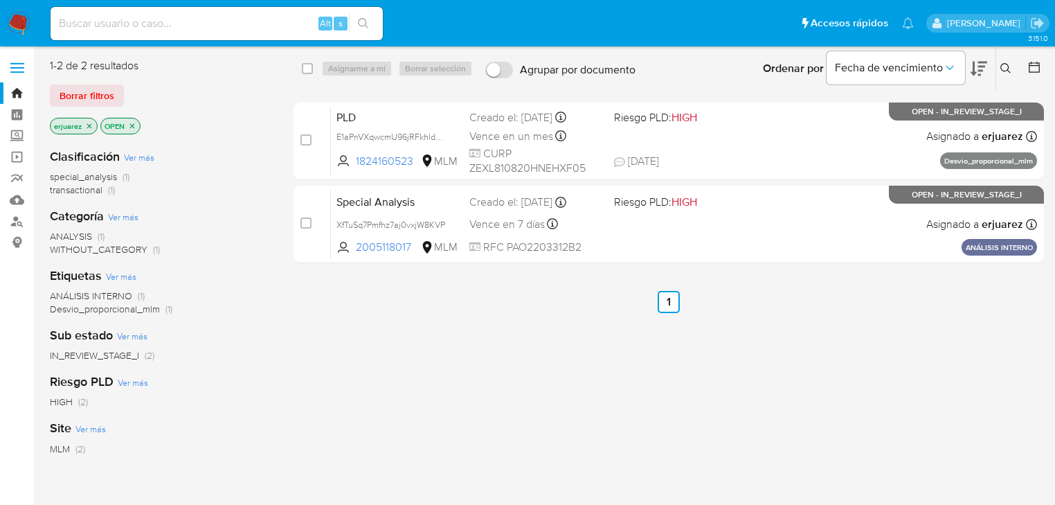
drag, startPoint x: 200, startPoint y: 24, endPoint x: 195, endPoint y: 32, distance: 9.0
click at [197, 28] on input at bounding box center [217, 24] width 332 height 18
paste input "2501709377"
type input "2501709377"
click at [363, 24] on icon "search-icon" at bounding box center [363, 23] width 11 height 11
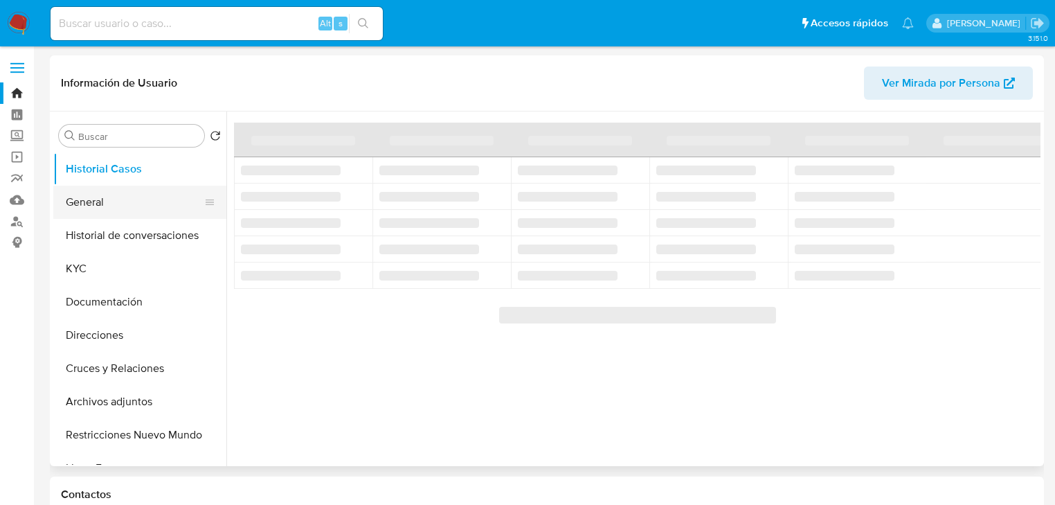
select select "10"
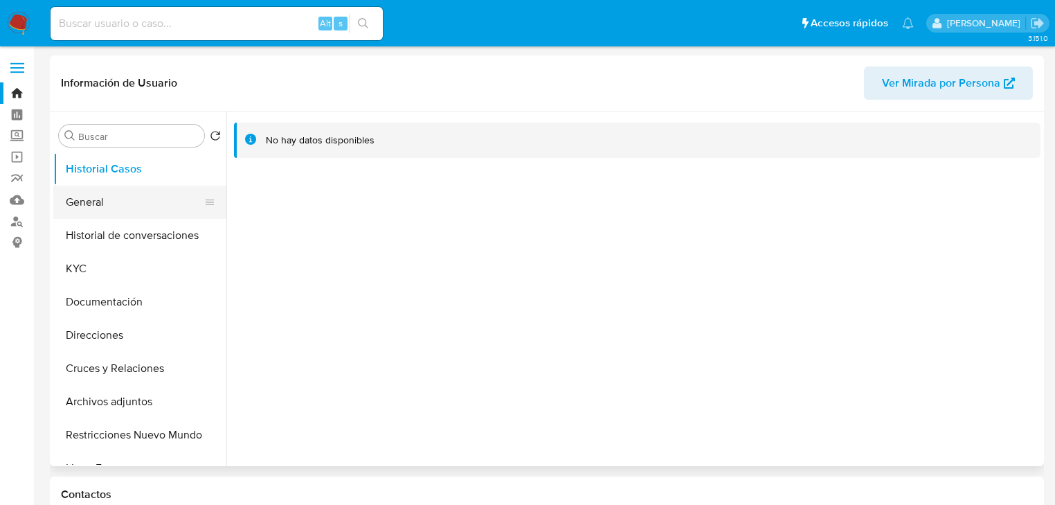
click at [96, 201] on button "General" at bounding box center [134, 202] width 162 height 33
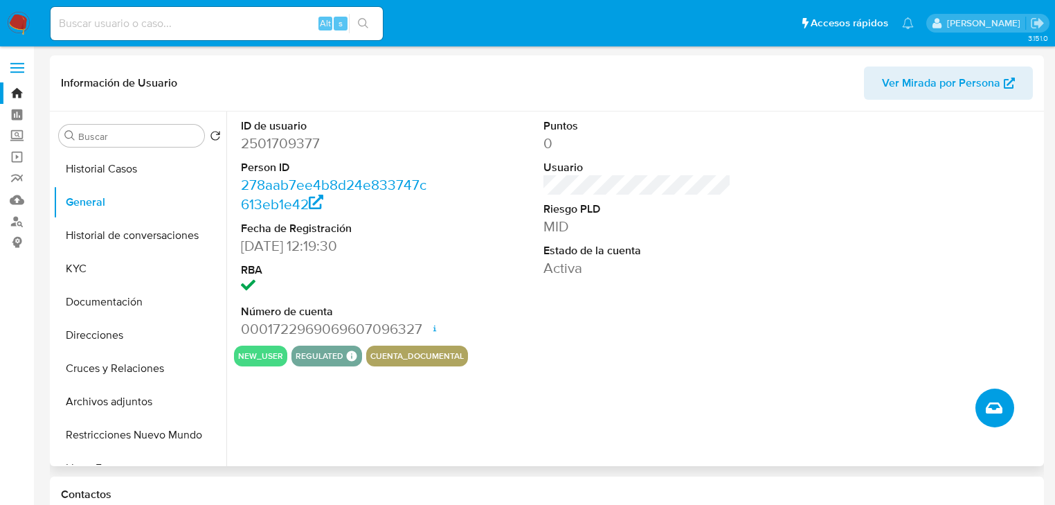
click at [990, 411] on icon "Crear caso manual" at bounding box center [994, 407] width 17 height 11
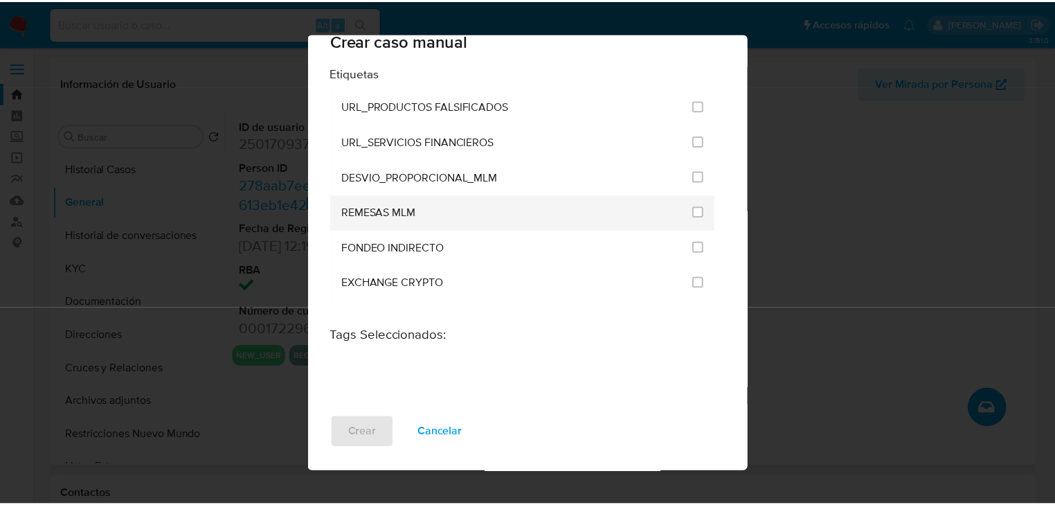
scroll to position [2922, 0]
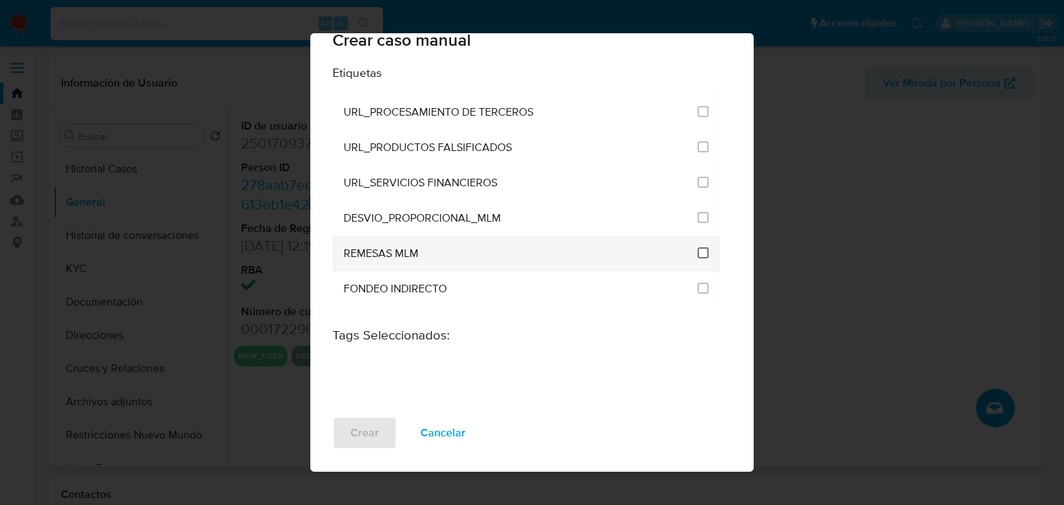
click at [697, 247] on input "3256" at bounding box center [702, 252] width 11 height 11
checkbox input "true"
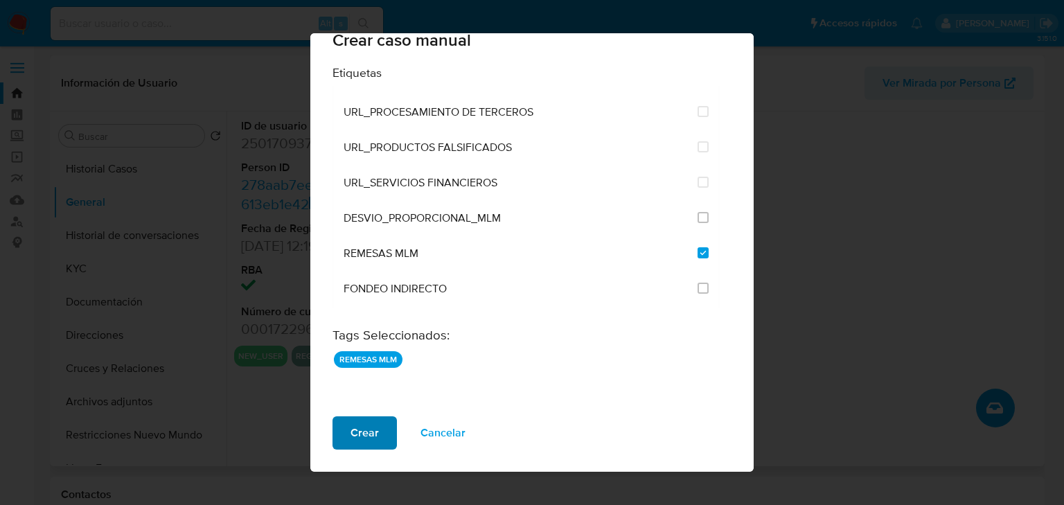
click at [378, 435] on button "Crear" at bounding box center [364, 432] width 64 height 33
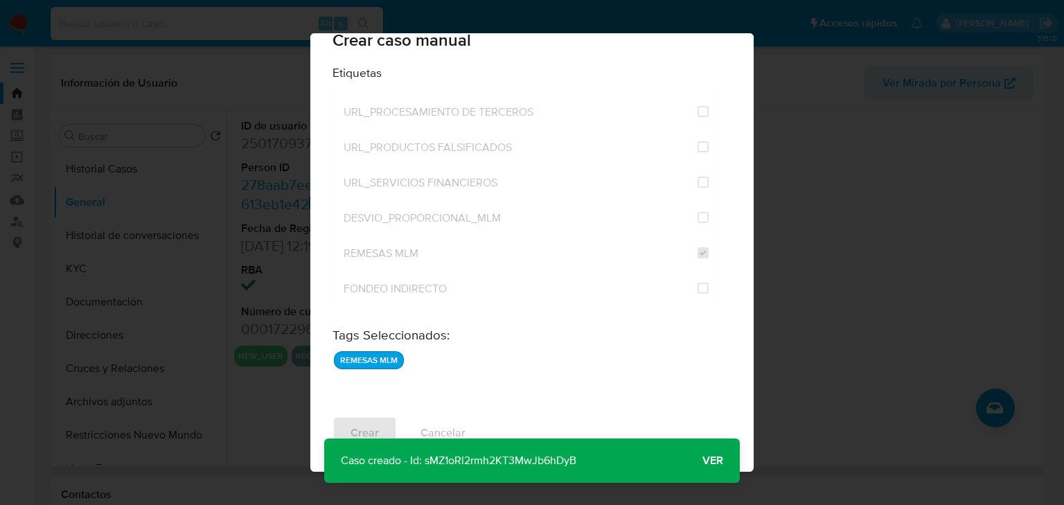
drag, startPoint x: 427, startPoint y: 461, endPoint x: 23, endPoint y: 373, distance: 413.3
click at [611, 461] on div "Caso creado - Id: sMZ1oRl2rmh2KT3MwJb6hDyB Caso creado - Id: sMZ1oRl2rmh2KT3MwJ…" at bounding box center [531, 460] width 415 height 44
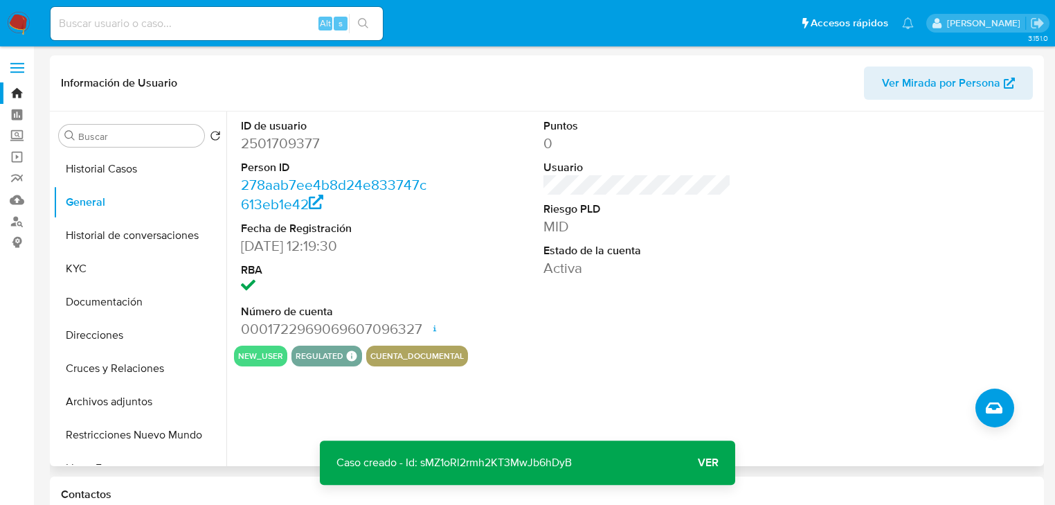
click at [15, 28] on img at bounding box center [19, 24] width 24 height 24
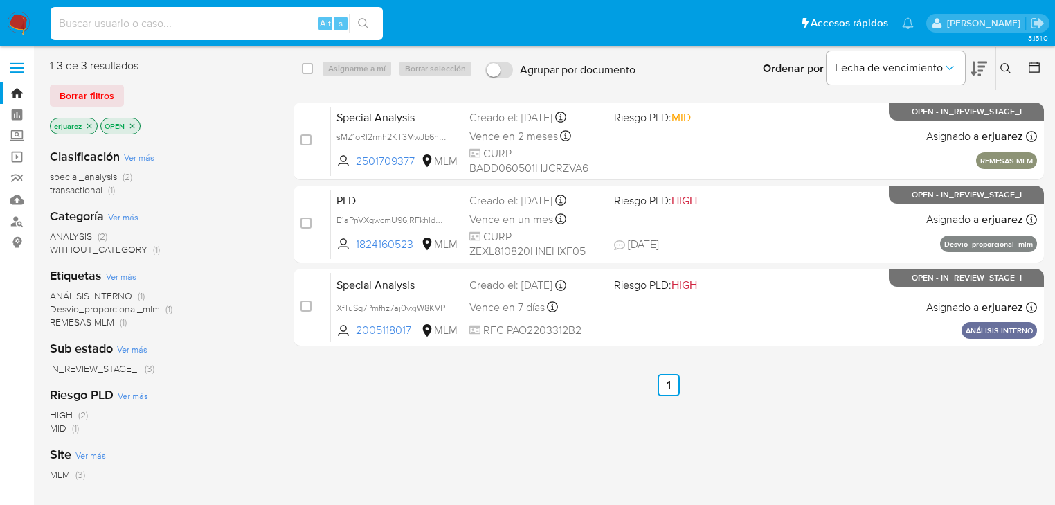
drag, startPoint x: 143, startPoint y: 19, endPoint x: 163, endPoint y: 26, distance: 21.2
click at [143, 19] on input at bounding box center [217, 24] width 332 height 18
paste input "455363639"
type input "455363639"
click at [370, 19] on button "search-icon" at bounding box center [363, 23] width 28 height 19
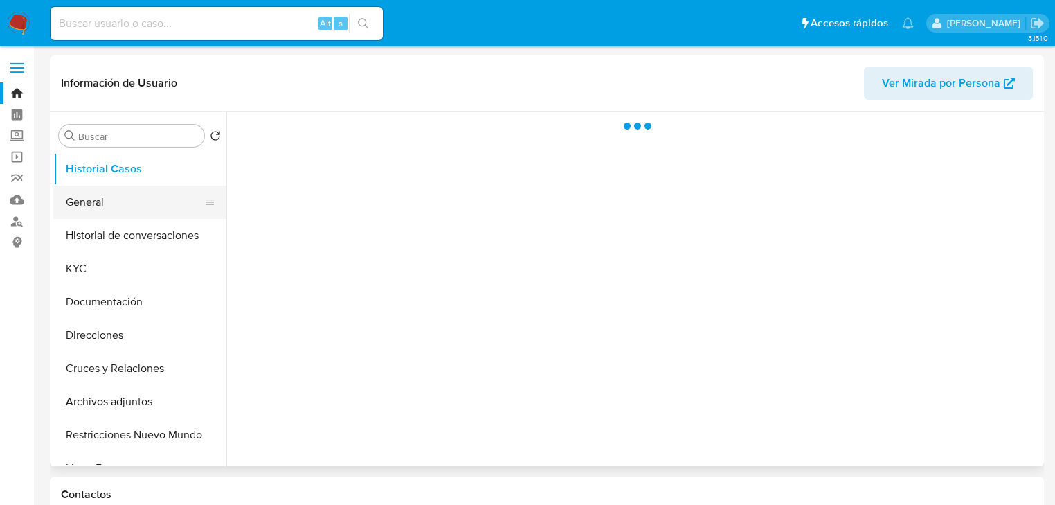
click at [118, 199] on button "General" at bounding box center [134, 202] width 162 height 33
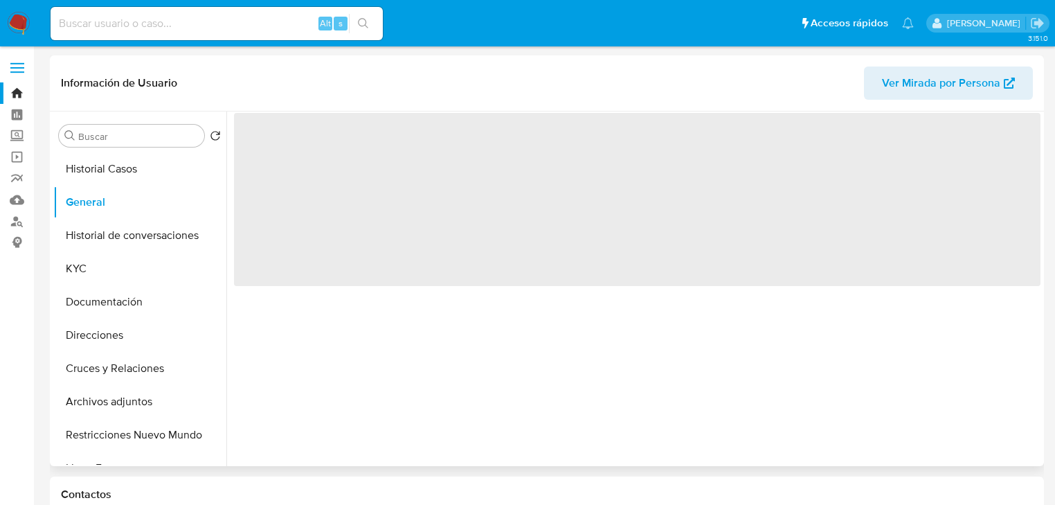
select select "10"
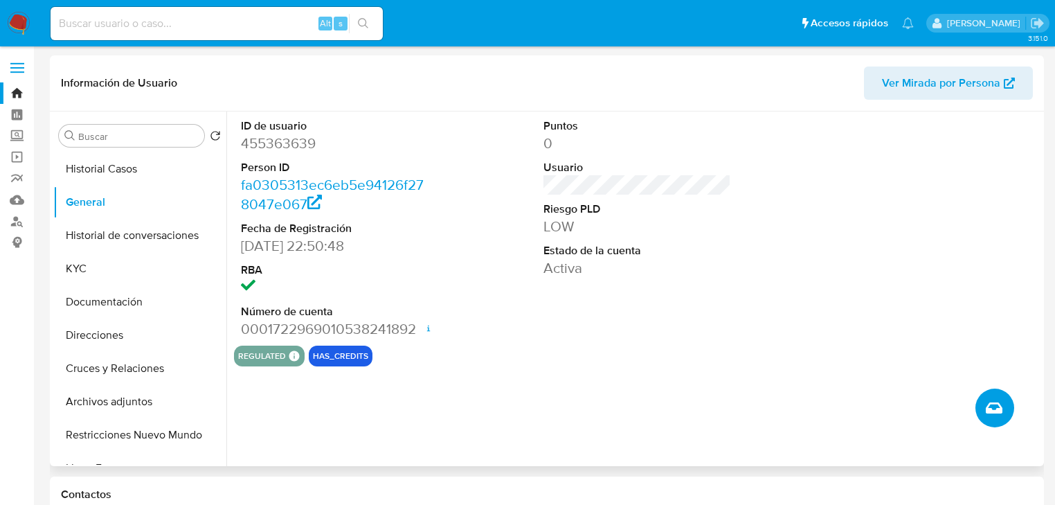
click at [996, 408] on icon "Crear caso manual" at bounding box center [994, 408] width 17 height 17
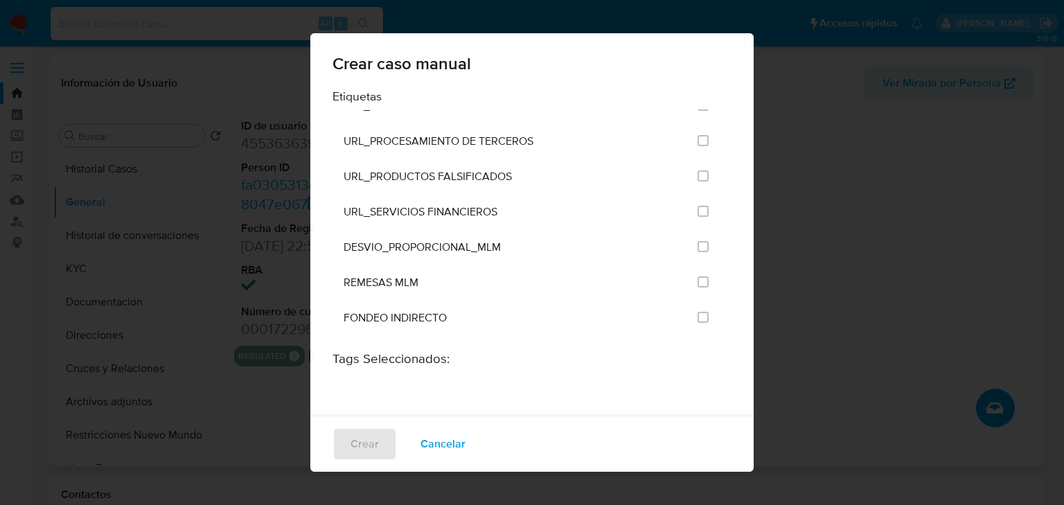
scroll to position [2936, 0]
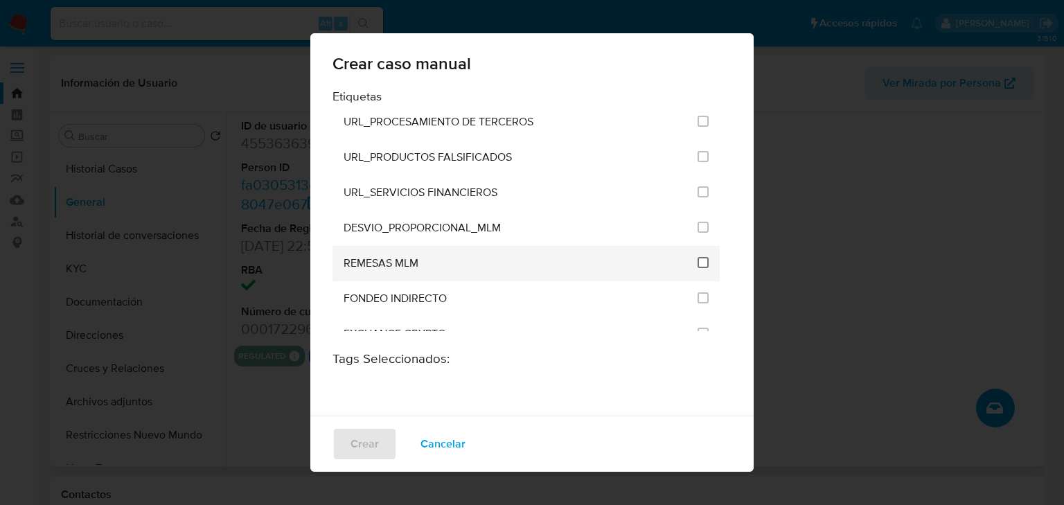
click at [697, 257] on input "3256" at bounding box center [702, 262] width 11 height 11
checkbox input "true"
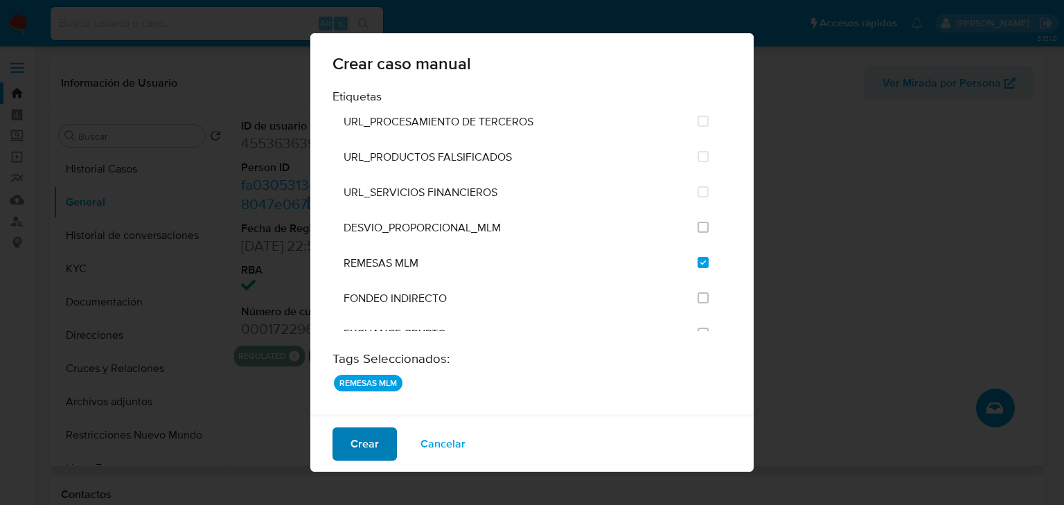
click at [364, 442] on span "Crear" at bounding box center [364, 444] width 28 height 30
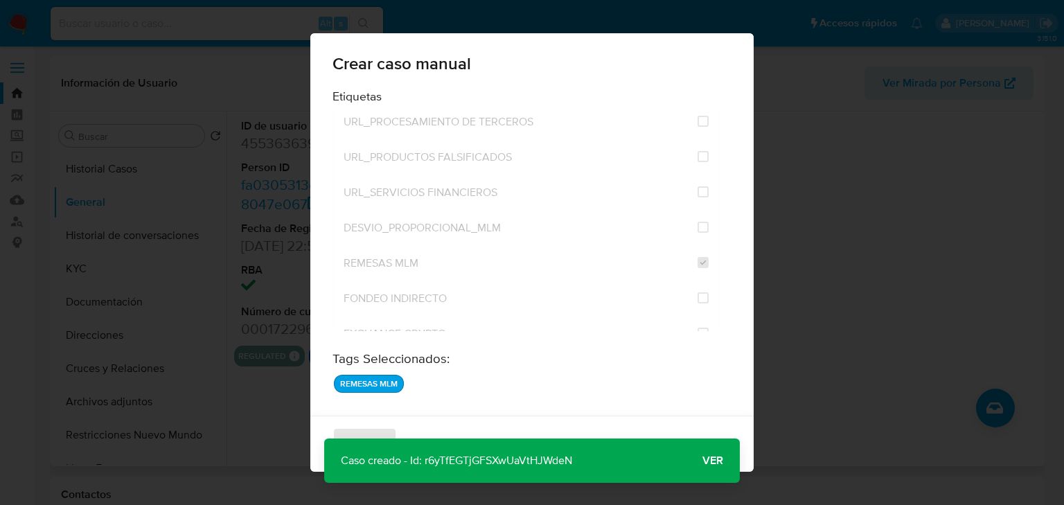
drag, startPoint x: 593, startPoint y: 460, endPoint x: 424, endPoint y: 463, distance: 169.0
click at [424, 463] on div "Caso creado - Id: r6yTfEGTjGFSXwUaVtHJWdeN Caso creado - Id: r6yTfEGTjGFSXwUaVt…" at bounding box center [531, 460] width 415 height 44
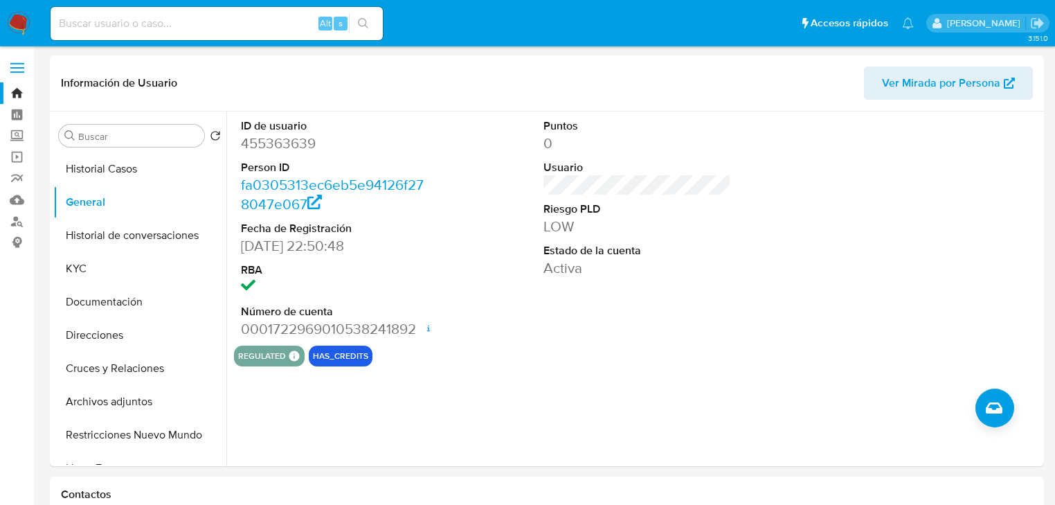
click at [186, 29] on input at bounding box center [217, 24] width 332 height 18
paste input "2440419203"
type input "2440419203"
click at [370, 16] on button "search-icon" at bounding box center [363, 23] width 28 height 19
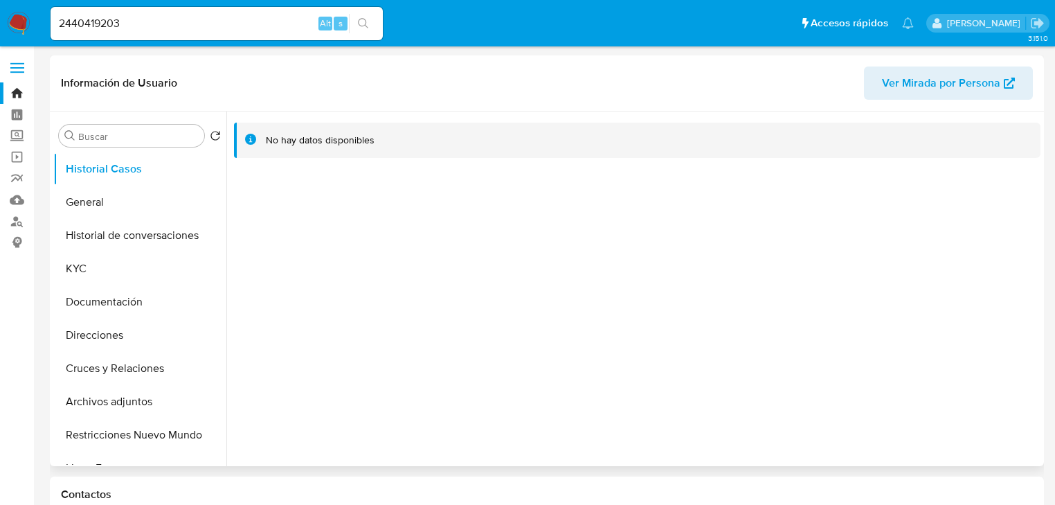
select select "10"
click at [96, 202] on button "General" at bounding box center [134, 202] width 162 height 33
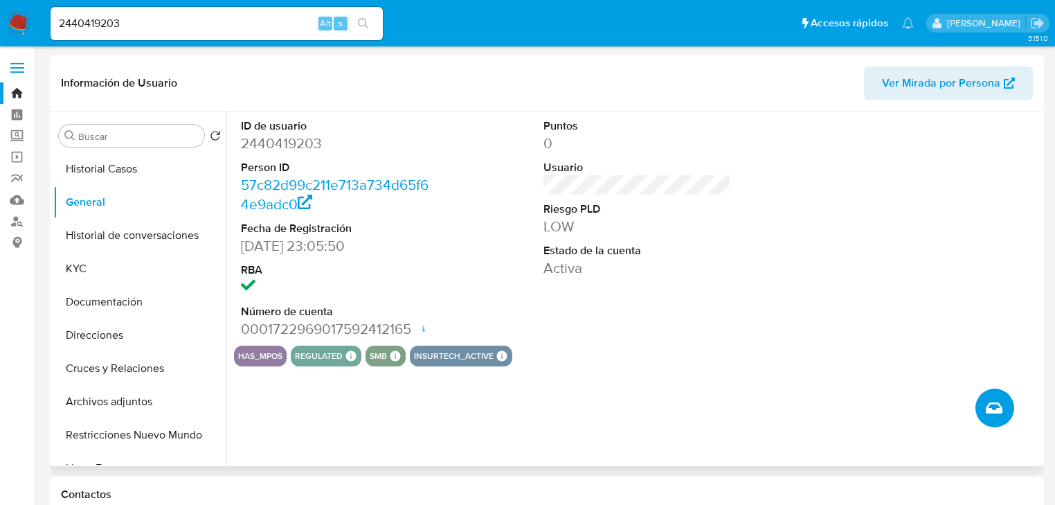
click at [998, 414] on icon "Crear caso manual" at bounding box center [994, 408] width 17 height 17
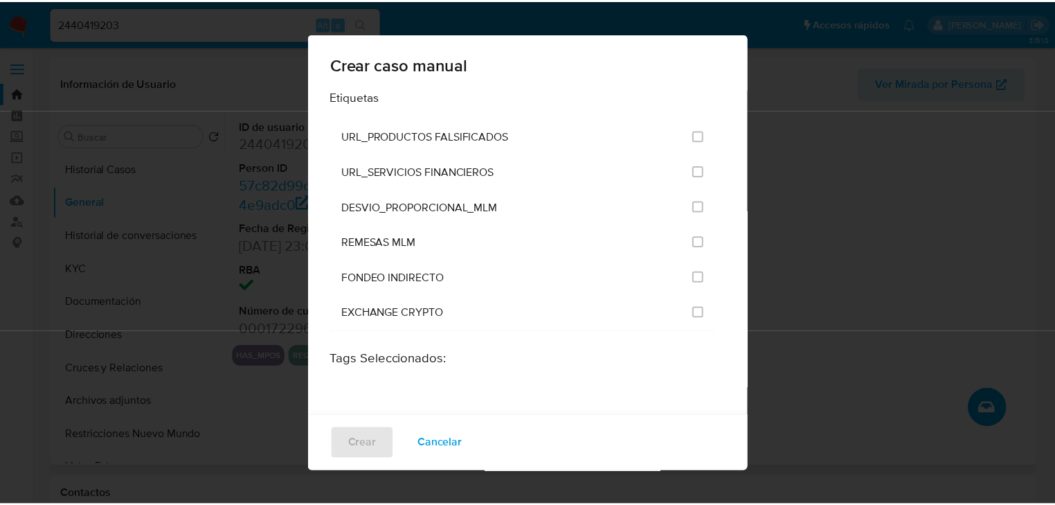
scroll to position [2978, 0]
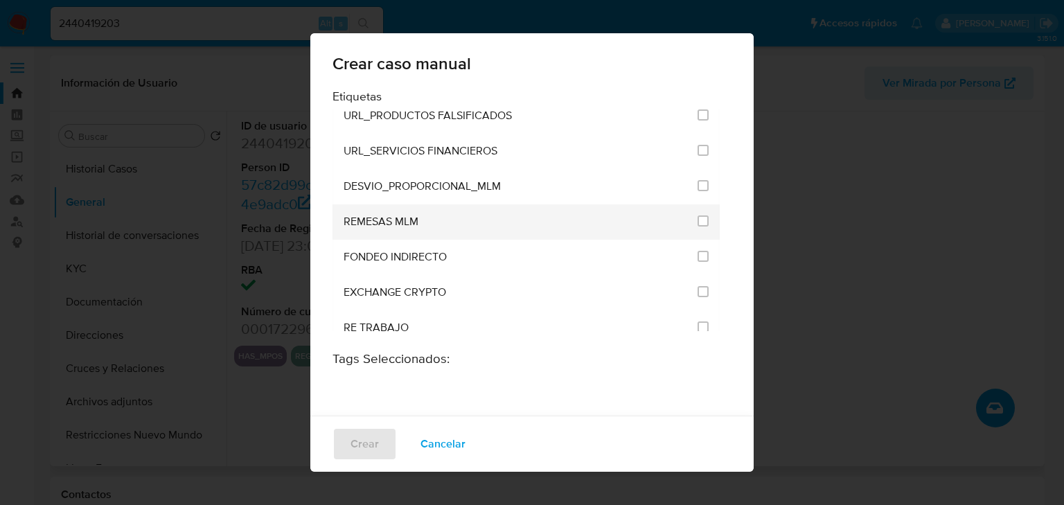
click at [442, 204] on div "REMESAS MLM" at bounding box center [516, 221] width 346 height 35
click at [697, 215] on input "3256" at bounding box center [702, 220] width 11 height 11
checkbox input "true"
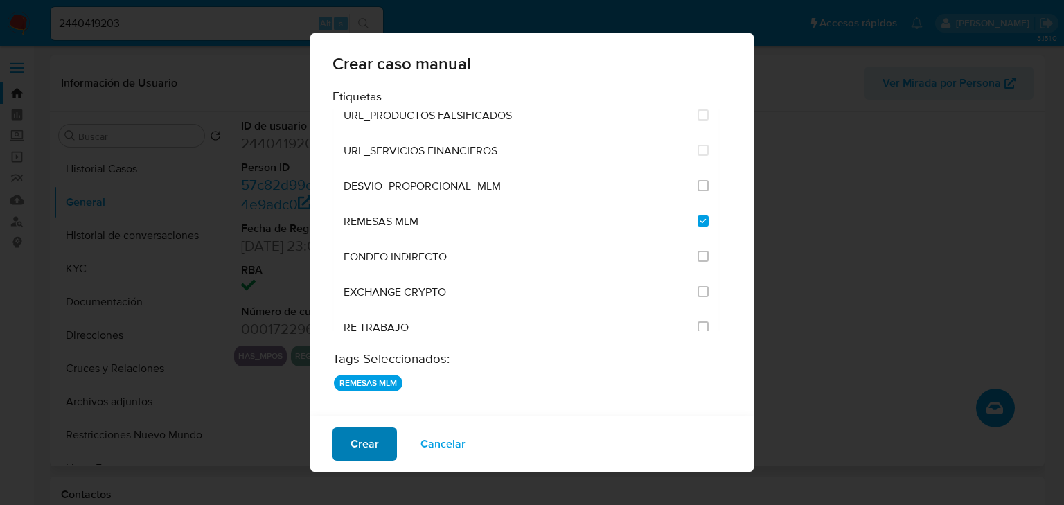
click at [382, 436] on button "Crear" at bounding box center [364, 443] width 64 height 33
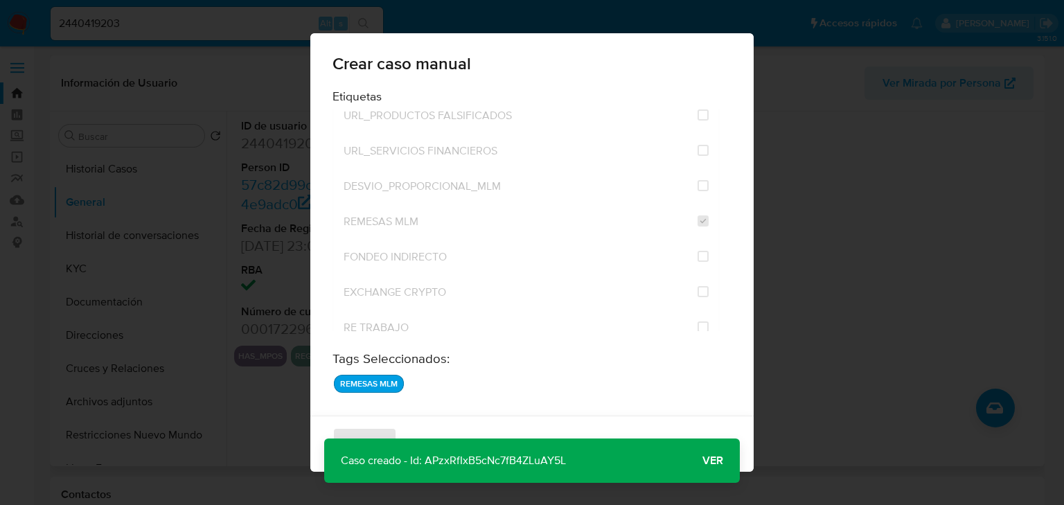
drag, startPoint x: 573, startPoint y: 461, endPoint x: 424, endPoint y: 465, distance: 148.9
click at [424, 465] on div "Caso creado - Id: APzxRfIxB5cNc7fB4ZLuAY5L Caso creado - Id: APzxRfIxB5cNc7fB4Z…" at bounding box center [531, 460] width 415 height 44
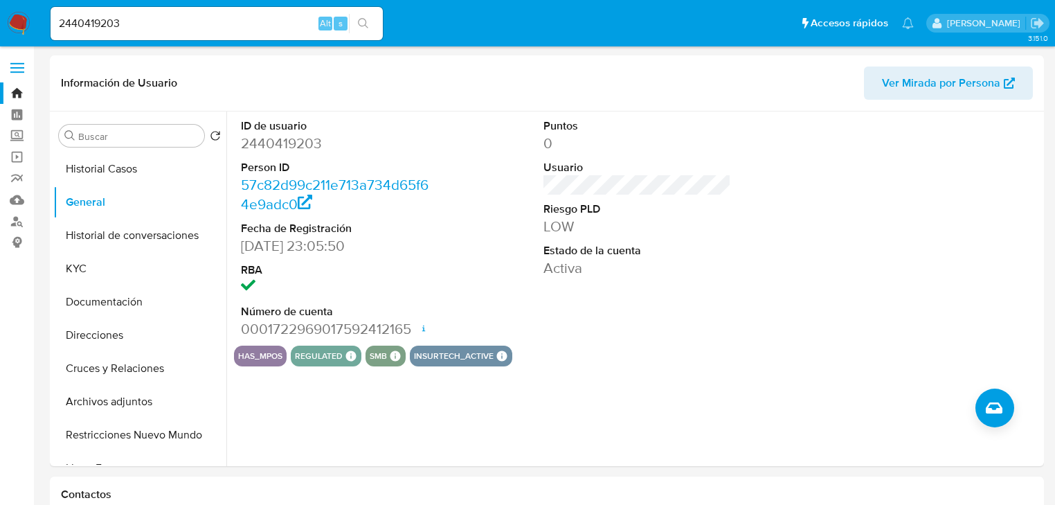
click at [19, 19] on img at bounding box center [19, 24] width 24 height 24
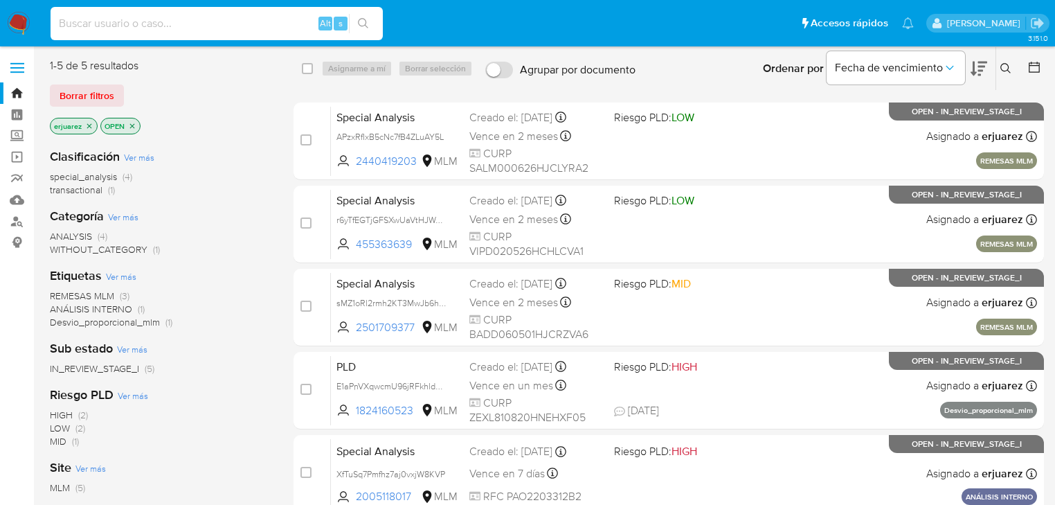
drag, startPoint x: 101, startPoint y: 21, endPoint x: 120, endPoint y: 25, distance: 19.7
click at [103, 21] on input at bounding box center [217, 24] width 332 height 18
paste input "581237989"
type input "581237989"
click at [361, 24] on icon "search-icon" at bounding box center [363, 23] width 11 height 11
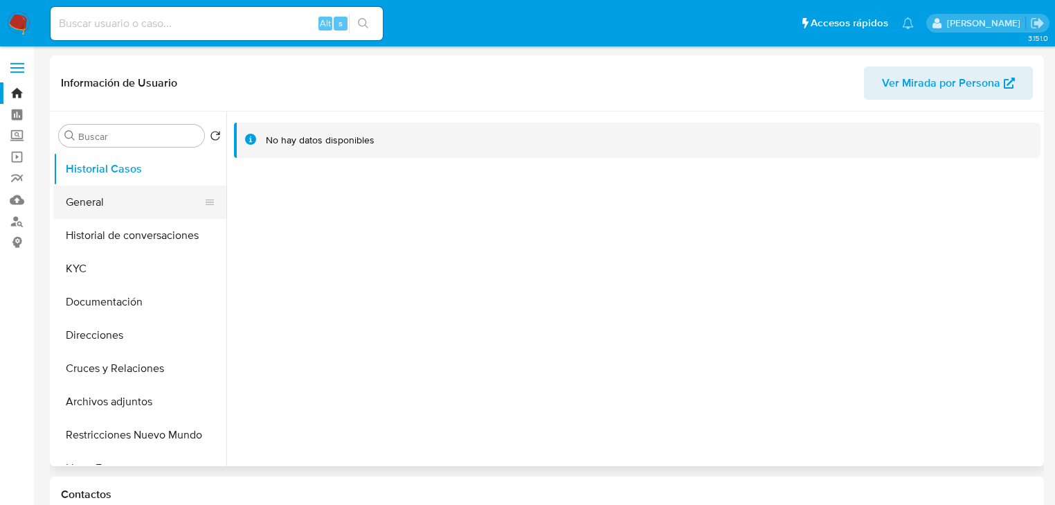
select select "10"
drag, startPoint x: 90, startPoint y: 194, endPoint x: 233, endPoint y: 205, distance: 143.1
click at [91, 194] on button "General" at bounding box center [139, 202] width 173 height 33
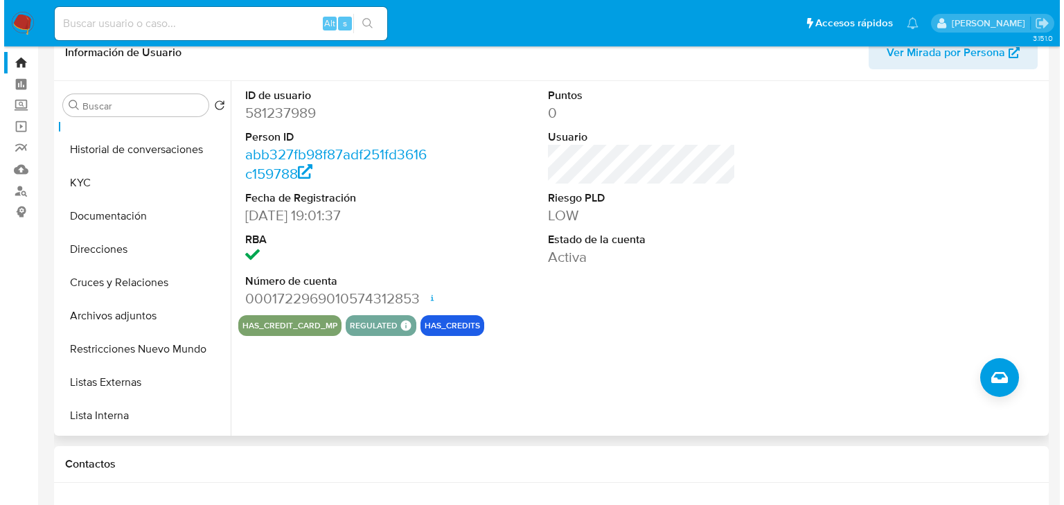
scroll to position [55, 0]
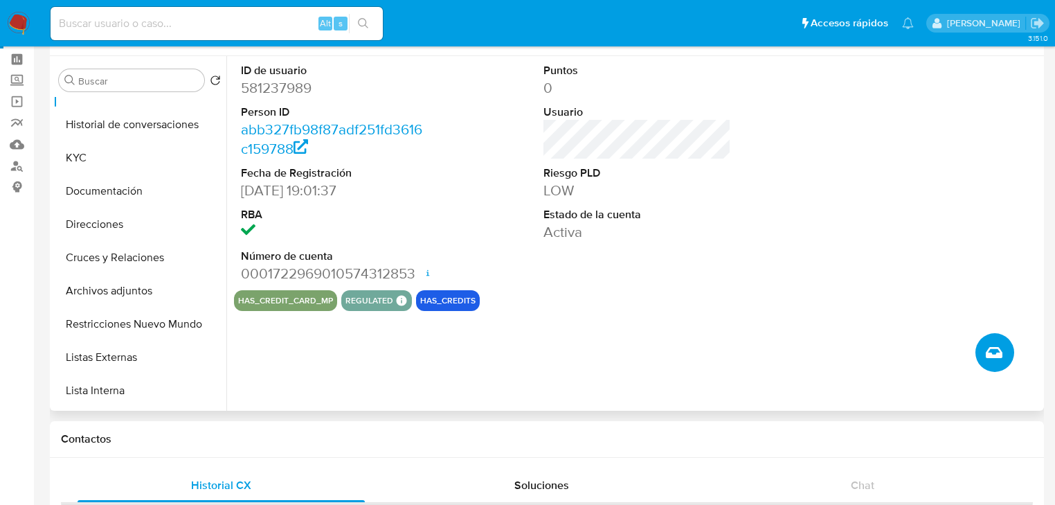
click at [996, 346] on icon "Crear caso manual" at bounding box center [994, 352] width 17 height 17
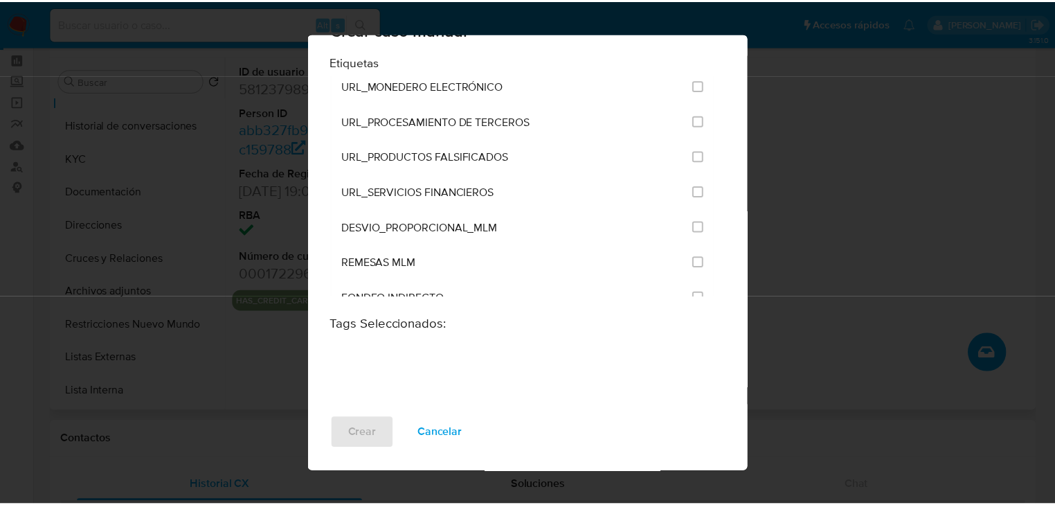
scroll to position [2922, 0]
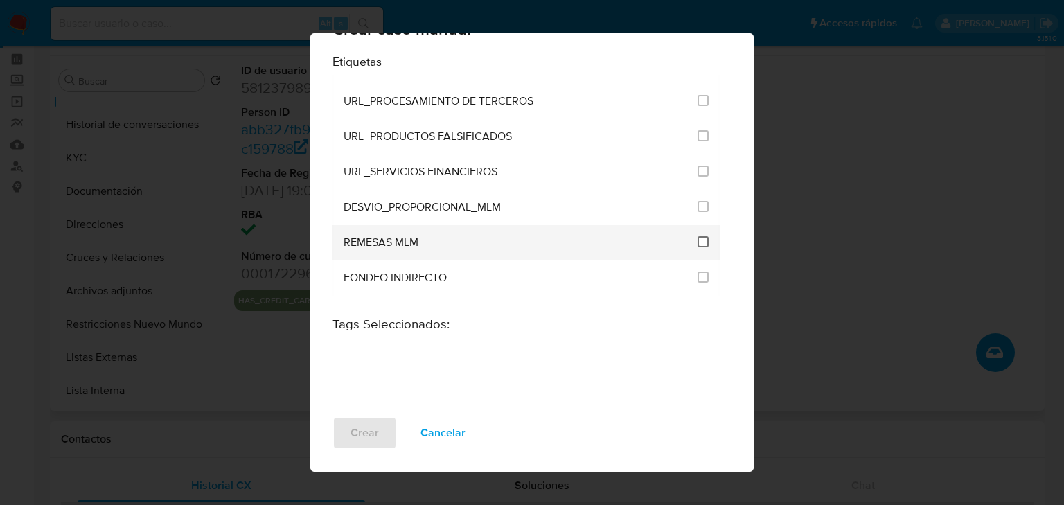
click at [697, 236] on input "3256" at bounding box center [702, 241] width 11 height 11
checkbox input "true"
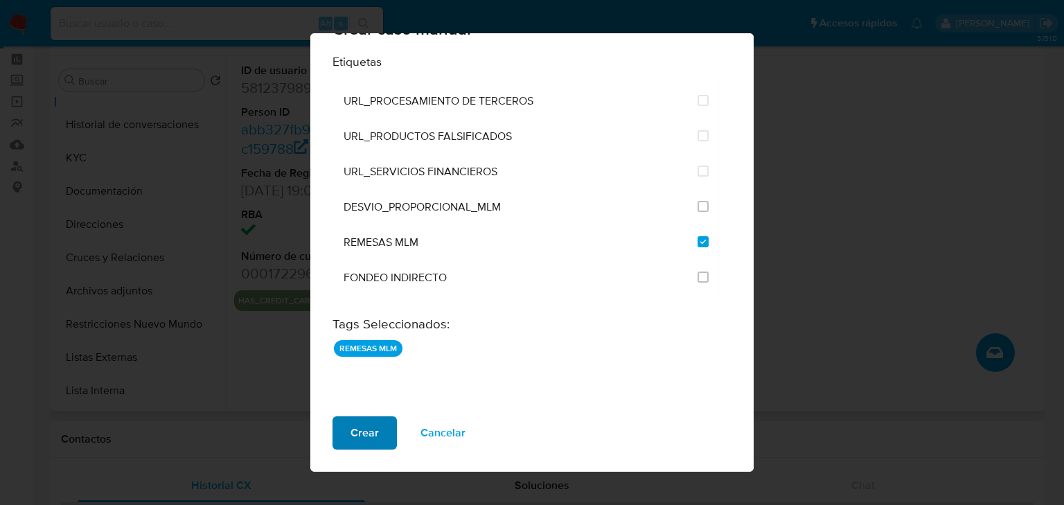
click at [366, 423] on span "Crear" at bounding box center [364, 433] width 28 height 30
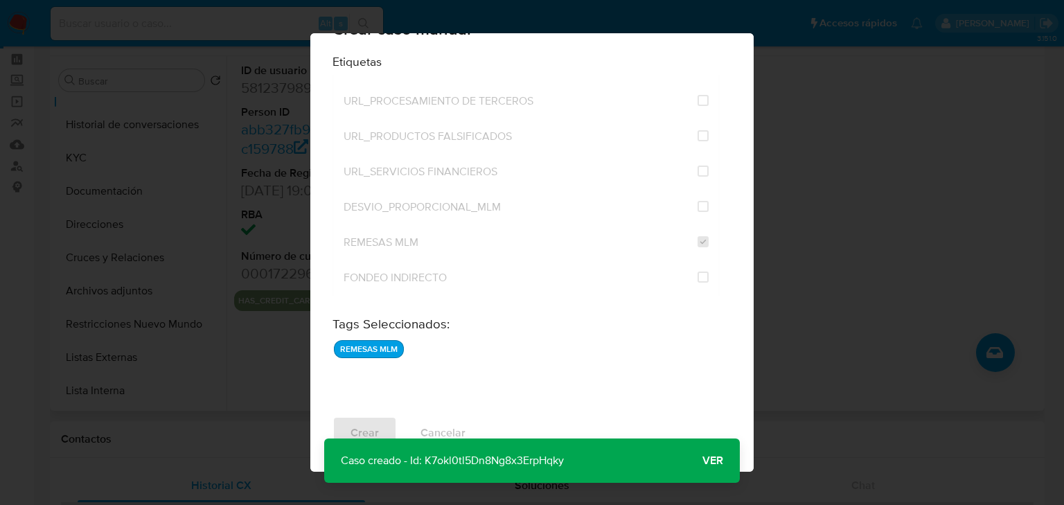
drag, startPoint x: 581, startPoint y: 460, endPoint x: 425, endPoint y: 460, distance: 155.8
click at [425, 460] on p "Caso creado - Id: K7okl0tl5Dn8Ng8x3ErpHqky" at bounding box center [452, 460] width 256 height 44
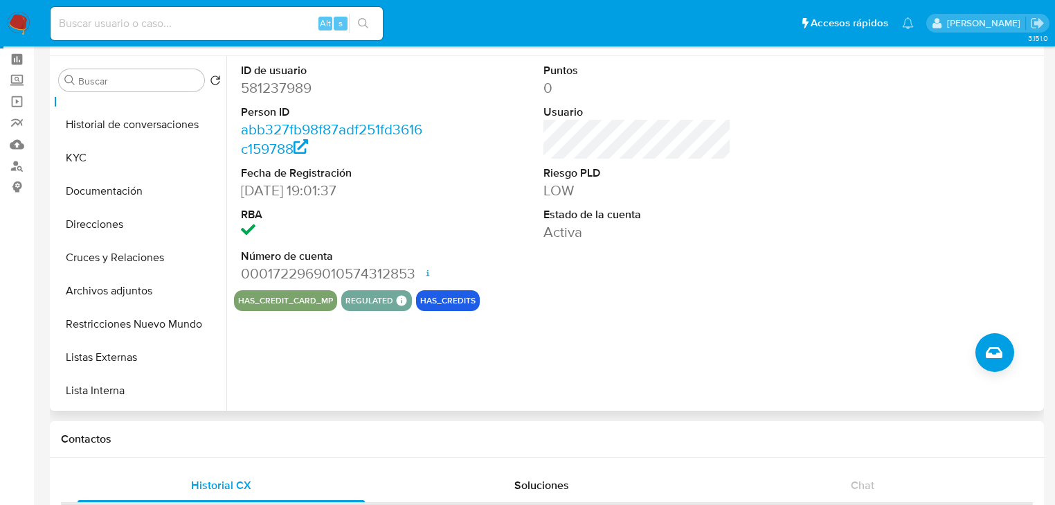
drag, startPoint x: 853, startPoint y: 260, endPoint x: 618, endPoint y: 116, distance: 276.0
drag, startPoint x: 241, startPoint y: 32, endPoint x: 243, endPoint y: 19, distance: 12.6
click at [234, 30] on div "Alt s" at bounding box center [217, 23] width 332 height 33
click at [243, 19] on input at bounding box center [217, 24] width 332 height 18
paste input "2446461167"
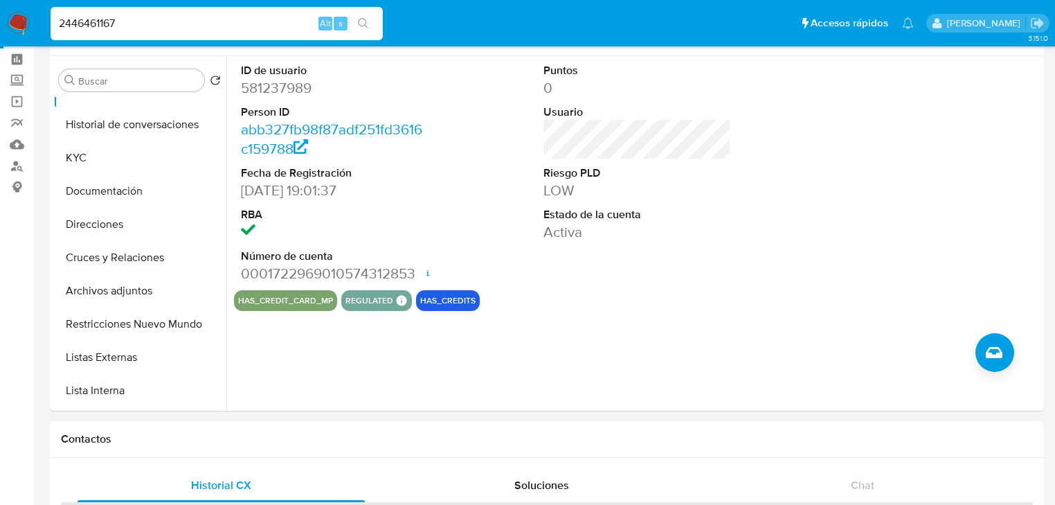
type input "2446461167"
drag, startPoint x: 361, startPoint y: 17, endPoint x: 325, endPoint y: 21, distance: 36.9
click at [363, 18] on button "search-icon" at bounding box center [363, 23] width 28 height 19
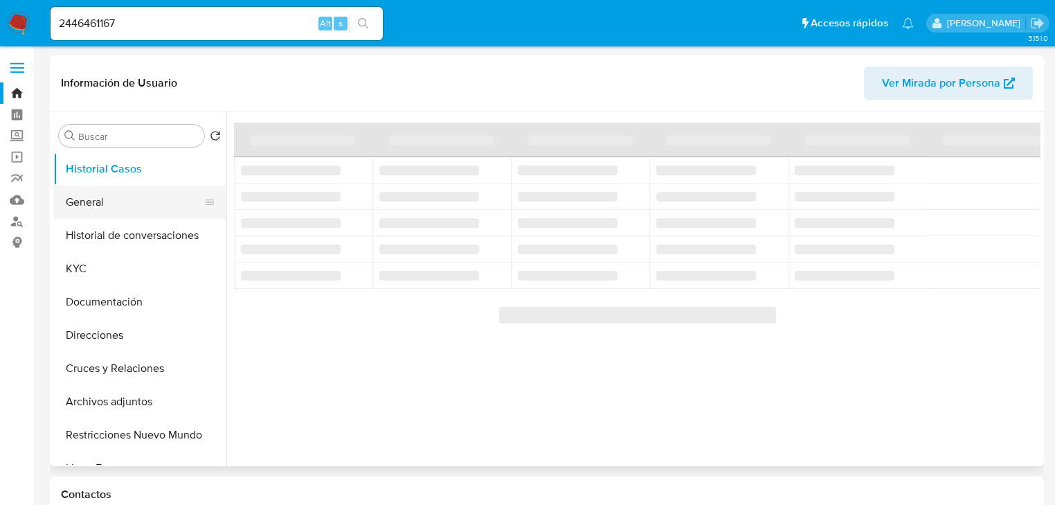
select select "10"
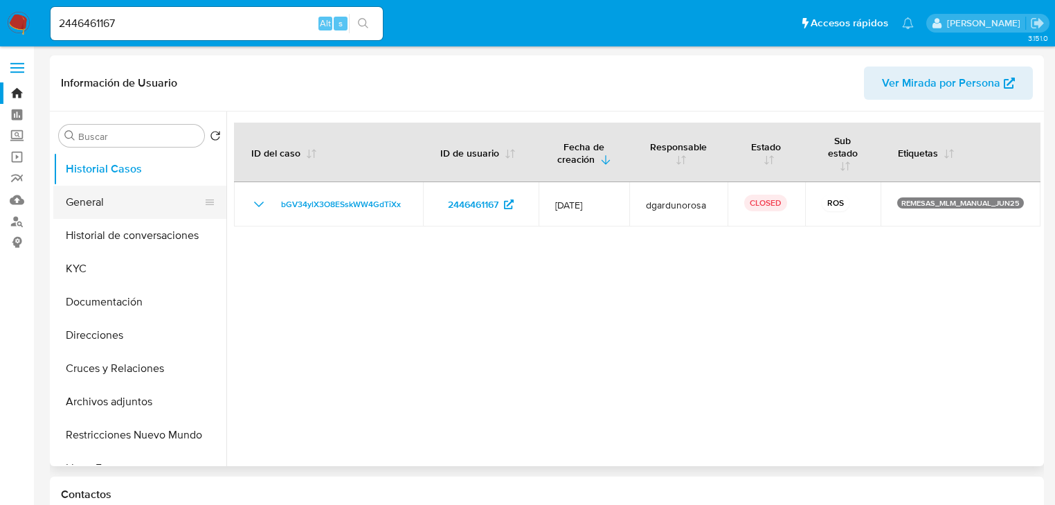
click at [100, 202] on button "General" at bounding box center [134, 202] width 162 height 33
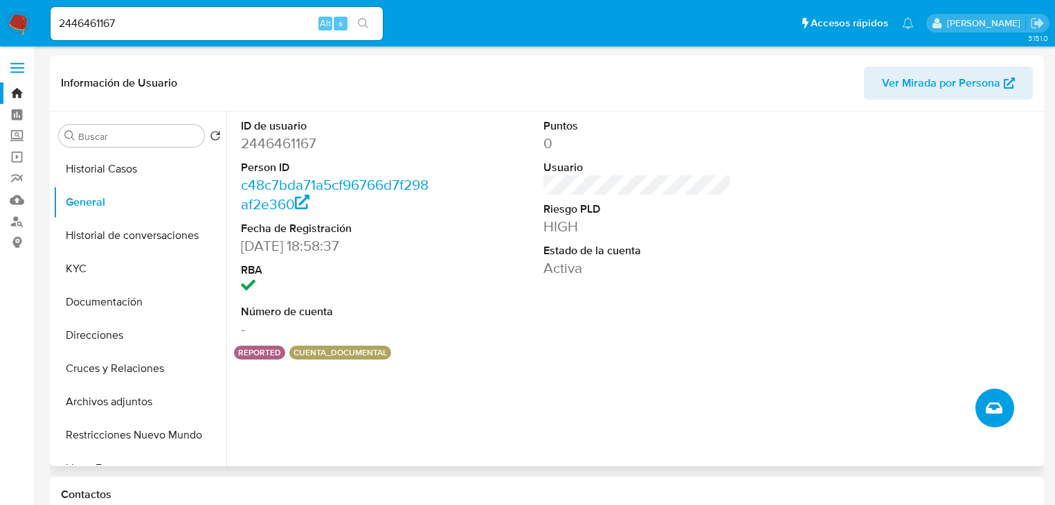
click at [994, 400] on icon "Crear caso manual" at bounding box center [994, 408] width 17 height 17
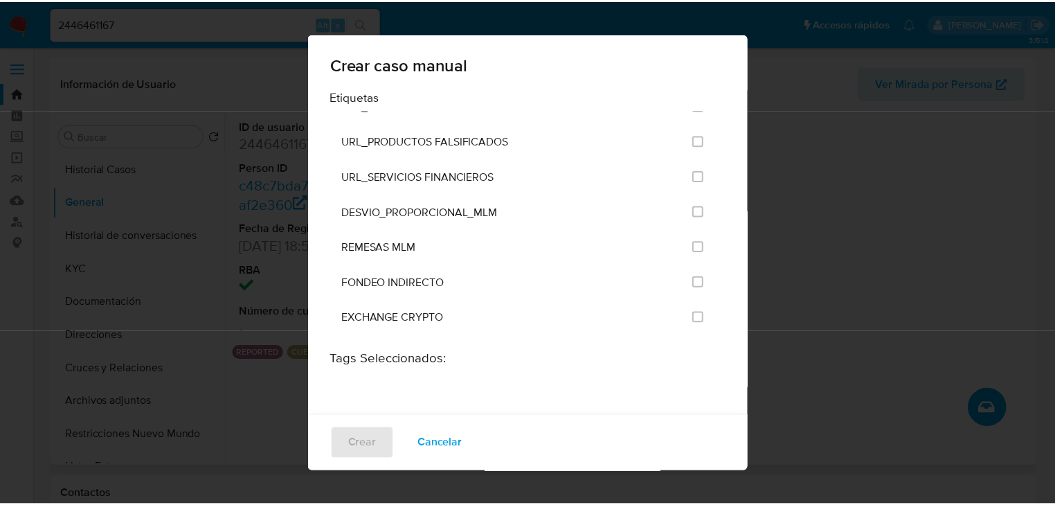
scroll to position [2922, 0]
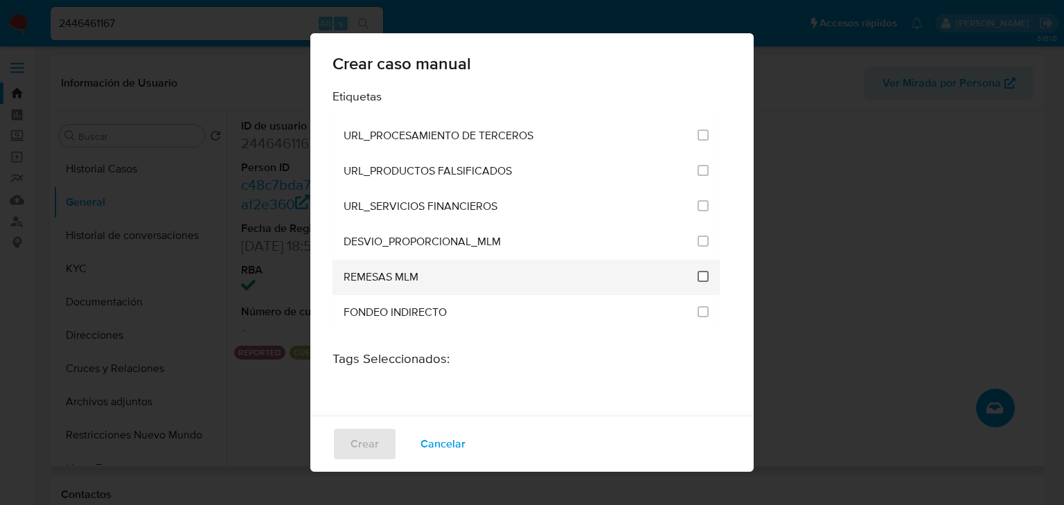
click at [697, 271] on input "3256" at bounding box center [702, 276] width 11 height 11
checkbox input "true"
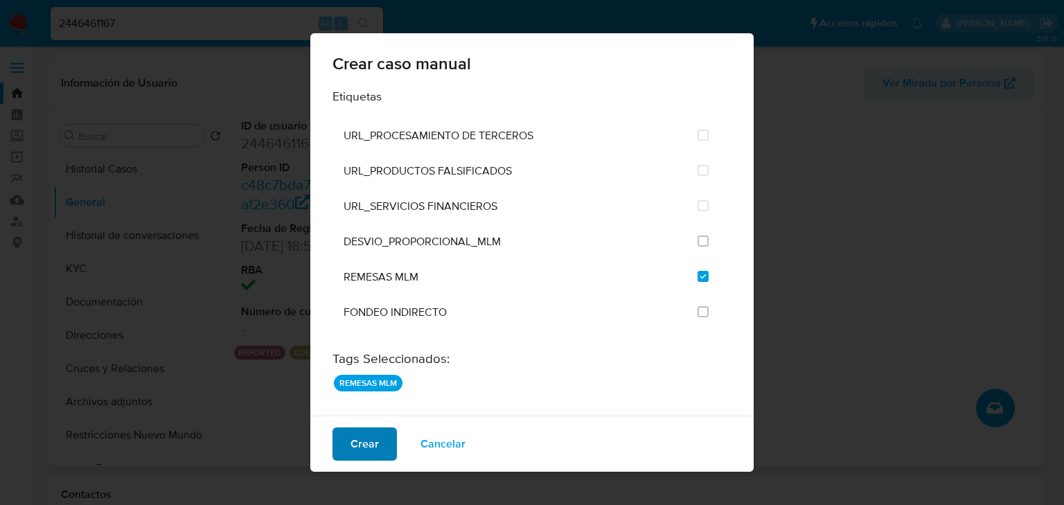
click at [368, 439] on span "Crear" at bounding box center [364, 444] width 28 height 30
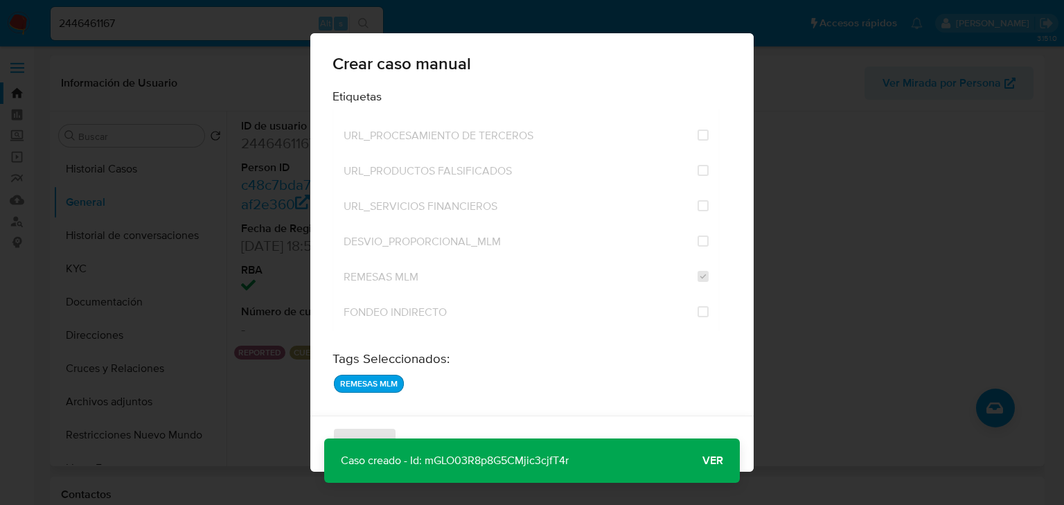
drag, startPoint x: 596, startPoint y: 455, endPoint x: 427, endPoint y: 460, distance: 168.3
click at [427, 460] on div "Caso creado - Id: mGLO03R8p8G5CMjic3cjfT4r Caso creado - Id: mGLO03R8p8G5CMjic3…" at bounding box center [531, 460] width 415 height 44
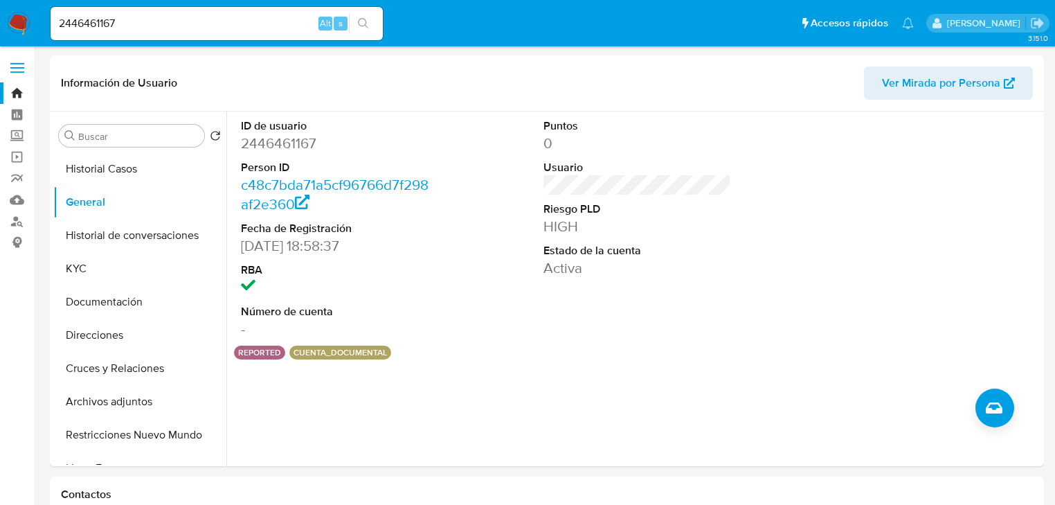
click at [19, 20] on img at bounding box center [19, 24] width 24 height 24
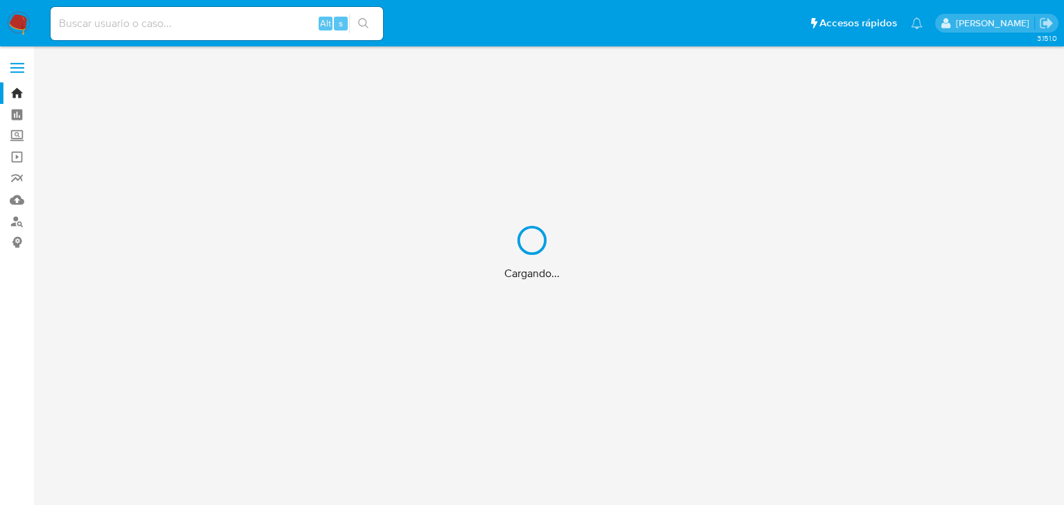
click at [155, 24] on div "Cargando..." at bounding box center [532, 252] width 1064 height 505
click at [180, 26] on div "Cargando..." at bounding box center [532, 252] width 1064 height 505
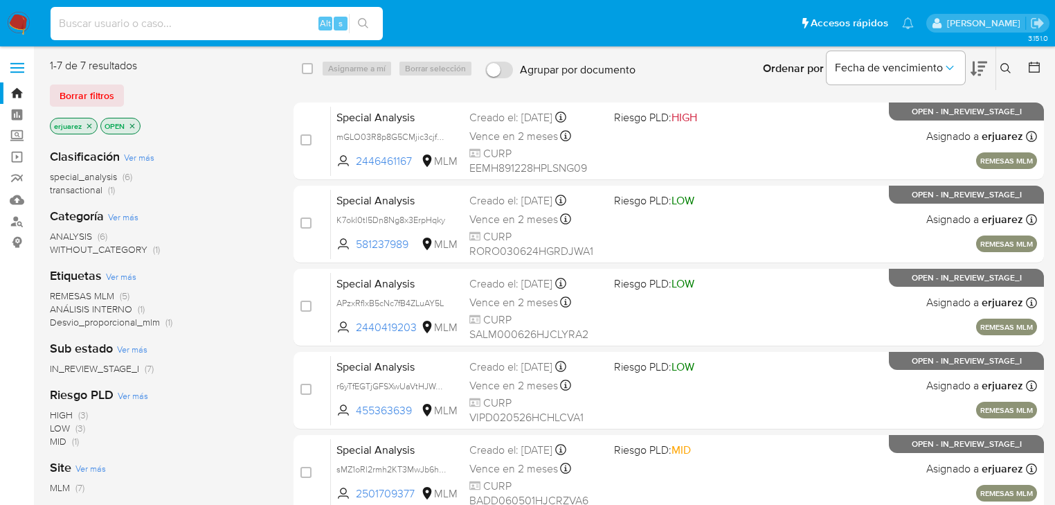
click at [177, 24] on input at bounding box center [217, 24] width 332 height 18
paste input "73928729"
type input "73928729"
click at [360, 19] on icon "search-icon" at bounding box center [363, 23] width 11 height 11
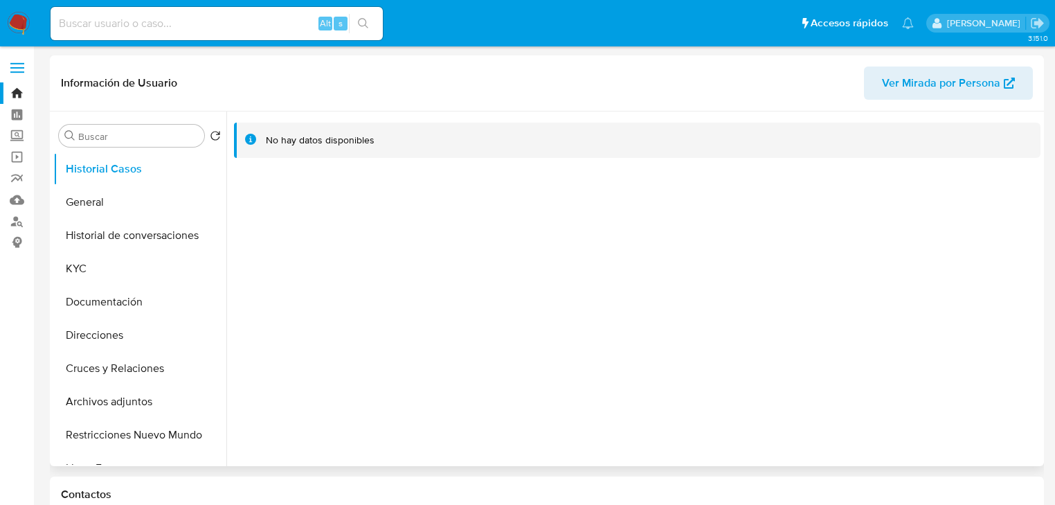
select select "10"
click at [105, 199] on button "General" at bounding box center [134, 202] width 162 height 33
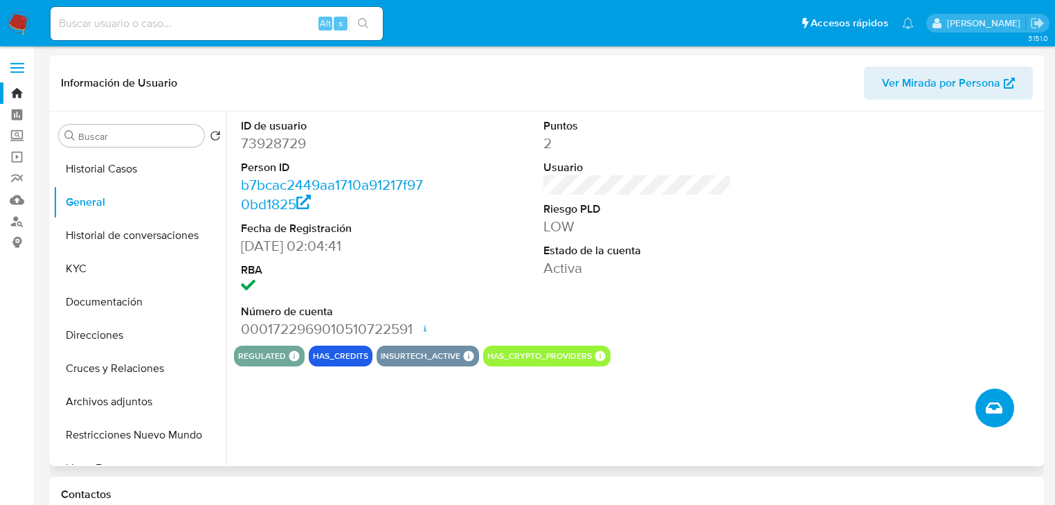
click at [995, 413] on icon "Crear caso manual" at bounding box center [994, 408] width 17 height 17
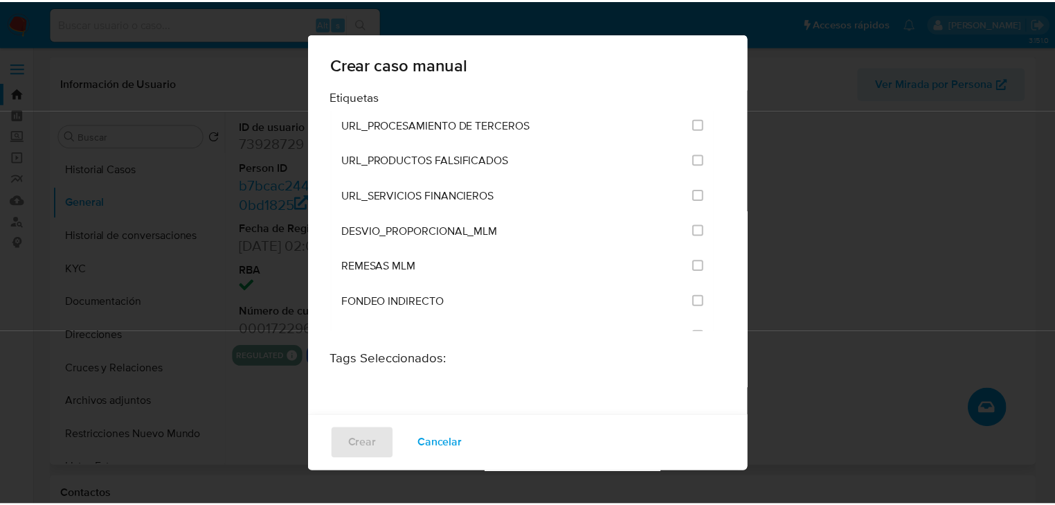
scroll to position [2922, 0]
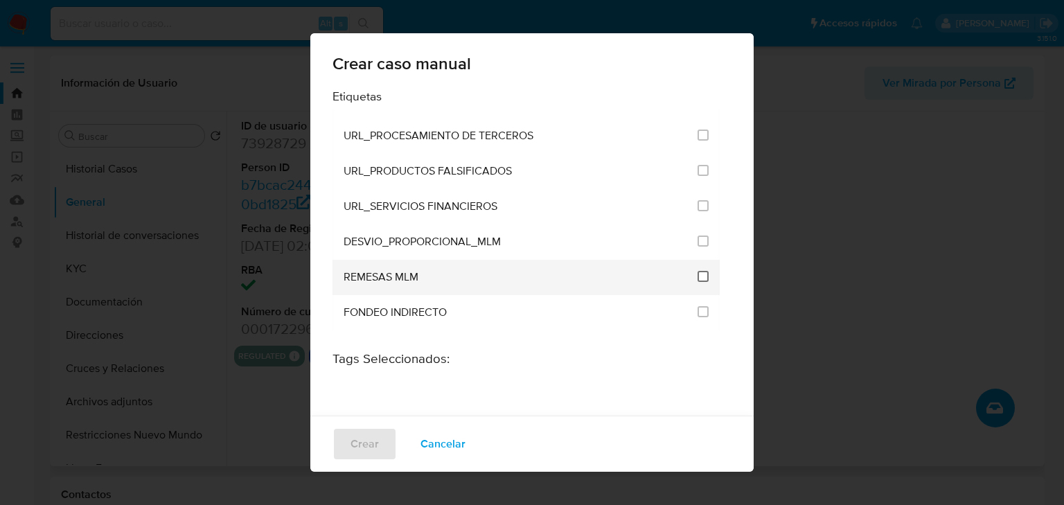
click at [697, 271] on input "3256" at bounding box center [702, 276] width 11 height 11
checkbox input "true"
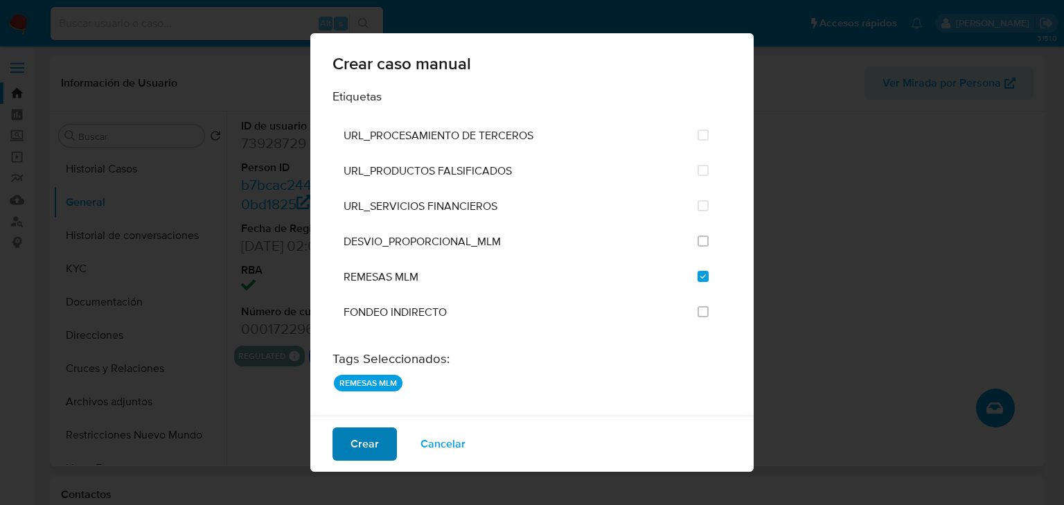
click at [373, 449] on span "Crear" at bounding box center [364, 444] width 28 height 30
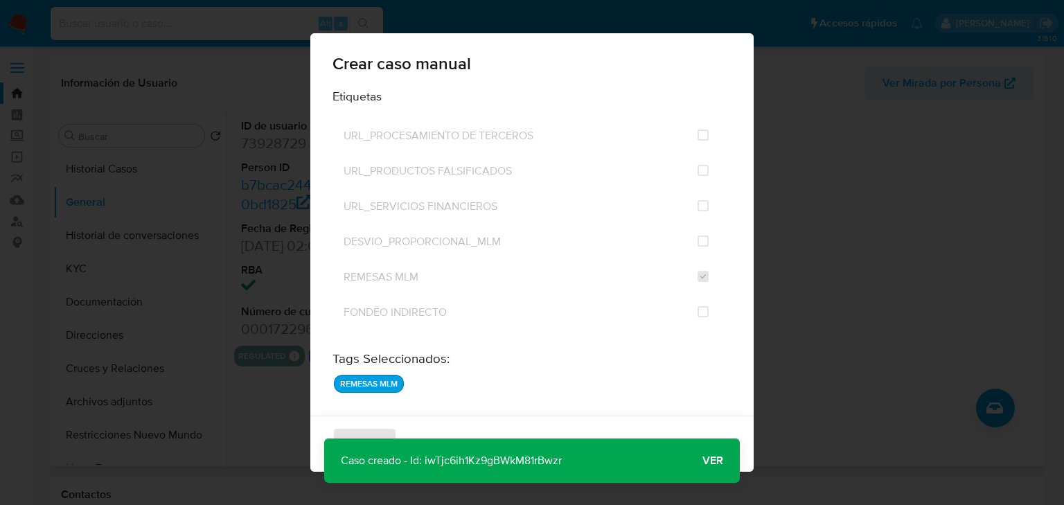
drag, startPoint x: 589, startPoint y: 471, endPoint x: 425, endPoint y: 470, distance: 163.4
click at [425, 470] on div "Caso creado - Id: iwTjc6ih1Kz9gBWkM81rBwzr Caso creado - Id: iwTjc6ih1Kz9gBWkM8…" at bounding box center [531, 460] width 415 height 44
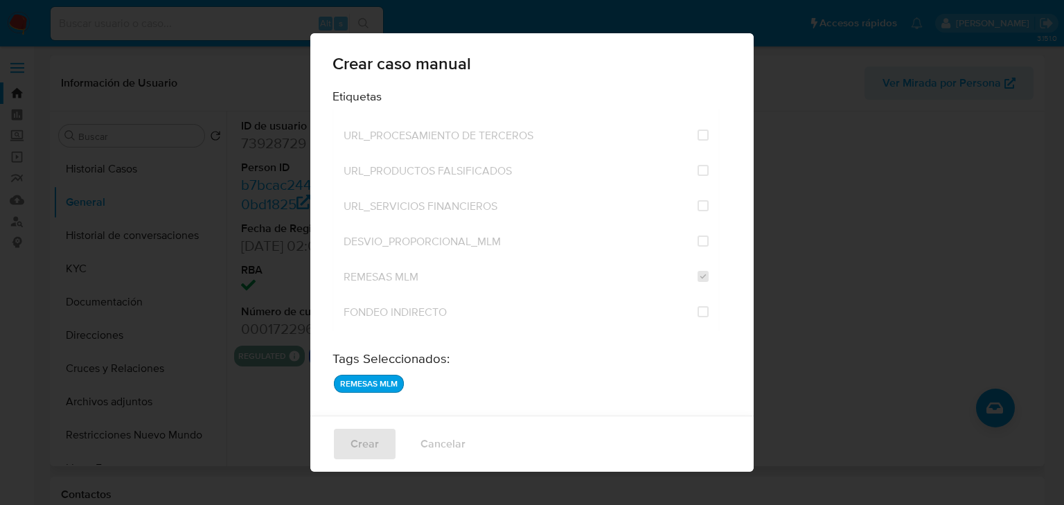
drag, startPoint x: 918, startPoint y: 312, endPoint x: 824, endPoint y: 261, distance: 106.6
click at [916, 312] on div "Crear caso manual Etiquetas AGREGADOR_INUSUALIDAD_COBROS_EFECTIVO AML_IFPE_INUS…" at bounding box center [532, 252] width 1064 height 505
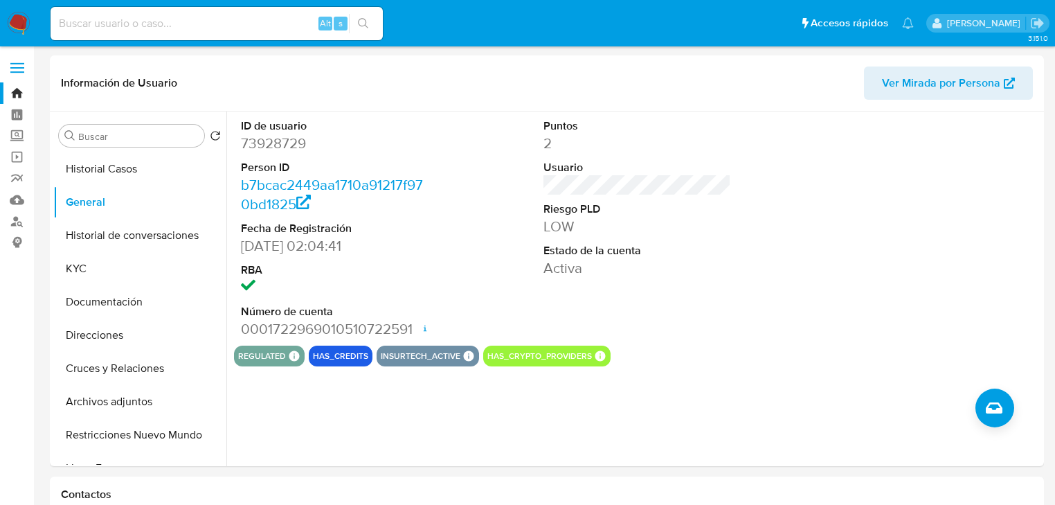
click at [22, 22] on img at bounding box center [19, 24] width 24 height 24
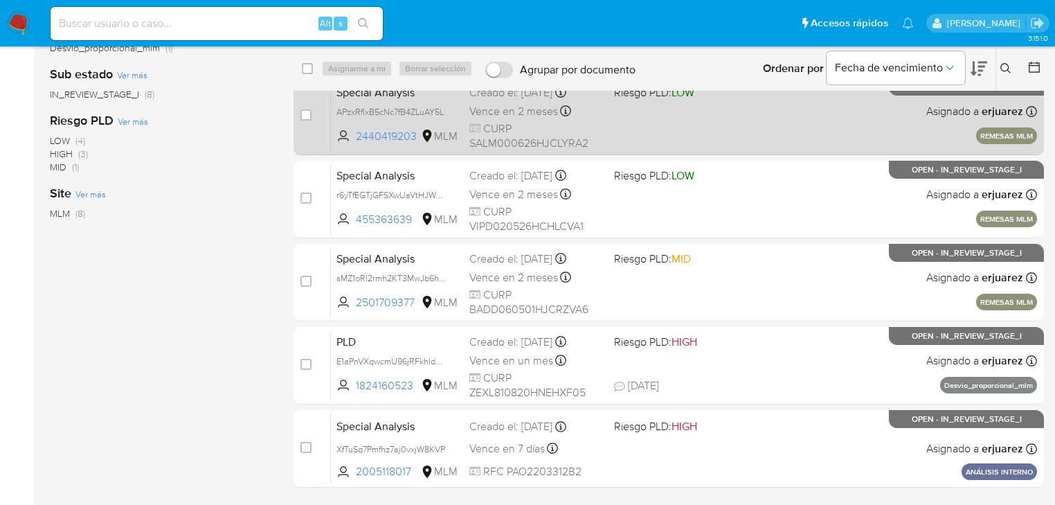
scroll to position [277, 0]
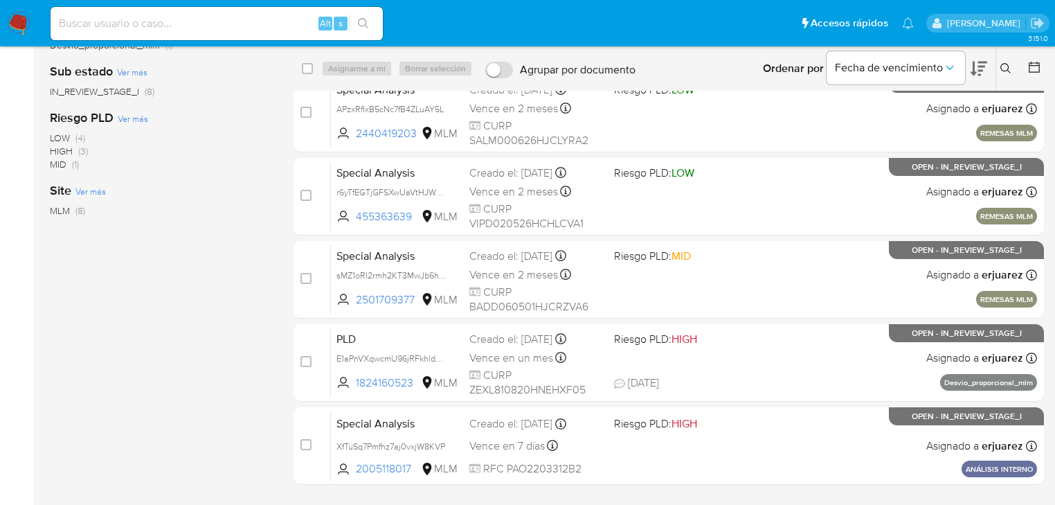
click at [20, 19] on img at bounding box center [19, 24] width 24 height 24
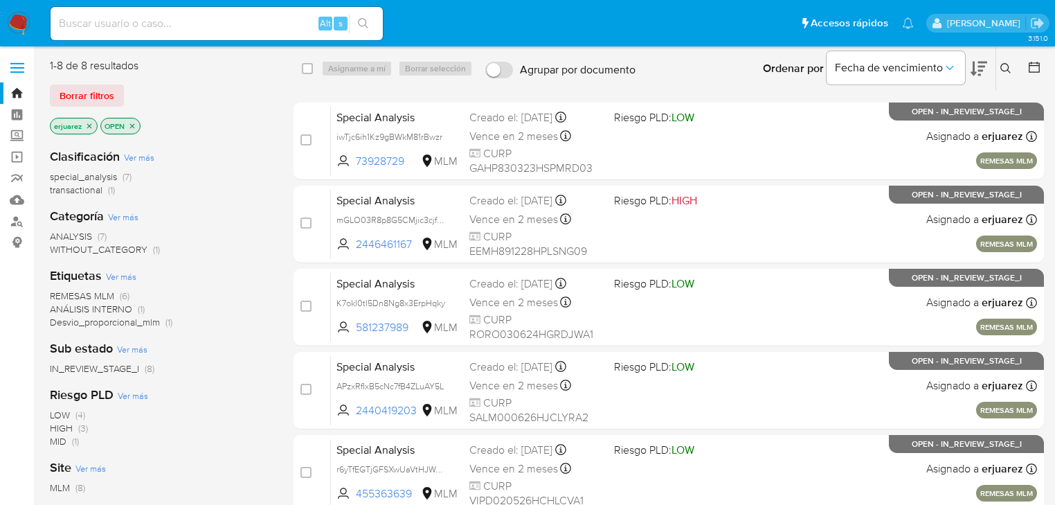
click at [19, 23] on img at bounding box center [19, 24] width 24 height 24
